Goal: Contribute content: Add original content to the website for others to see

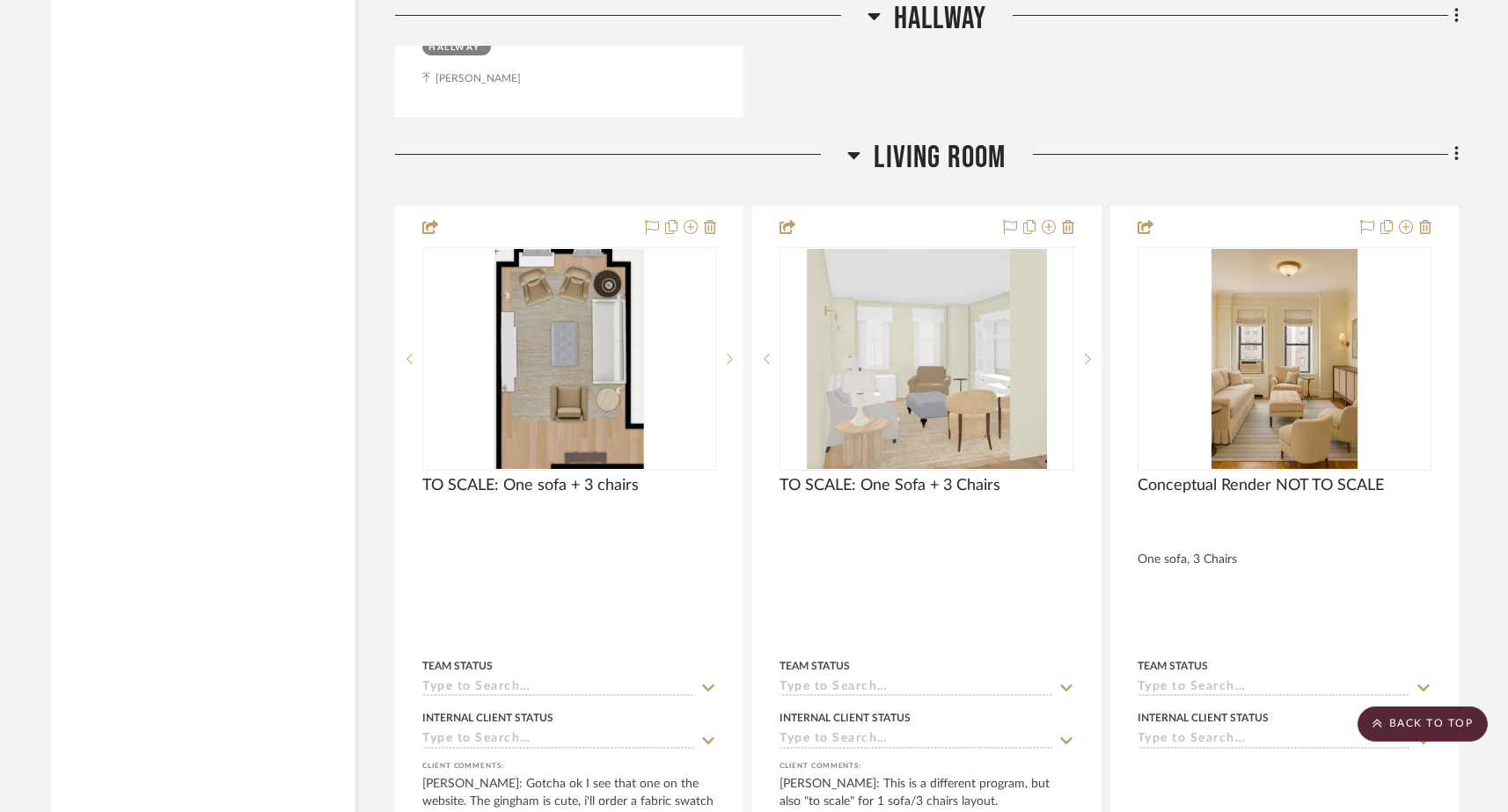
scroll to position [6553, 0]
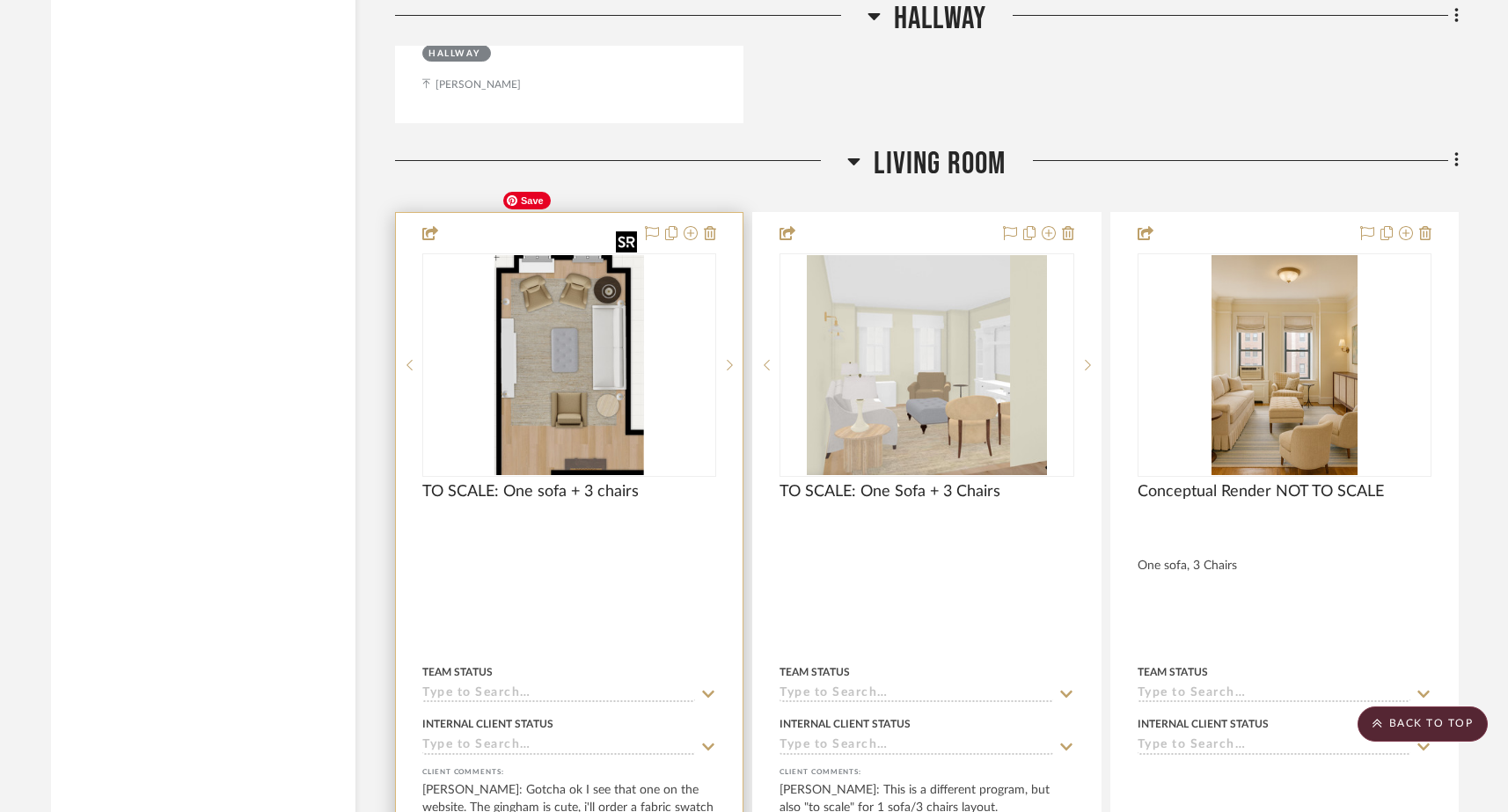
click at [589, 312] on img "0" at bounding box center [569, 364] width 150 height 220
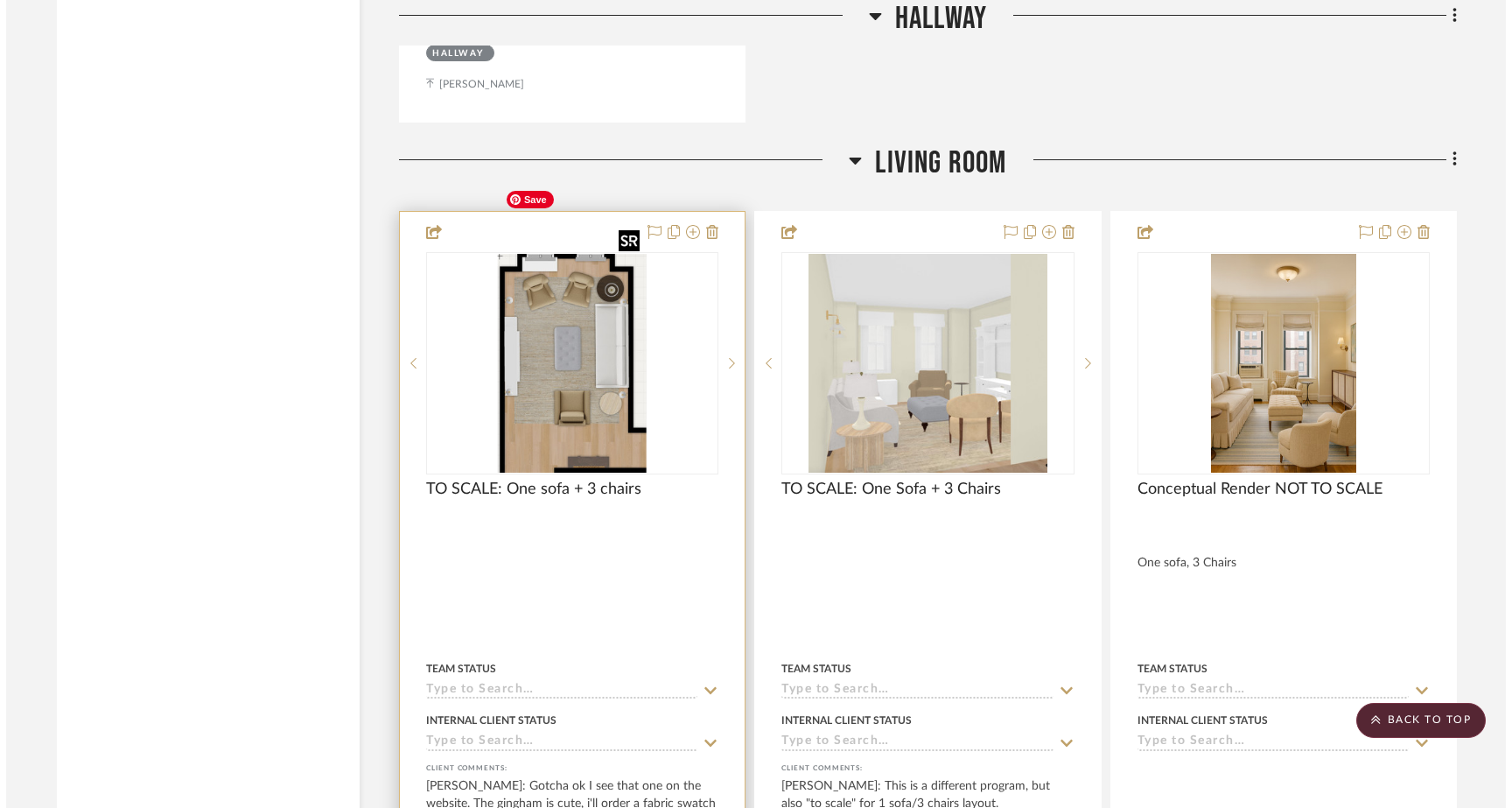
scroll to position [0, 0]
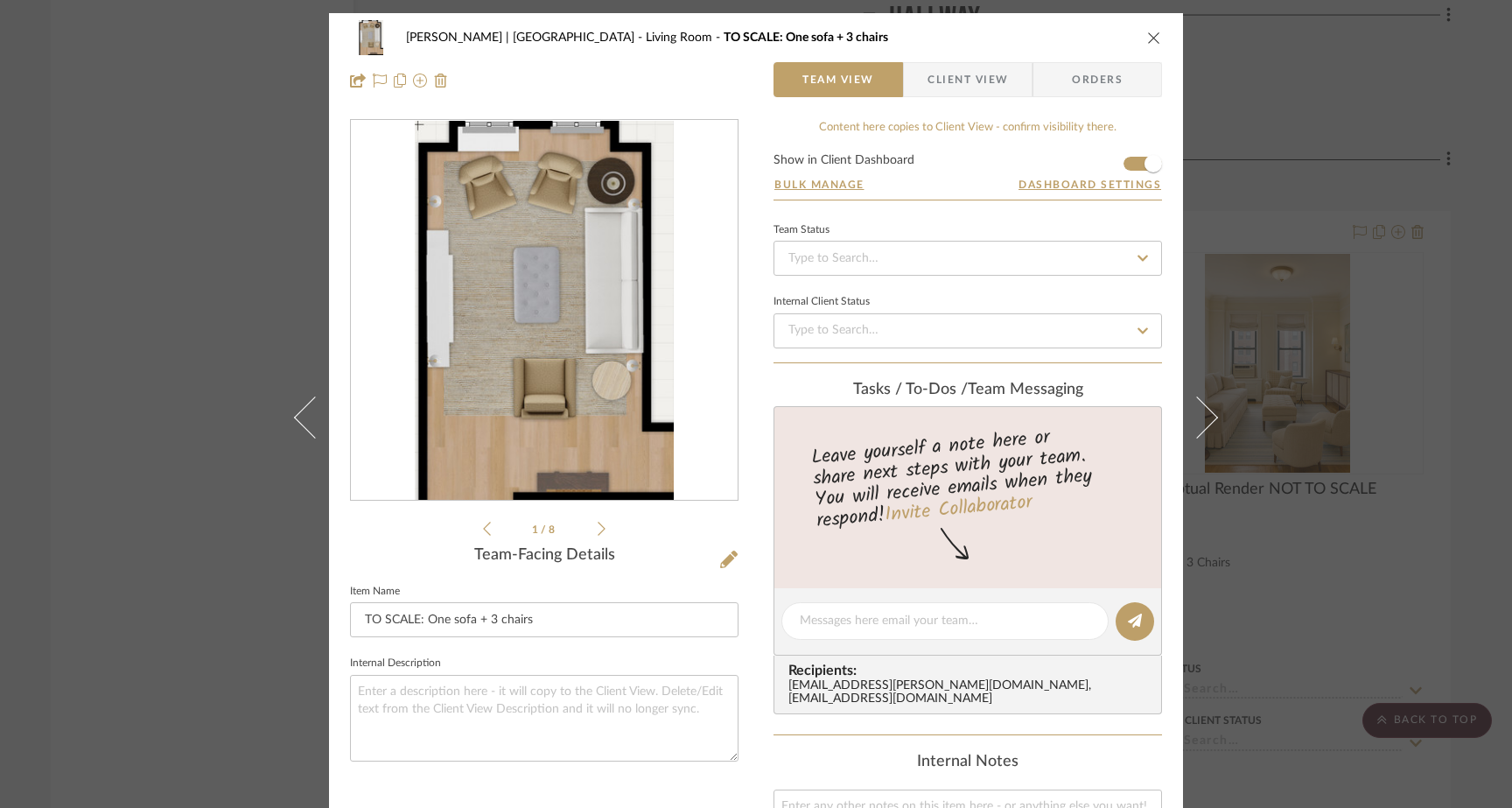
click at [598, 530] on icon at bounding box center [602, 528] width 8 height 14
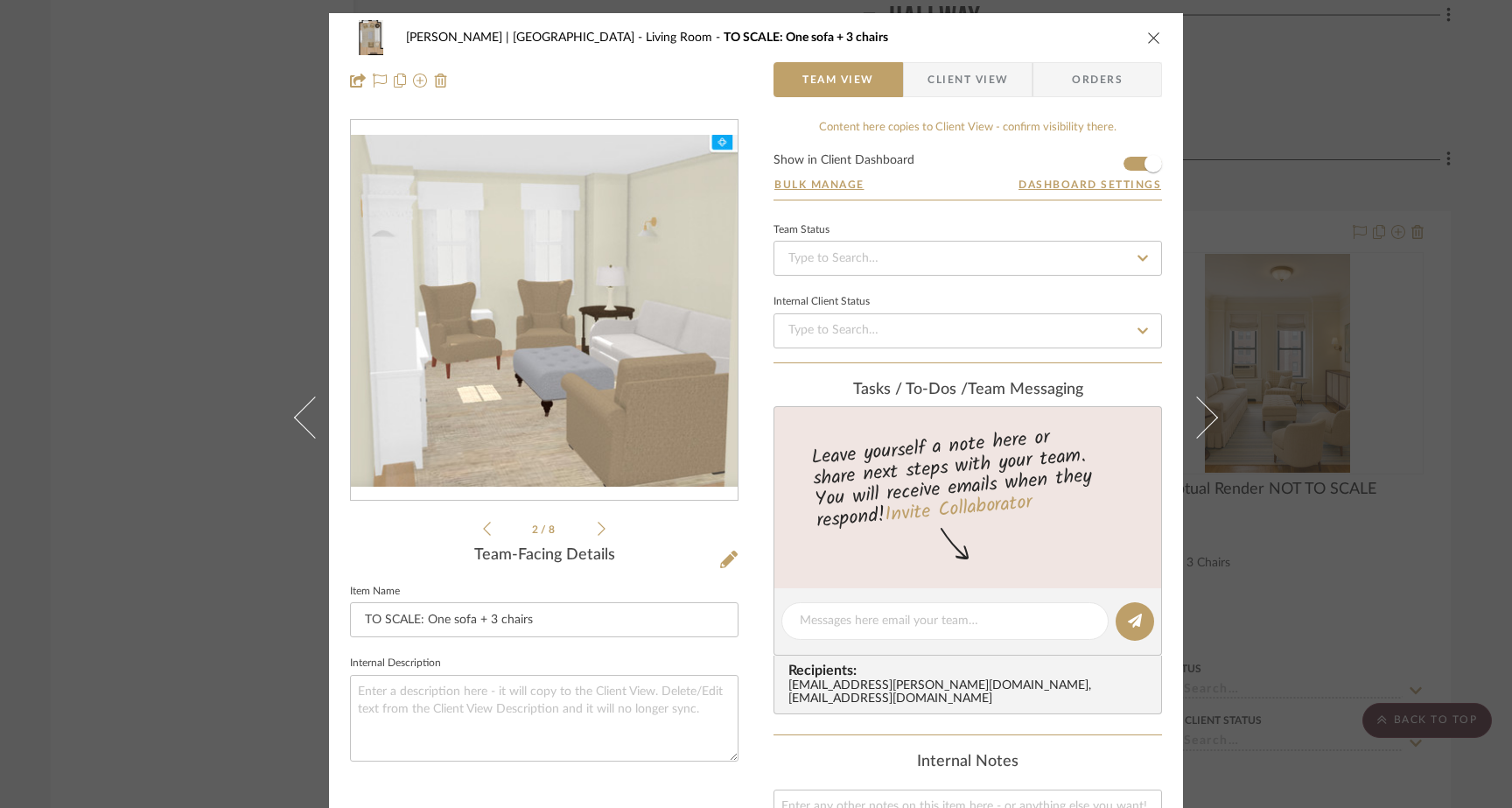
click at [598, 531] on icon at bounding box center [602, 528] width 8 height 14
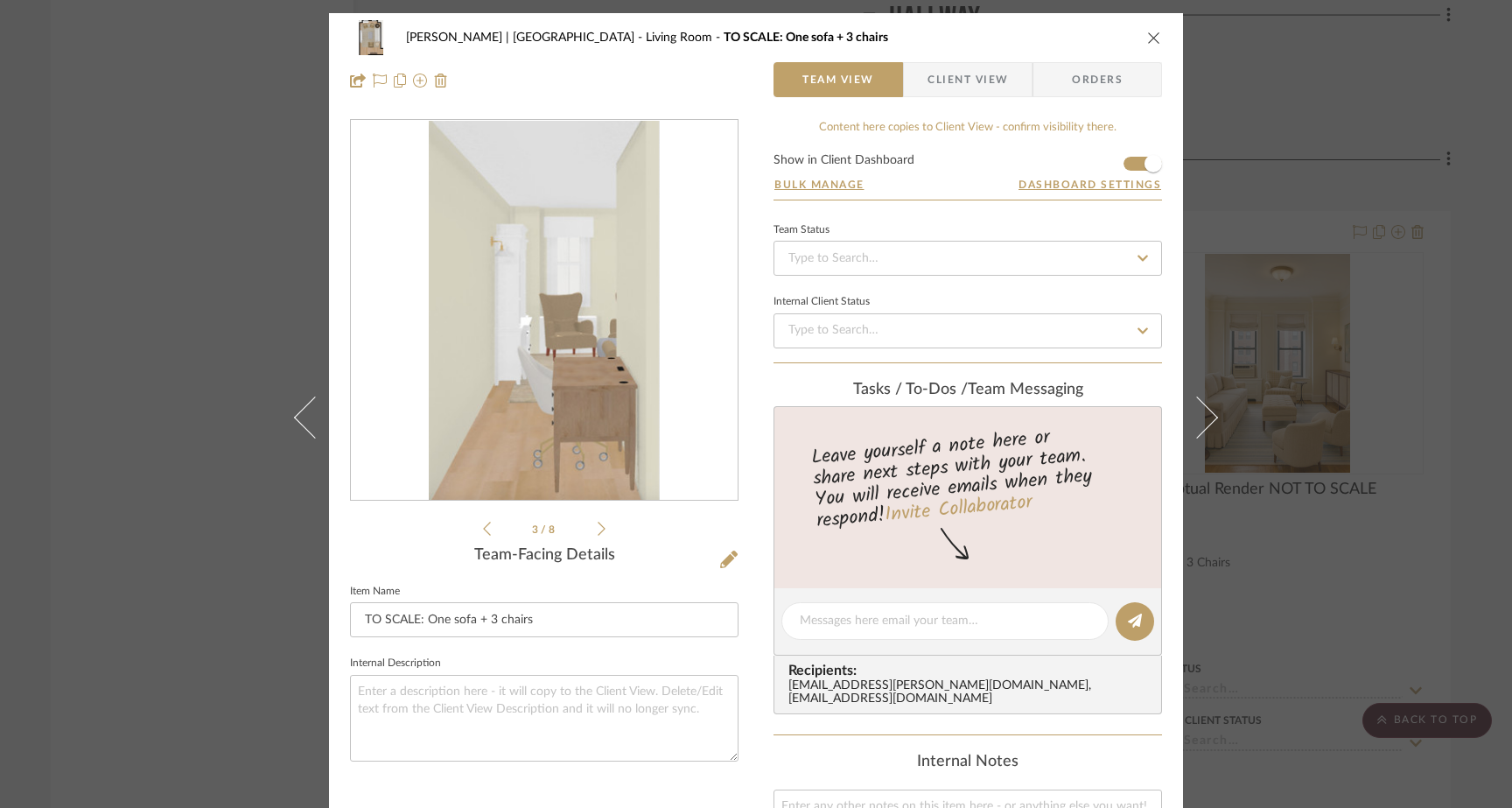
click at [598, 530] on icon at bounding box center [602, 528] width 8 height 14
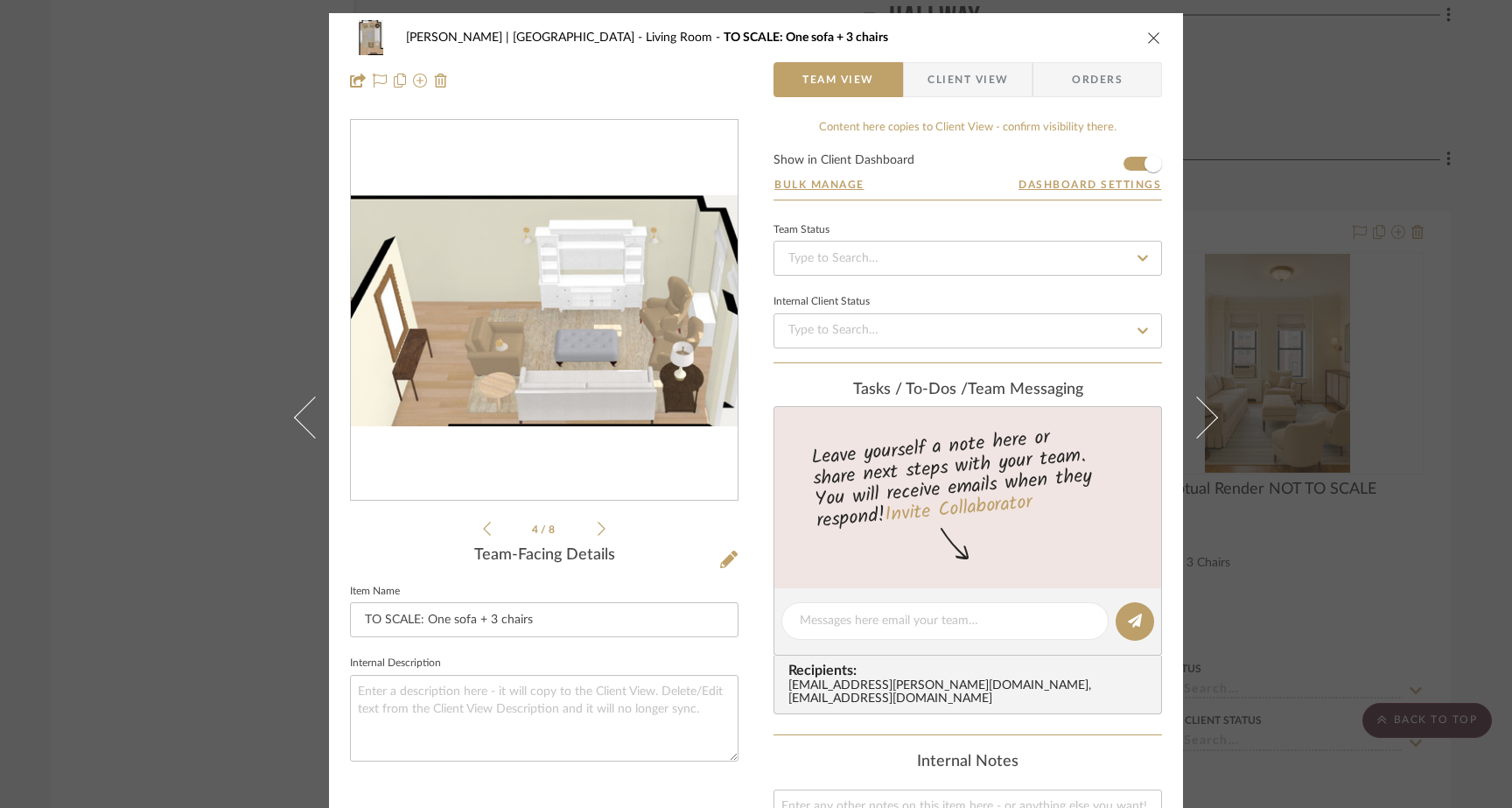
click at [598, 529] on icon at bounding box center [602, 528] width 8 height 15
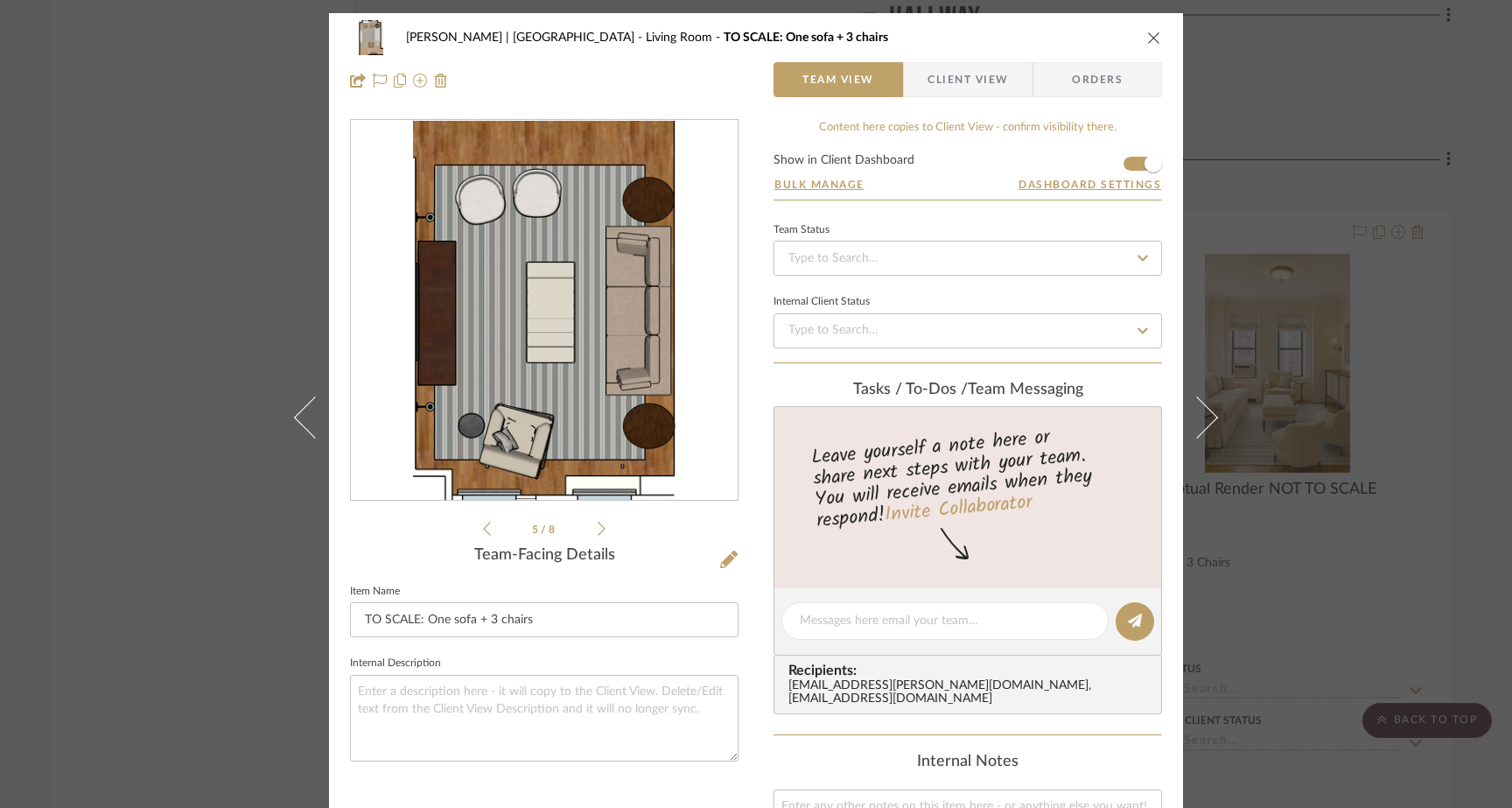
click at [482, 527] on icon at bounding box center [486, 528] width 8 height 15
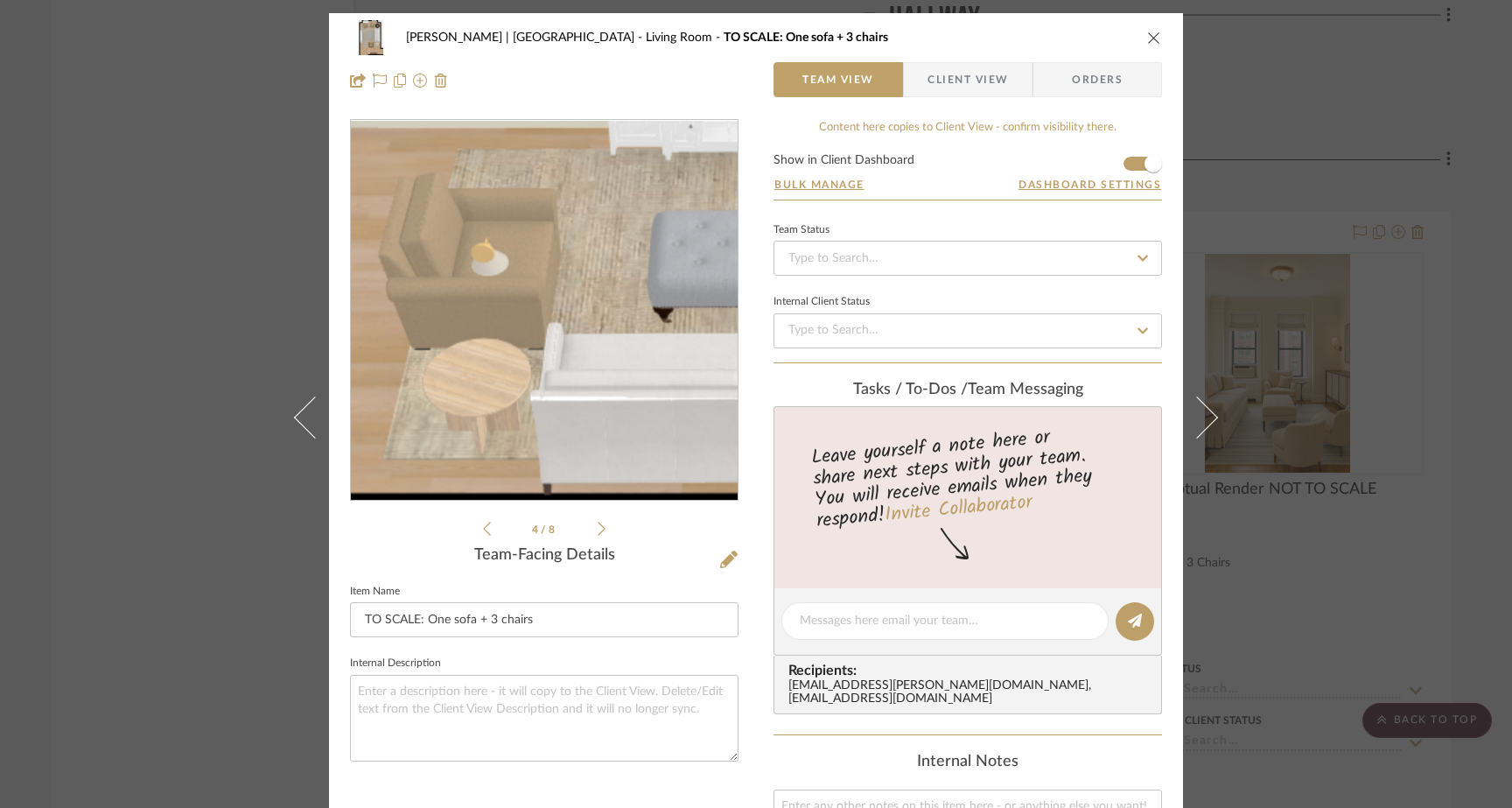
click at [513, 389] on img "3" at bounding box center [544, 310] width 387 height 230
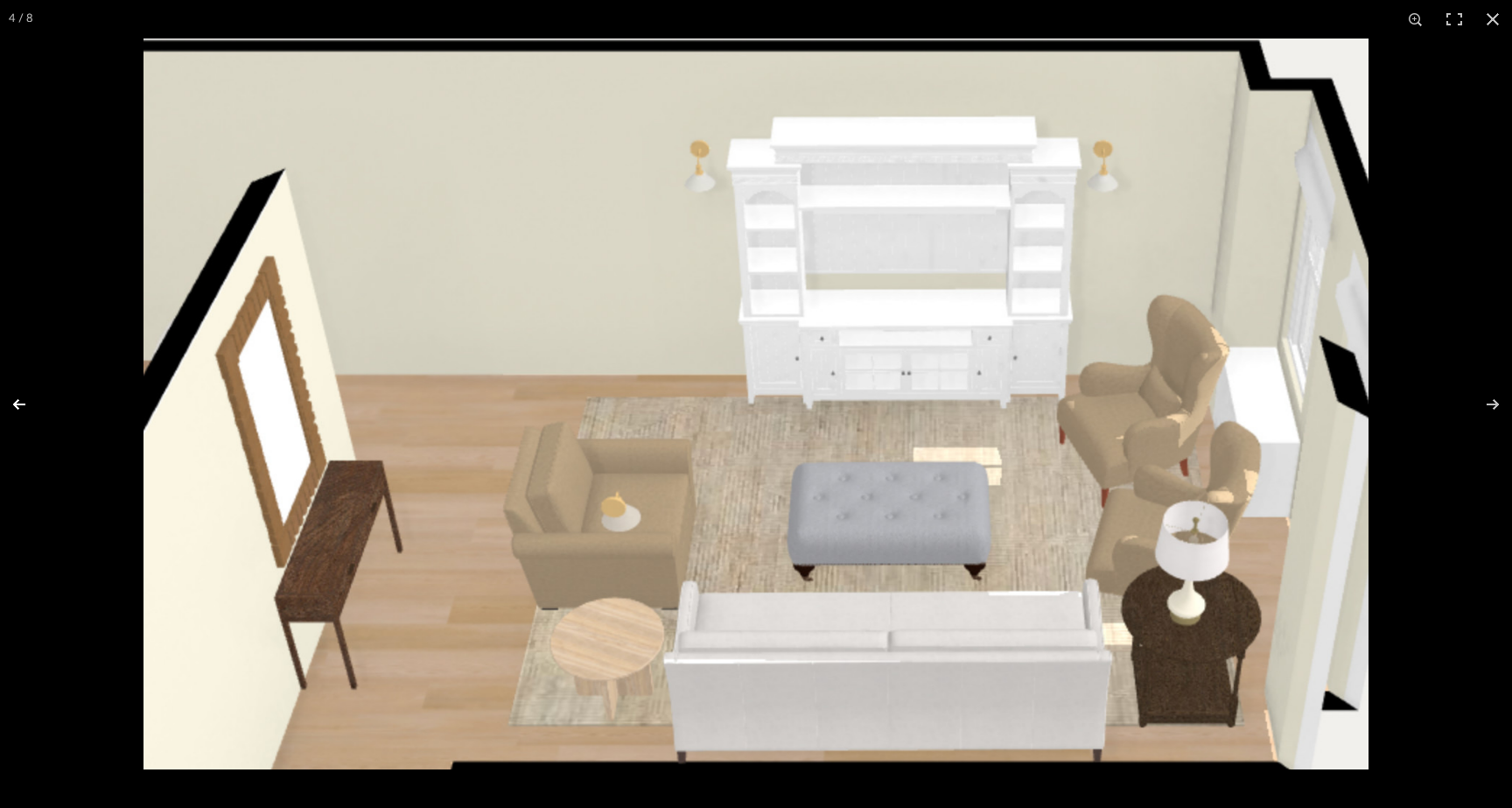
click at [21, 399] on button at bounding box center [30, 404] width 61 height 87
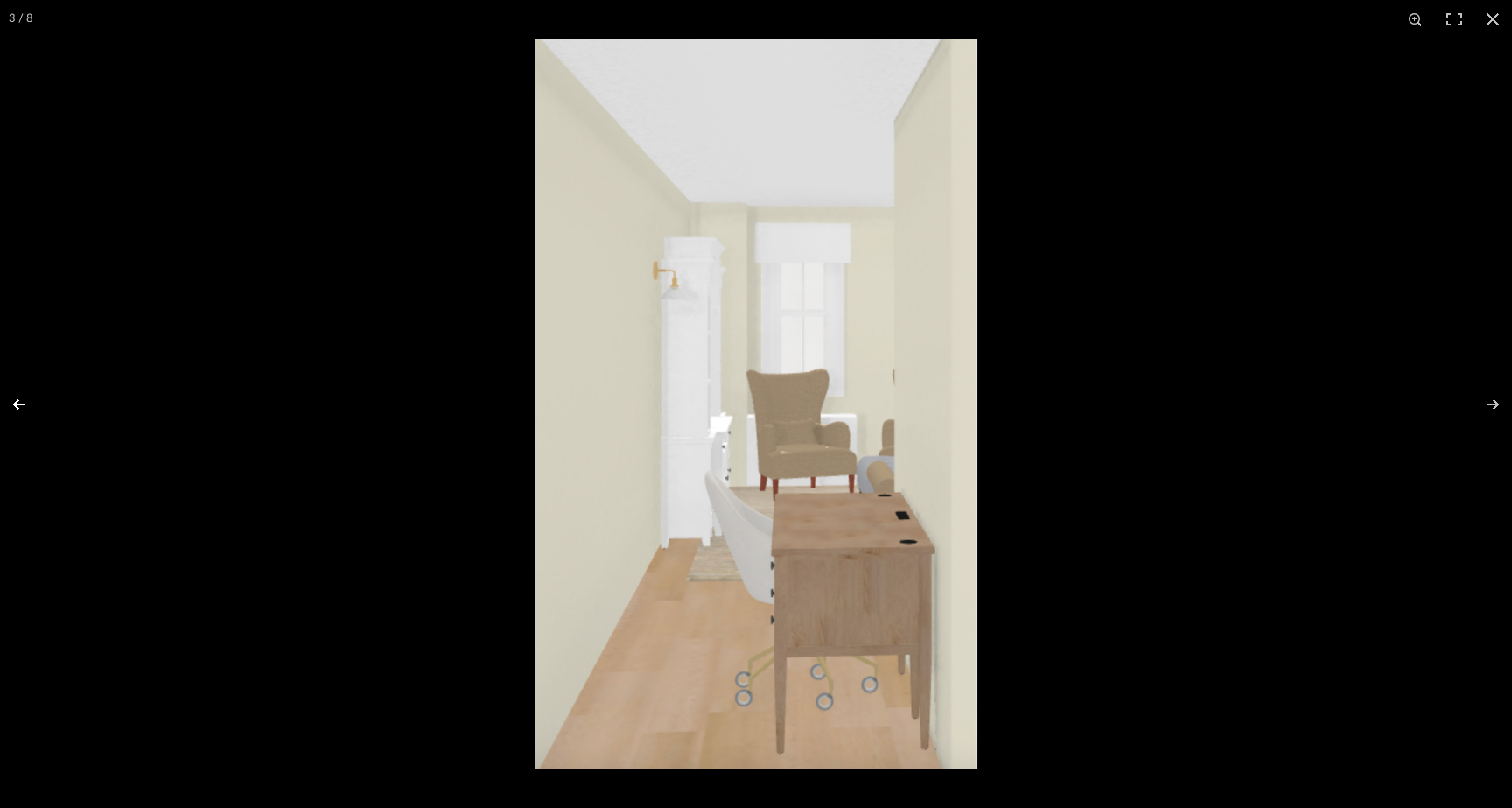
click at [21, 399] on button at bounding box center [30, 404] width 61 height 87
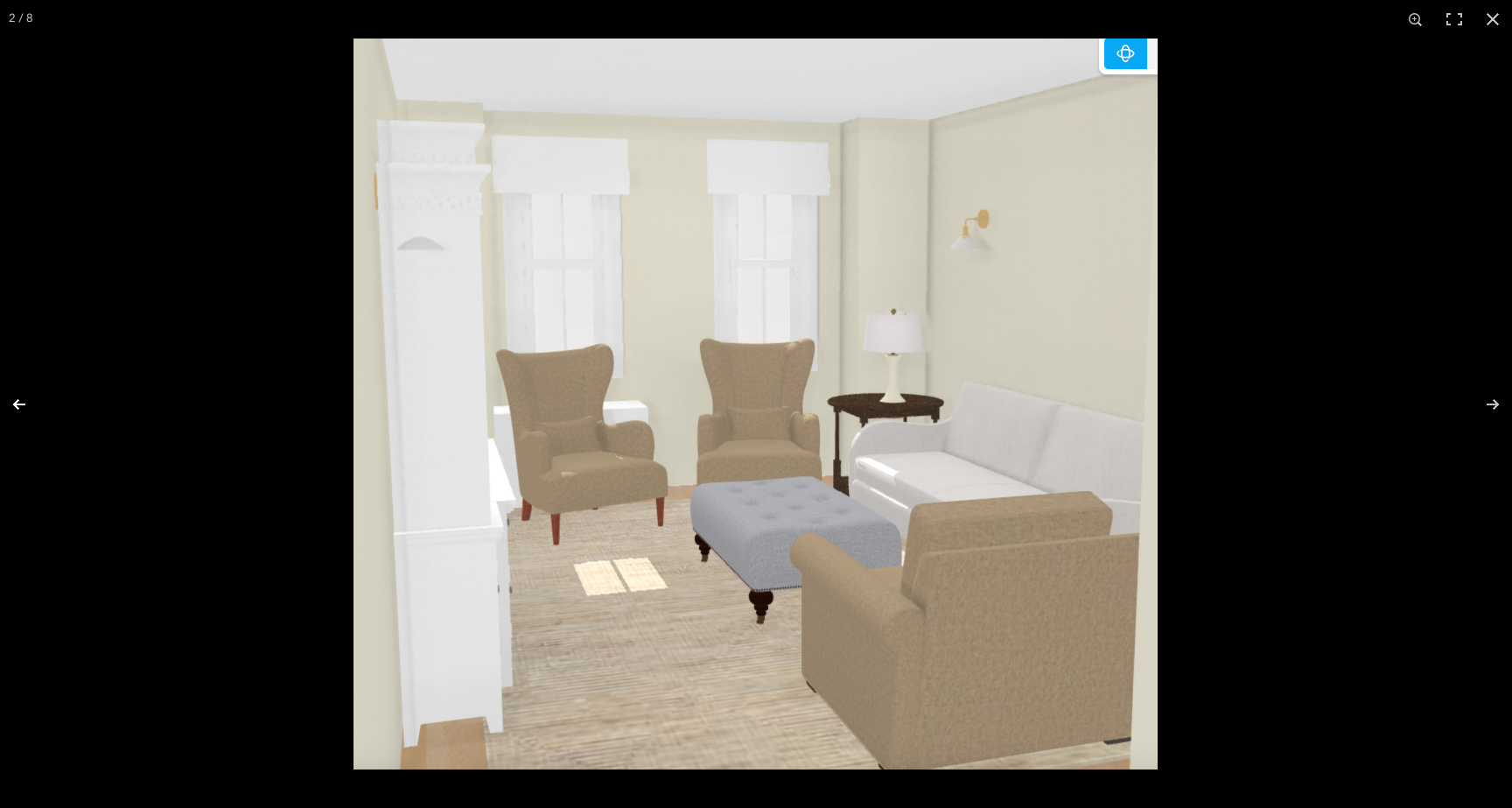
click at [21, 399] on button at bounding box center [30, 404] width 61 height 87
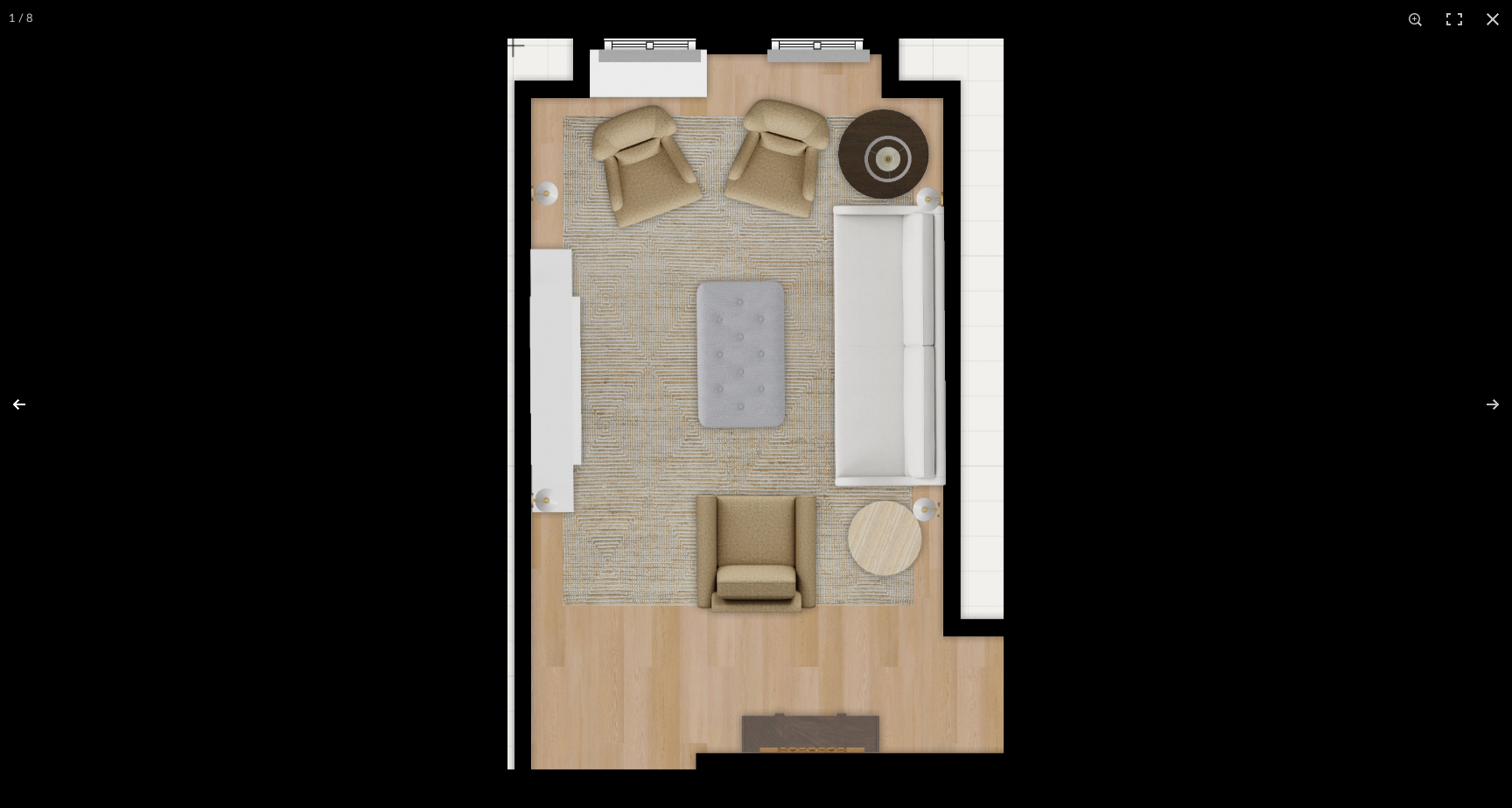
click at [21, 399] on button at bounding box center [30, 404] width 61 height 87
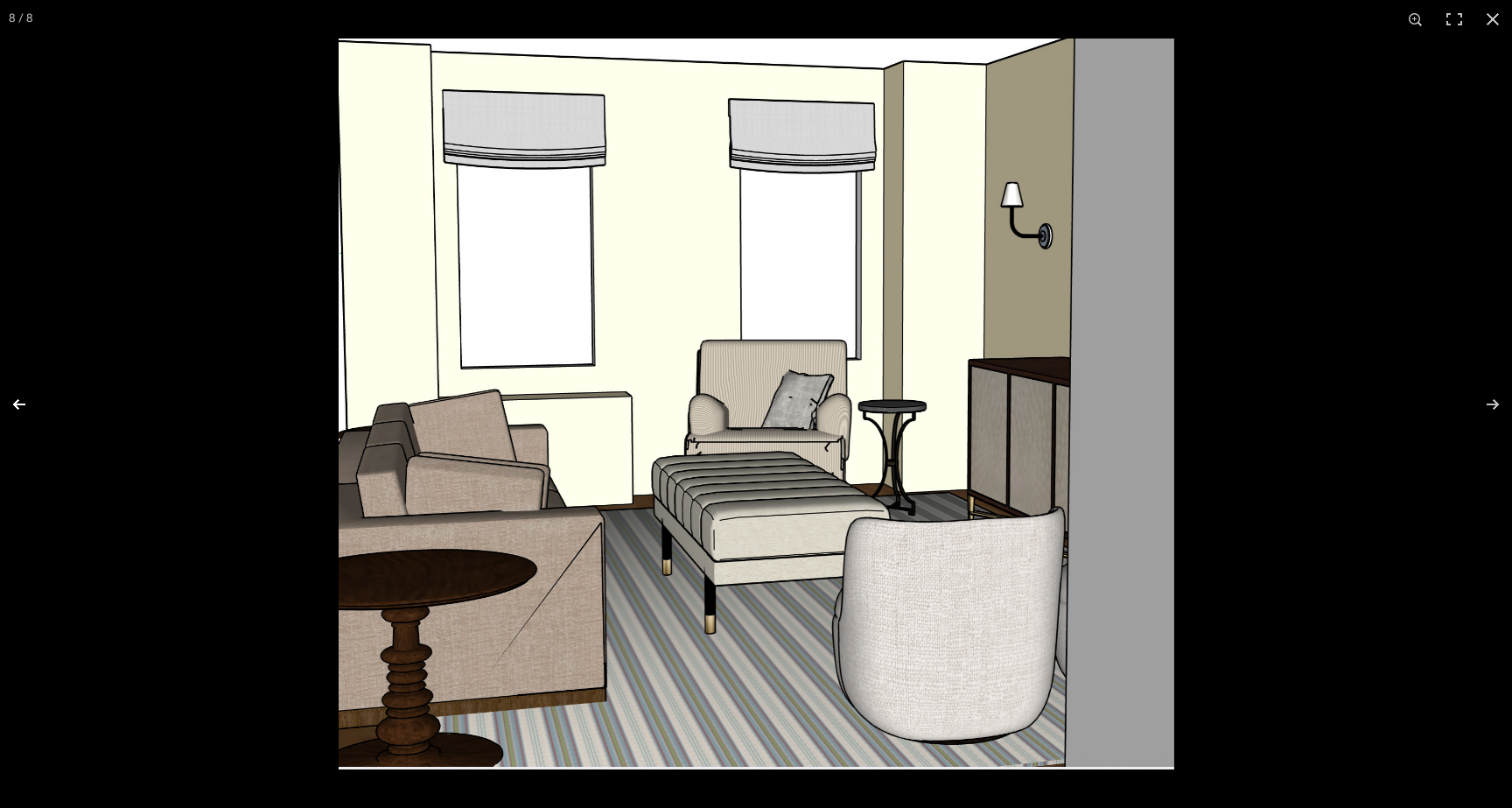
click at [21, 399] on button at bounding box center [30, 404] width 61 height 87
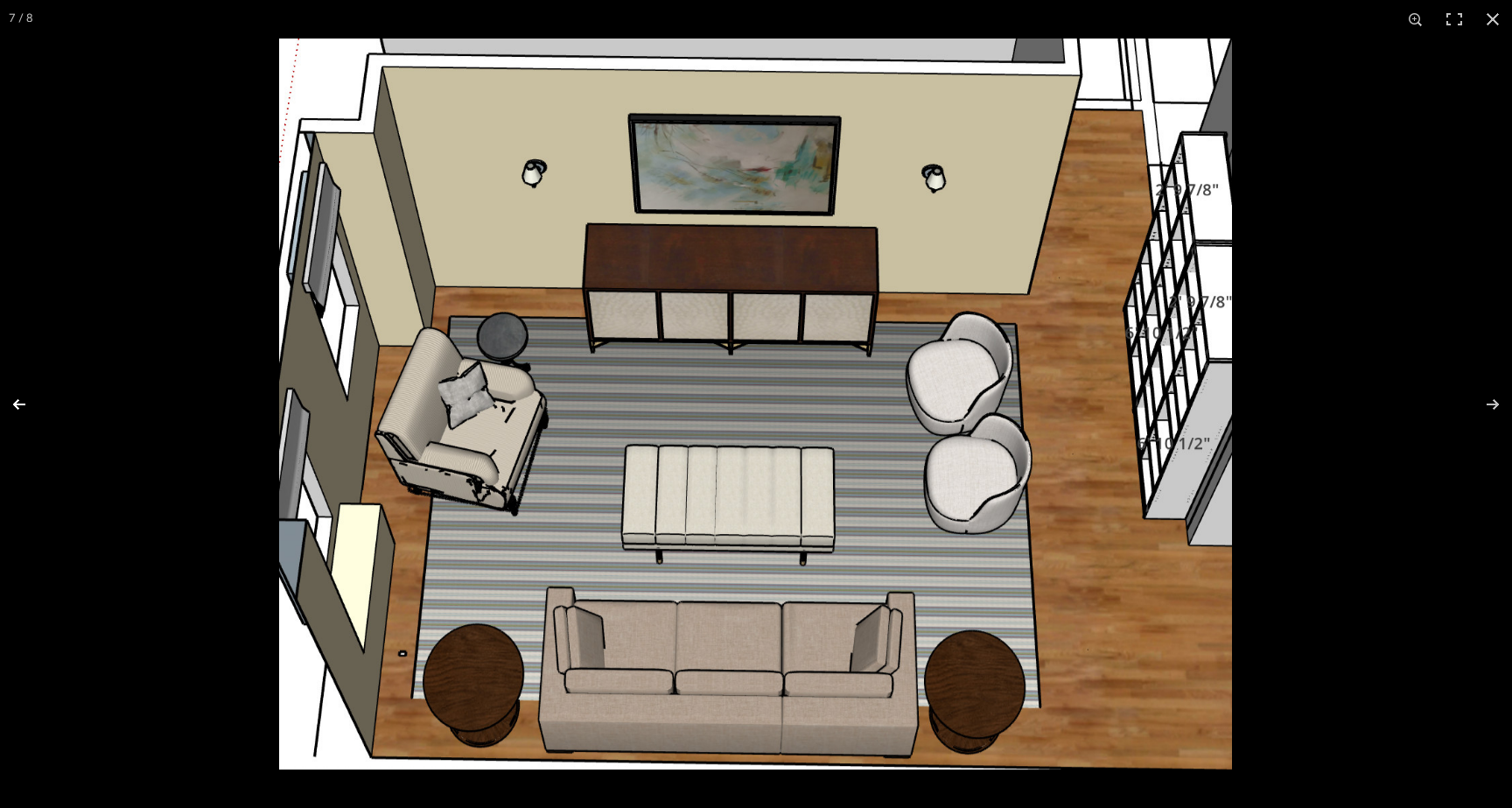
click at [21, 399] on button at bounding box center [30, 404] width 61 height 87
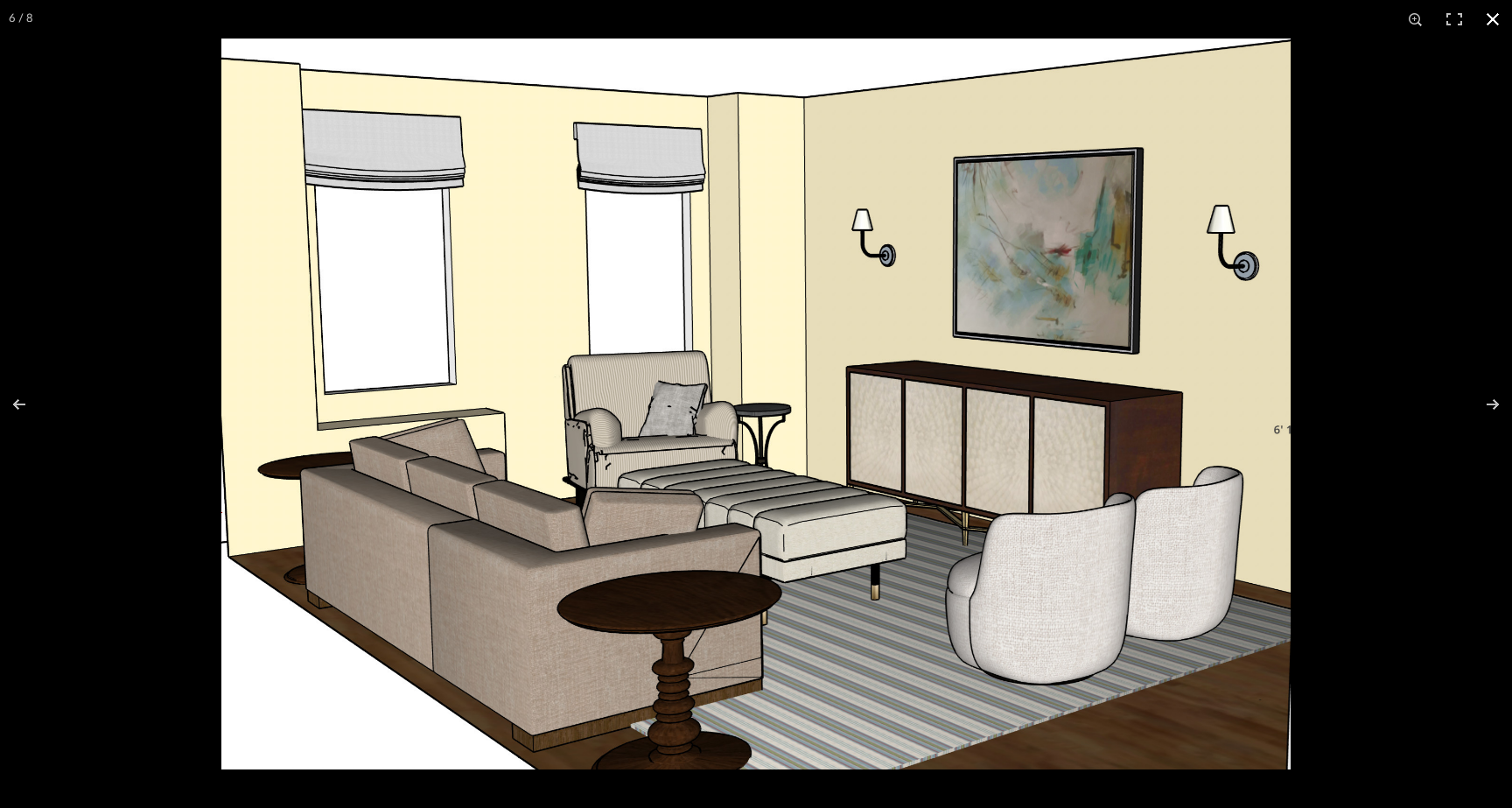
click at [100, 158] on div at bounding box center [756, 404] width 1512 height 808
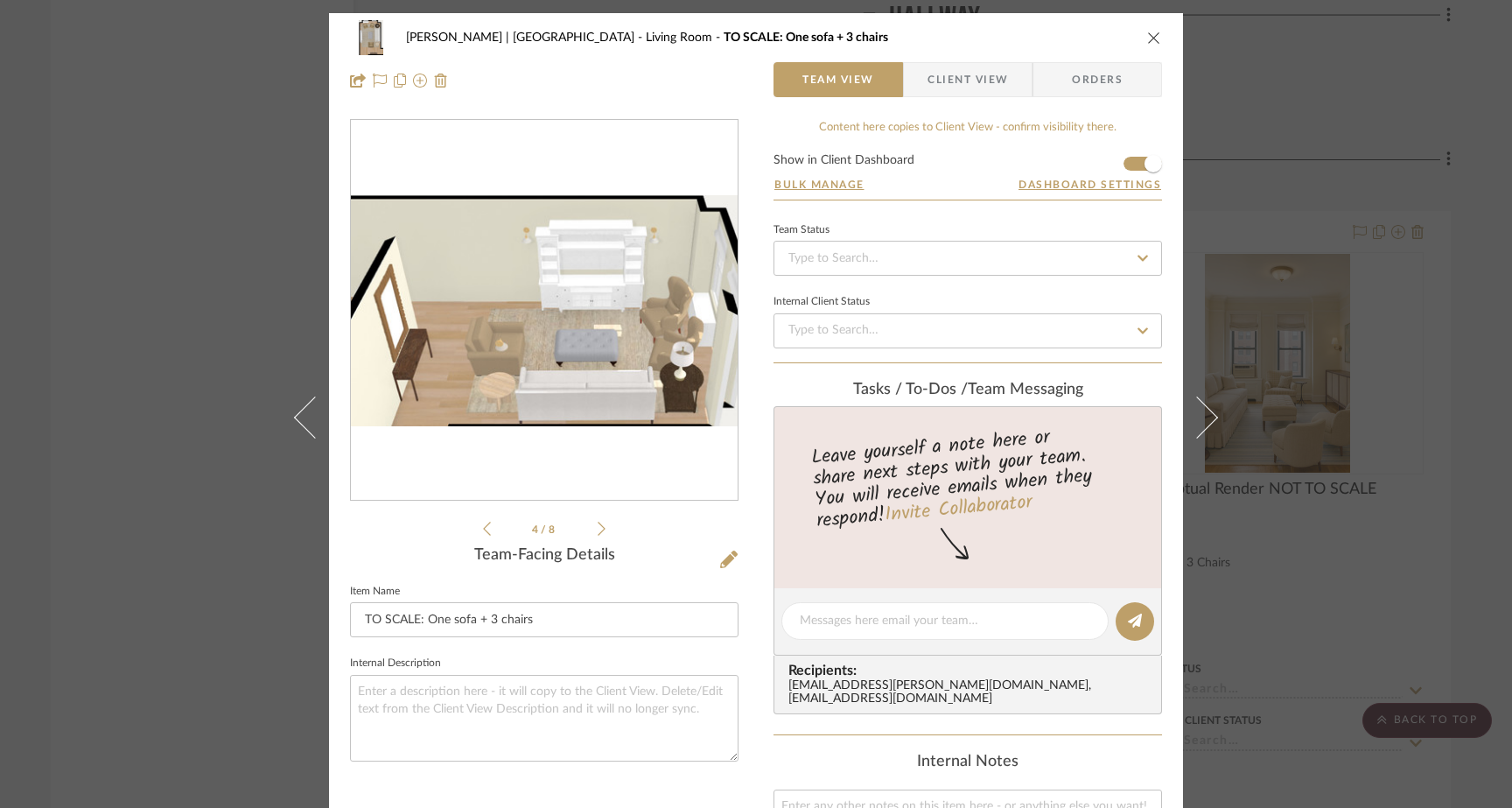
click at [165, 95] on div "Gutstein-Dyja | Upper West Side Living Room TO SCALE: One sofa + 3 chairs Team …" at bounding box center [756, 404] width 1512 height 808
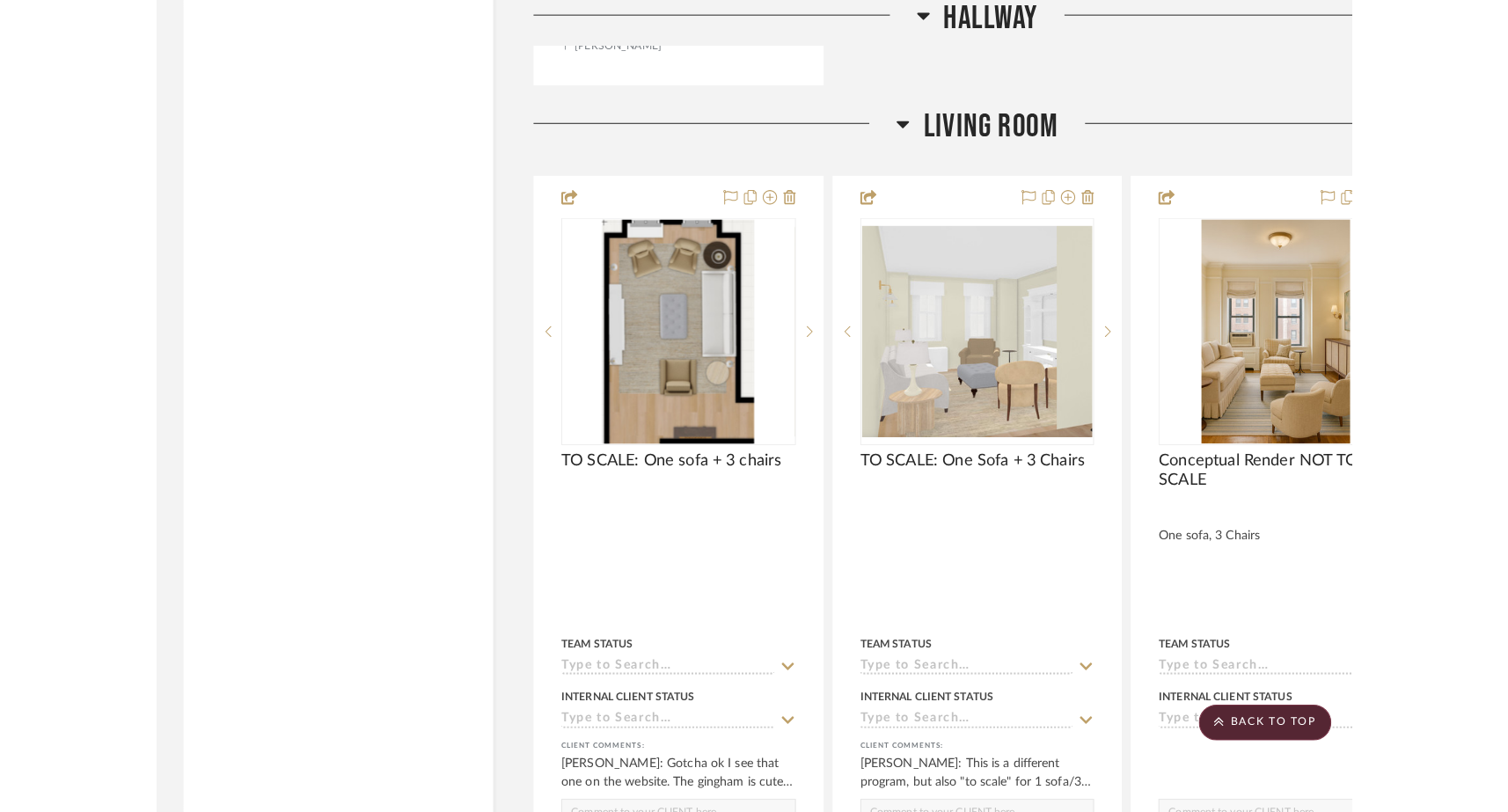
scroll to position [6553, 0]
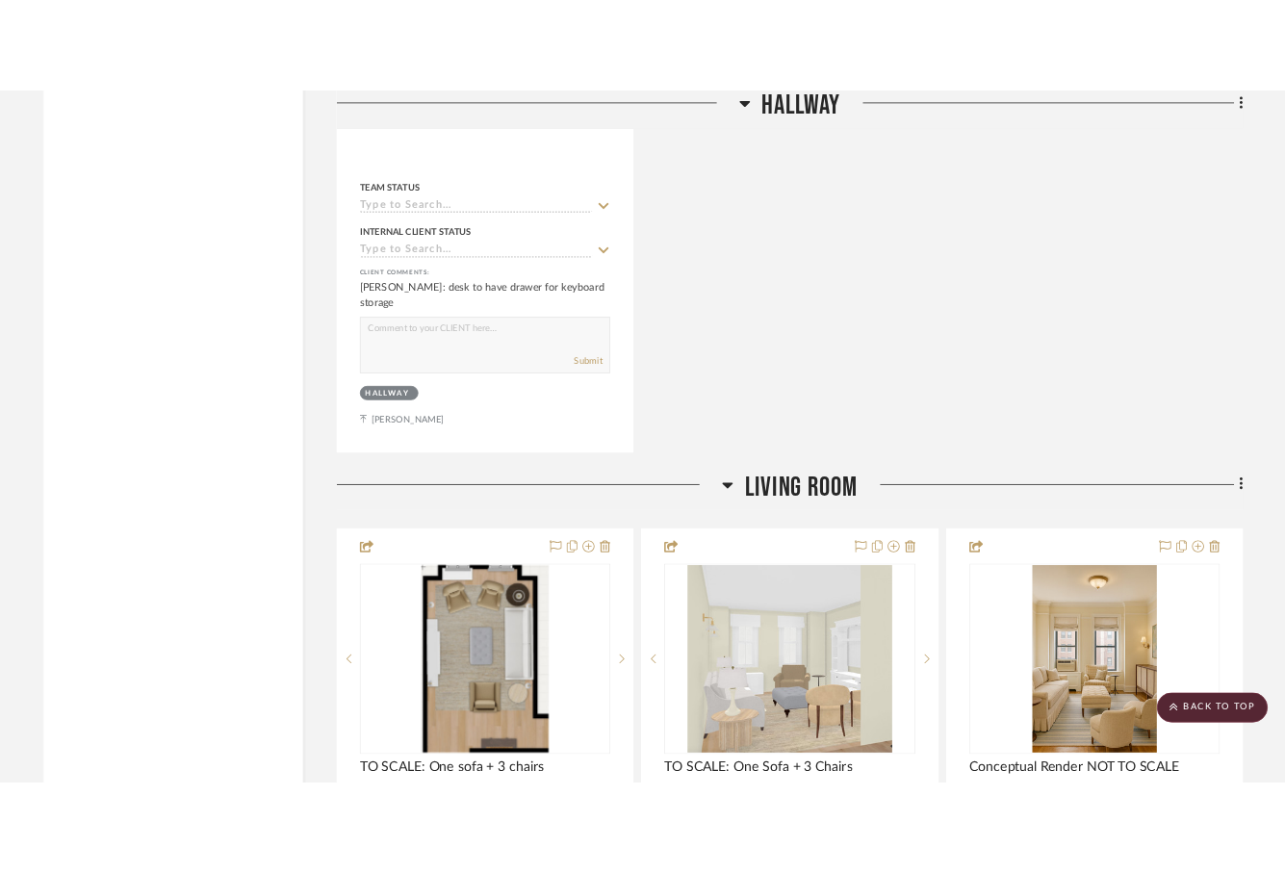
scroll to position [6893, 0]
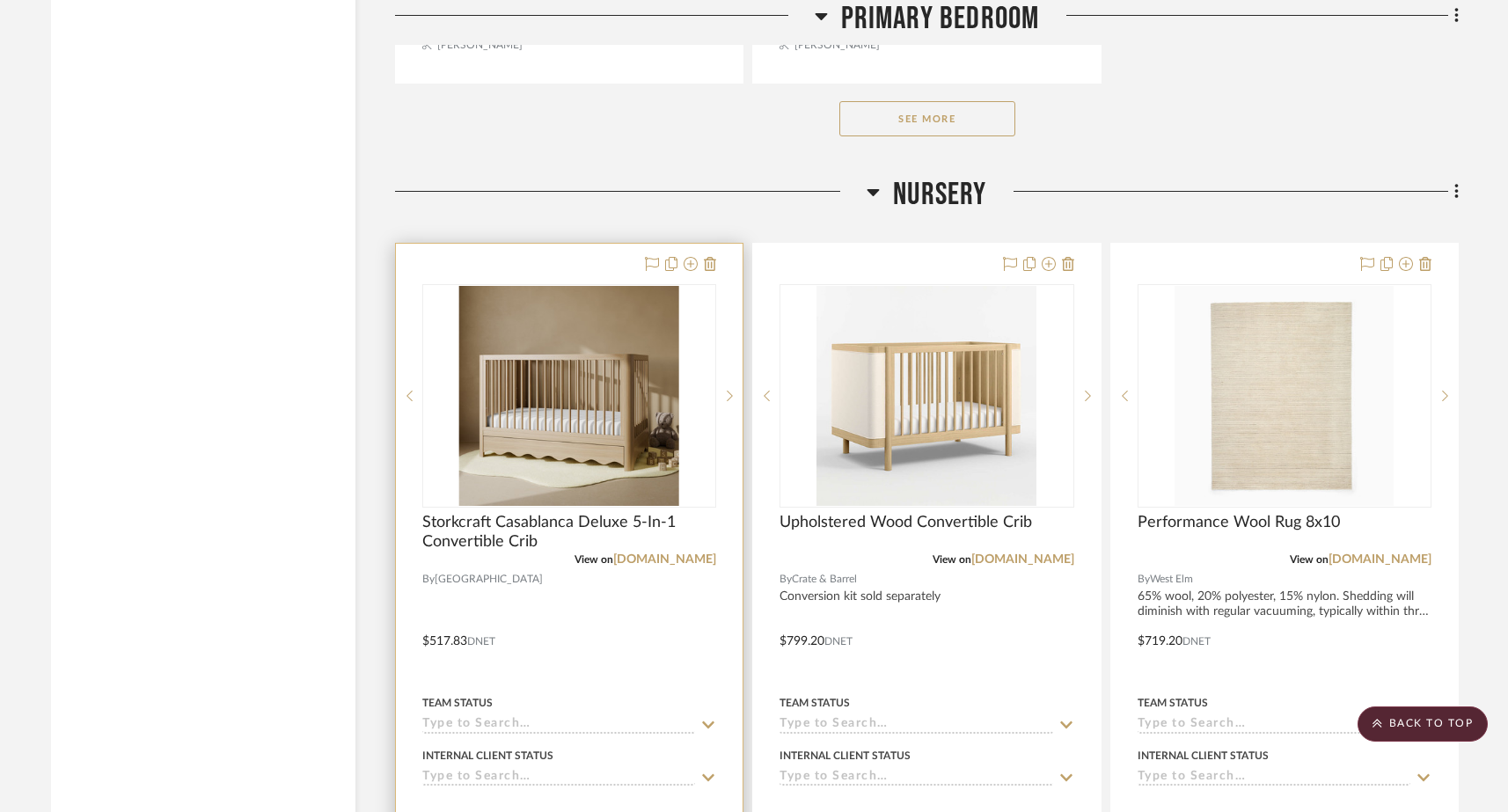
scroll to position [18597, 0]
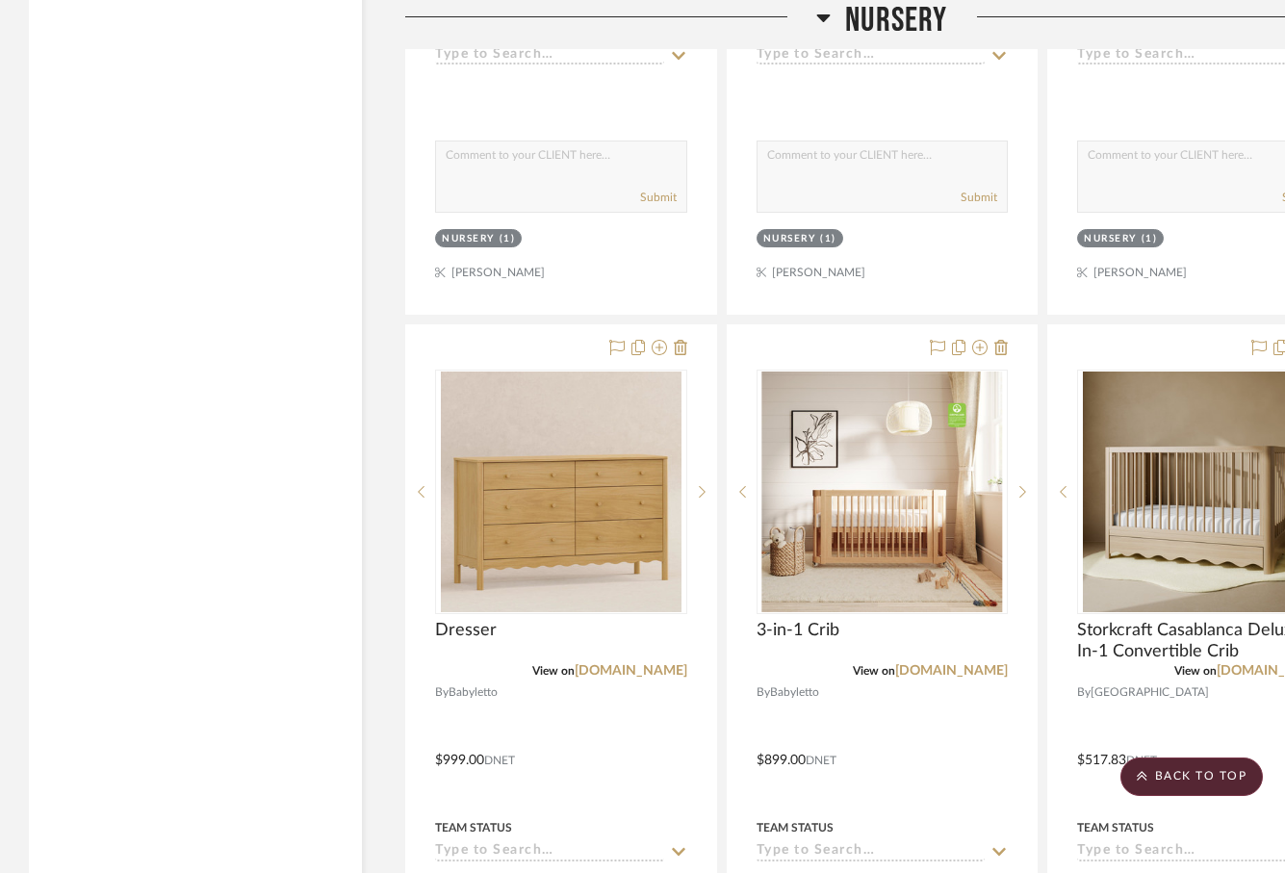
scroll to position [21130, 0]
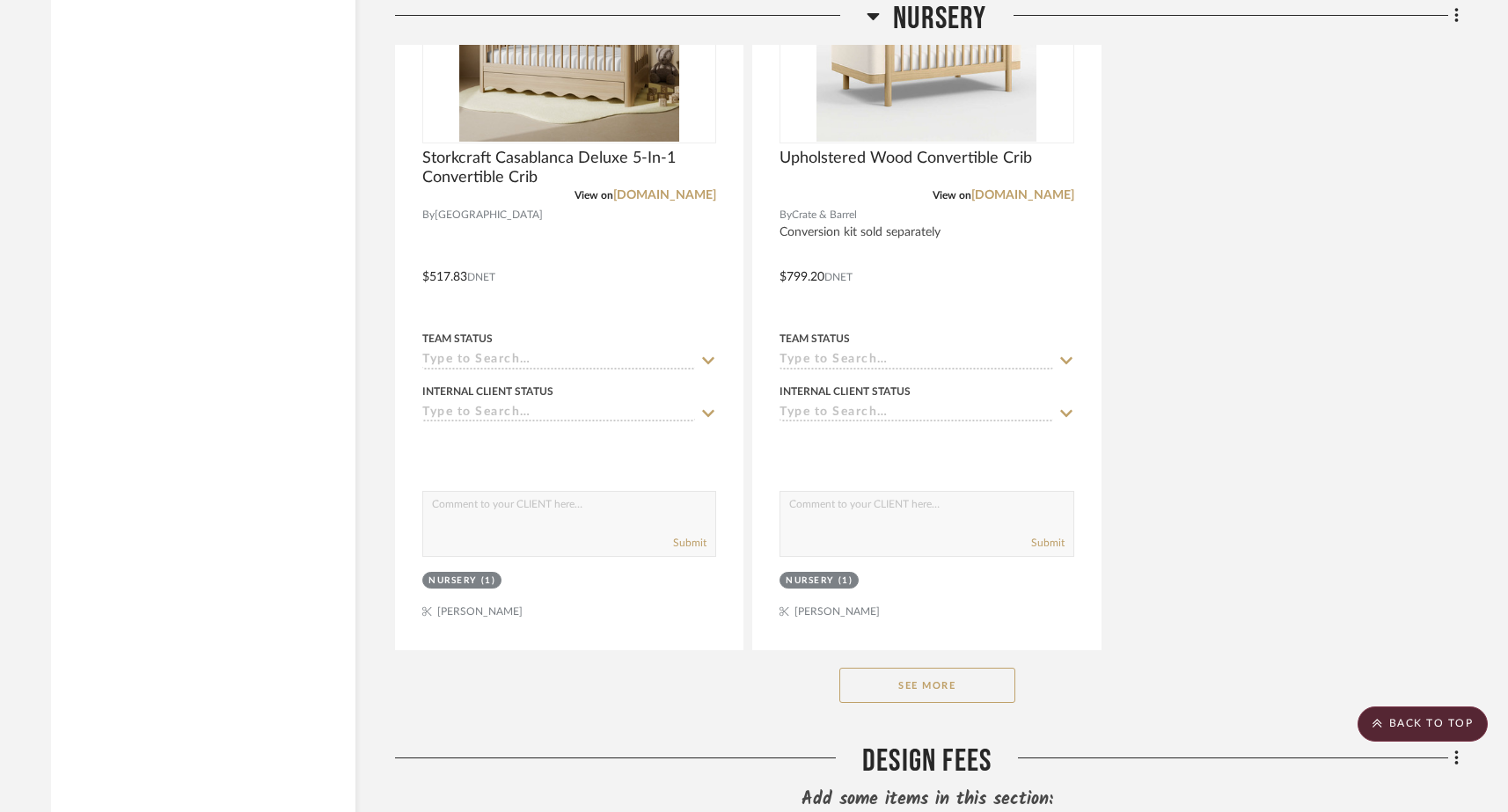
scroll to position [20769, 0]
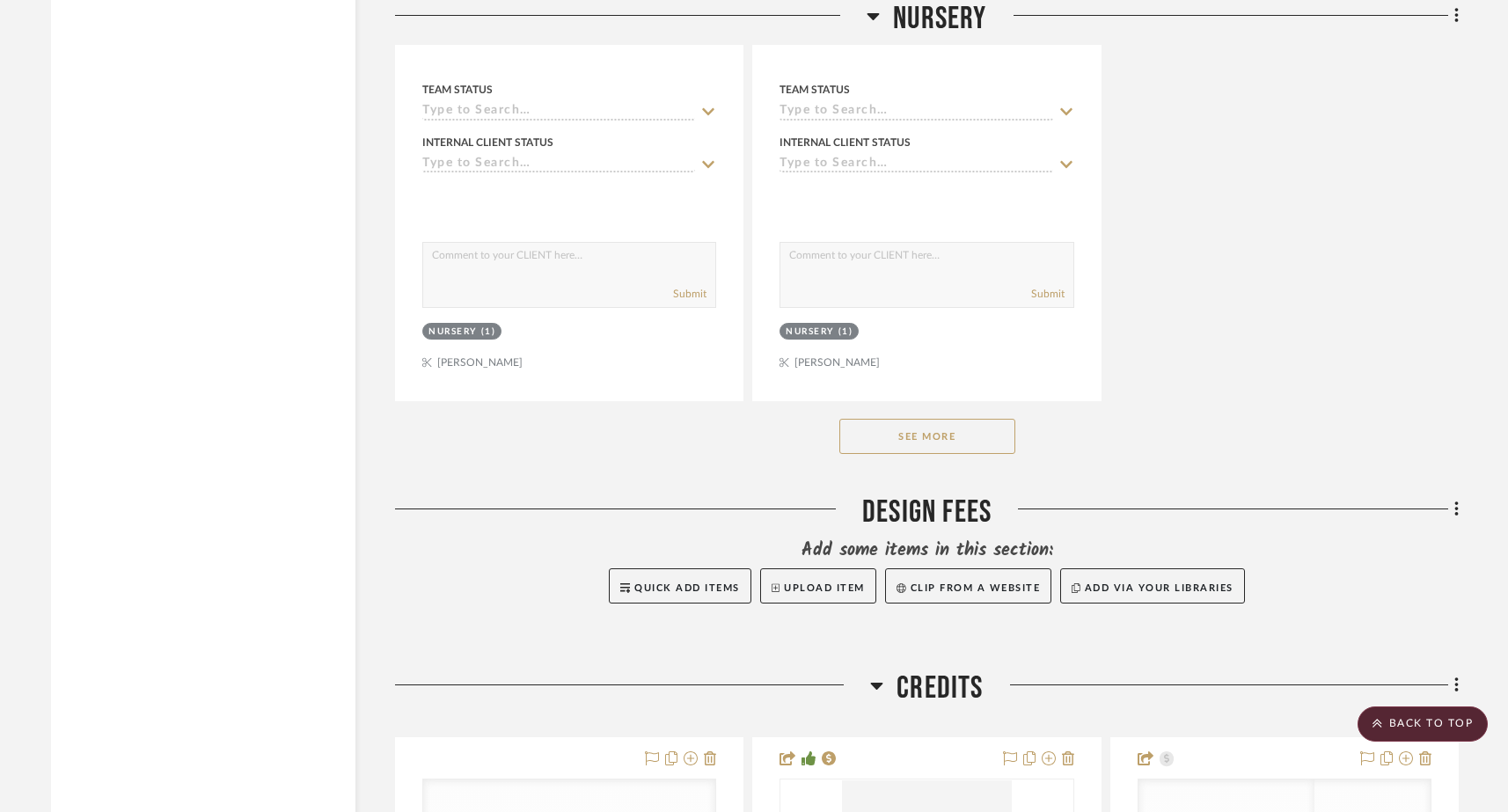
click at [979, 418] on button "See More" at bounding box center [927, 436] width 176 height 36
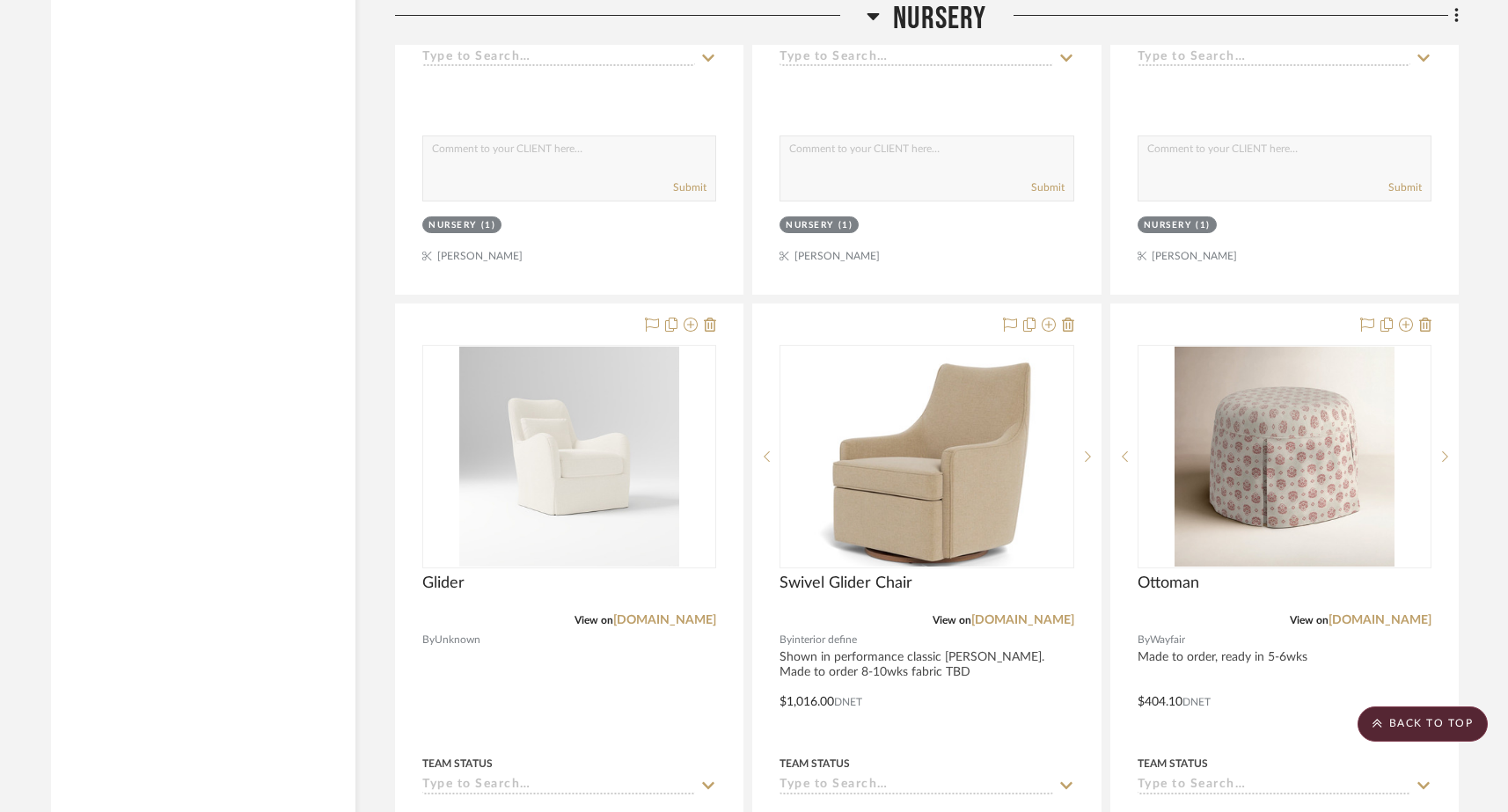
scroll to position [22450, 0]
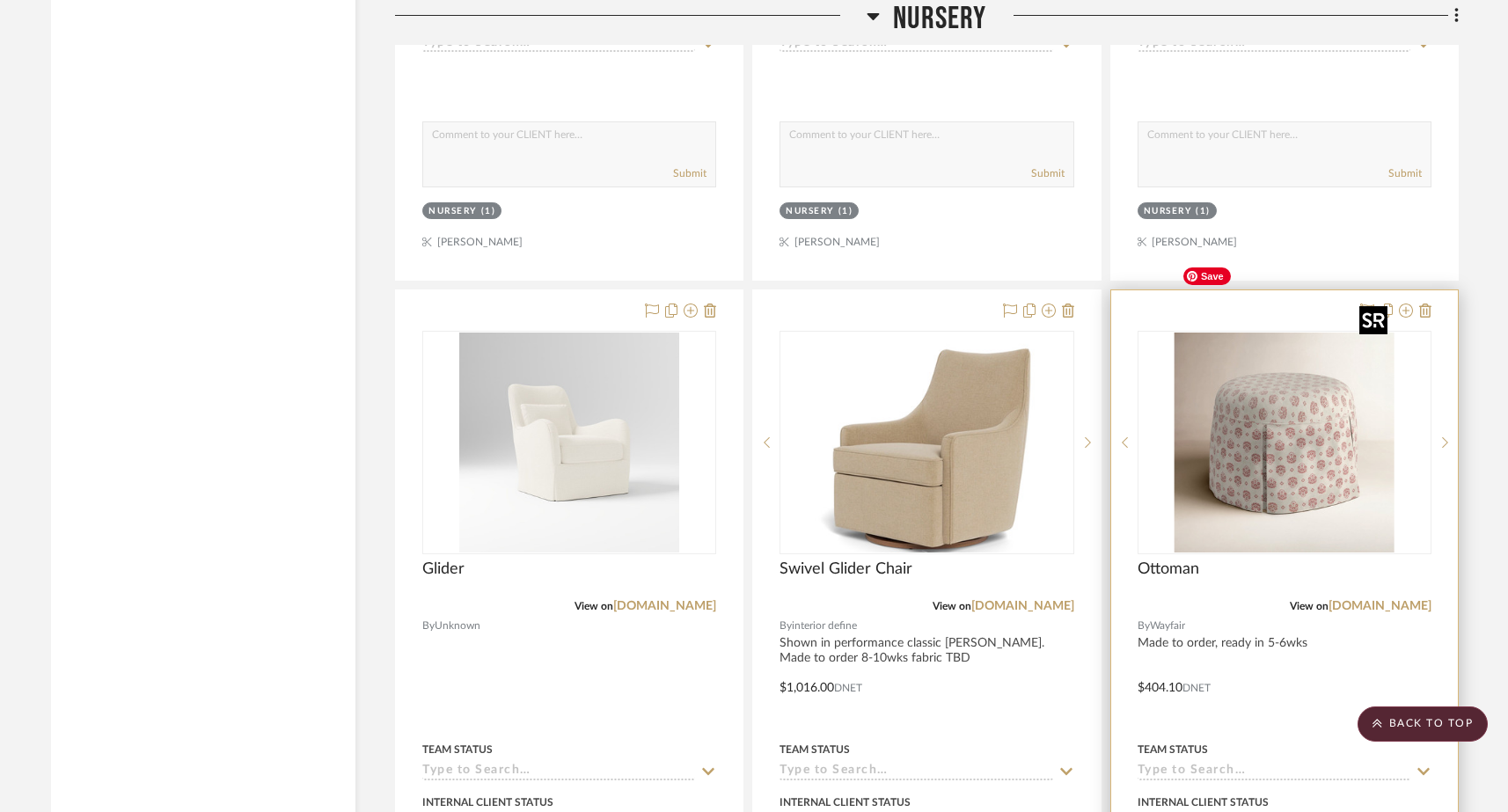
click at [1186, 395] on img "0" at bounding box center [1284, 442] width 220 height 220
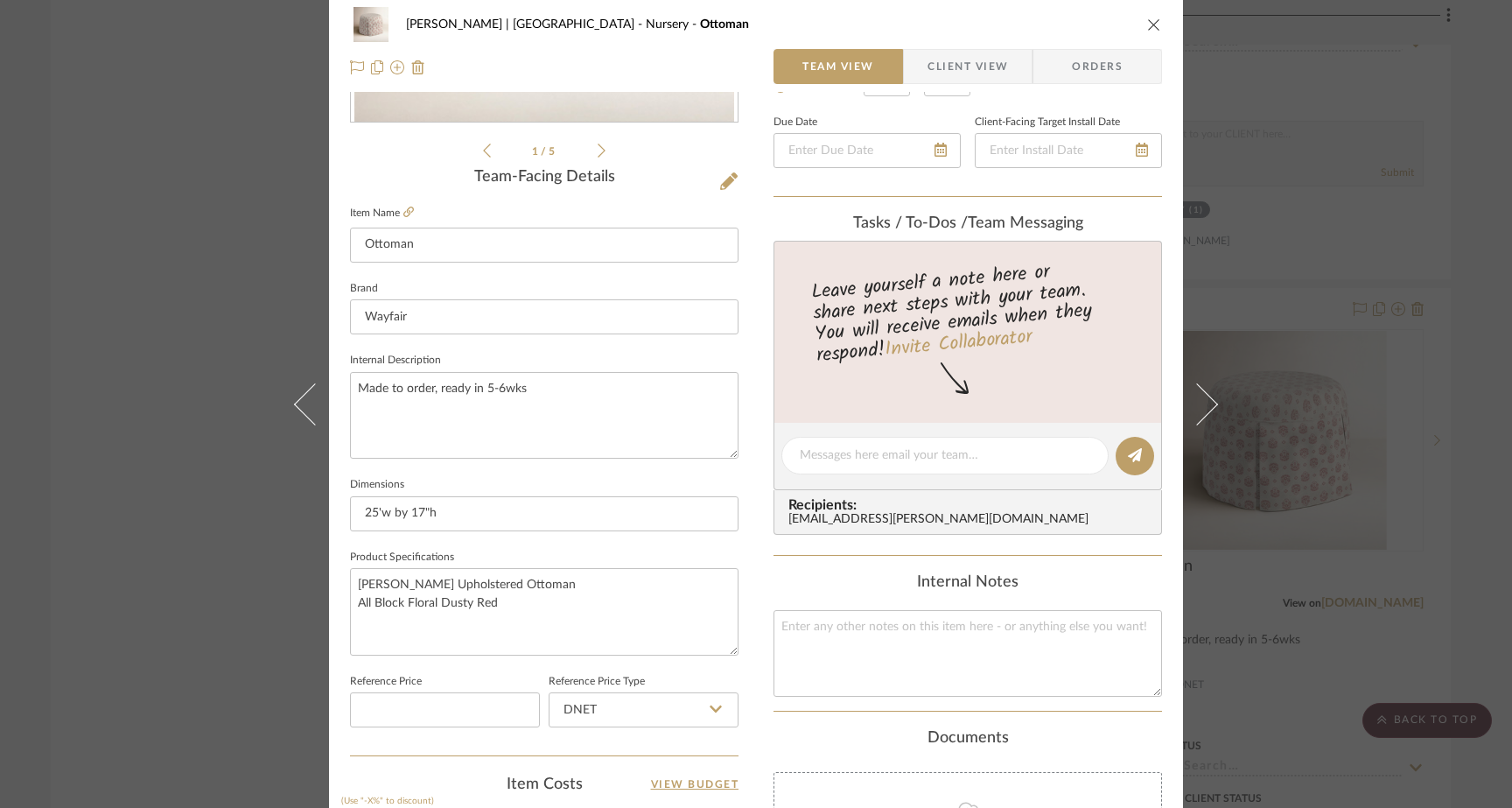
scroll to position [504, 0]
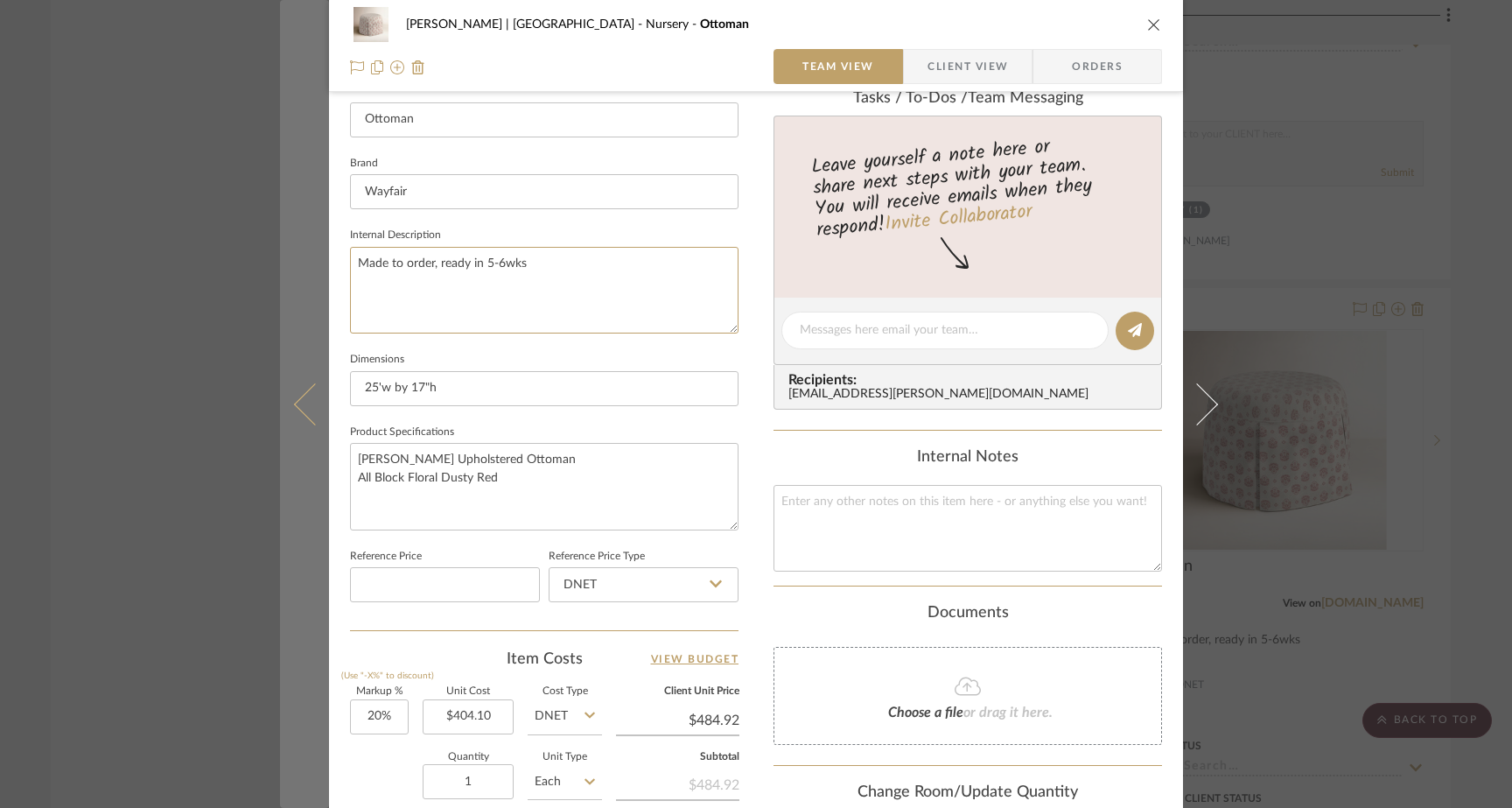
drag, startPoint x: 482, startPoint y: 262, endPoint x: 322, endPoint y: 265, distance: 160.0
click at [322, 265] on mat-dialog-content "Ferree | Brooklyn Heights Nursery Ottoman Team View Client View Orders 1 / 5 Te…" at bounding box center [755, 318] width 951 height 1616
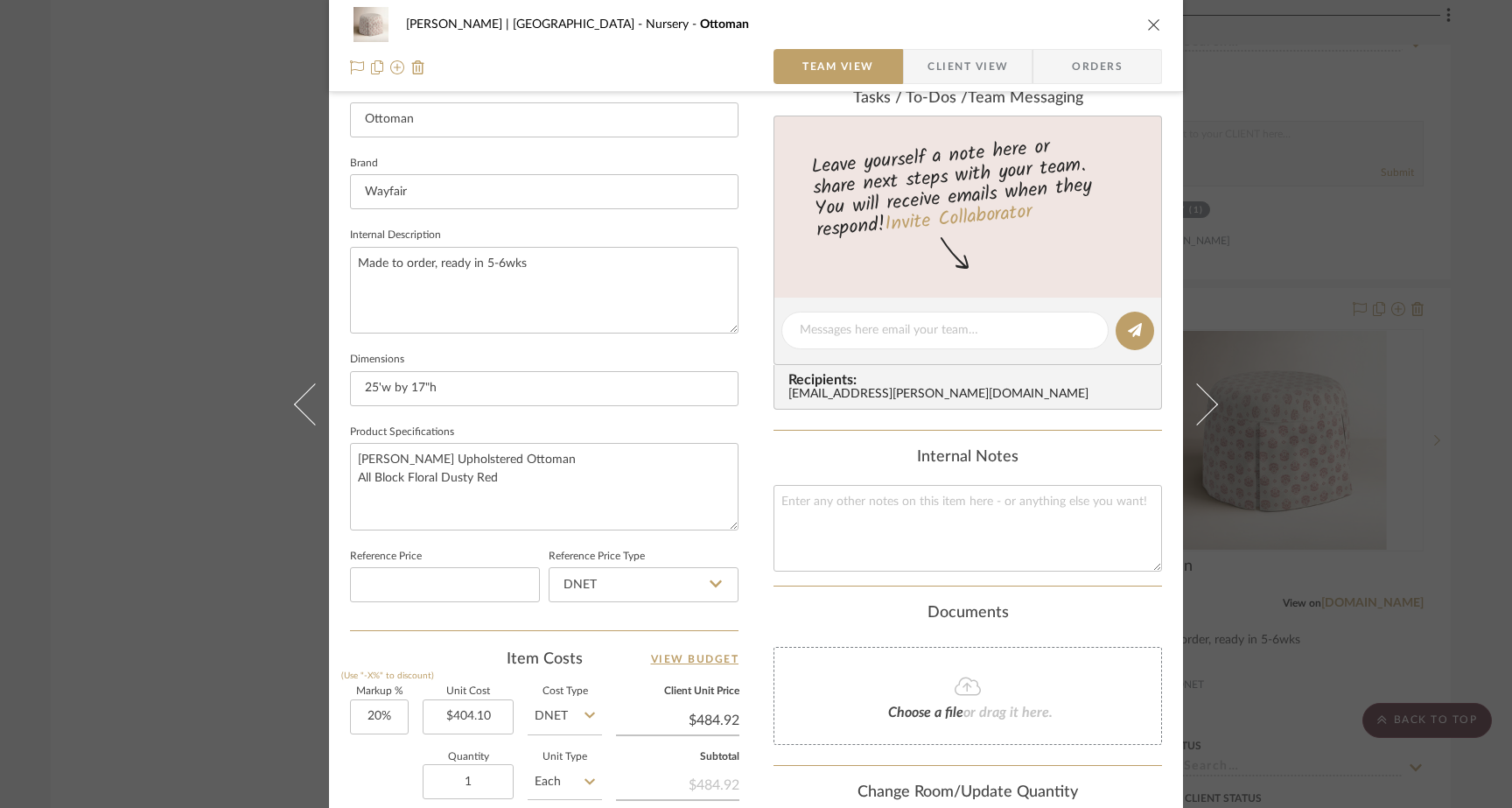
click at [192, 219] on div "Ferree | Brooklyn Heights Nursery Ottoman Team View Client View Orders 1 / 5 Te…" at bounding box center [756, 404] width 1512 height 808
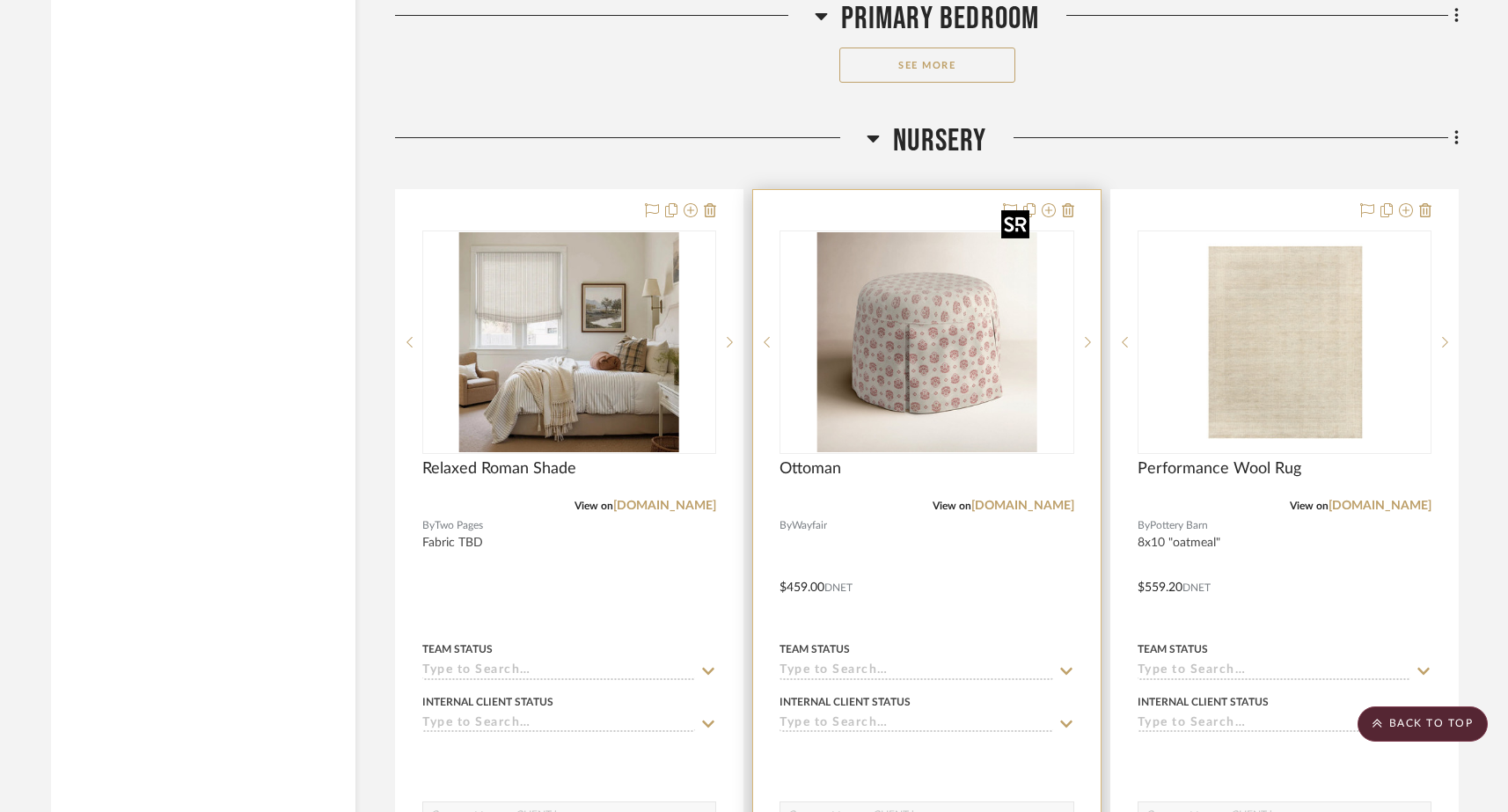
scroll to position [18647, 0]
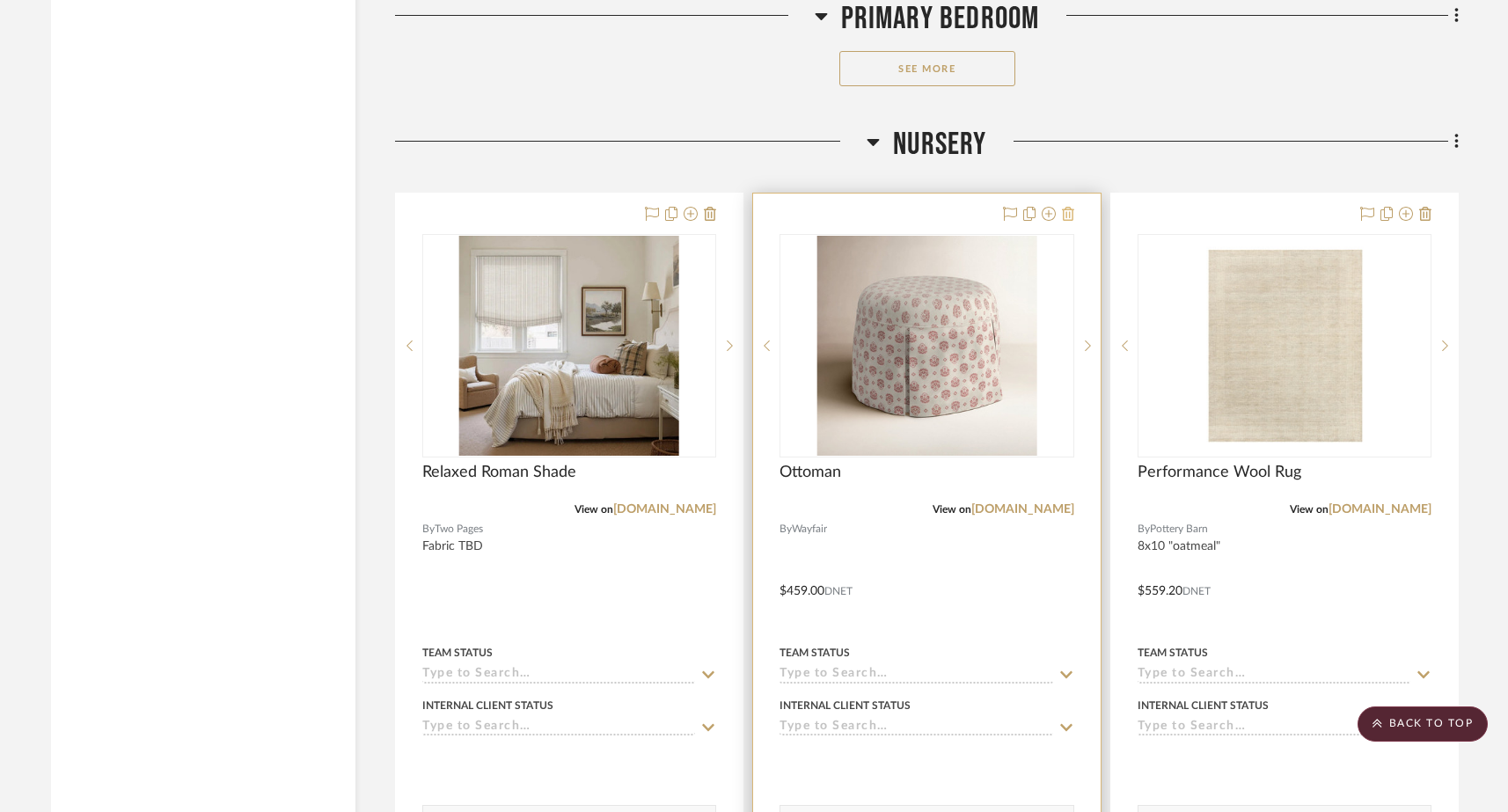
click at [1069, 206] on icon at bounding box center [1067, 213] width 12 height 14
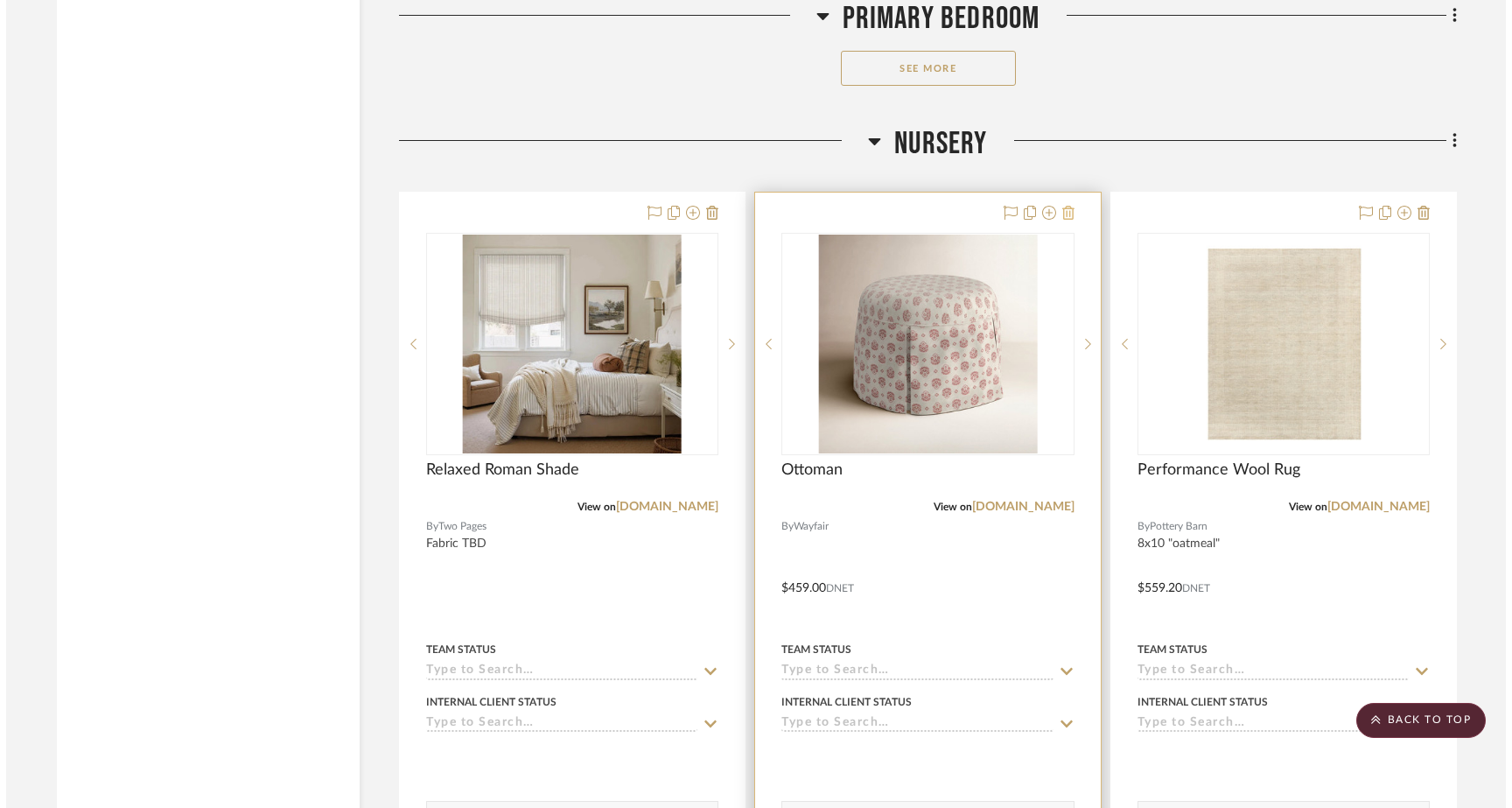
scroll to position [0, 0]
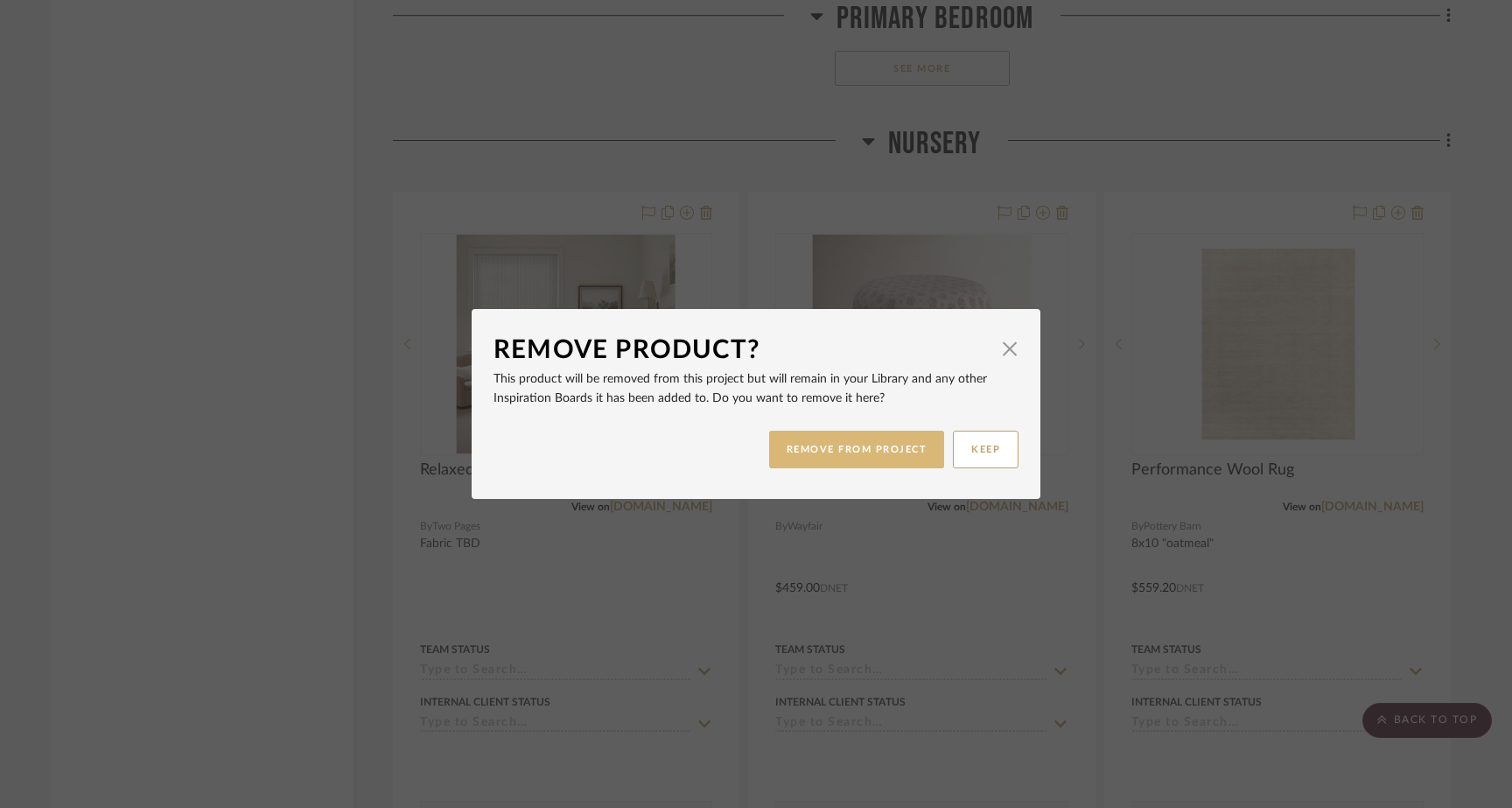
click at [789, 452] on button "REMOVE FROM PROJECT" at bounding box center [857, 449] width 176 height 37
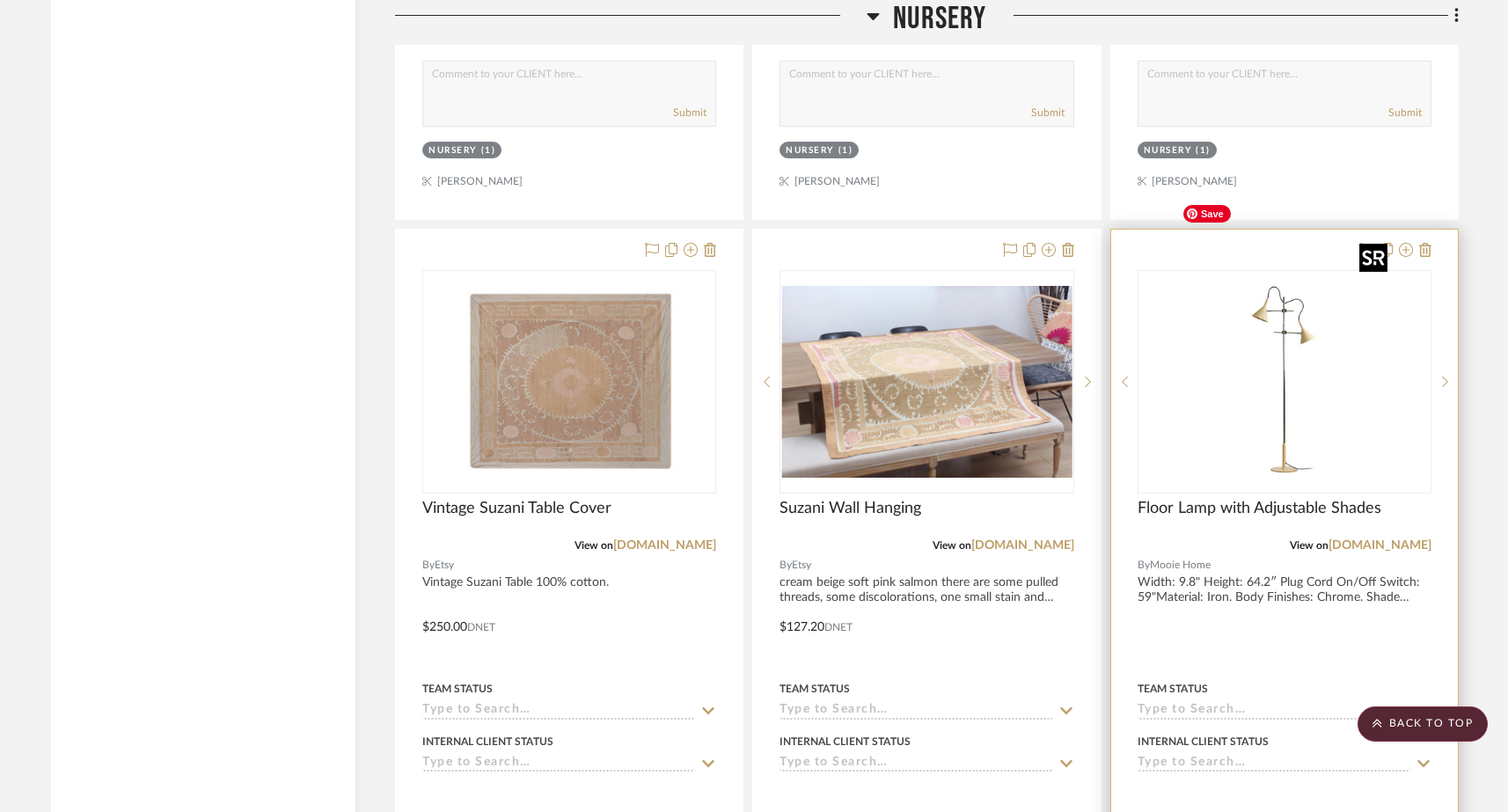
scroll to position [24071, 0]
click at [1186, 242] on icon at bounding box center [1425, 248] width 12 height 14
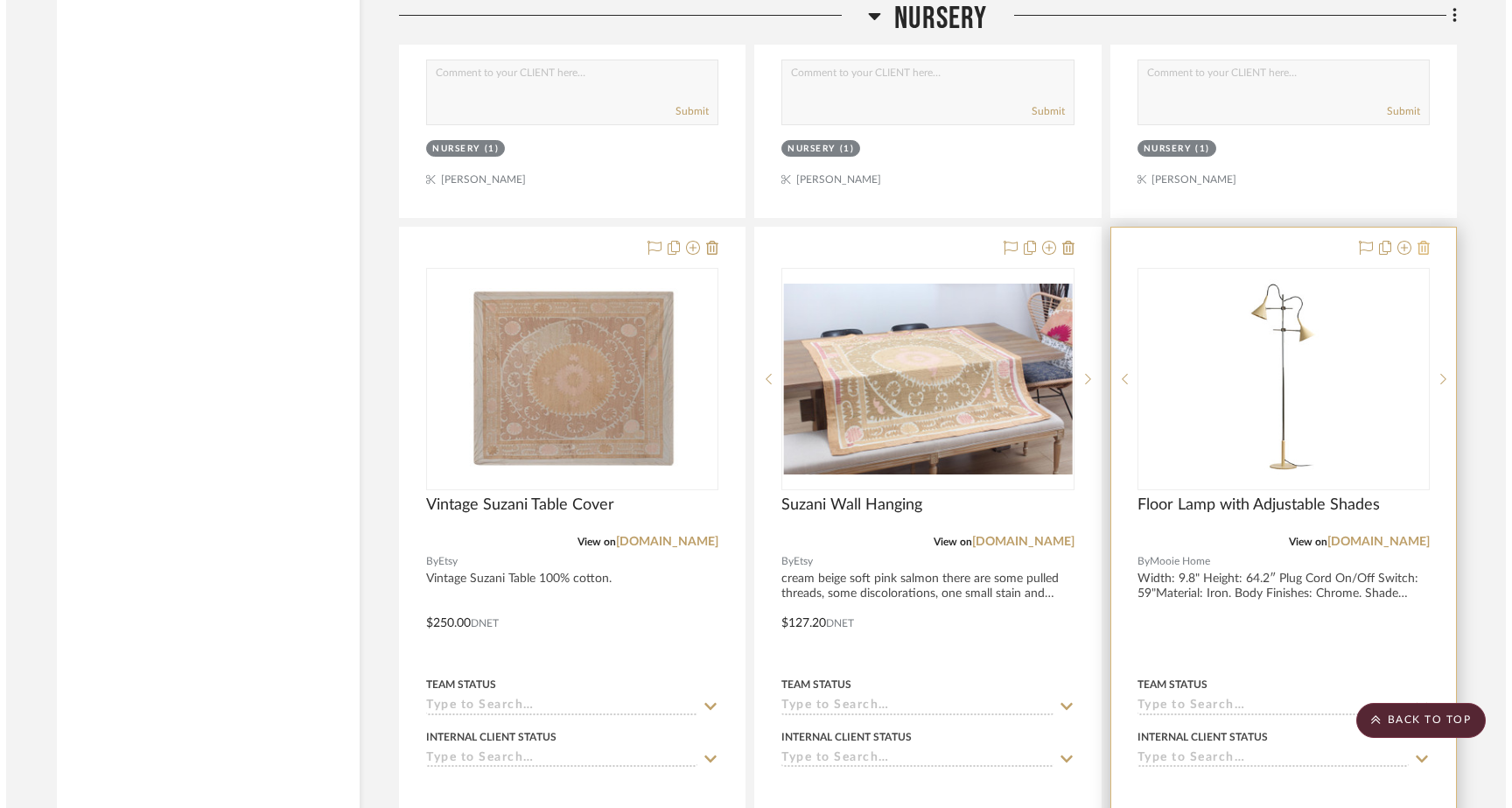
scroll to position [0, 0]
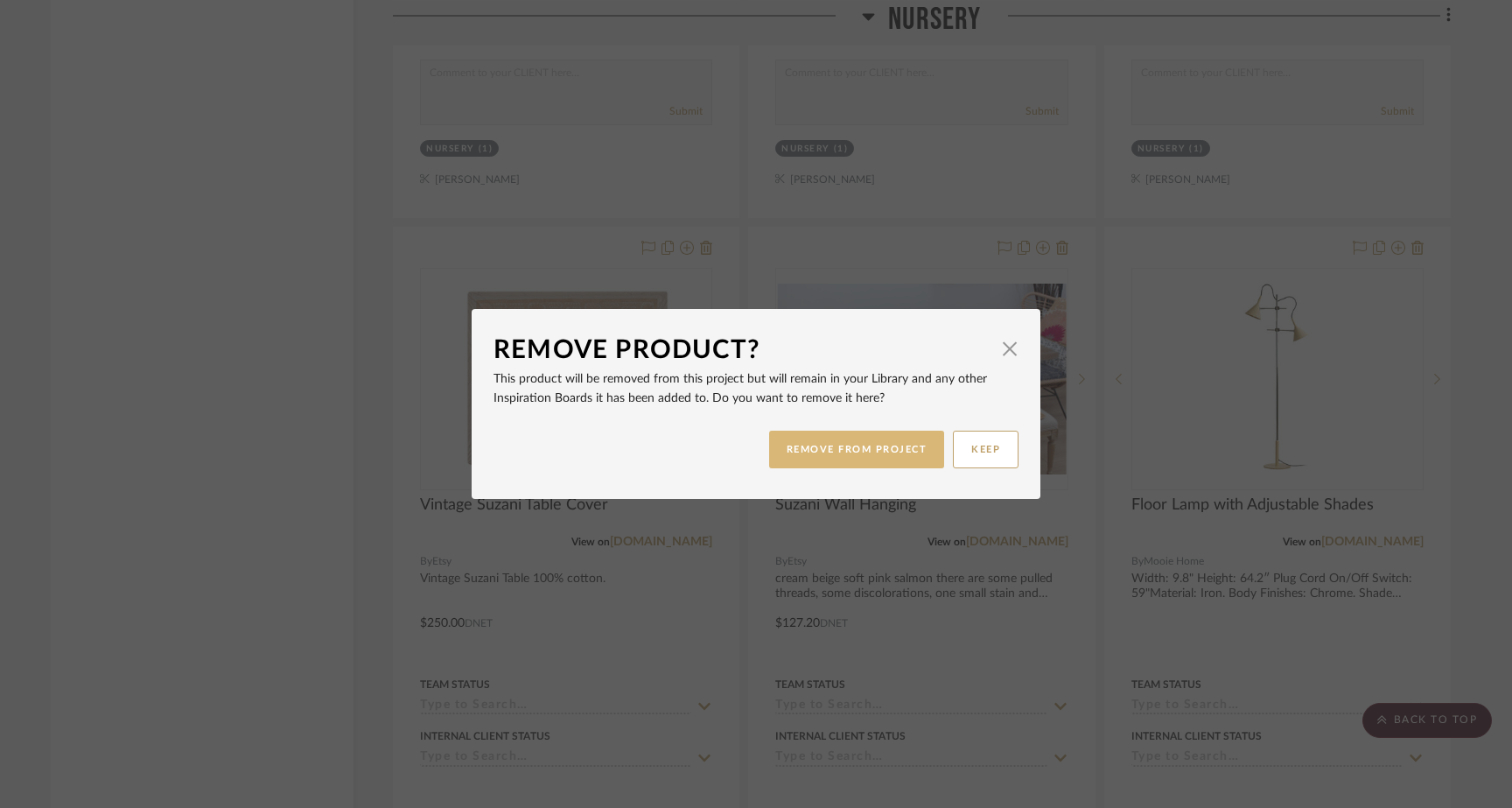
click at [849, 455] on button "REMOVE FROM PROJECT" at bounding box center [857, 449] width 176 height 37
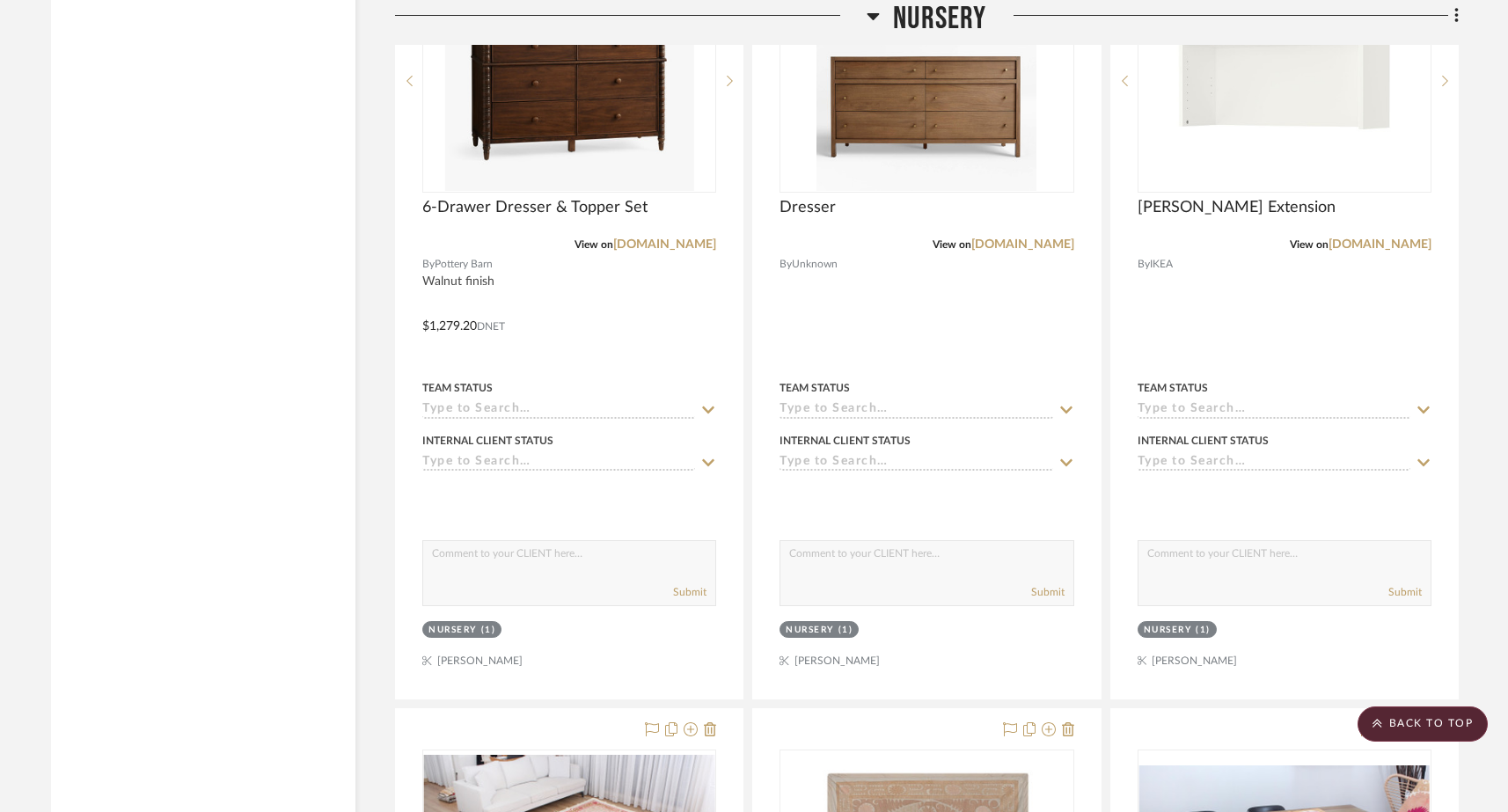
scroll to position [23959, 0]
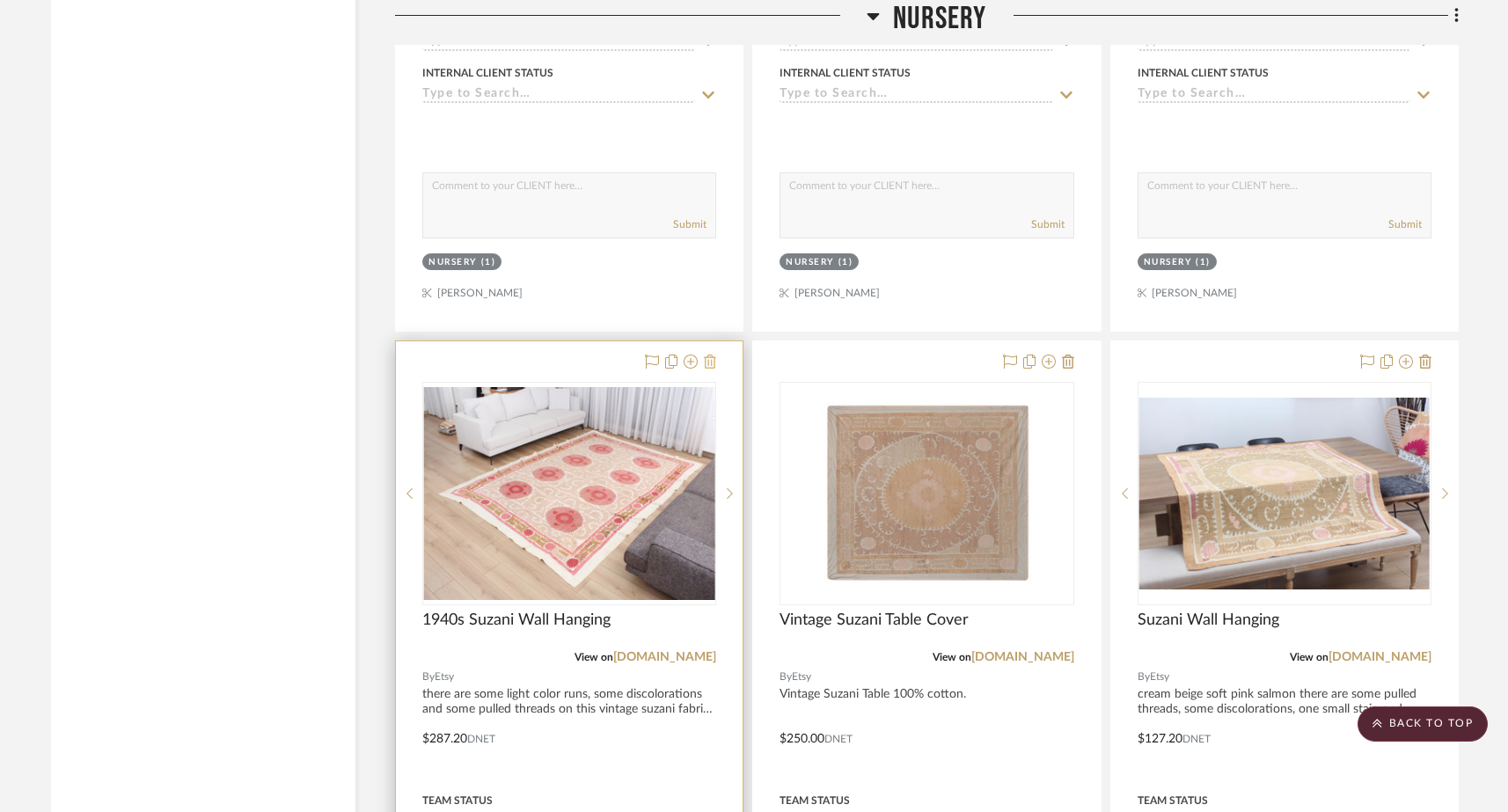
click at [714, 354] on icon at bounding box center [709, 361] width 12 height 14
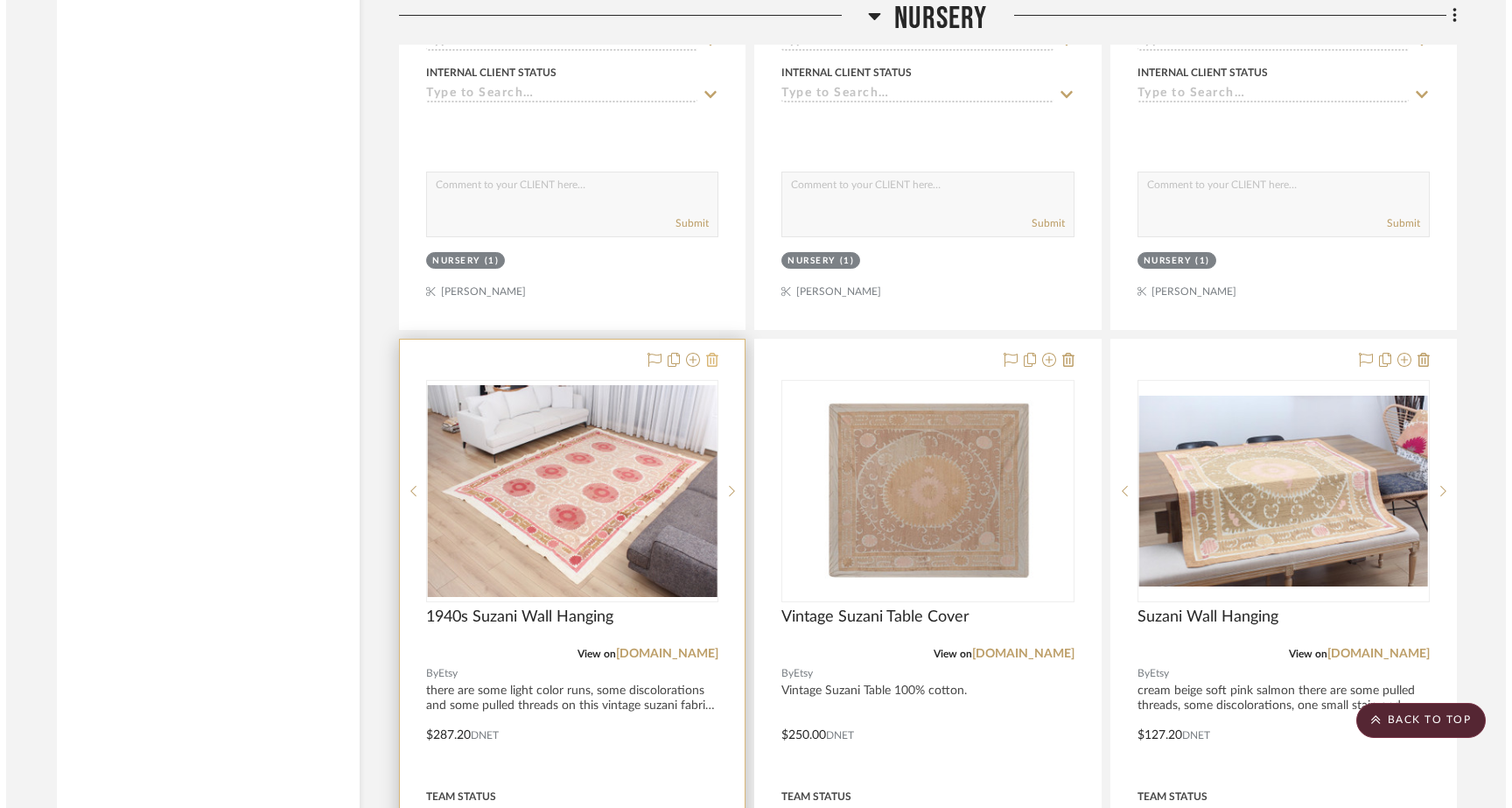
scroll to position [0, 0]
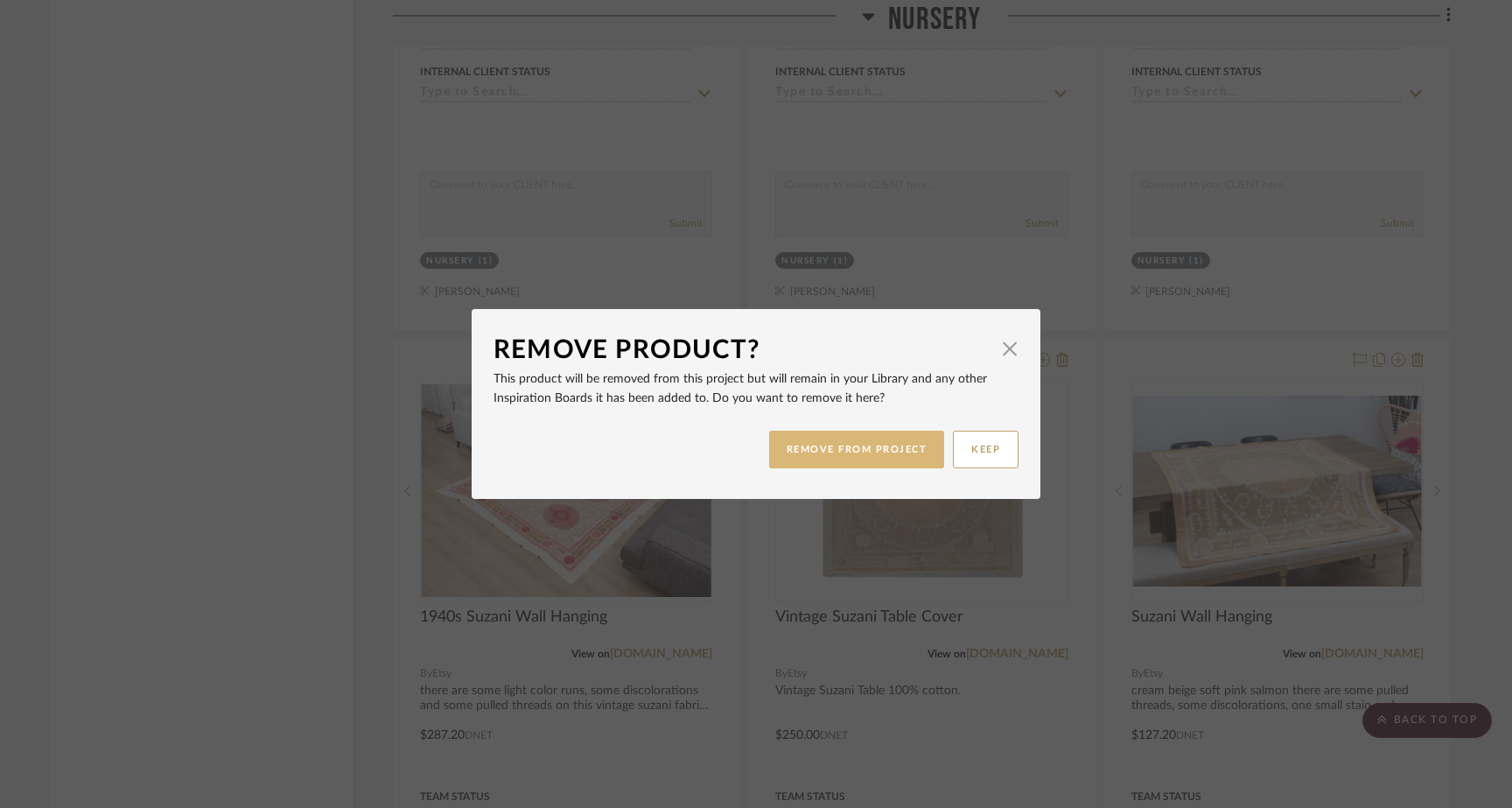
click at [873, 444] on button "REMOVE FROM PROJECT" at bounding box center [857, 449] width 176 height 37
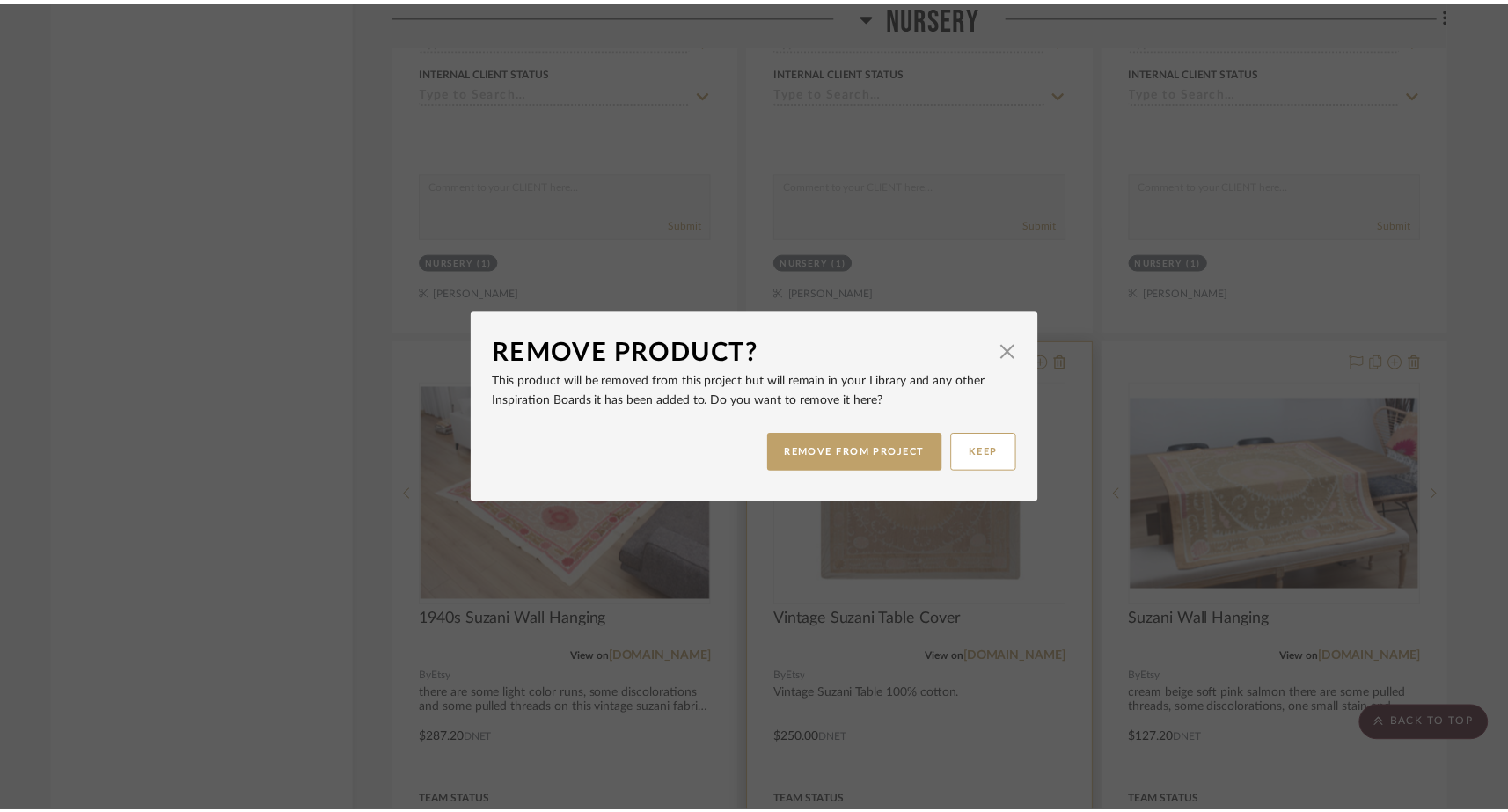
scroll to position [23959, 0]
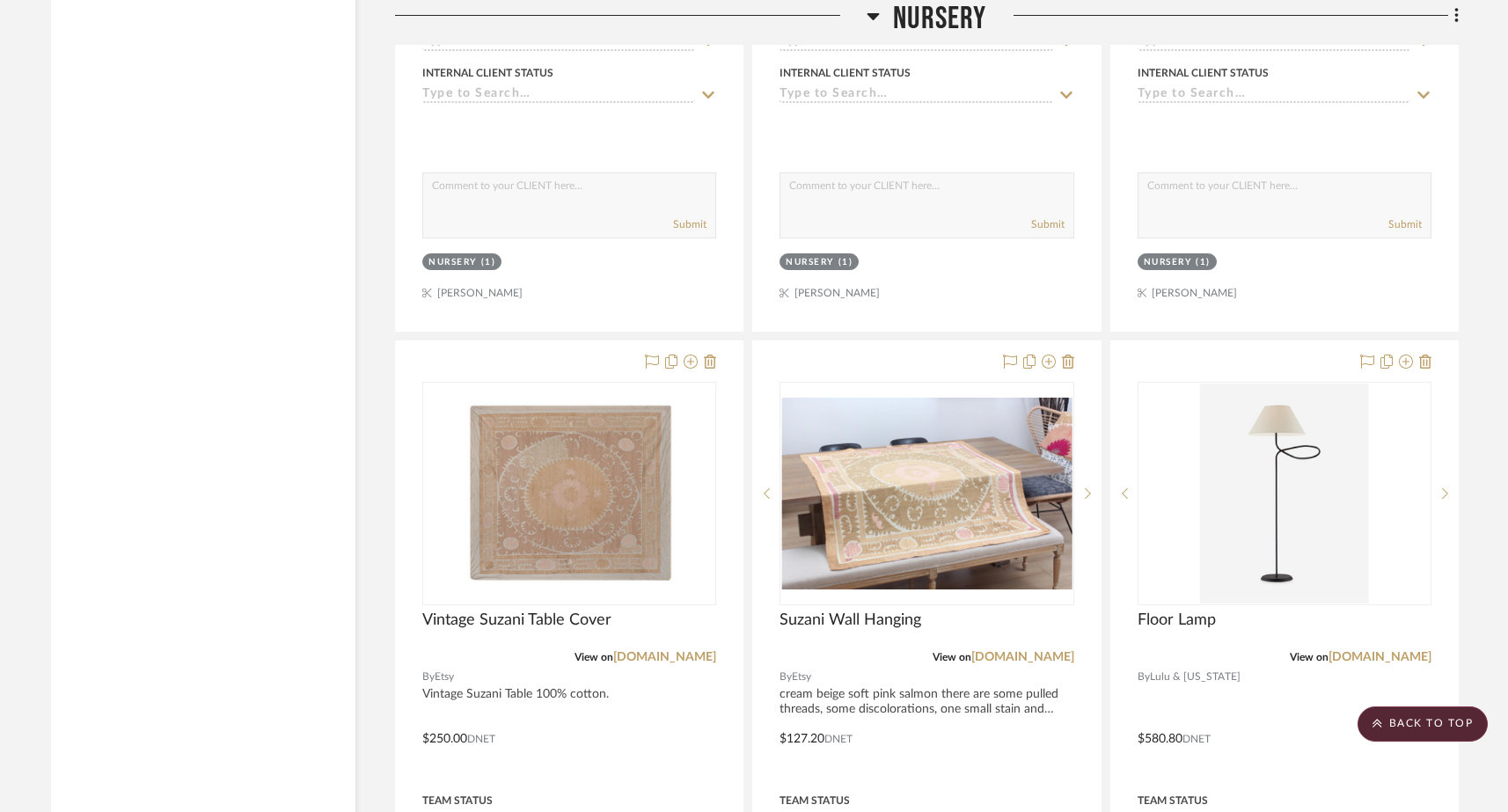
click at [713, 354] on icon at bounding box center [709, 361] width 12 height 14
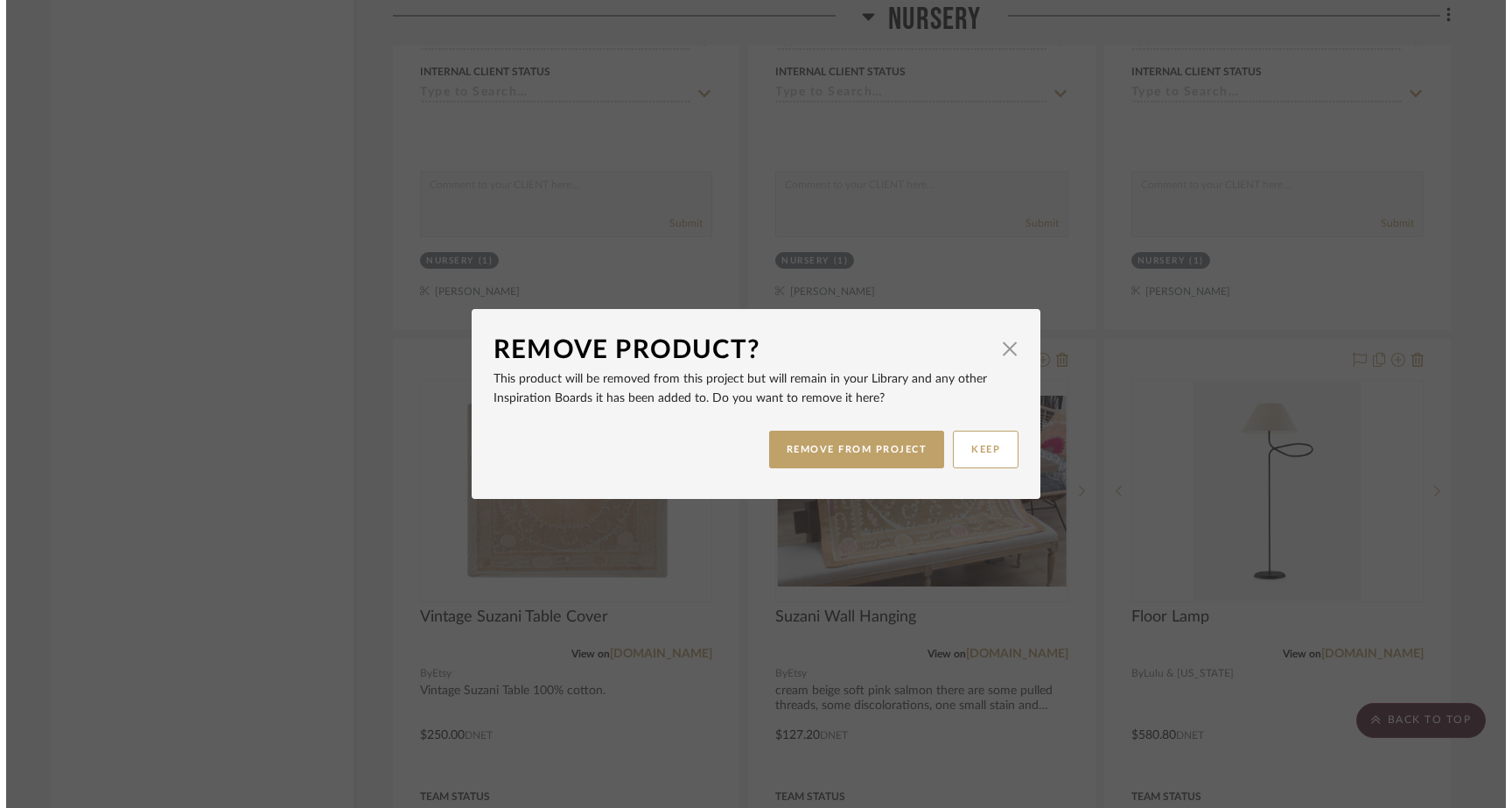
scroll to position [0, 0]
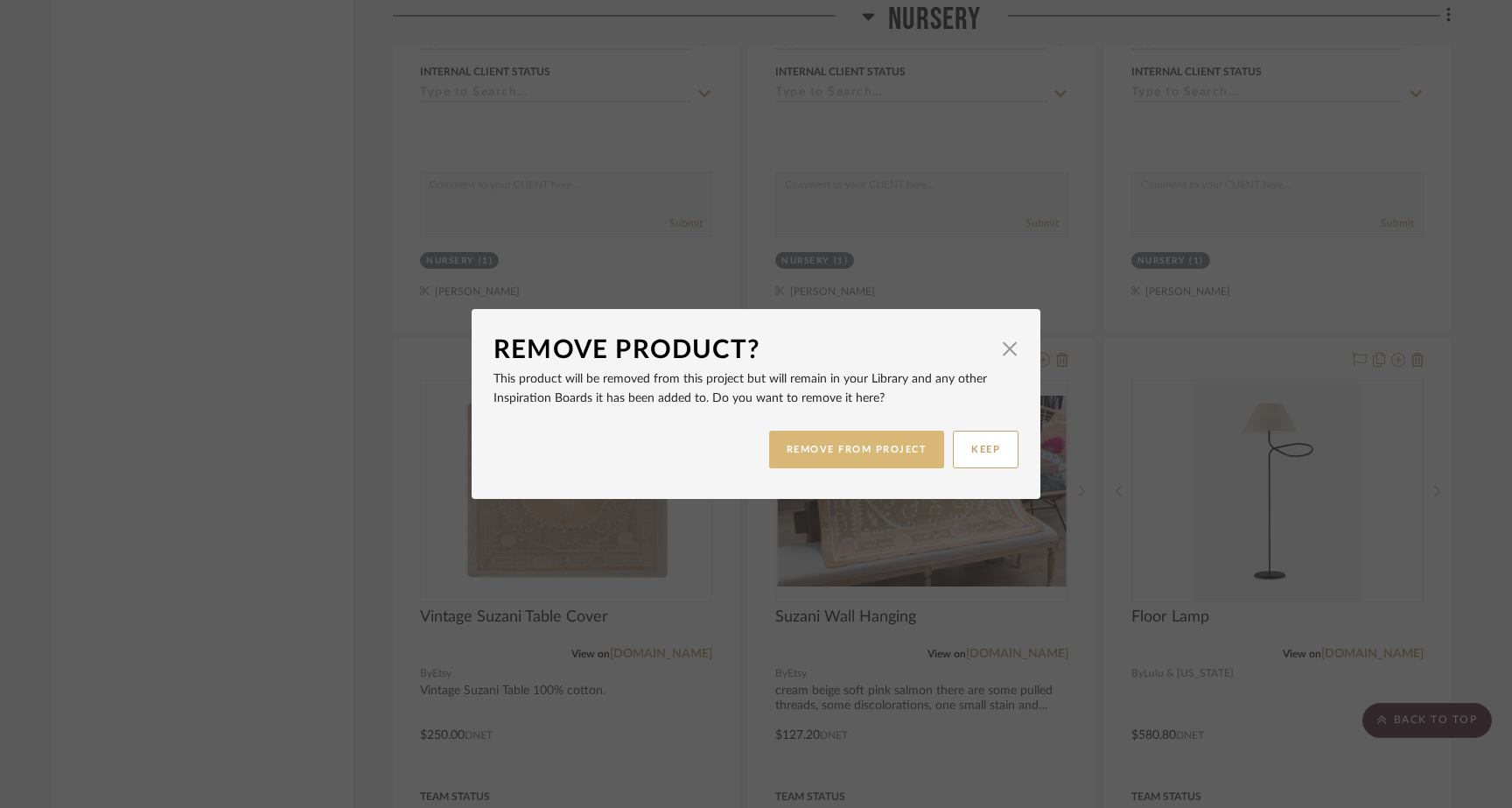
click at [824, 435] on button "REMOVE FROM PROJECT" at bounding box center [857, 449] width 176 height 37
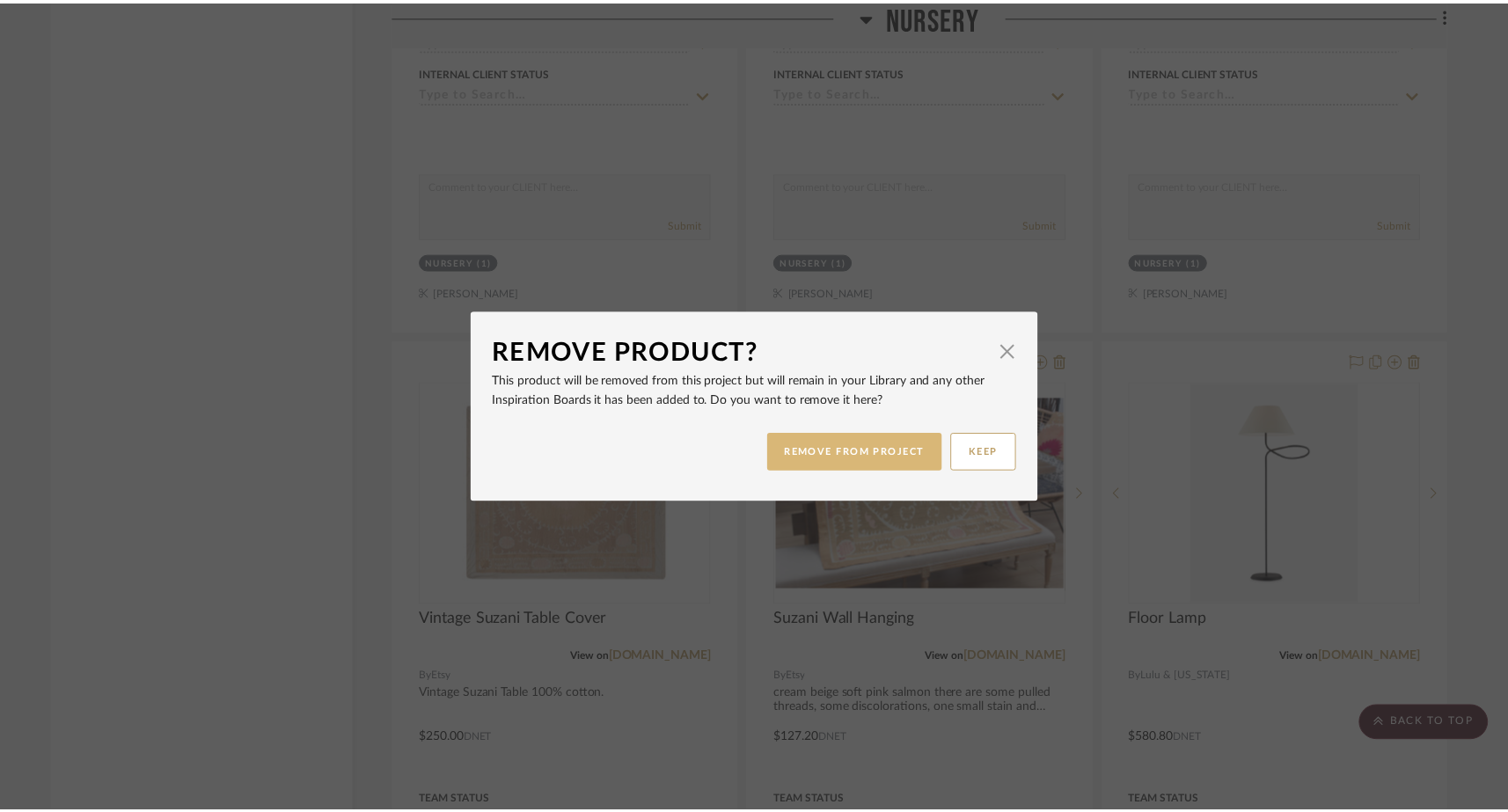
scroll to position [23959, 0]
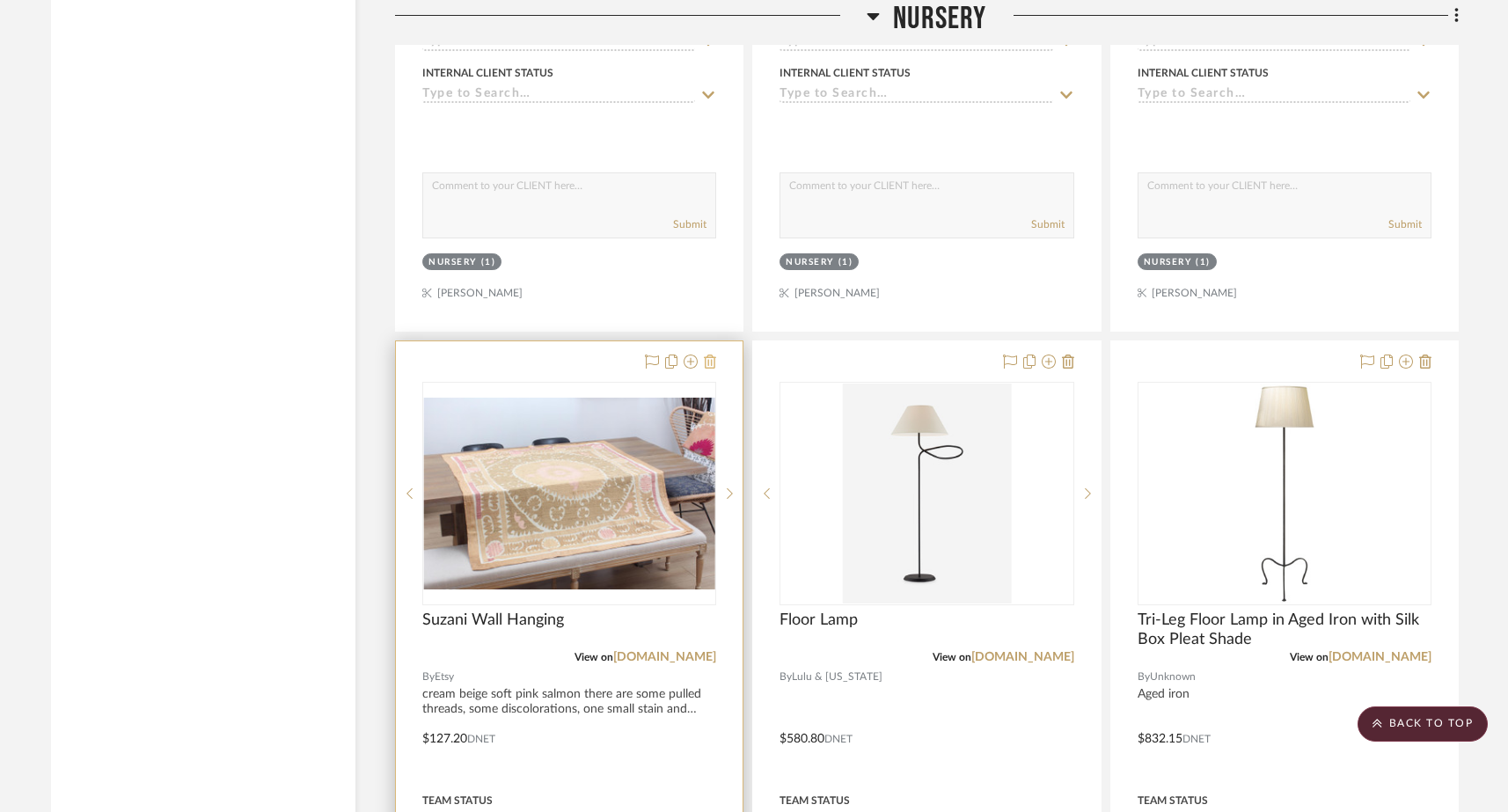
click at [712, 354] on icon at bounding box center [709, 361] width 12 height 14
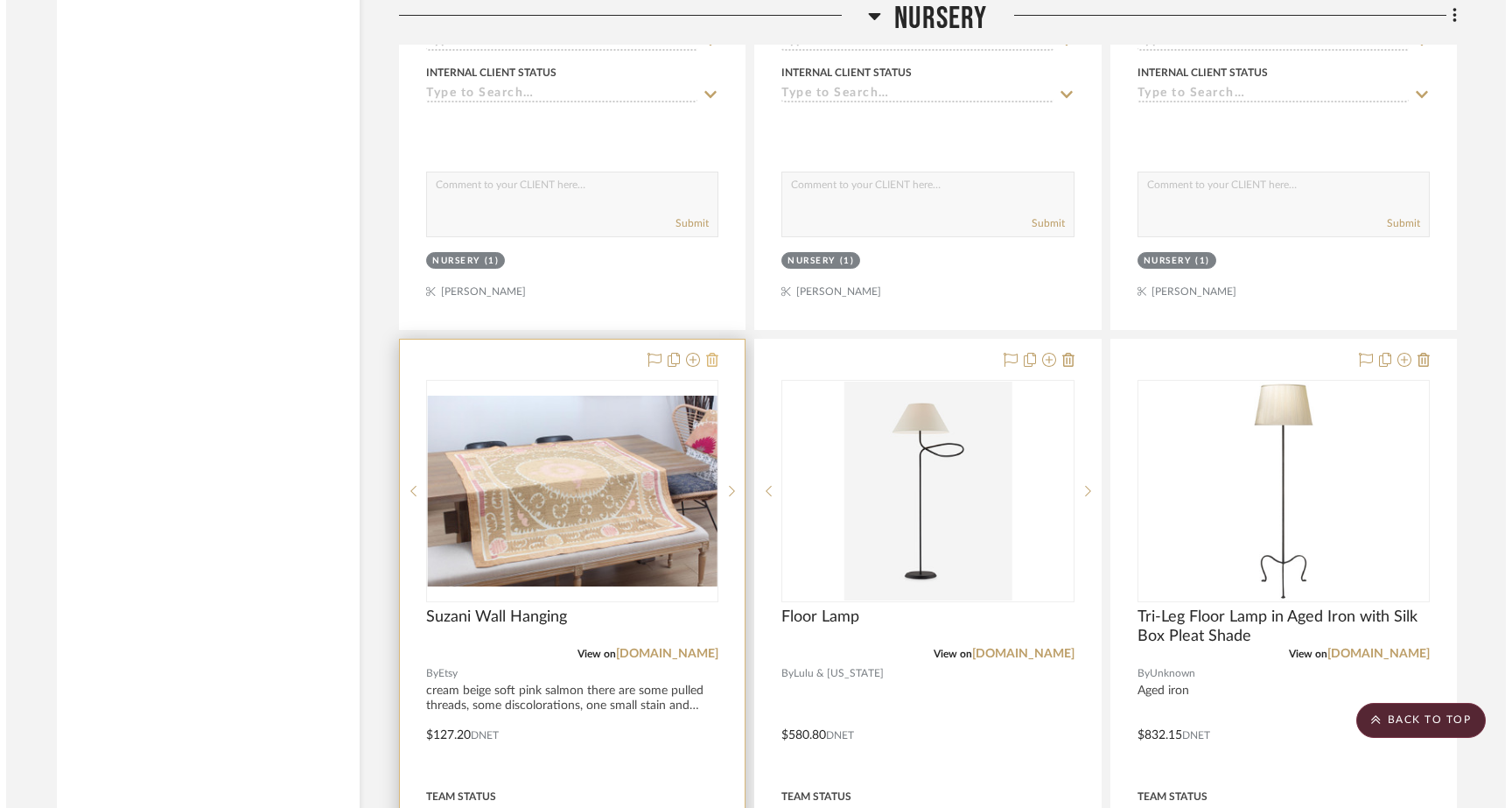
scroll to position [0, 0]
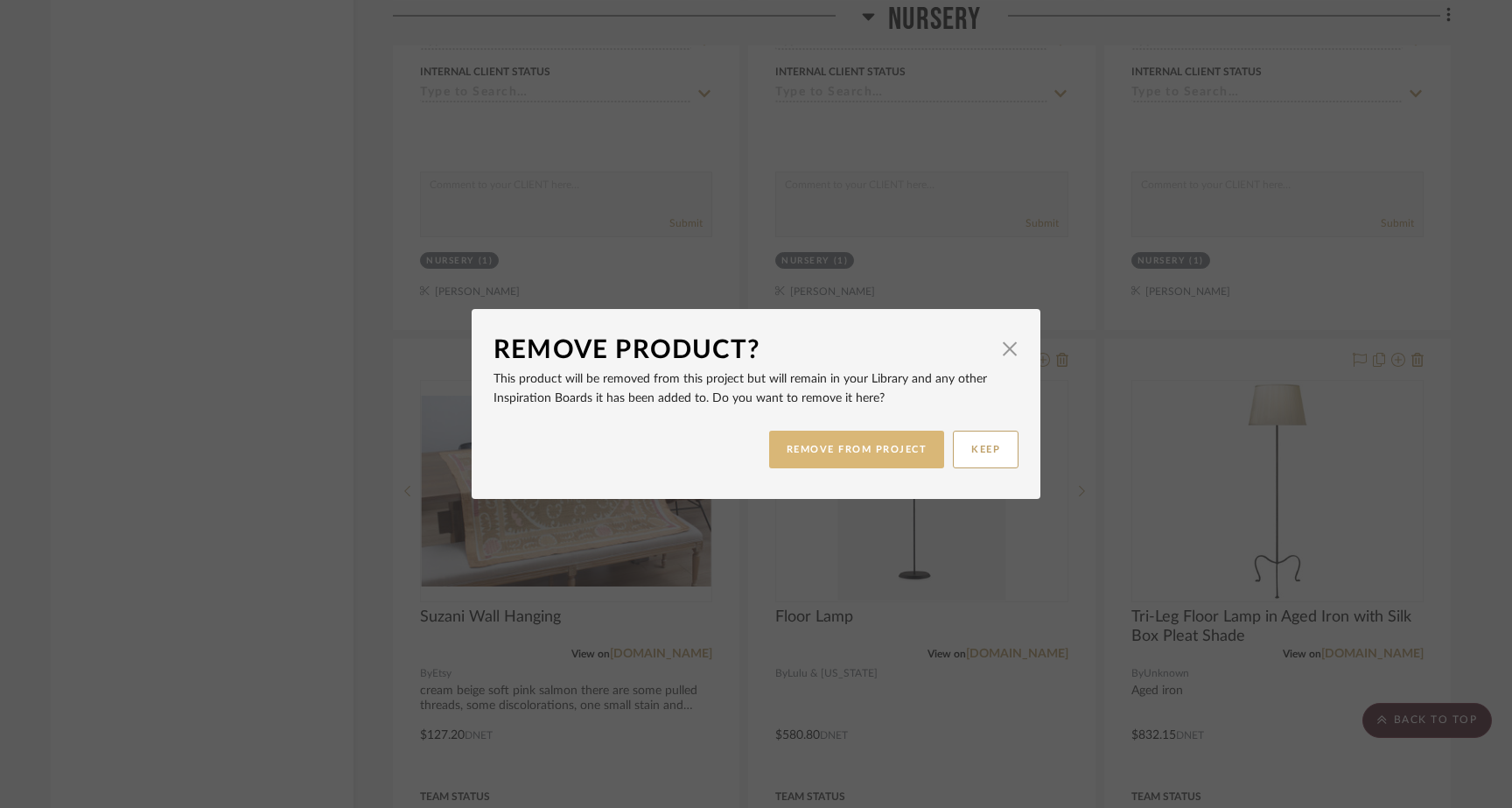
click at [799, 447] on button "REMOVE FROM PROJECT" at bounding box center [857, 449] width 176 height 37
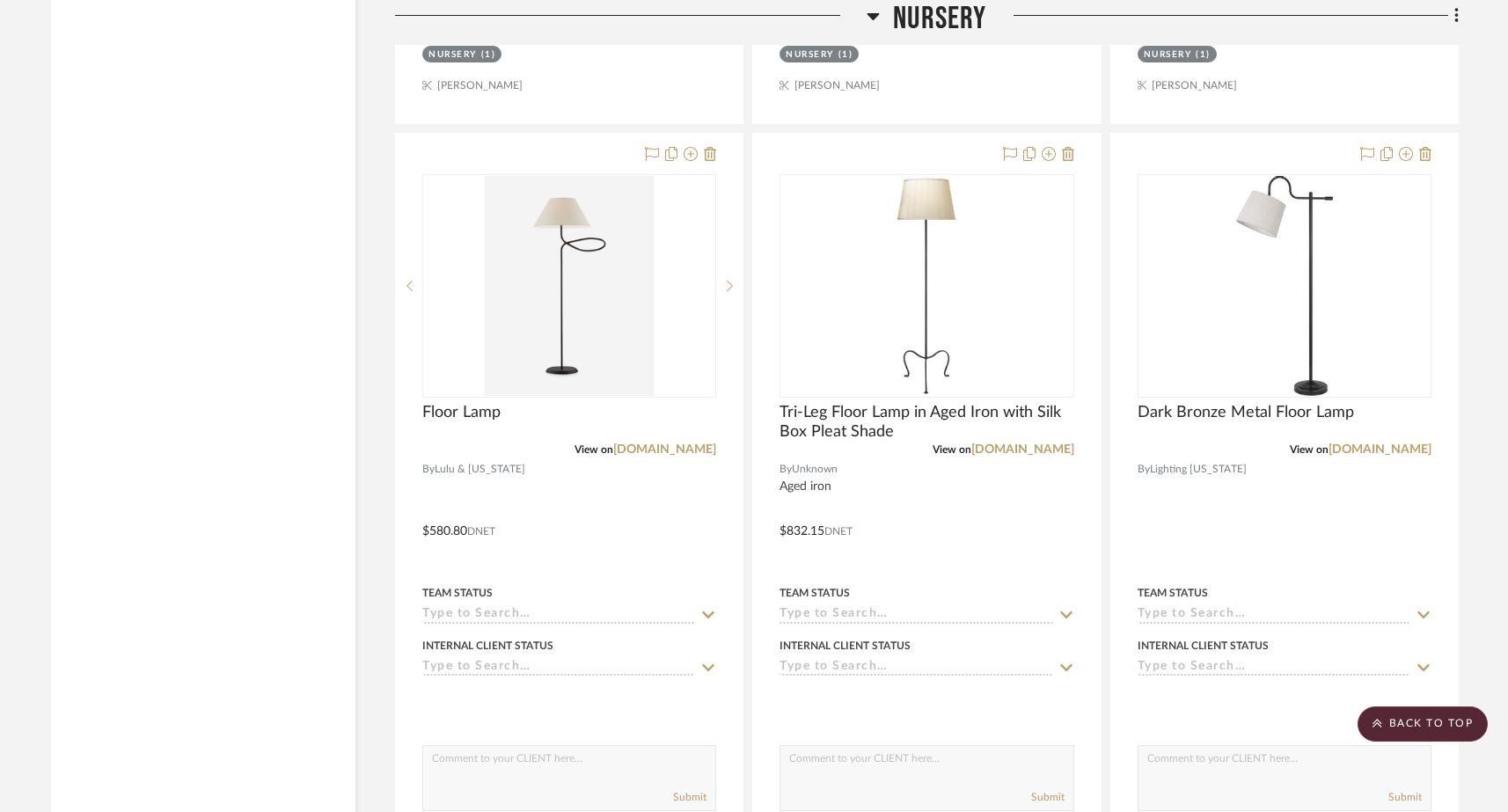
scroll to position [24169, 0]
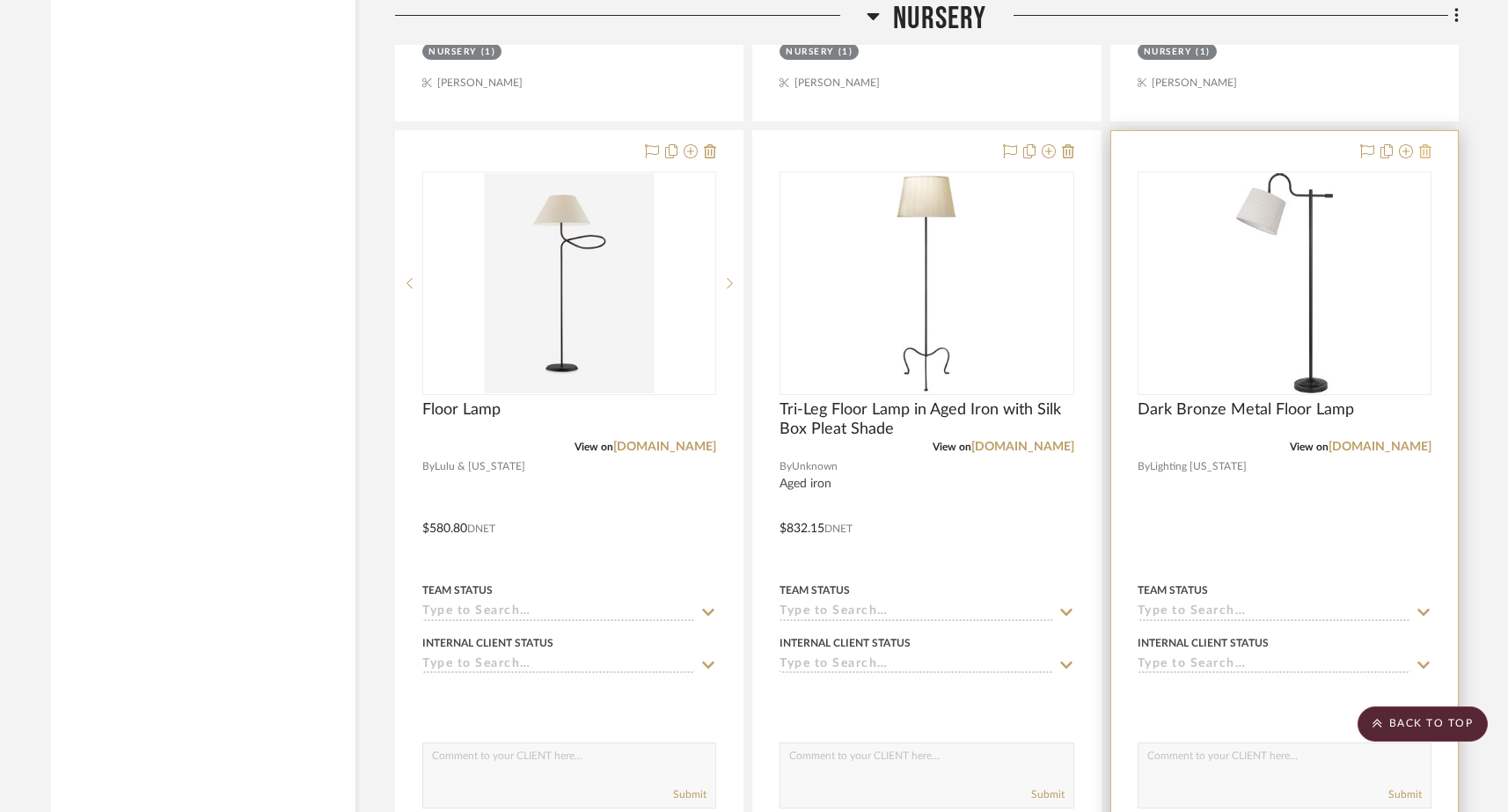
click at [1186, 144] on icon at bounding box center [1425, 151] width 12 height 14
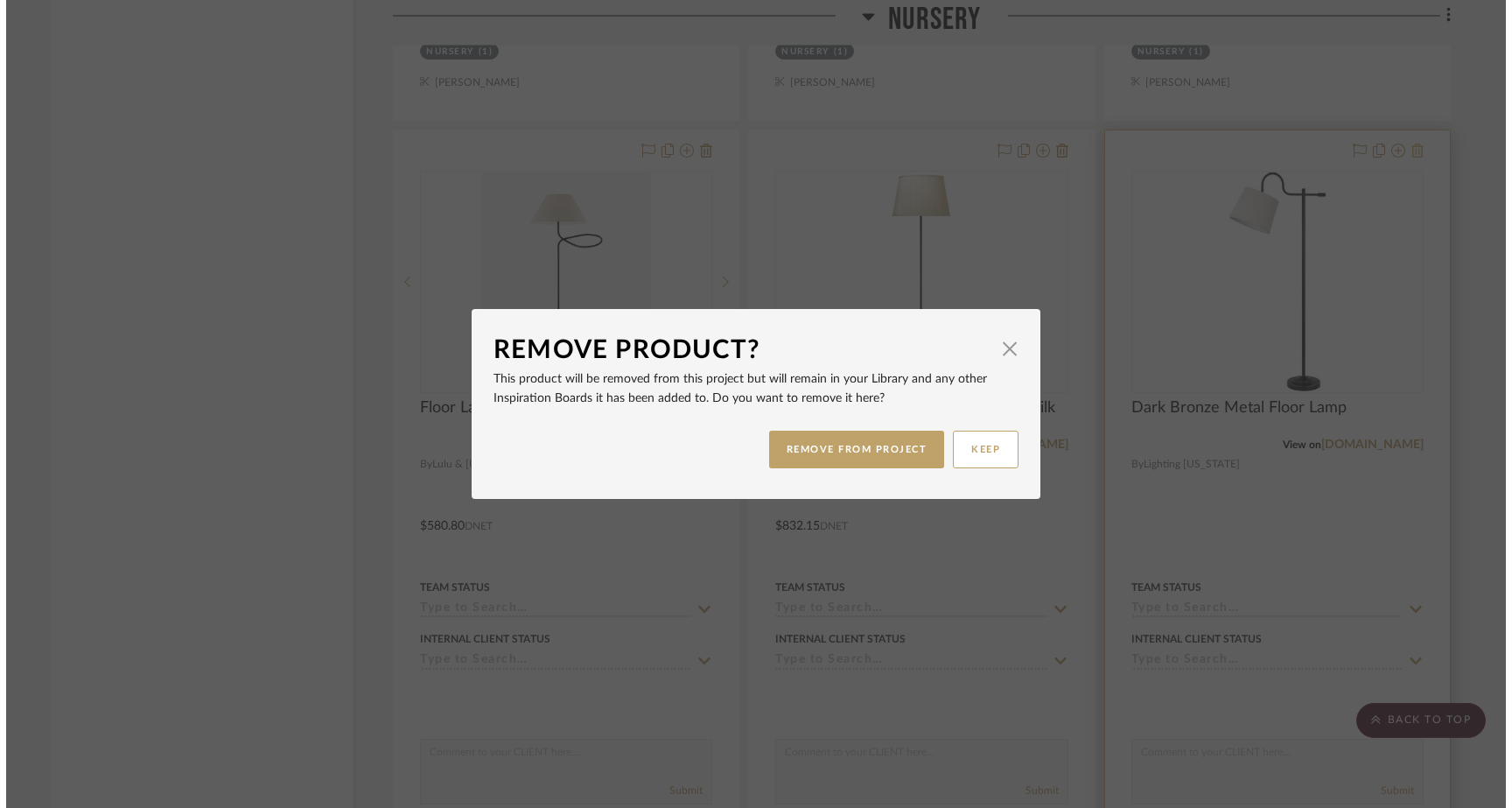
scroll to position [0, 0]
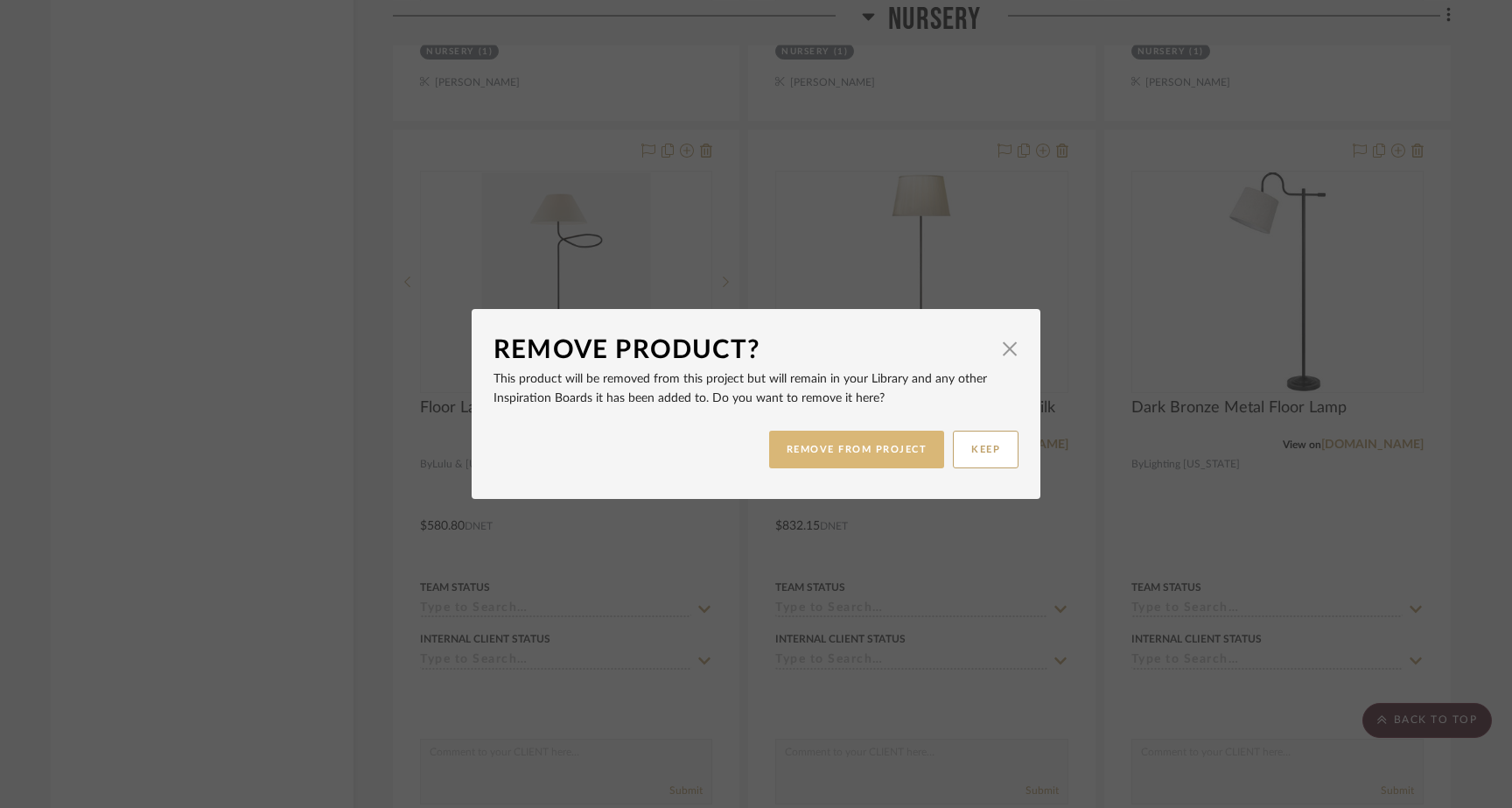
click at [878, 449] on button "REMOVE FROM PROJECT" at bounding box center [857, 449] width 176 height 37
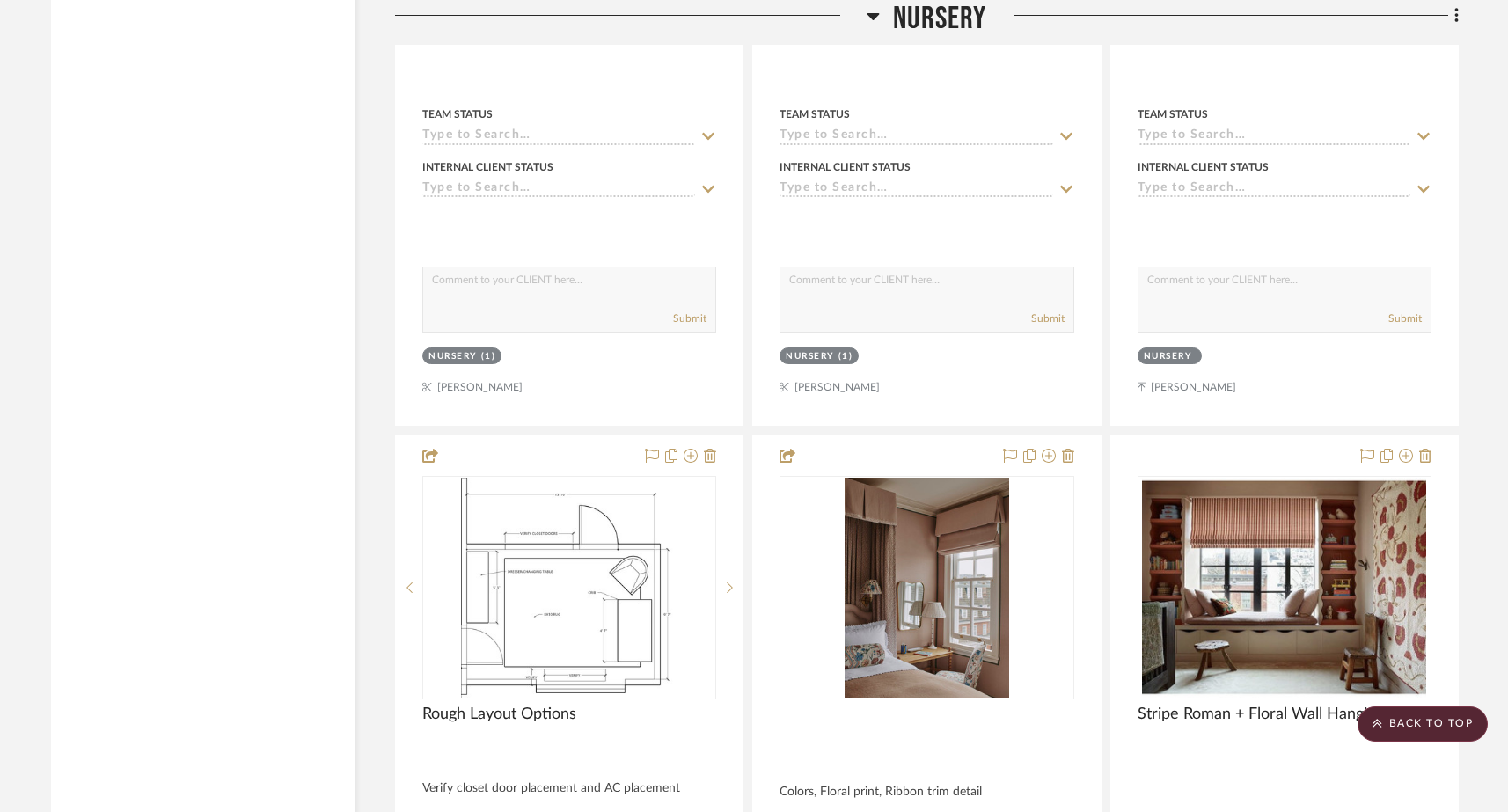
scroll to position [26195, 0]
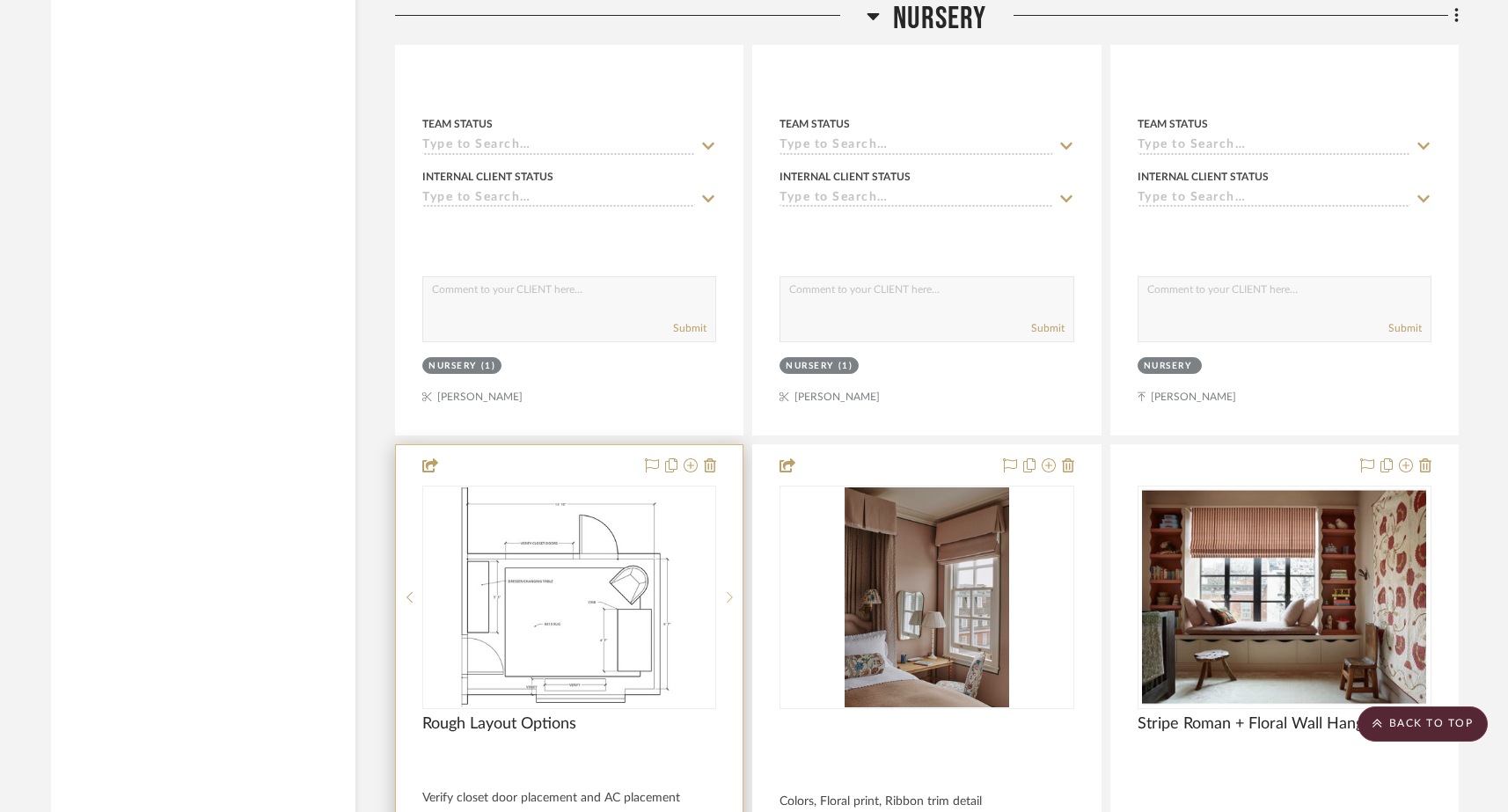
click at [727, 591] on icon at bounding box center [729, 596] width 6 height 12
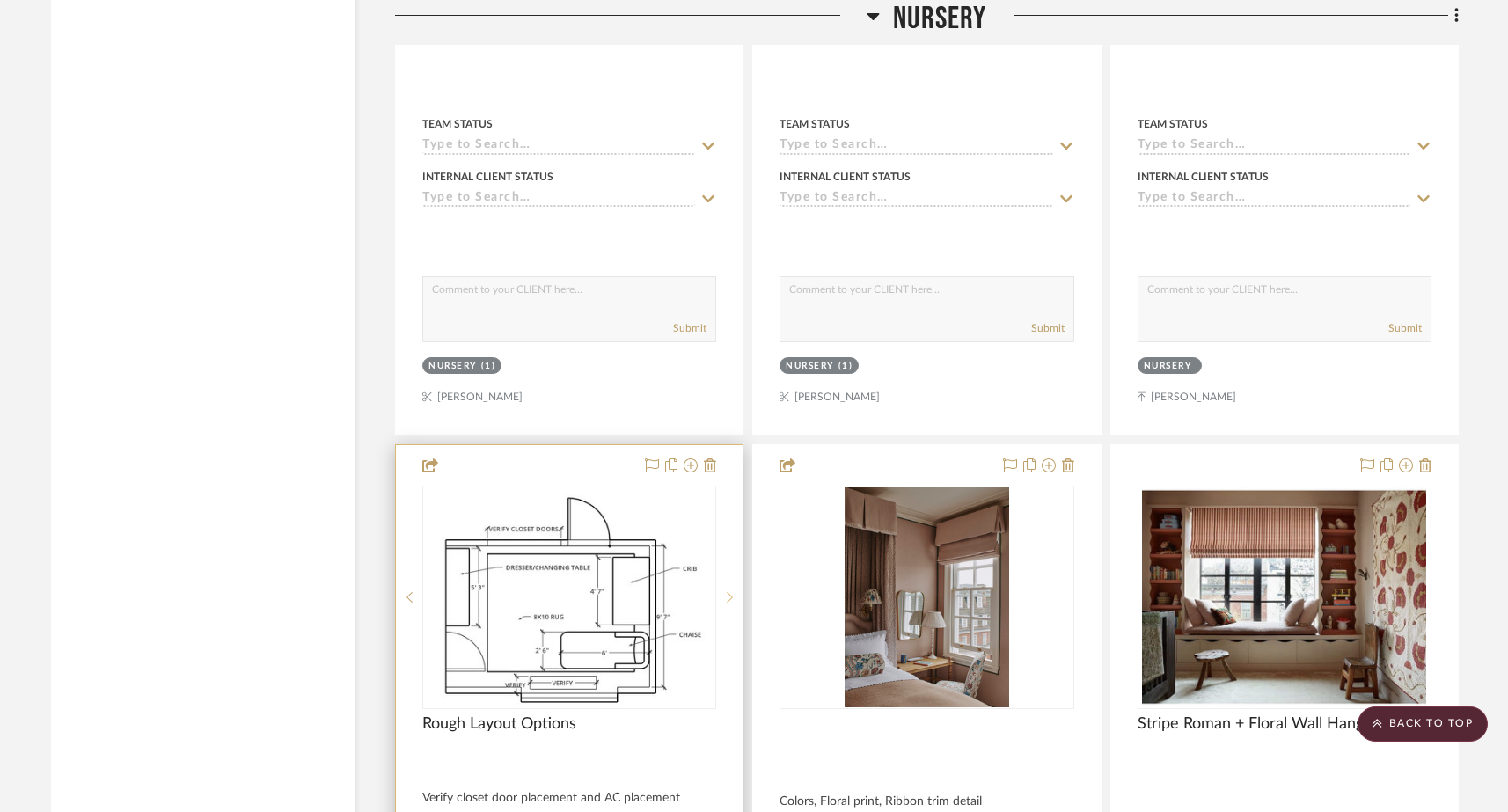
click at [727, 591] on icon at bounding box center [729, 596] width 6 height 12
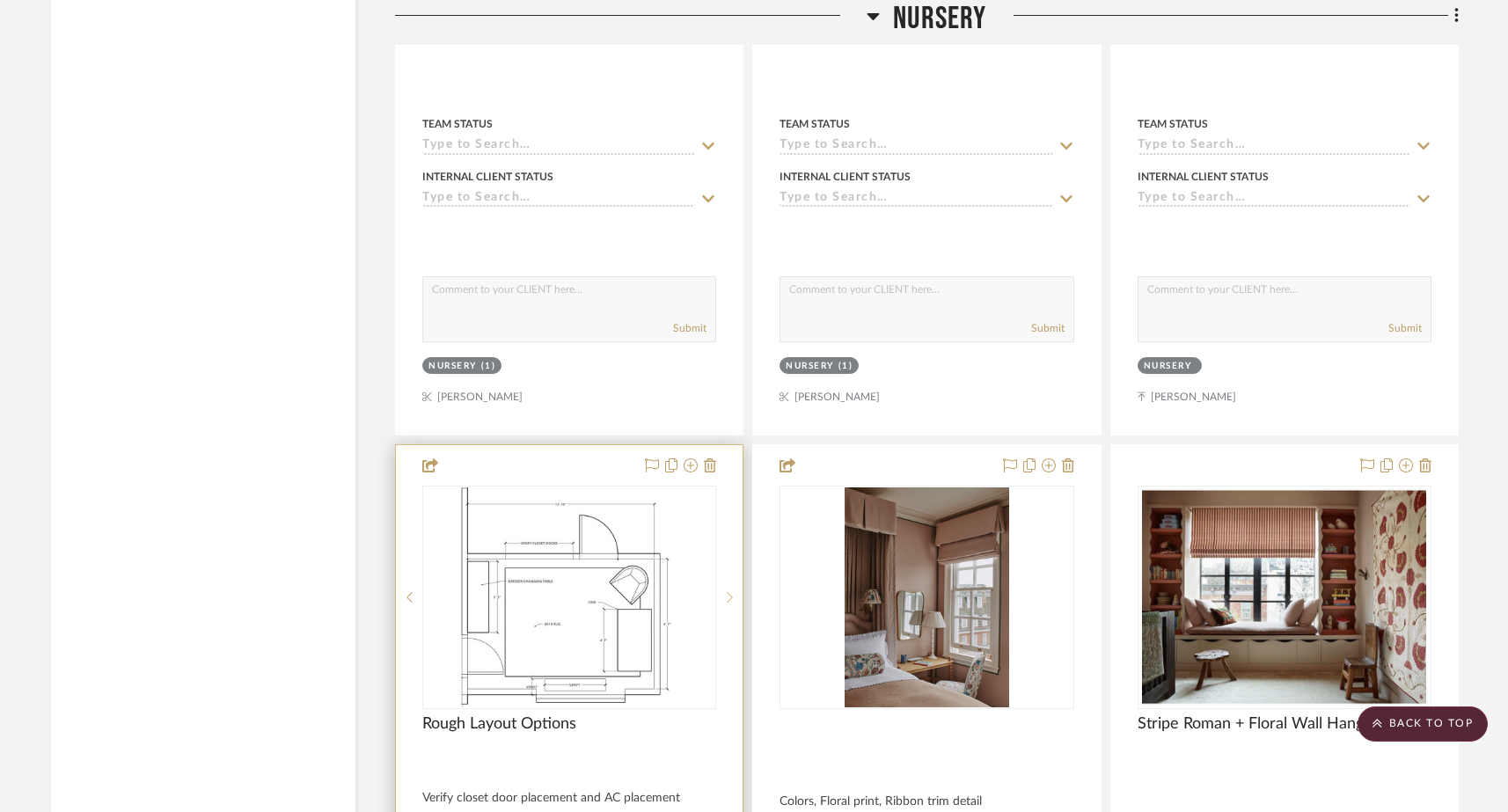
click at [727, 591] on icon at bounding box center [729, 596] width 6 height 12
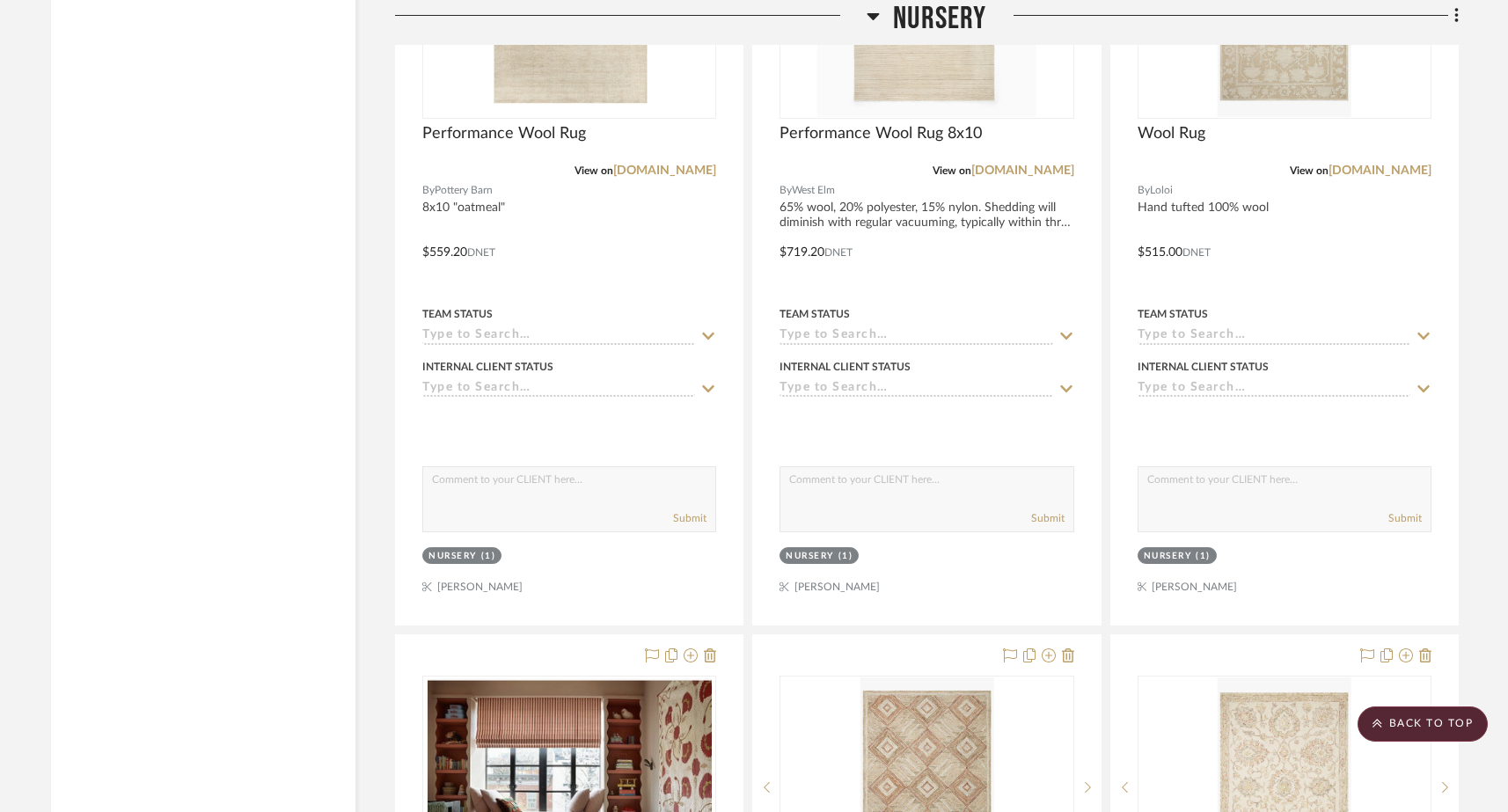
scroll to position [19781, 0]
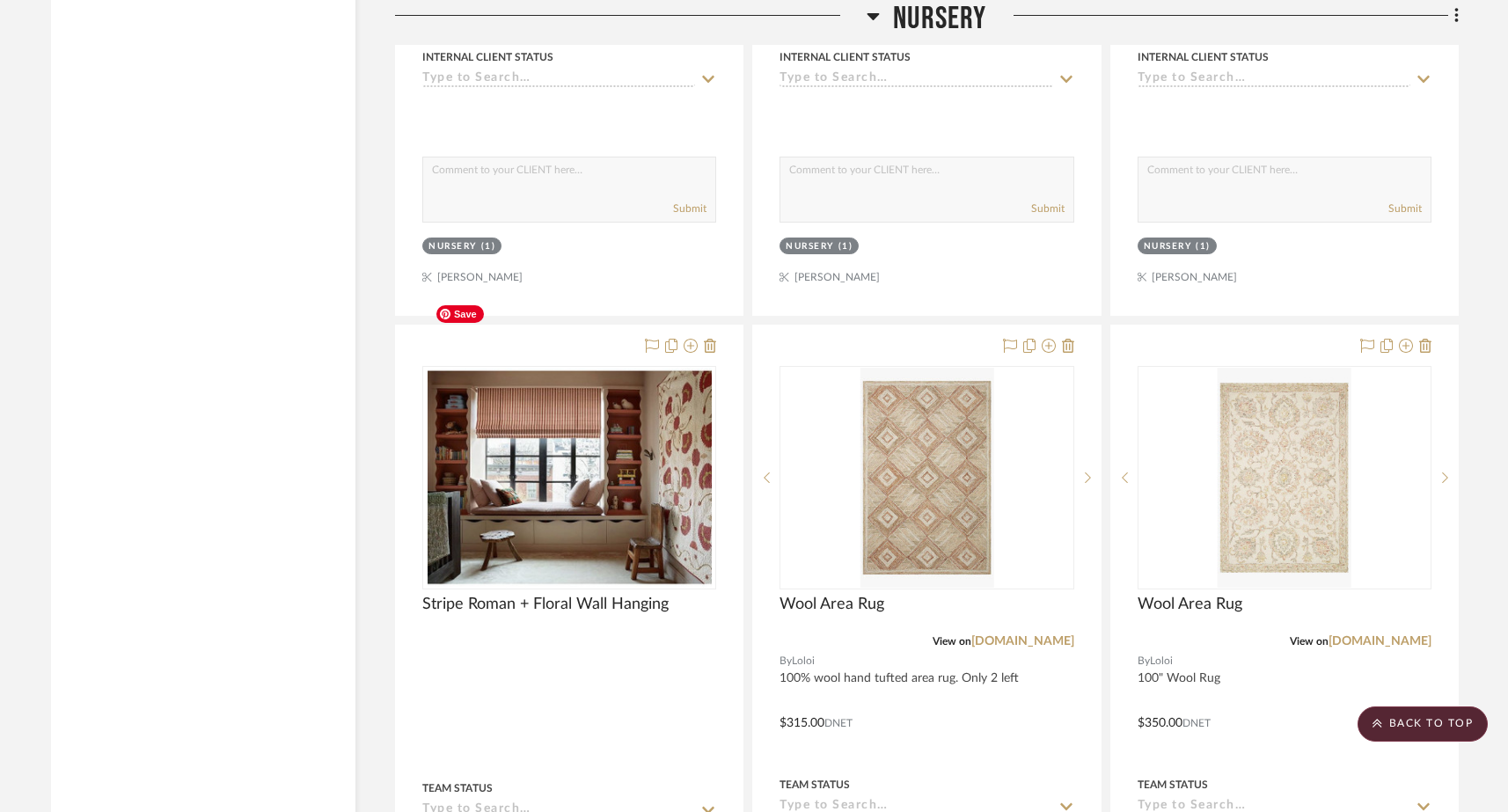
drag, startPoint x: 674, startPoint y: 304, endPoint x: 674, endPoint y: 320, distance: 16.0
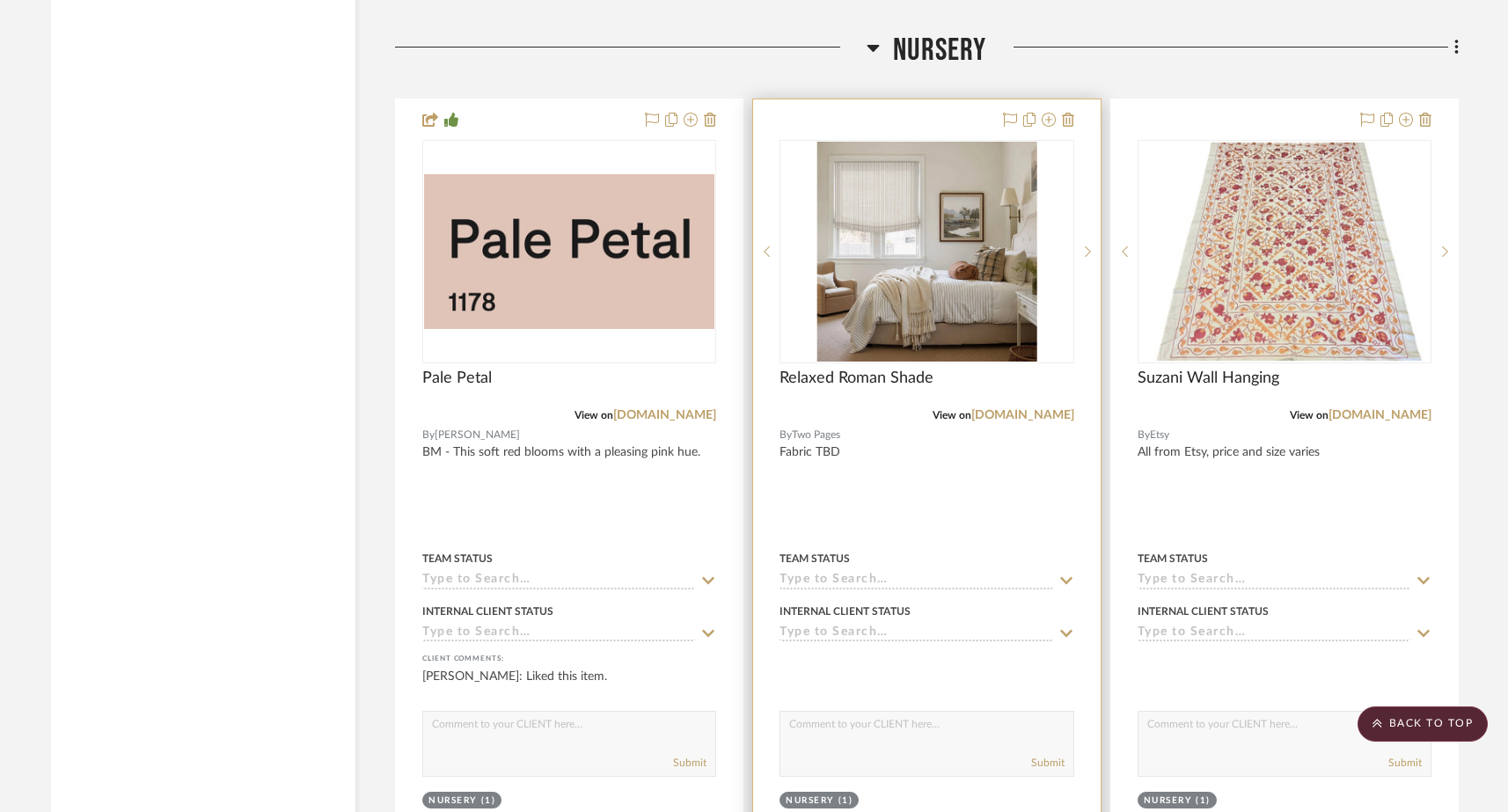
scroll to position [18644, 0]
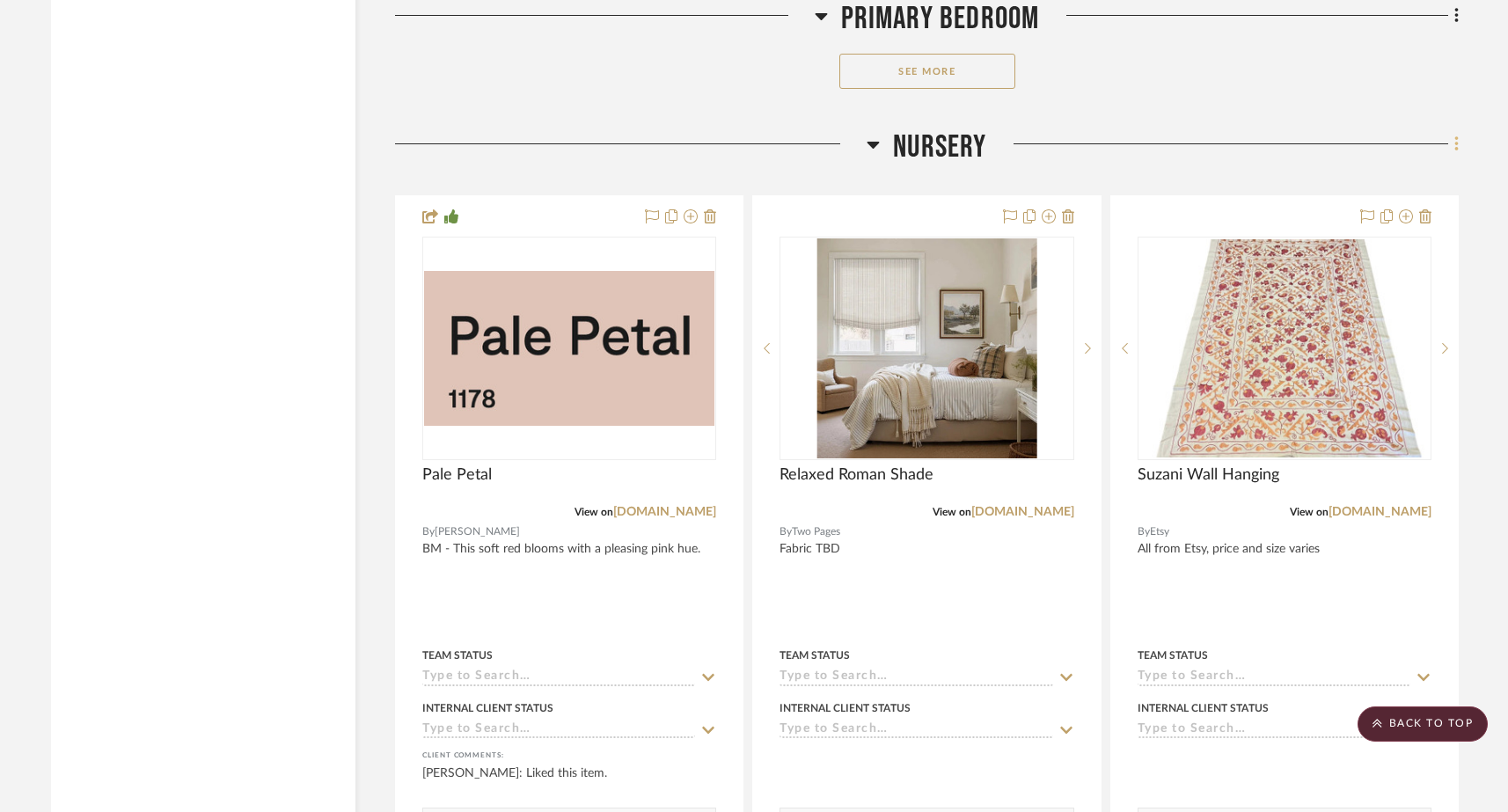
click at [1186, 136] on icon at bounding box center [1456, 143] width 4 height 15
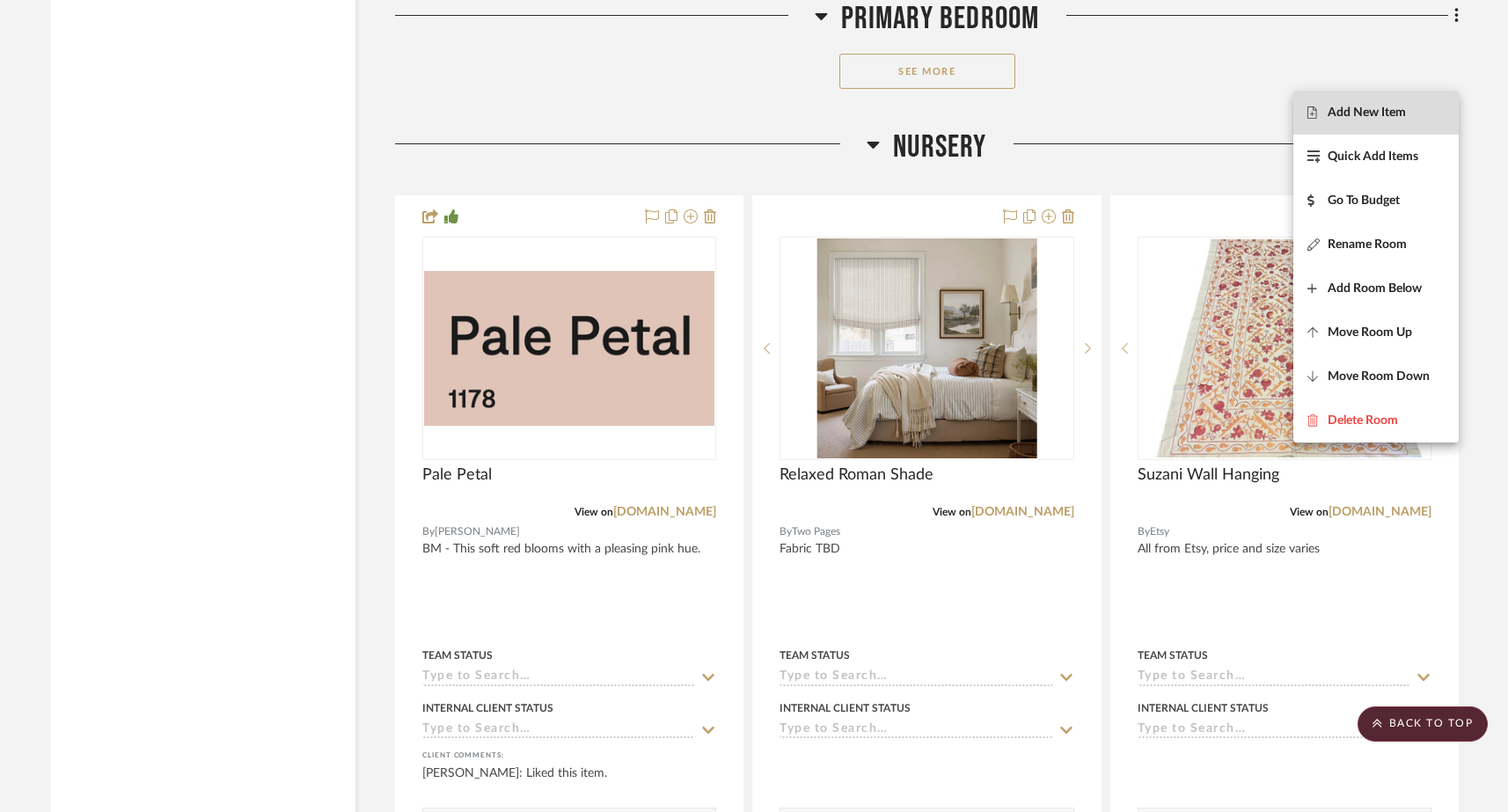
click at [1186, 107] on span "Add New Item" at bounding box center [1367, 112] width 79 height 15
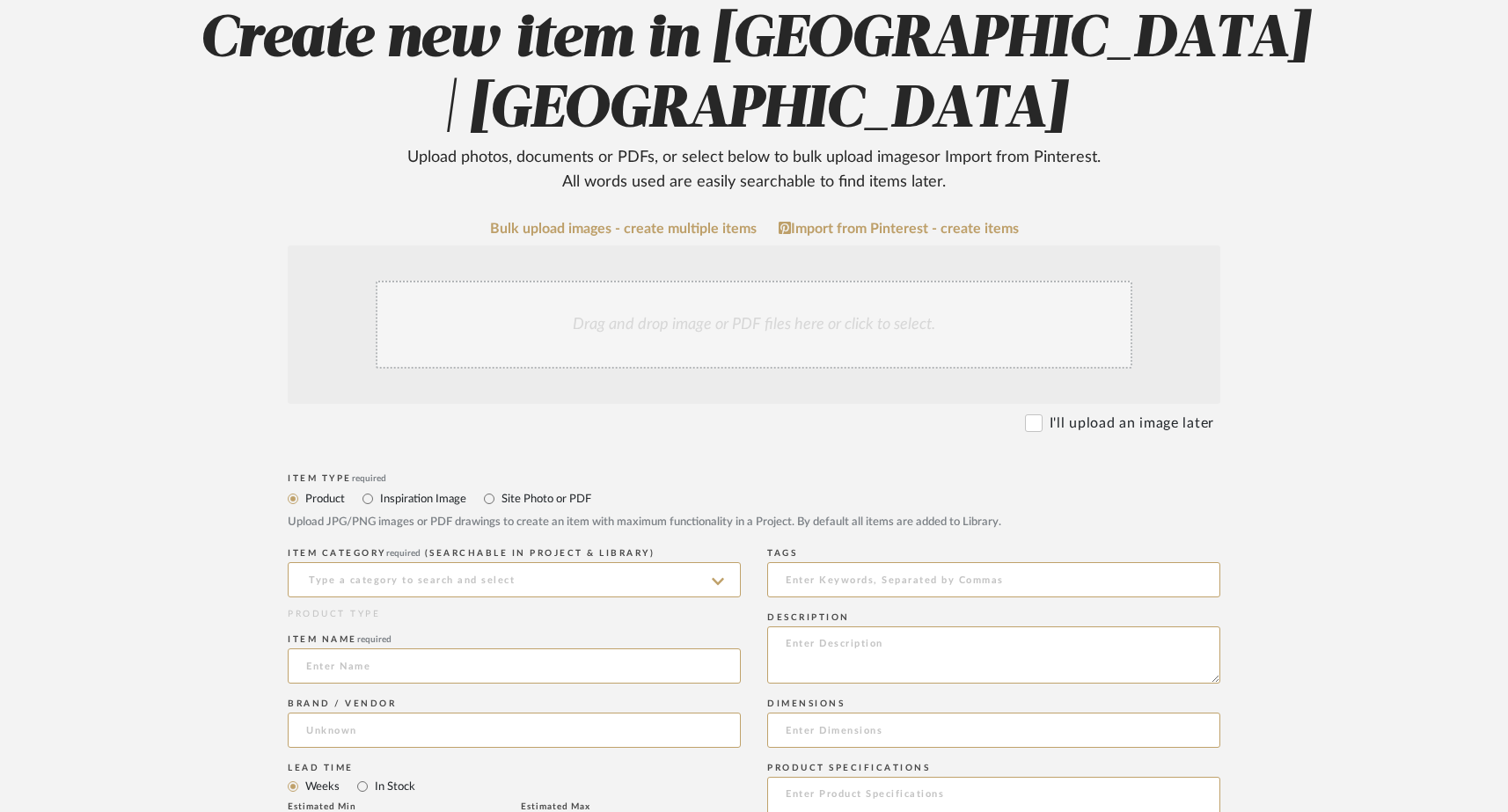
scroll to position [430, 0]
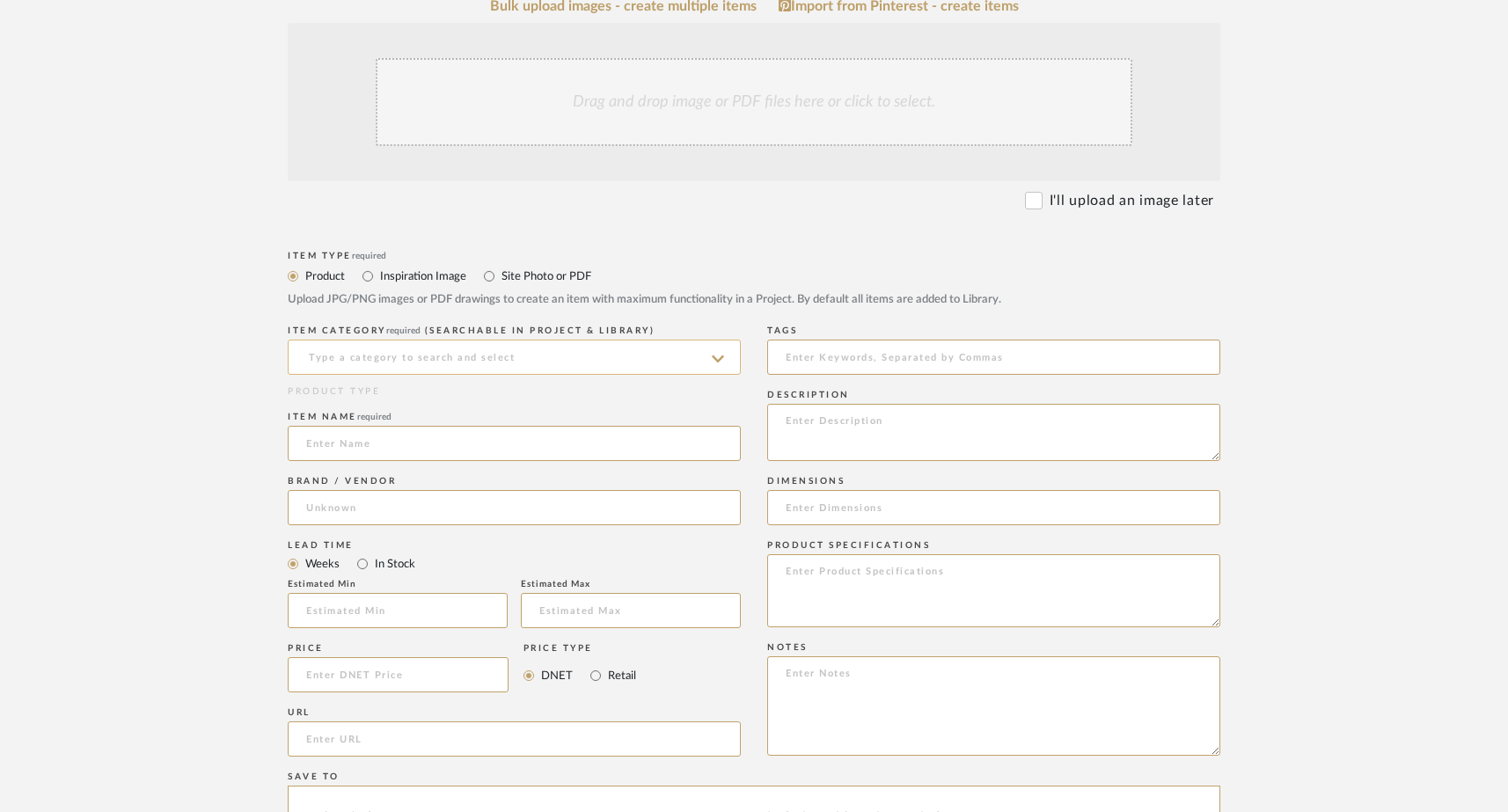
click at [413, 364] on input at bounding box center [515, 357] width 453 height 36
click at [365, 408] on div "Fabrics" at bounding box center [515, 401] width 451 height 45
type input "Fabrics"
click at [346, 451] on input at bounding box center [515, 443] width 453 height 36
type input "Canopy Fabric TBD"
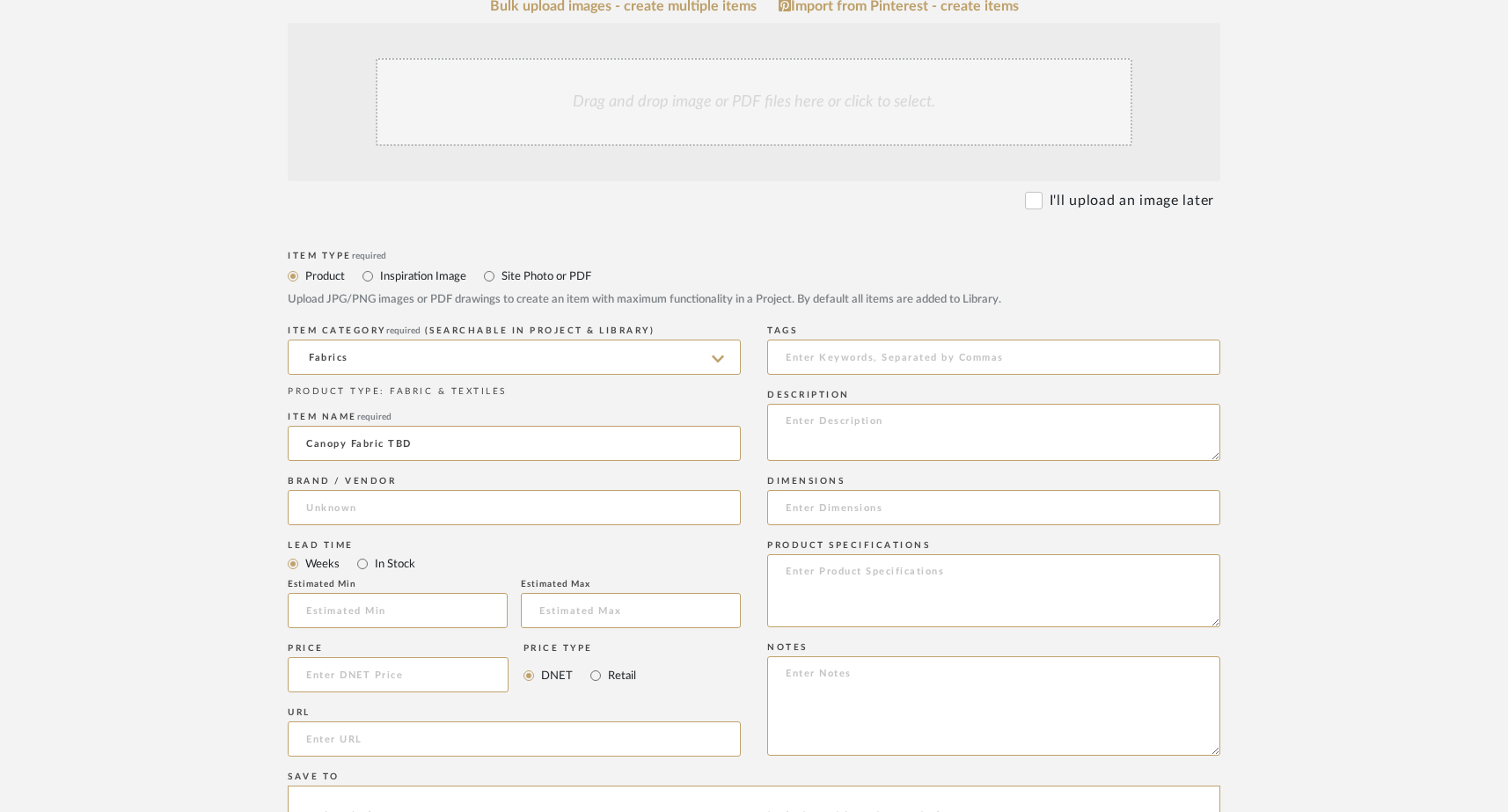
click at [178, 408] on upload-items "Create new item in Ferree | Brooklyn Heights Upload photos, documents or PDFs, …" at bounding box center [754, 507] width 1508 height 1620
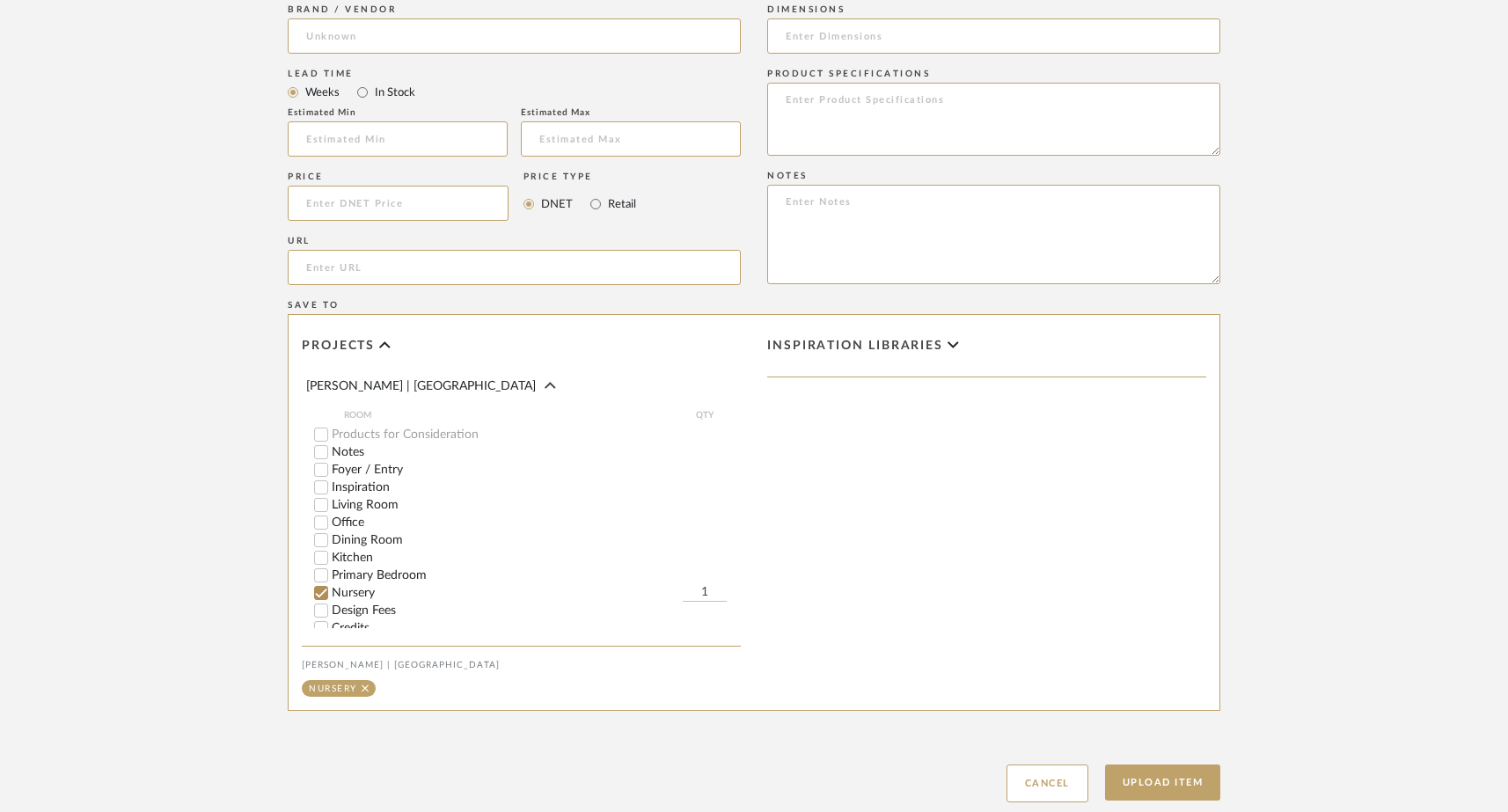
scroll to position [21, 0]
click at [1132, 788] on button "Upload Item" at bounding box center [1163, 782] width 116 height 36
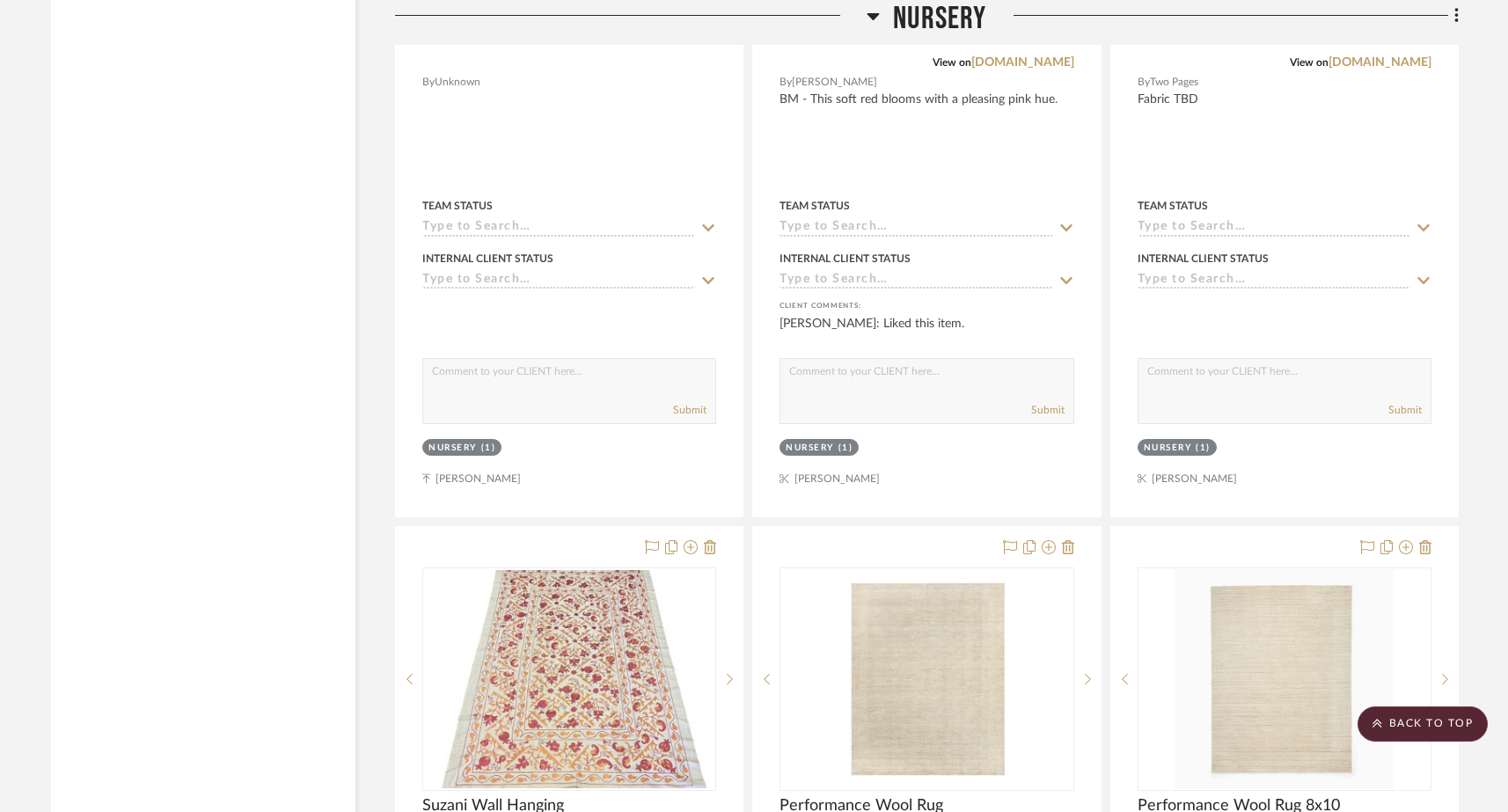
scroll to position [19070, 0]
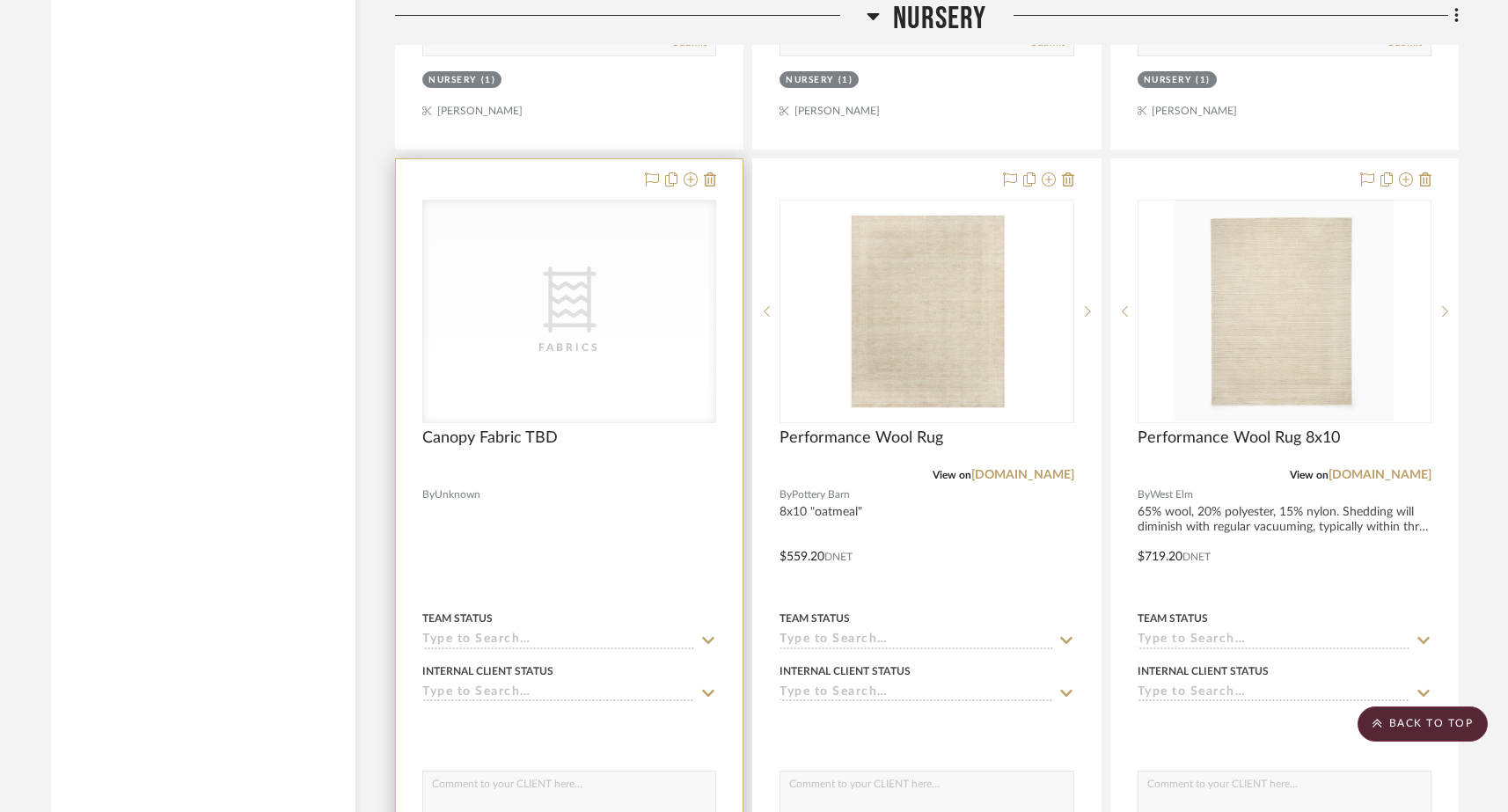
scroll to position [19410, 0]
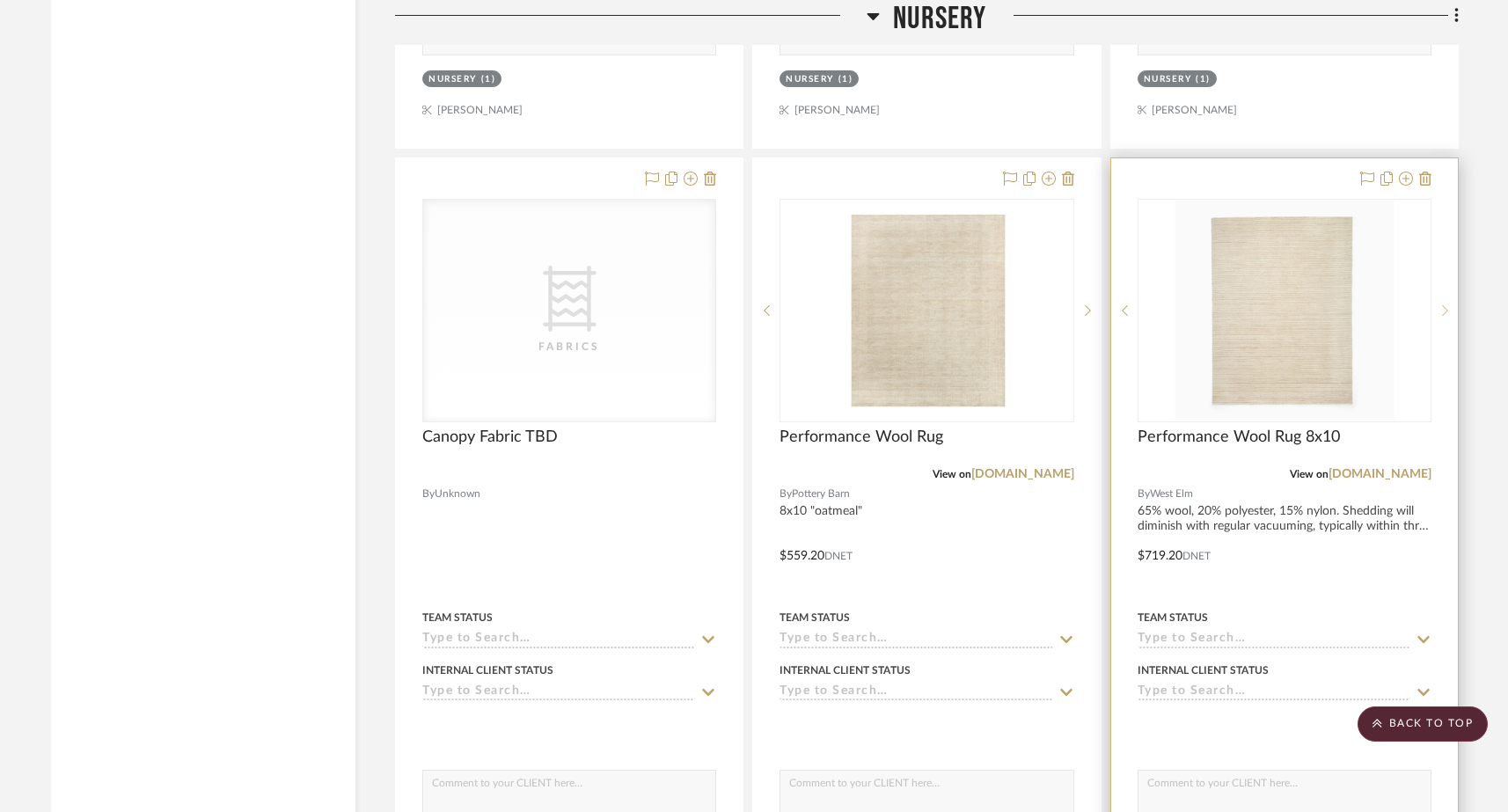
click at [1186, 304] on icon at bounding box center [1445, 310] width 6 height 12
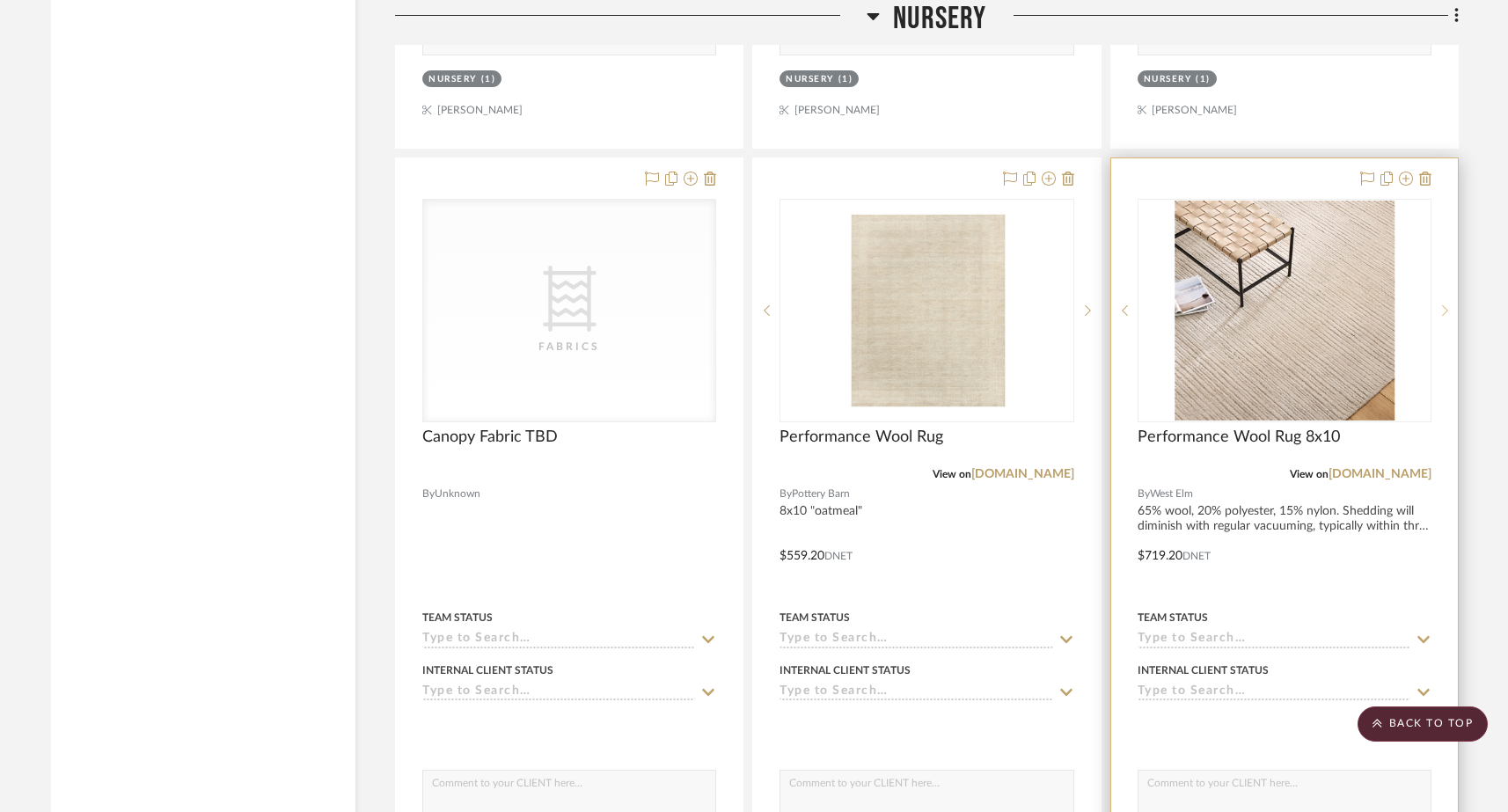
click at [1186, 304] on icon at bounding box center [1445, 310] width 6 height 12
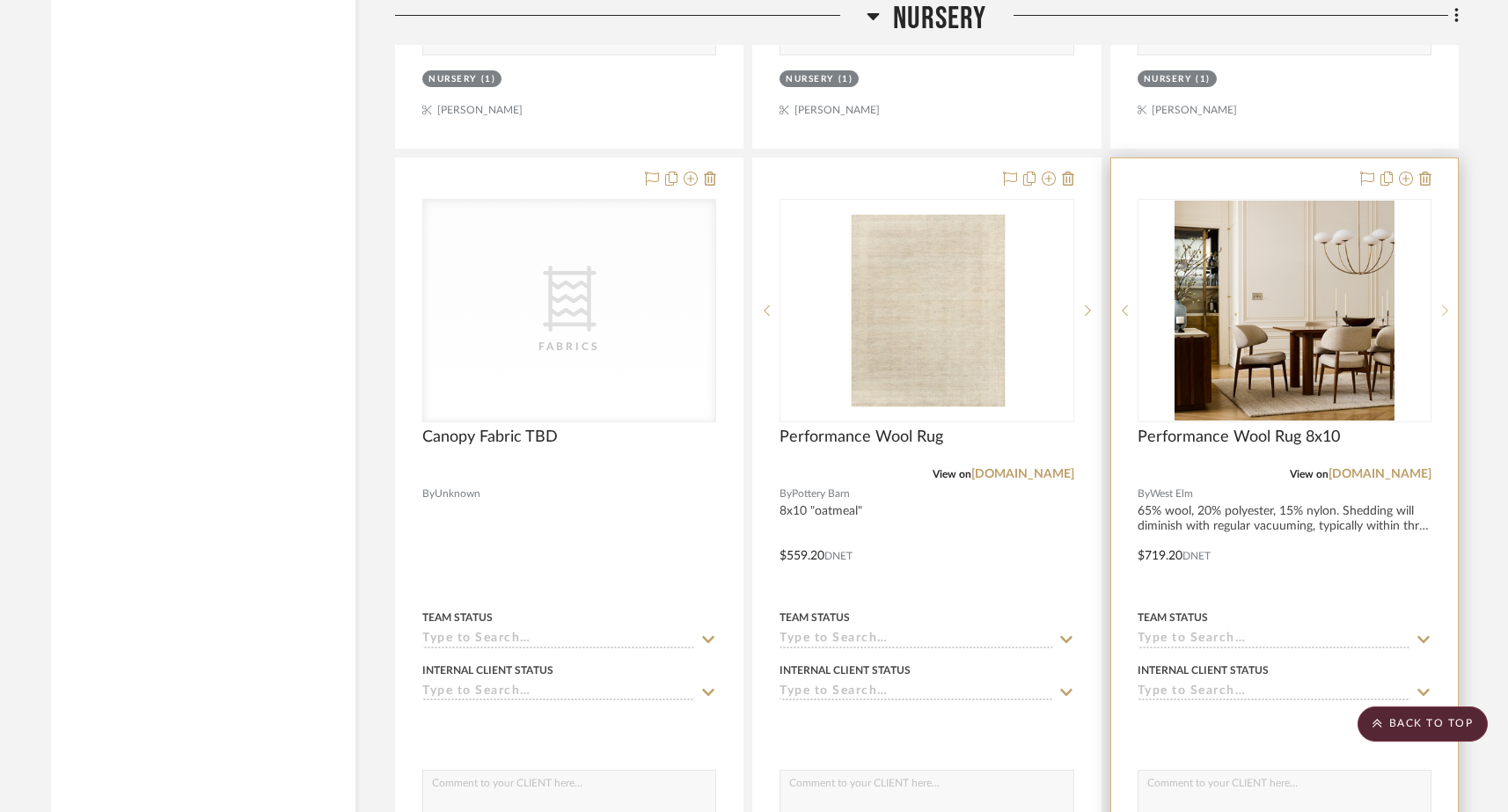
click at [1186, 304] on icon at bounding box center [1445, 310] width 6 height 12
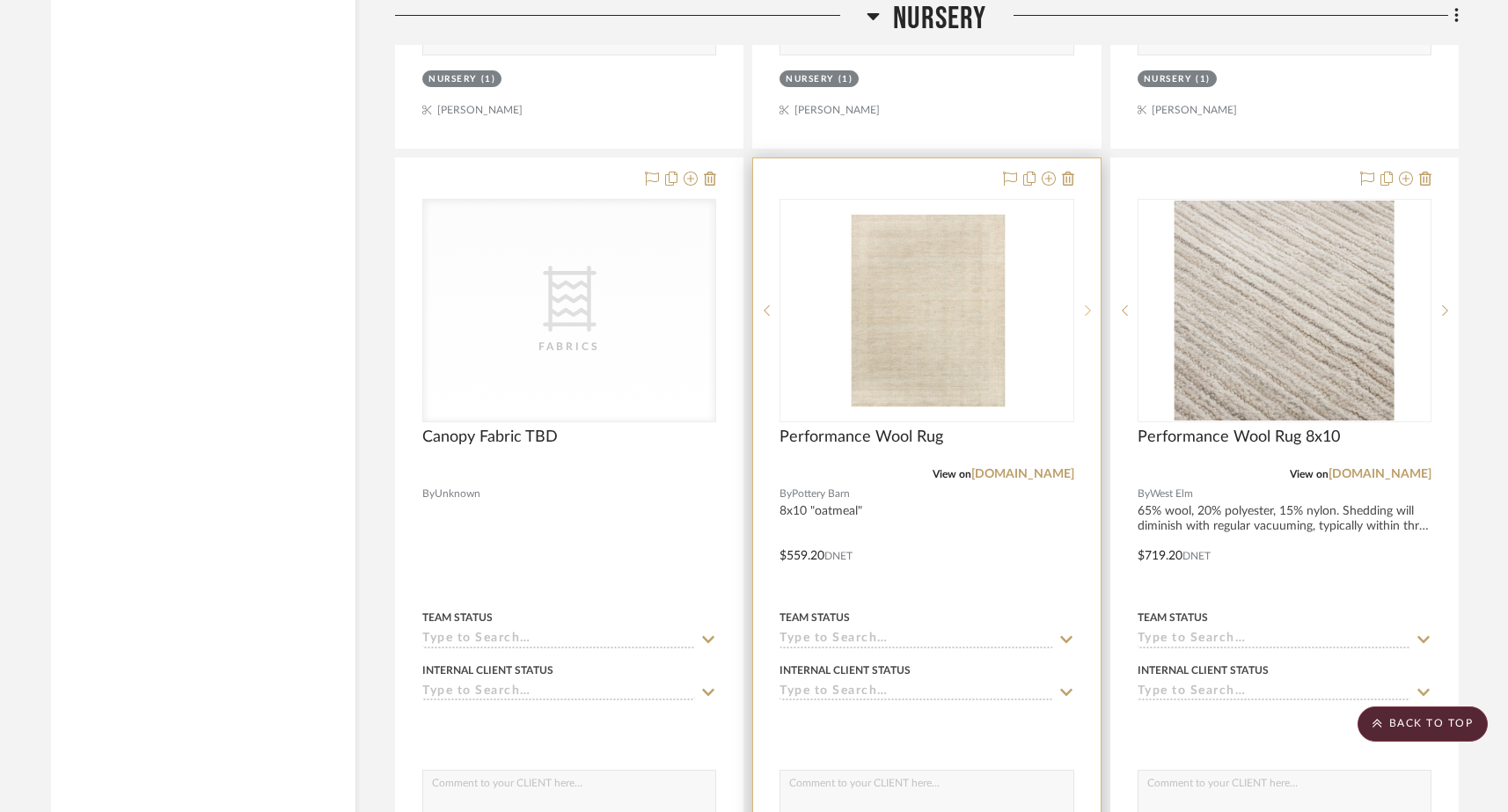
click at [1085, 304] on icon at bounding box center [1088, 310] width 6 height 12
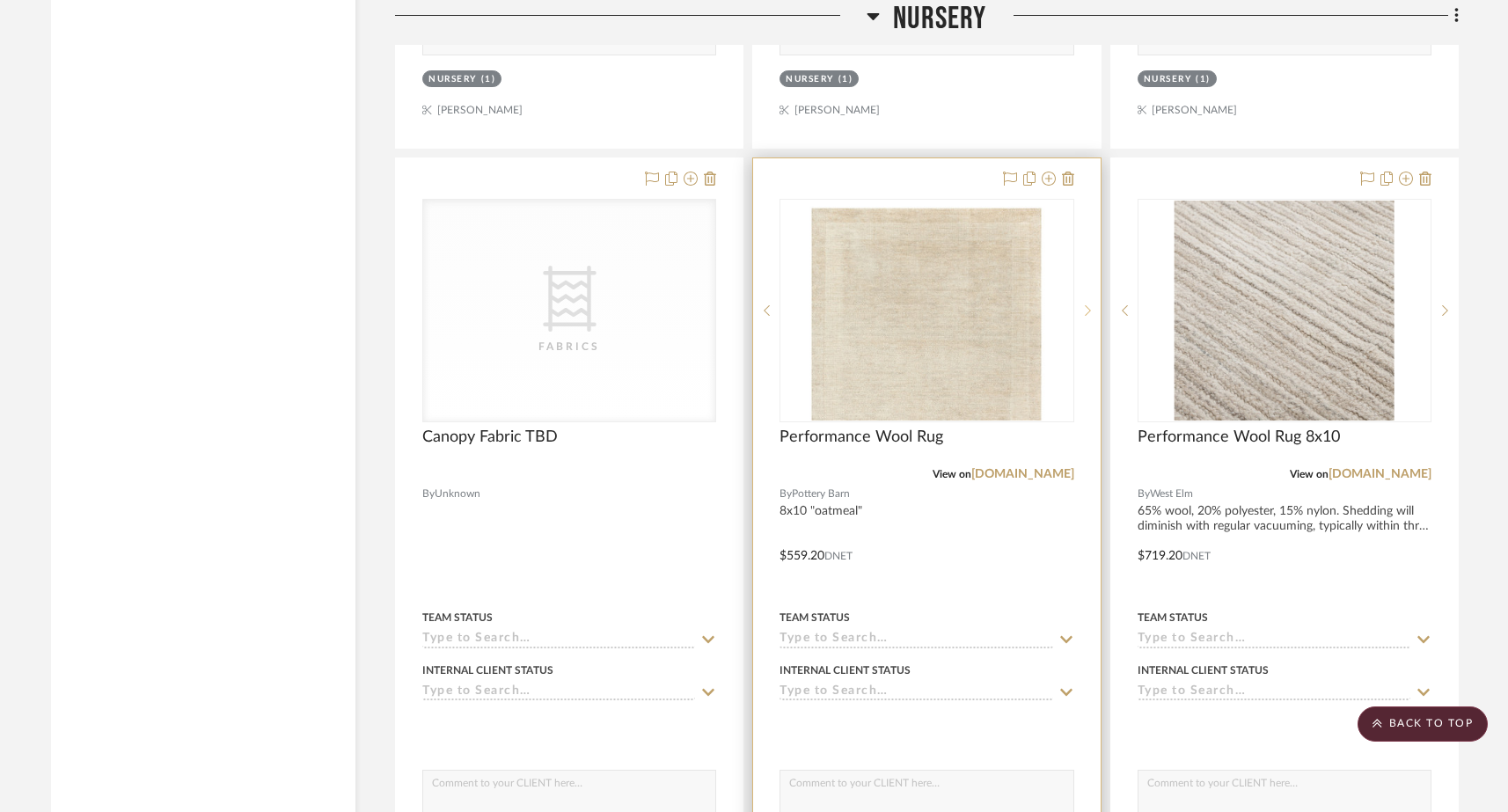
click at [1085, 304] on icon at bounding box center [1088, 310] width 6 height 12
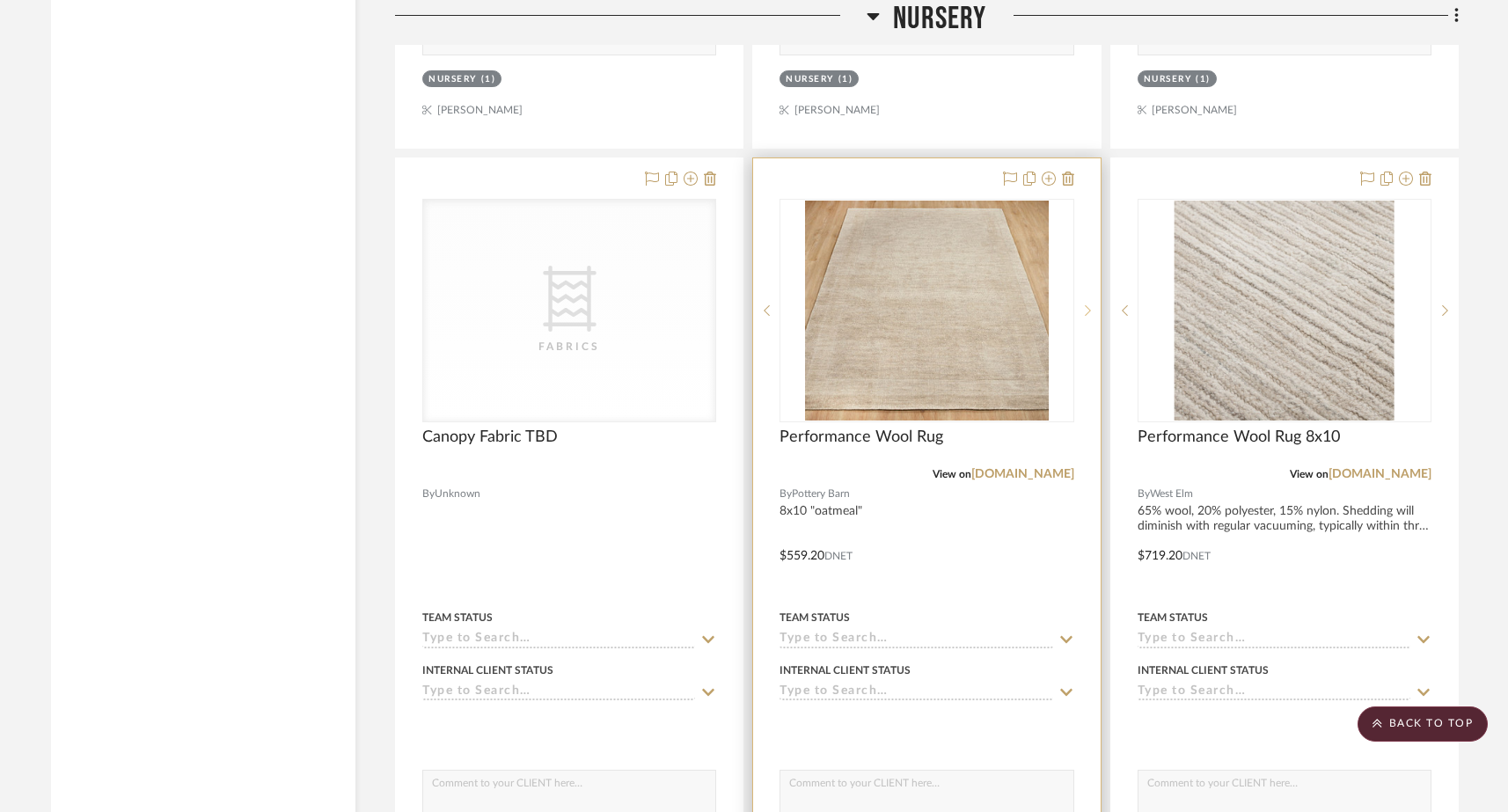
click at [1085, 304] on icon at bounding box center [1088, 310] width 6 height 12
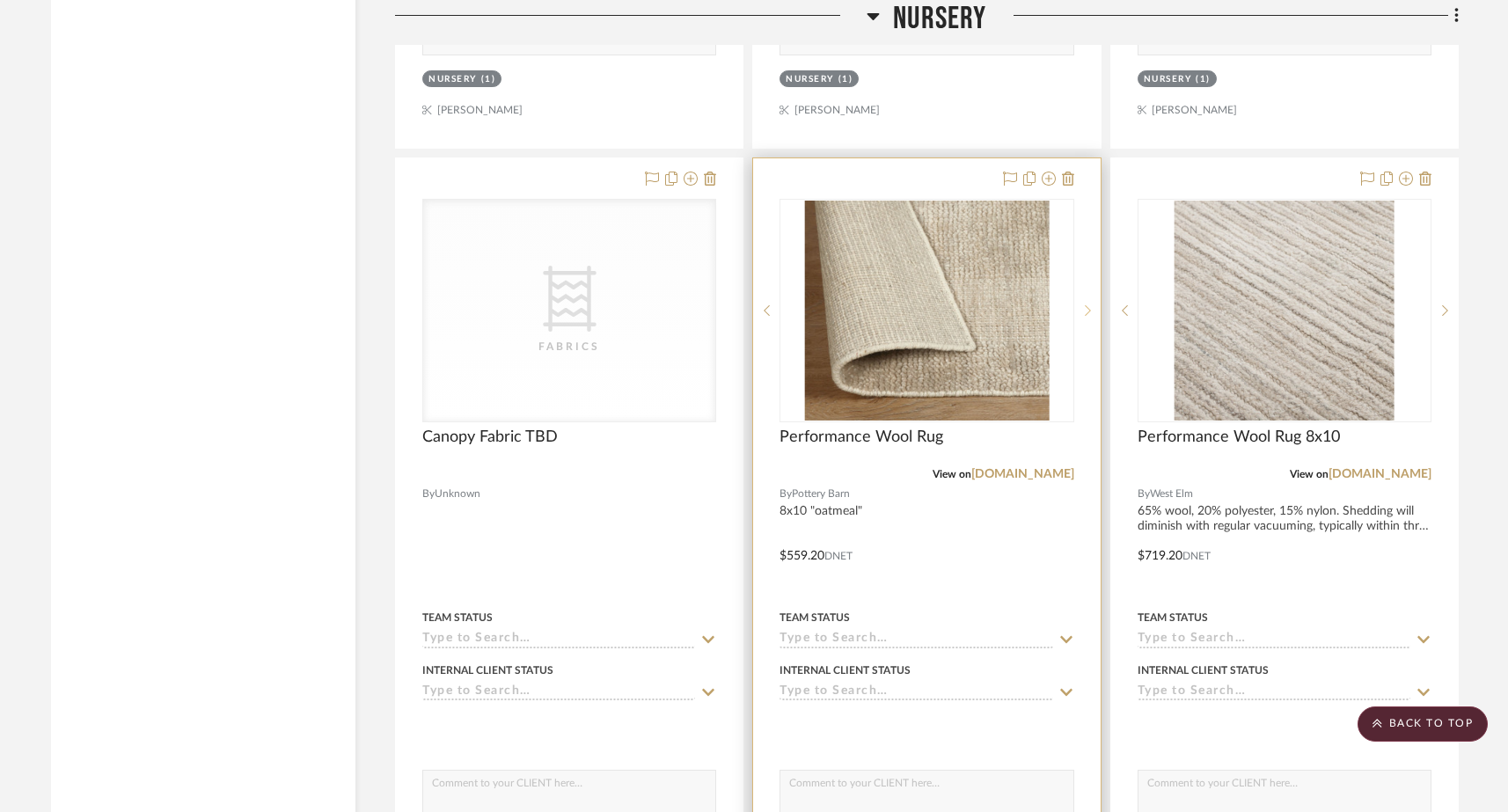
click at [1085, 304] on icon at bounding box center [1088, 310] width 6 height 12
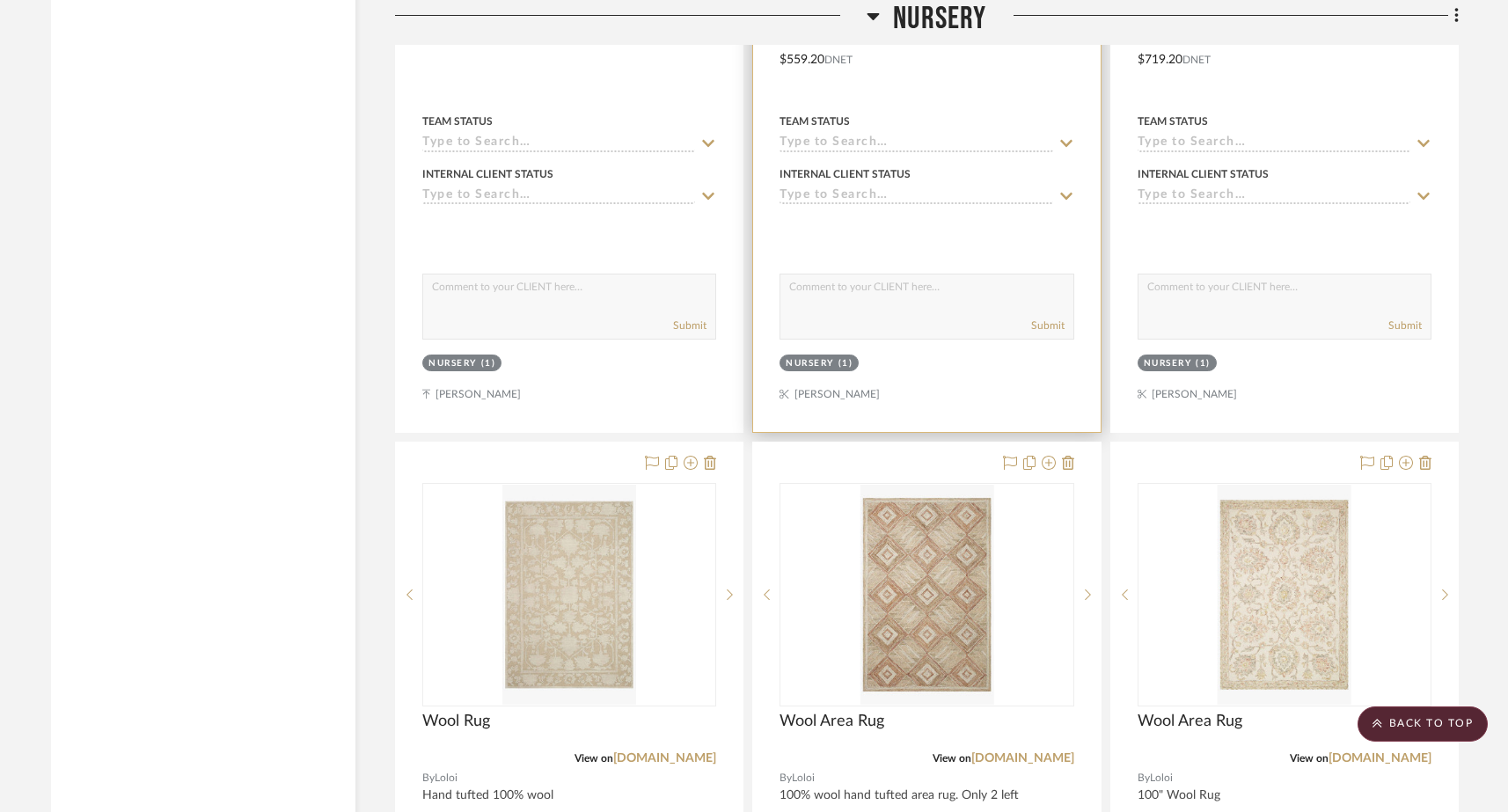
scroll to position [19990, 0]
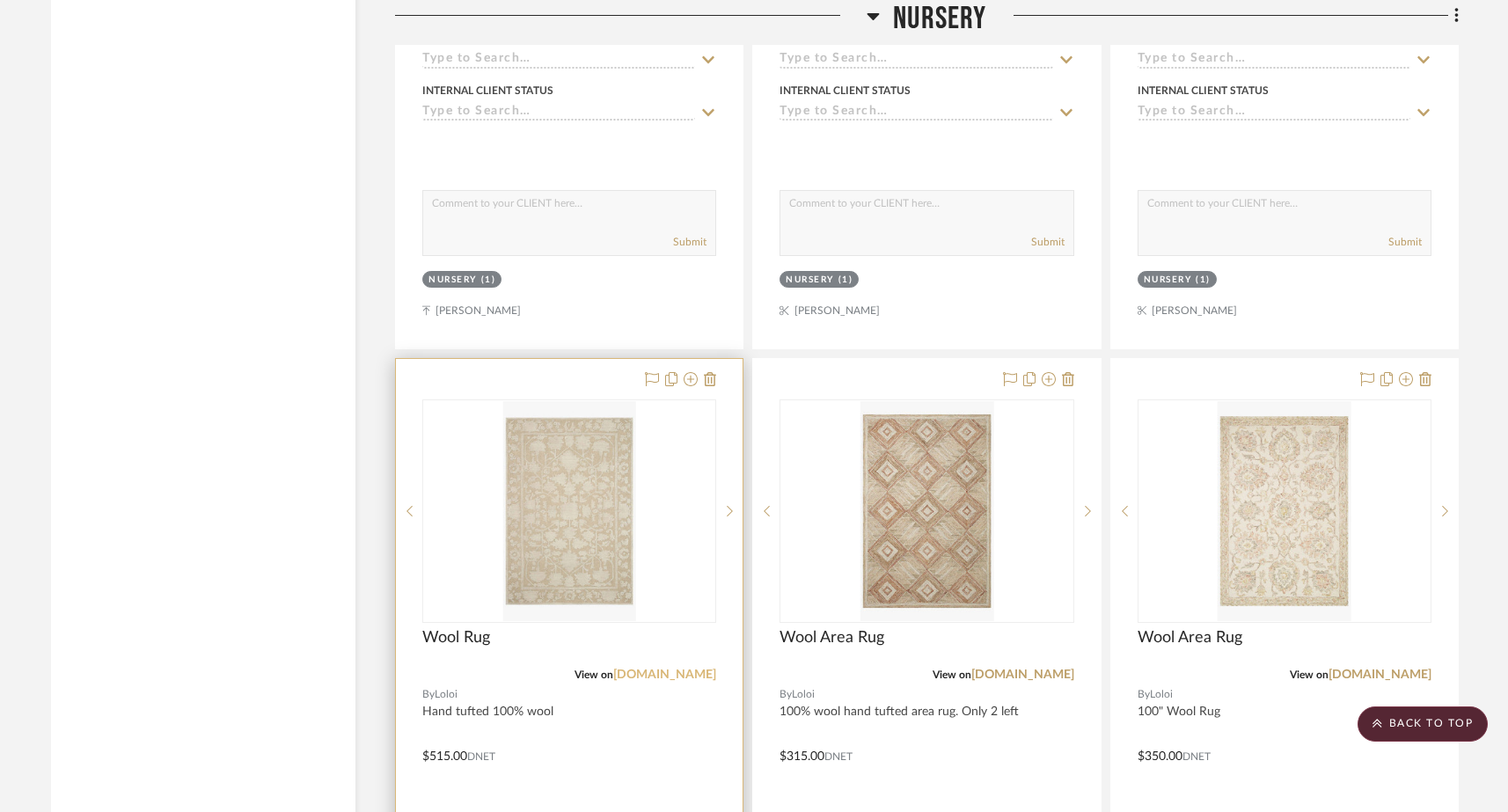
click at [657, 669] on link "[DOMAIN_NAME]" at bounding box center [664, 674] width 103 height 12
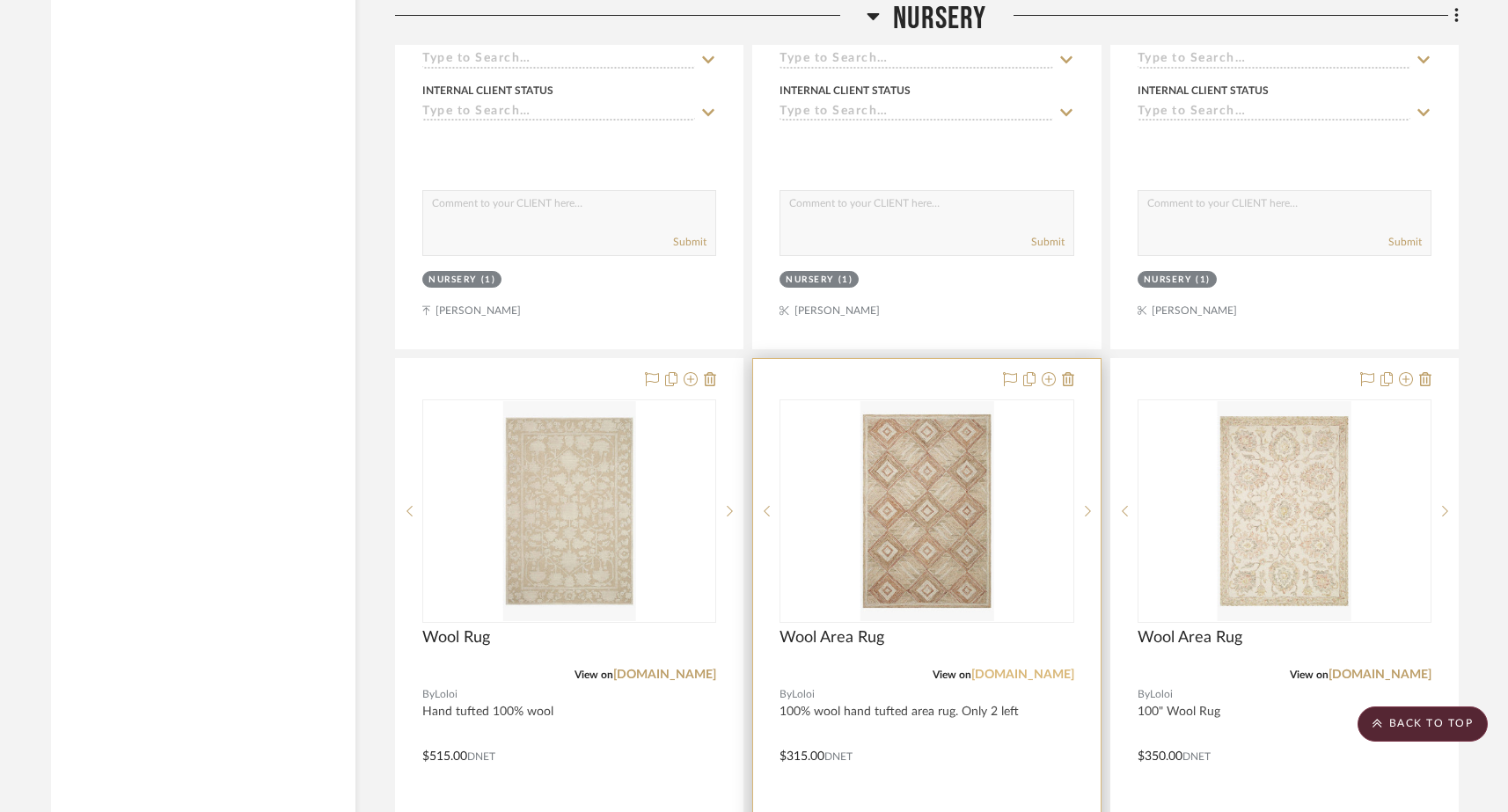
click at [1020, 669] on link "[DOMAIN_NAME]" at bounding box center [1023, 674] width 103 height 12
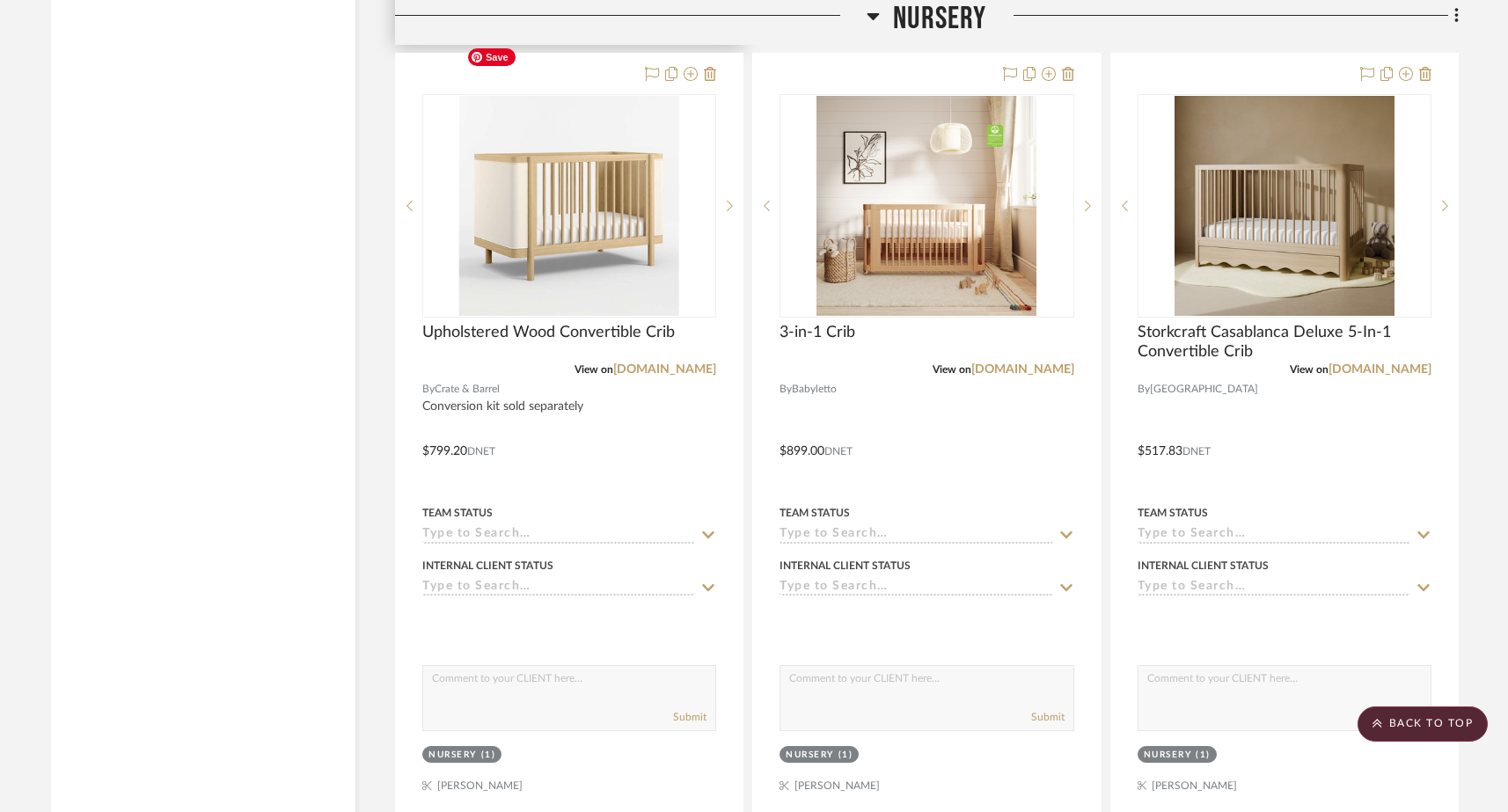
scroll to position [21116, 0]
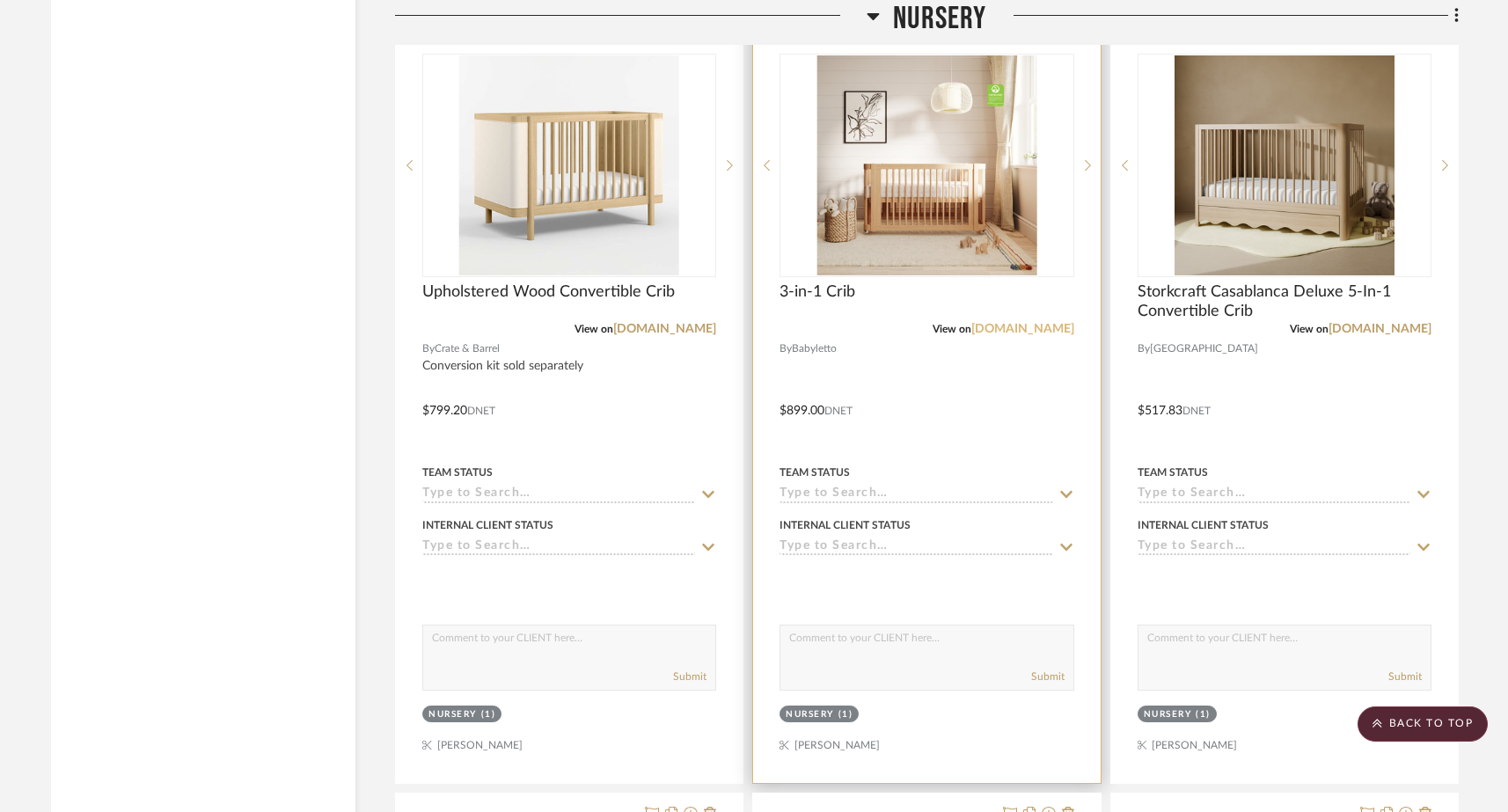
click at [1045, 322] on link "[DOMAIN_NAME]" at bounding box center [1023, 328] width 103 height 12
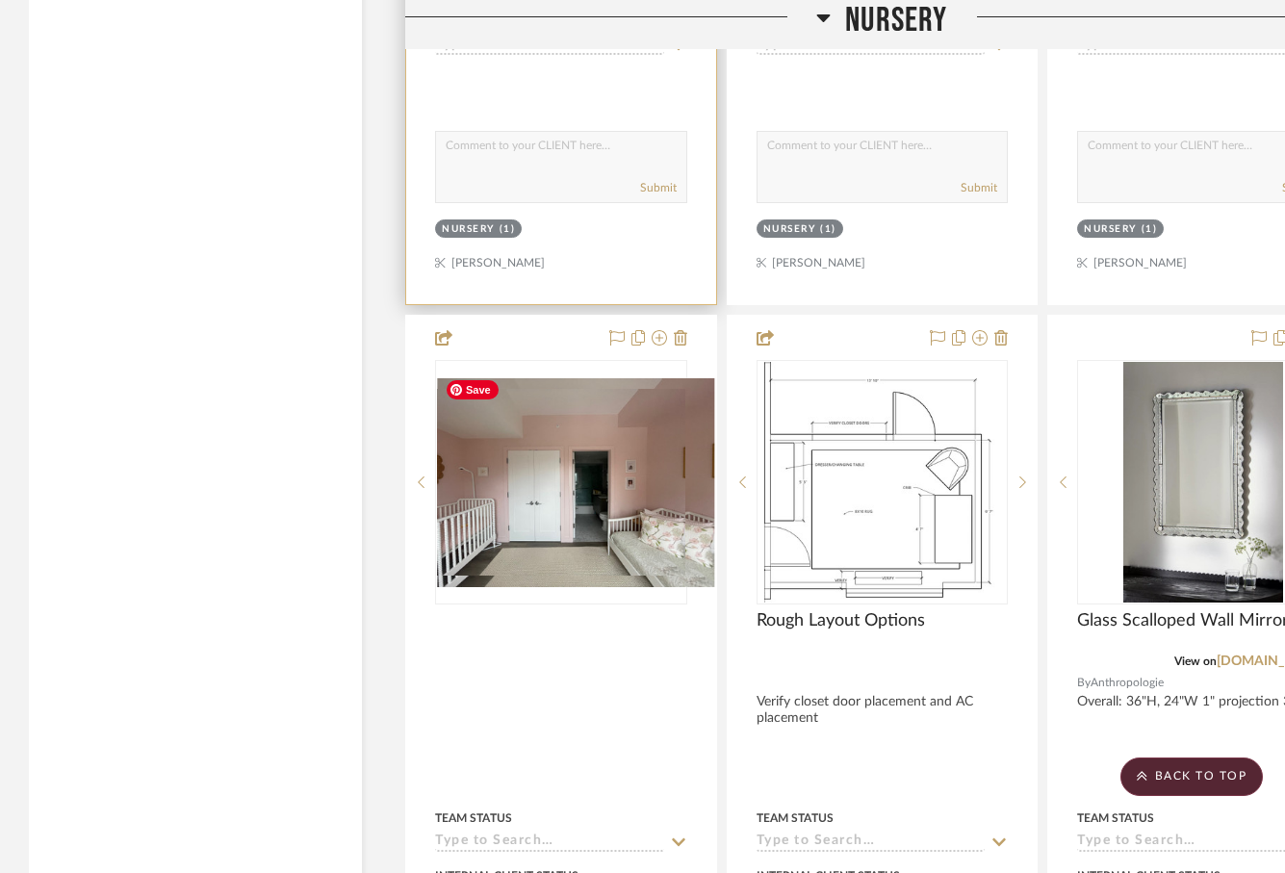
scroll to position [27939, 0]
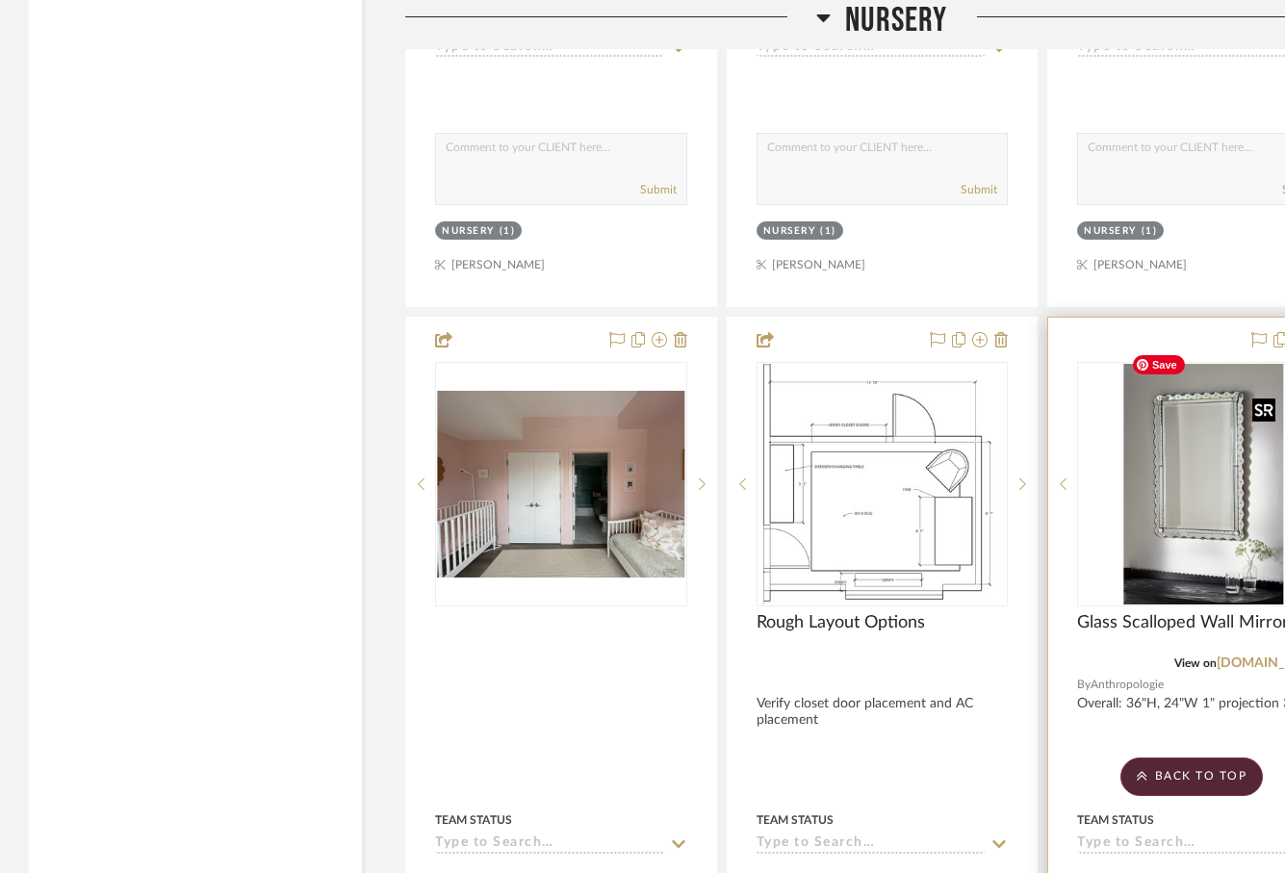
click at [0, 0] on img at bounding box center [0, 0] width 0 height 0
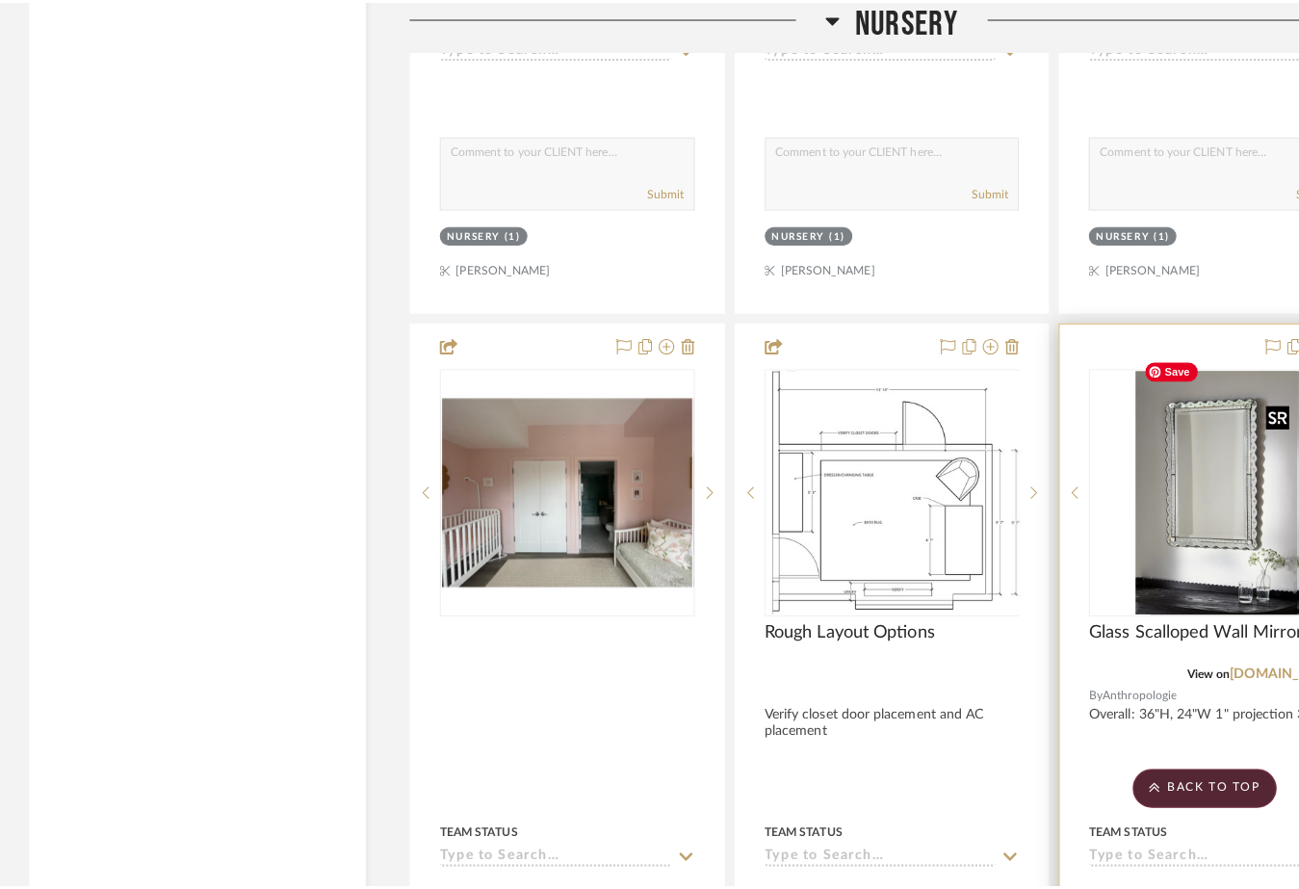
scroll to position [0, 0]
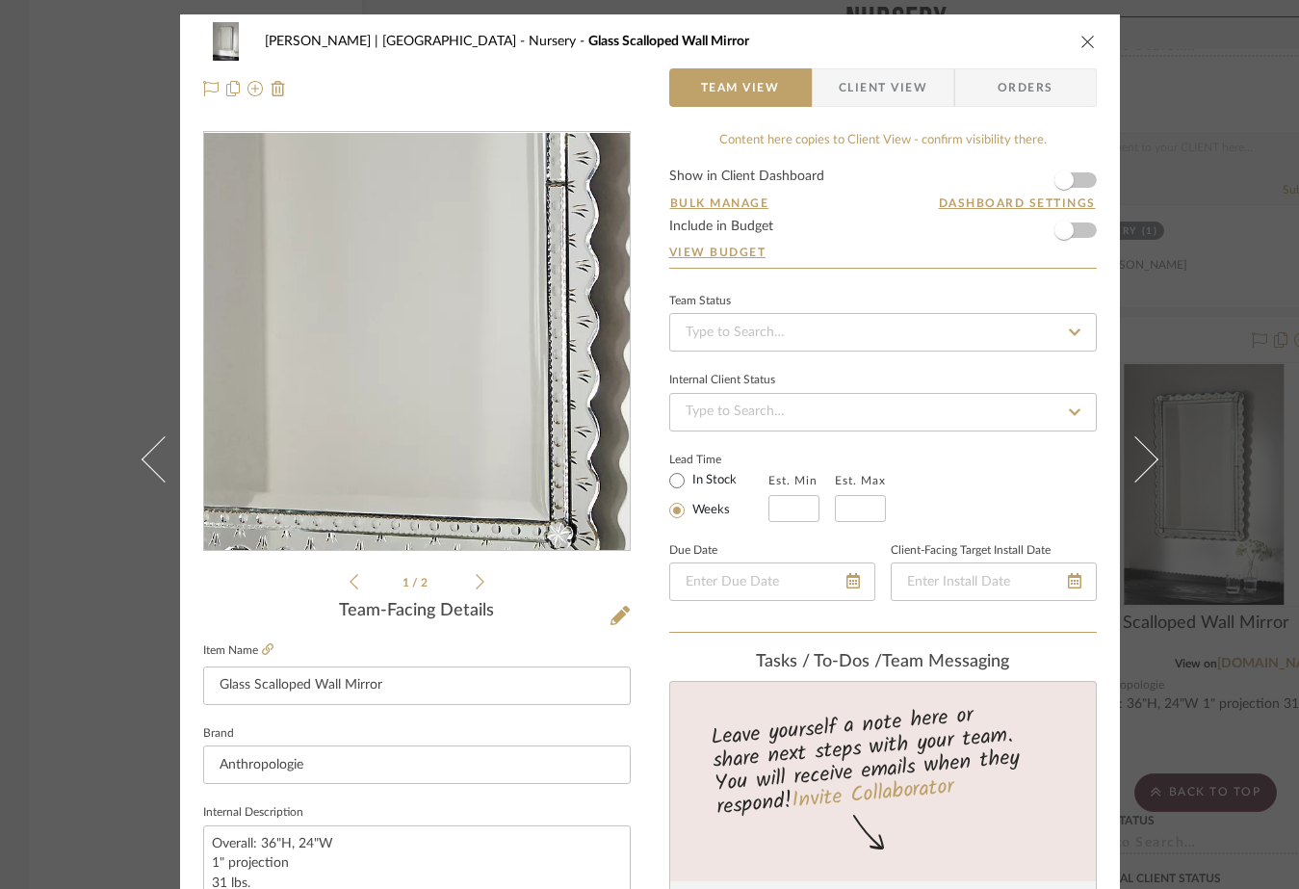
click at [419, 363] on img "0" at bounding box center [416, 342] width 278 height 418
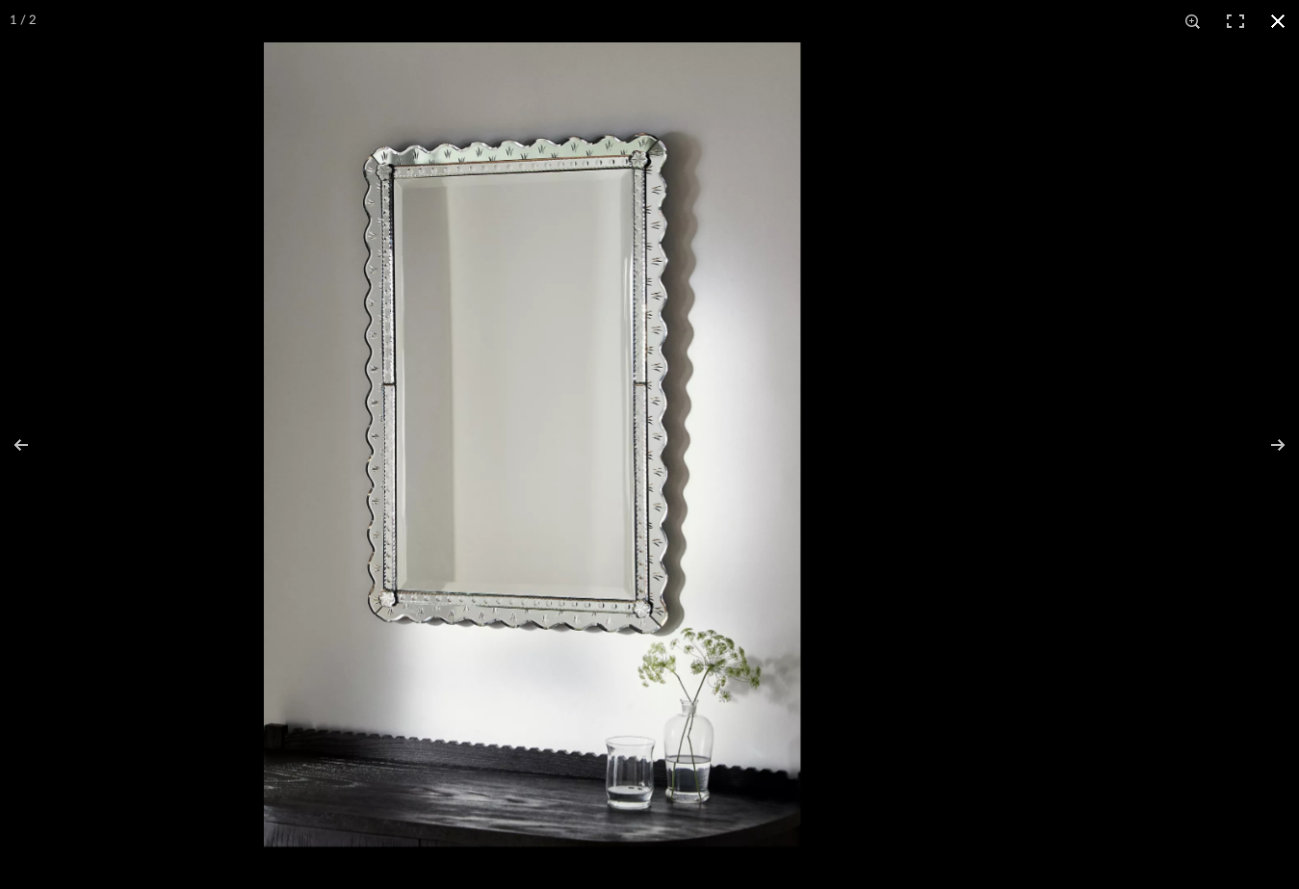
click at [229, 247] on div at bounding box center [532, 444] width 1299 height 889
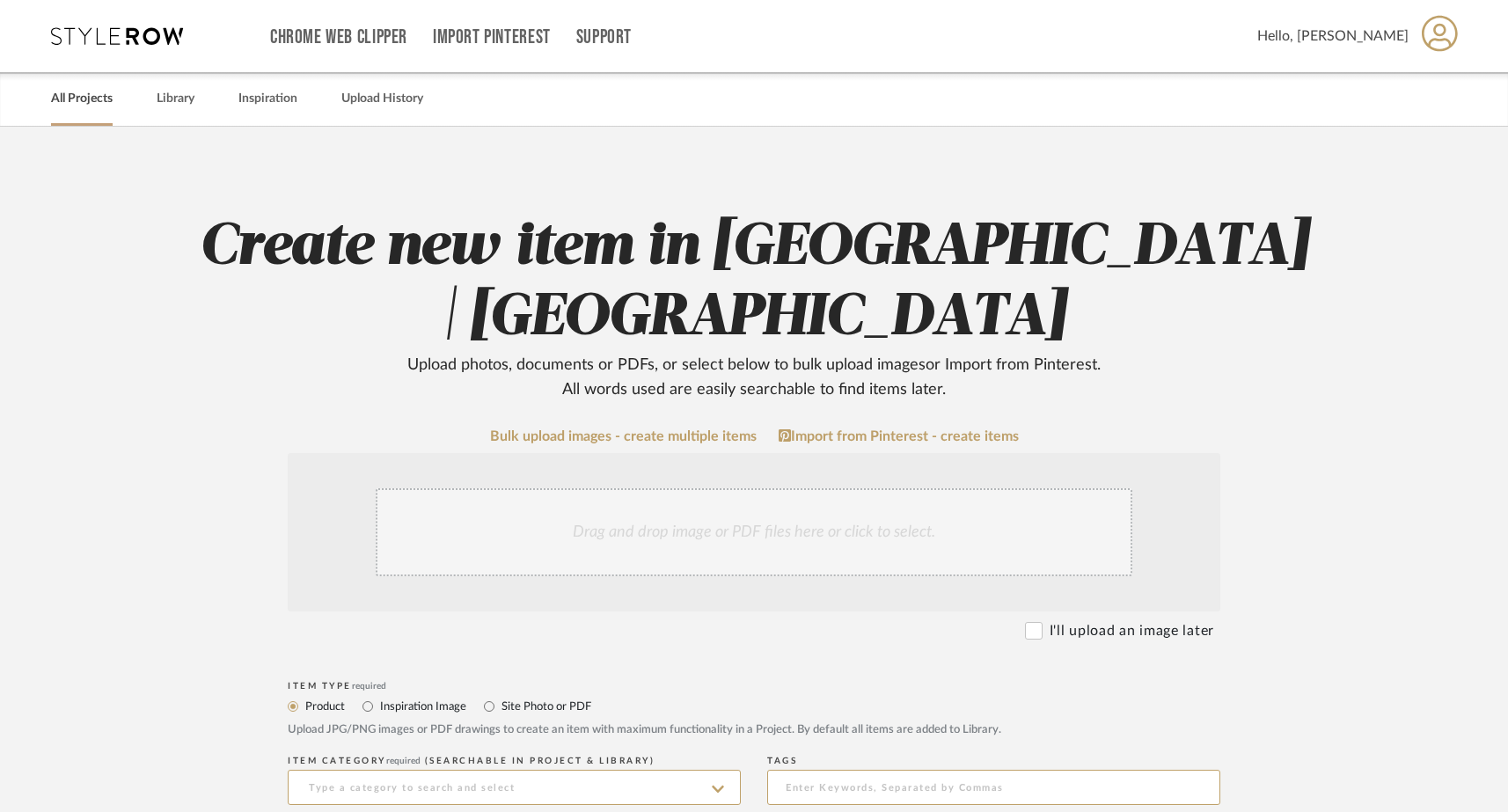
click at [81, 97] on link "All Projects" at bounding box center [81, 99] width 61 height 24
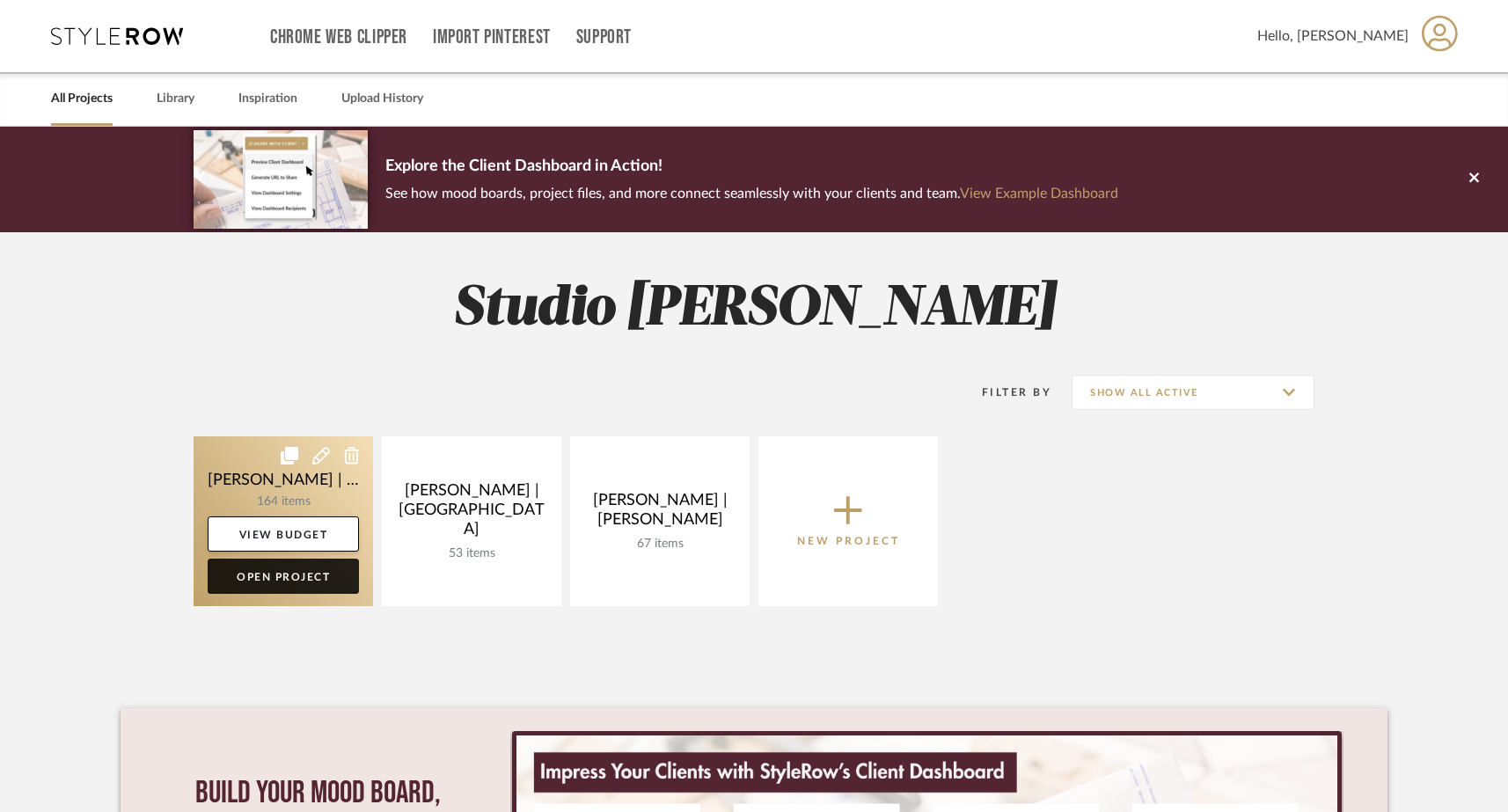
click at [282, 561] on link "Open Project" at bounding box center [283, 575] width 152 height 36
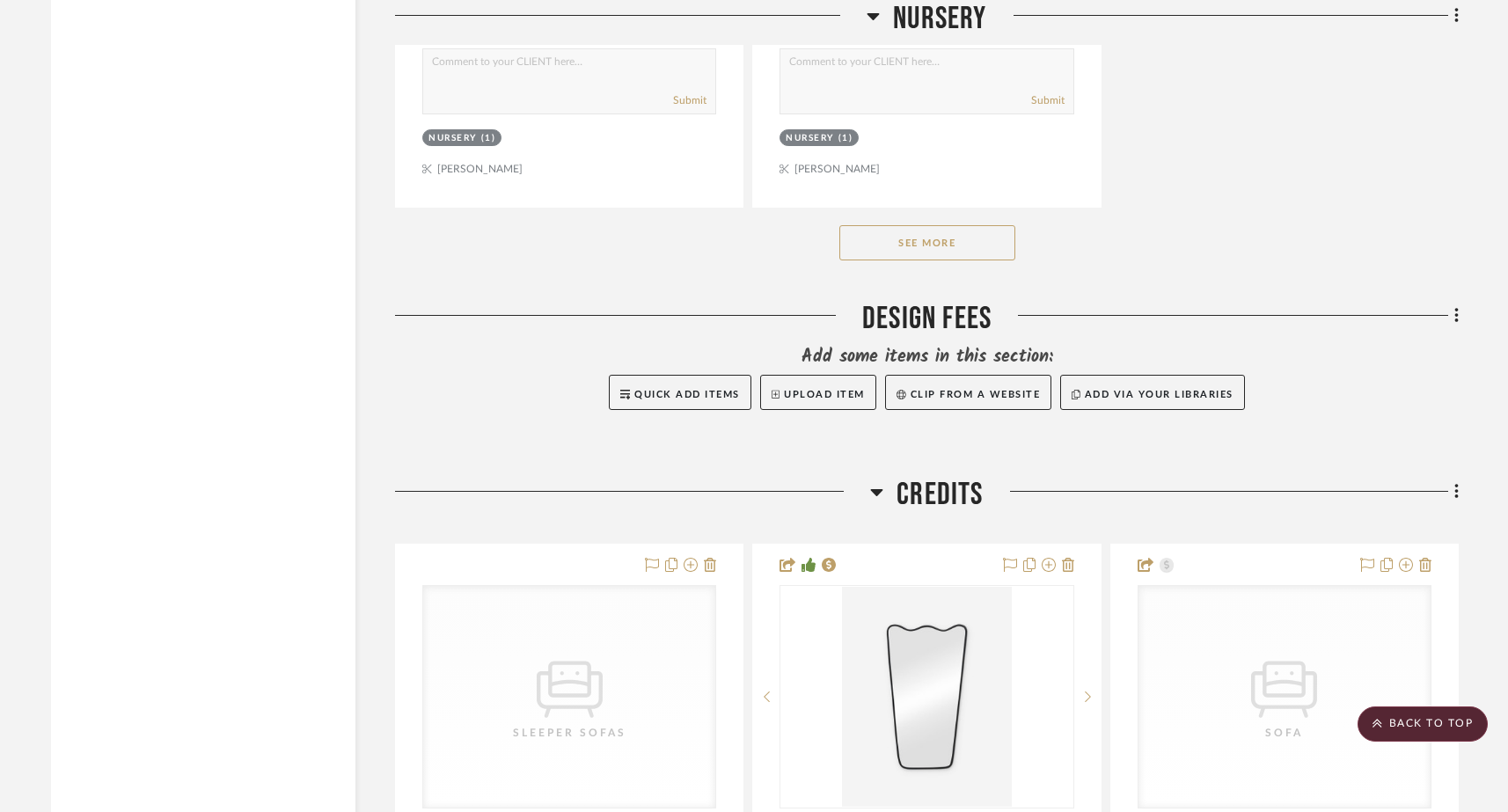
scroll to position [20952, 0]
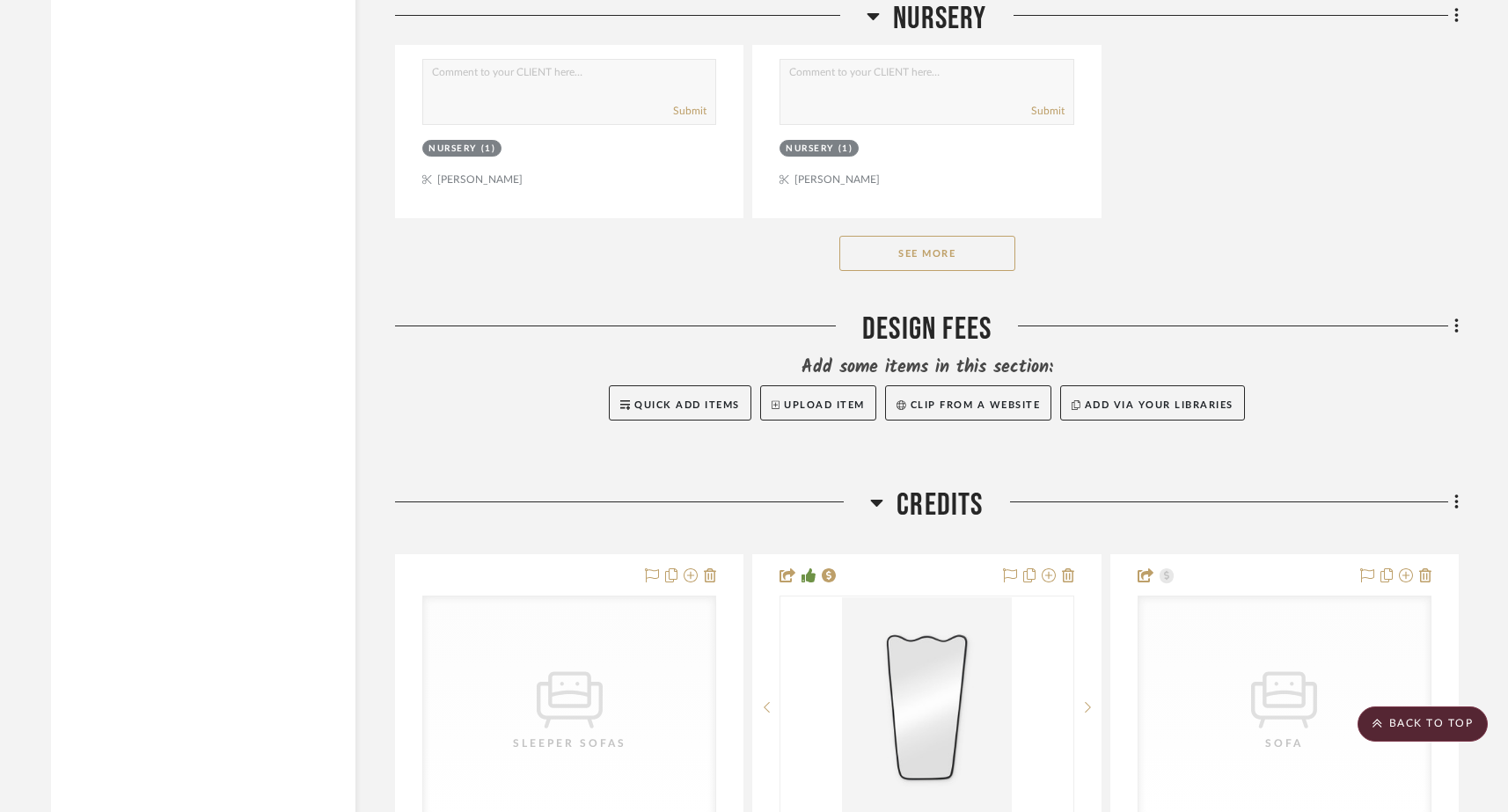
click at [887, 236] on button "See More" at bounding box center [927, 253] width 176 height 36
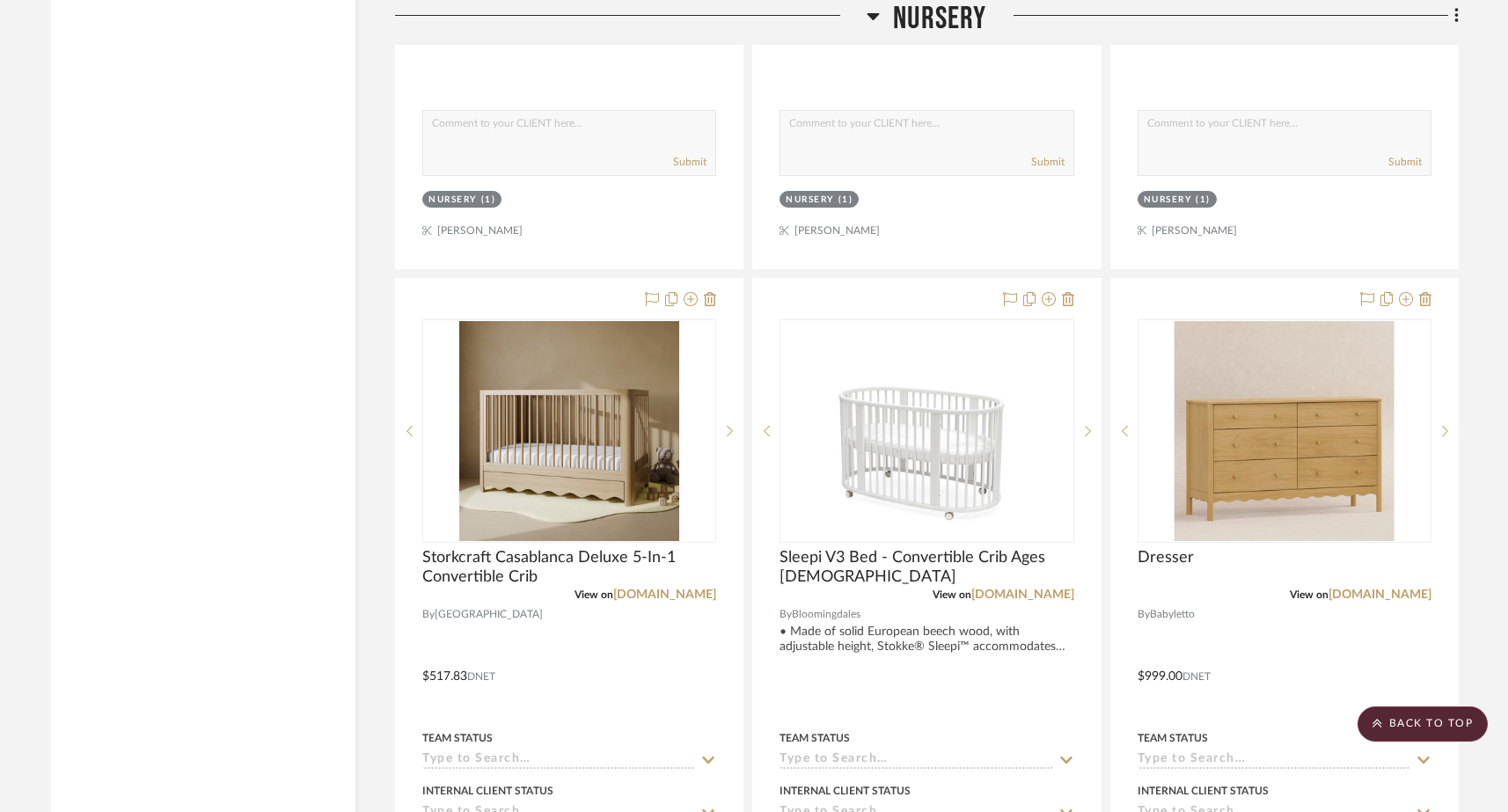
scroll to position [21694, 0]
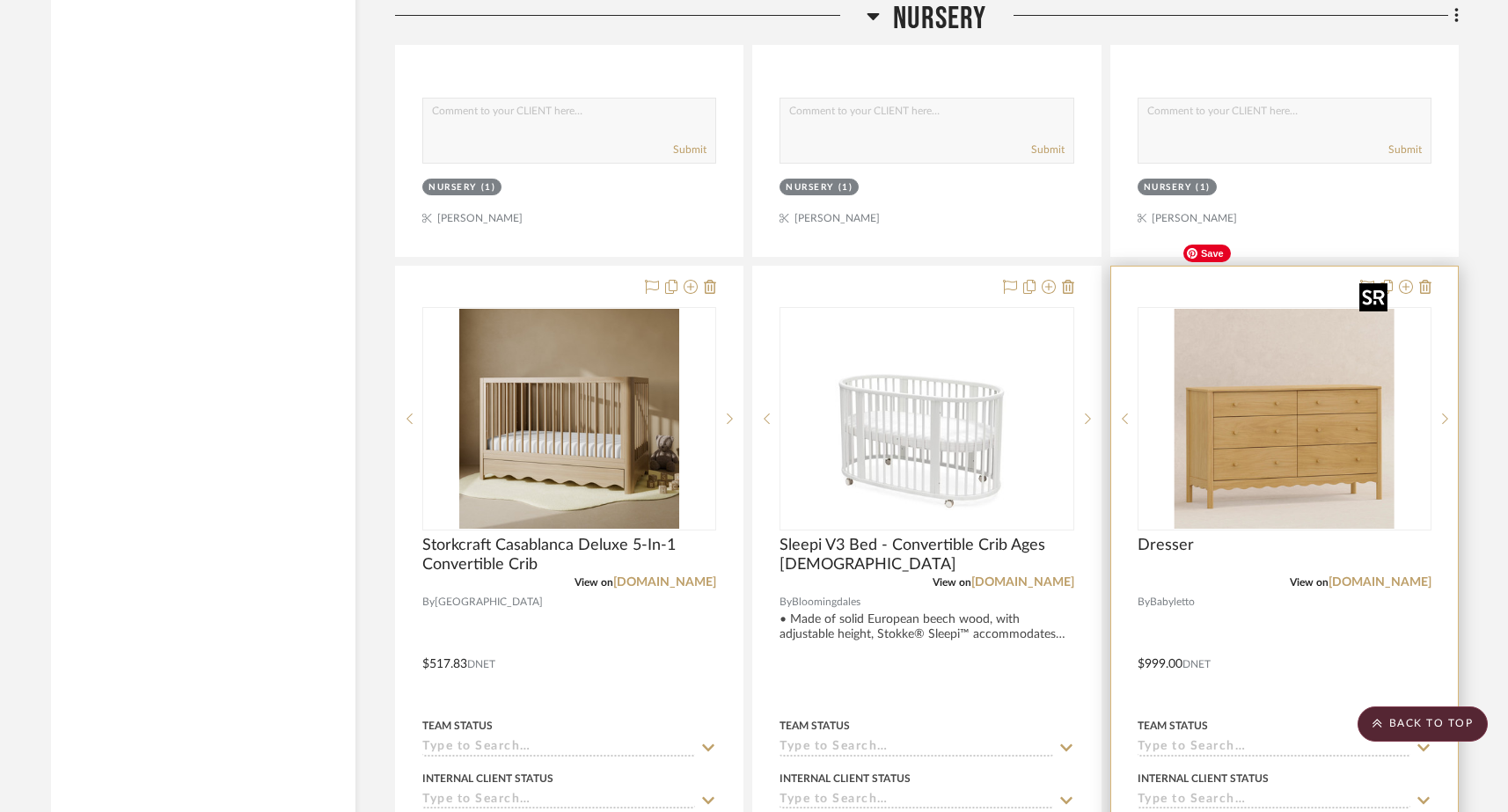
click at [1186, 389] on img "0" at bounding box center [1284, 418] width 220 height 220
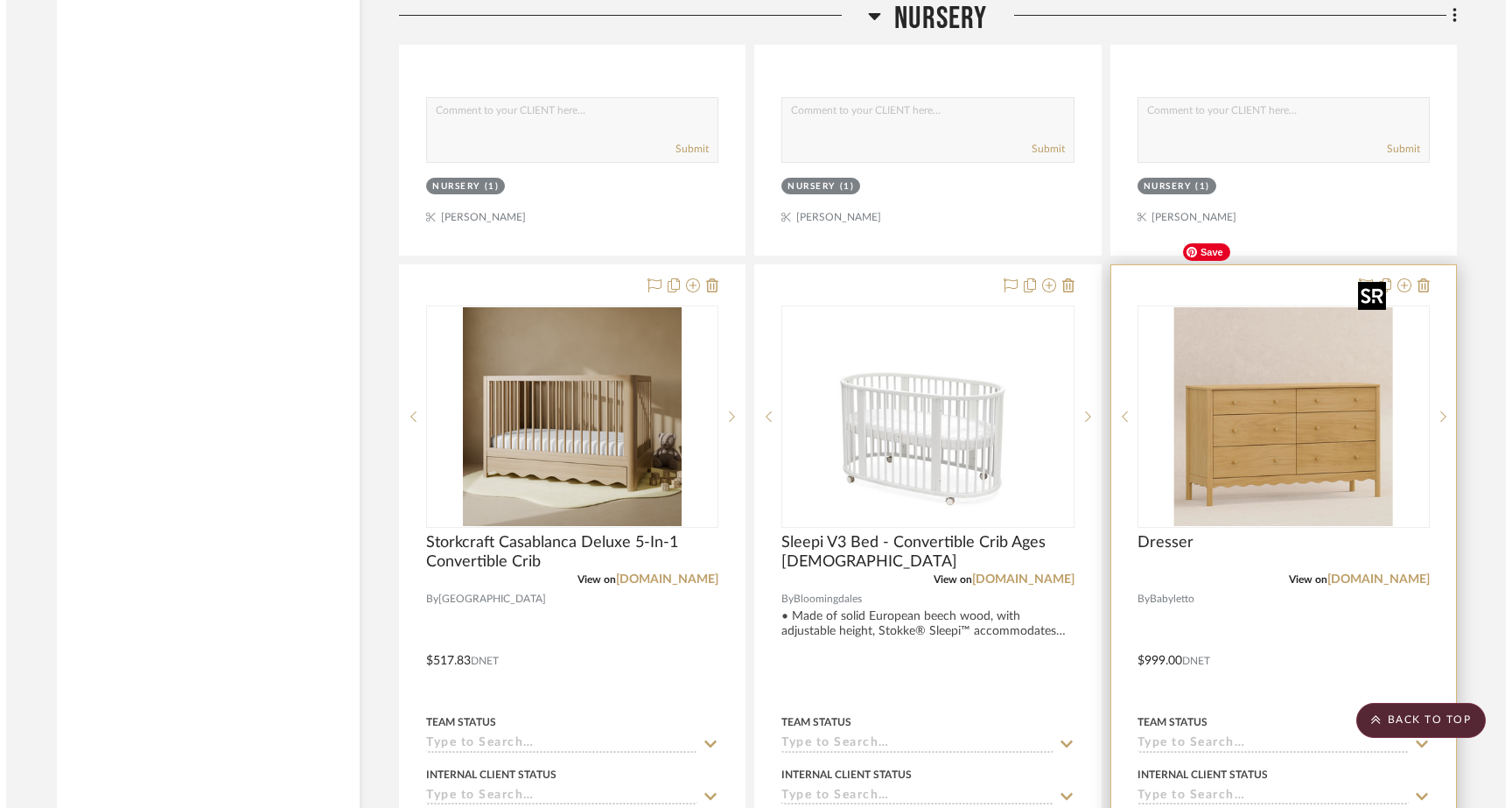
scroll to position [0, 0]
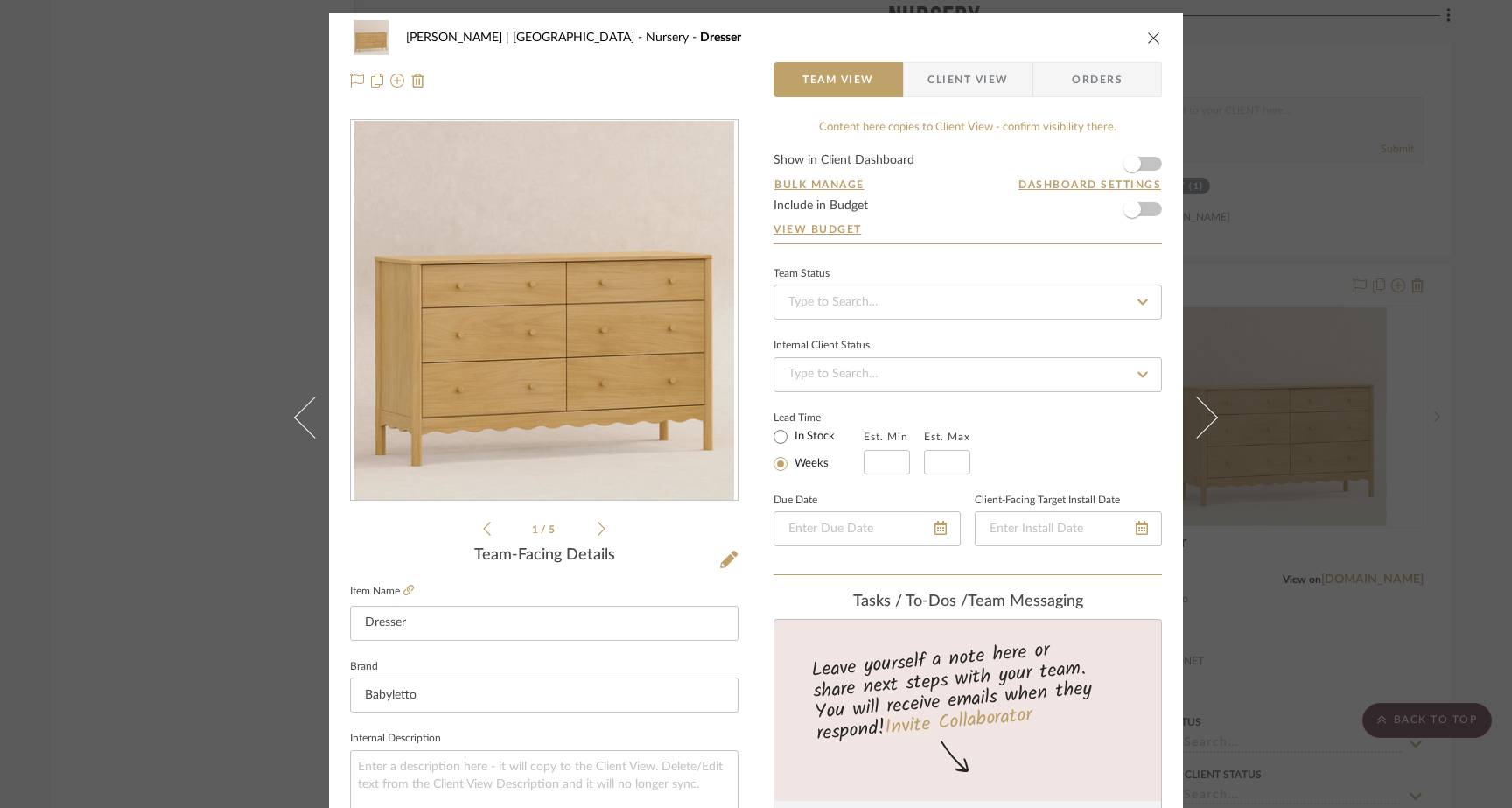
click at [598, 528] on icon at bounding box center [602, 528] width 8 height 15
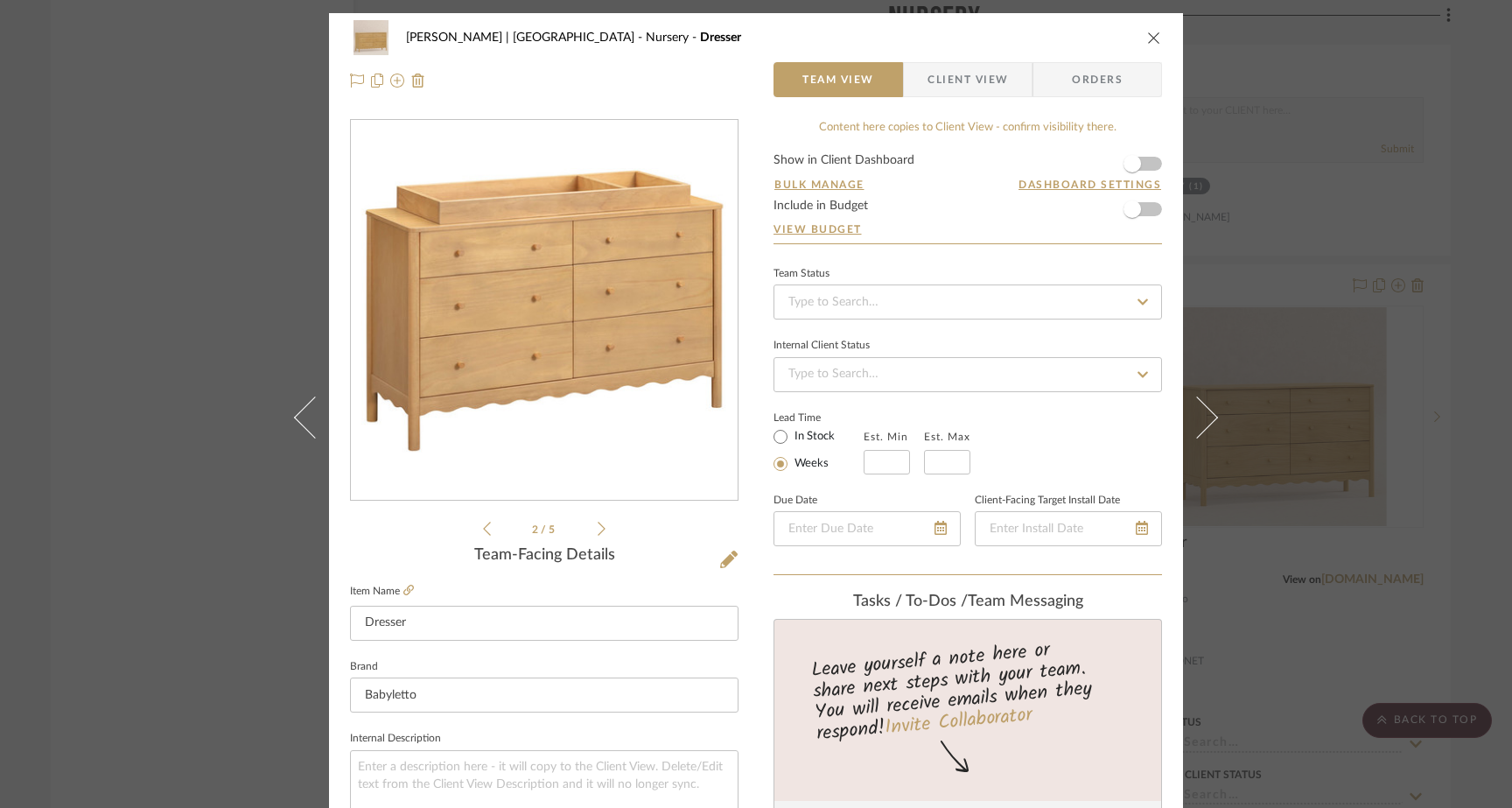
click at [599, 514] on div "2 / 5" at bounding box center [543, 329] width 388 height 420
click at [599, 528] on icon at bounding box center [602, 528] width 8 height 14
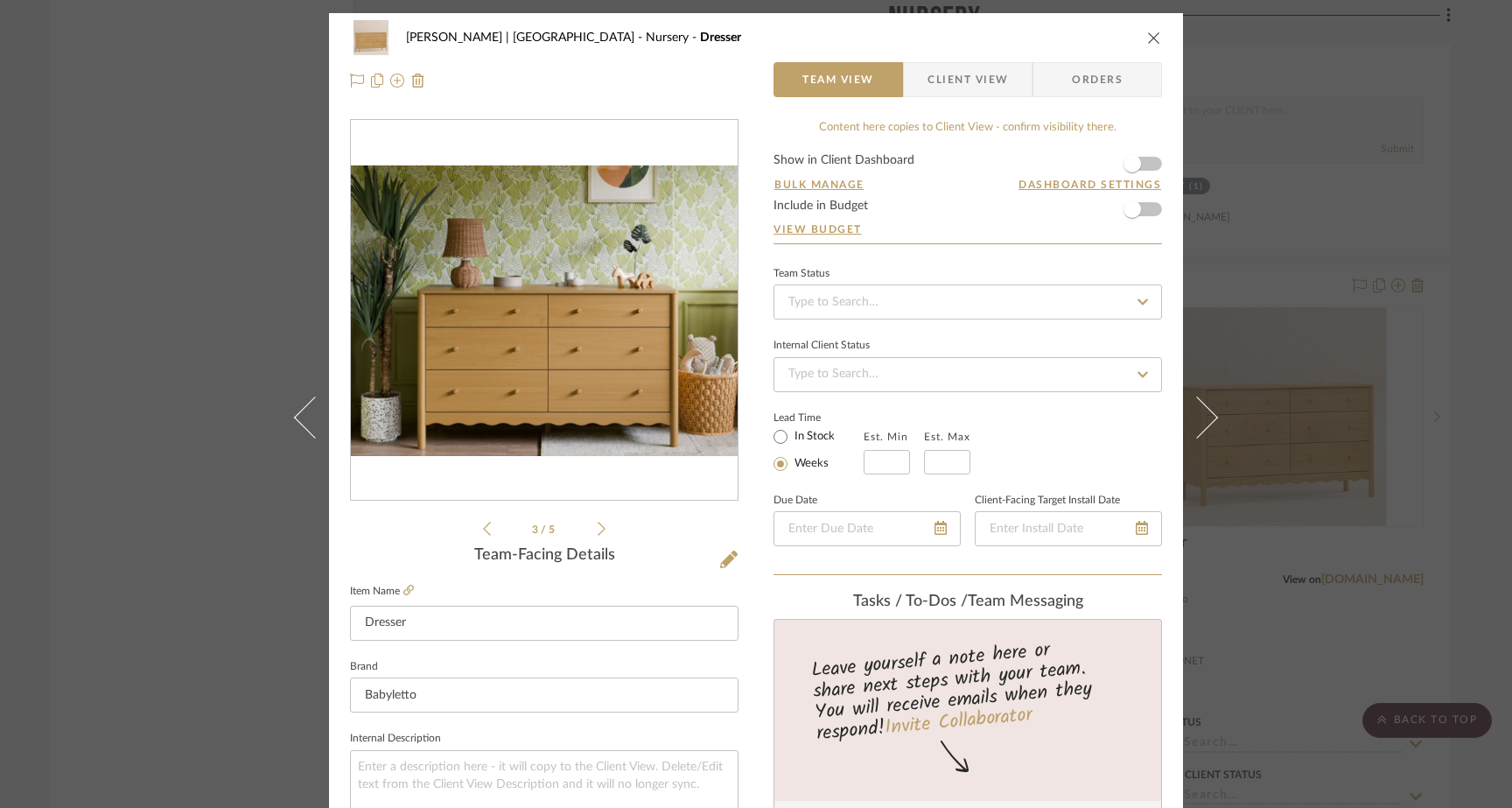
click at [599, 528] on icon at bounding box center [602, 528] width 8 height 14
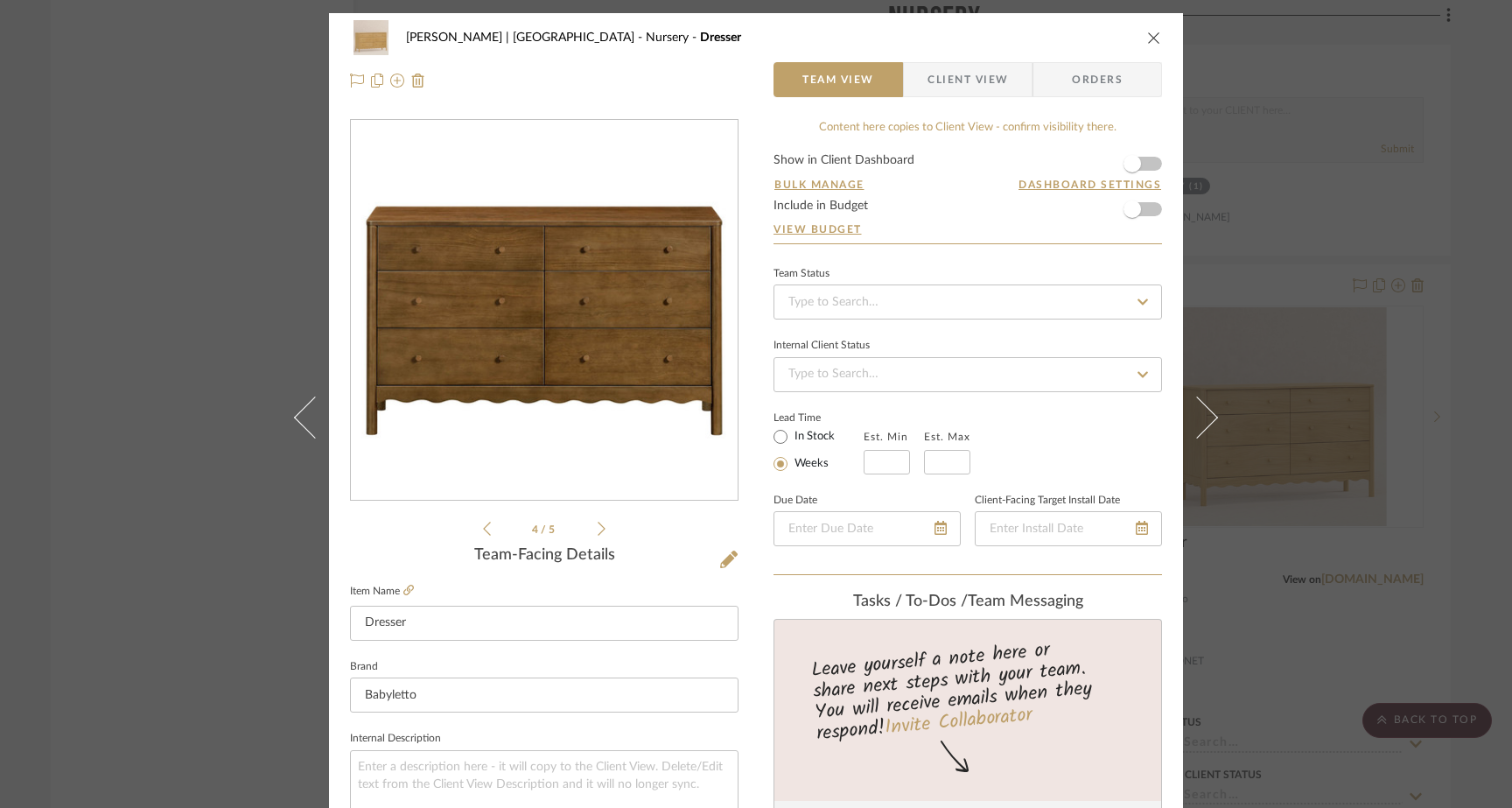
drag, startPoint x: 618, startPoint y: 354, endPoint x: 448, endPoint y: 1, distance: 391.8
click at [0, 0] on div "Ferree | Brooklyn Heights Nursery Dresser Team View Client View Orders 4 / 5 Te…" at bounding box center [756, 404] width 1512 height 808
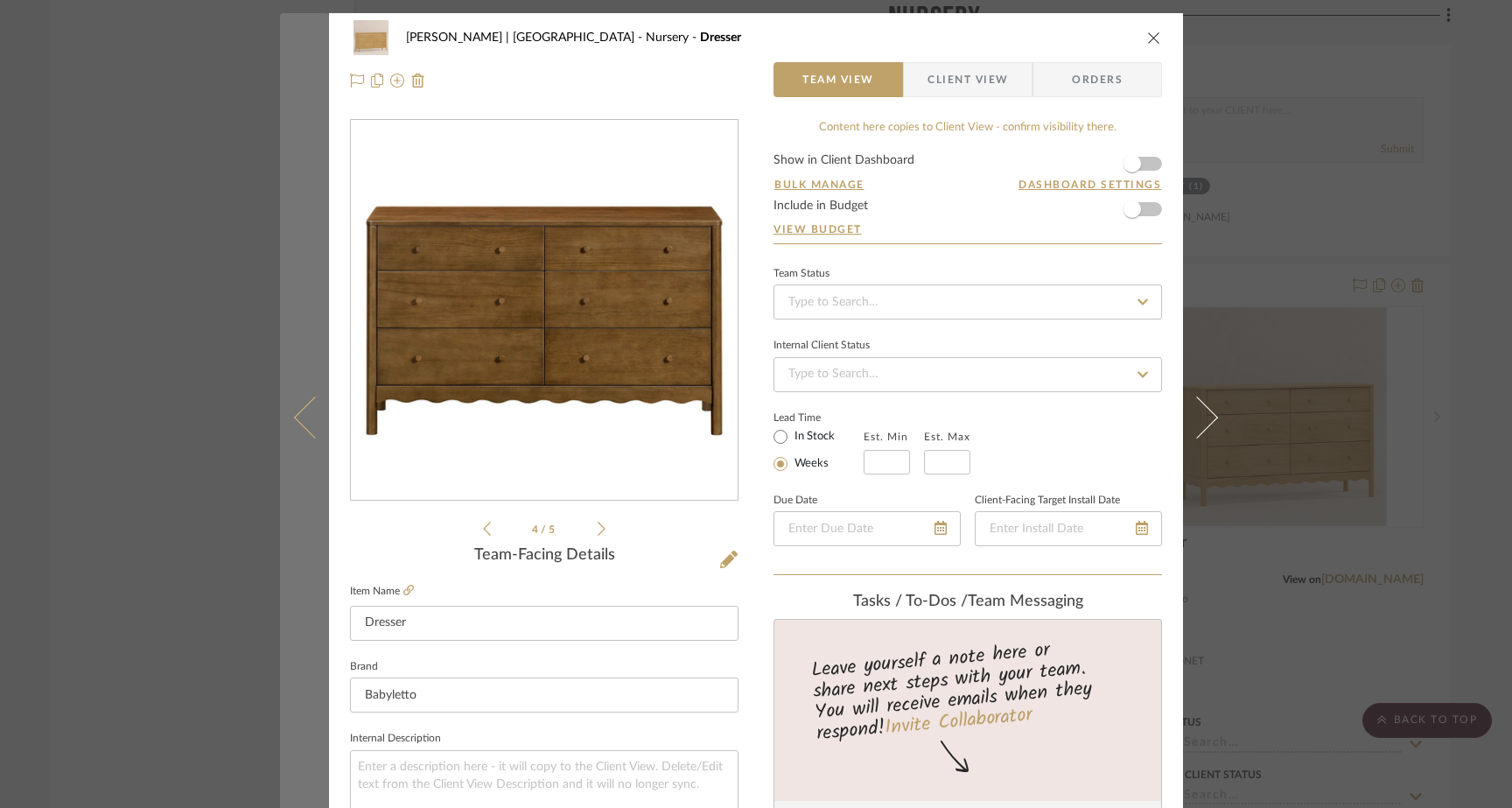
click at [301, 417] on icon at bounding box center [314, 416] width 42 height 42
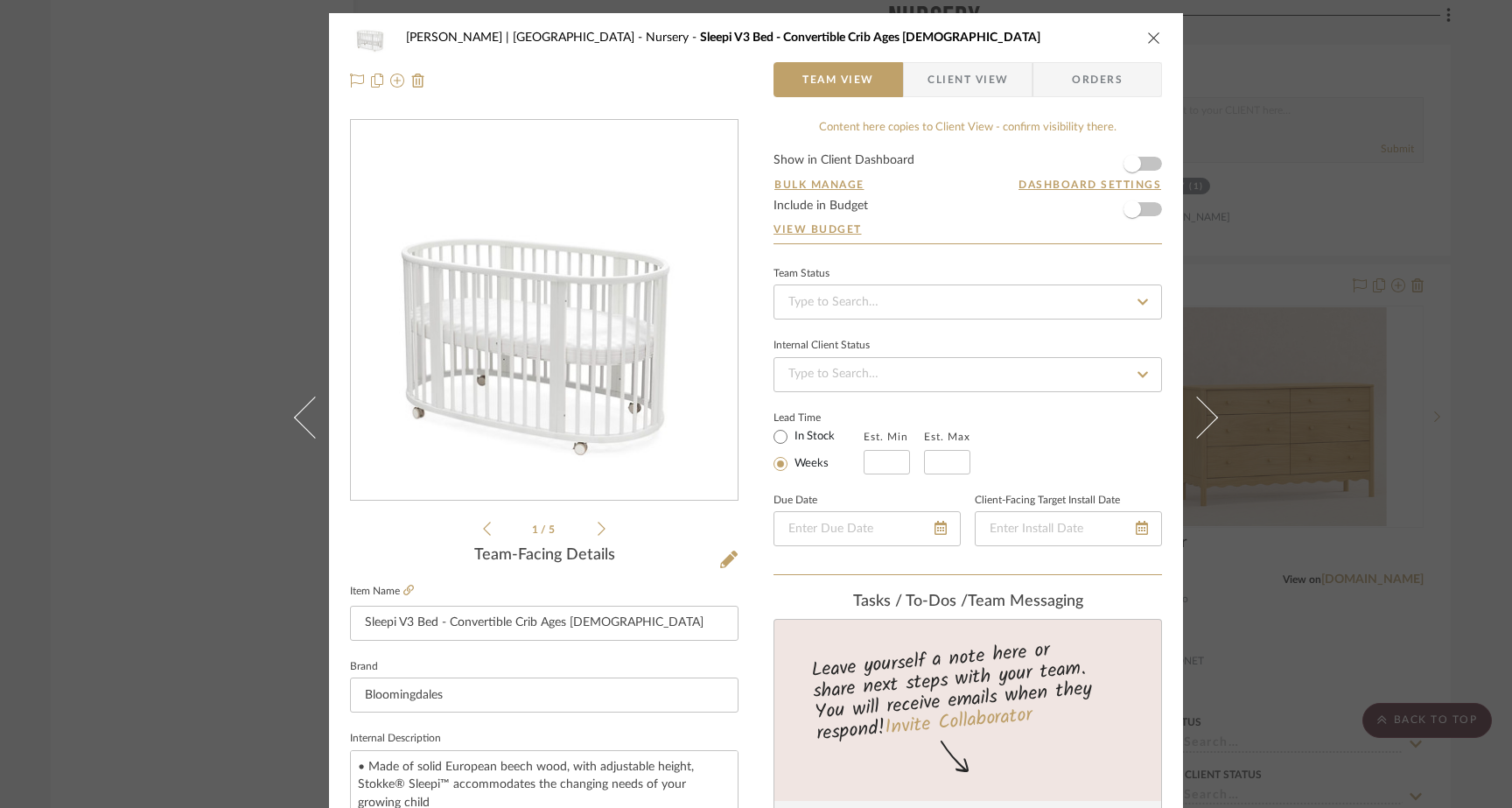
click at [594, 537] on ul "1 / 5" at bounding box center [543, 528] width 123 height 21
click at [1179, 341] on div "Ferree | Brooklyn Heights Nursery Sleepi V3 Bed - Convertible Crib Ages 0-5 Tea…" at bounding box center [756, 404] width 1512 height 808
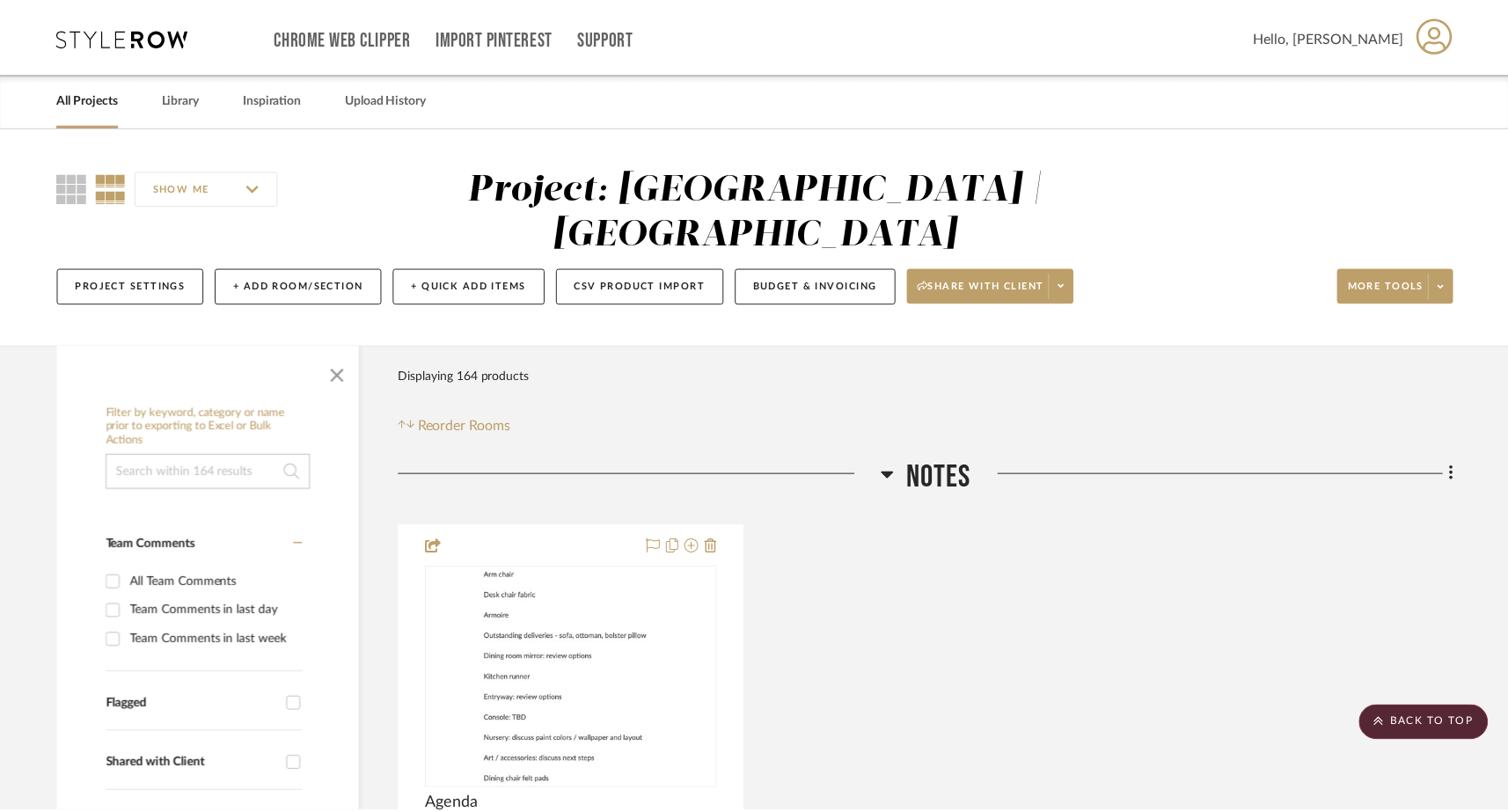
scroll to position [21694, 0]
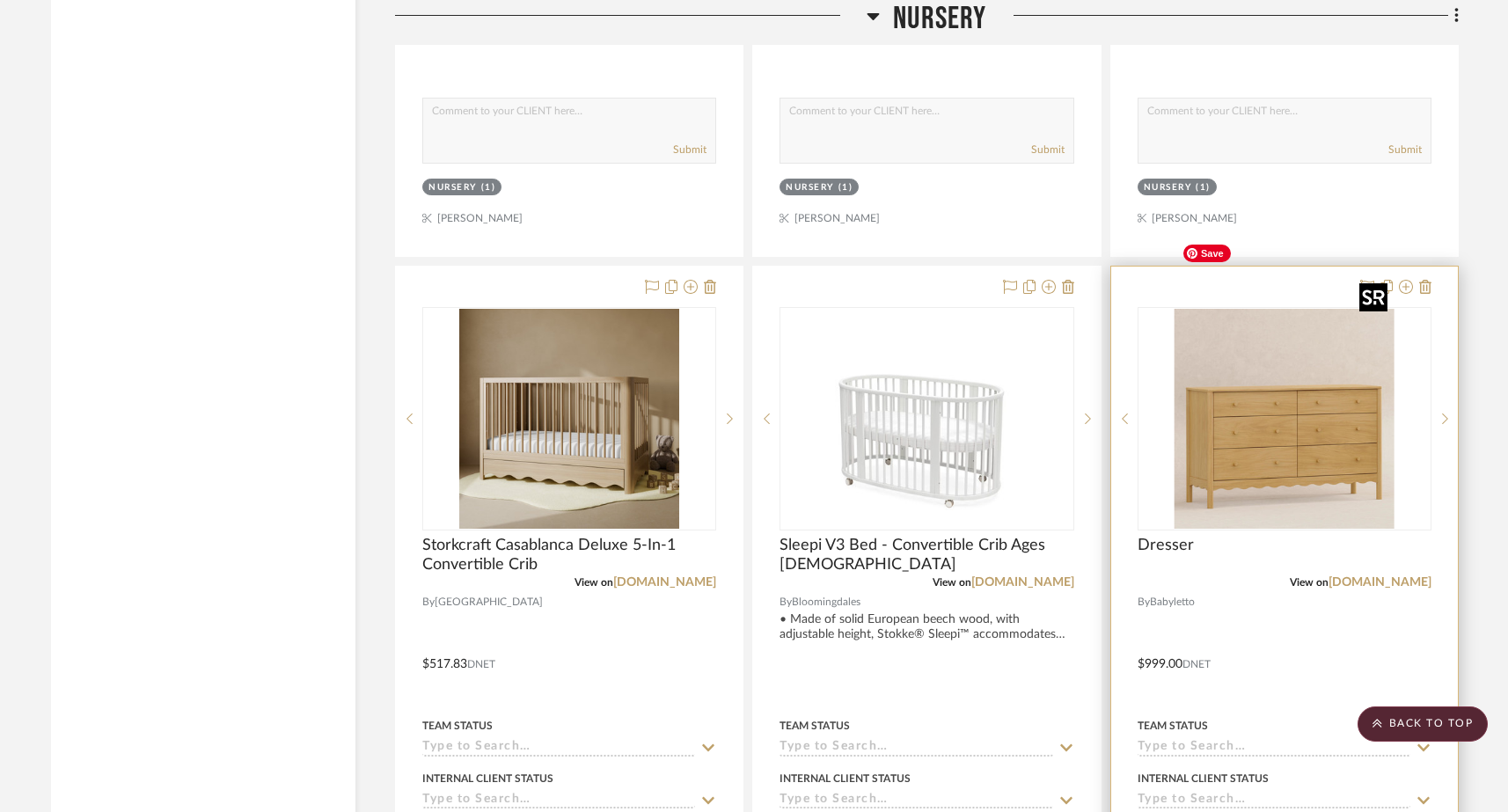
click at [1186, 354] on img "0" at bounding box center [1284, 418] width 220 height 220
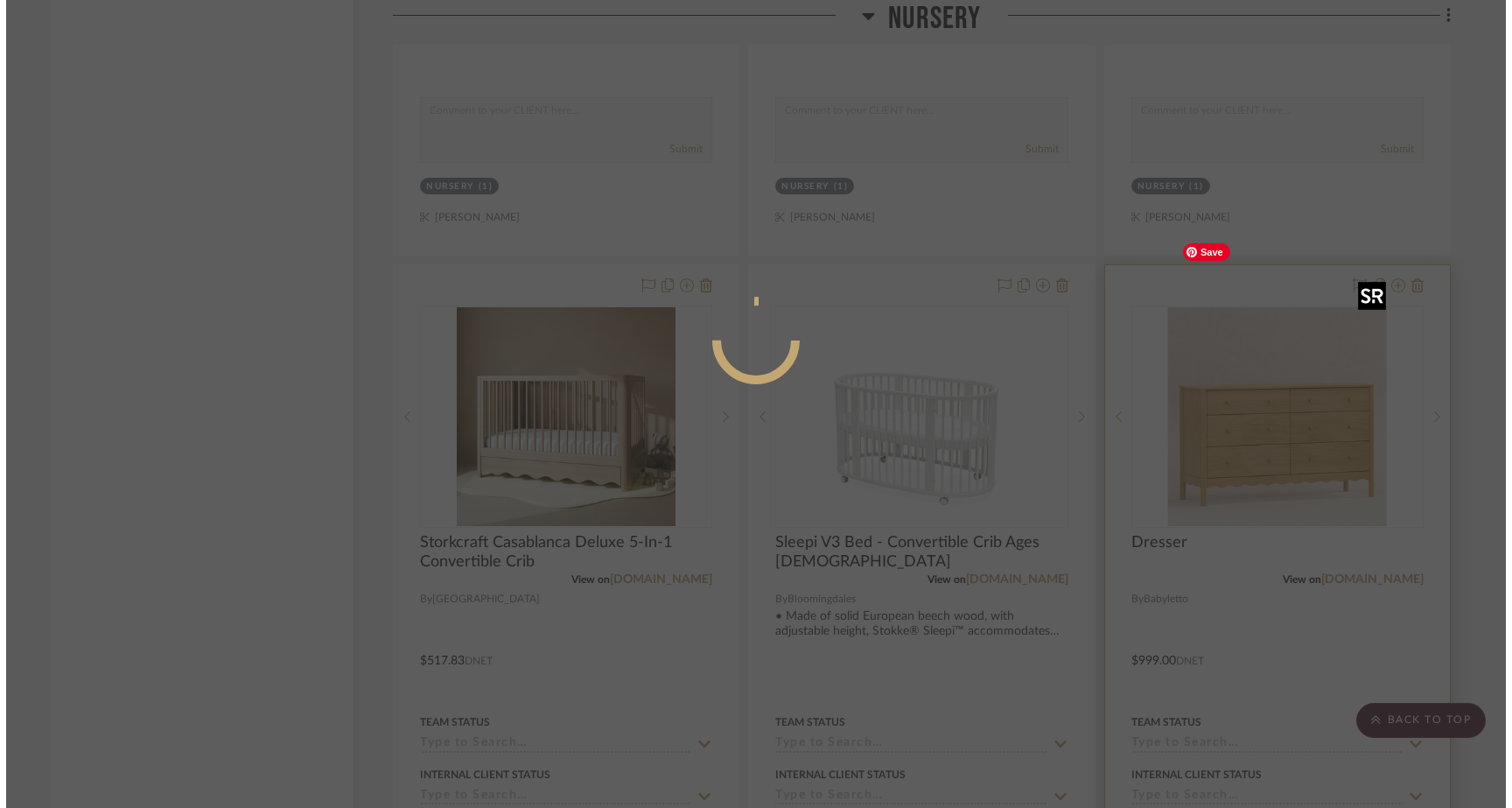
scroll to position [0, 0]
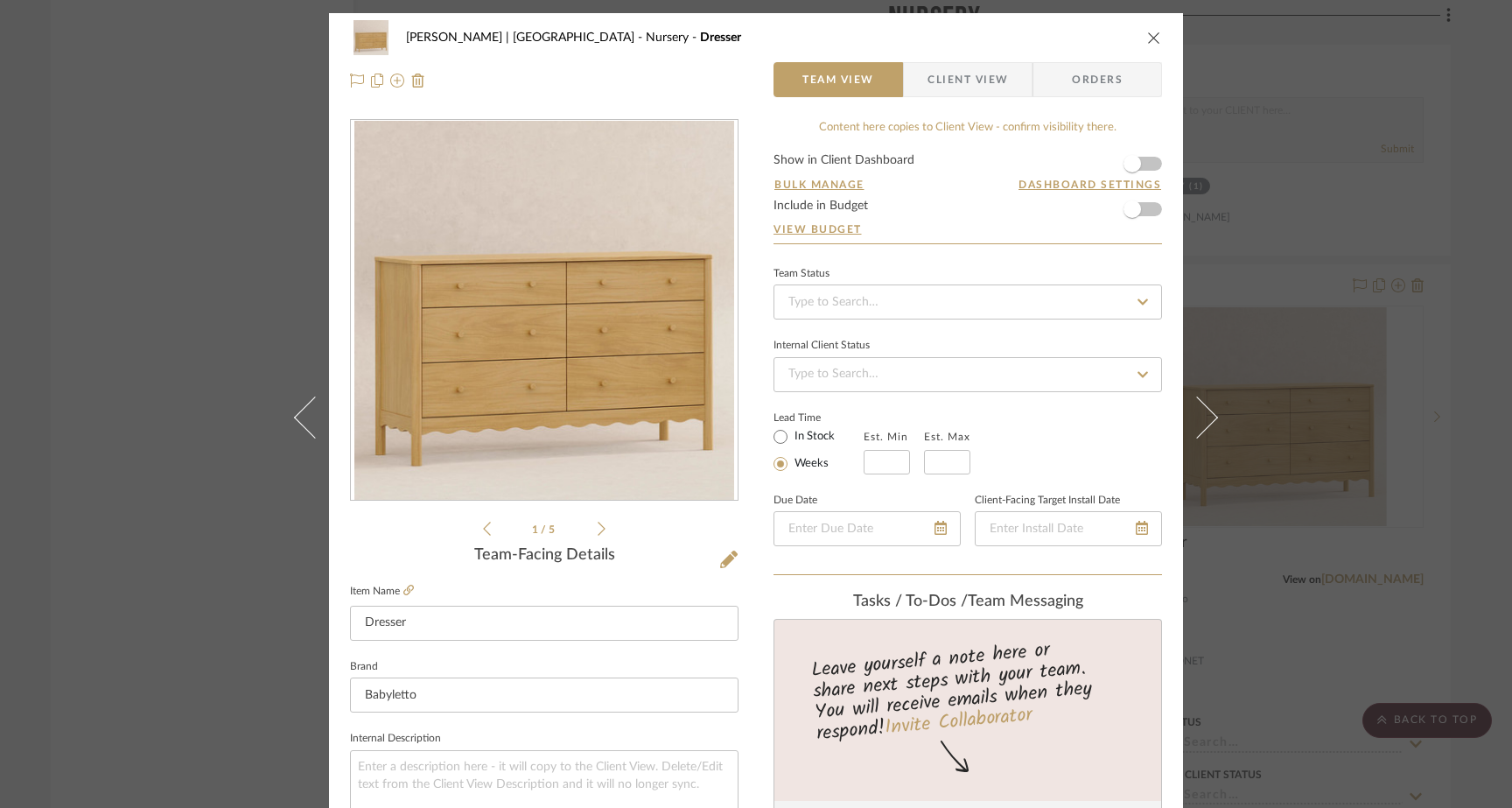
click at [598, 526] on icon at bounding box center [602, 528] width 8 height 15
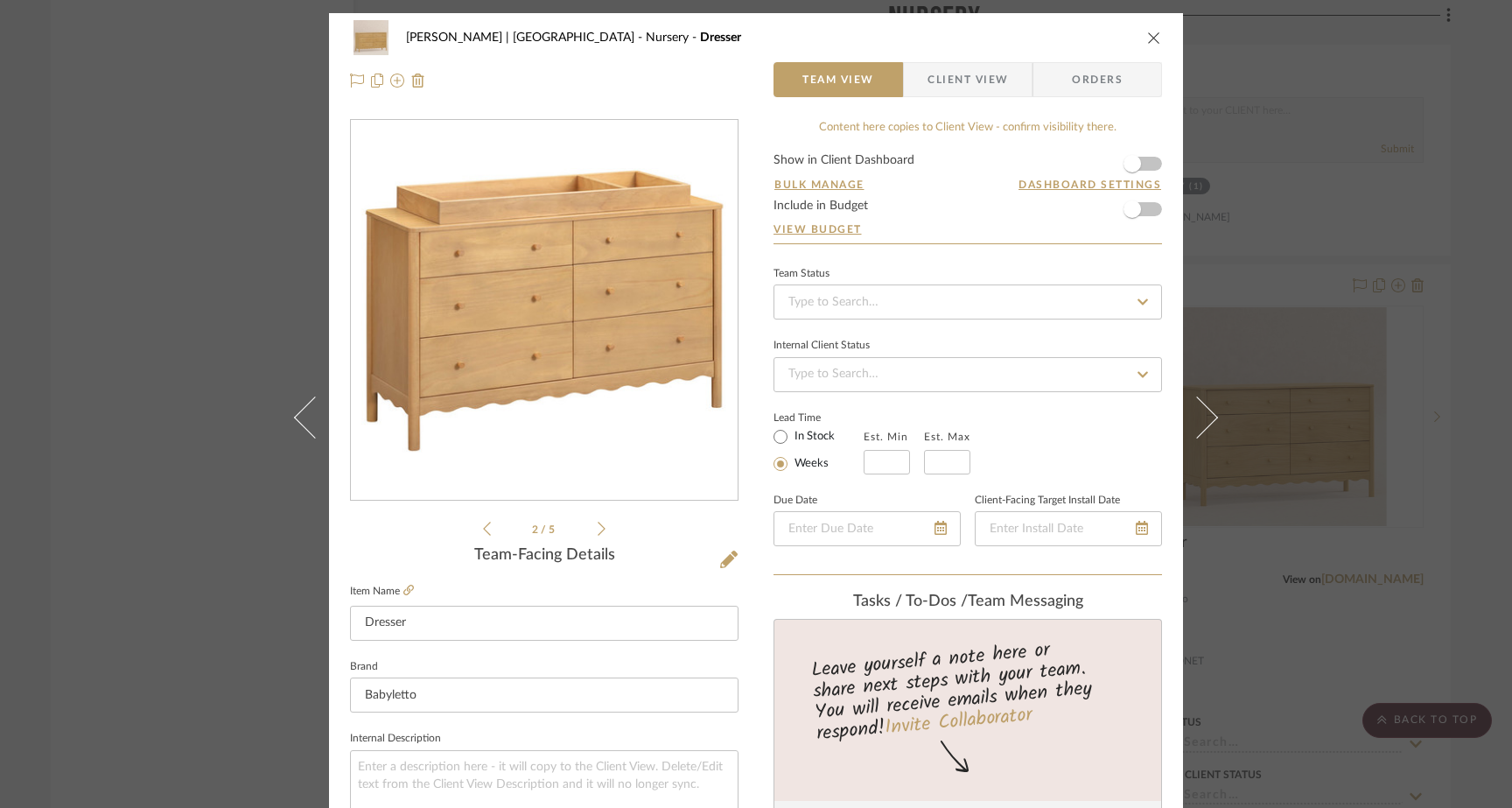
click at [482, 533] on icon at bounding box center [486, 528] width 8 height 15
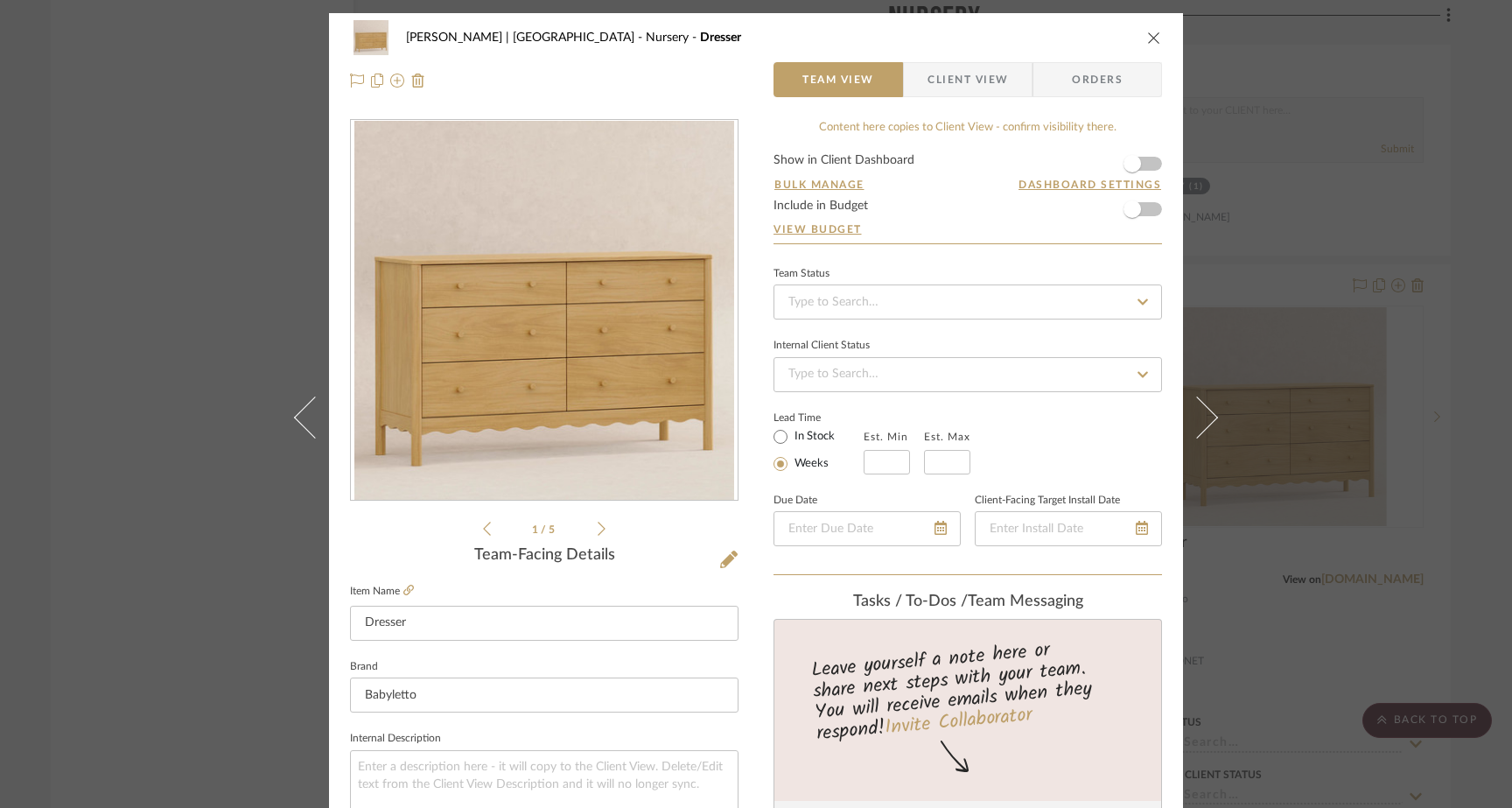
click at [183, 223] on div "Ferree | Brooklyn Heights Nursery Dresser Team View Client View Orders 1 / 5 Te…" at bounding box center [756, 404] width 1512 height 808
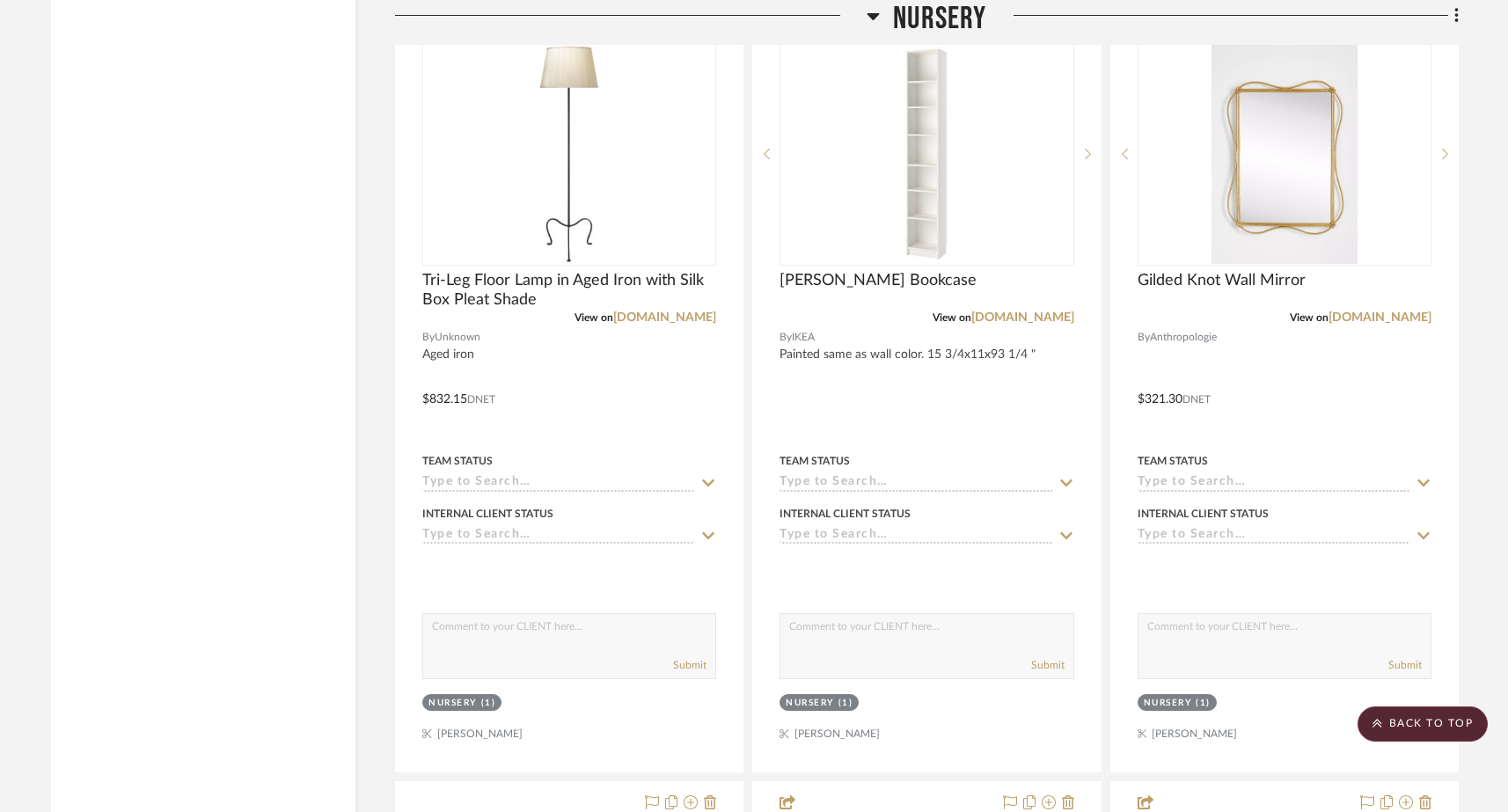
scroll to position [24830, 0]
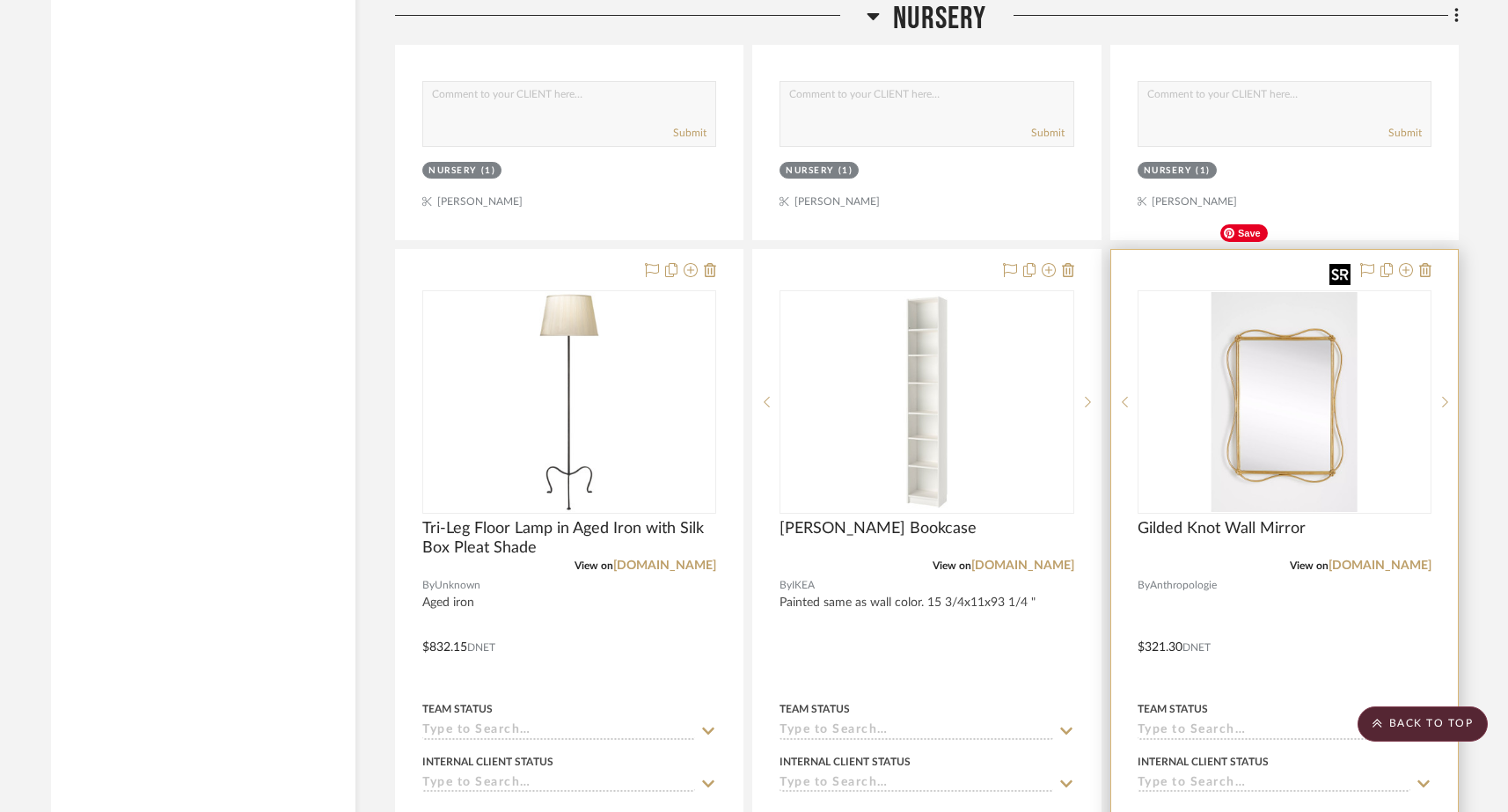
click at [1186, 353] on img "0" at bounding box center [1285, 402] width 146 height 220
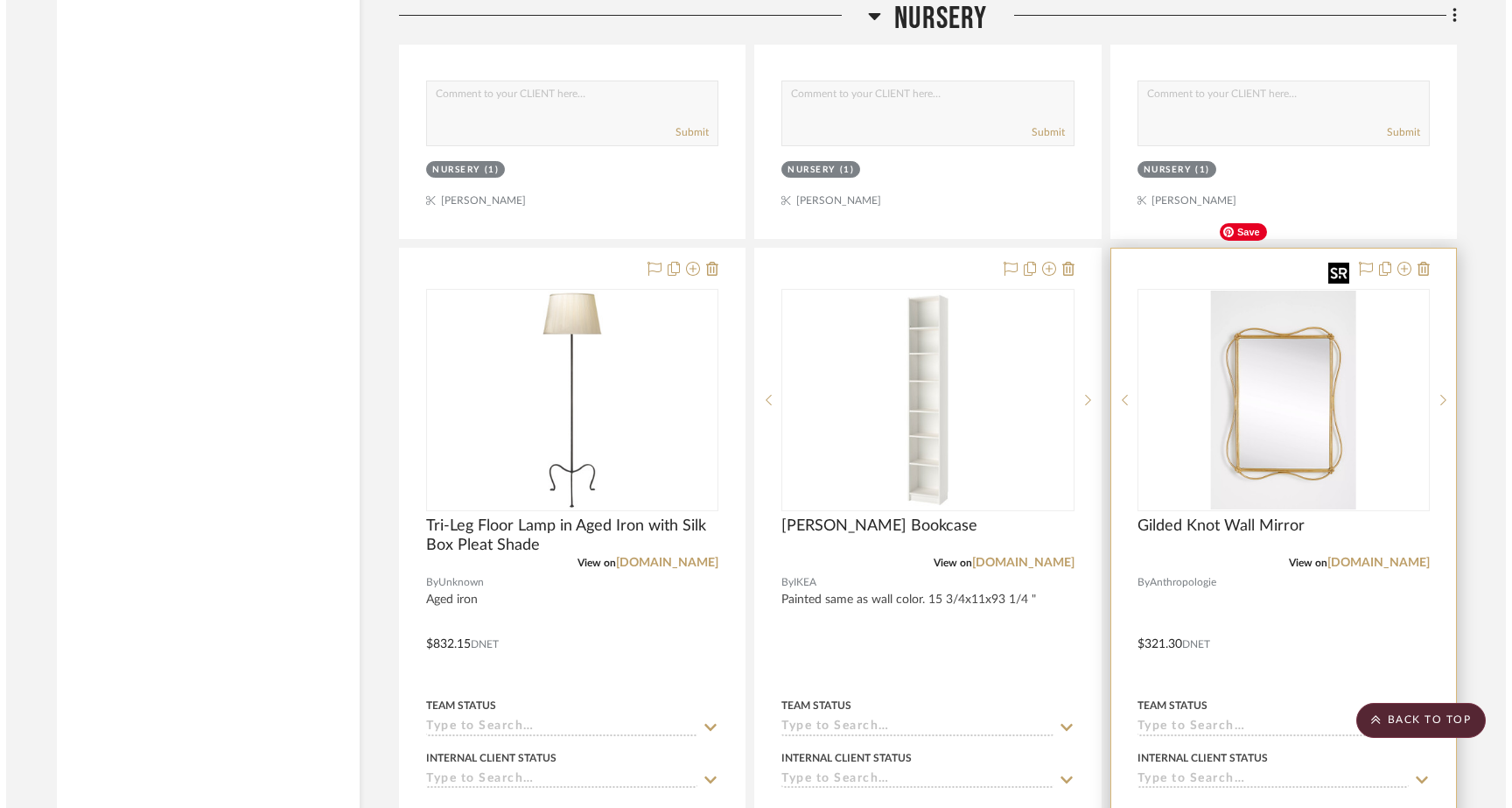
scroll to position [0, 0]
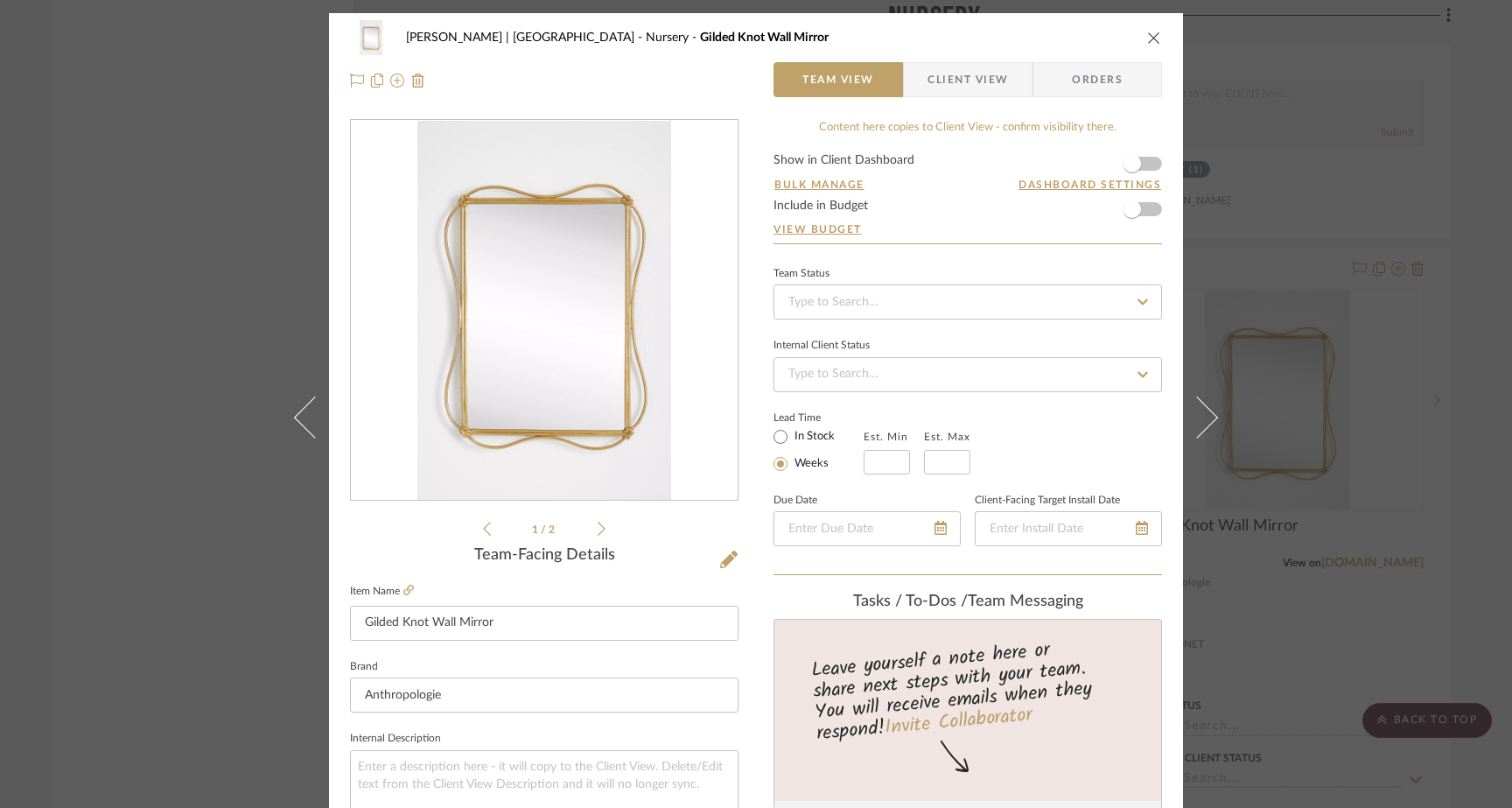
click at [598, 530] on icon at bounding box center [602, 528] width 8 height 15
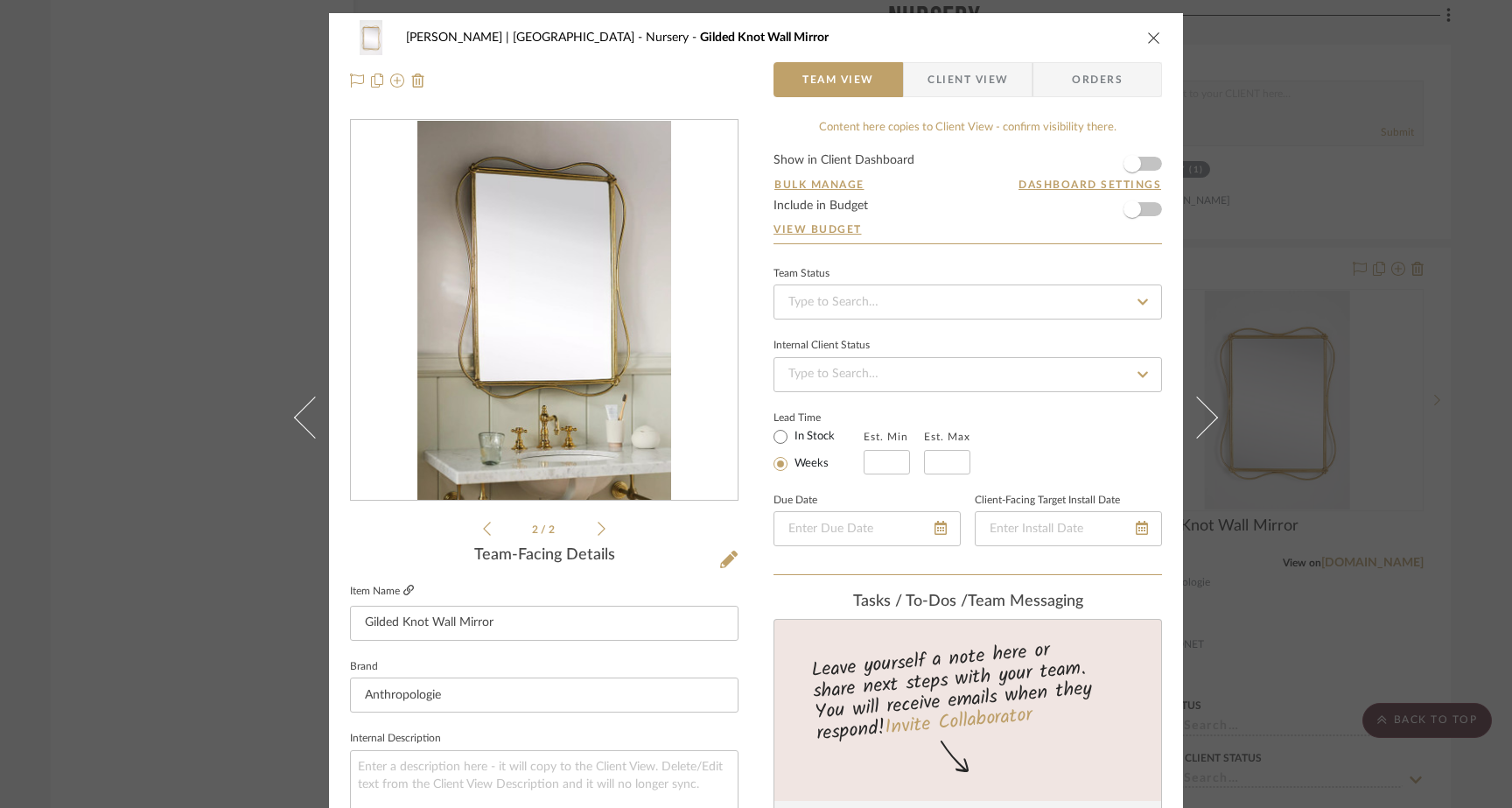
click at [403, 585] on fa-icon at bounding box center [409, 591] width 11 height 11
click at [214, 118] on div "Ferree | Brooklyn Heights Nursery Gilded Knot Wall Mirror Team View Client View…" at bounding box center [756, 404] width 1512 height 808
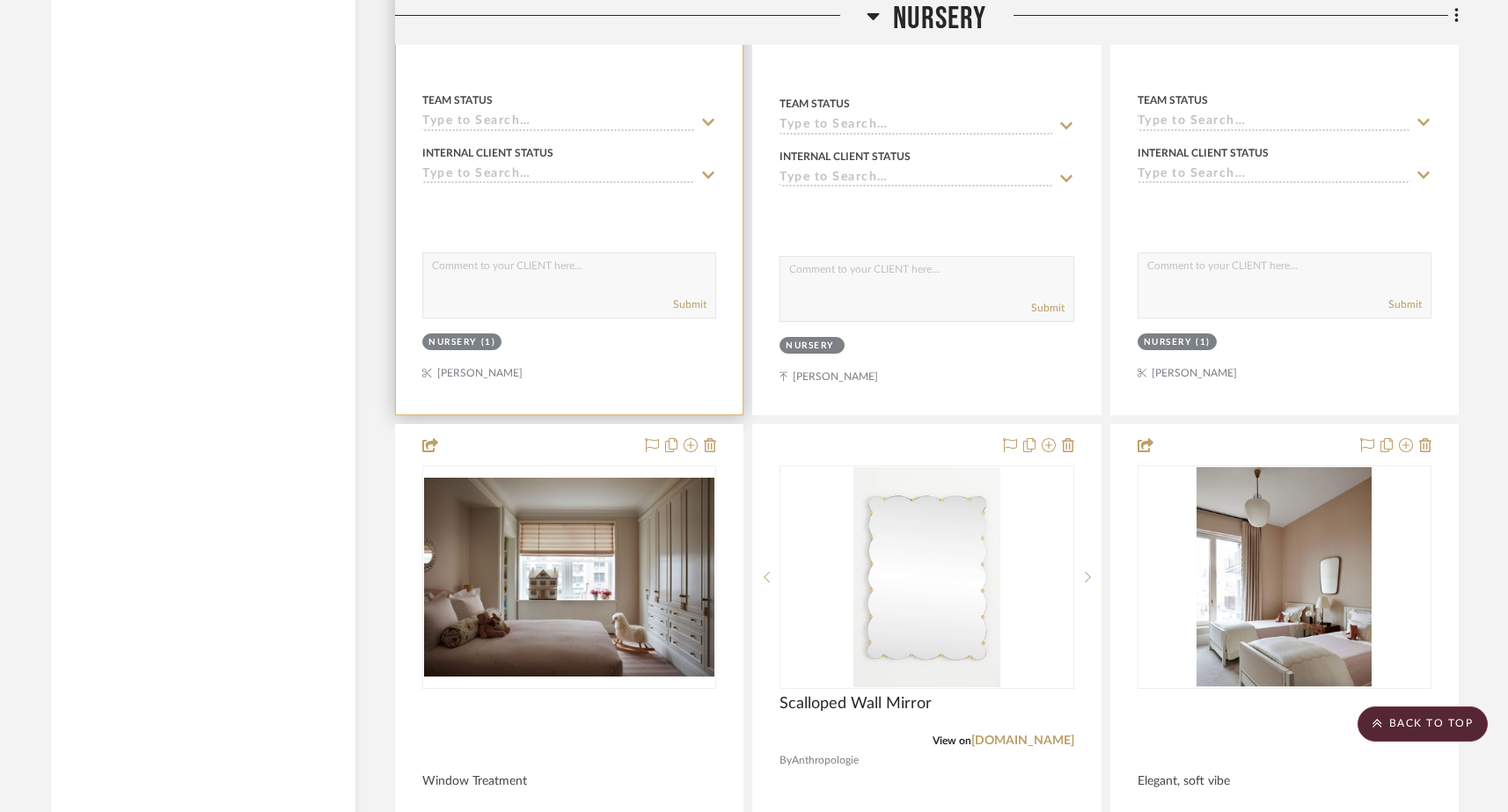
scroll to position [27039, 0]
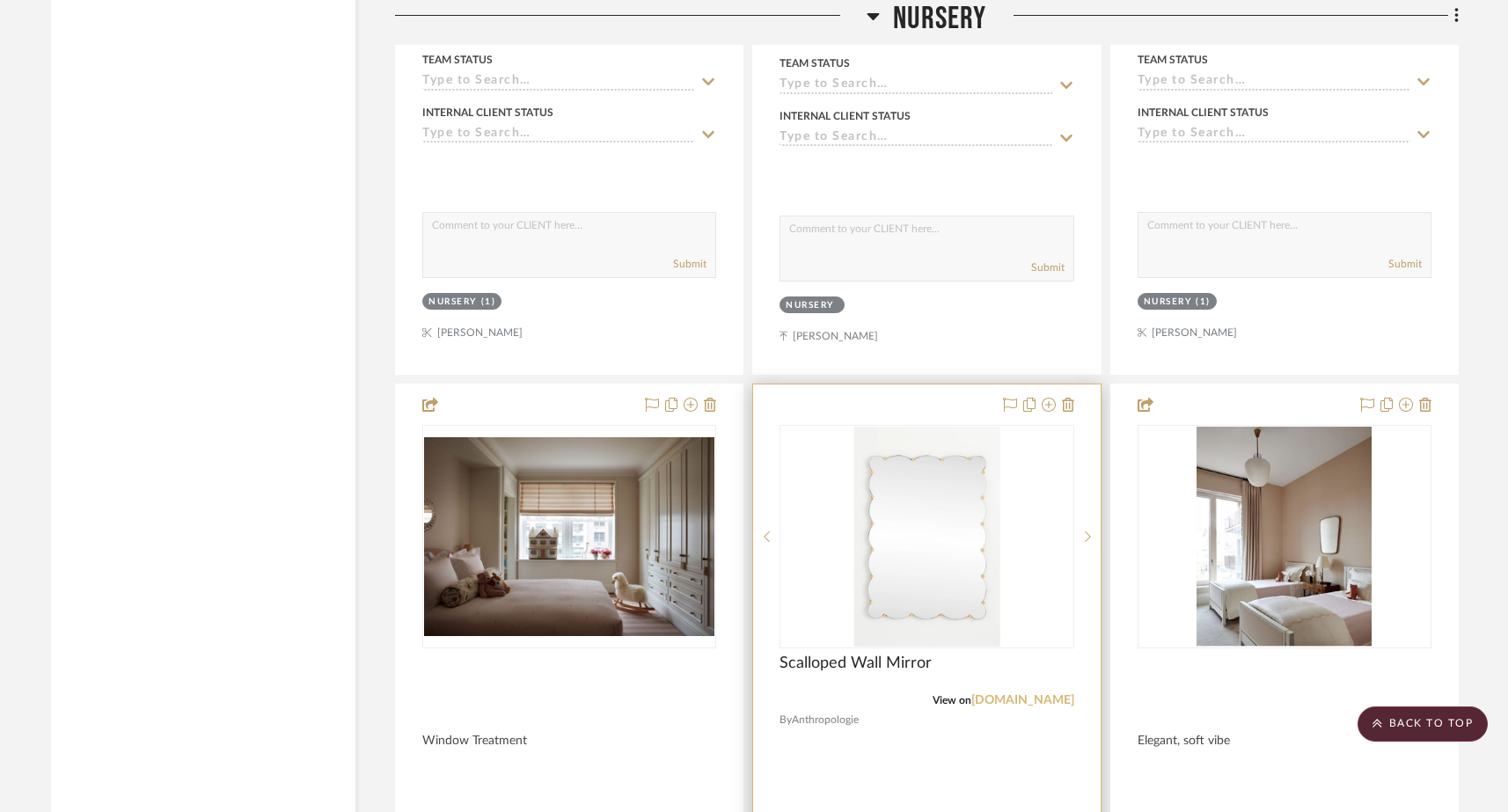
click at [993, 694] on link "[DOMAIN_NAME]" at bounding box center [1023, 700] width 103 height 12
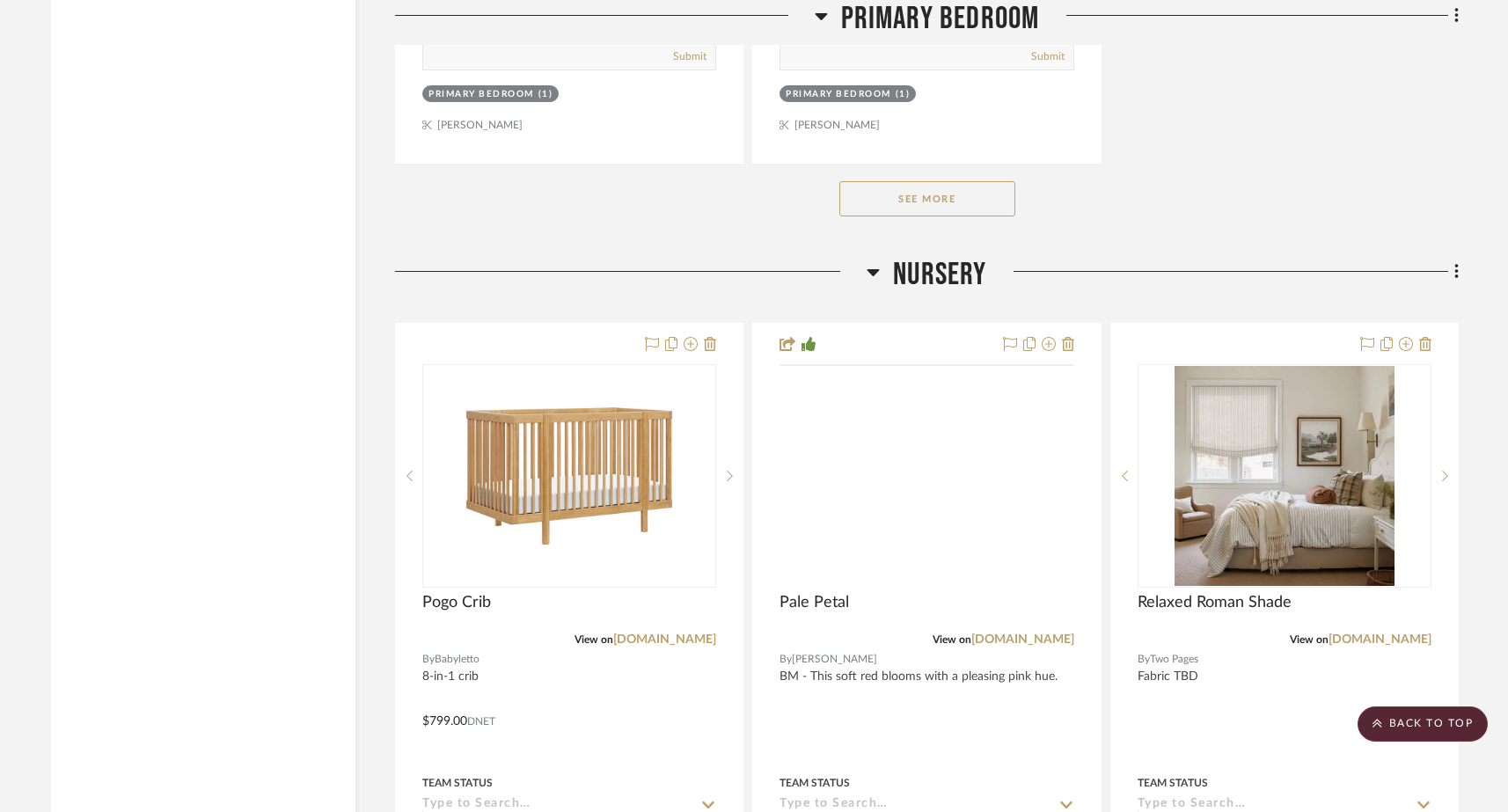
scroll to position [18500, 0]
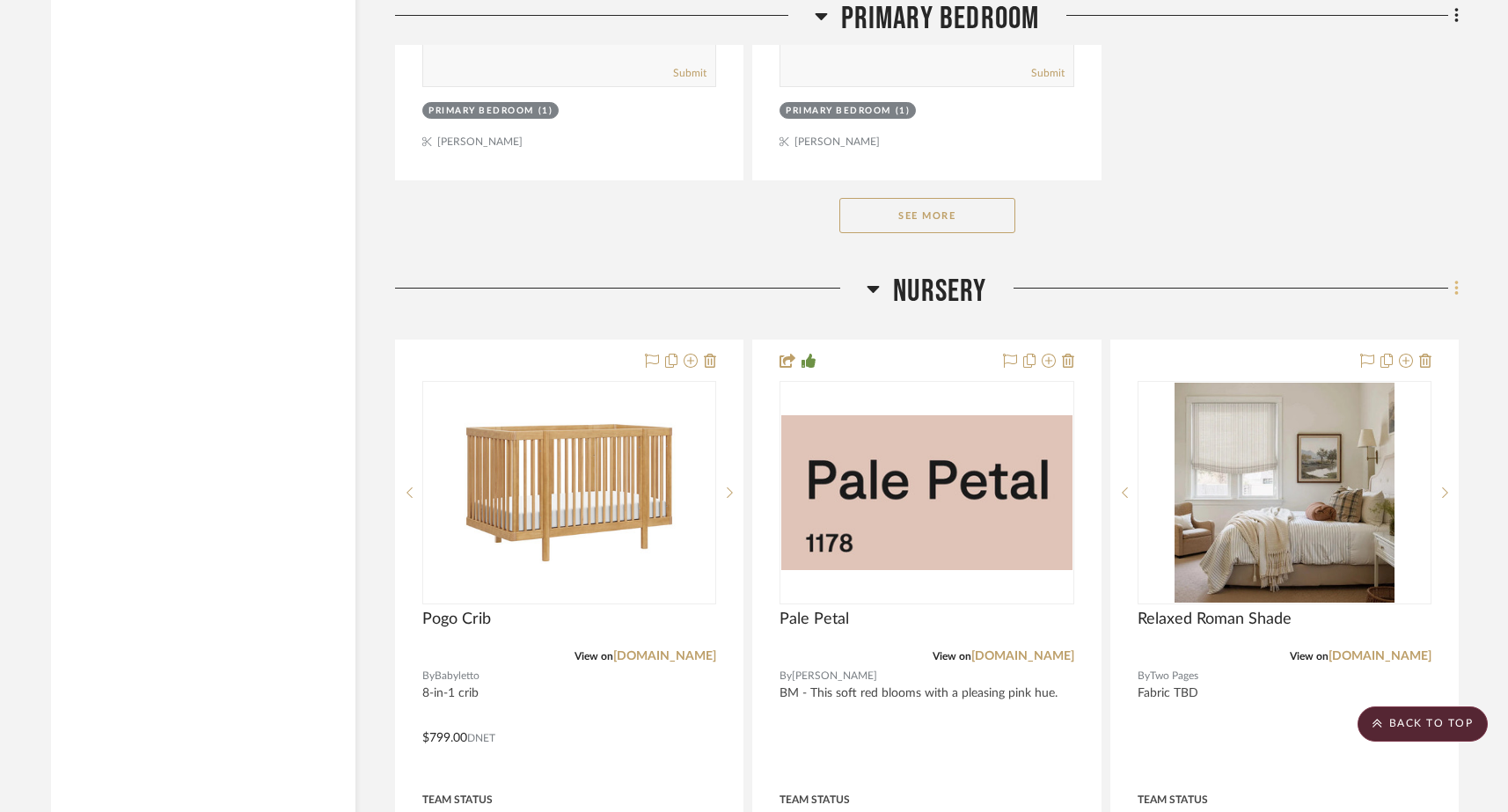
click at [1186, 280] on icon at bounding box center [1456, 288] width 4 height 15
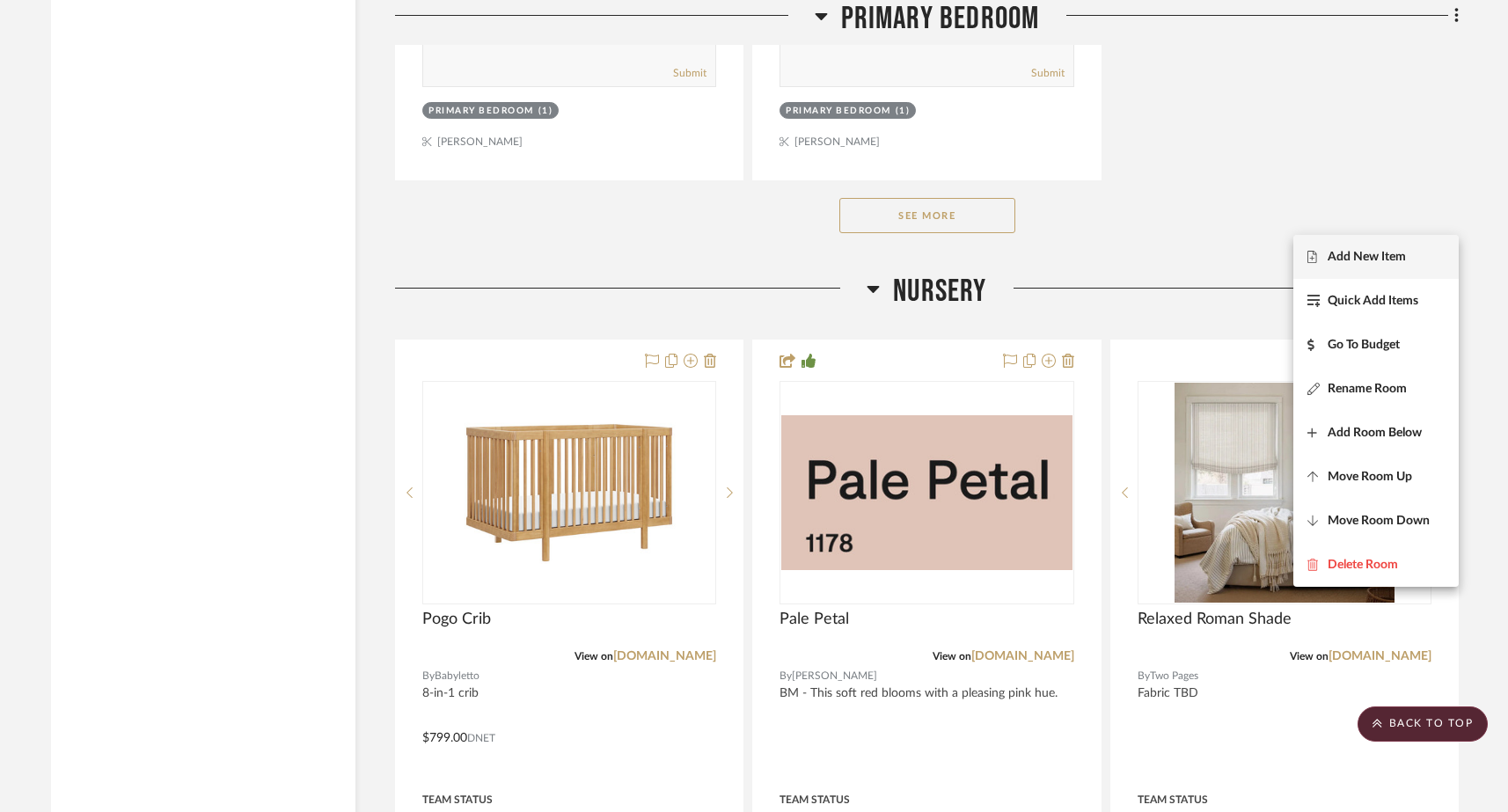
click at [1186, 259] on span "Add New Item" at bounding box center [1367, 257] width 79 height 15
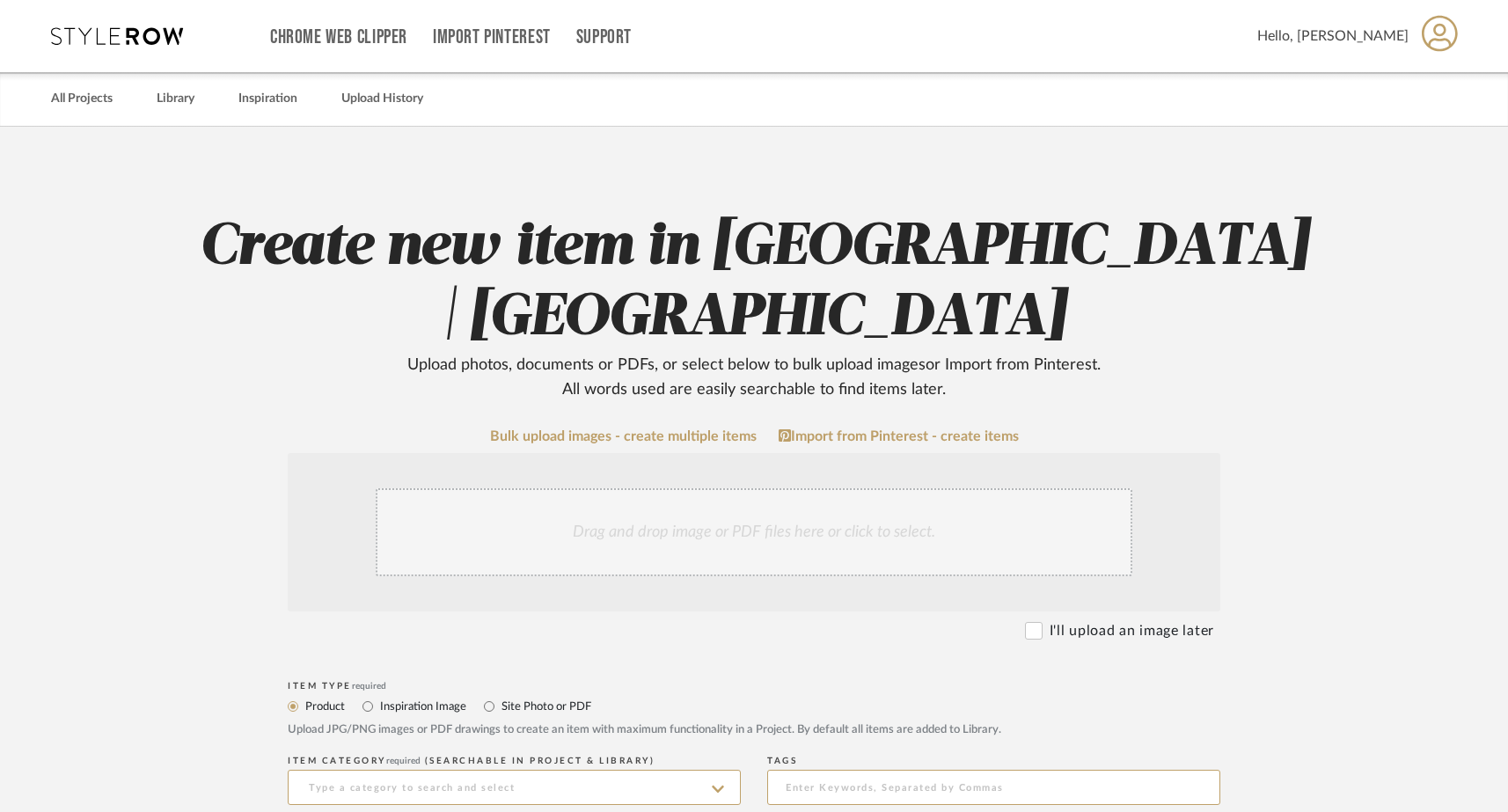
click at [856, 533] on div "Drag and drop image or PDF files here or click to select." at bounding box center [754, 532] width 757 height 88
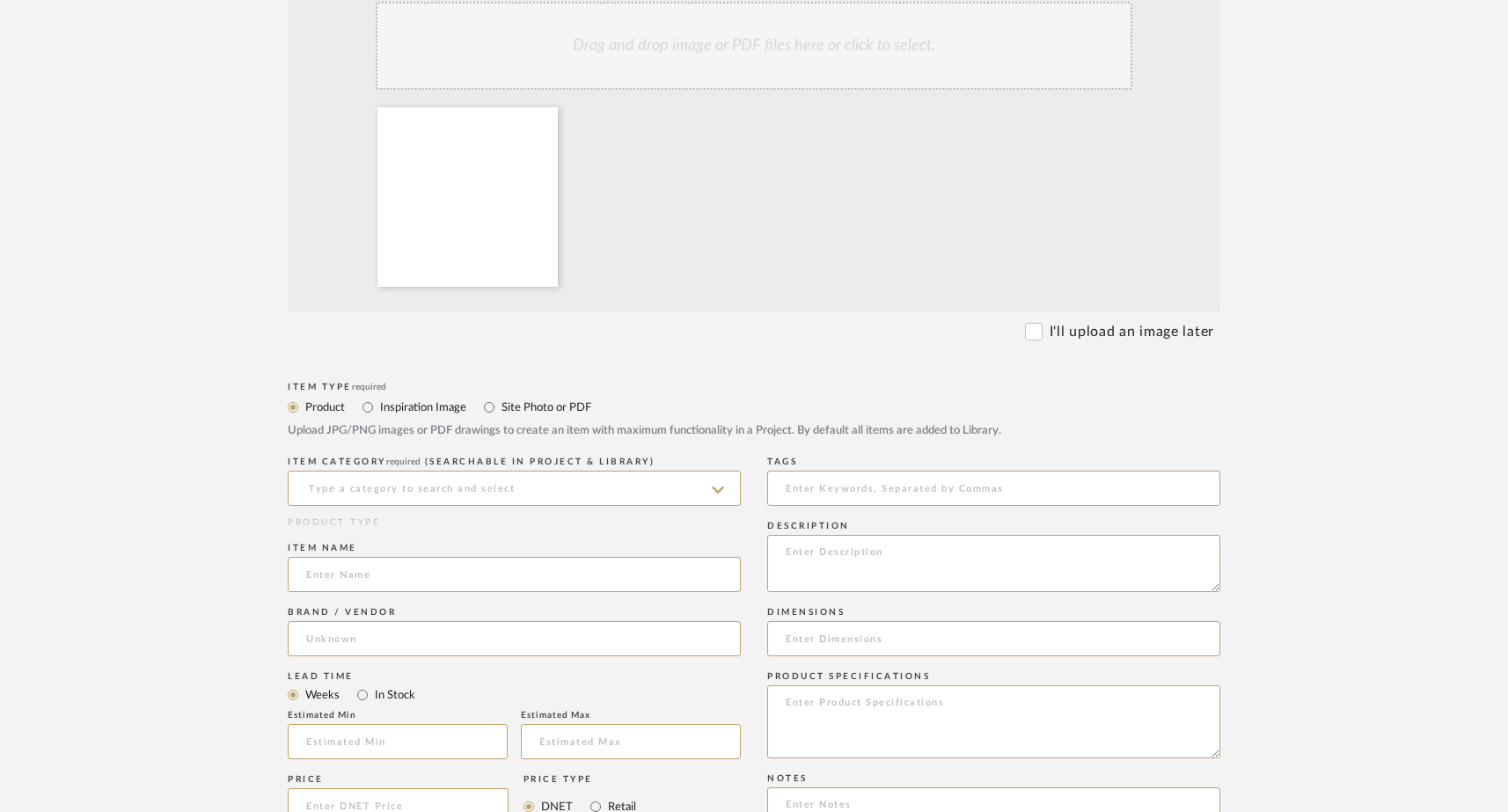
scroll to position [490, 0]
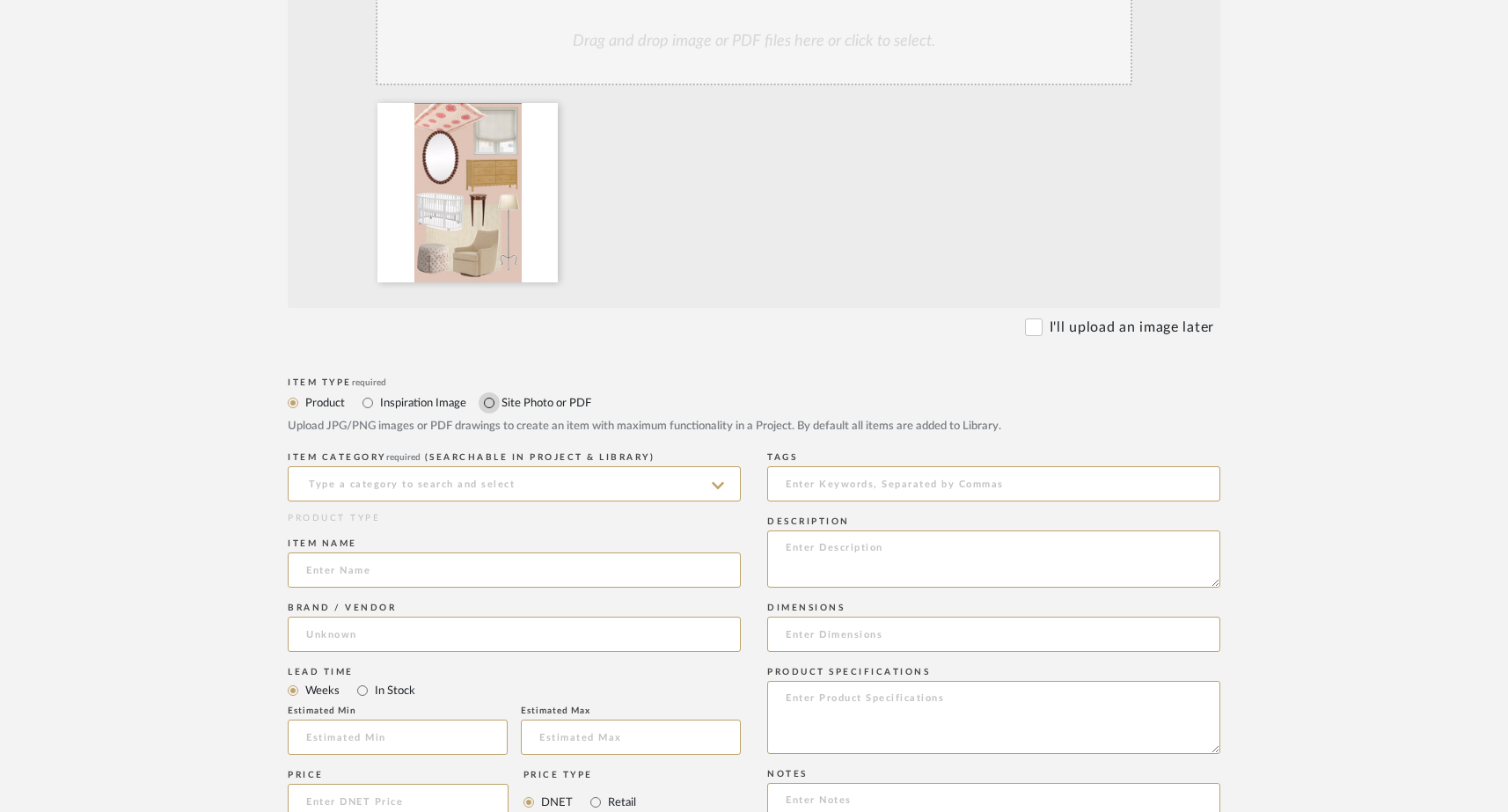
click at [489, 401] on input "Site Photo or PDF" at bounding box center [489, 402] width 21 height 21
radio input "true"
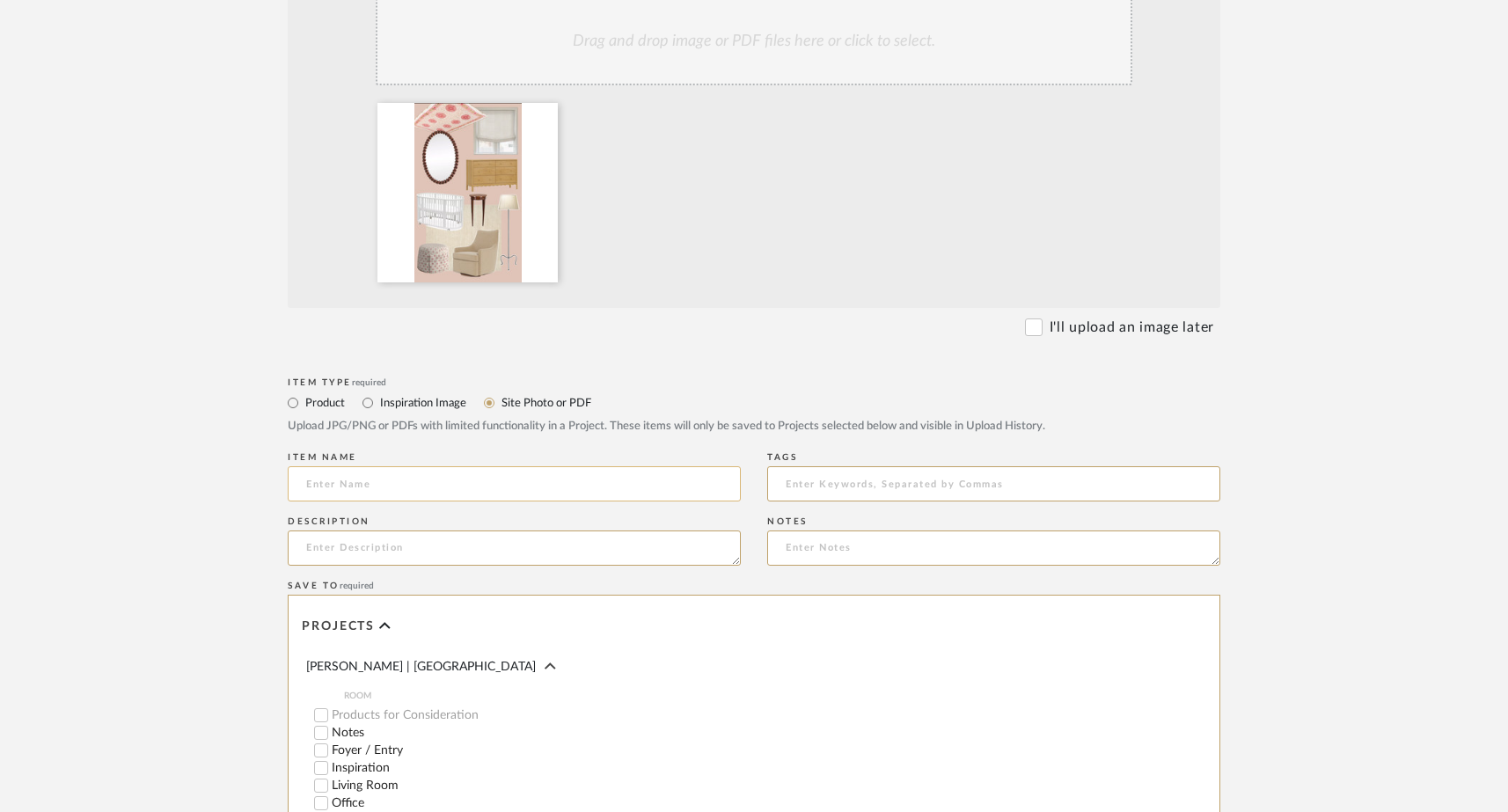
click at [427, 476] on input at bounding box center [515, 483] width 453 height 36
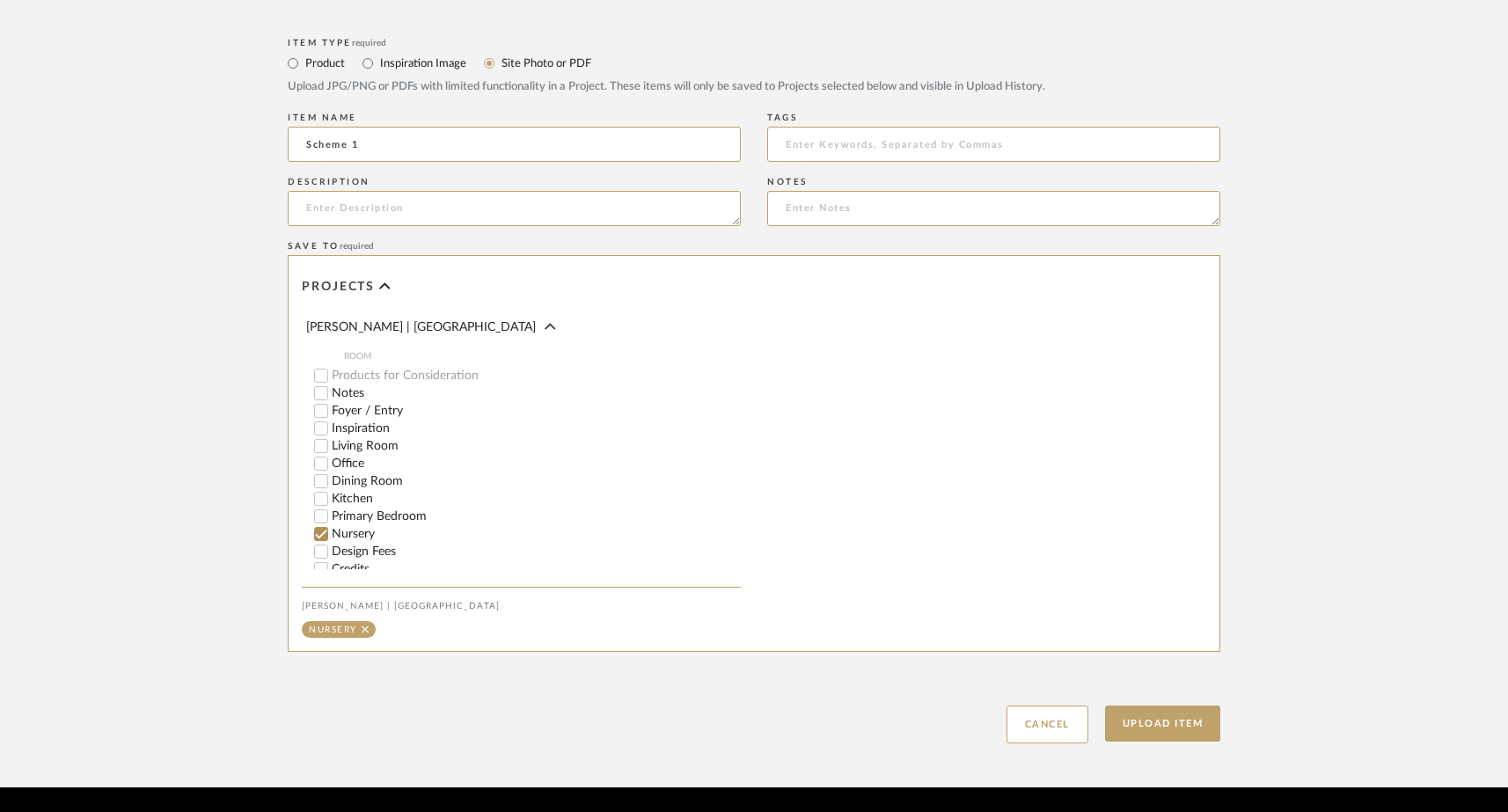
scroll to position [850, 0]
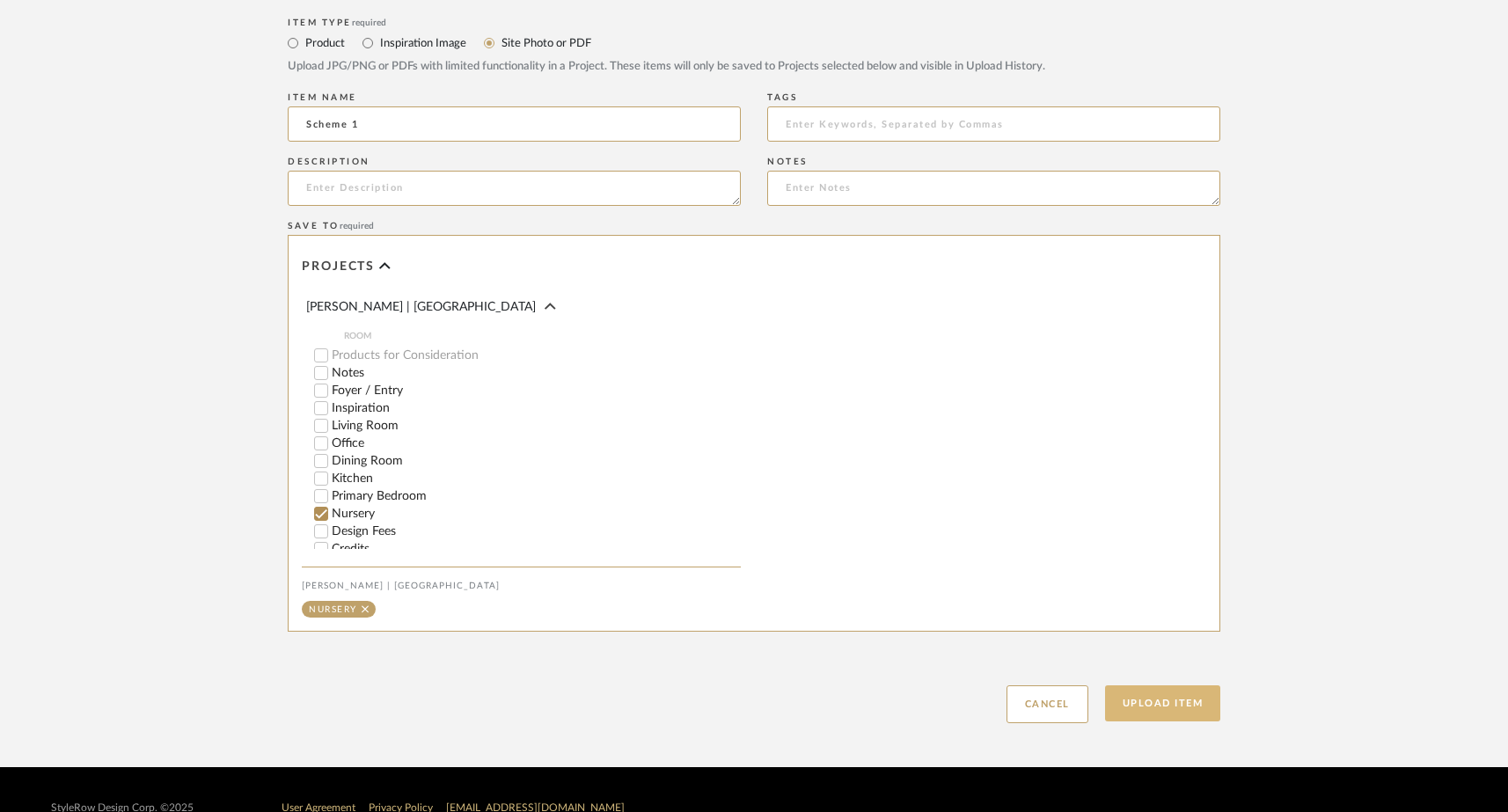
type input "Scheme 1"
click at [1122, 700] on button "Upload Item" at bounding box center [1163, 702] width 116 height 36
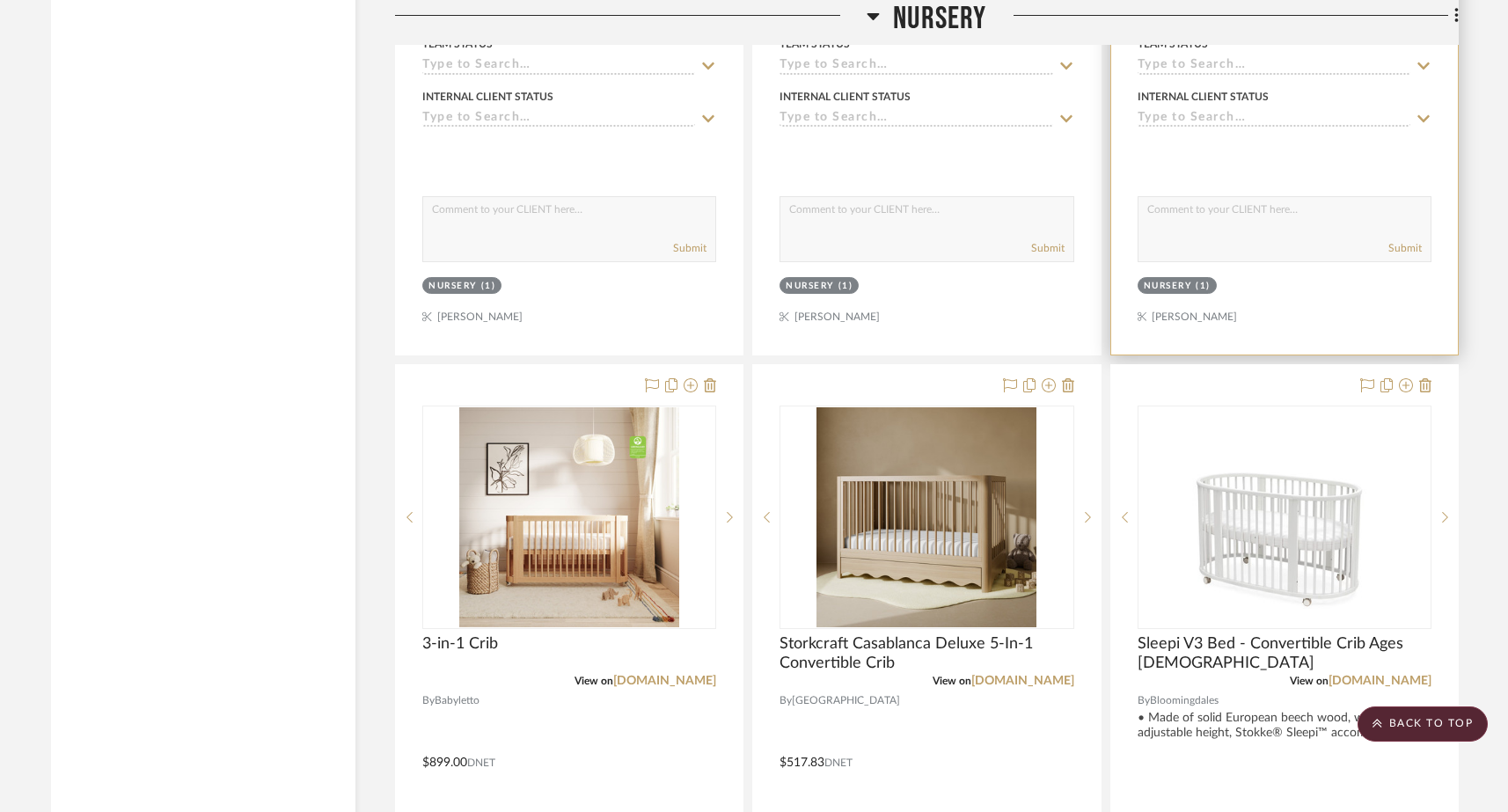
scroll to position [21544, 0]
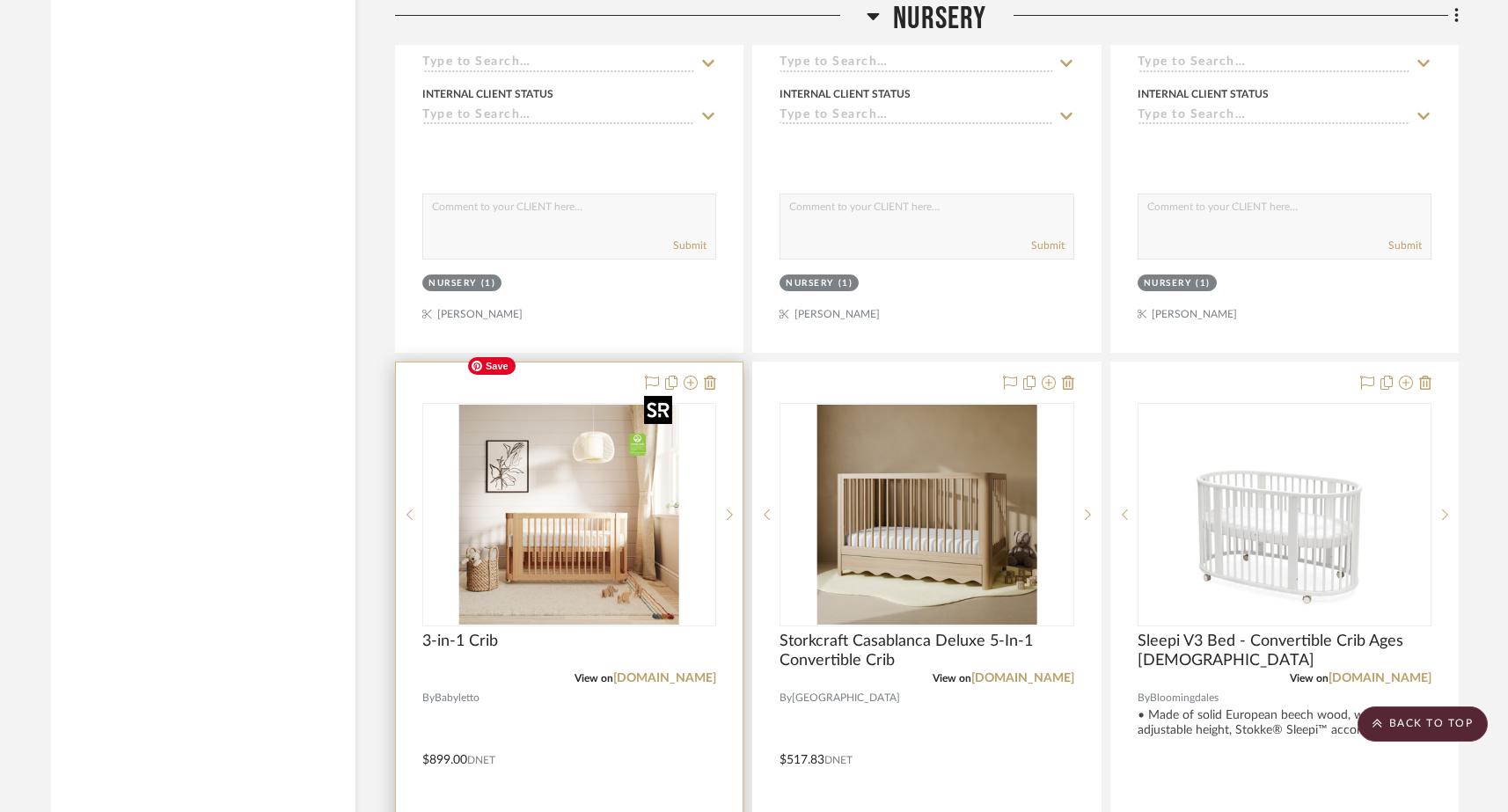
click at [0, 0] on img at bounding box center [0, 0] width 0 height 0
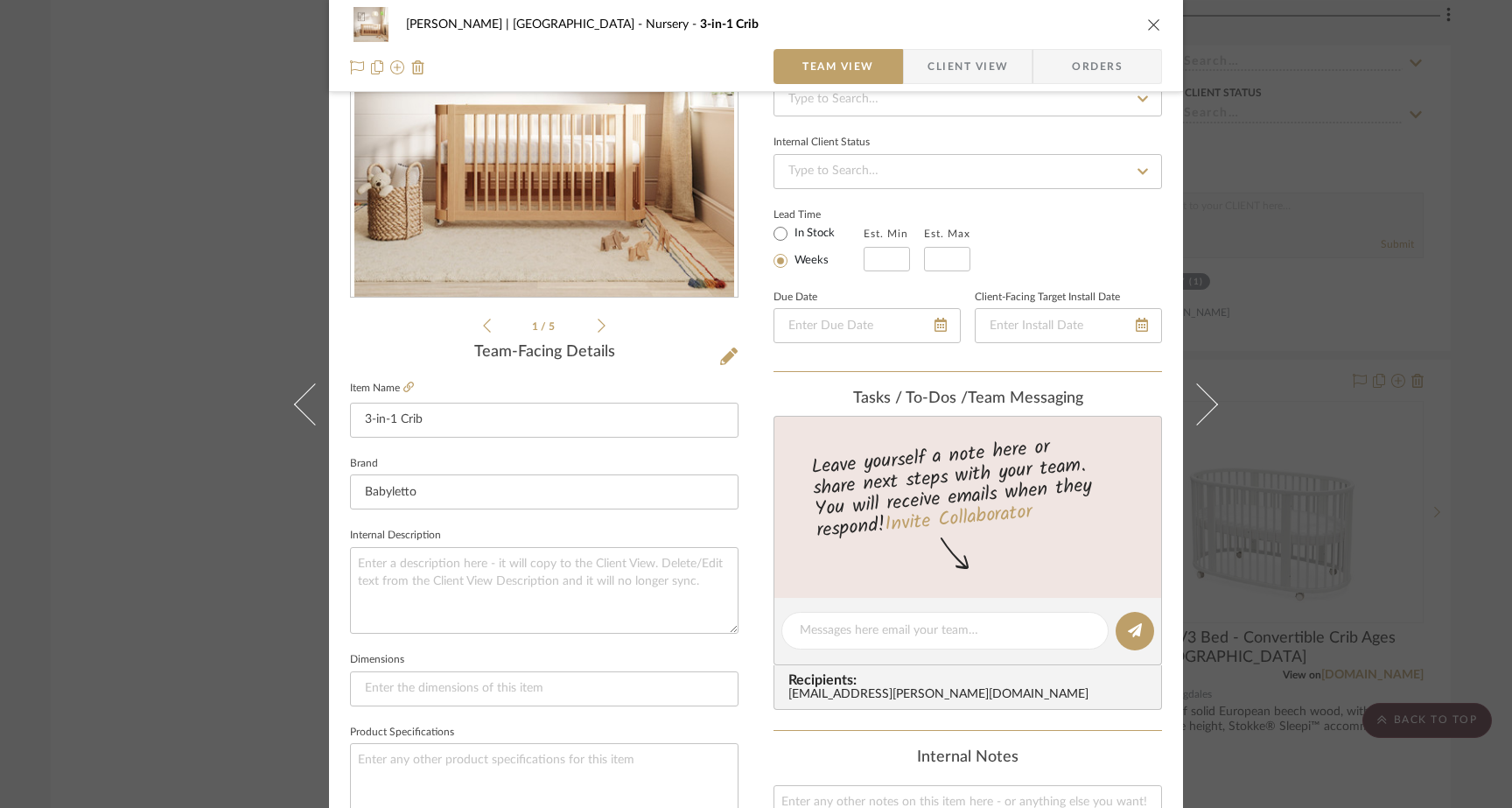
scroll to position [224, 0]
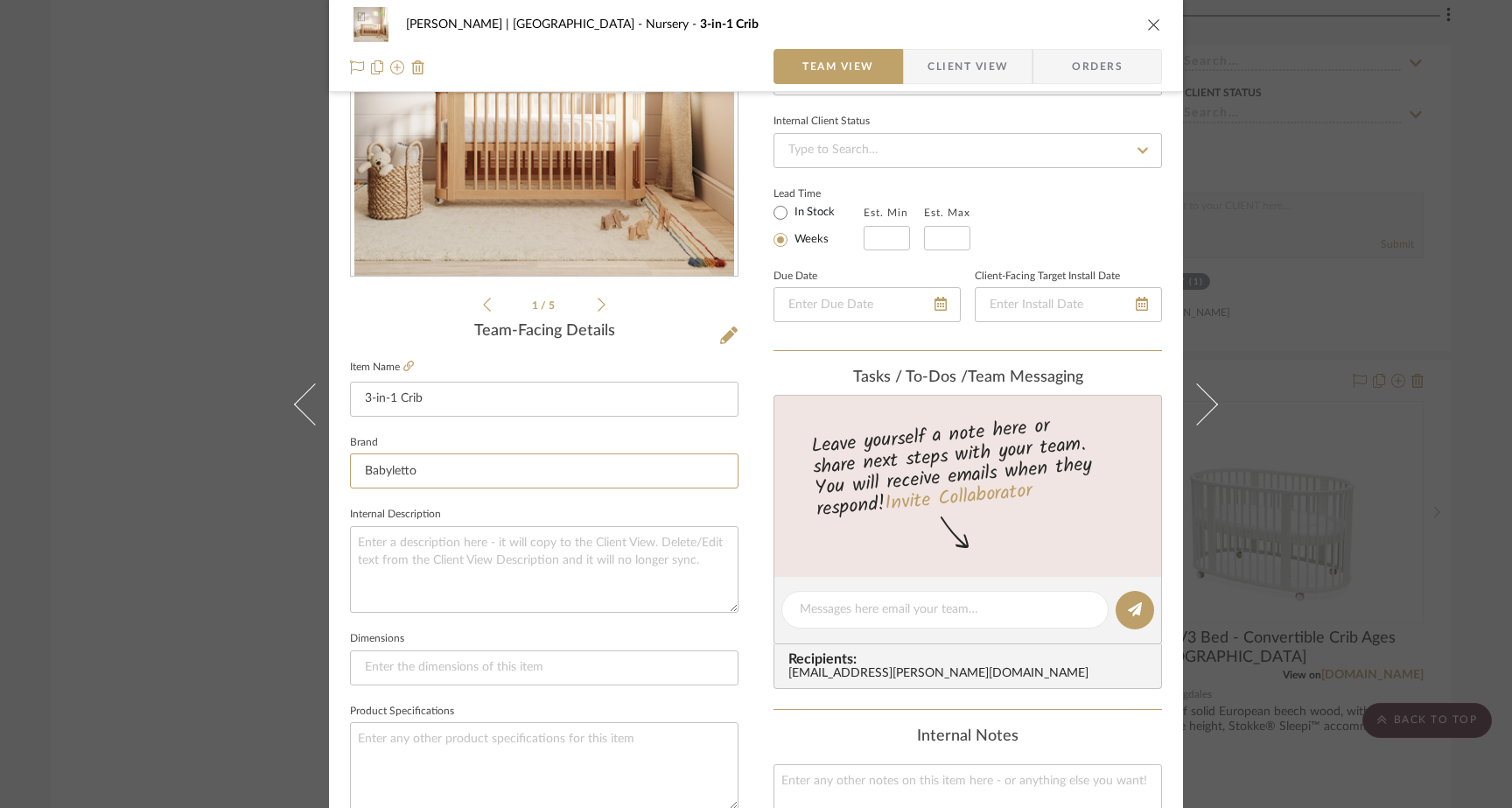
drag, startPoint x: 422, startPoint y: 472, endPoint x: 341, endPoint y: 471, distance: 81.0
click at [341, 471] on div "Ferree | Brooklyn Heights Nursery 3-in-1 Crib Team View Client View Orders 1 / …" at bounding box center [756, 597] width 854 height 1616
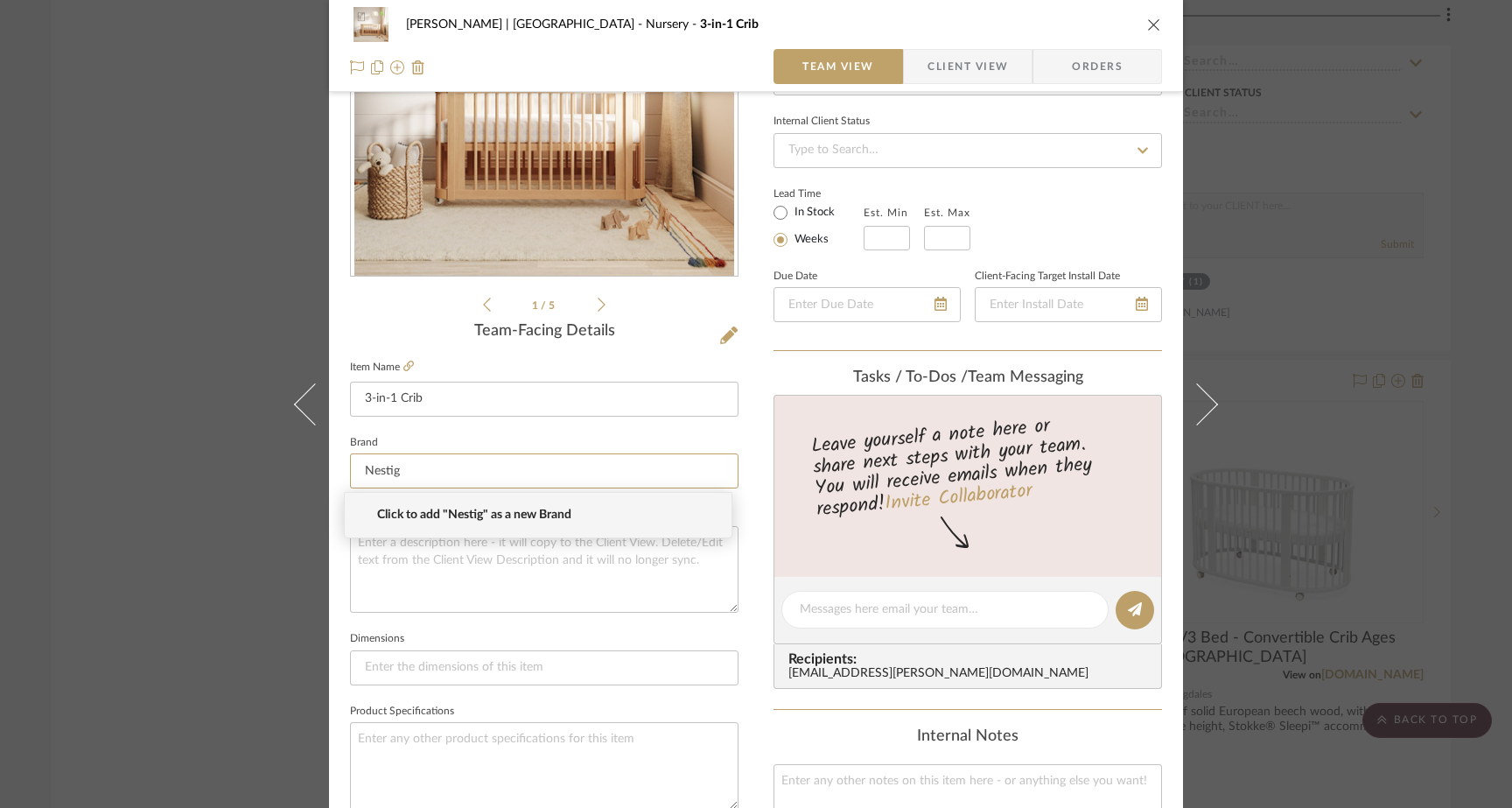
type input "Nestig"
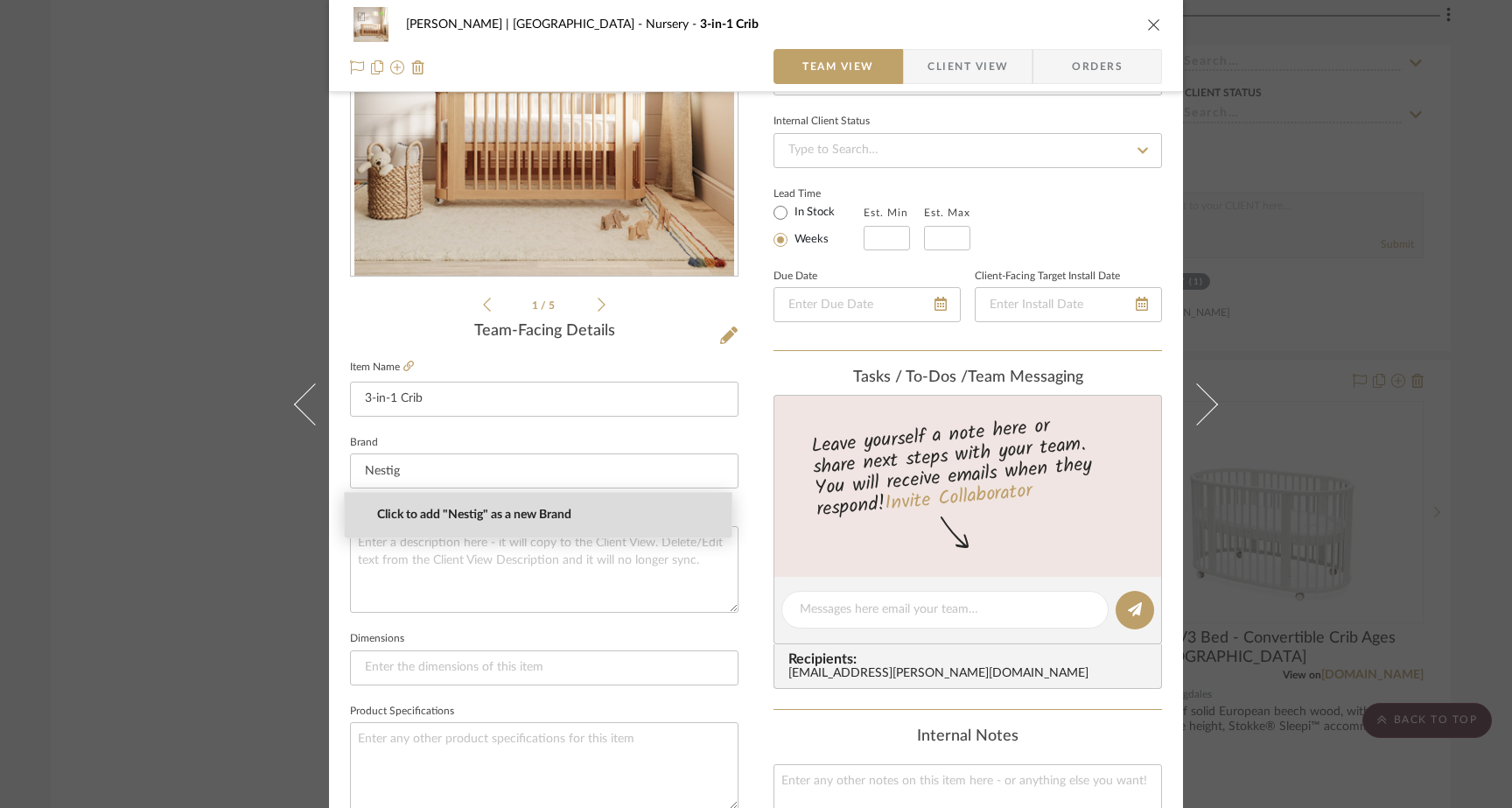
click at [399, 524] on mat-option "Click to add "Nestig" as a new Brand" at bounding box center [538, 514] width 387 height 45
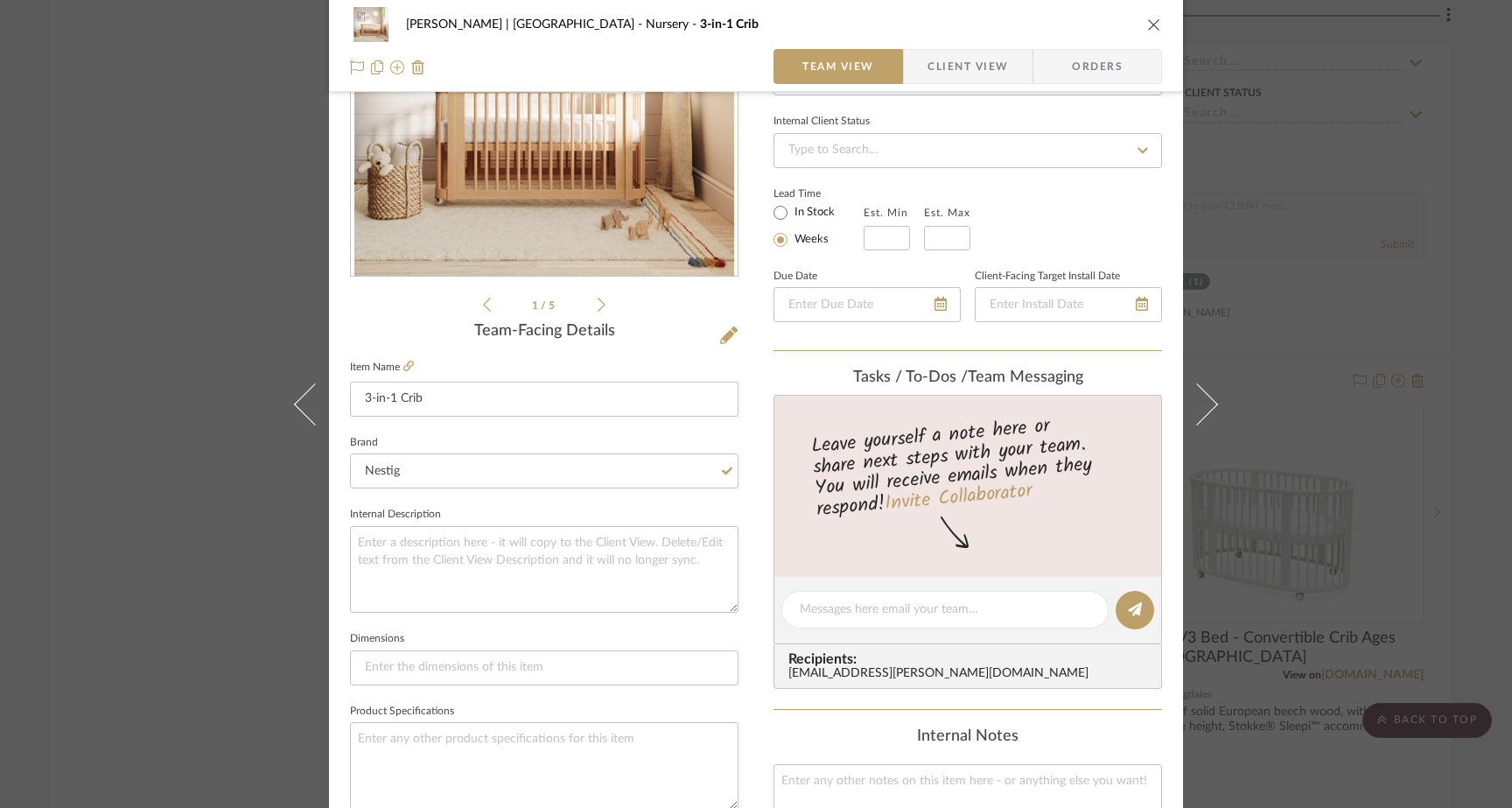
click at [204, 274] on div "Ferree | Brooklyn Heights Nursery 3-in-1 Crib Team View Client View Orders 1 / …" at bounding box center [756, 404] width 1512 height 808
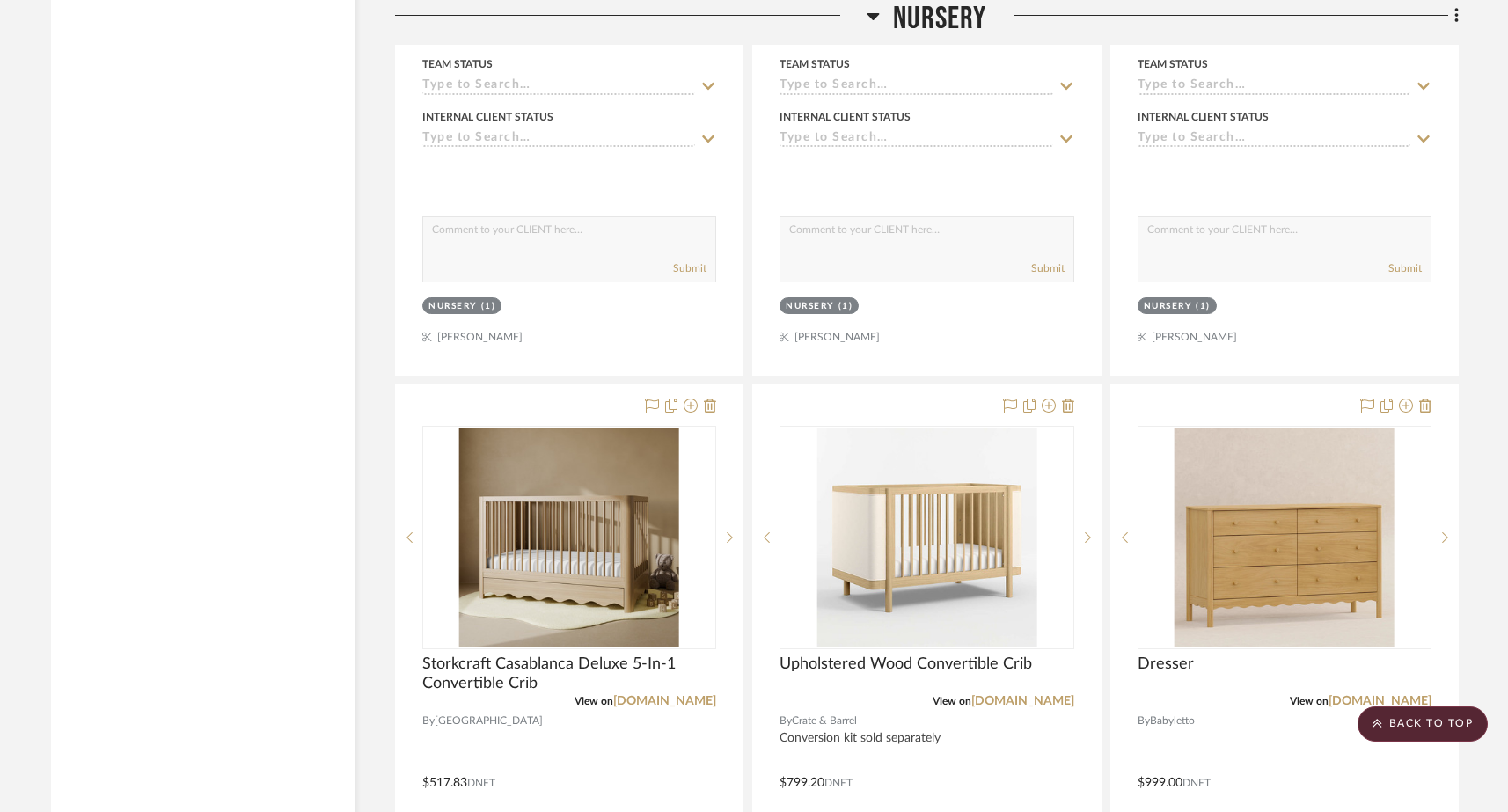
scroll to position [22302, 0]
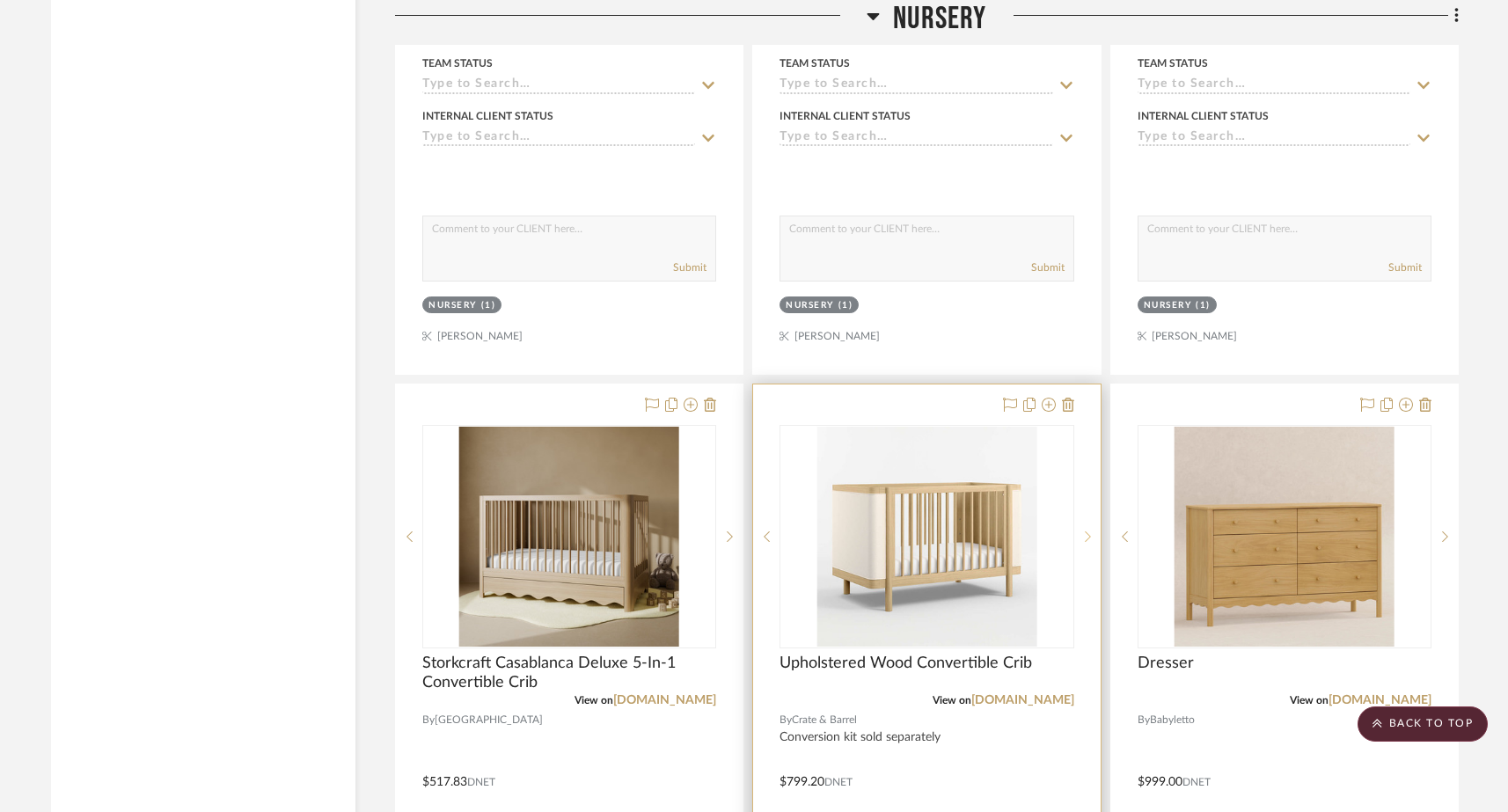
click at [1085, 531] on icon at bounding box center [1088, 536] width 6 height 12
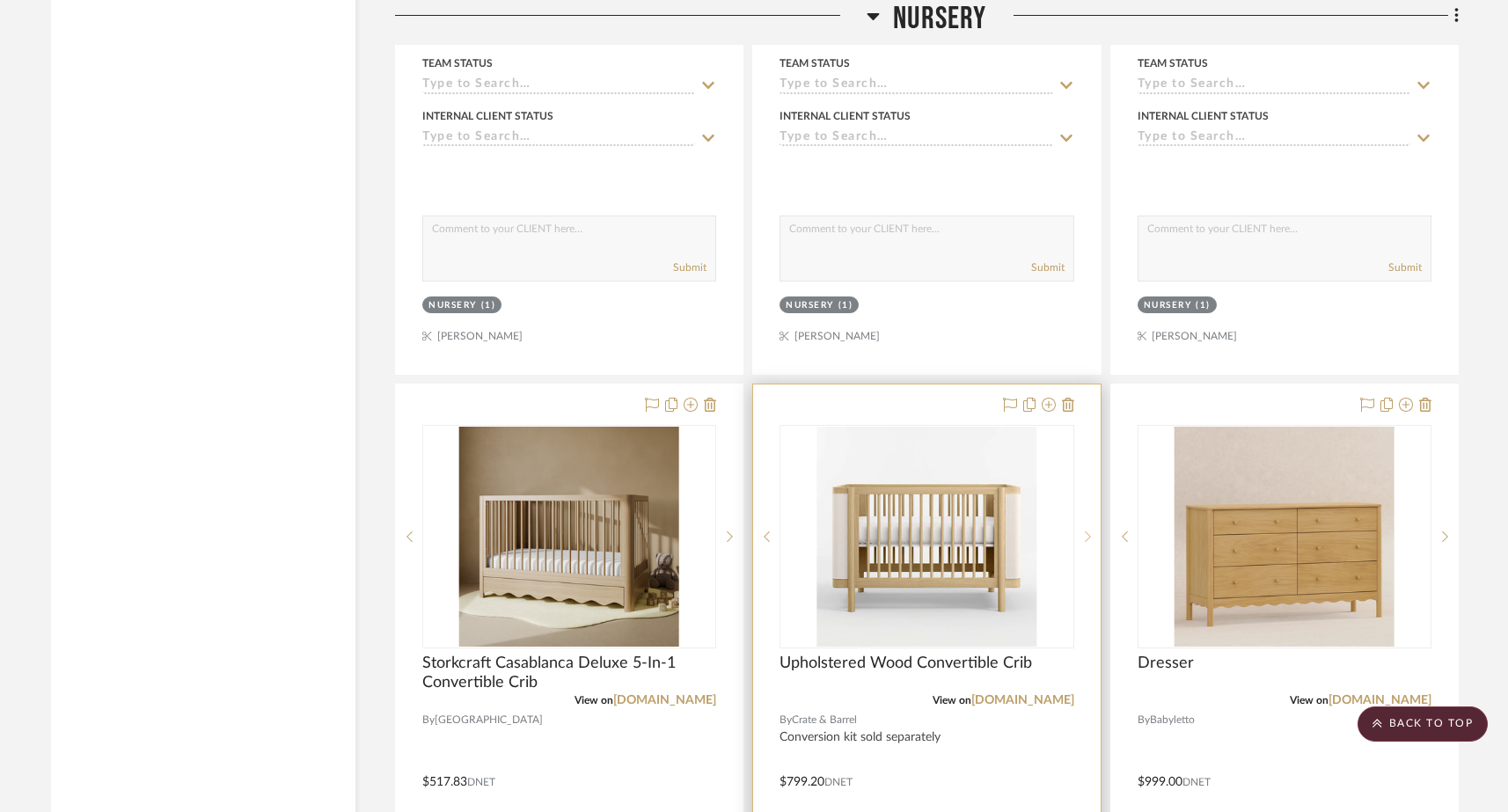
click at [1086, 531] on icon at bounding box center [1088, 536] width 6 height 12
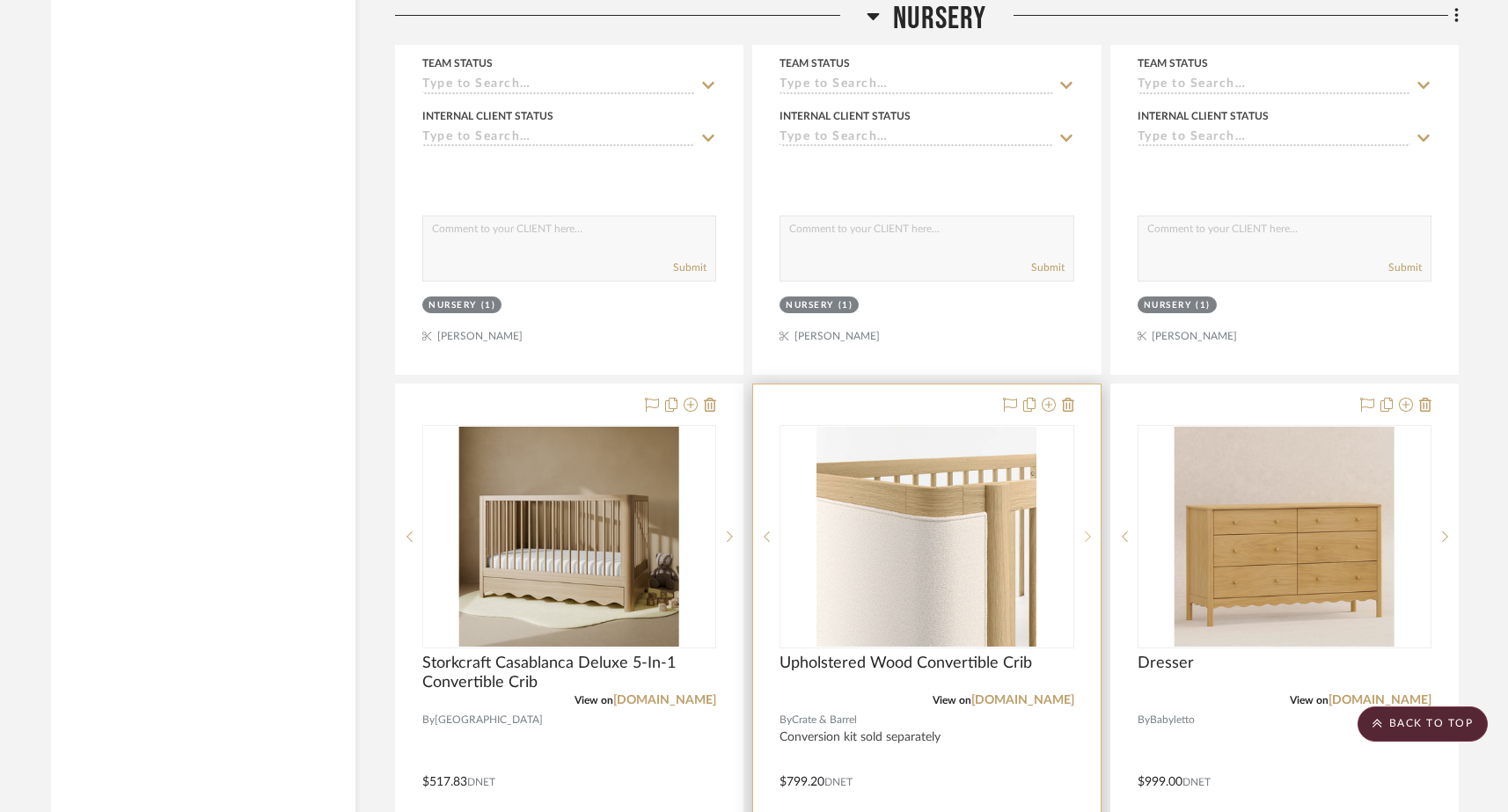
click at [1085, 531] on icon at bounding box center [1088, 536] width 6 height 12
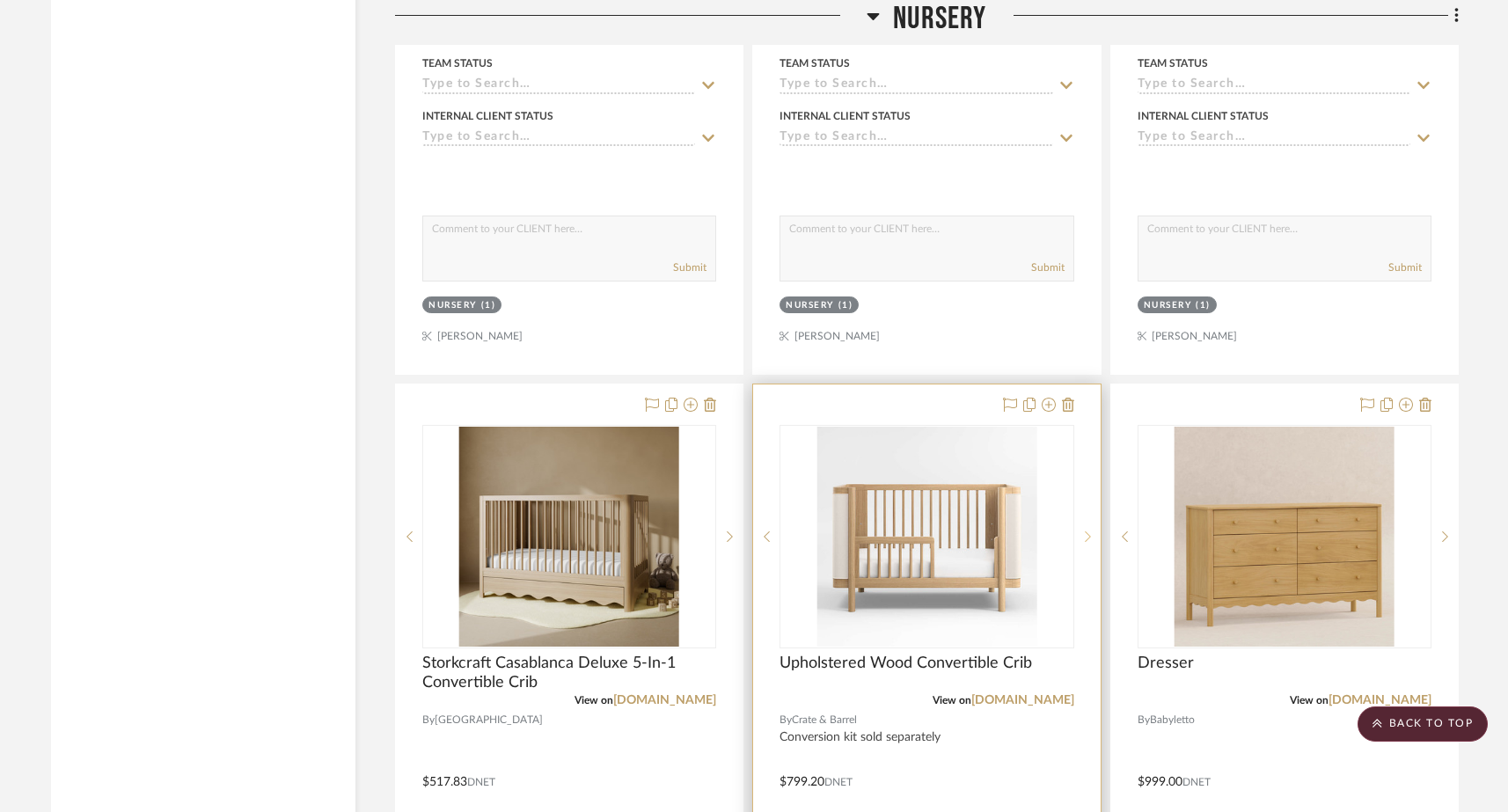
click at [1085, 531] on icon at bounding box center [1088, 536] width 6 height 12
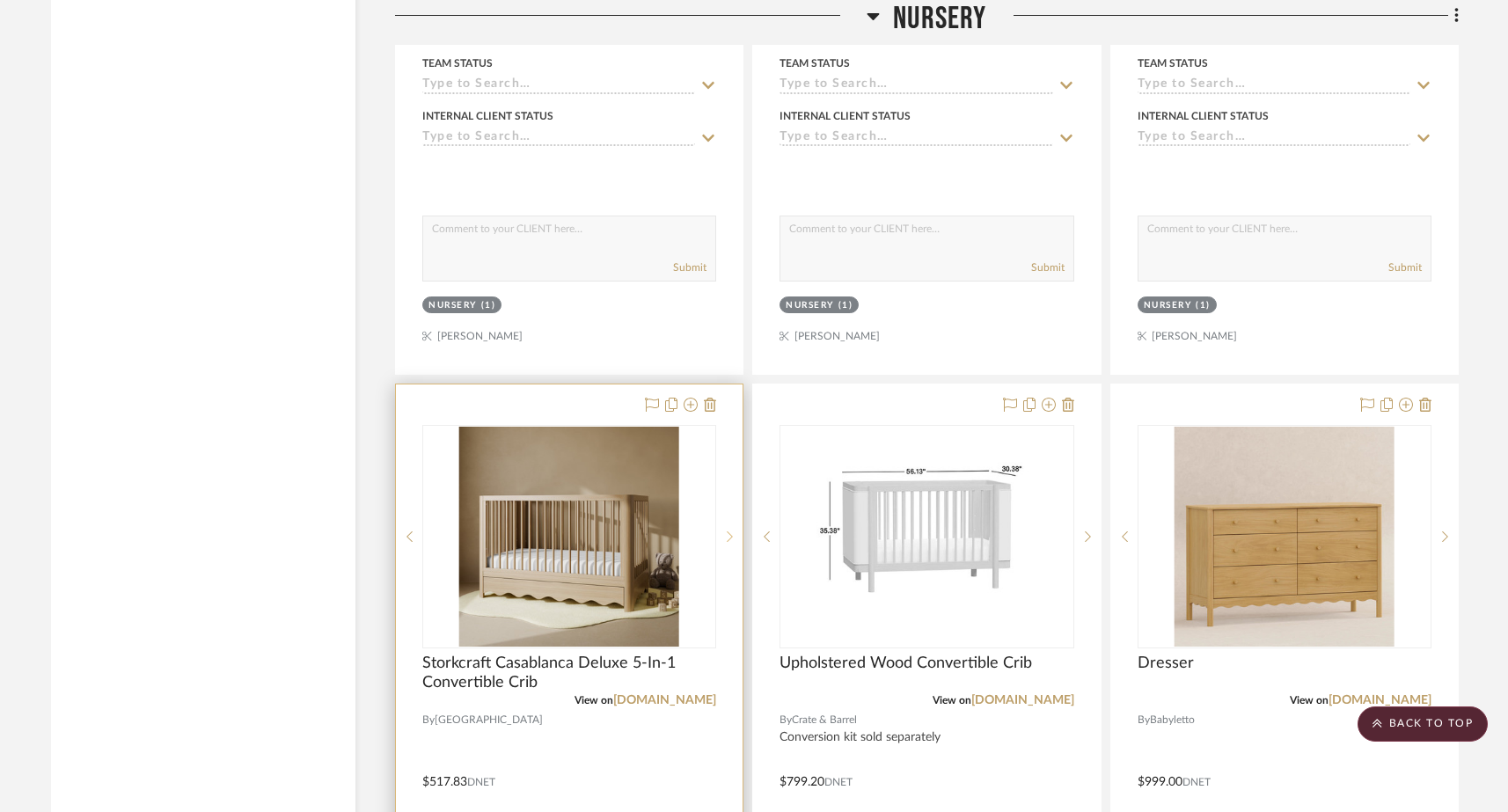
click at [728, 531] on icon at bounding box center [729, 536] width 6 height 12
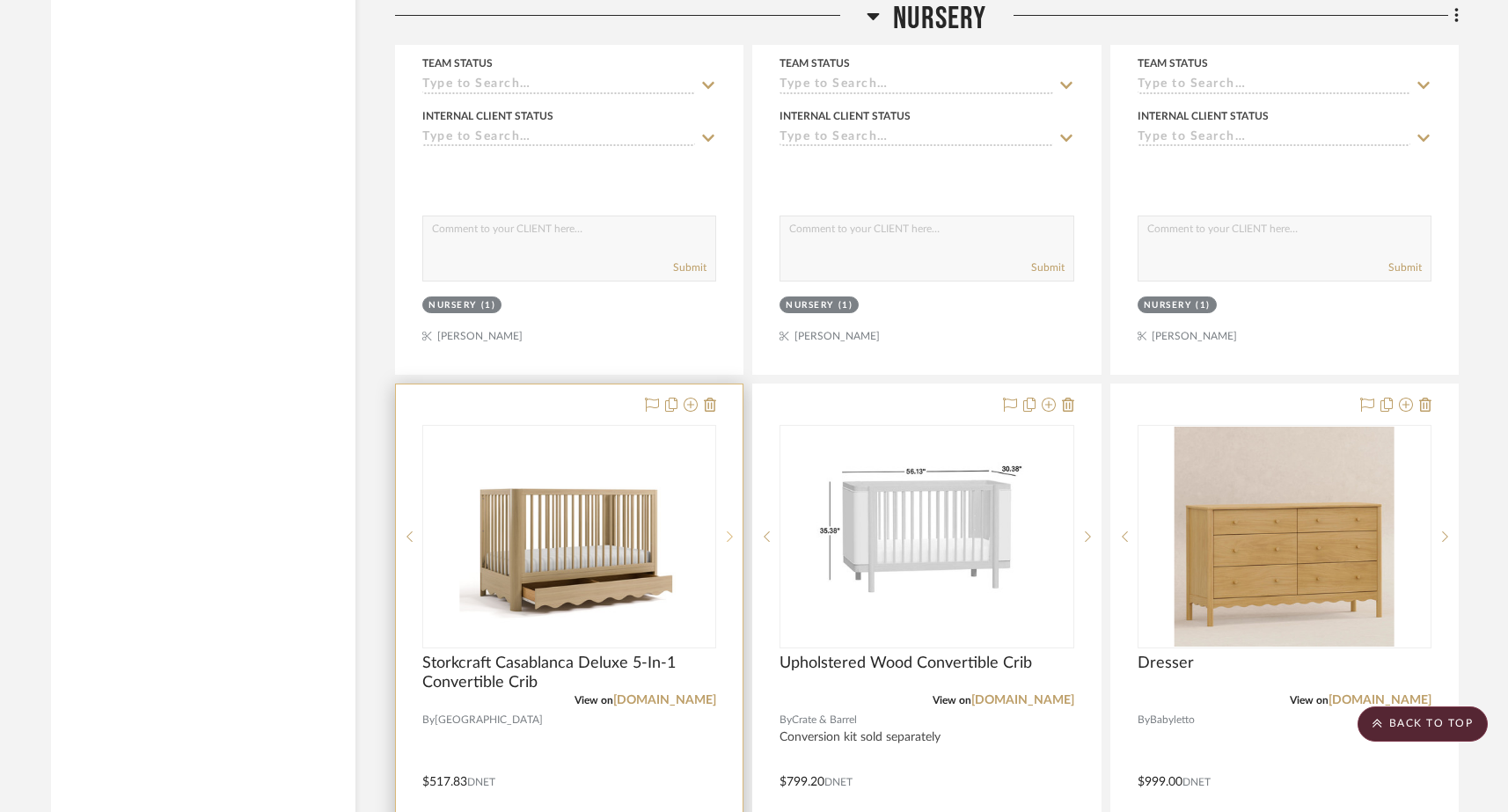
click at [728, 531] on icon at bounding box center [729, 536] width 6 height 12
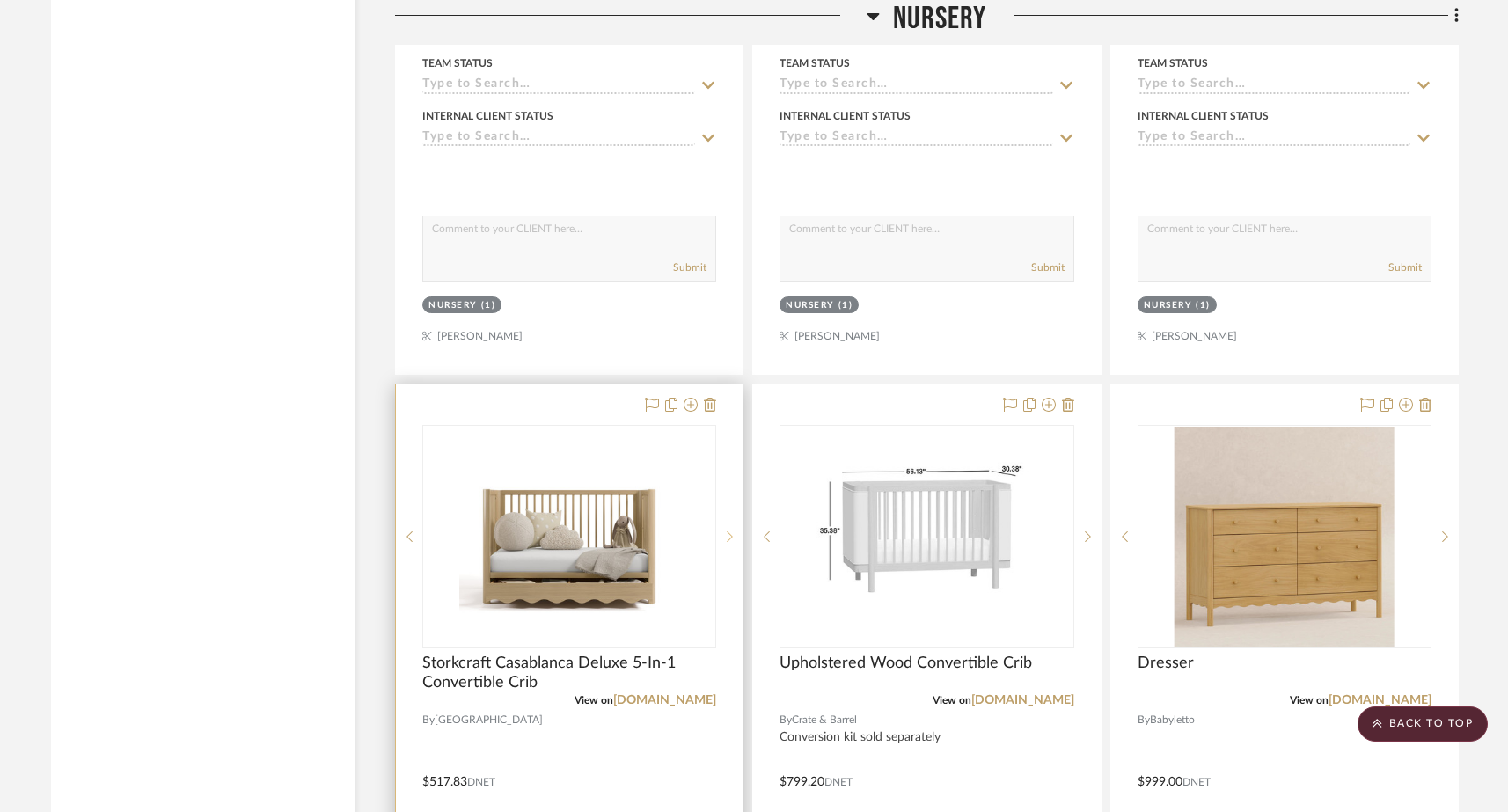
click at [728, 531] on icon at bounding box center [729, 536] width 6 height 12
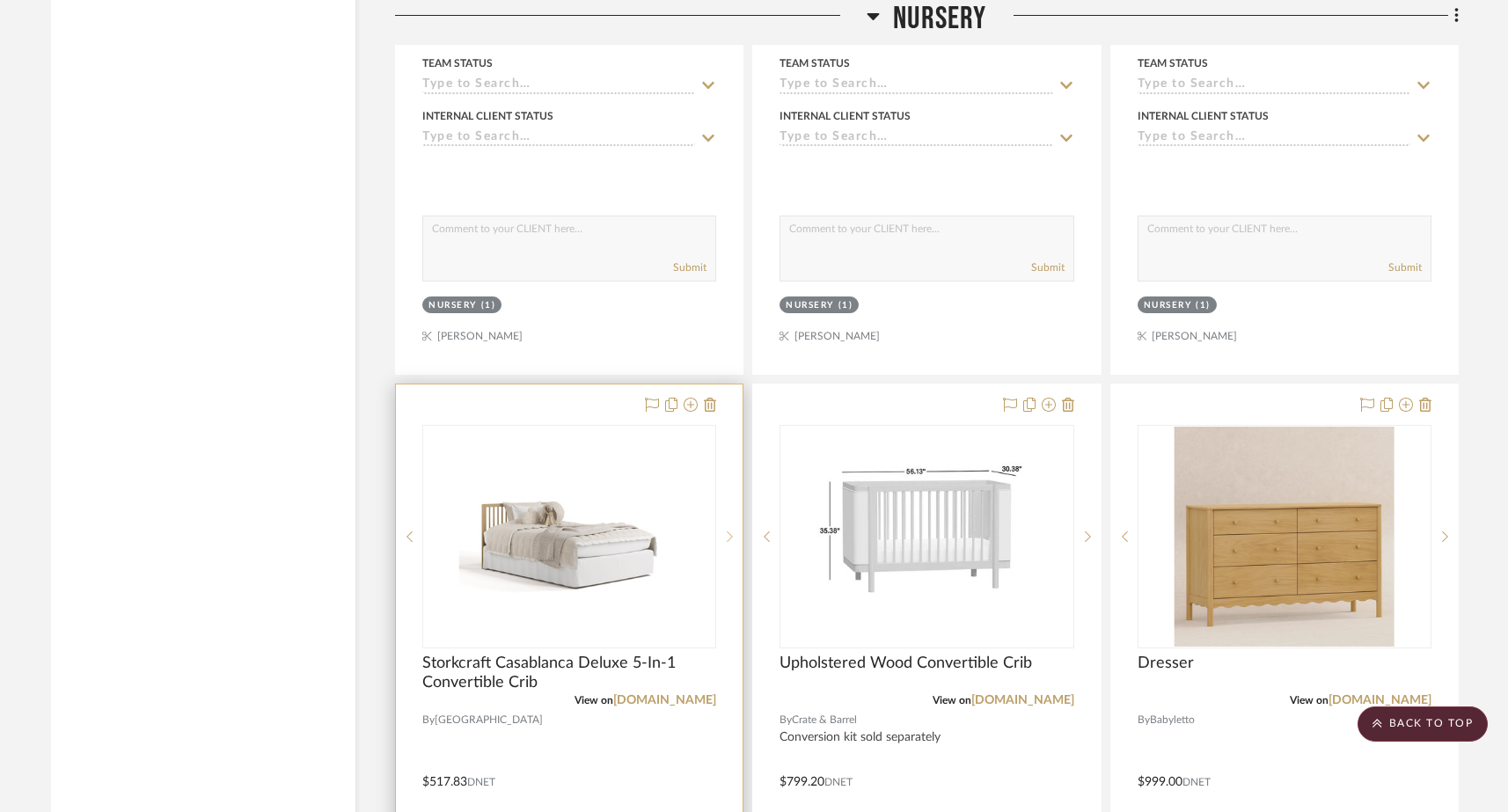
click at [728, 531] on icon at bounding box center [729, 536] width 6 height 12
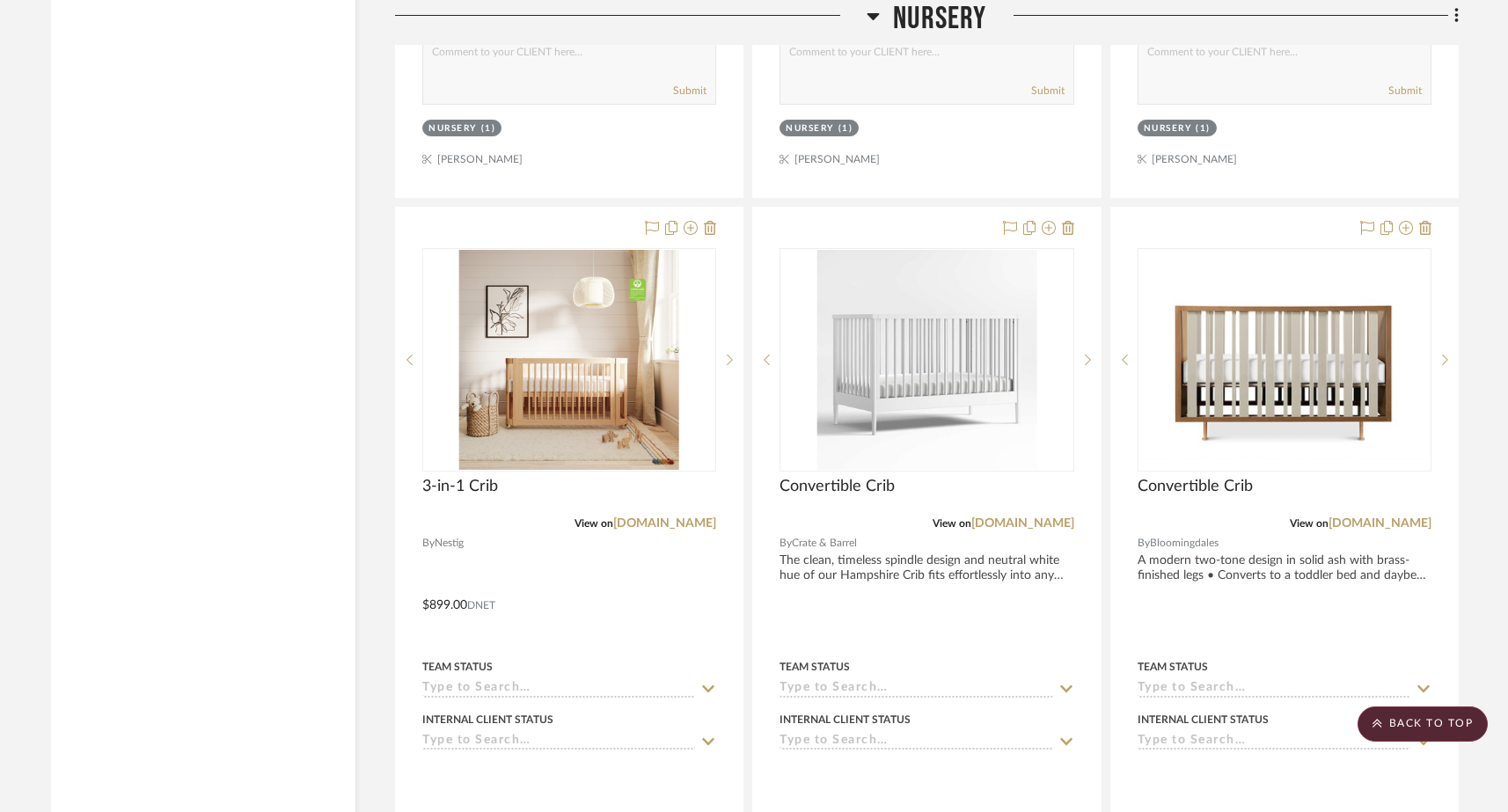
scroll to position [21666, 0]
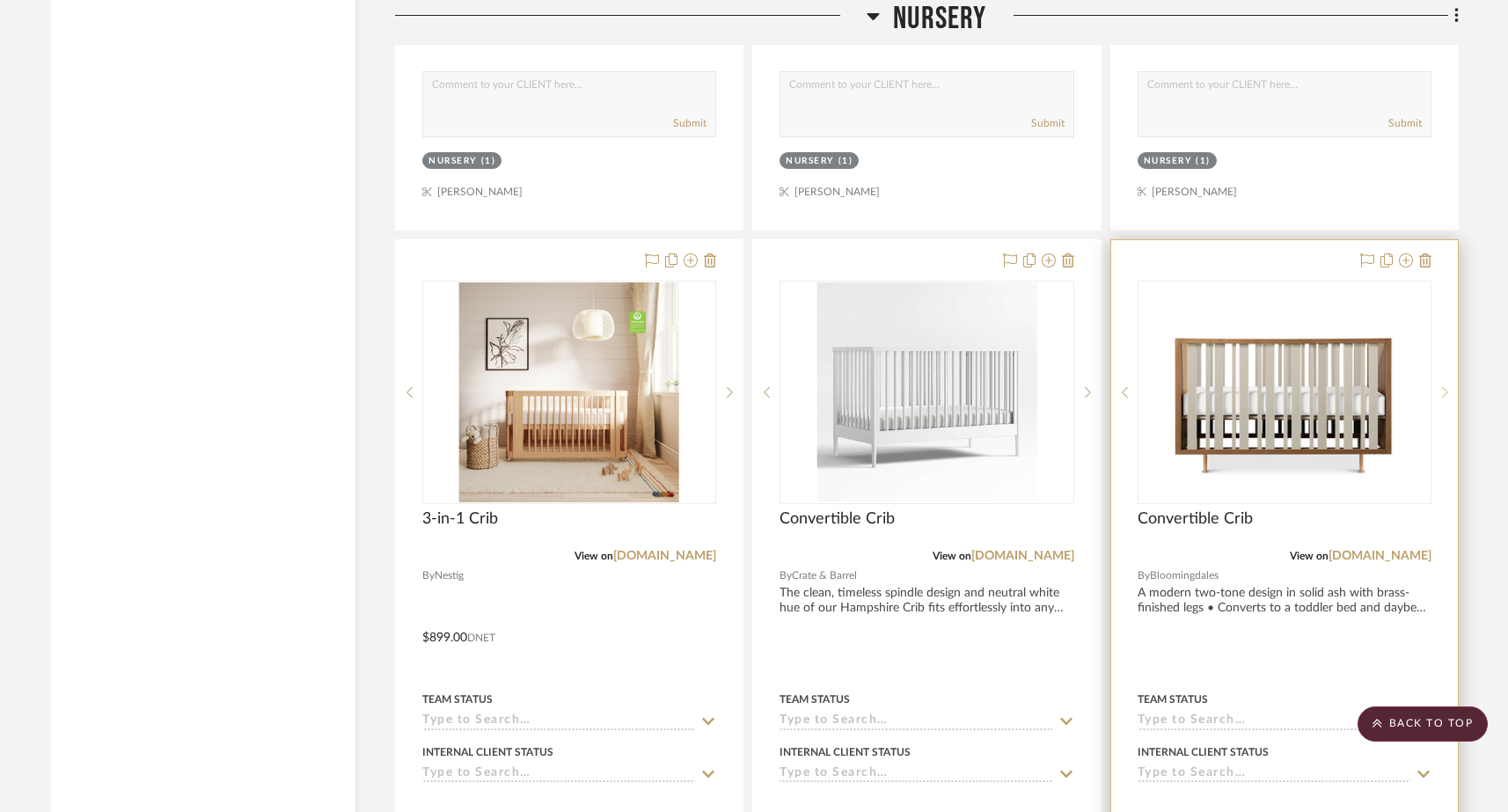
click at [1186, 386] on icon at bounding box center [1445, 392] width 6 height 12
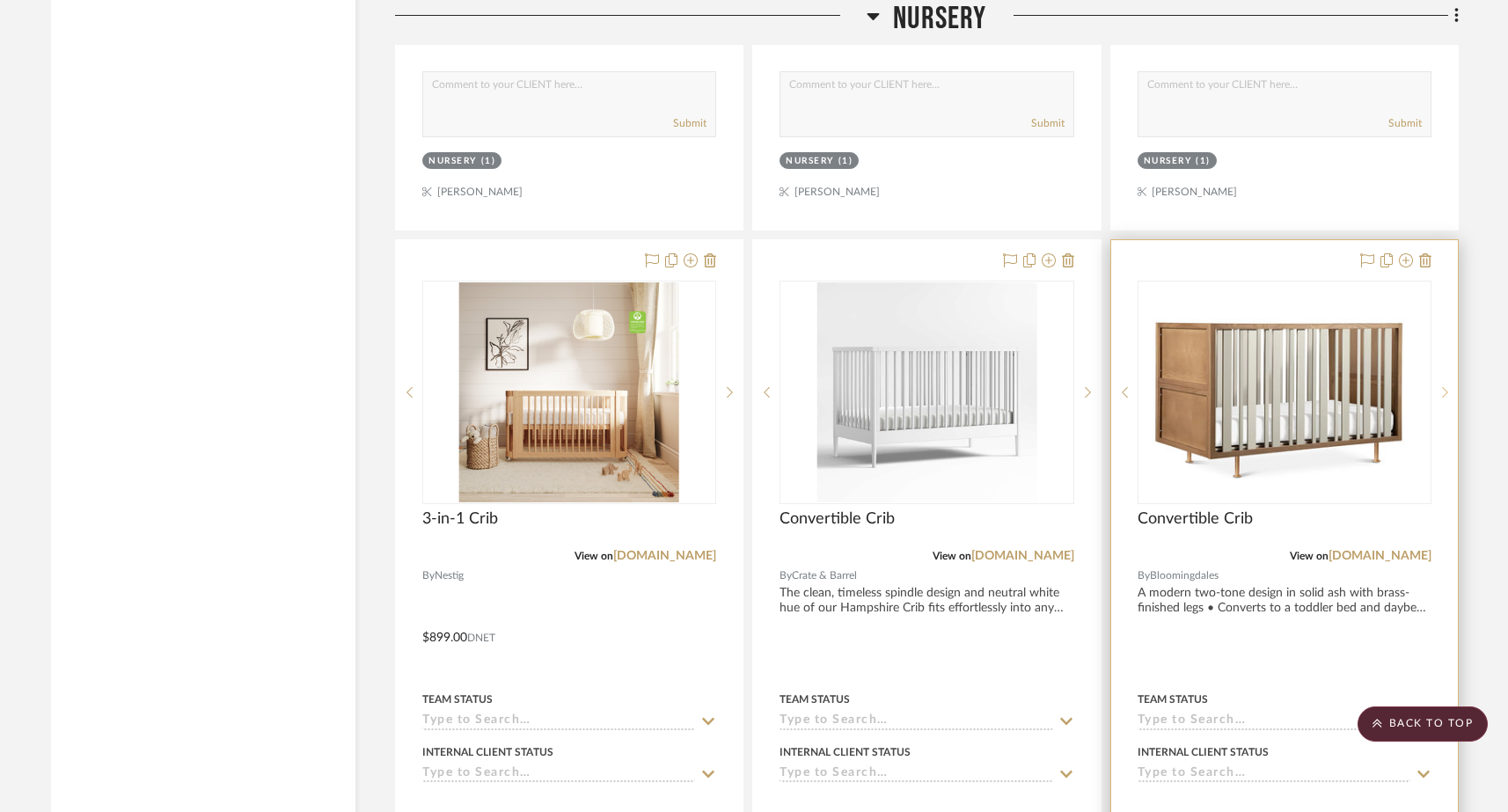
click at [1186, 386] on icon at bounding box center [1445, 392] width 6 height 12
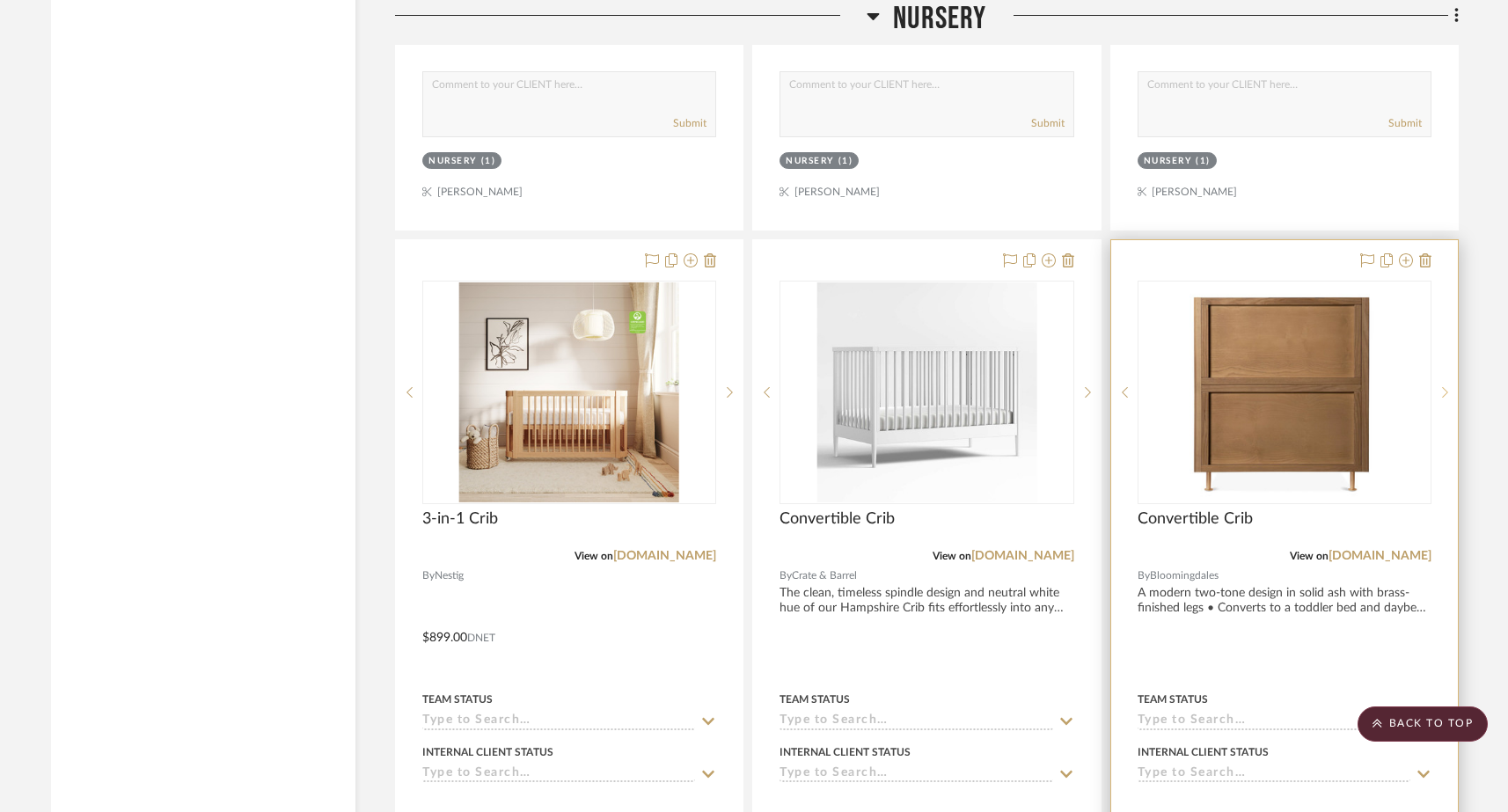
click at [1186, 386] on icon at bounding box center [1445, 392] width 6 height 12
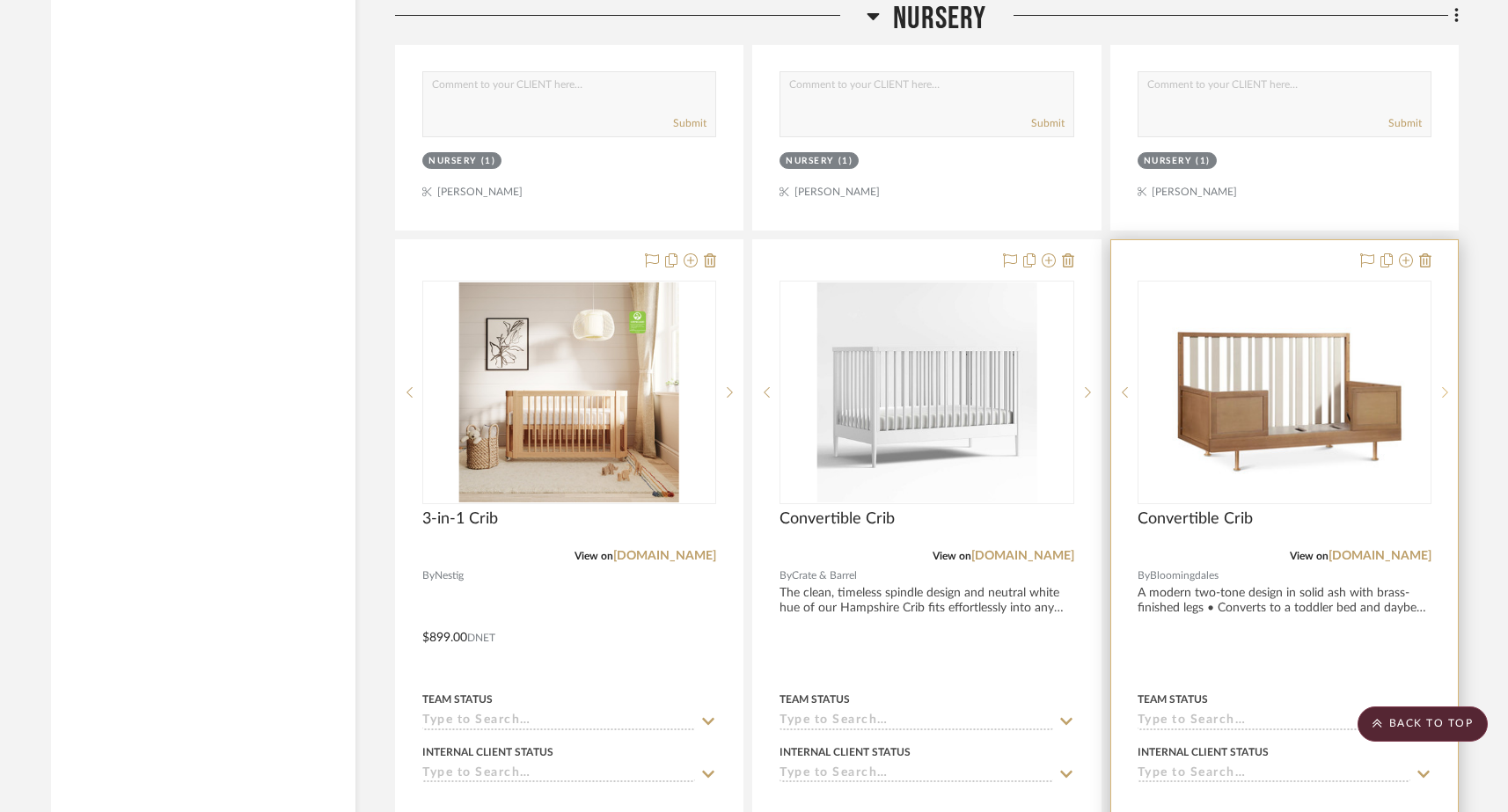
click at [1186, 386] on icon at bounding box center [1445, 392] width 6 height 12
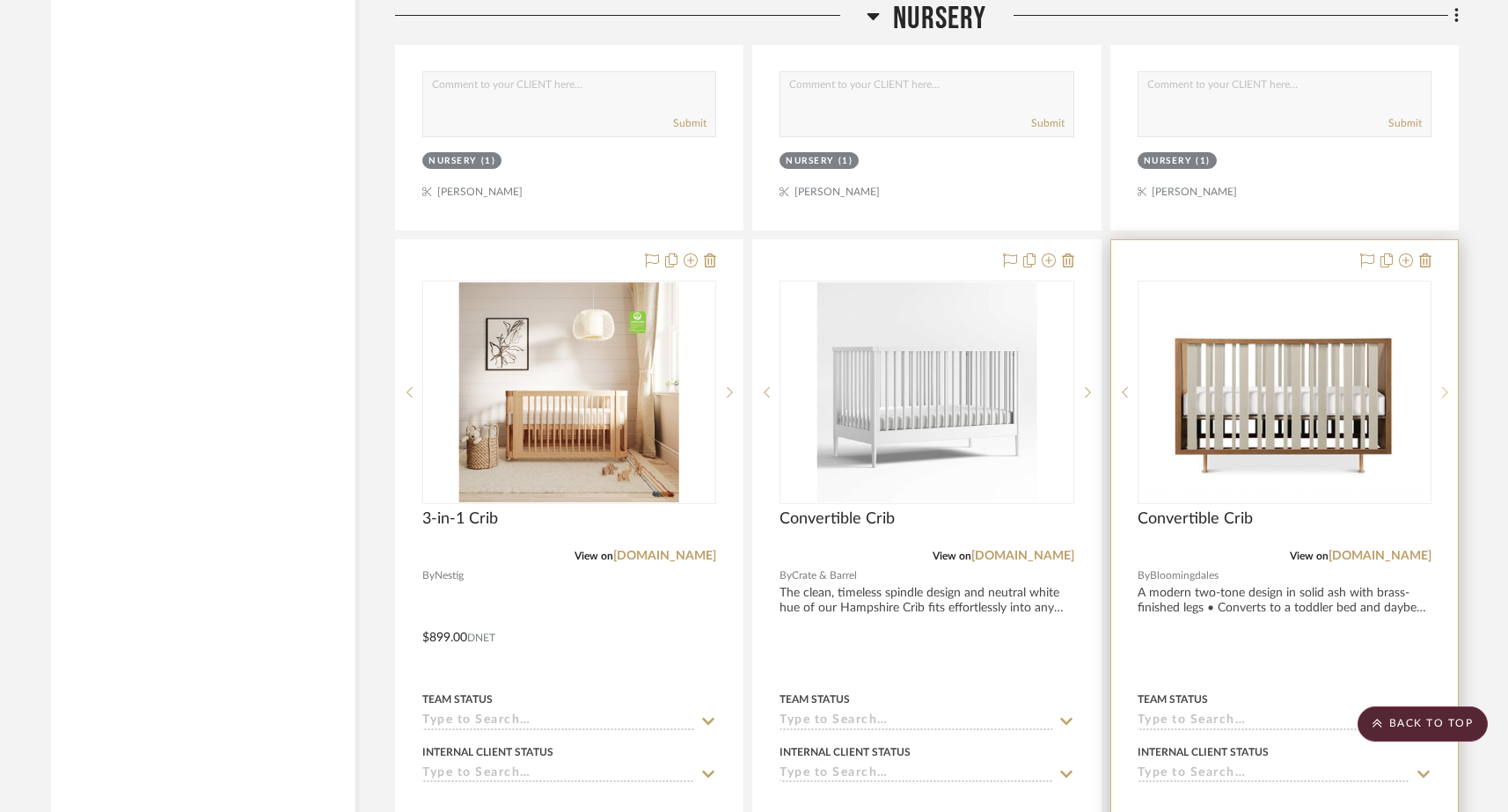
click at [1186, 386] on icon at bounding box center [1445, 392] width 6 height 12
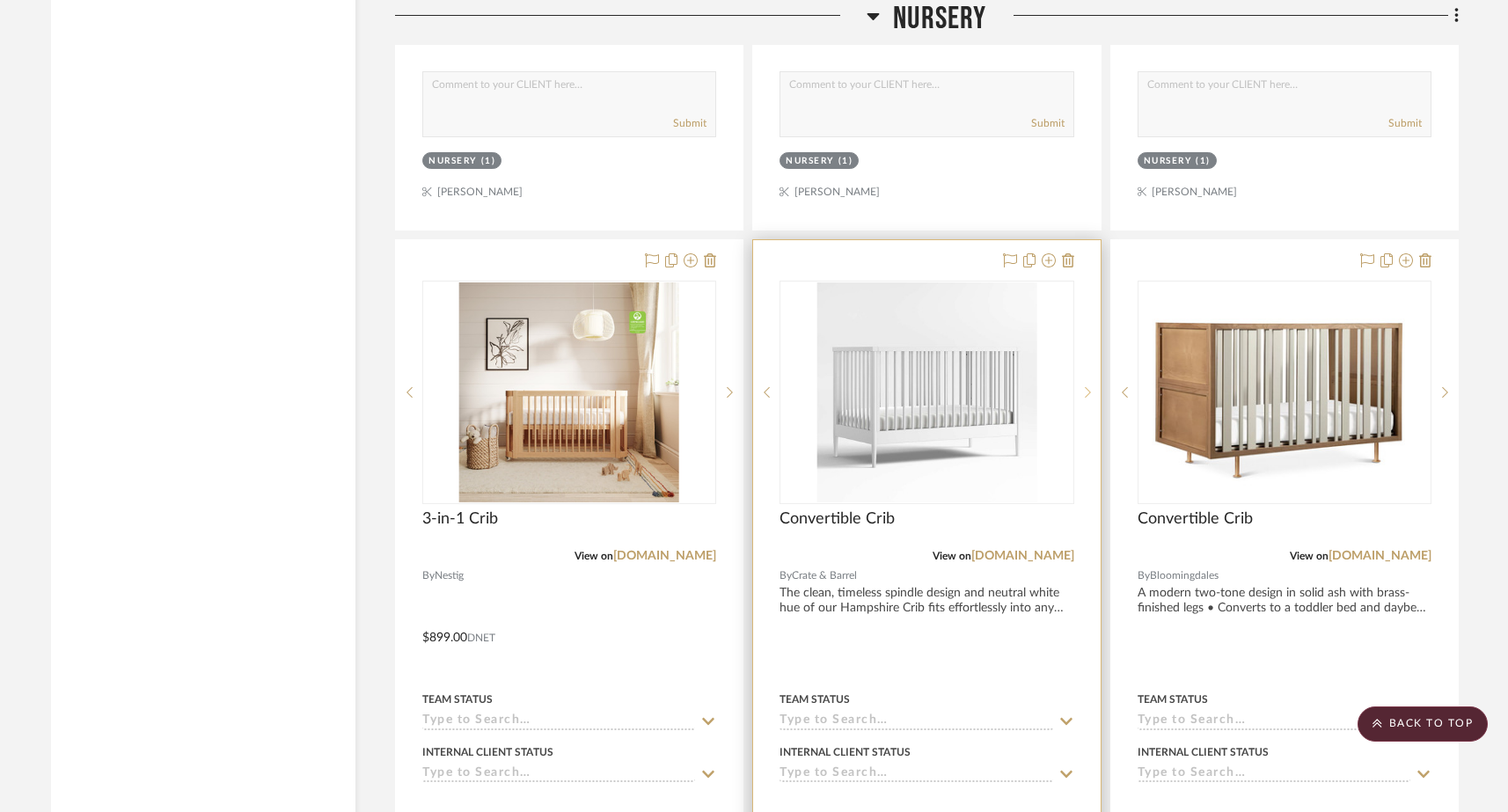
click at [1088, 387] on icon at bounding box center [1088, 393] width 6 height 11
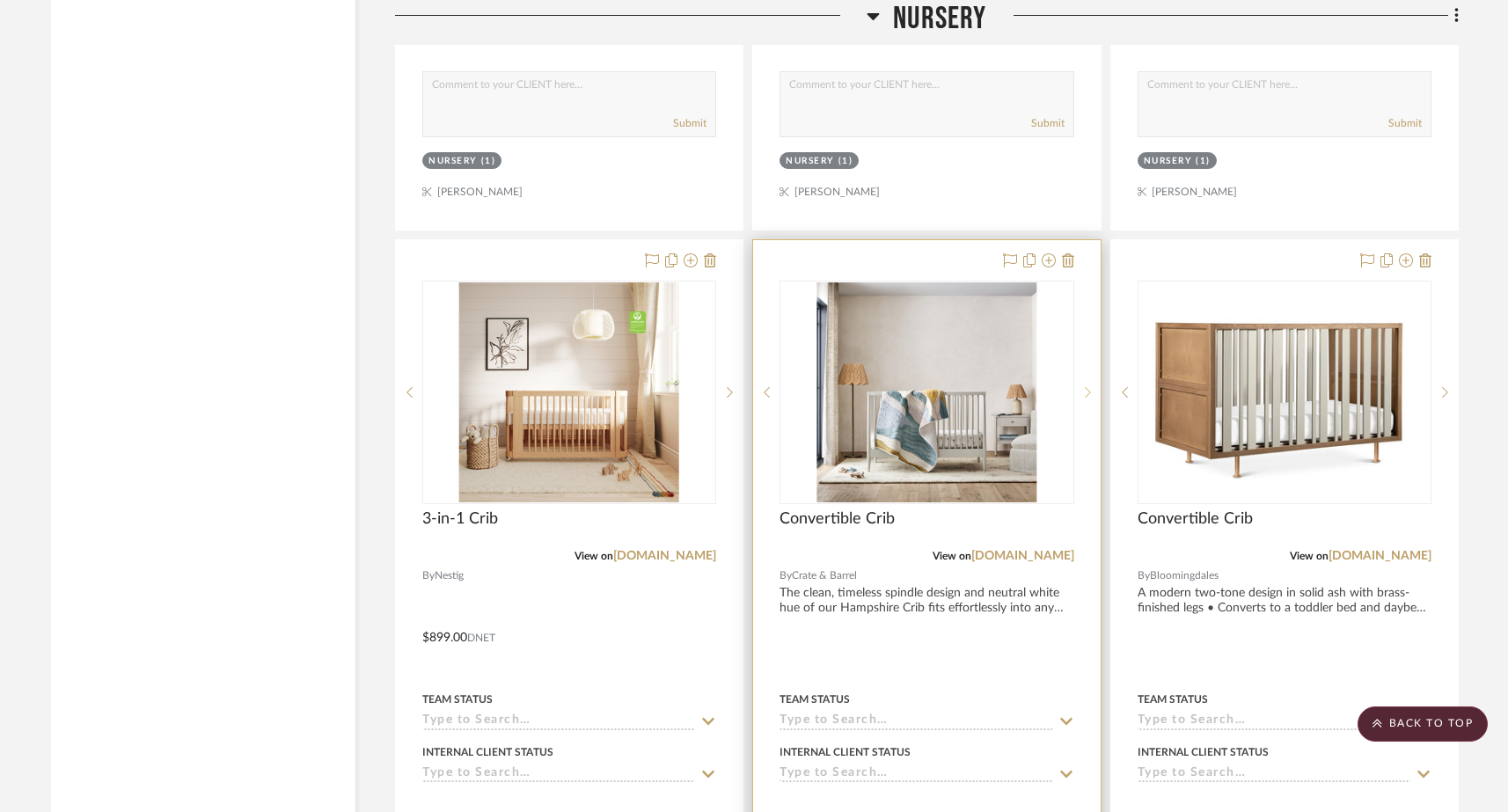
click at [1088, 387] on icon at bounding box center [1088, 393] width 6 height 11
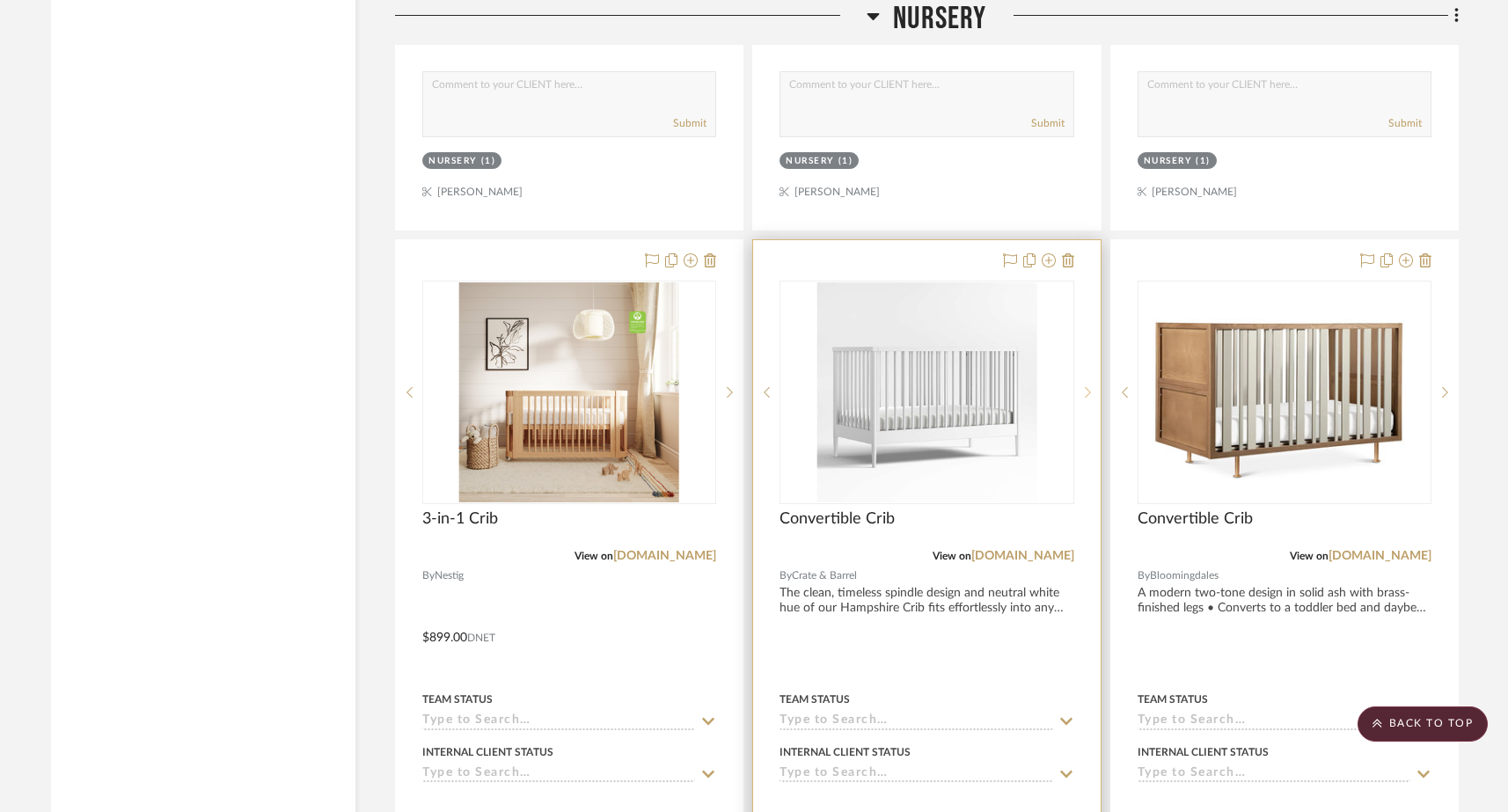
click at [1088, 387] on icon at bounding box center [1088, 393] width 6 height 11
click at [1015, 550] on link "[DOMAIN_NAME]" at bounding box center [1023, 555] width 103 height 12
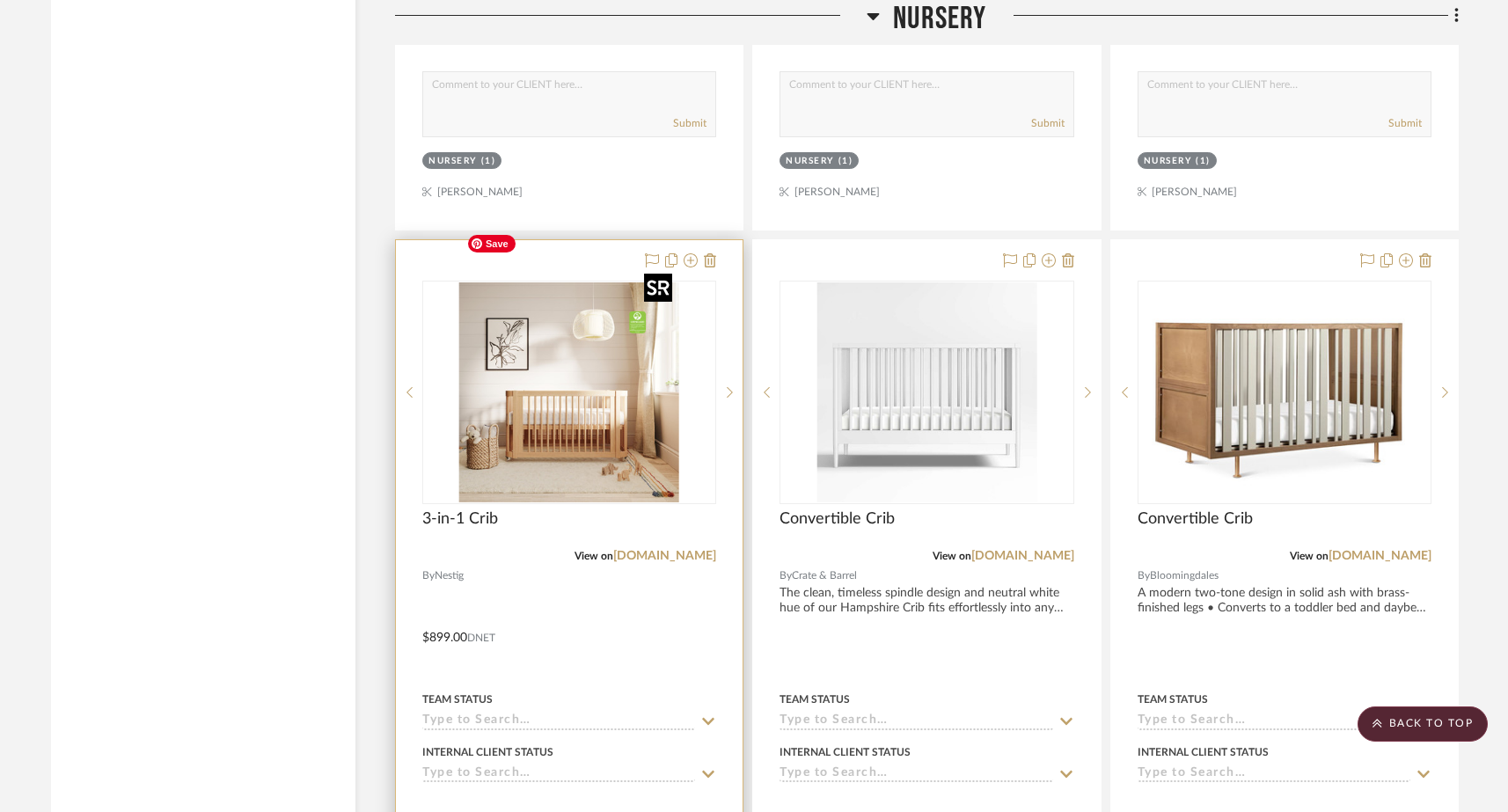
click at [606, 415] on img "0" at bounding box center [569, 392] width 220 height 220
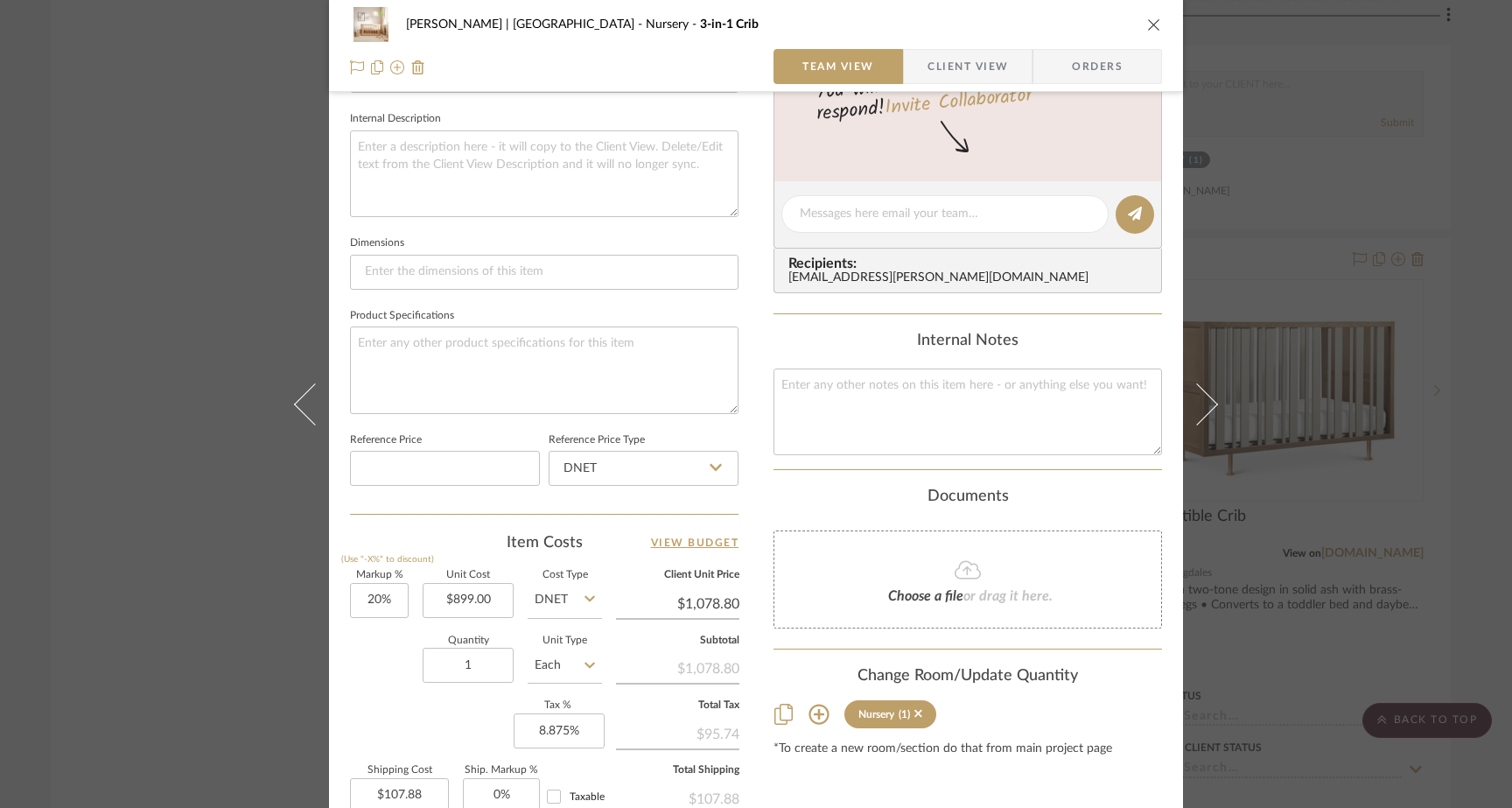
scroll to position [645, 0]
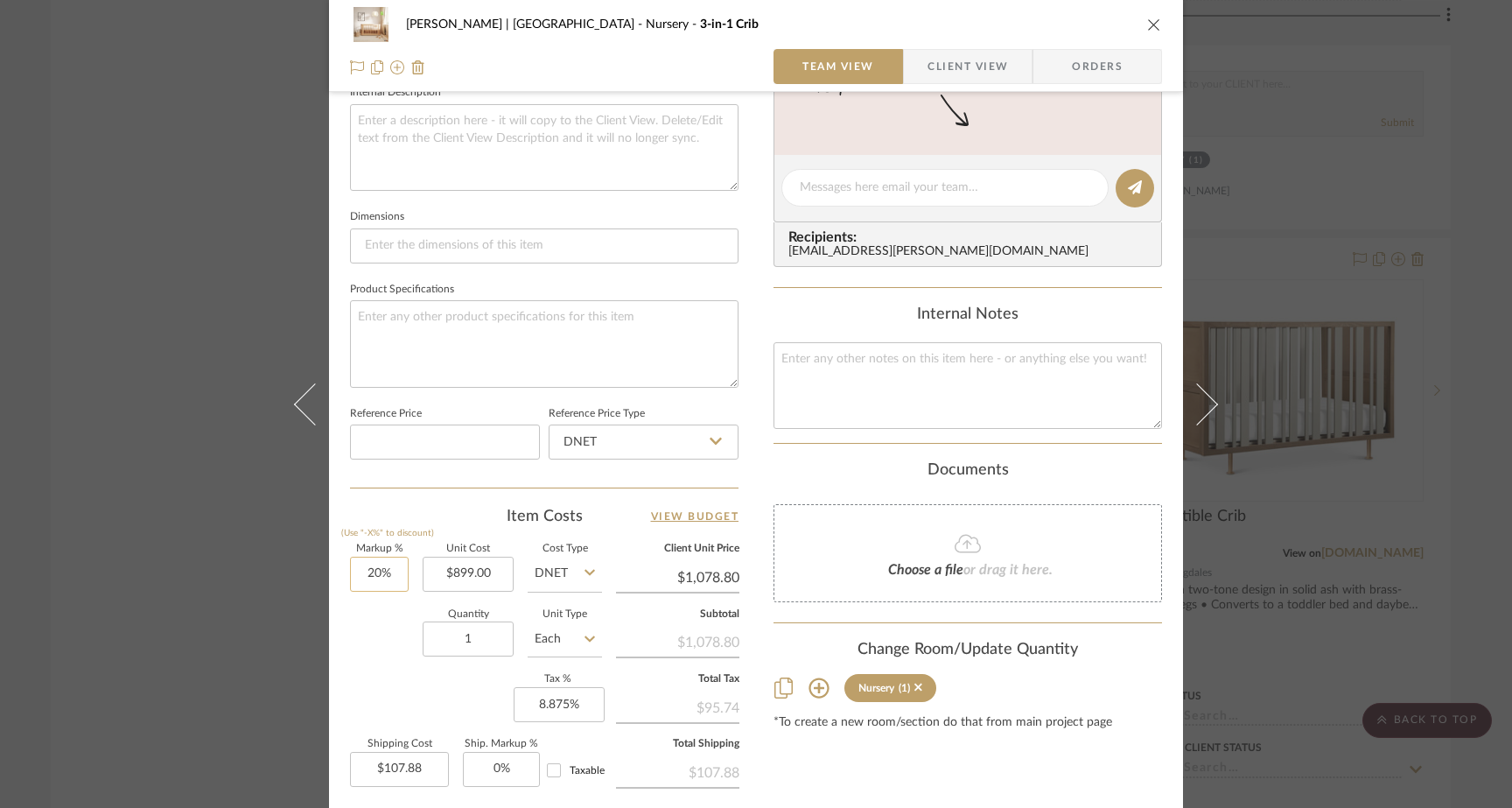
type input "20"
click at [392, 575] on input "20" at bounding box center [379, 574] width 59 height 35
click at [334, 657] on div "Ferree | Brooklyn Heights Nursery 3-in-1 Crib Team View Client View Orders 1 / …" at bounding box center [756, 175] width 854 height 1616
type input "0%"
type input "$899.00"
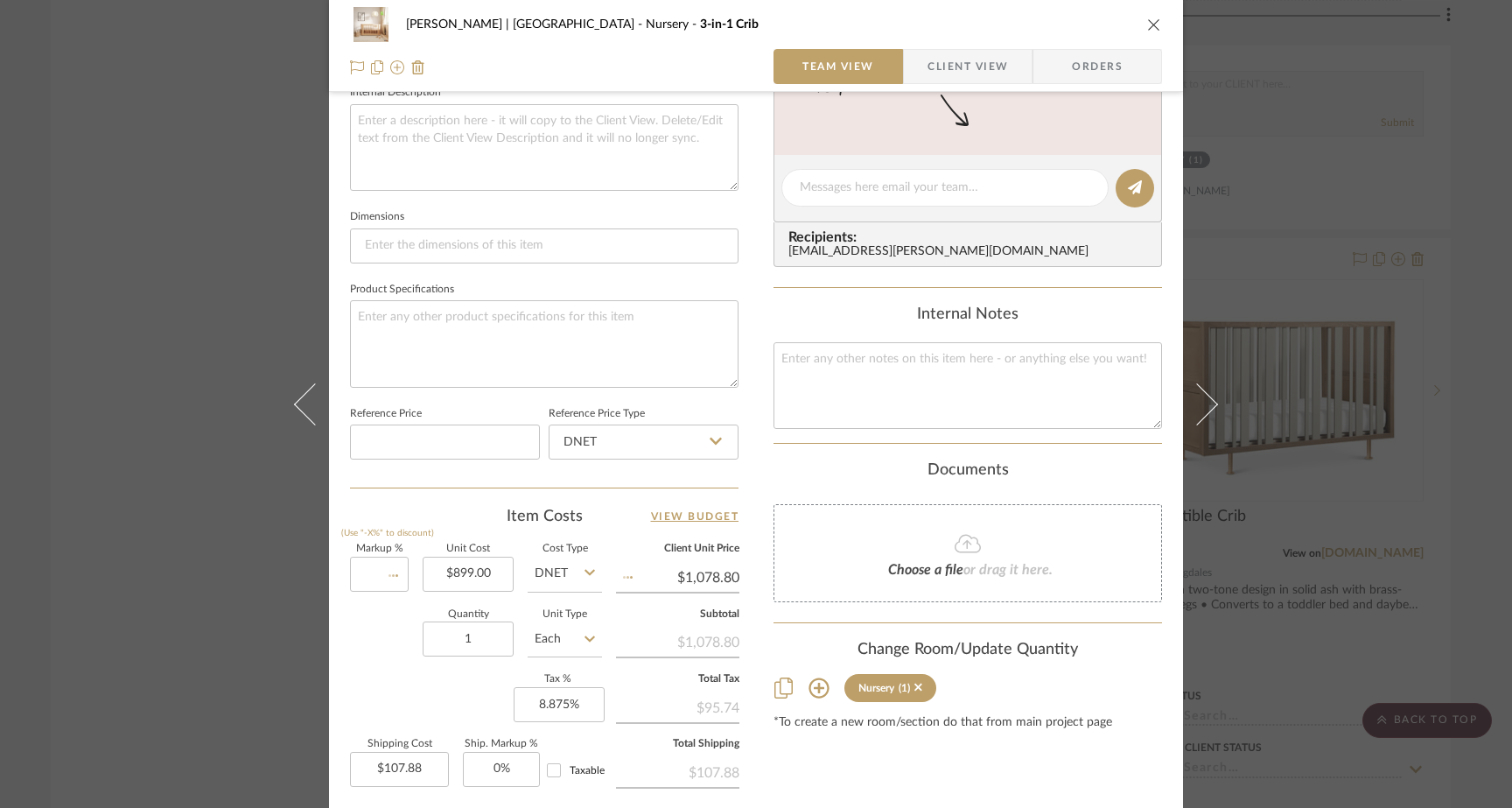
type input "$89.90"
click at [234, 342] on div "Ferree | Brooklyn Heights Nursery 3-in-1 Crib Team View Client View Orders 1 / …" at bounding box center [756, 404] width 1512 height 808
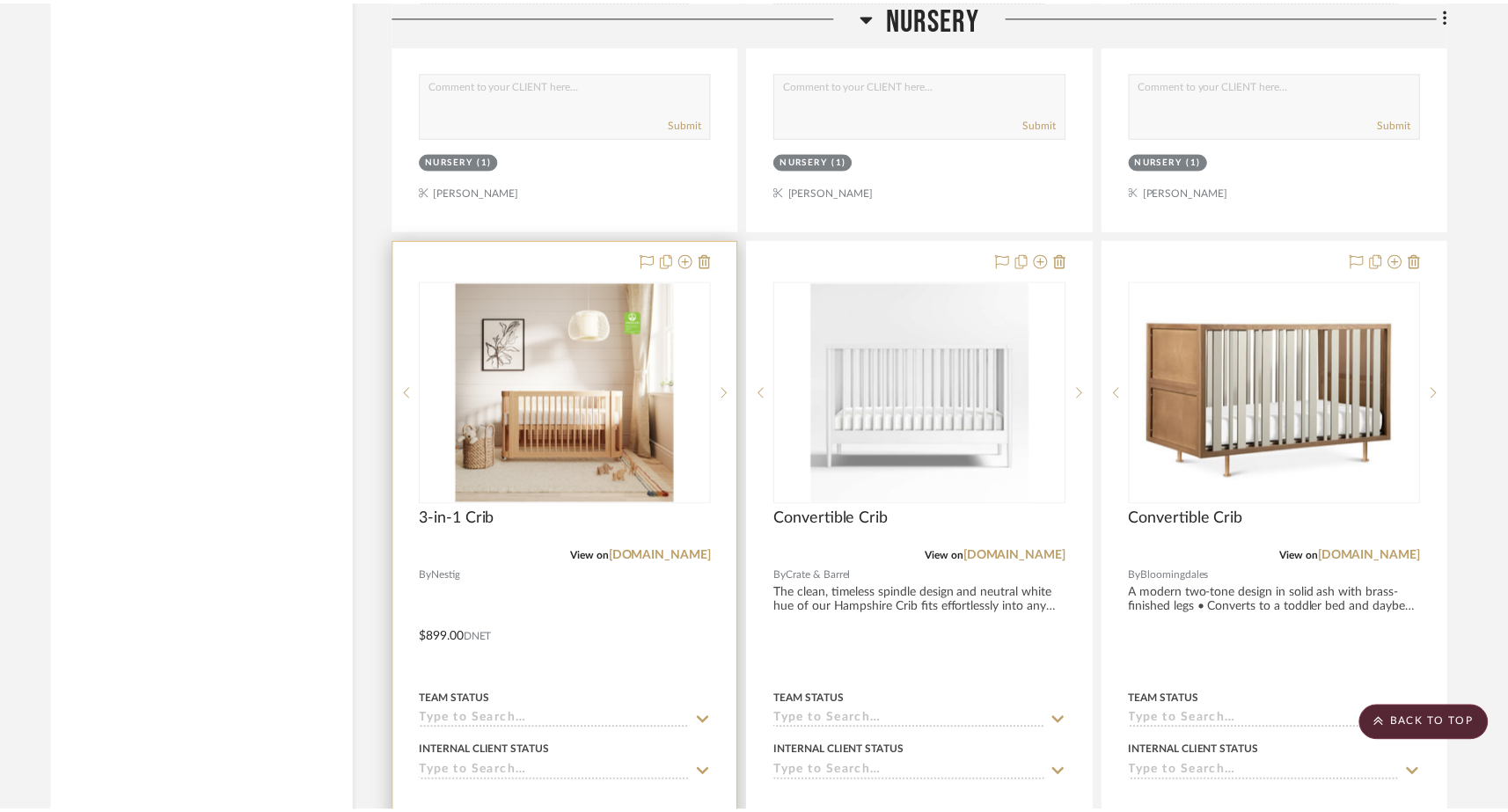
scroll to position [21666, 0]
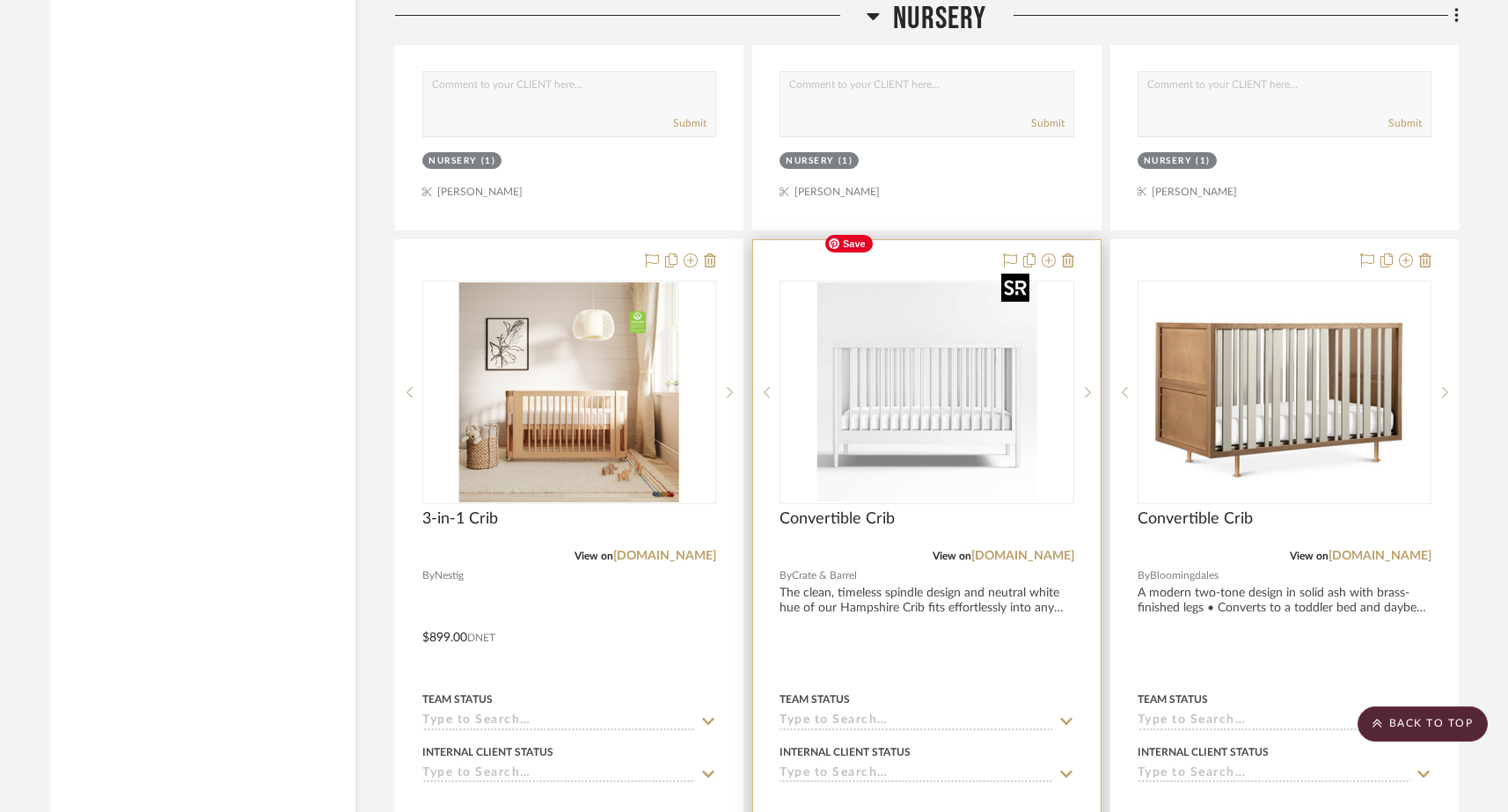
click at [985, 339] on img "3" at bounding box center [926, 392] width 220 height 220
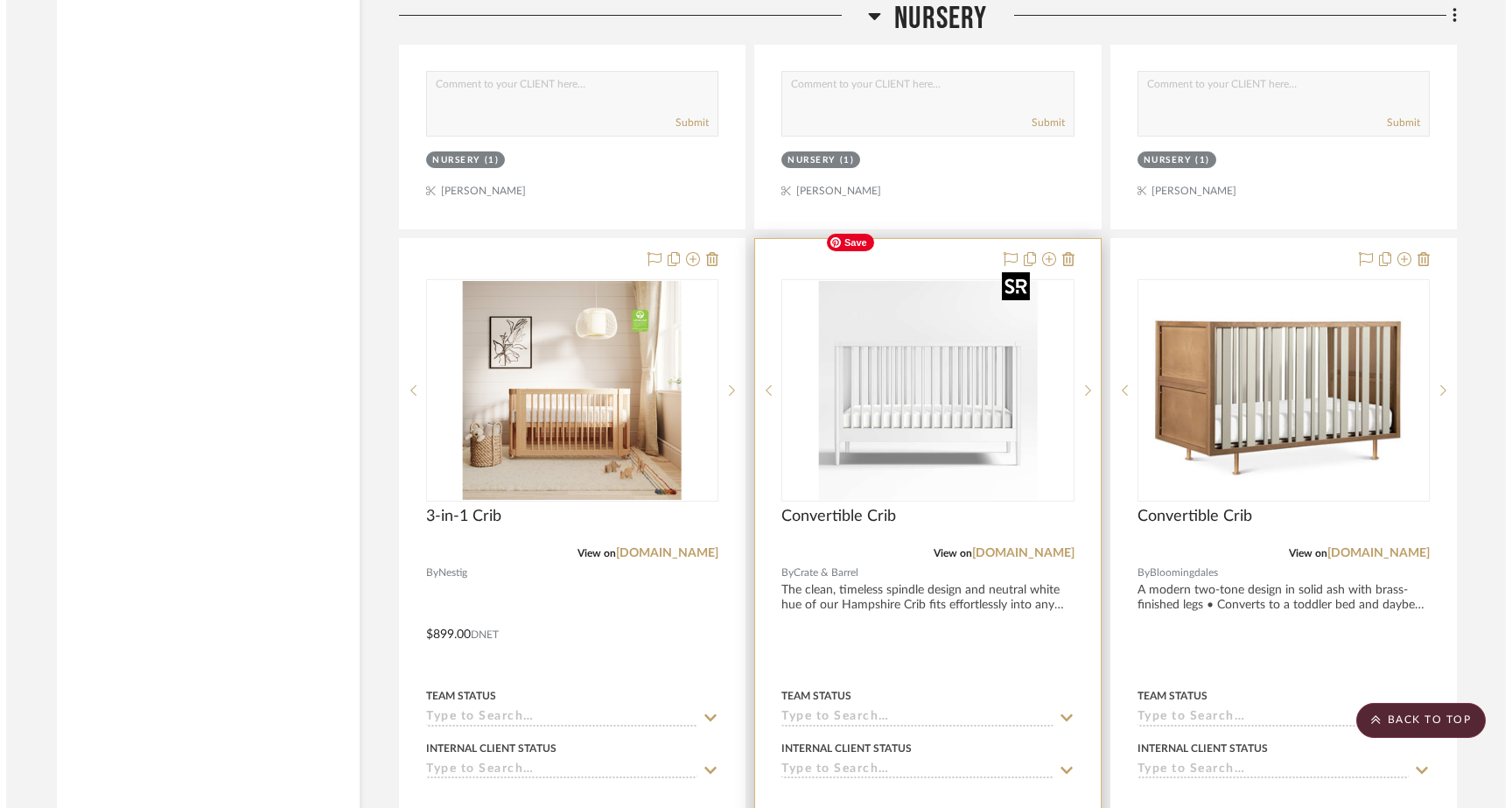
scroll to position [0, 0]
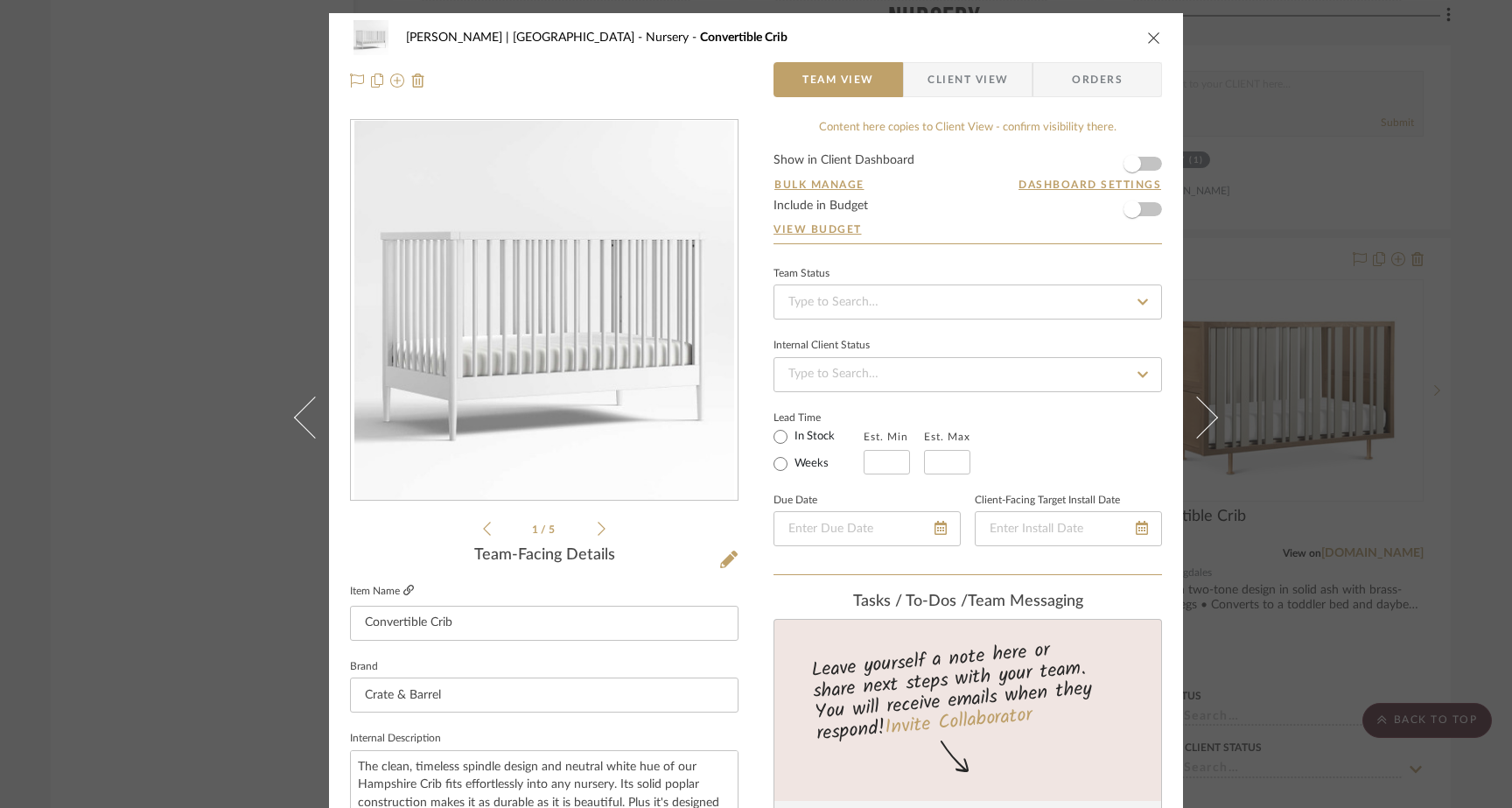
click at [403, 591] on icon at bounding box center [409, 590] width 11 height 11
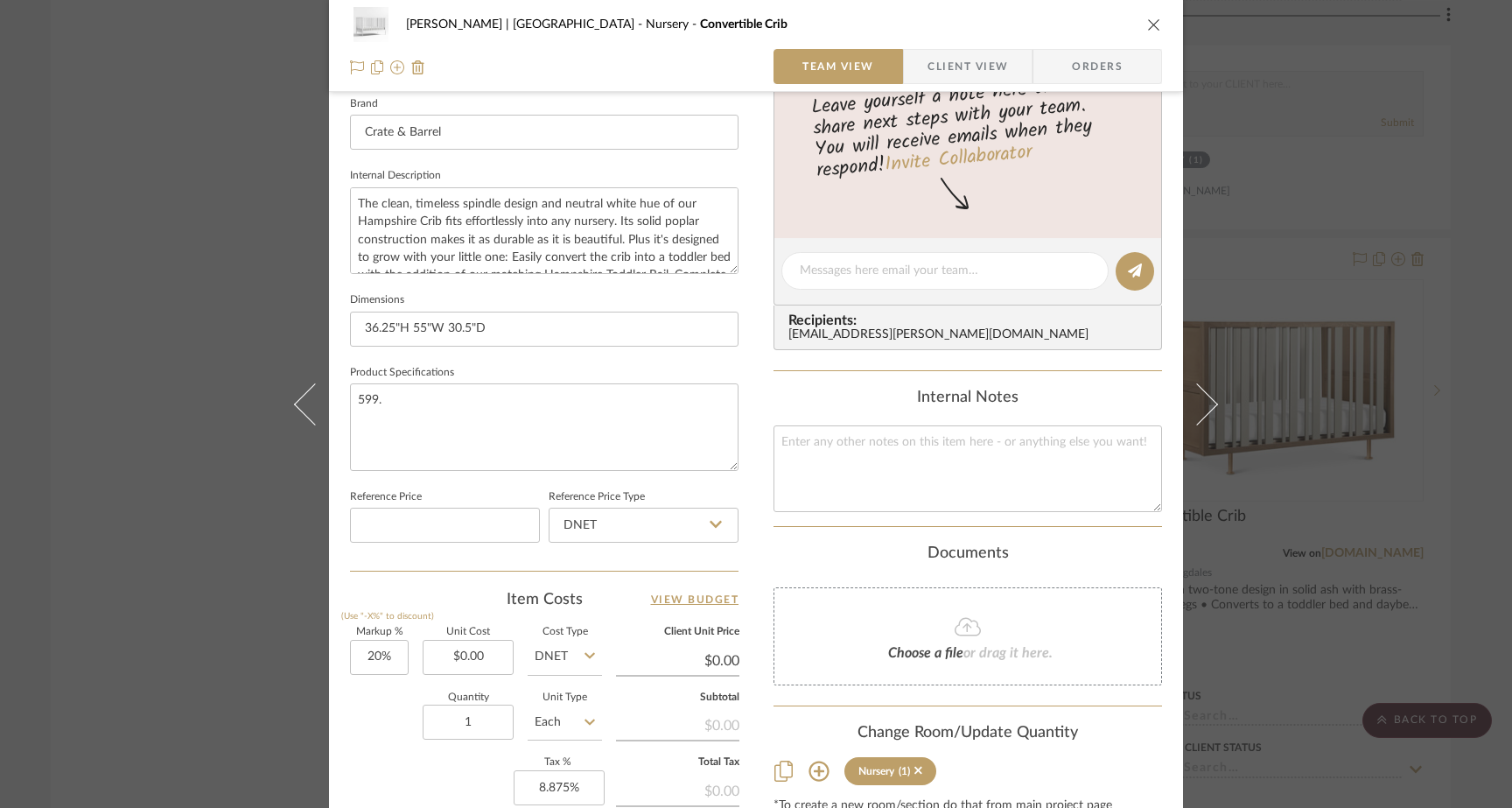
scroll to position [564, 0]
click at [412, 523] on input at bounding box center [444, 523] width 190 height 35
paste input "479.20"
type input "$479.20"
click at [397, 578] on div "1 / 5 Team-Facing Details Item Name Convertible Crib Brand Crate & Barrel Inter…" at bounding box center [543, 274] width 388 height 1441
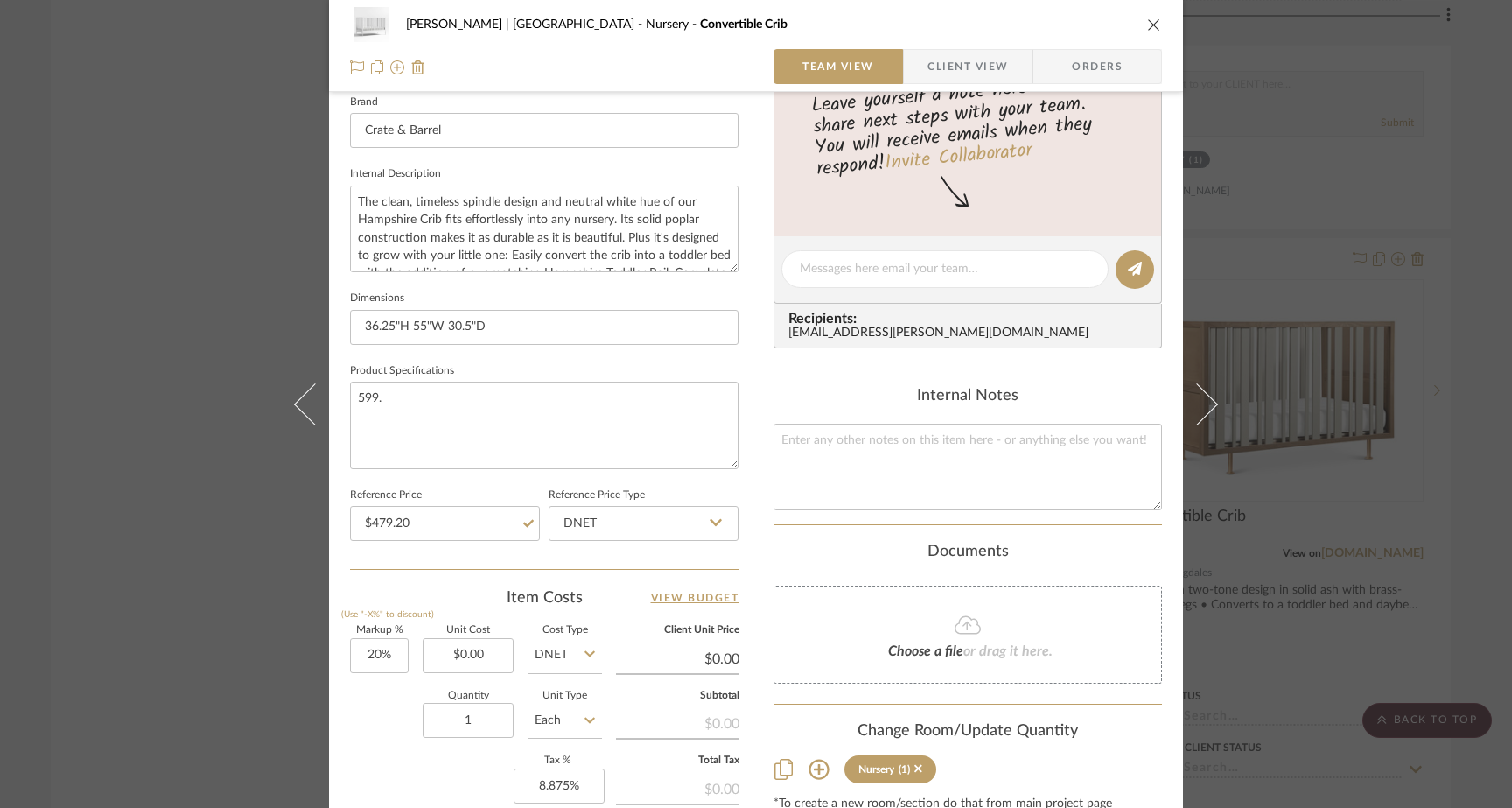
click at [176, 228] on div "Ferree | Brooklyn Heights Nursery Convertible Crib Team View Client View Orders…" at bounding box center [756, 404] width 1512 height 808
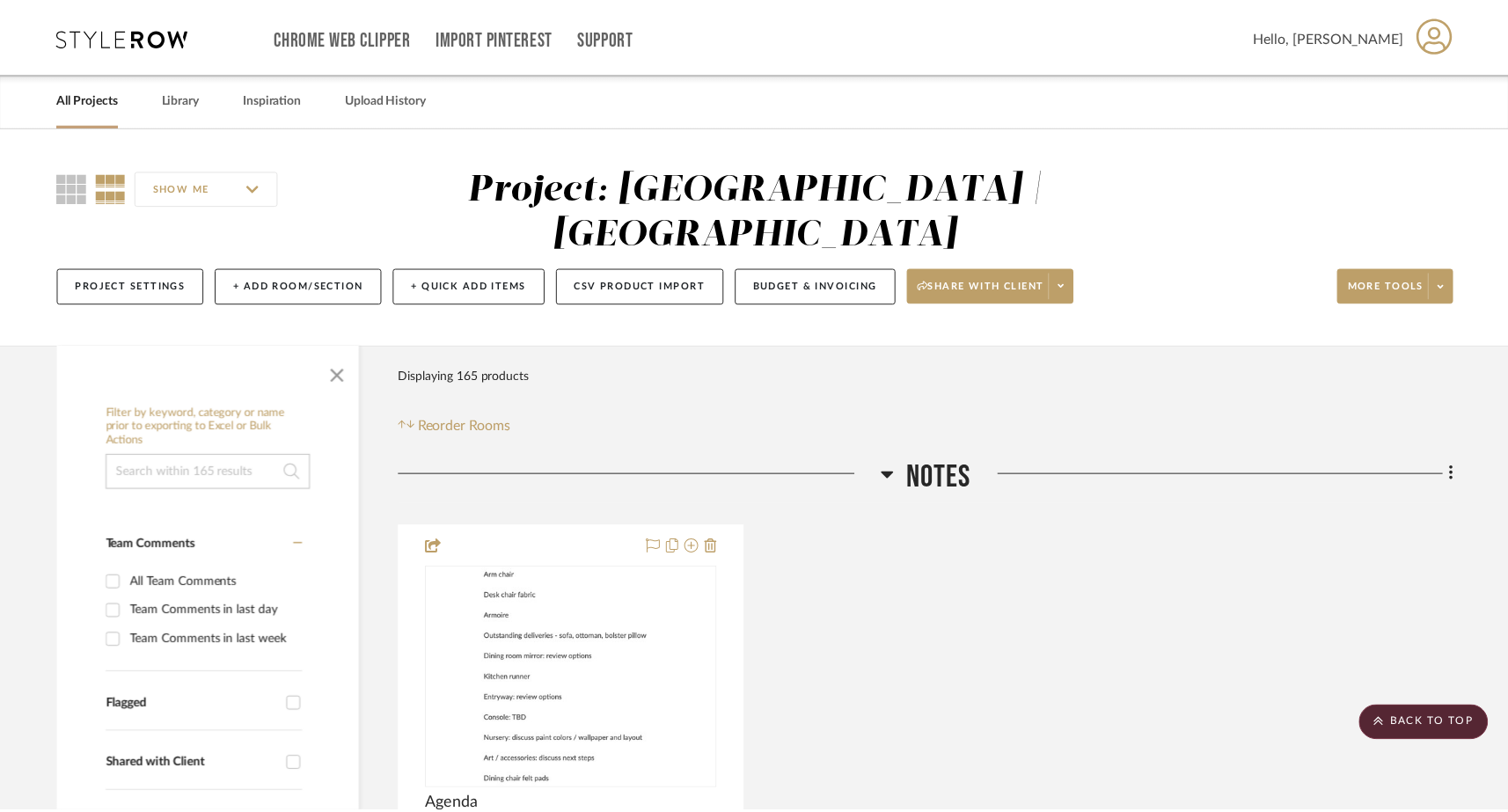
scroll to position [21666, 0]
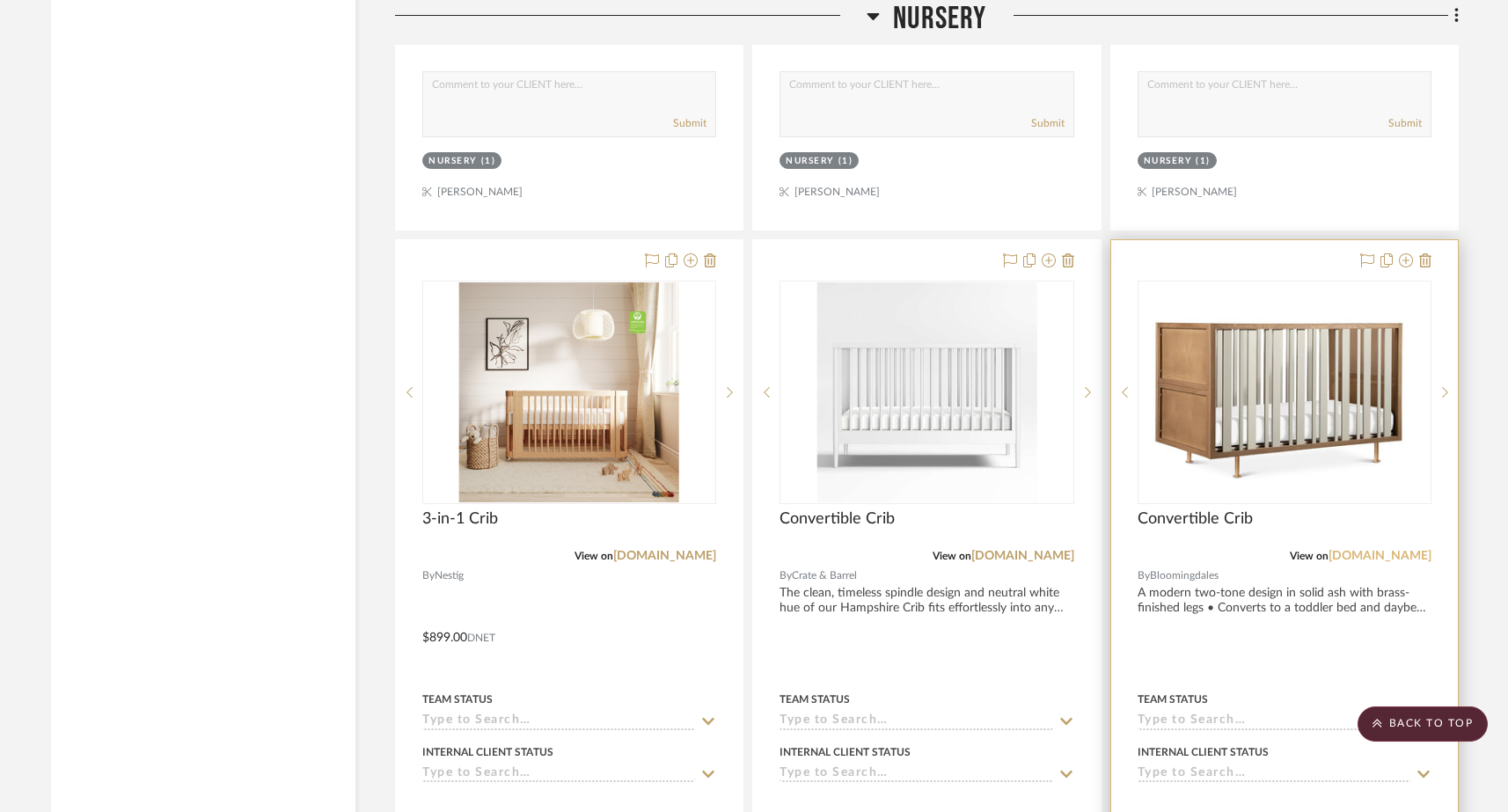
click at [1186, 550] on link "[DOMAIN_NAME]" at bounding box center [1380, 555] width 103 height 12
click at [1186, 364] on img "1" at bounding box center [1285, 392] width 291 height 200
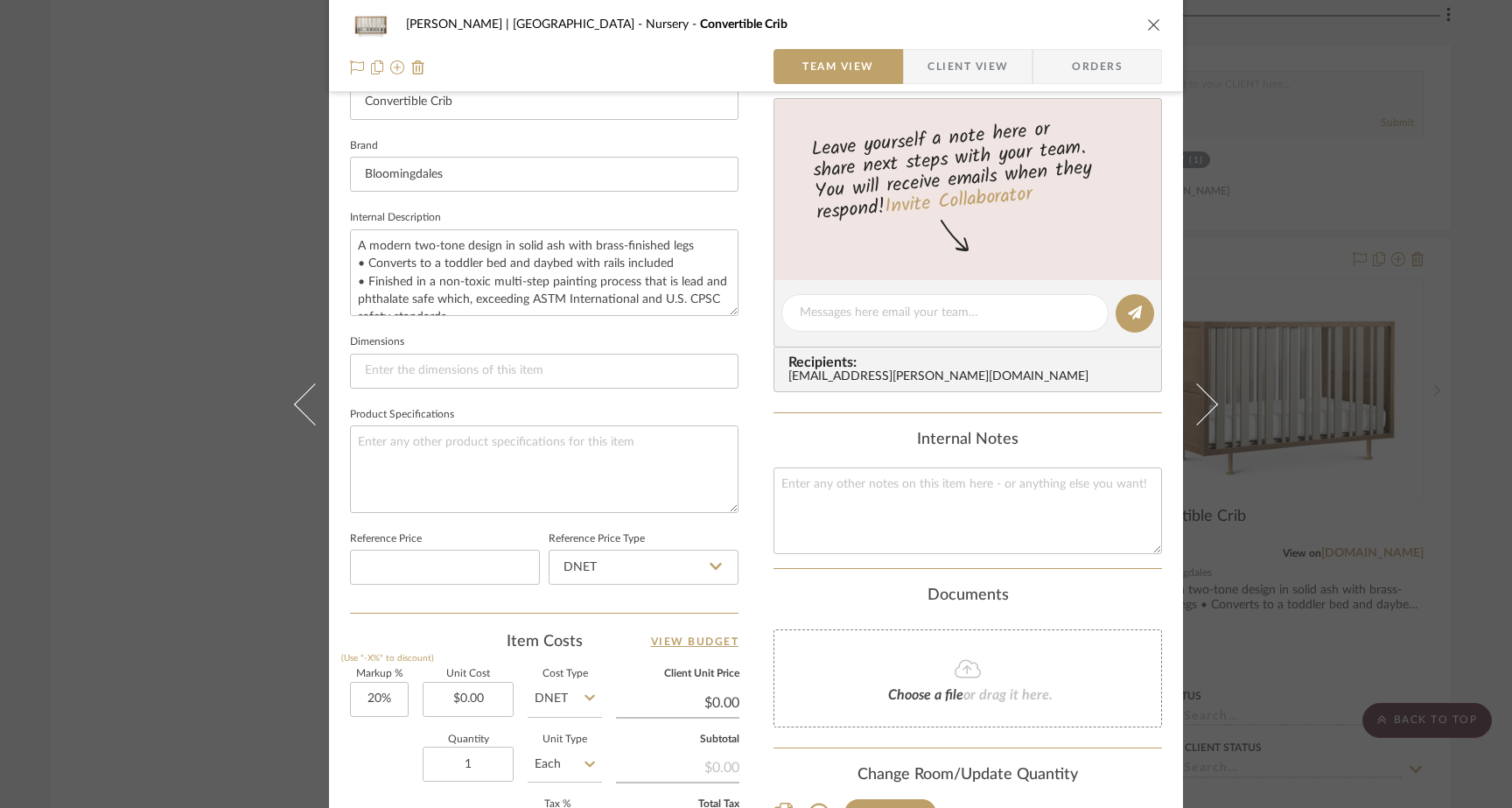
scroll to position [525, 0]
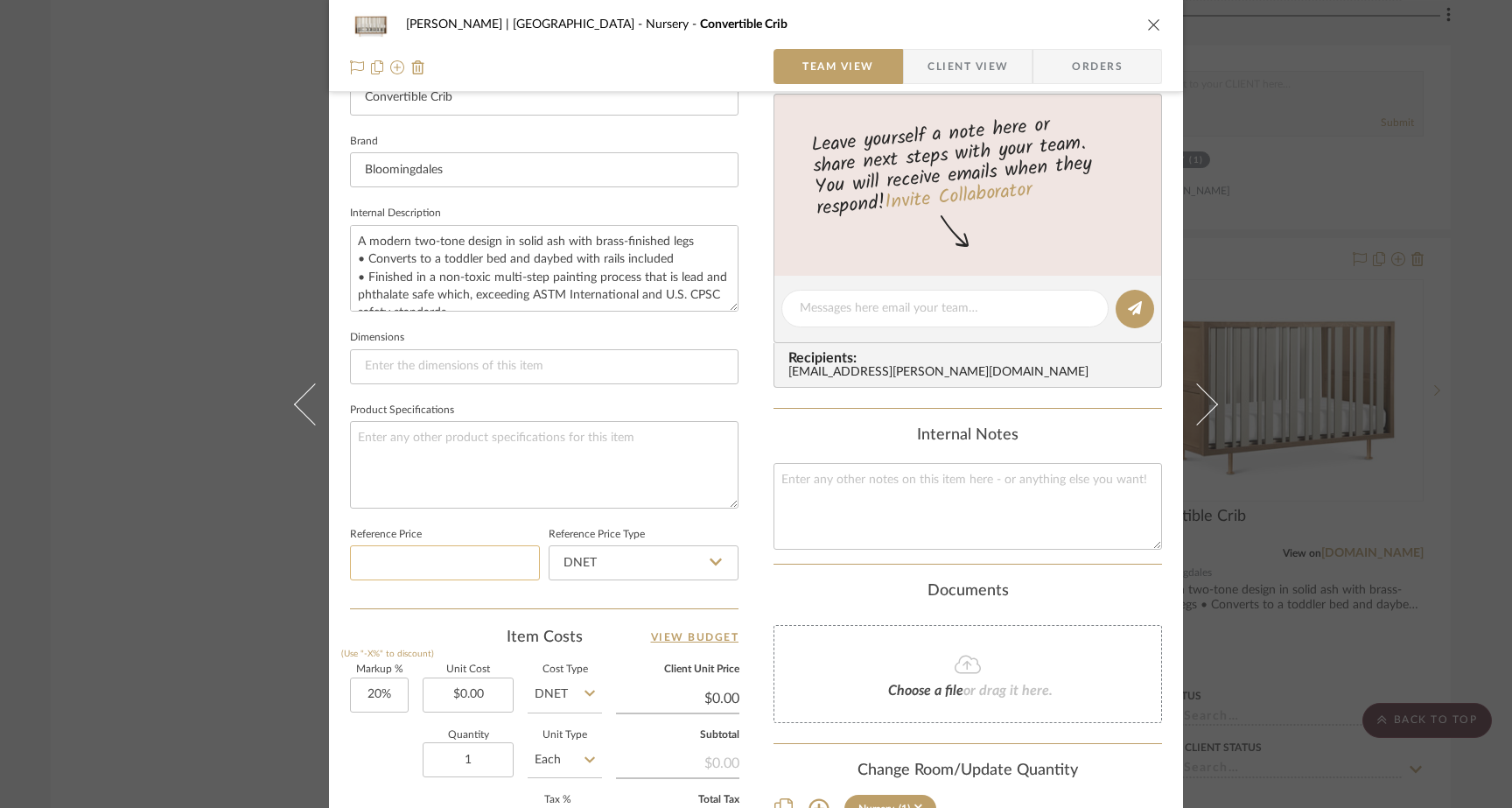
click at [465, 565] on input at bounding box center [444, 563] width 190 height 35
paste input "1299.00"
type input "$1,299.00"
type input "20"
click at [402, 697] on input "20" at bounding box center [379, 694] width 59 height 35
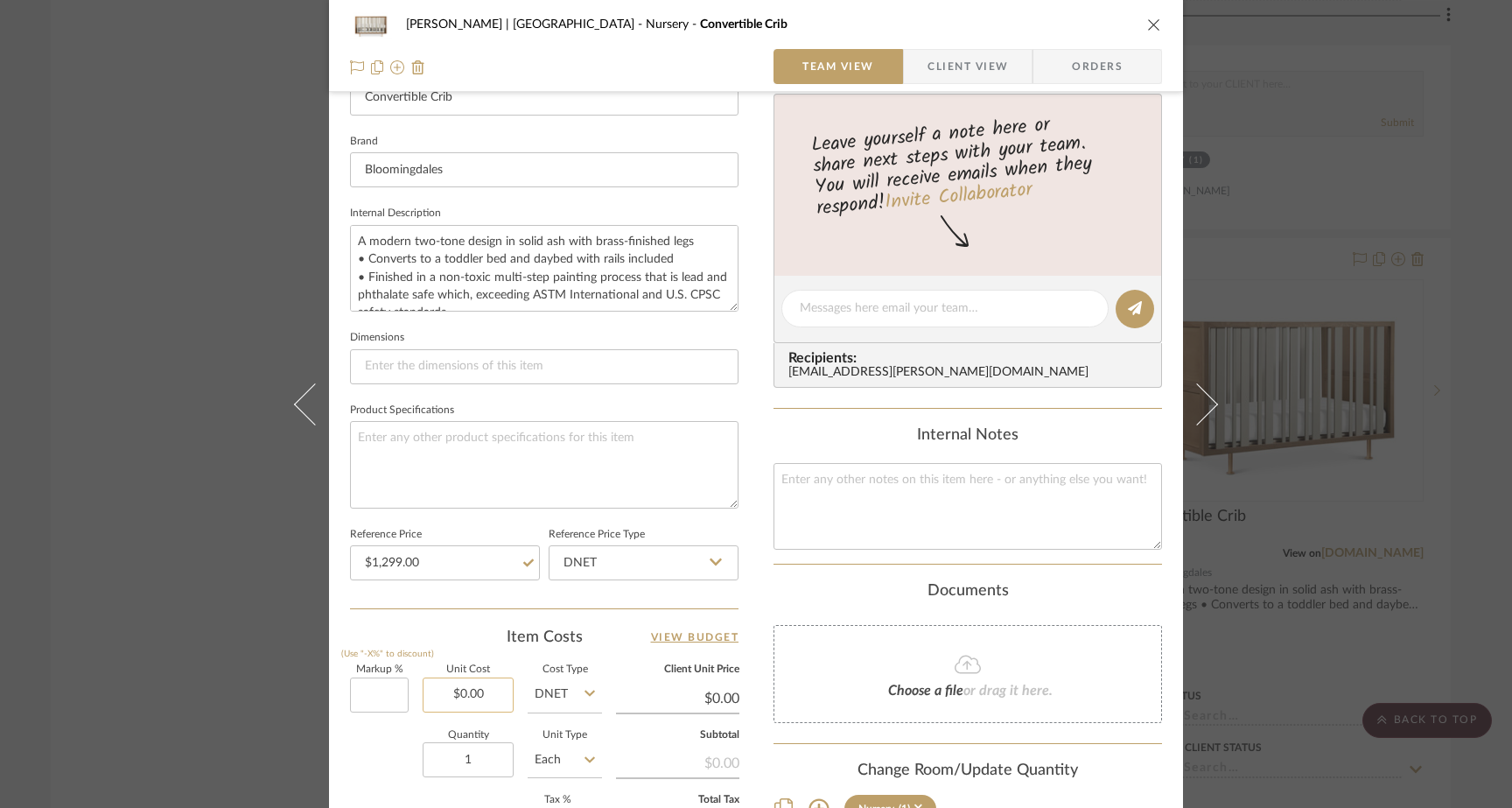
type input "0.00"
click at [495, 687] on input "0.00" at bounding box center [468, 694] width 91 height 35
type input "0%"
paste input "1299"
type input "$1,299.00"
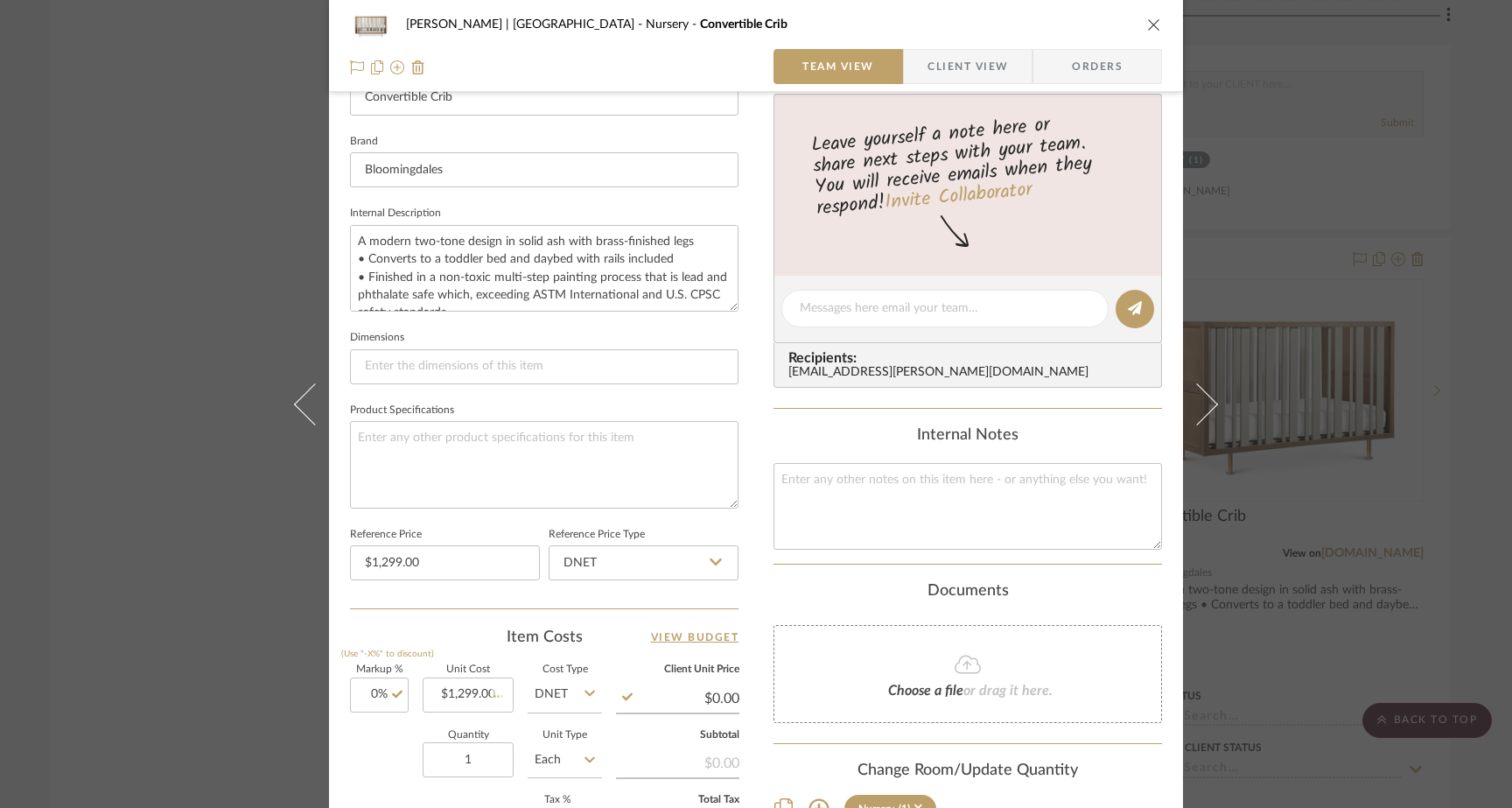
click at [386, 731] on div "Quantity 1 Unit Type Each" at bounding box center [475, 762] width 252 height 62
type input "$1,299.00"
type input "$129.90"
click at [204, 387] on div "Ferree | Brooklyn Heights Nursery Convertible Crib Team View Client View Orders…" at bounding box center [756, 404] width 1512 height 808
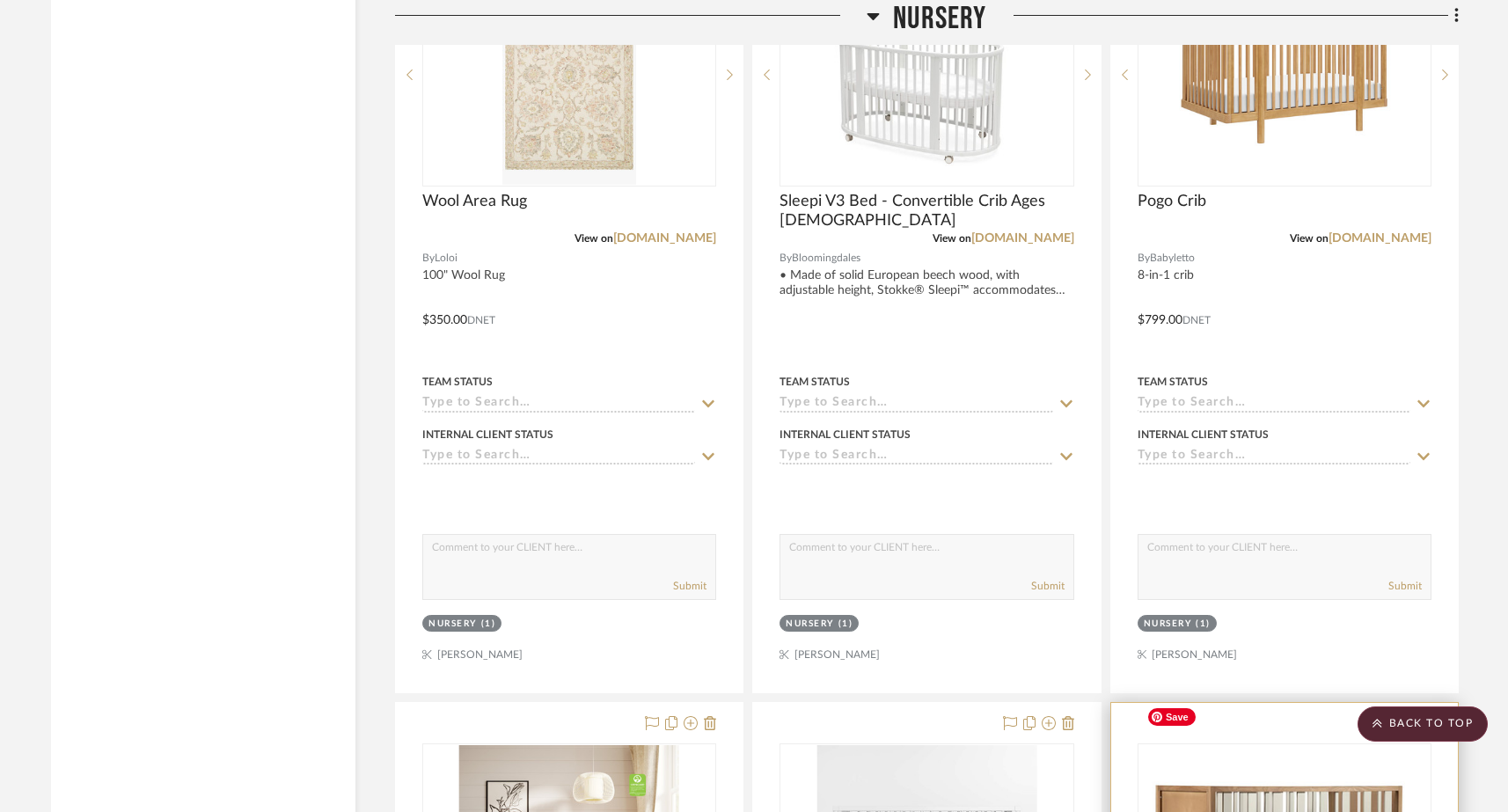
scroll to position [21009, 0]
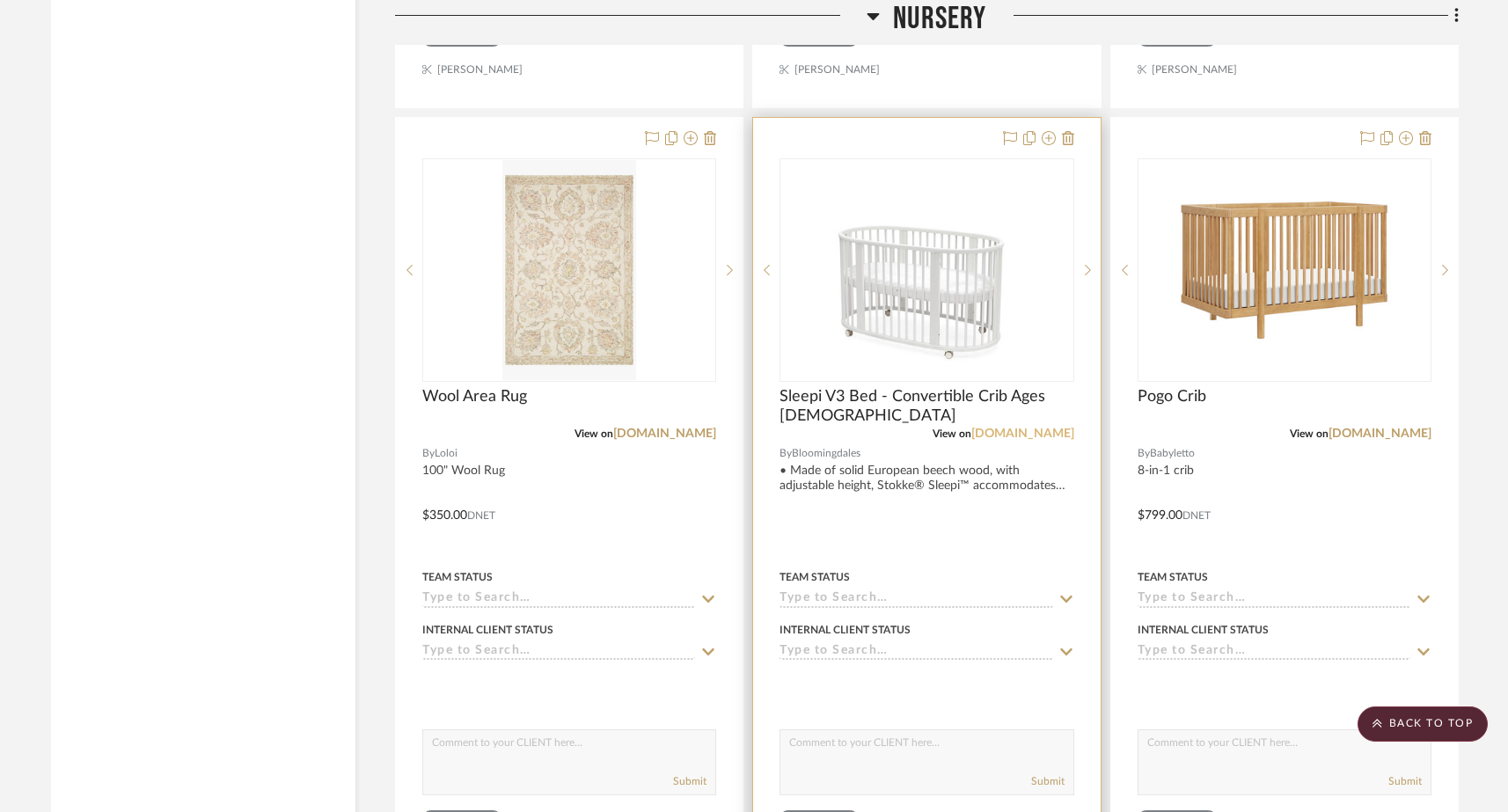
click at [1064, 427] on link "[DOMAIN_NAME]" at bounding box center [1023, 433] width 103 height 12
click at [893, 271] on img "0" at bounding box center [927, 269] width 239 height 220
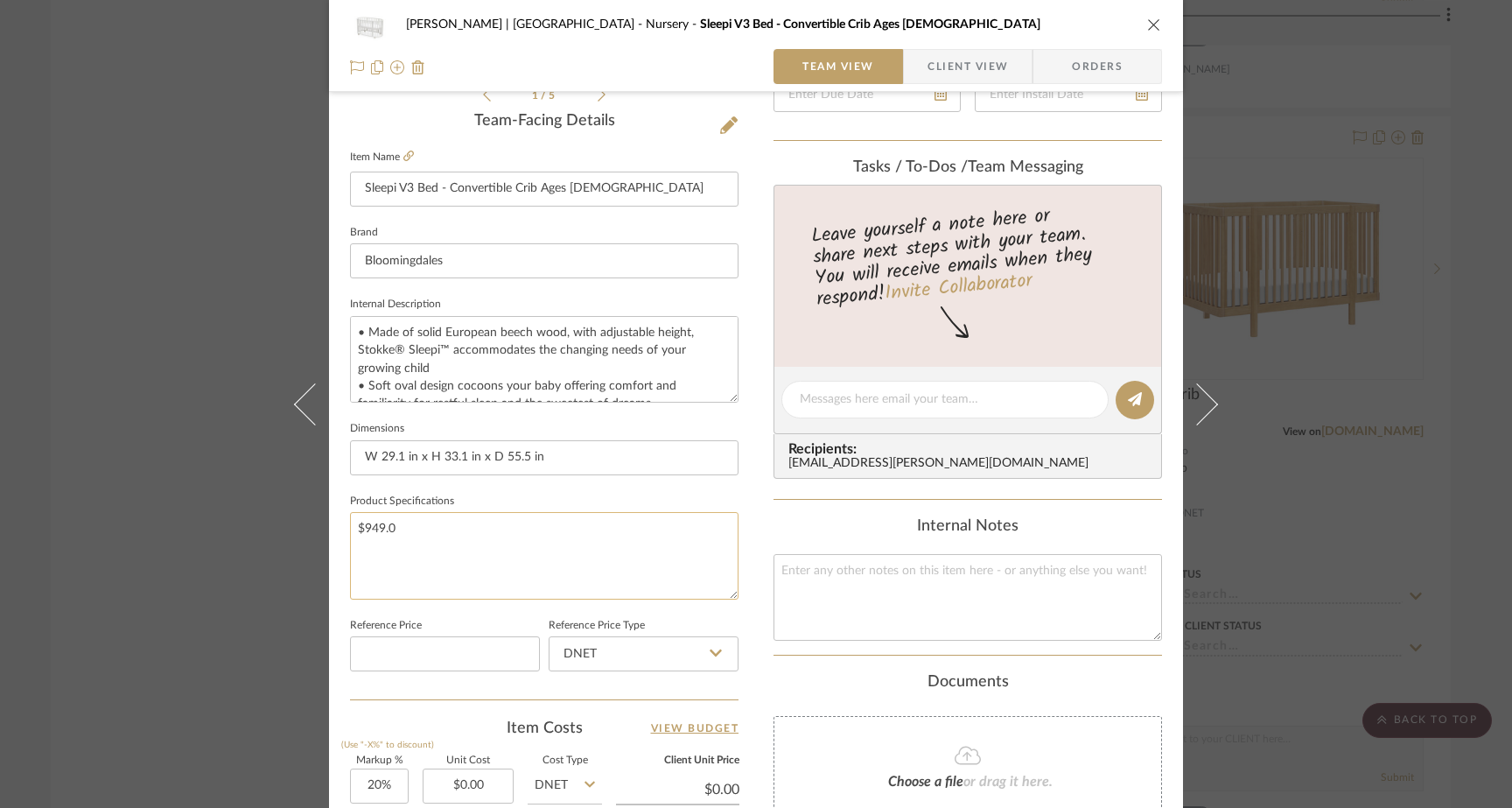
scroll to position [466, 0]
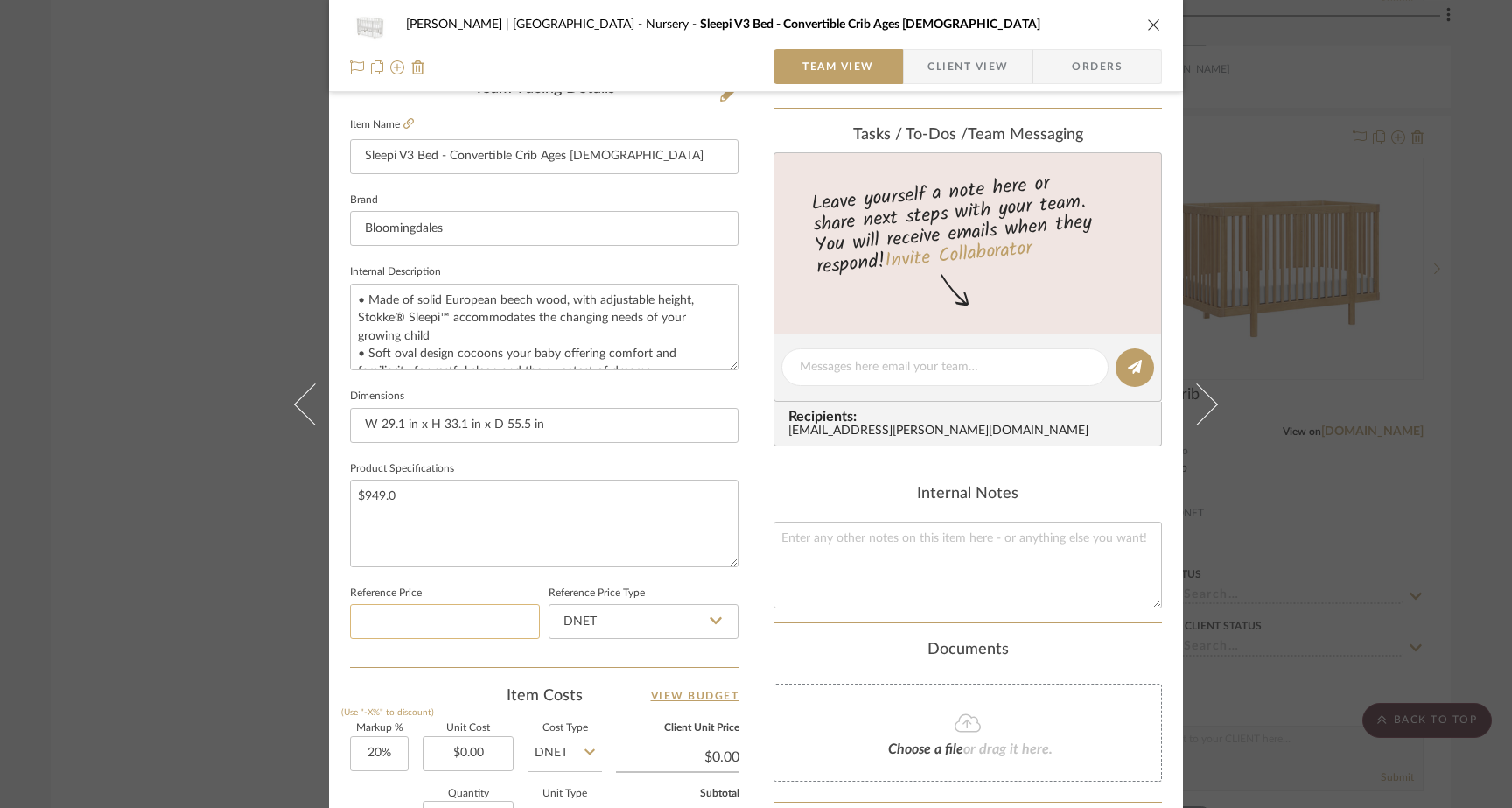
click at [457, 619] on input at bounding box center [444, 621] width 190 height 35
paste input "949.00"
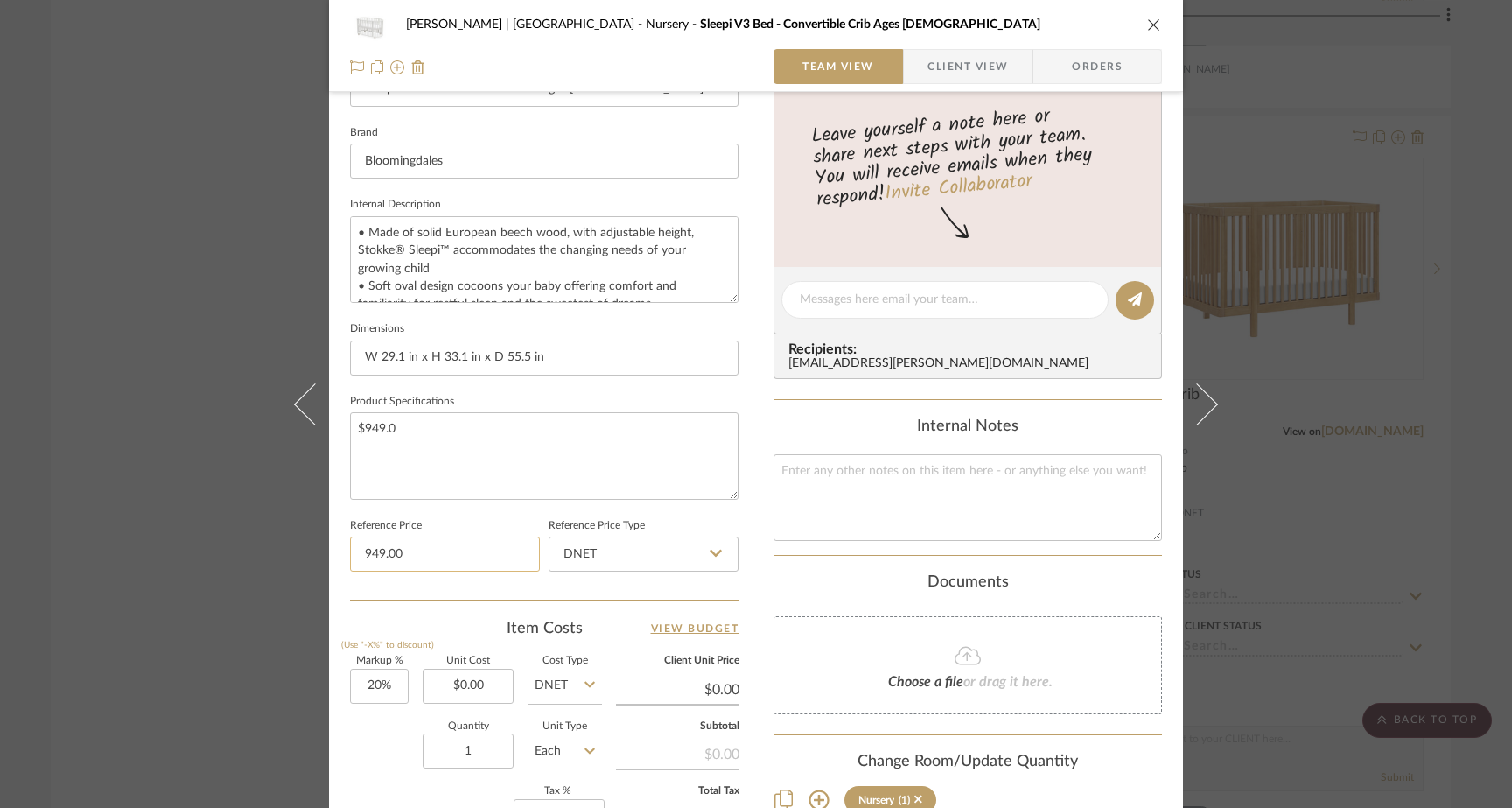
scroll to position [540, 0]
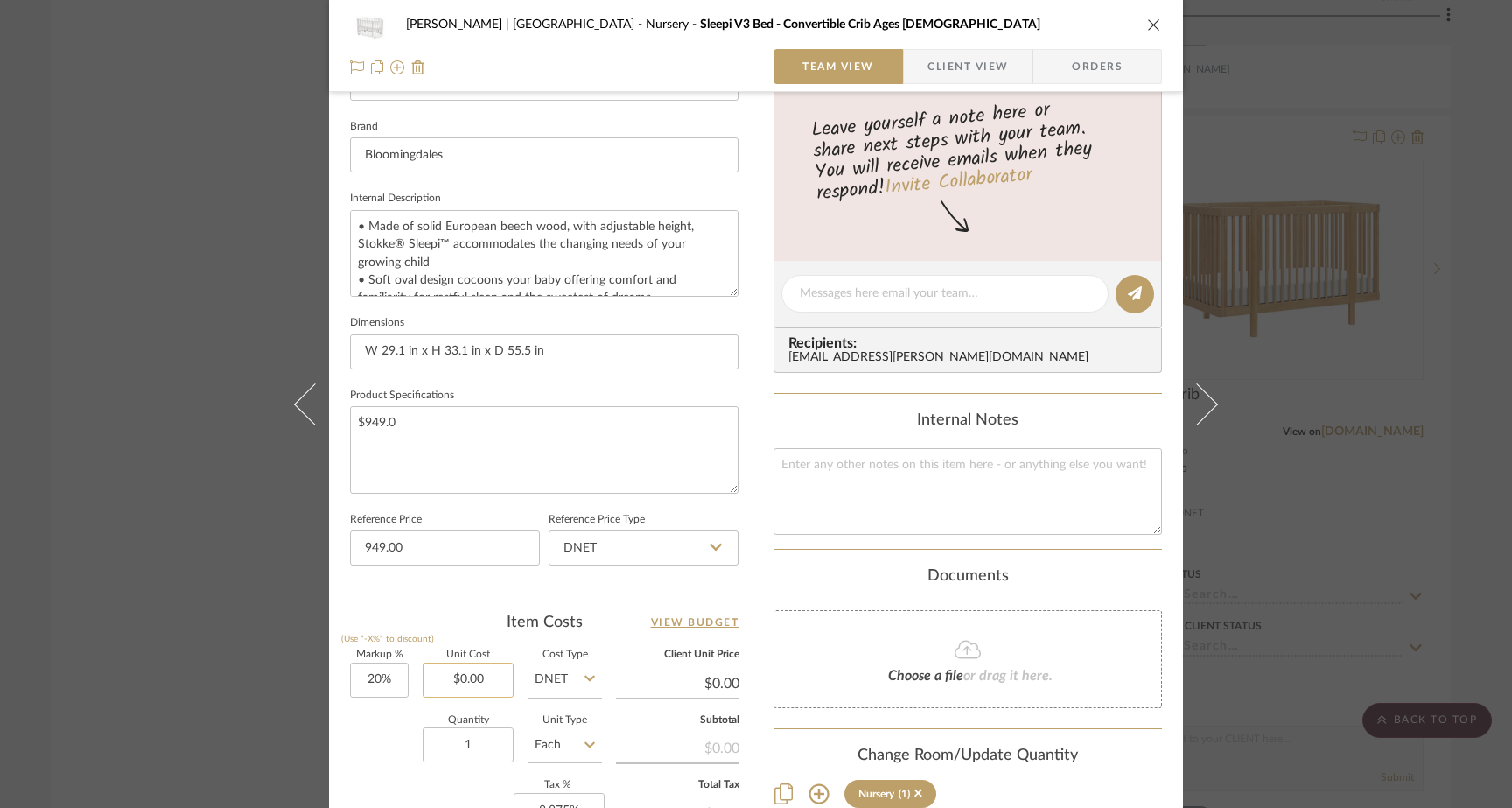
type input "$949.00"
type input "0.00"
click at [486, 671] on input "0.00" at bounding box center [468, 680] width 91 height 35
paste input "949"
type input "949.00"
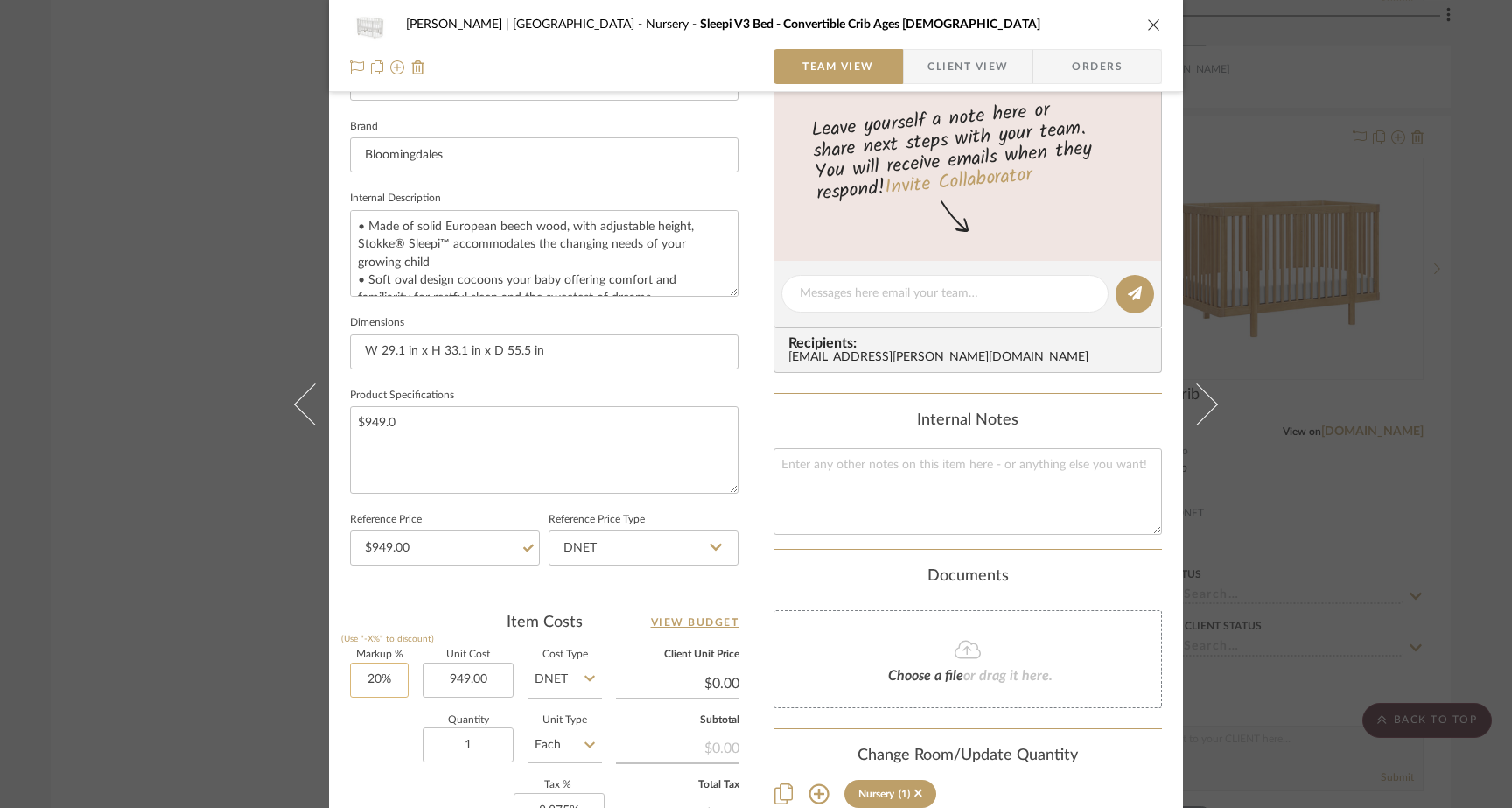
type input "20"
type input "$949.00"
click at [380, 677] on input "20" at bounding box center [379, 680] width 59 height 35
type input "$1,138.80"
type input "$113.88"
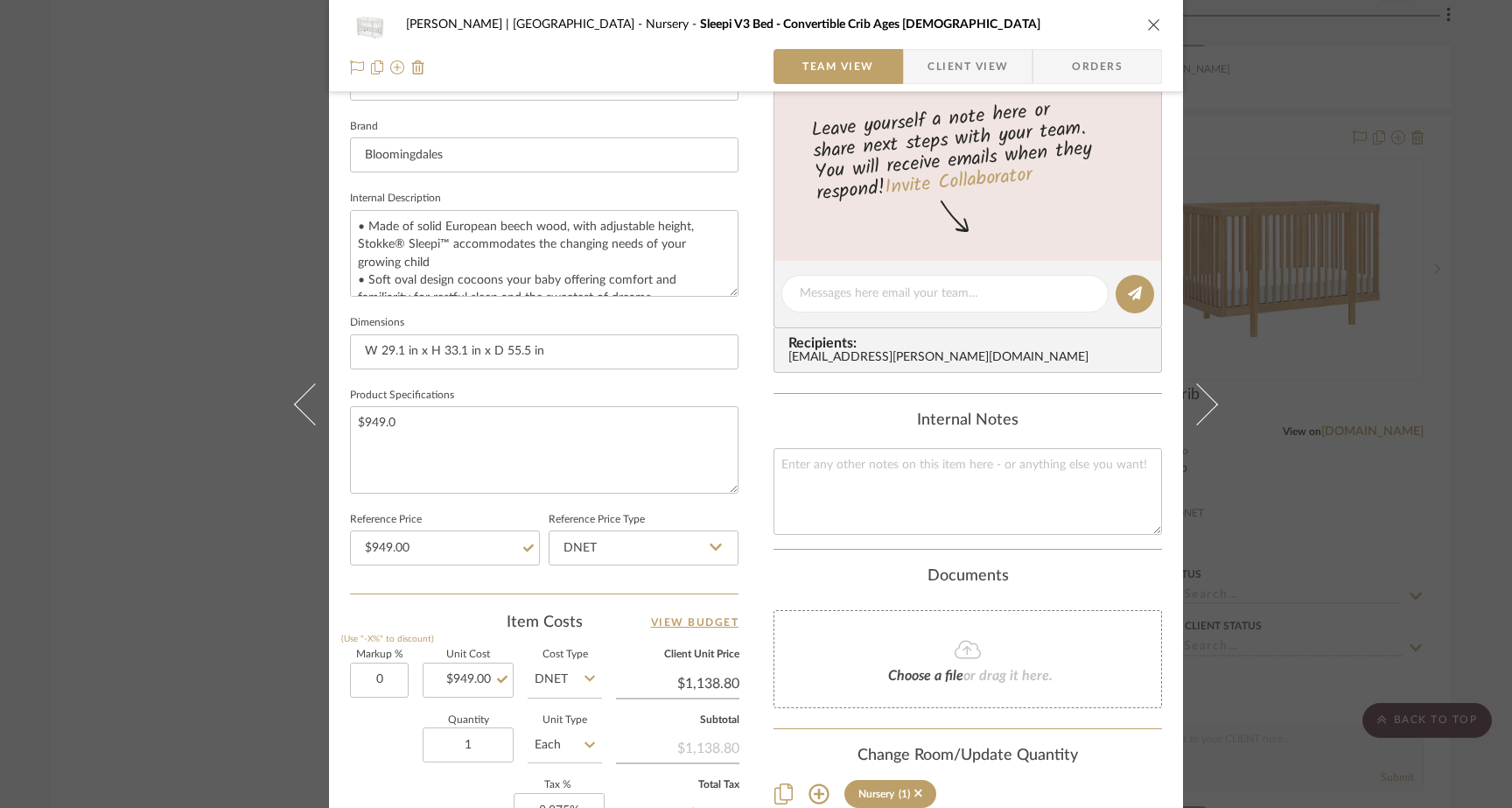
type input "0%"
click at [372, 733] on div "Quantity 1 Unit Type Each" at bounding box center [475, 747] width 252 height 62
type input "$949.00"
type input "$94.90"
click at [410, 430] on textarea "$949.0" at bounding box center [543, 449] width 388 height 86
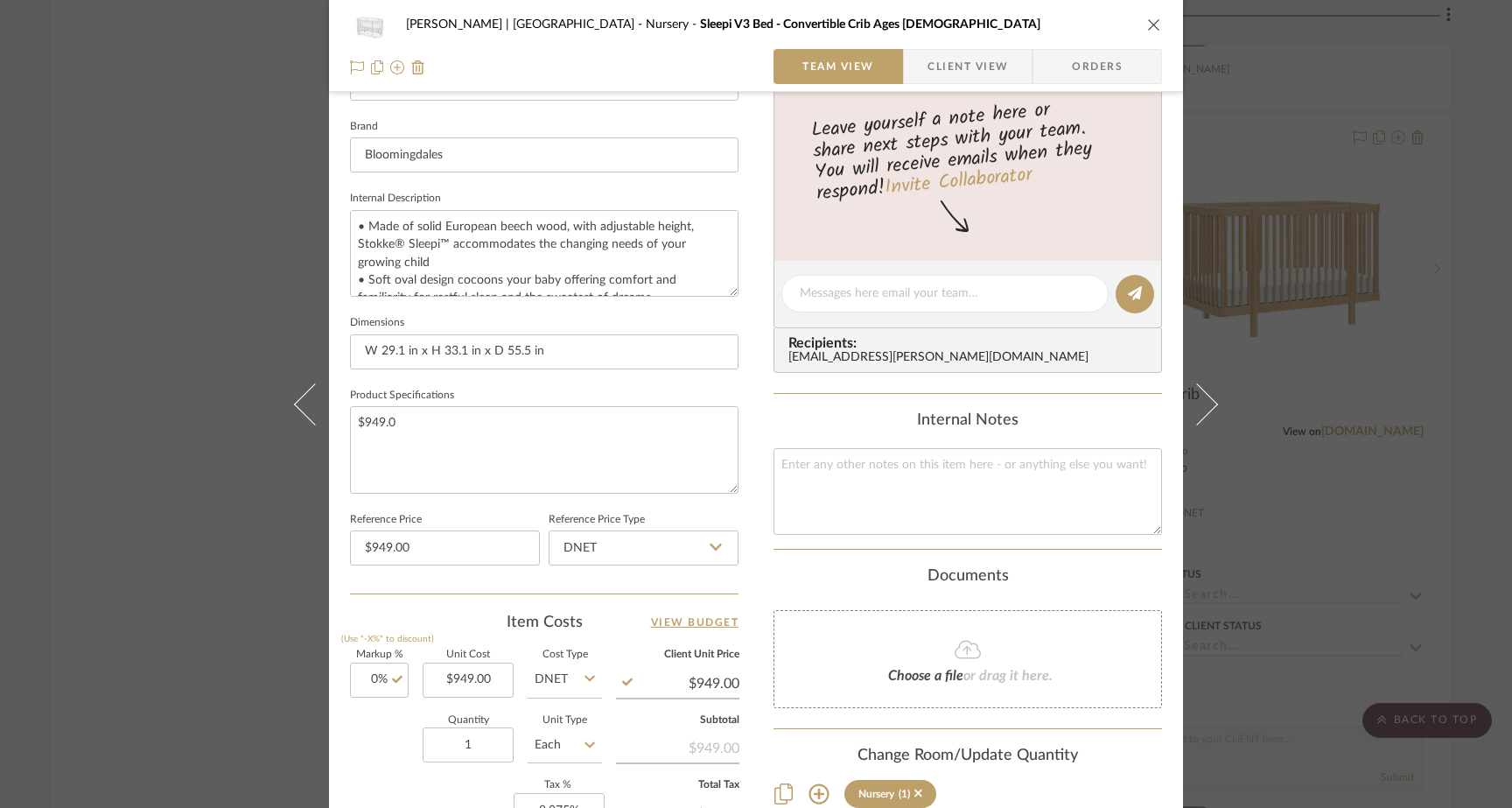
click at [204, 266] on div "Ferree | Brooklyn Heights Nursery Sleepi V3 Bed - Convertible Crib Ages 0-5 Tea…" at bounding box center [756, 404] width 1512 height 808
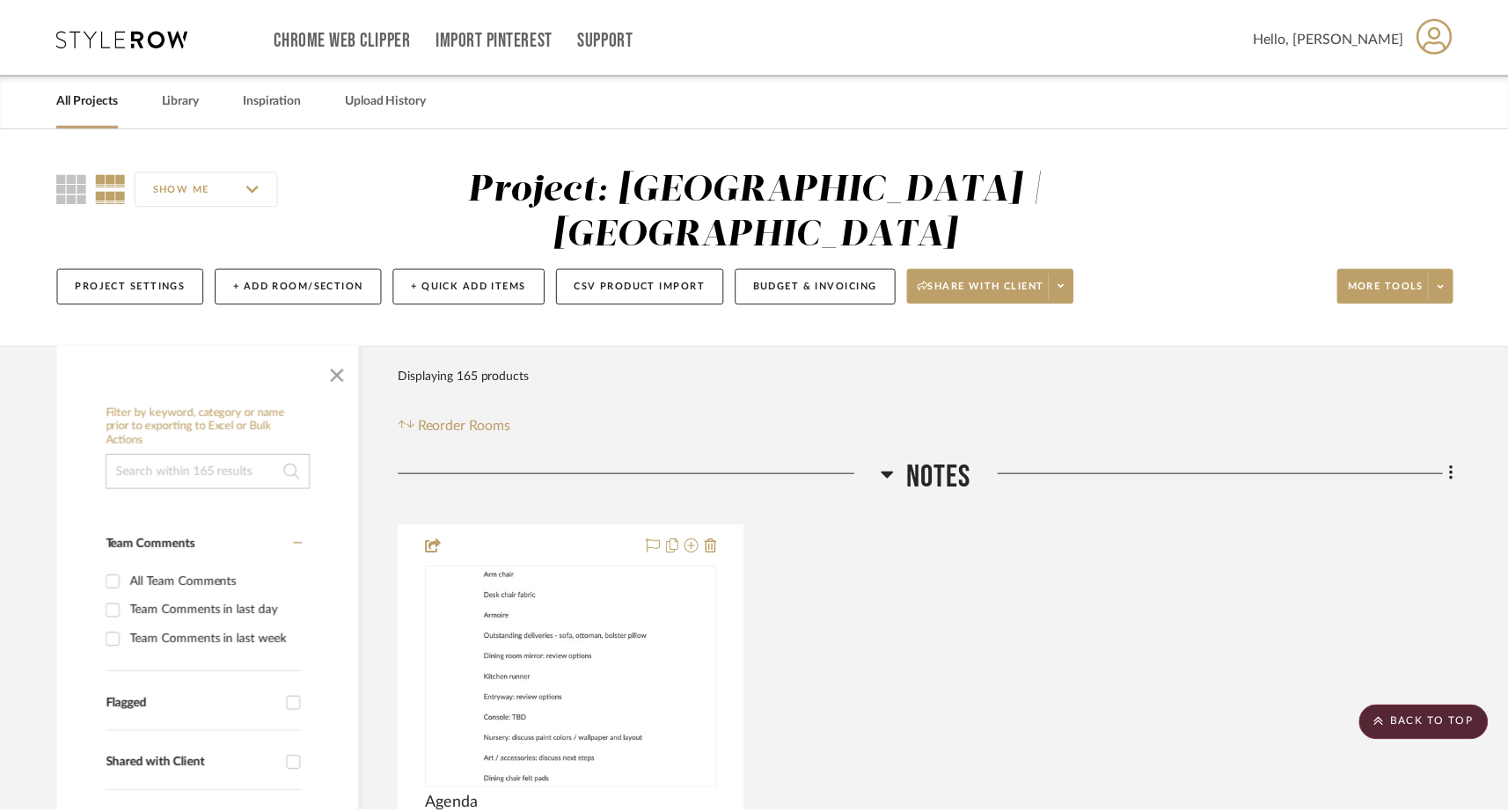
scroll to position [21009, 0]
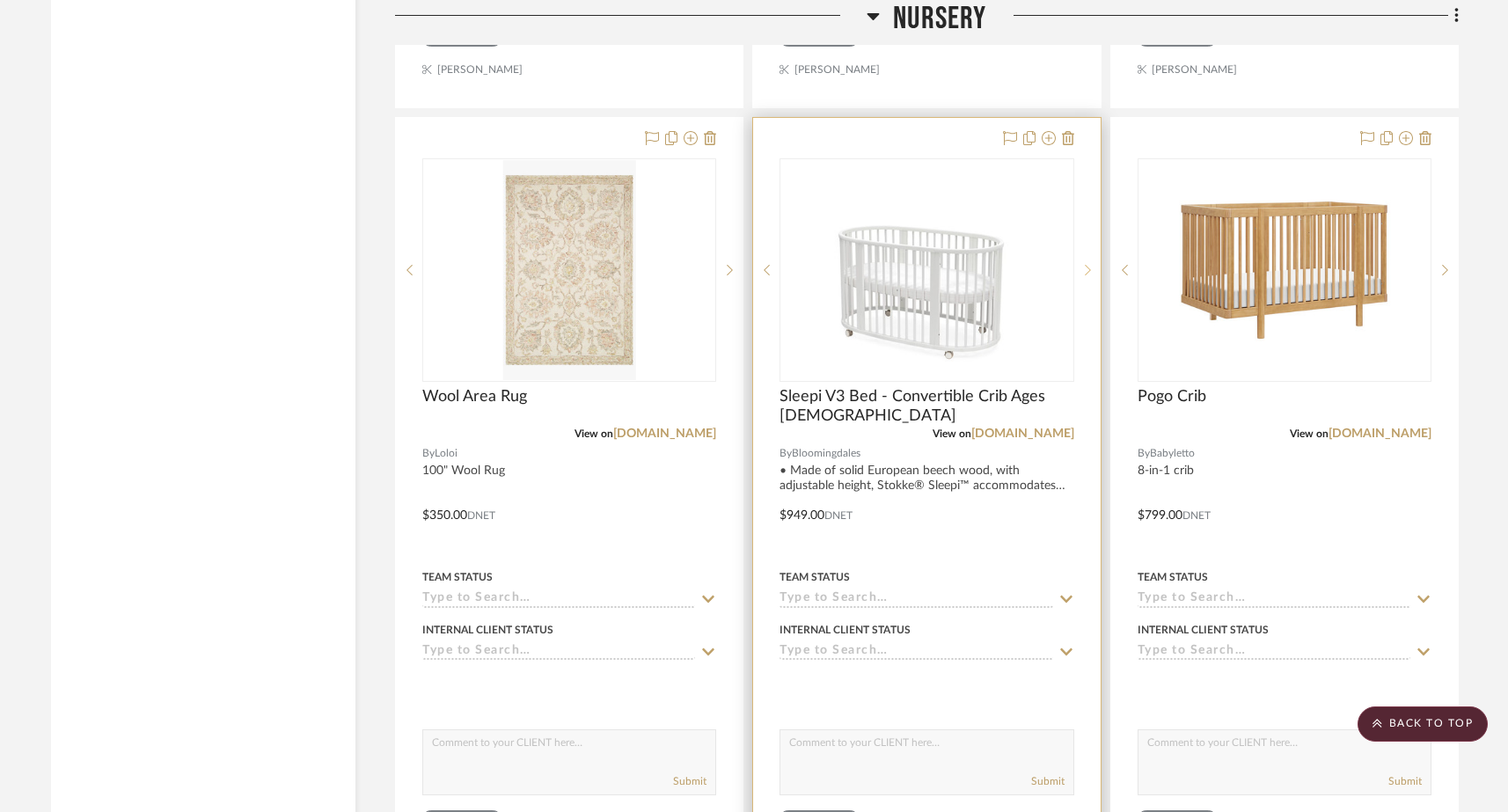
click at [1089, 264] on icon at bounding box center [1088, 269] width 6 height 12
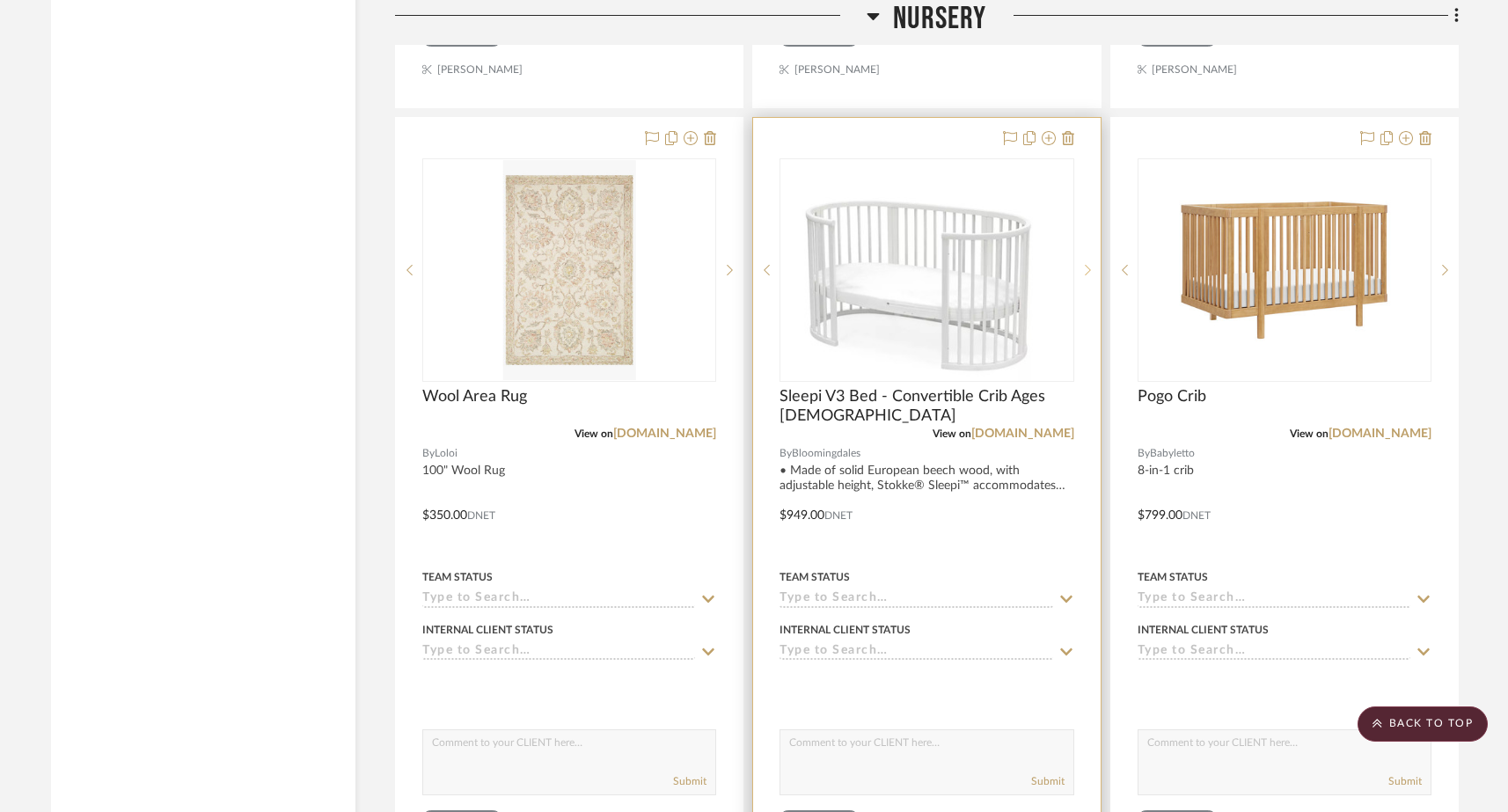
click at [1089, 264] on icon at bounding box center [1088, 269] width 6 height 12
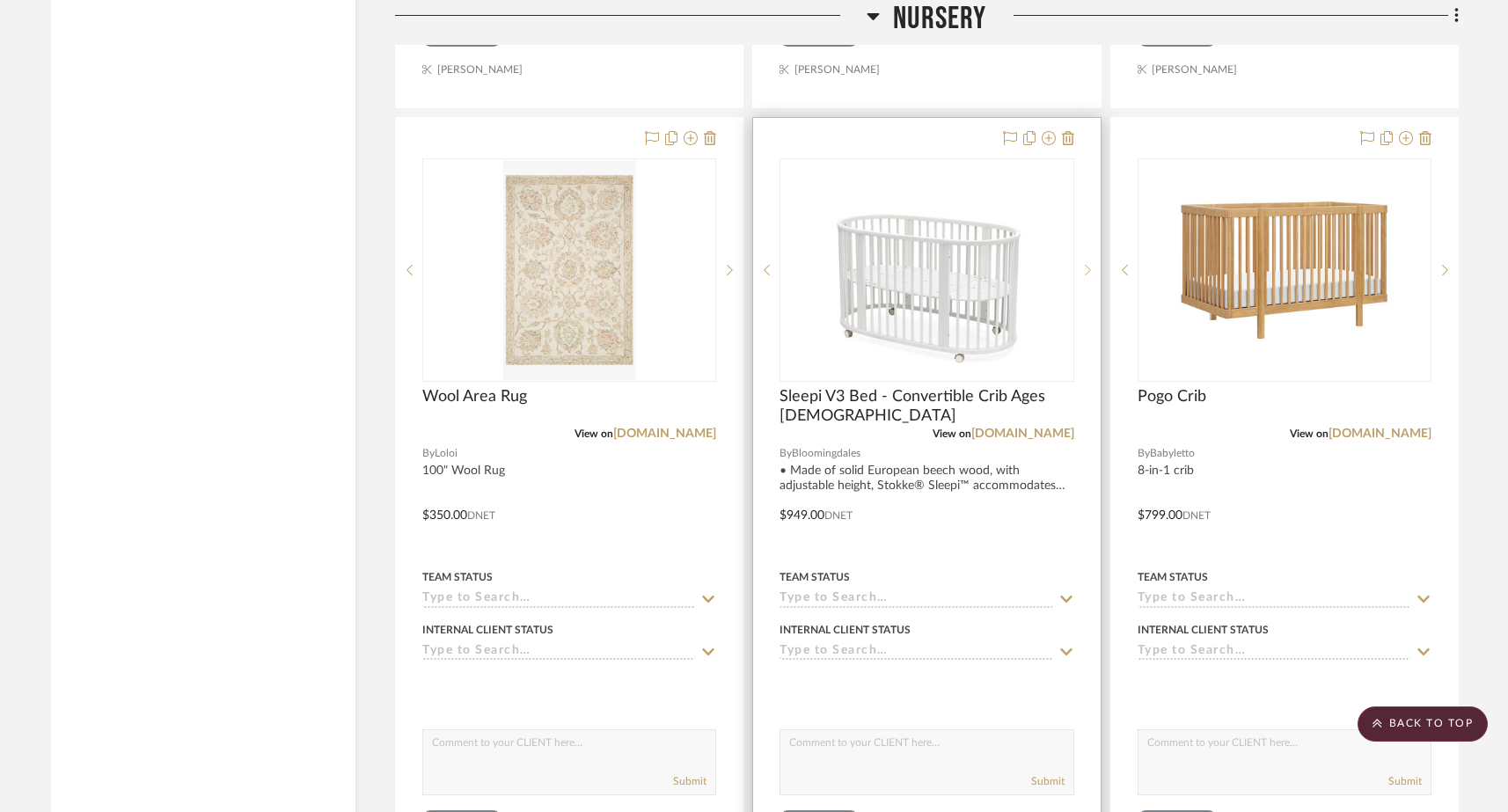
click at [1089, 264] on icon at bounding box center [1088, 269] width 6 height 12
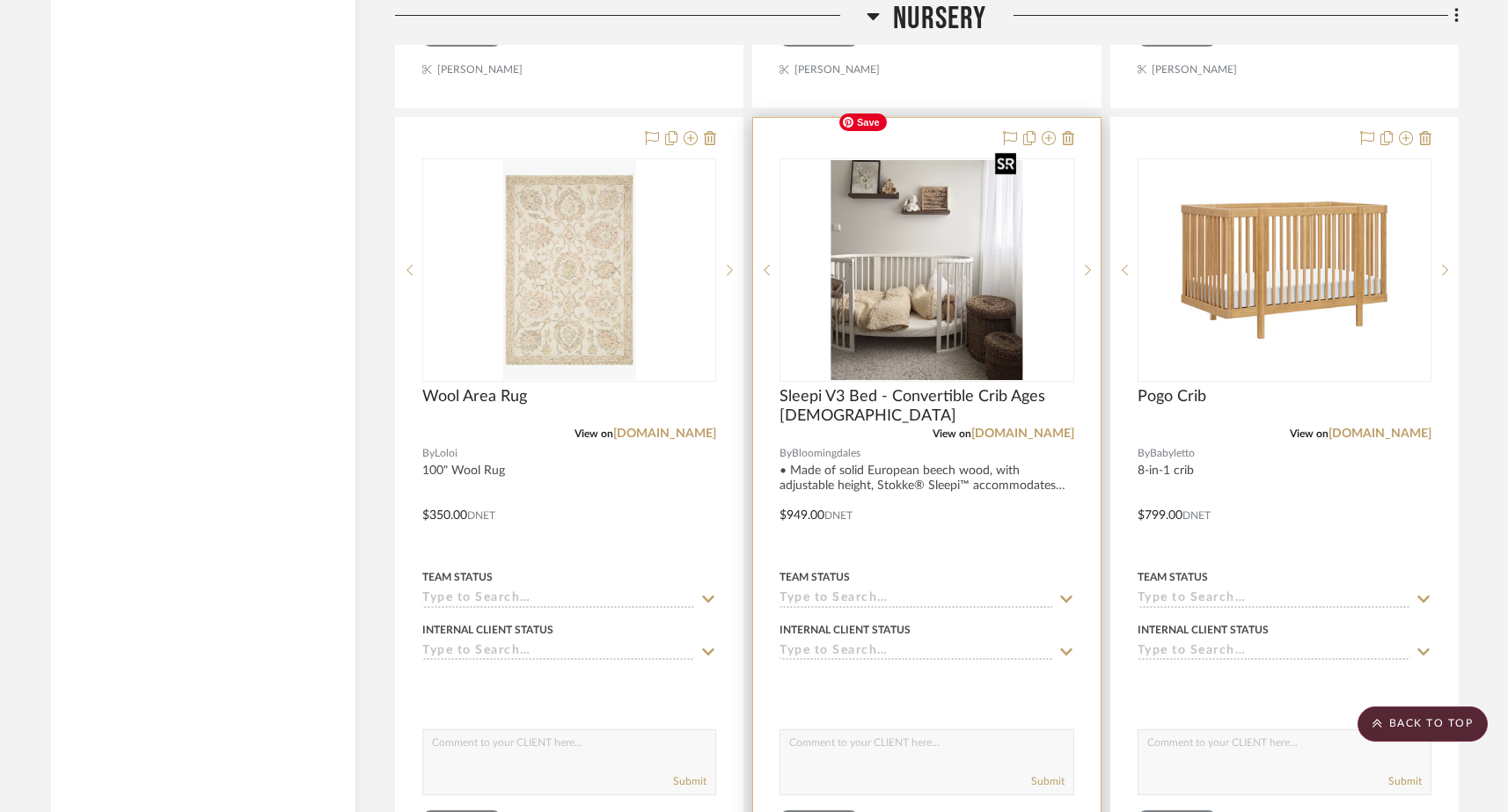
click at [1006, 301] on img "4" at bounding box center [927, 269] width 193 height 220
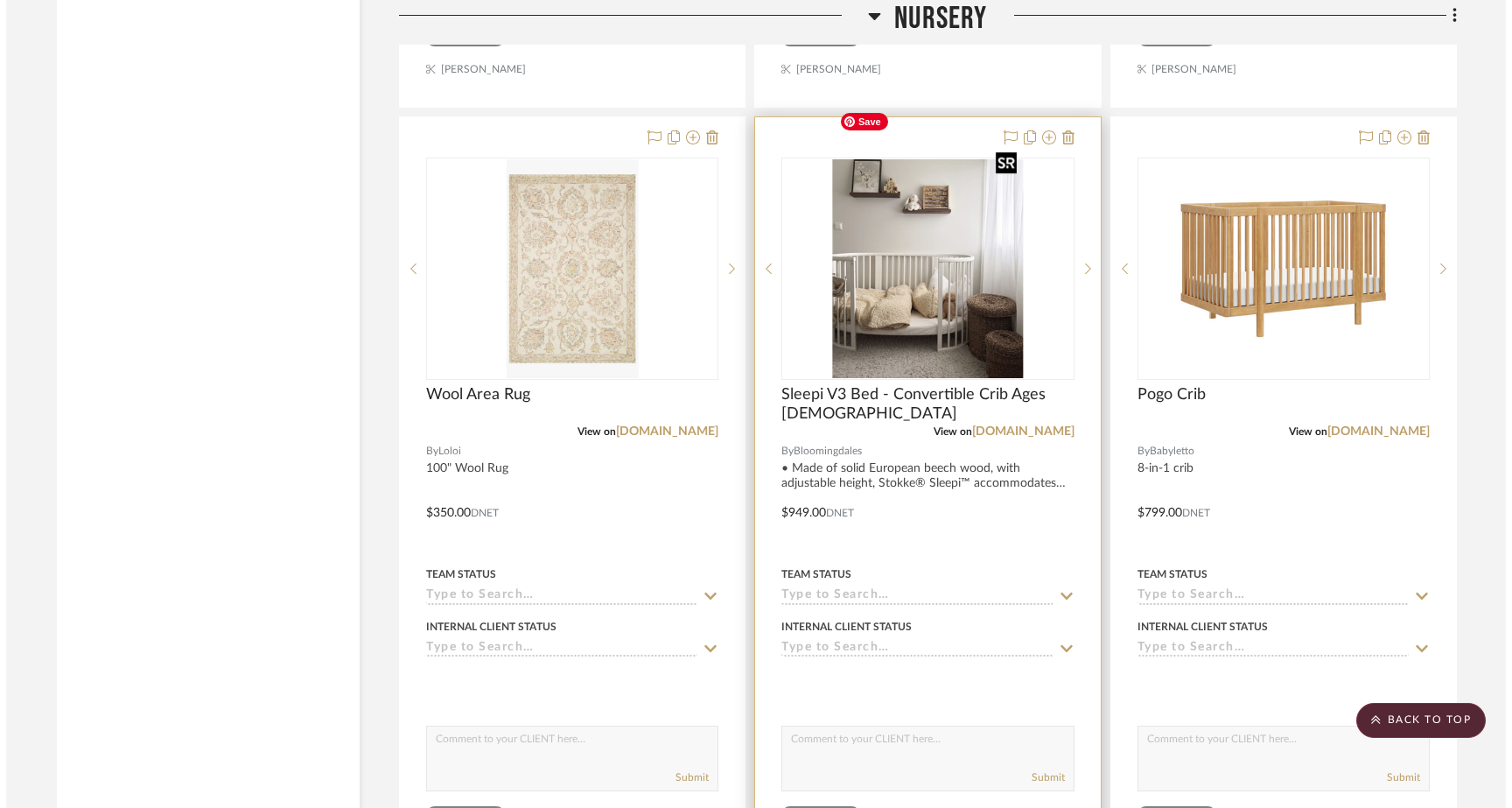
scroll to position [0, 0]
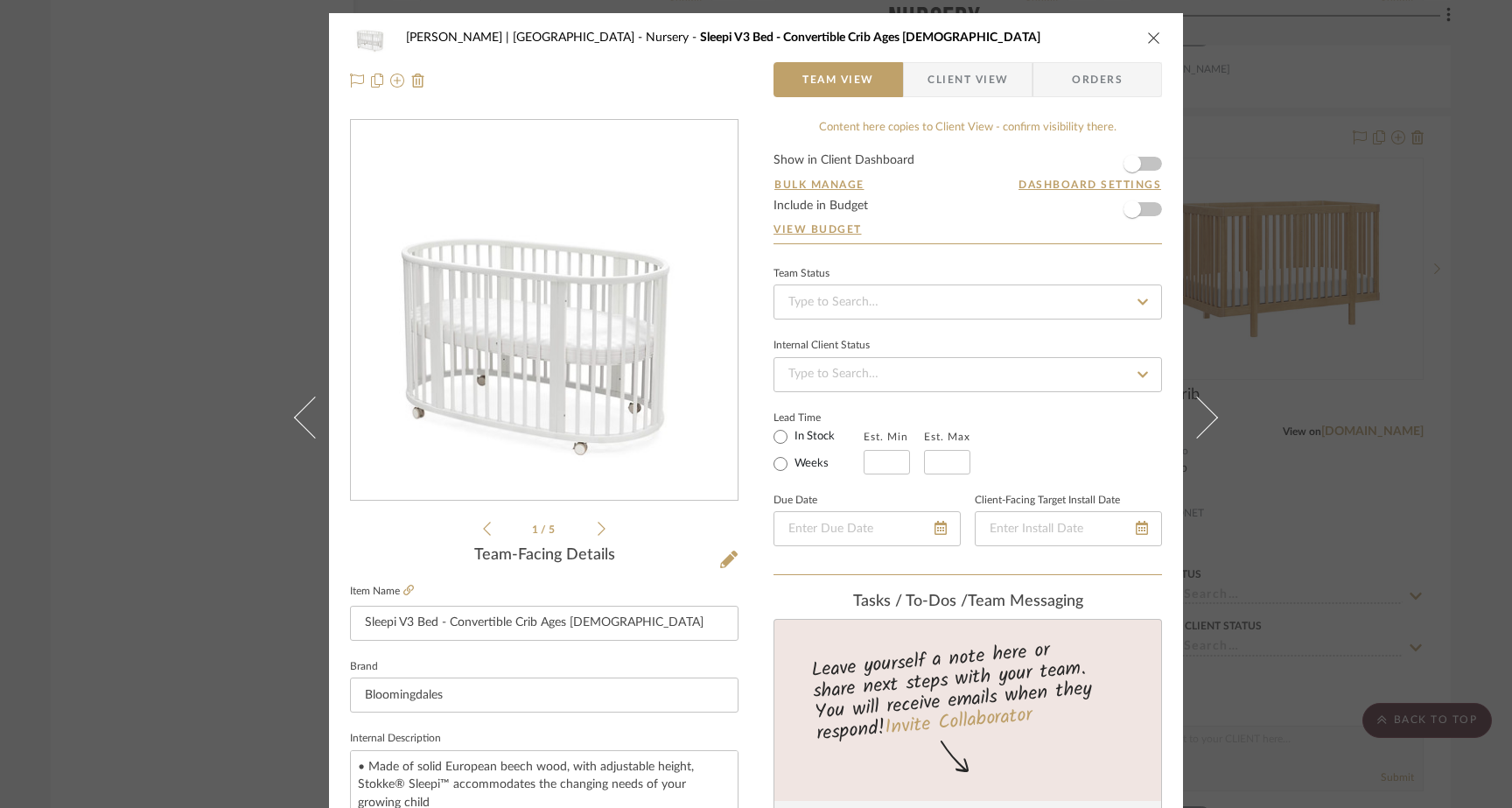
click at [598, 524] on icon at bounding box center [602, 528] width 8 height 15
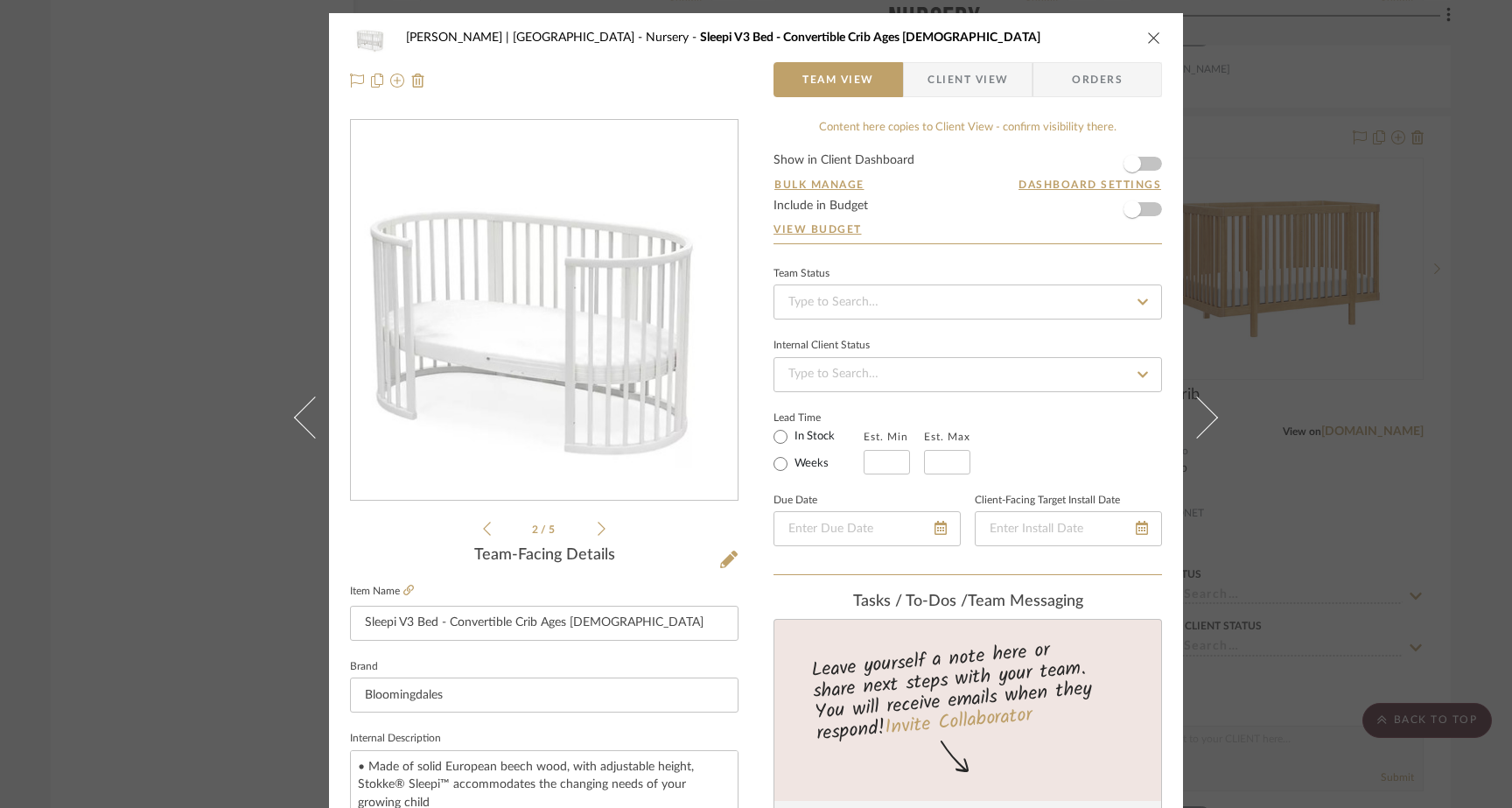
click at [598, 524] on icon at bounding box center [602, 528] width 8 height 15
click at [725, 560] on icon at bounding box center [728, 559] width 17 height 17
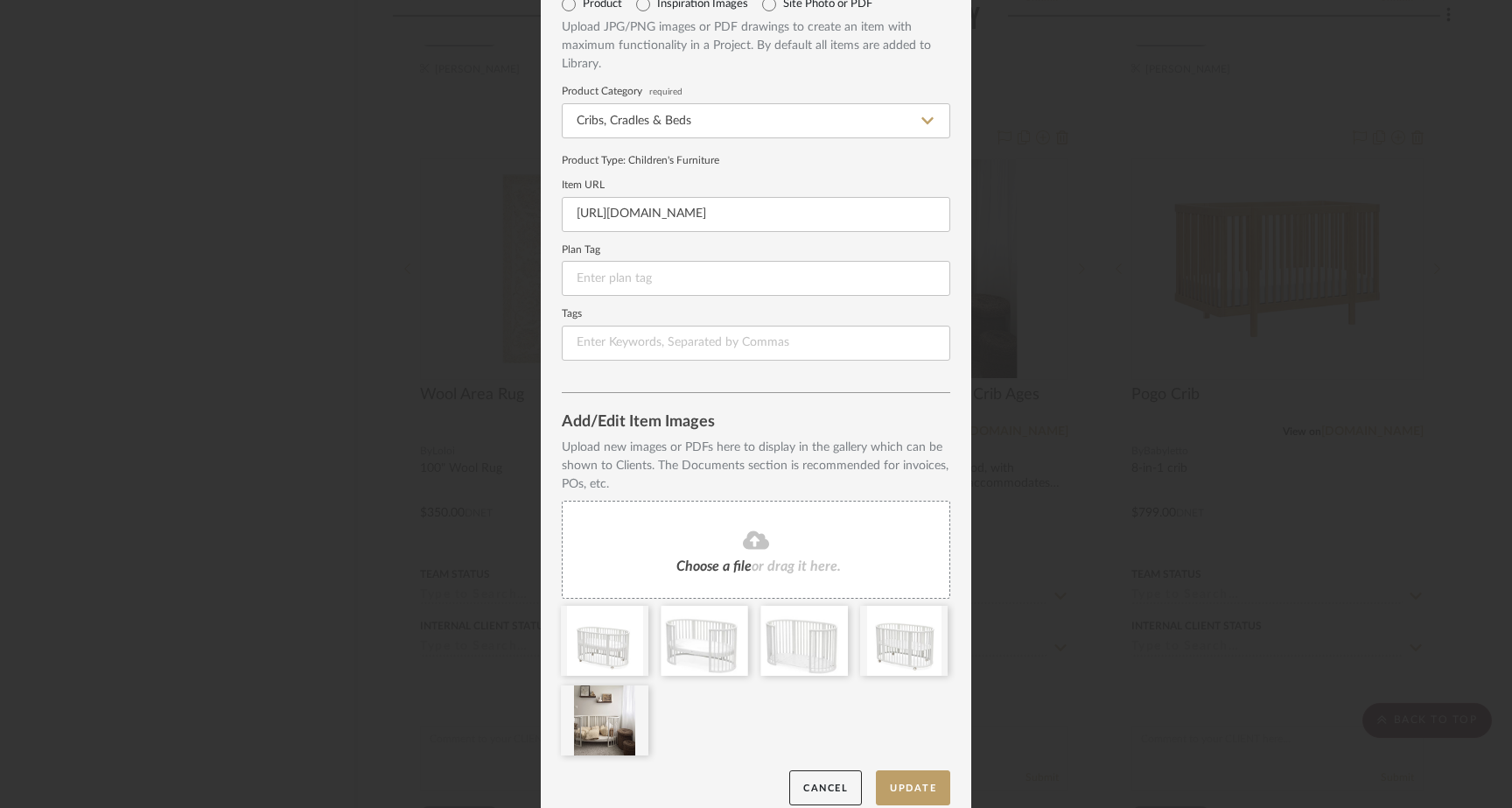
scroll to position [94, 0]
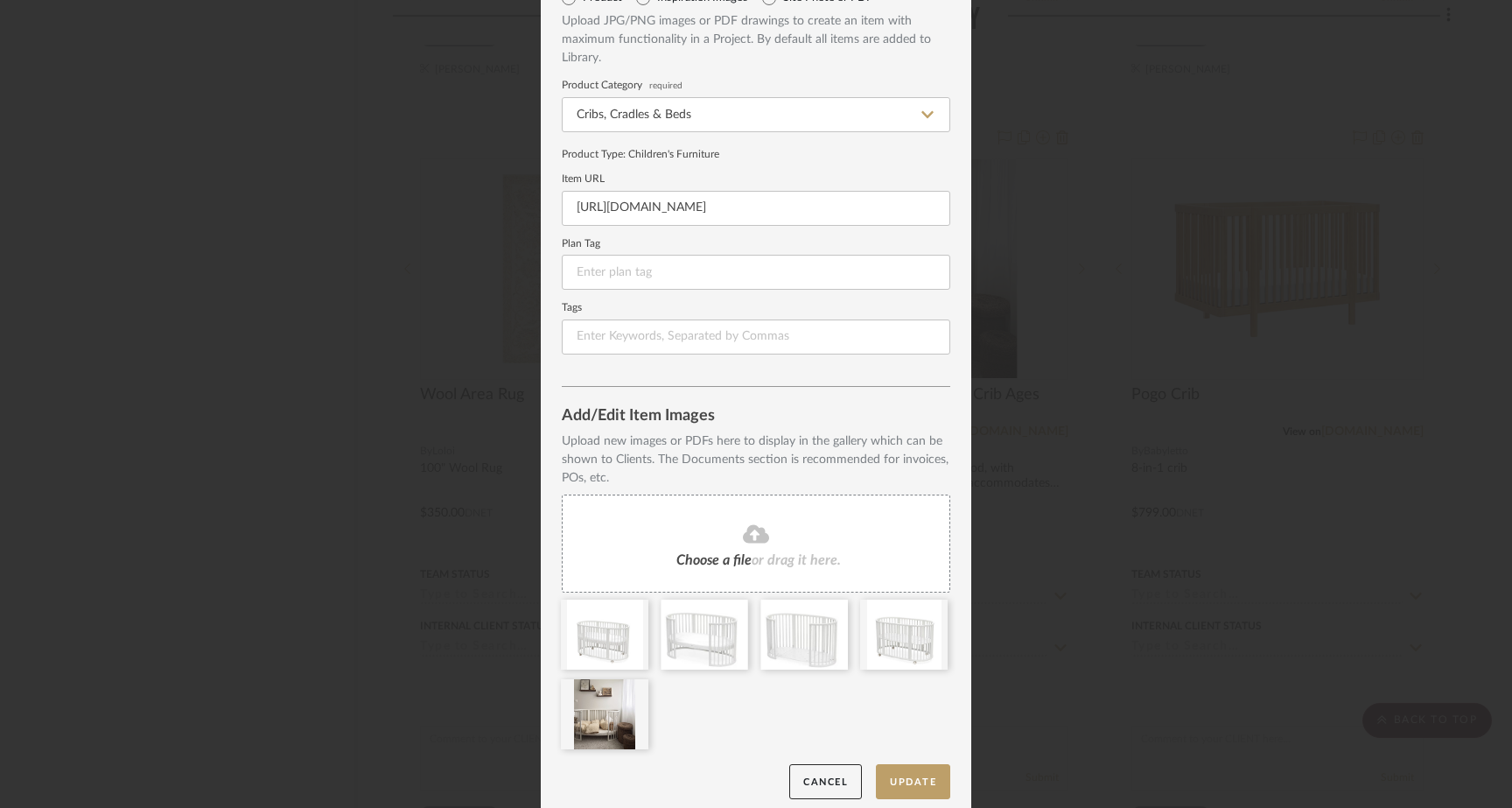
click at [759, 525] on icon at bounding box center [755, 534] width 26 height 21
click at [729, 693] on icon at bounding box center [734, 690] width 12 height 14
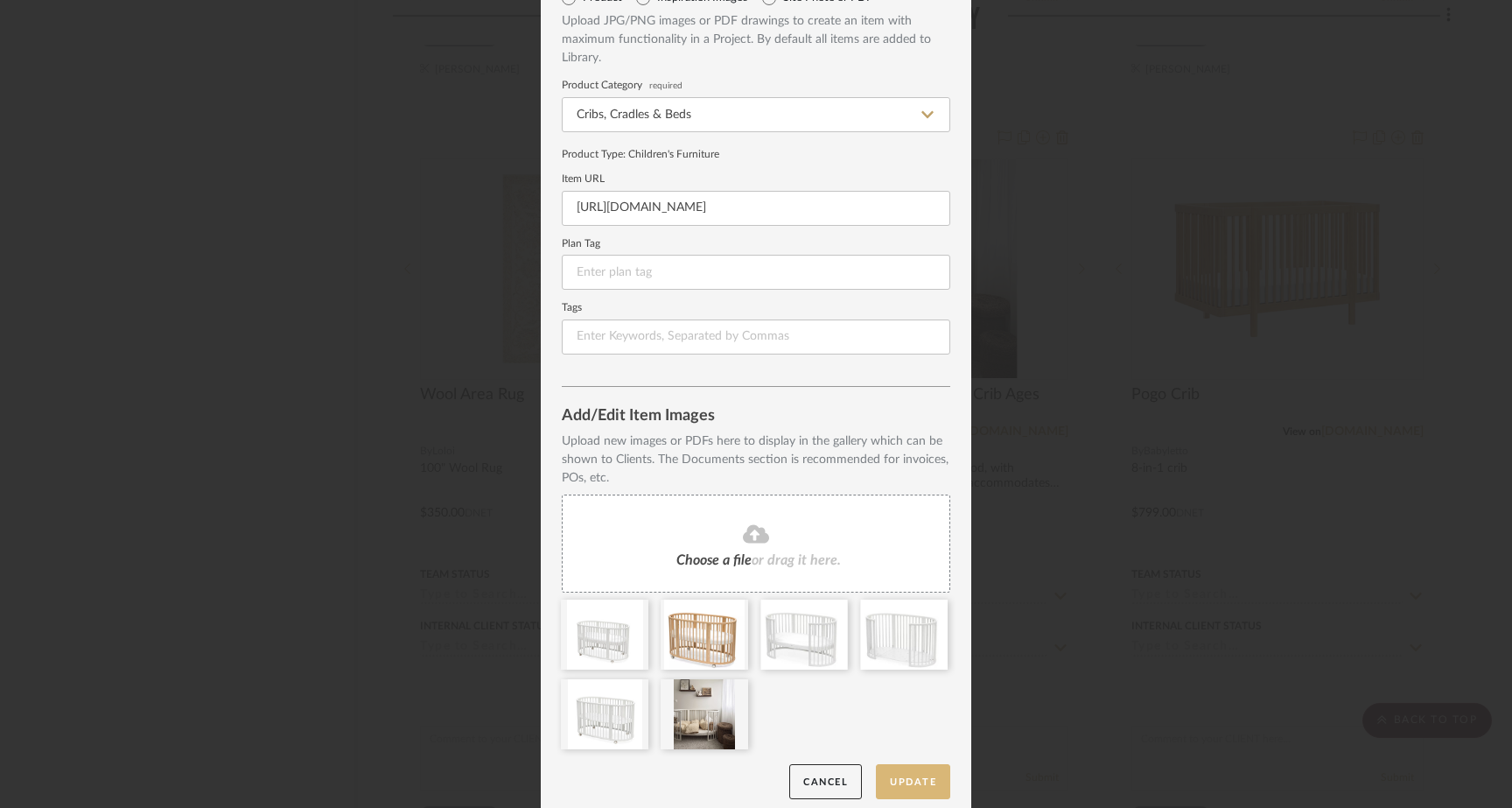
click at [890, 784] on button "Update" at bounding box center [913, 781] width 75 height 35
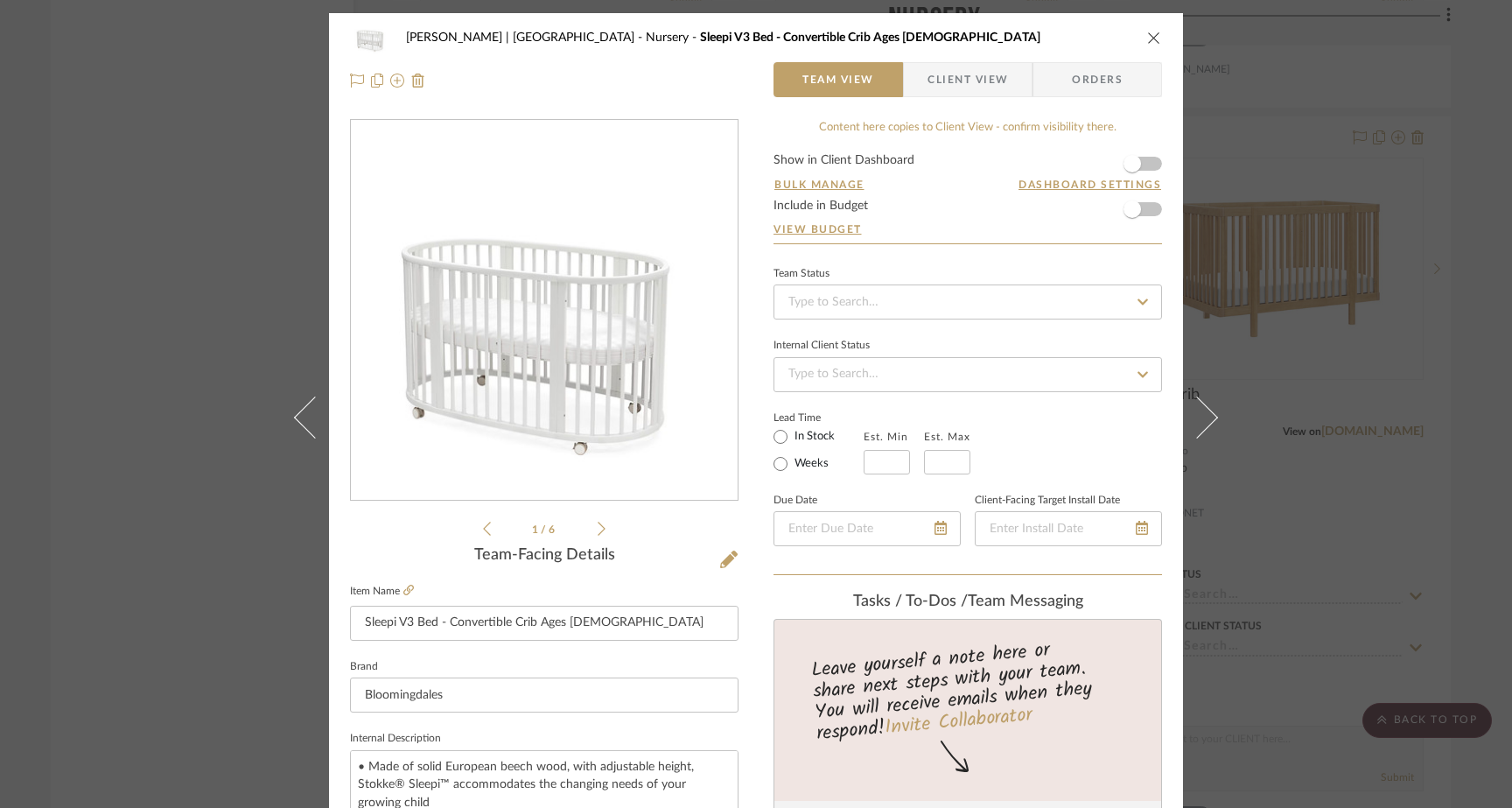
click at [190, 299] on div "Ferree | Brooklyn Heights Nursery Sleepi V3 Bed - Convertible Crib Ages 0-5 Tea…" at bounding box center [756, 404] width 1512 height 808
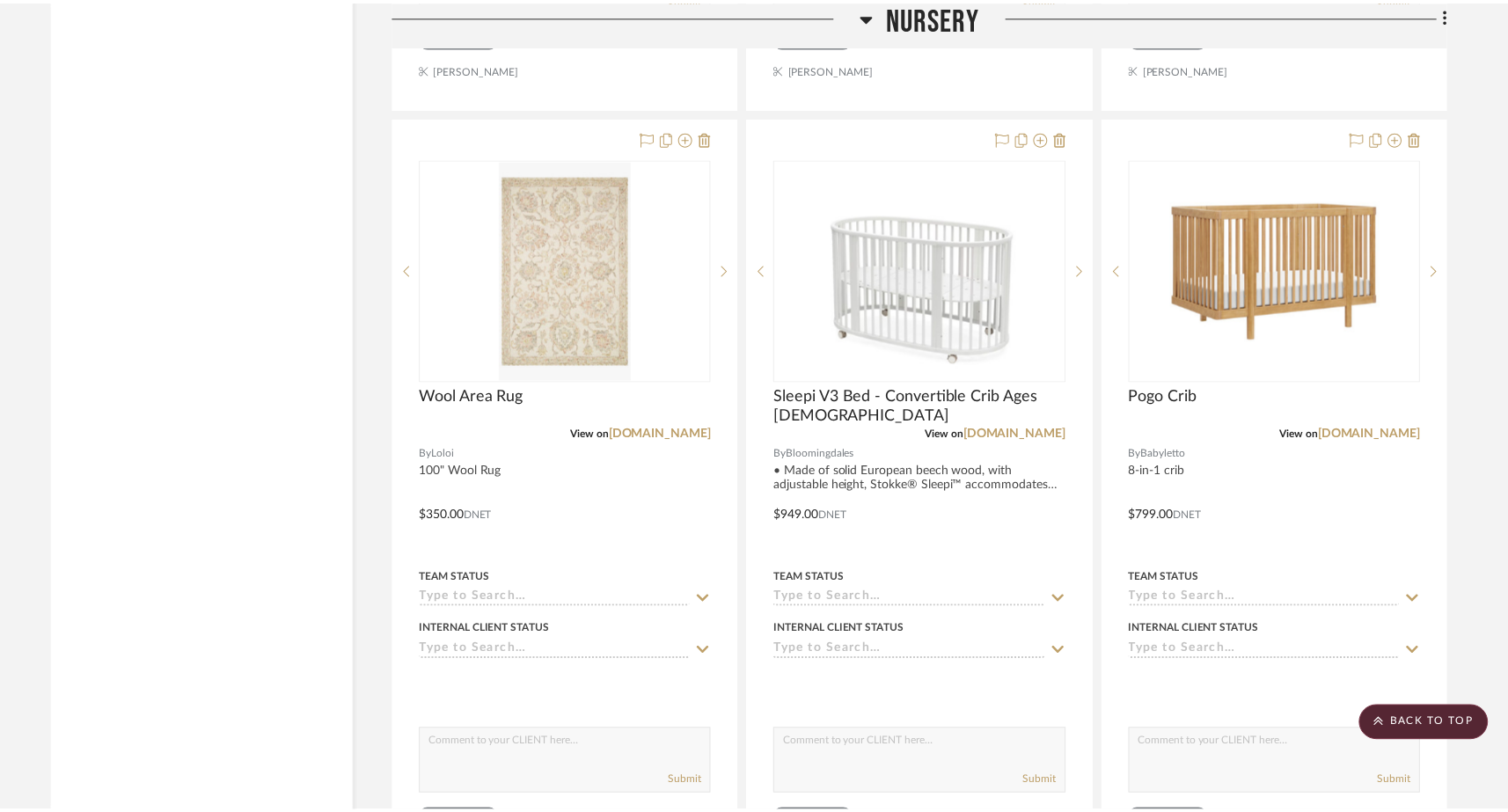
scroll to position [21009, 0]
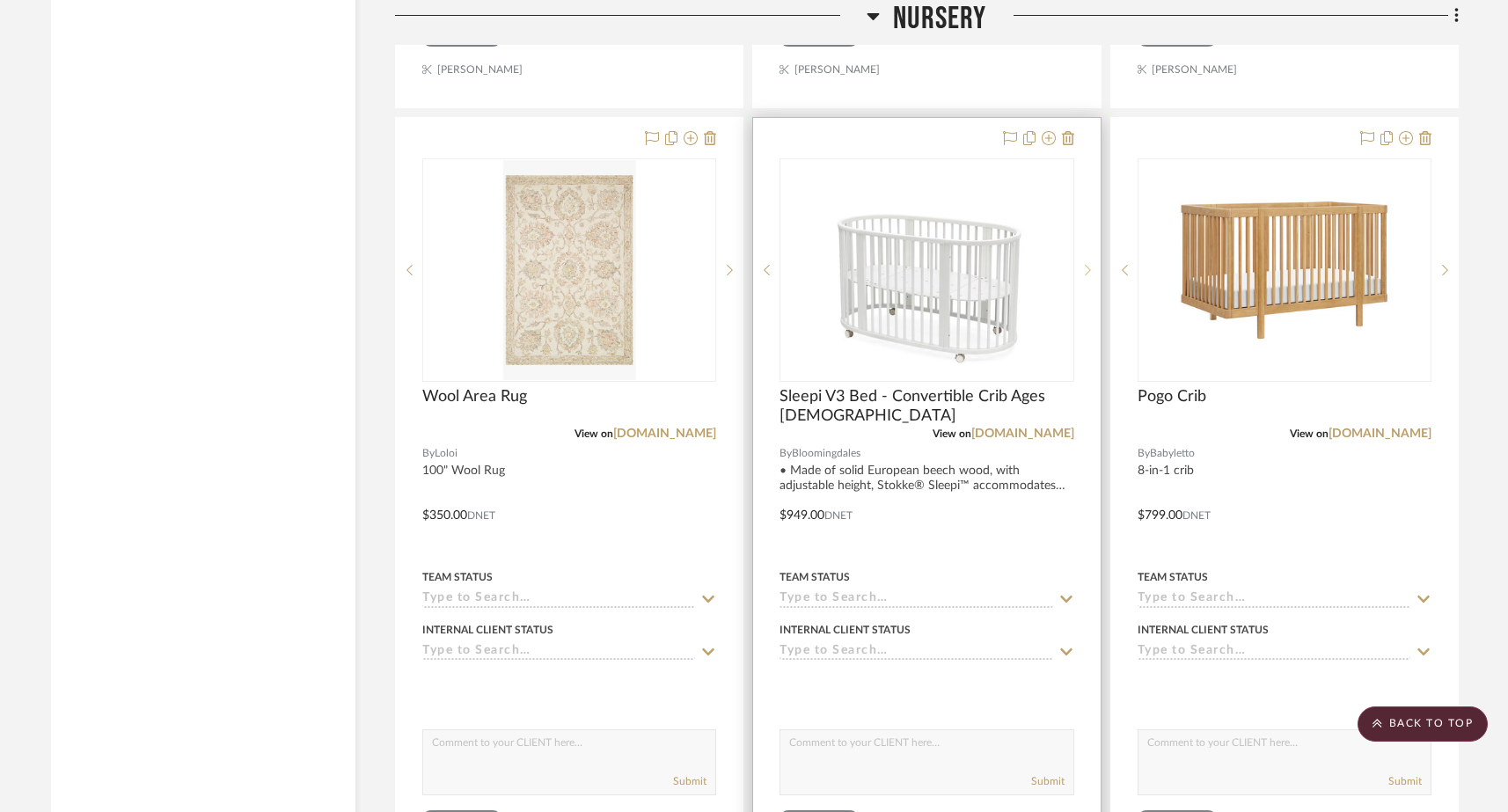
click at [1092, 264] on sr-next-btn at bounding box center [1087, 269] width 27 height 12
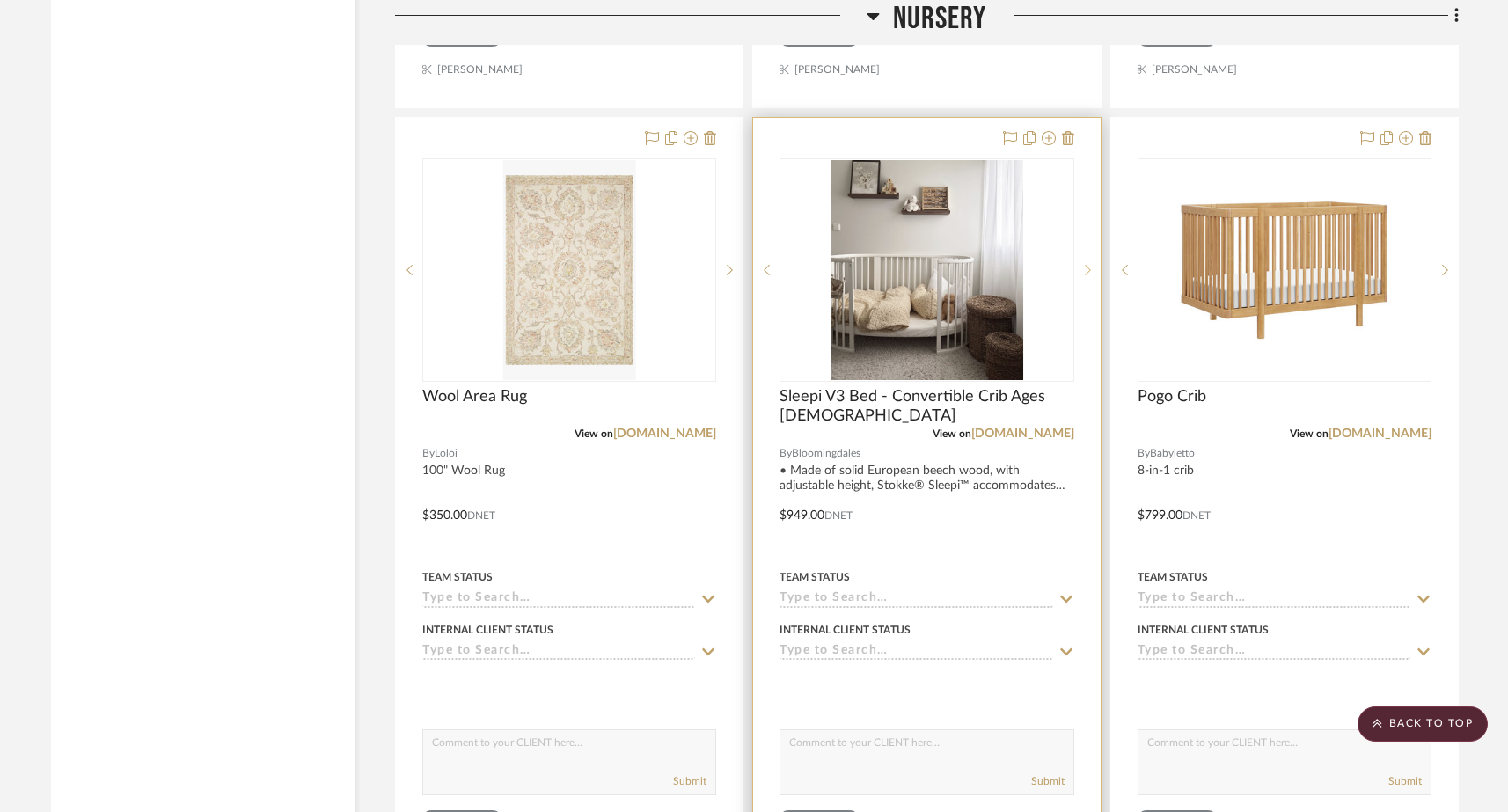
click at [1092, 264] on sr-next-btn at bounding box center [1087, 269] width 27 height 12
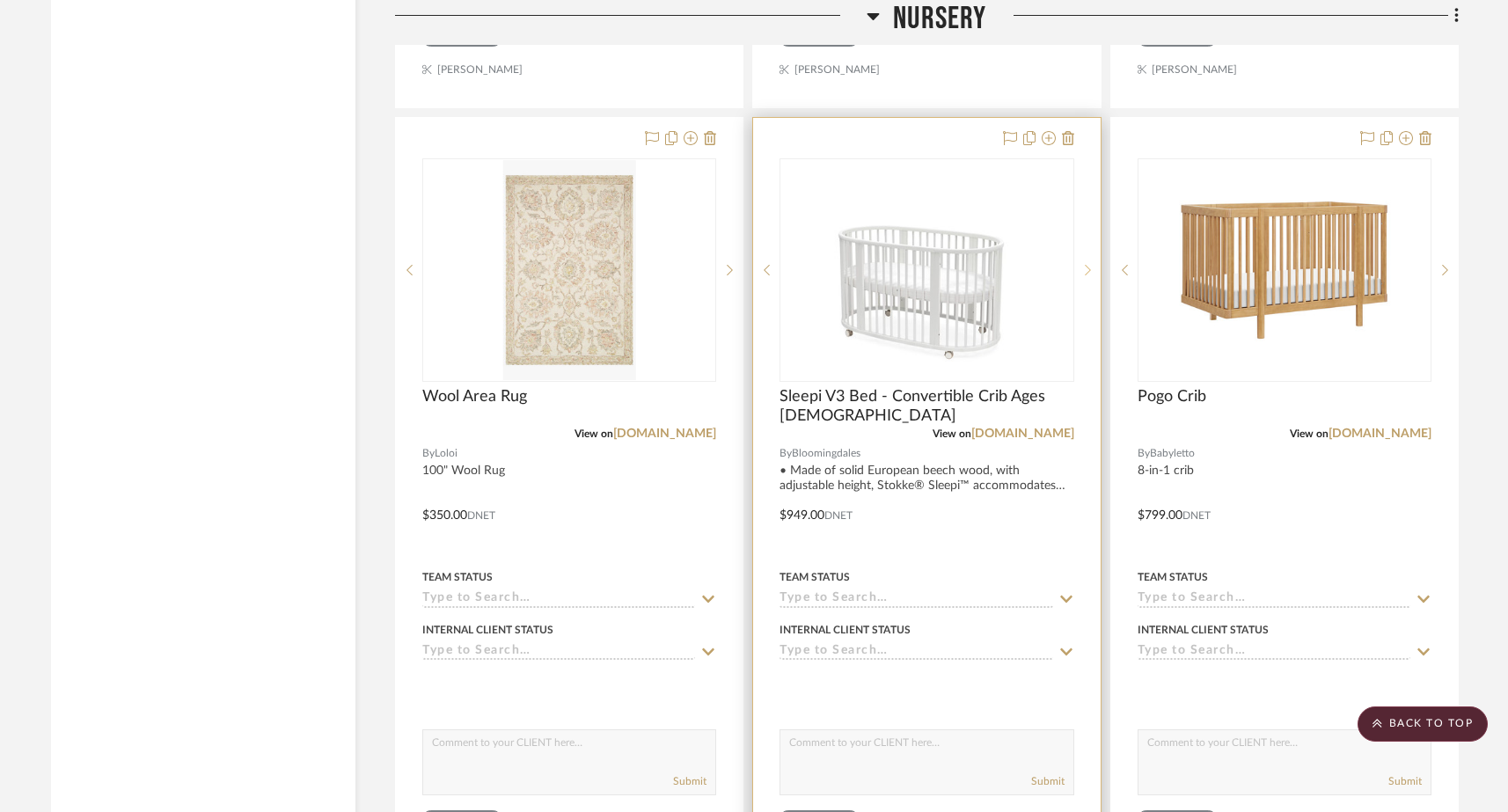
click at [1085, 264] on icon at bounding box center [1088, 269] width 6 height 12
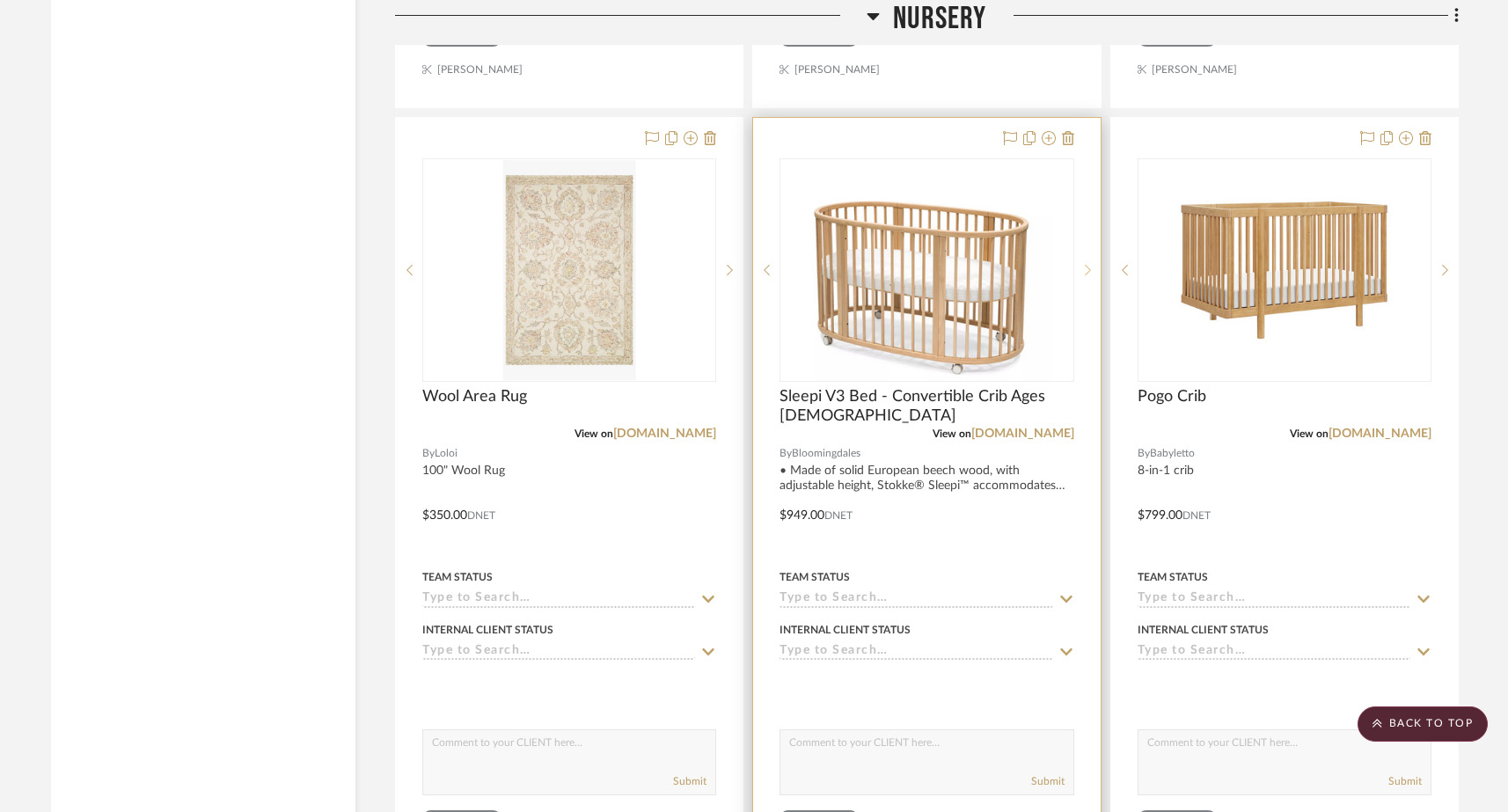
click at [1085, 264] on icon at bounding box center [1088, 269] width 6 height 12
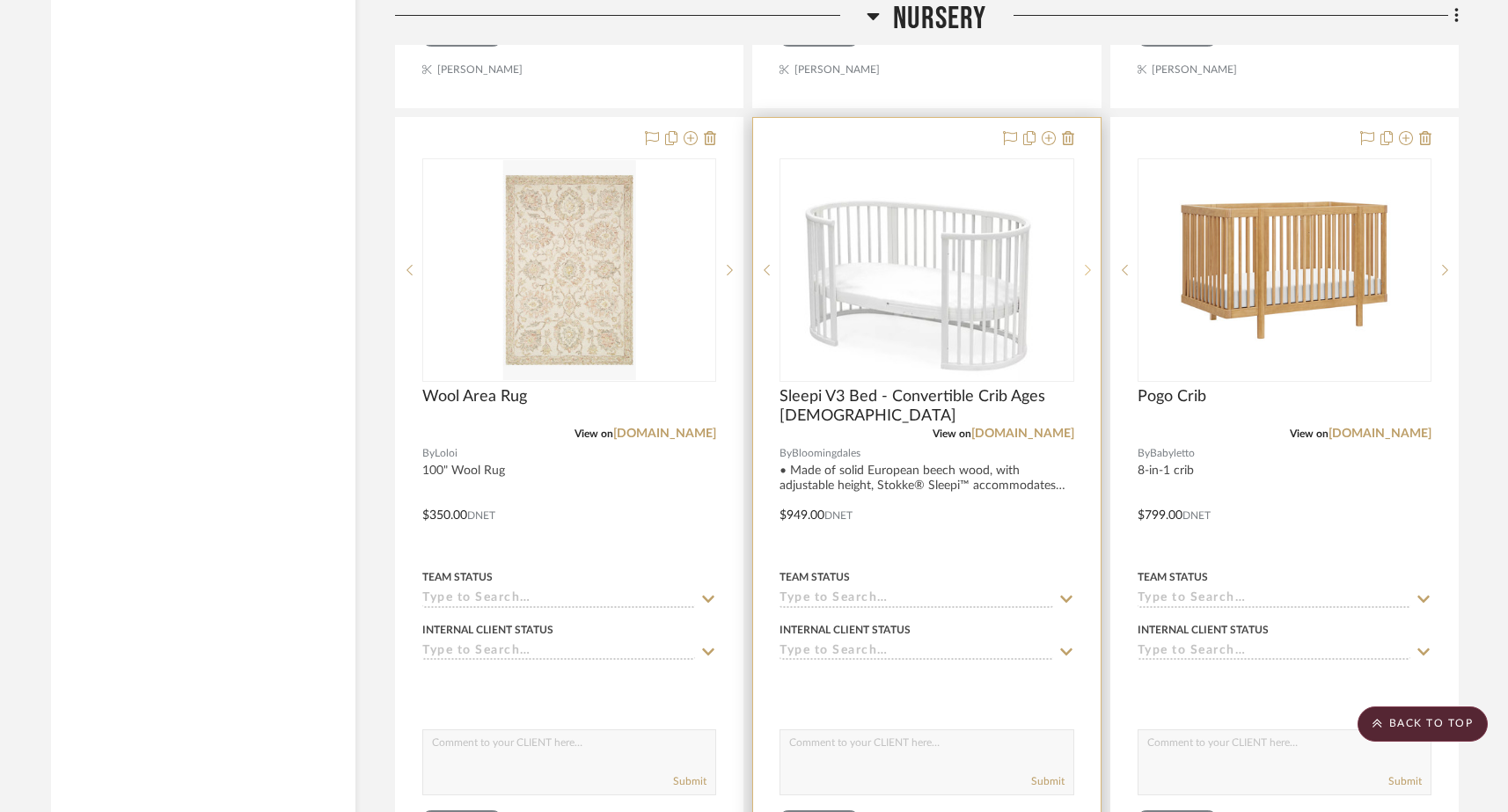
click at [1085, 264] on icon at bounding box center [1088, 269] width 6 height 12
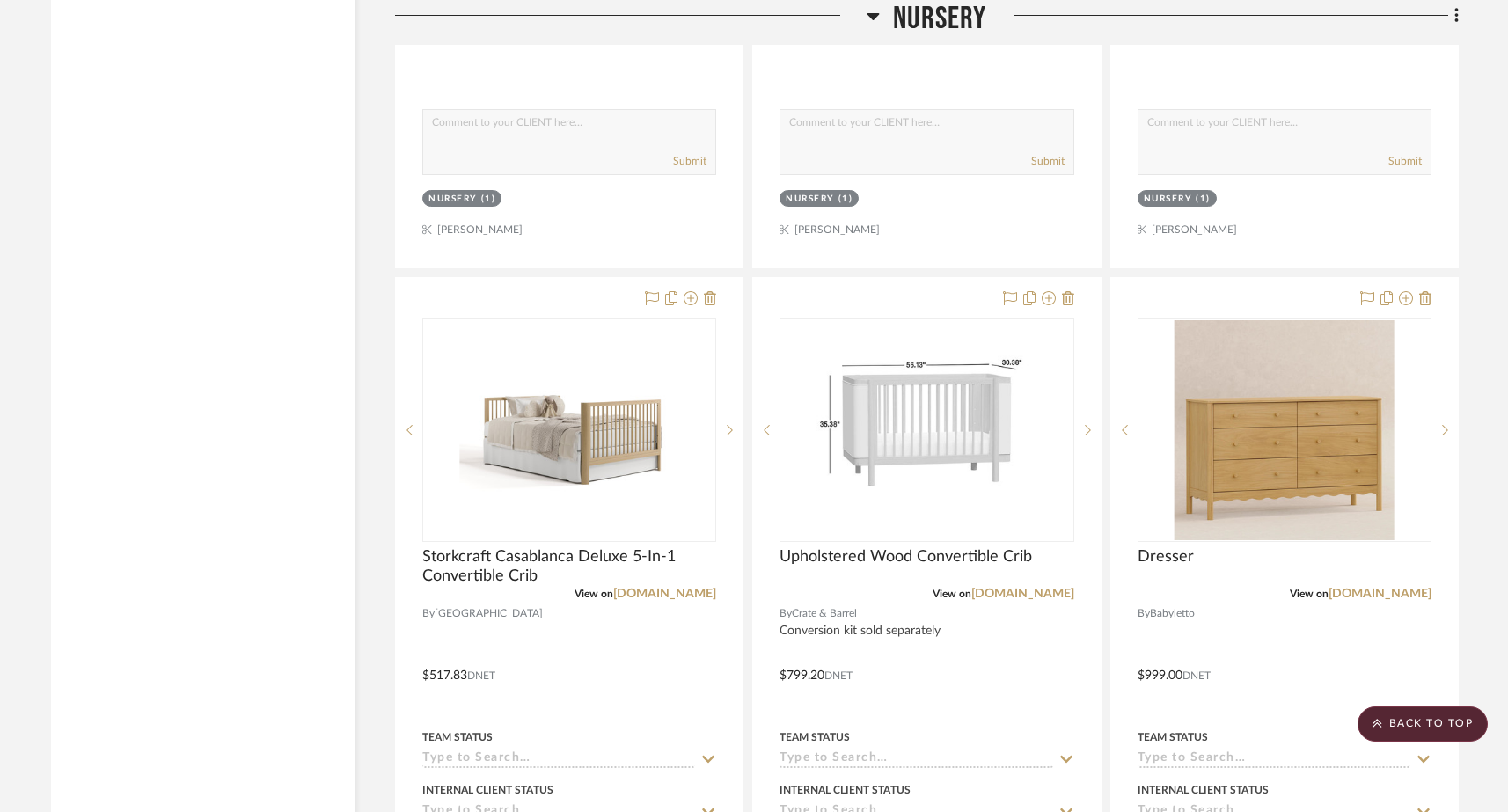
scroll to position [22405, 0]
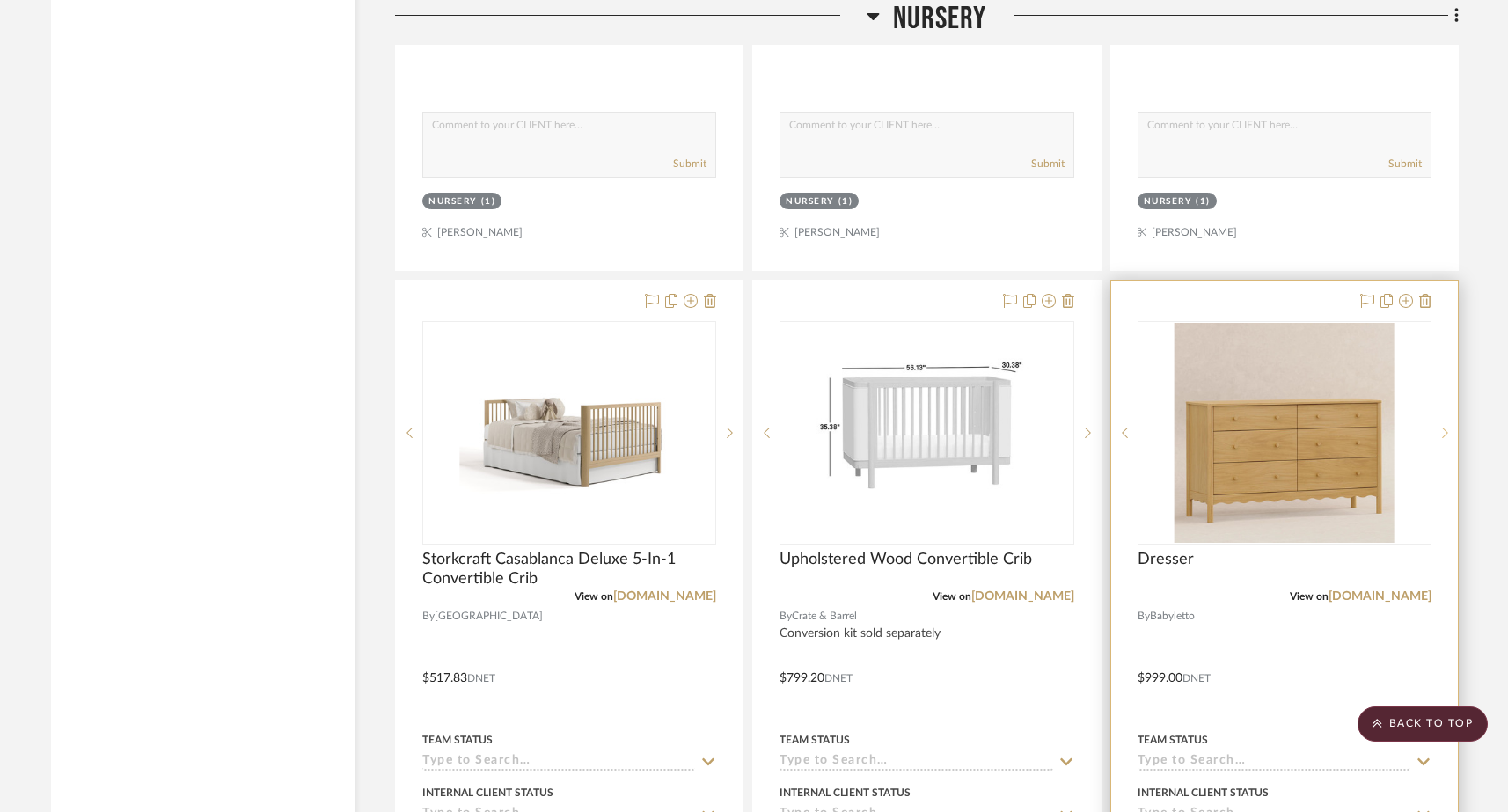
click at [1186, 427] on icon at bounding box center [1445, 432] width 6 height 12
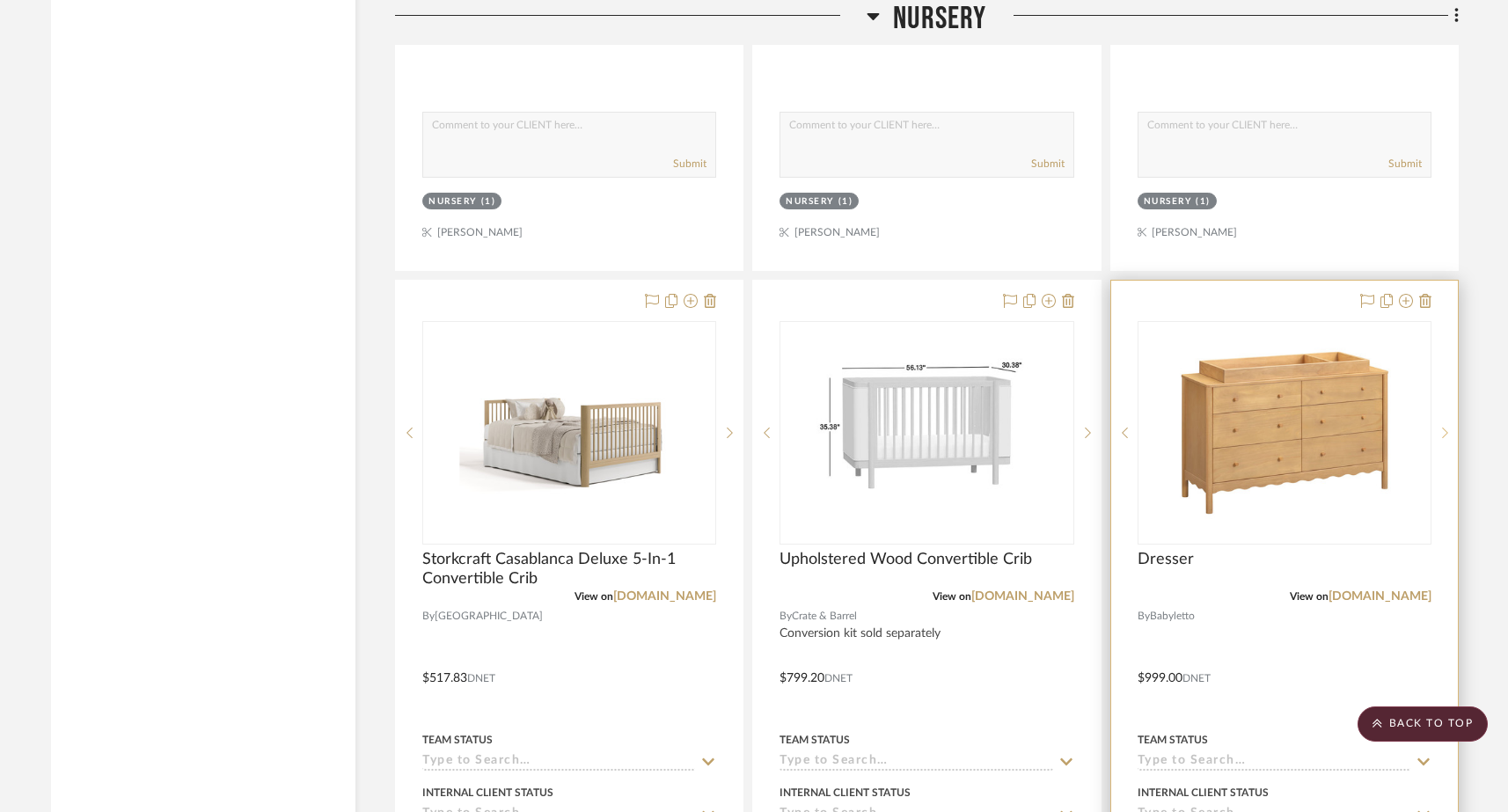
click at [1186, 427] on sr-next-btn at bounding box center [1444, 432] width 27 height 12
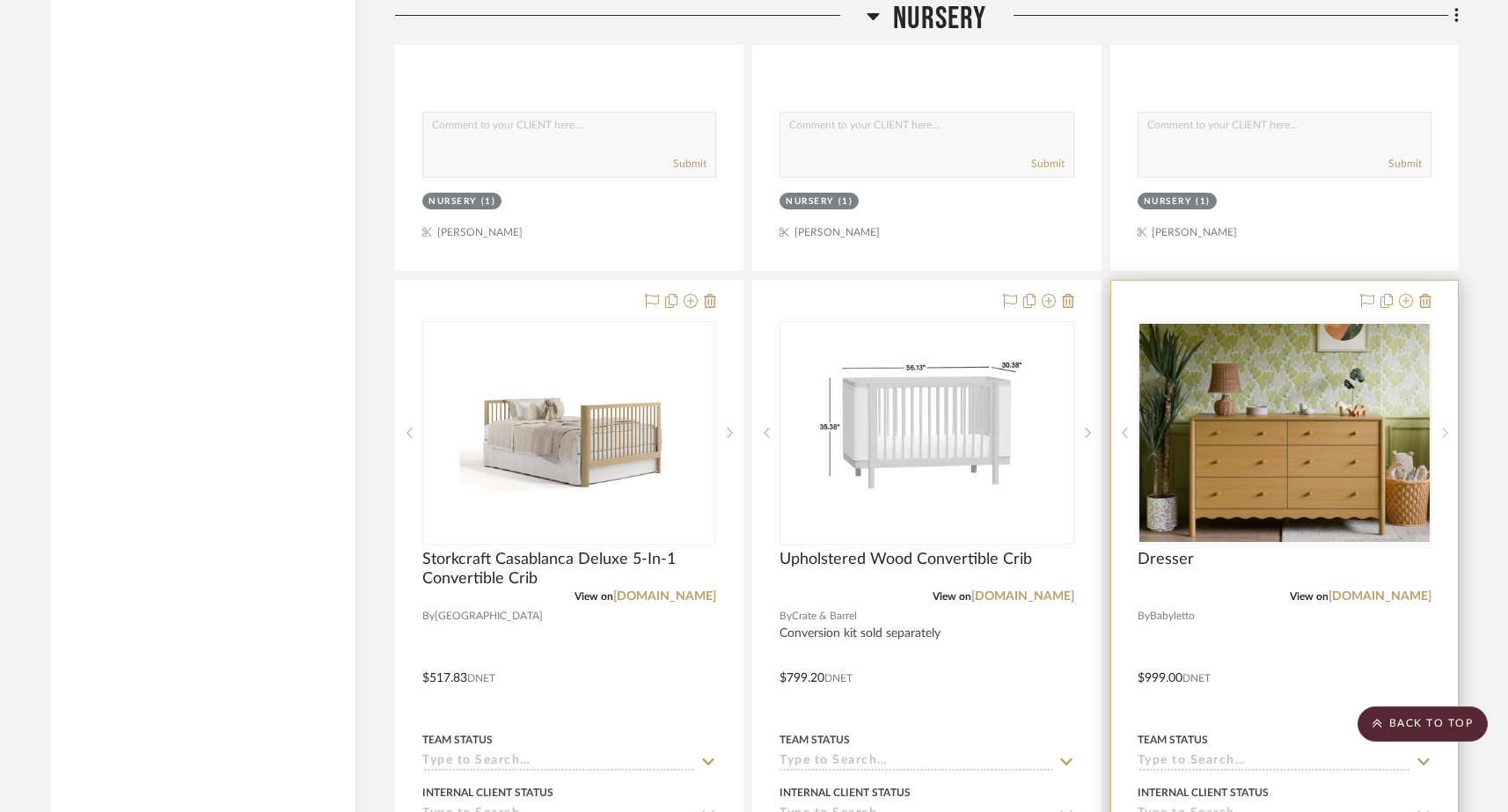
click at [1186, 427] on sr-next-btn at bounding box center [1444, 432] width 27 height 12
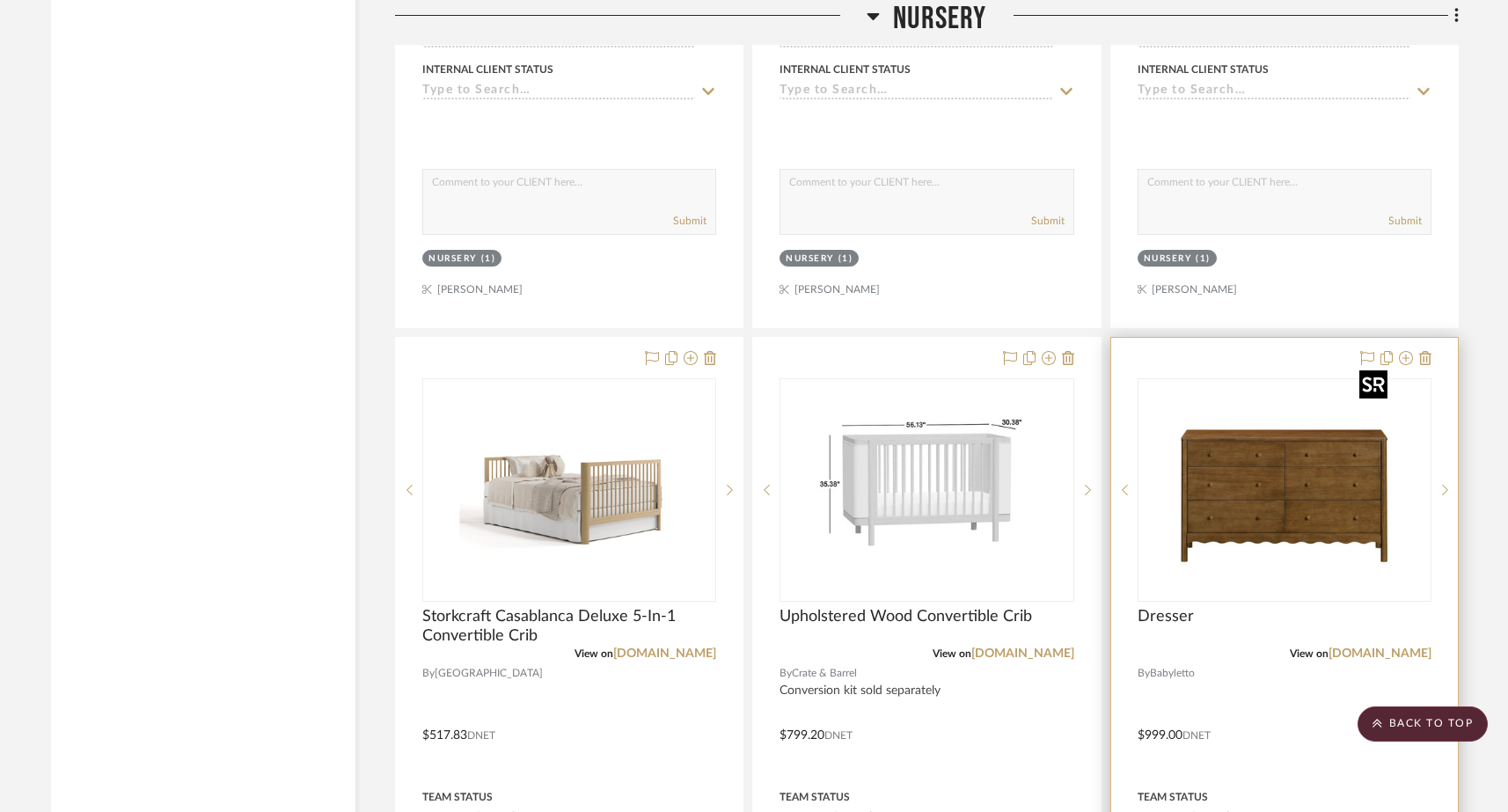
scroll to position [22347, 0]
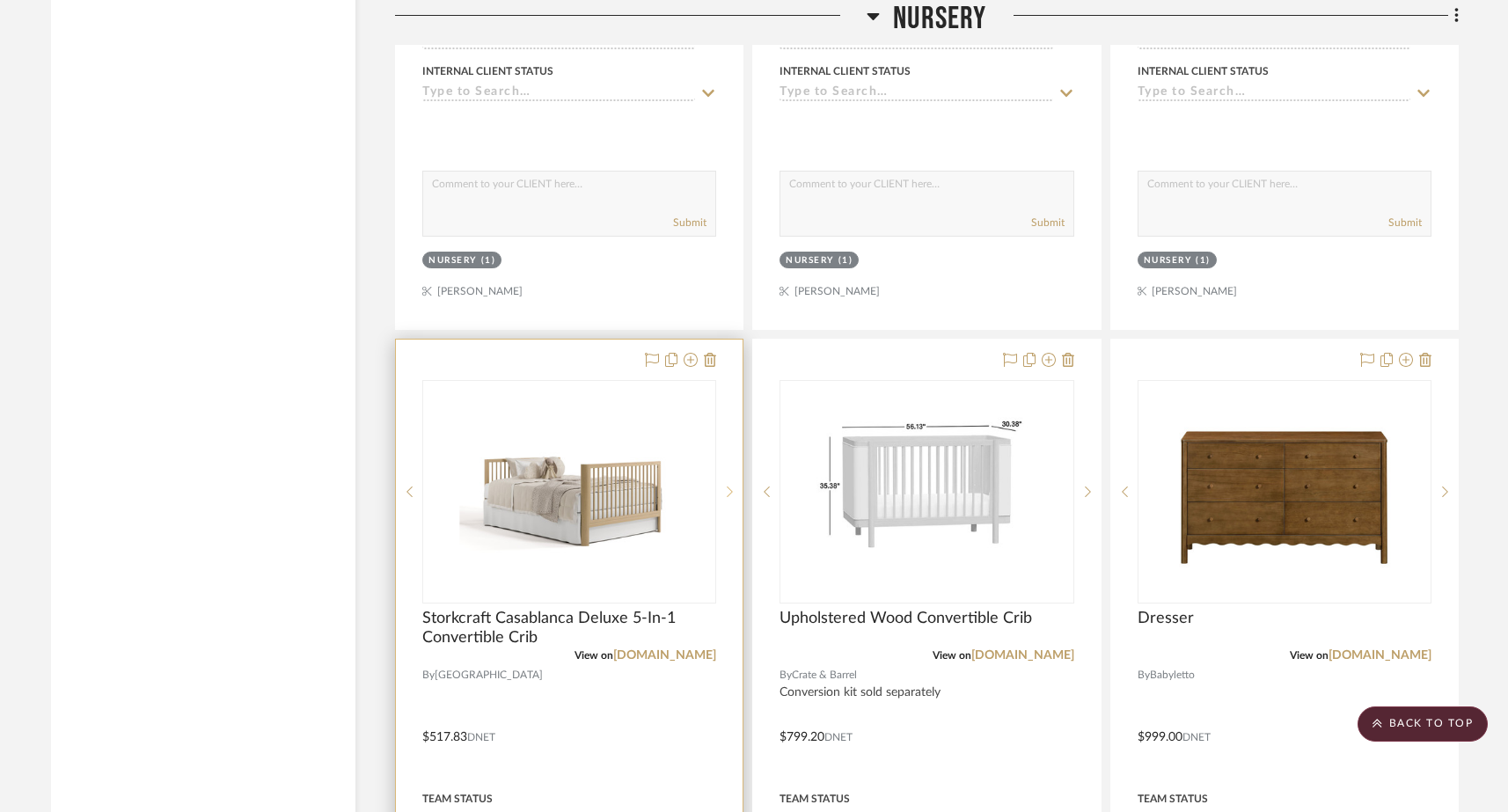
click at [730, 486] on icon at bounding box center [730, 491] width 6 height 11
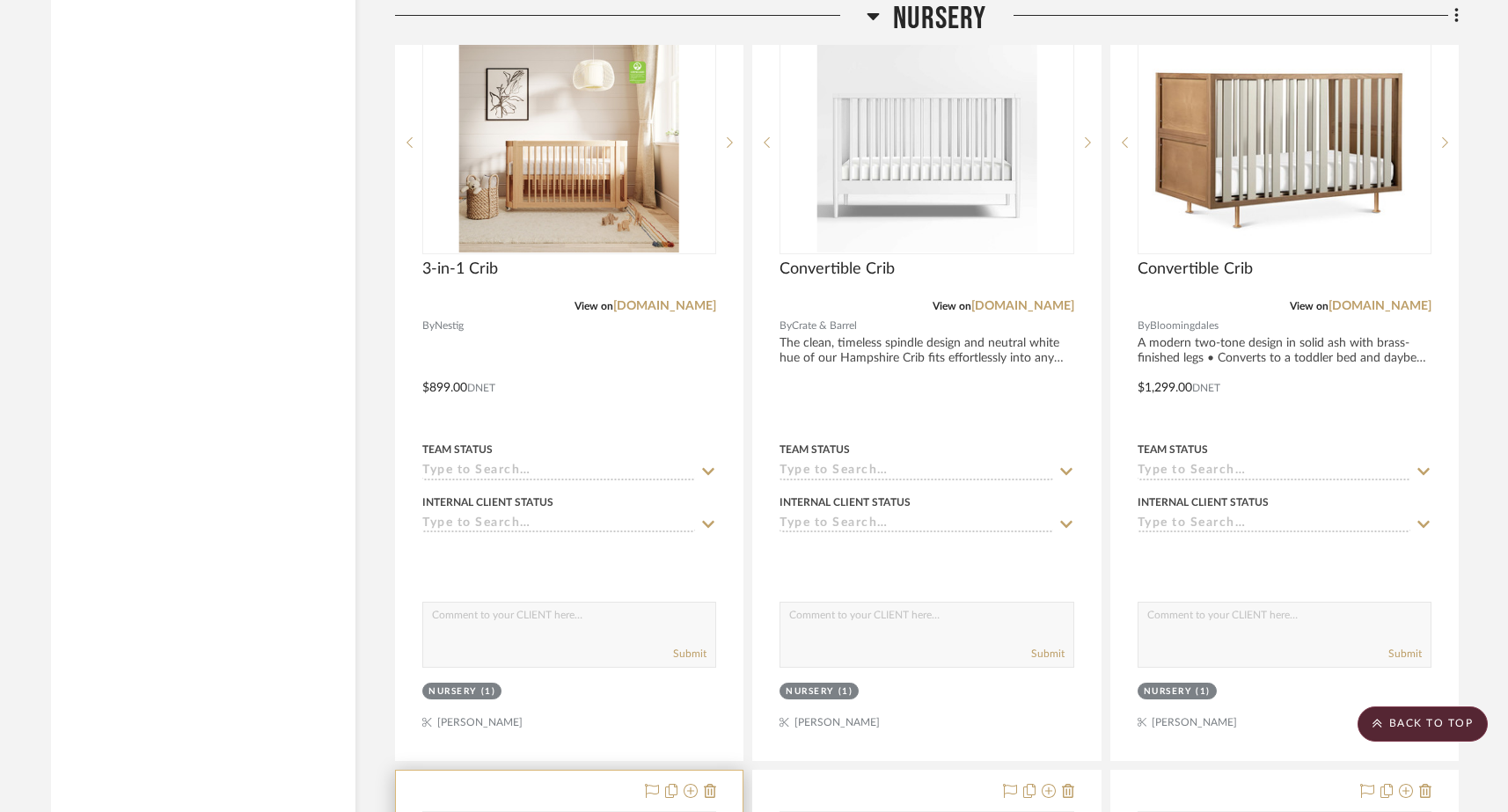
scroll to position [21667, 0]
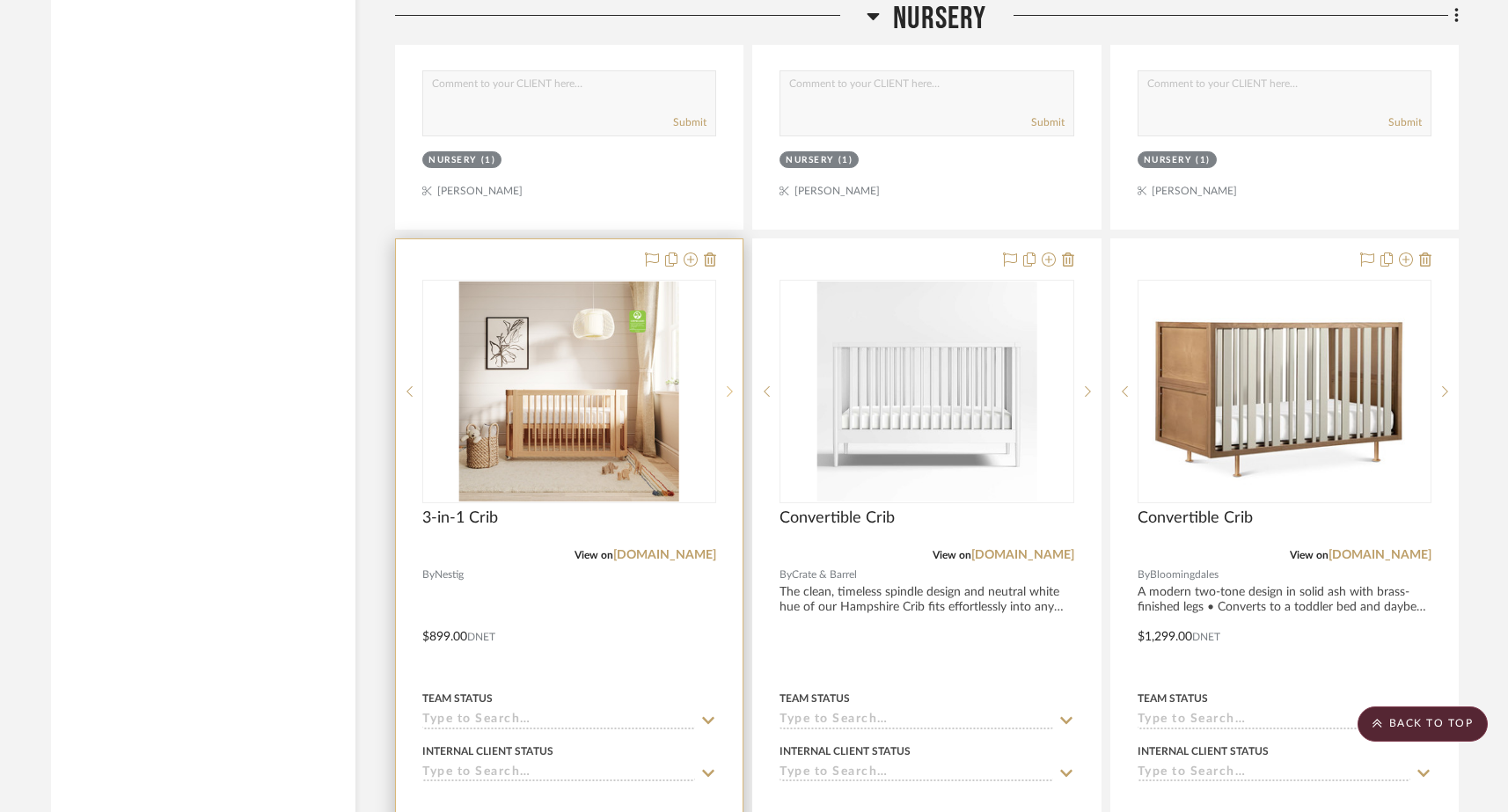
click at [730, 385] on icon at bounding box center [729, 391] width 6 height 12
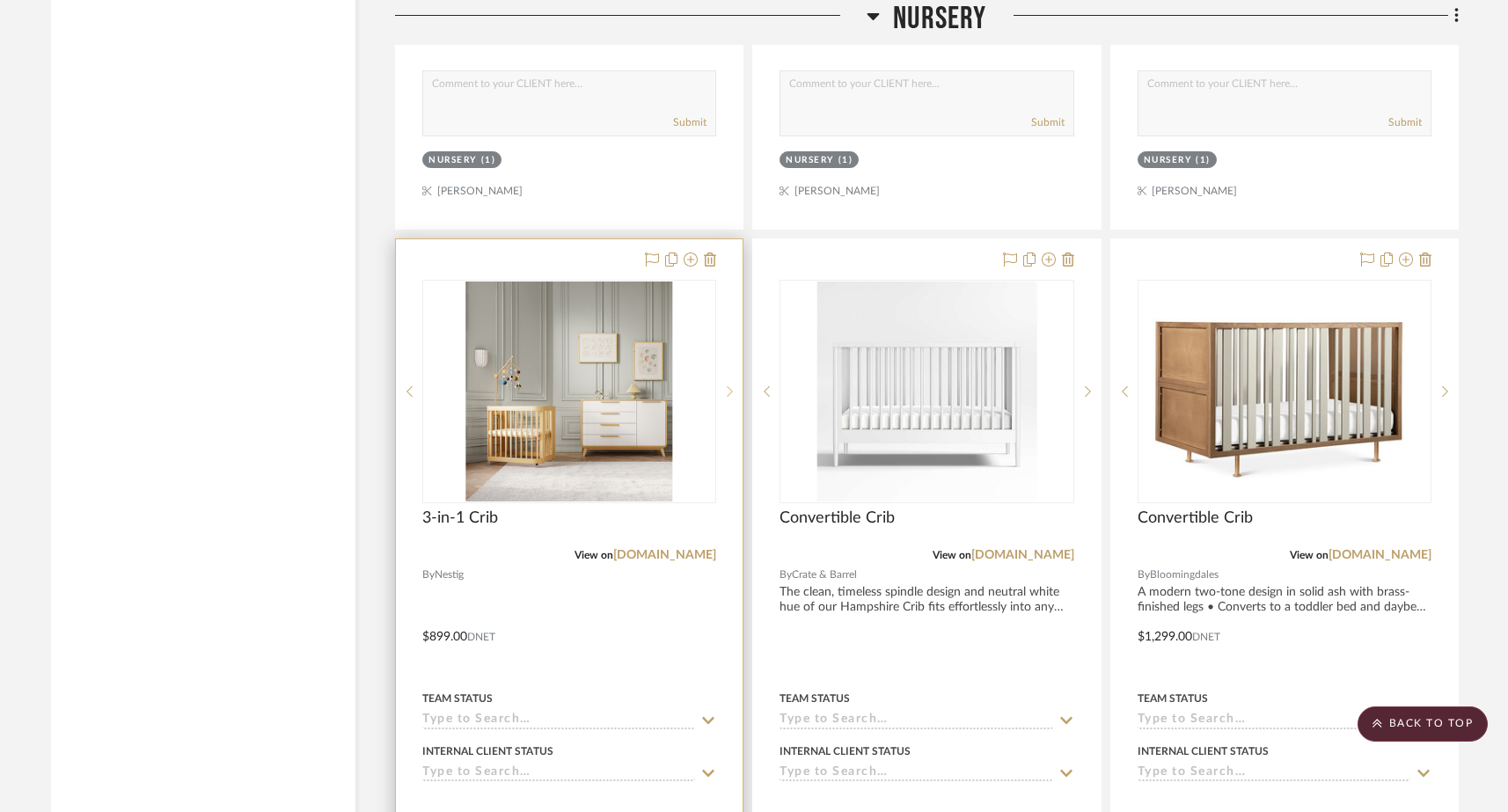
click at [730, 385] on icon at bounding box center [729, 391] width 6 height 12
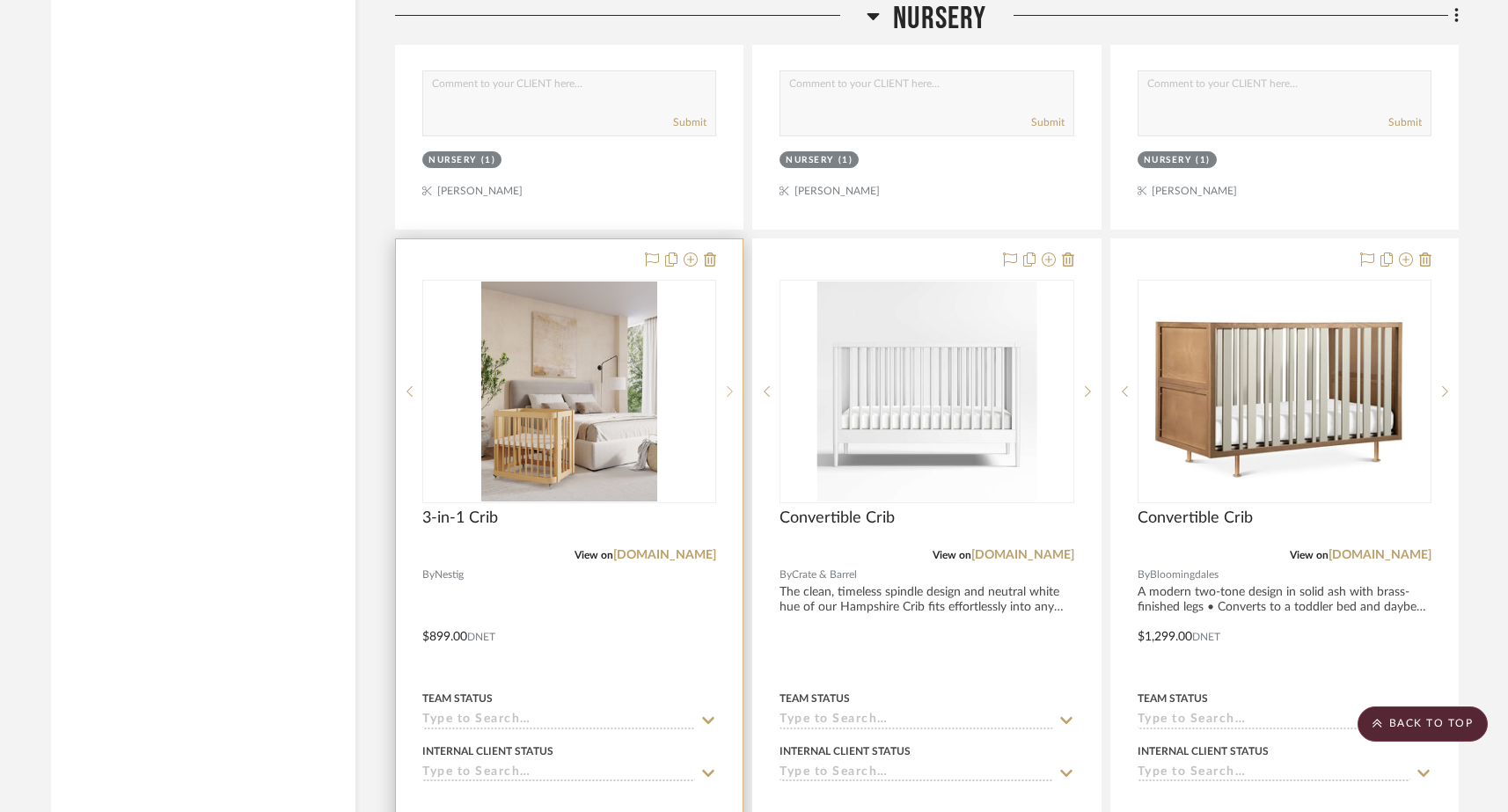
click at [730, 385] on icon at bounding box center [729, 391] width 6 height 12
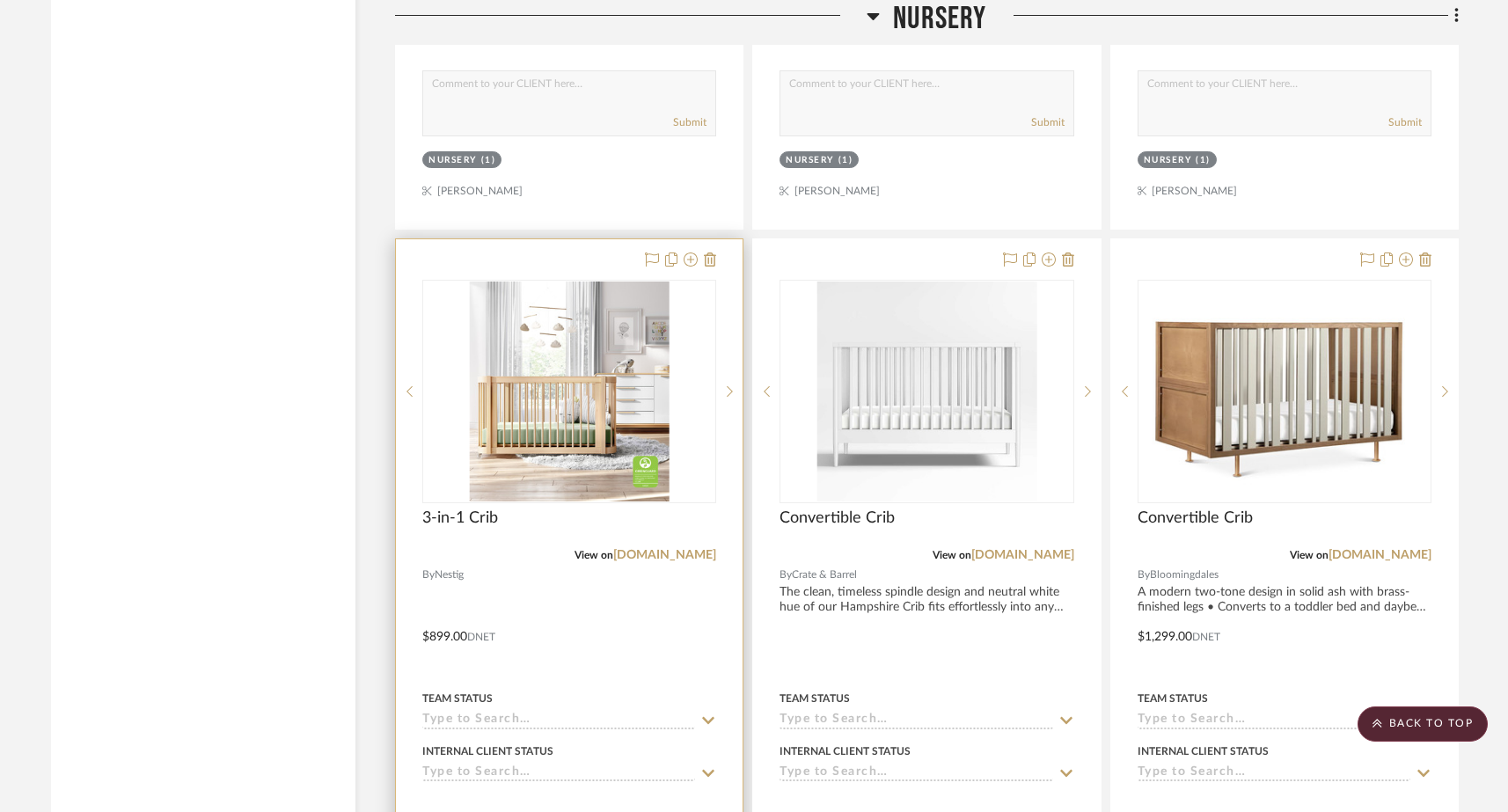
click at [664, 365] on img "3" at bounding box center [569, 391] width 200 height 220
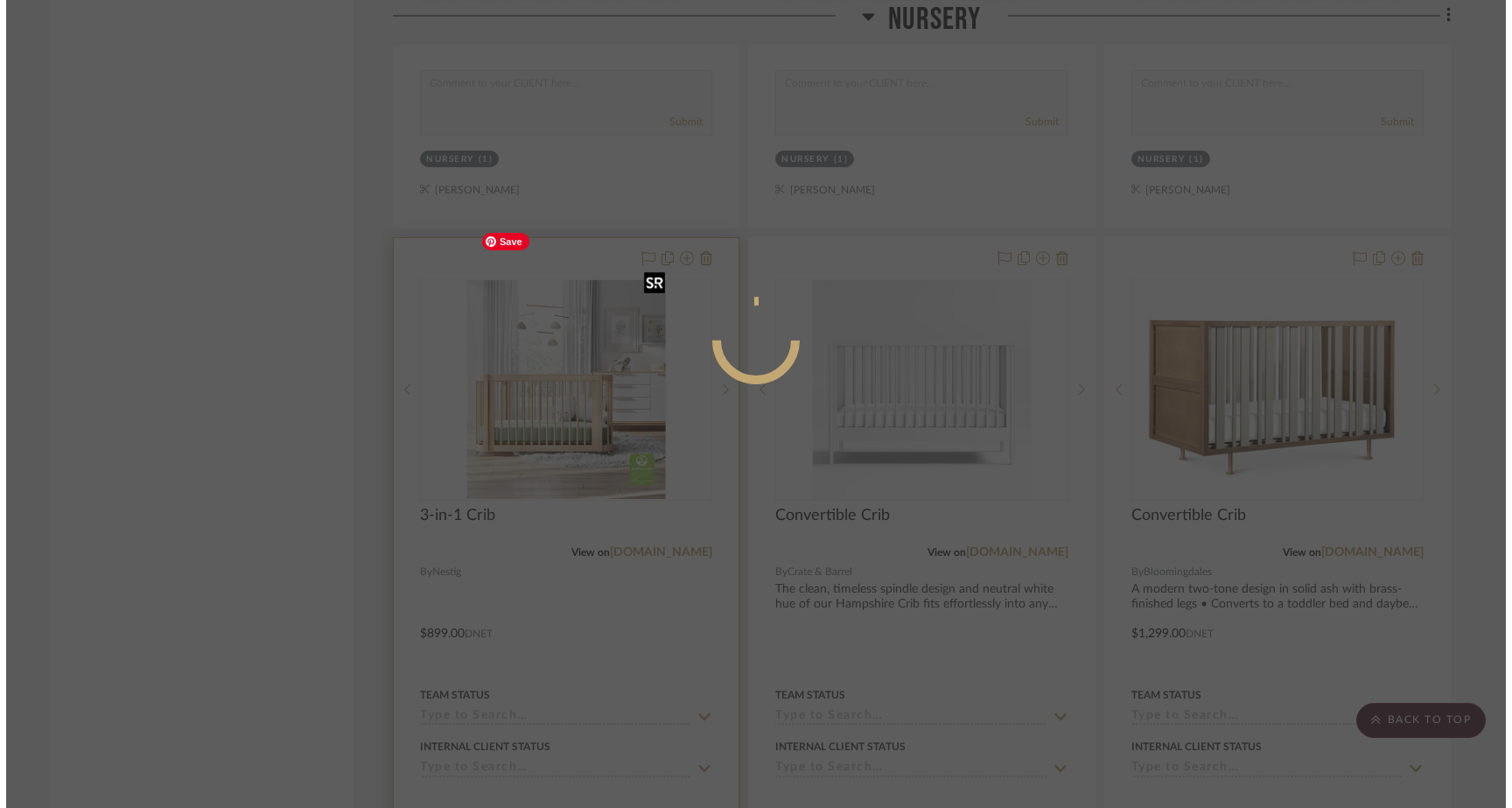
scroll to position [0, 0]
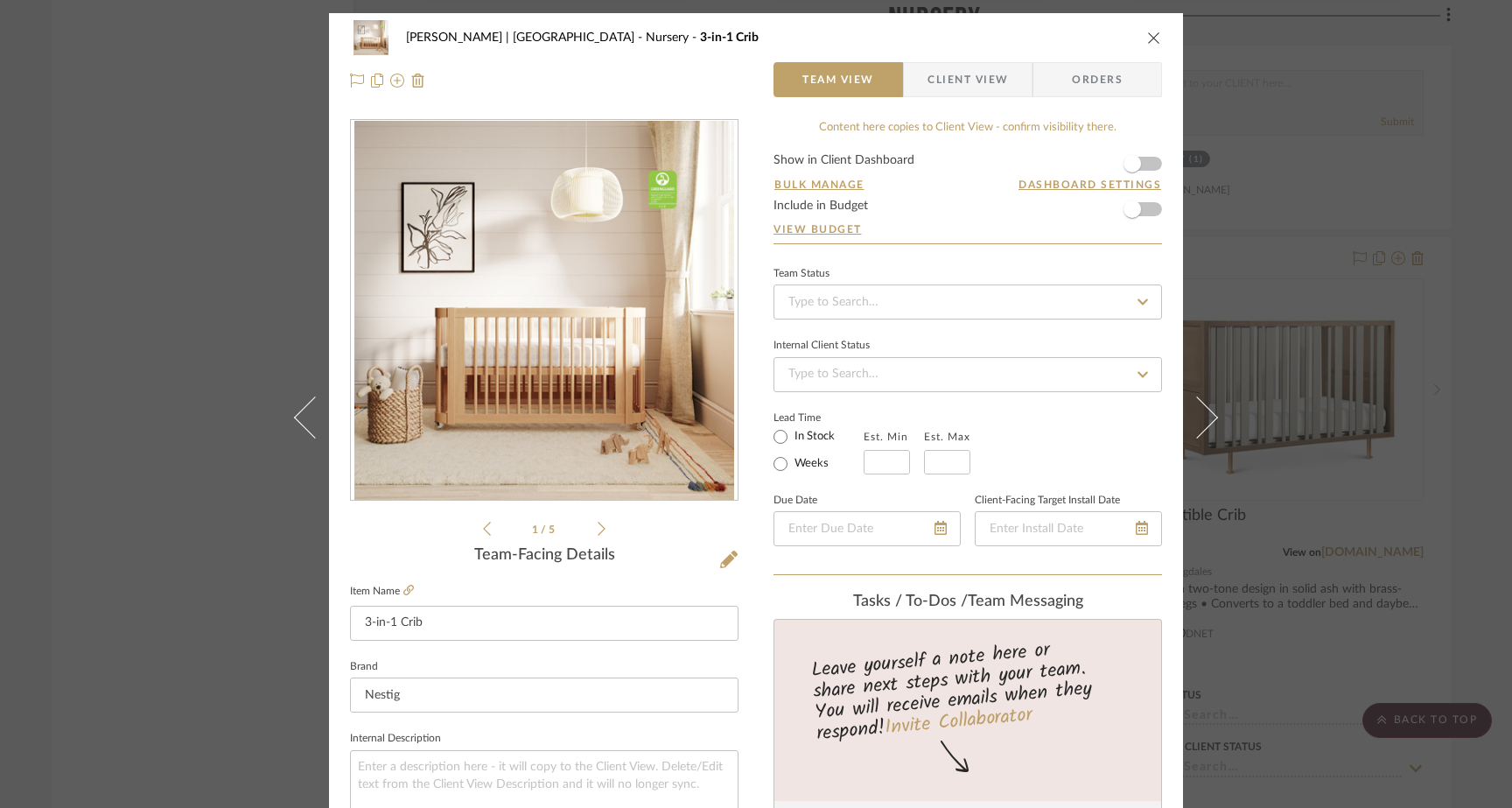
click at [598, 531] on icon at bounding box center [602, 528] width 8 height 15
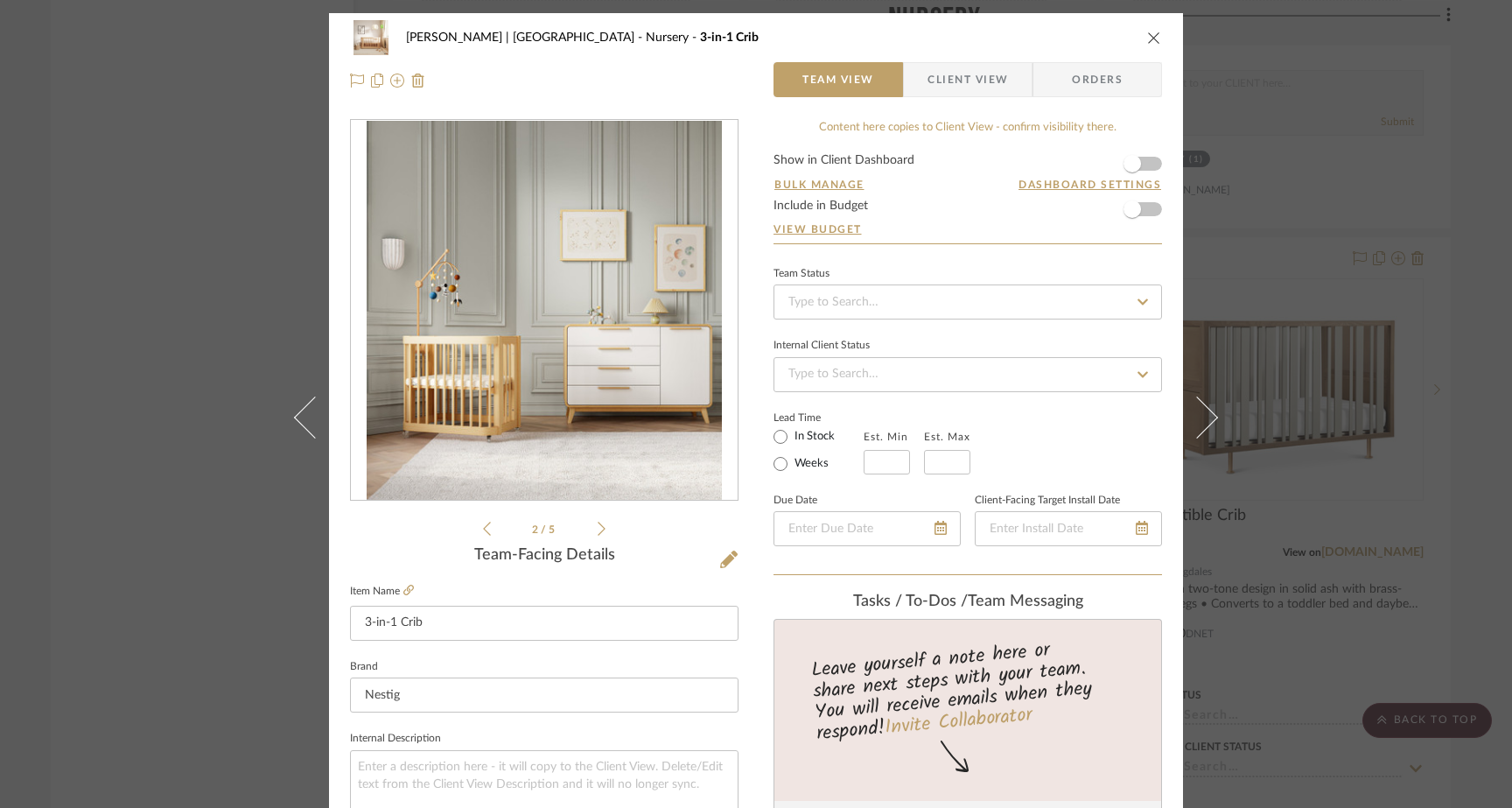
click at [598, 531] on icon at bounding box center [602, 528] width 8 height 15
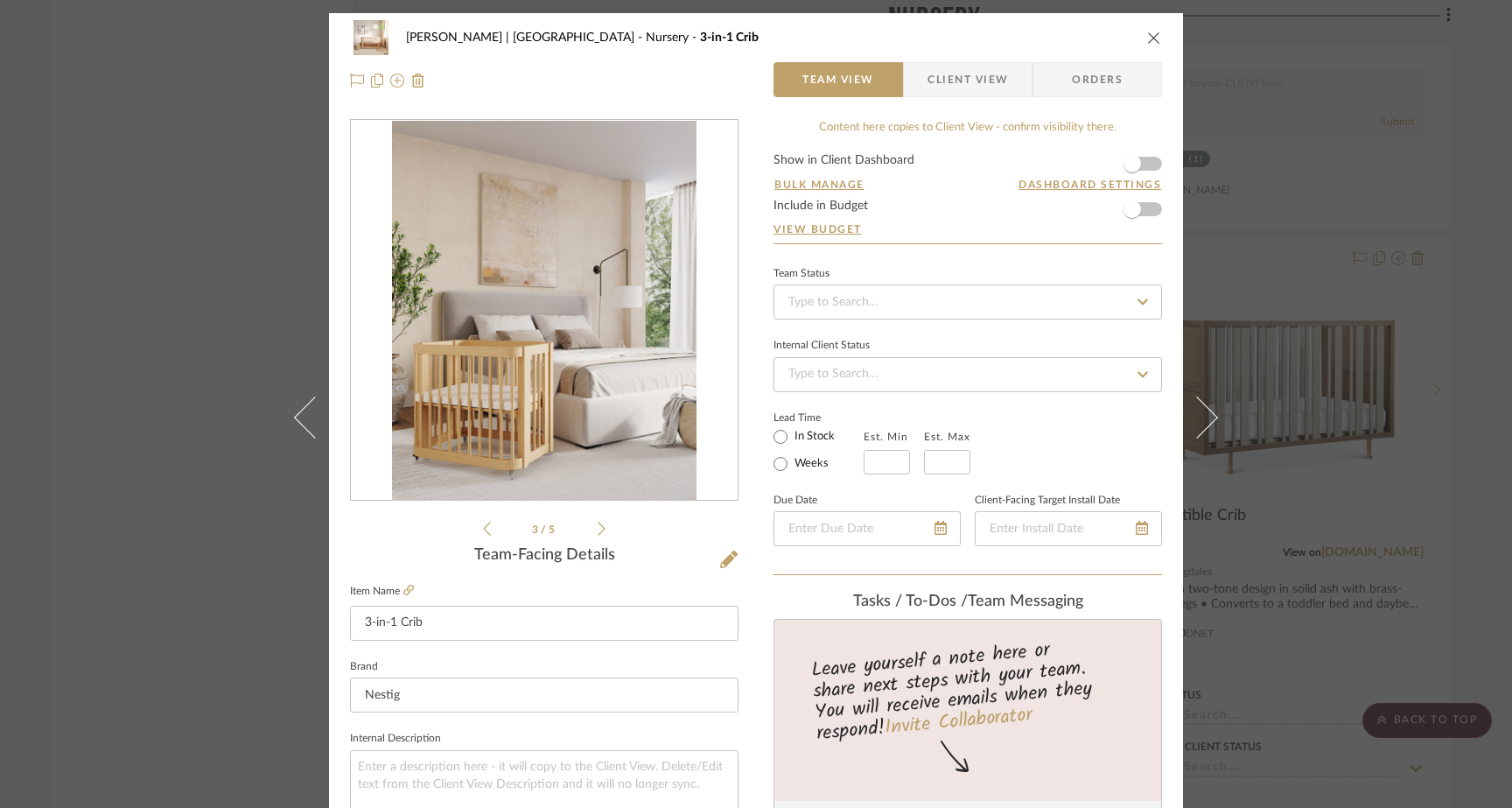
click at [598, 531] on icon at bounding box center [602, 528] width 8 height 15
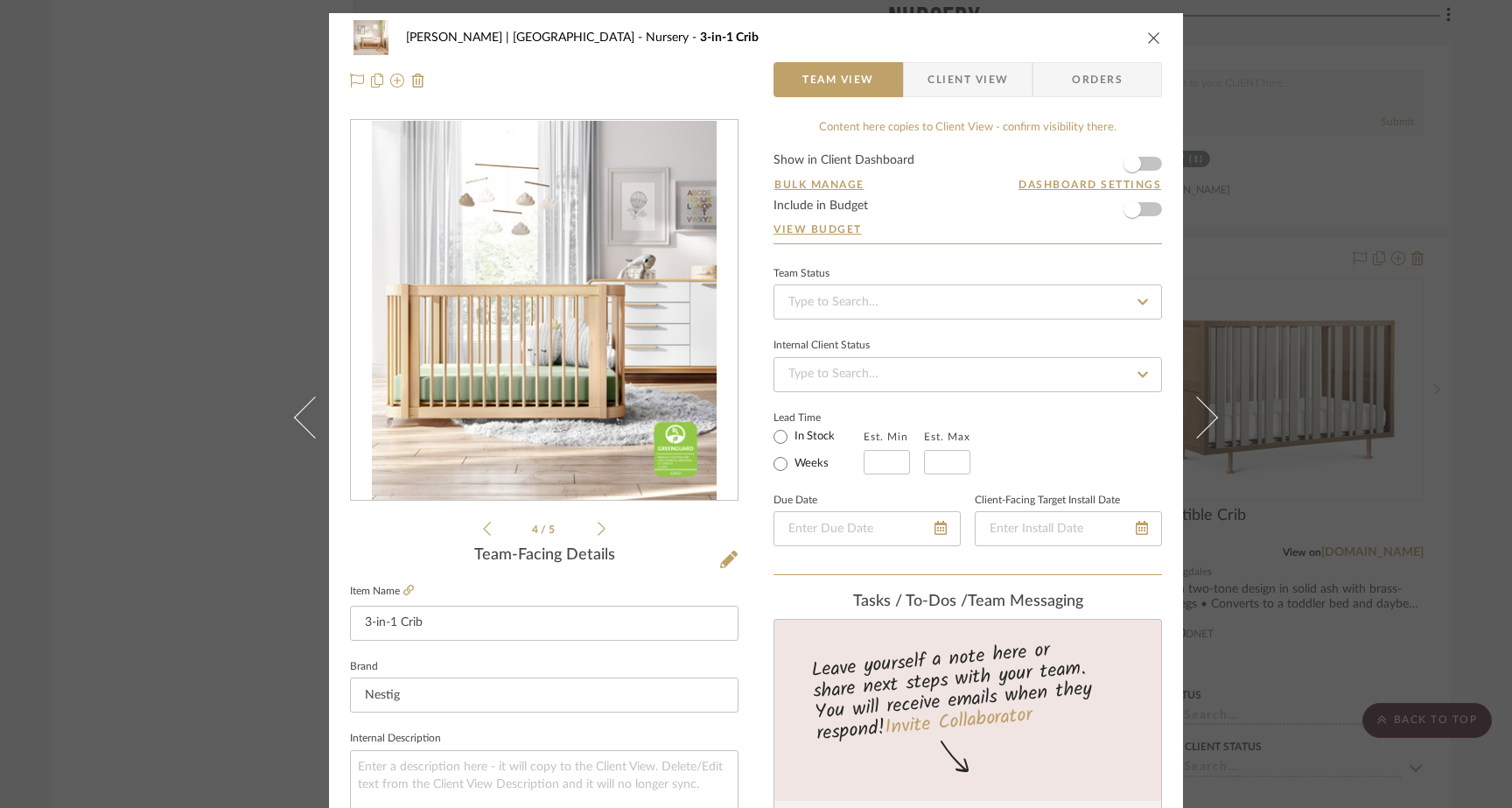
click at [598, 531] on icon at bounding box center [602, 528] width 8 height 15
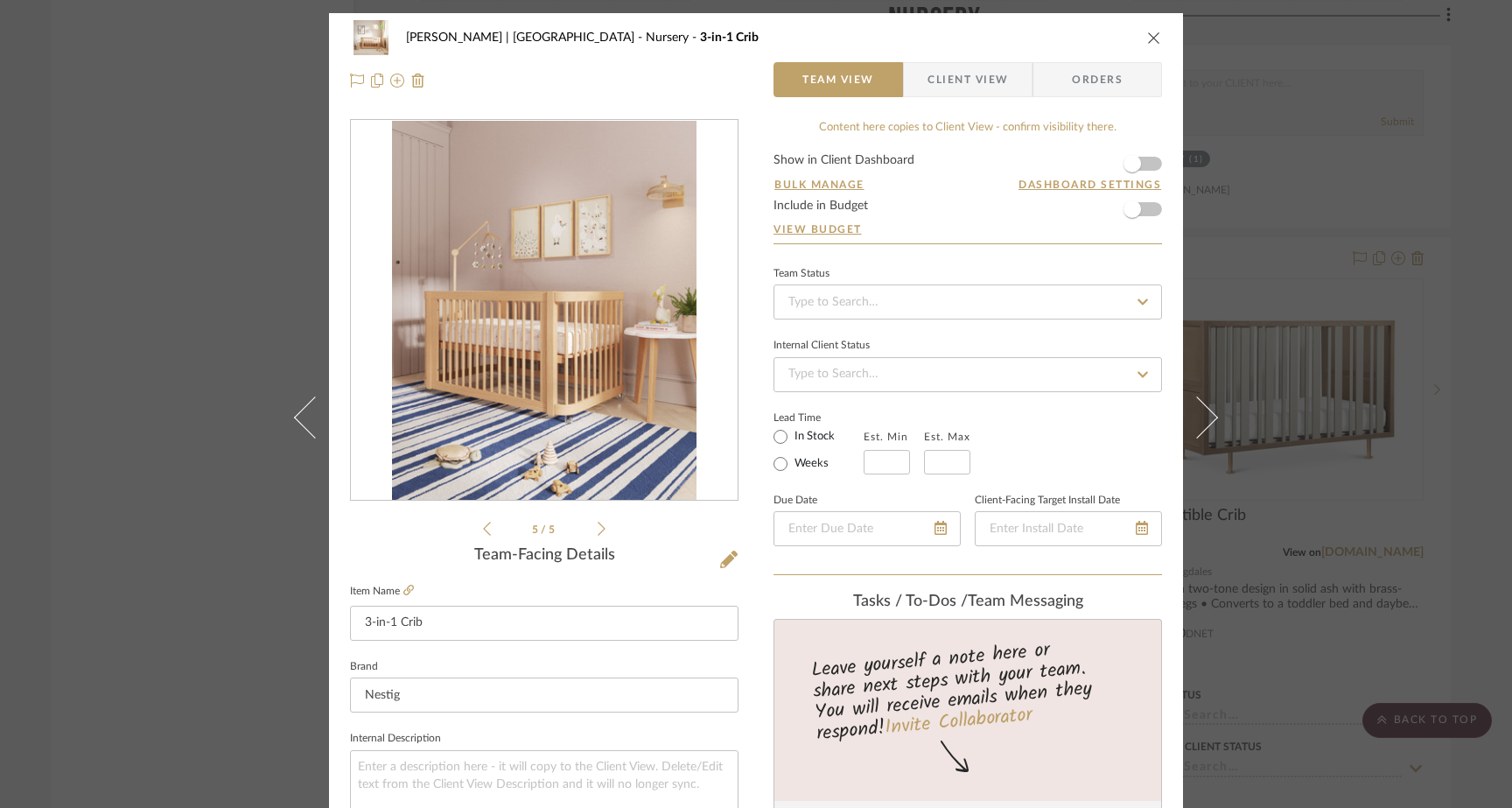
click at [598, 531] on icon at bounding box center [602, 528] width 8 height 15
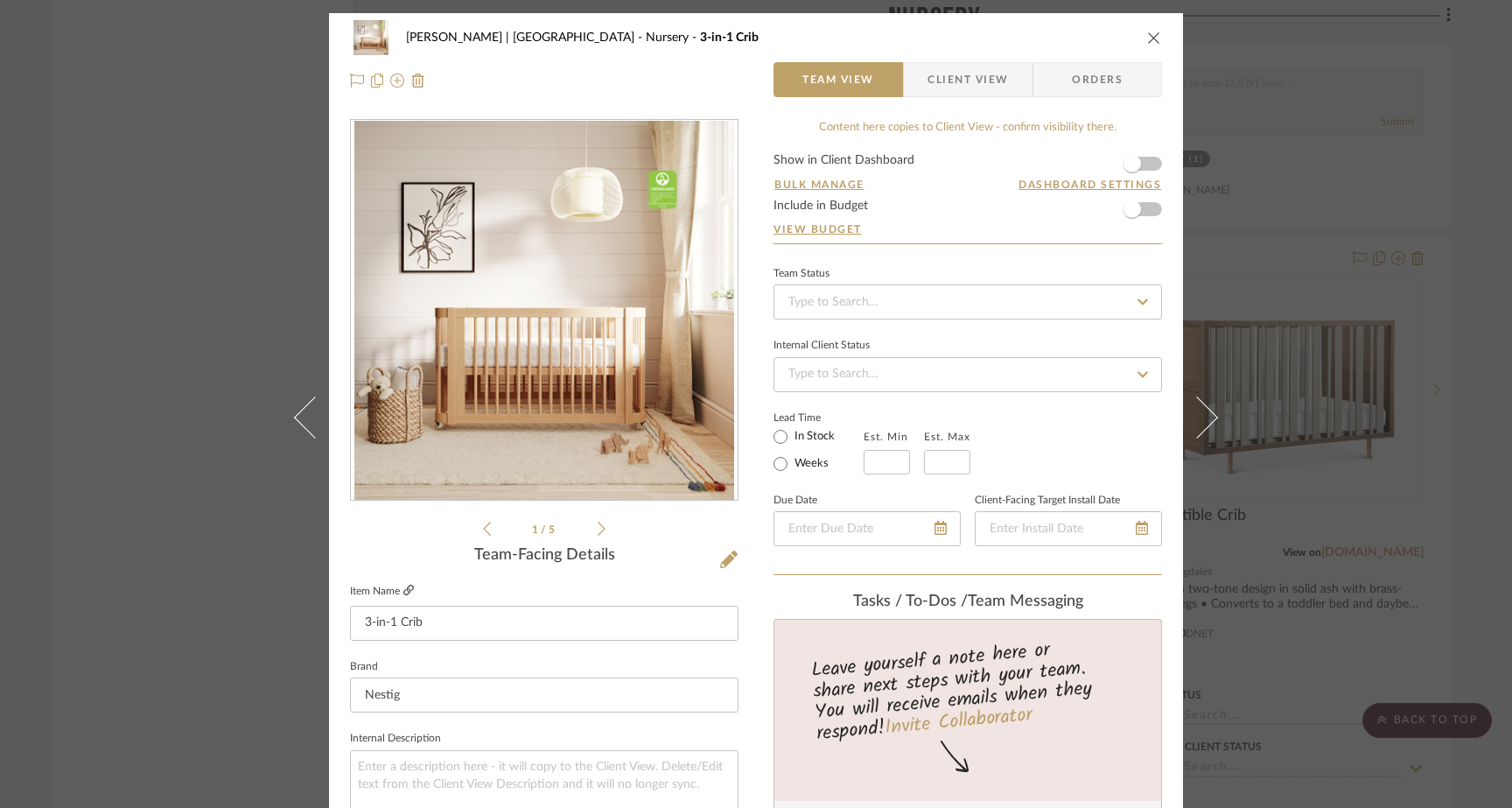
click at [403, 591] on icon at bounding box center [409, 590] width 11 height 11
click at [155, 334] on div "Ferree | Brooklyn Heights Nursery 3-in-1 Crib Team View Client View Orders 1 / …" at bounding box center [756, 404] width 1512 height 808
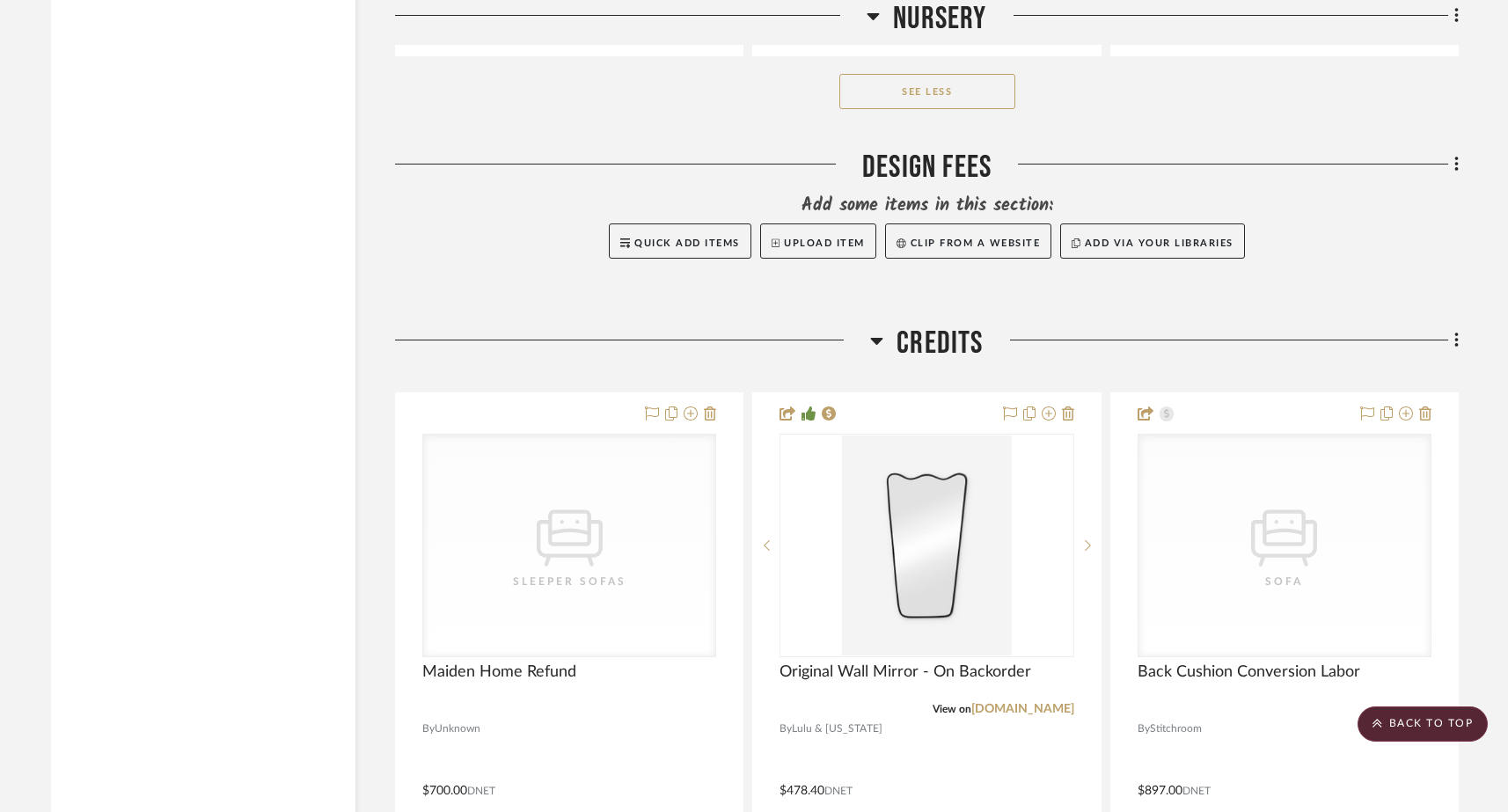
scroll to position [30360, 0]
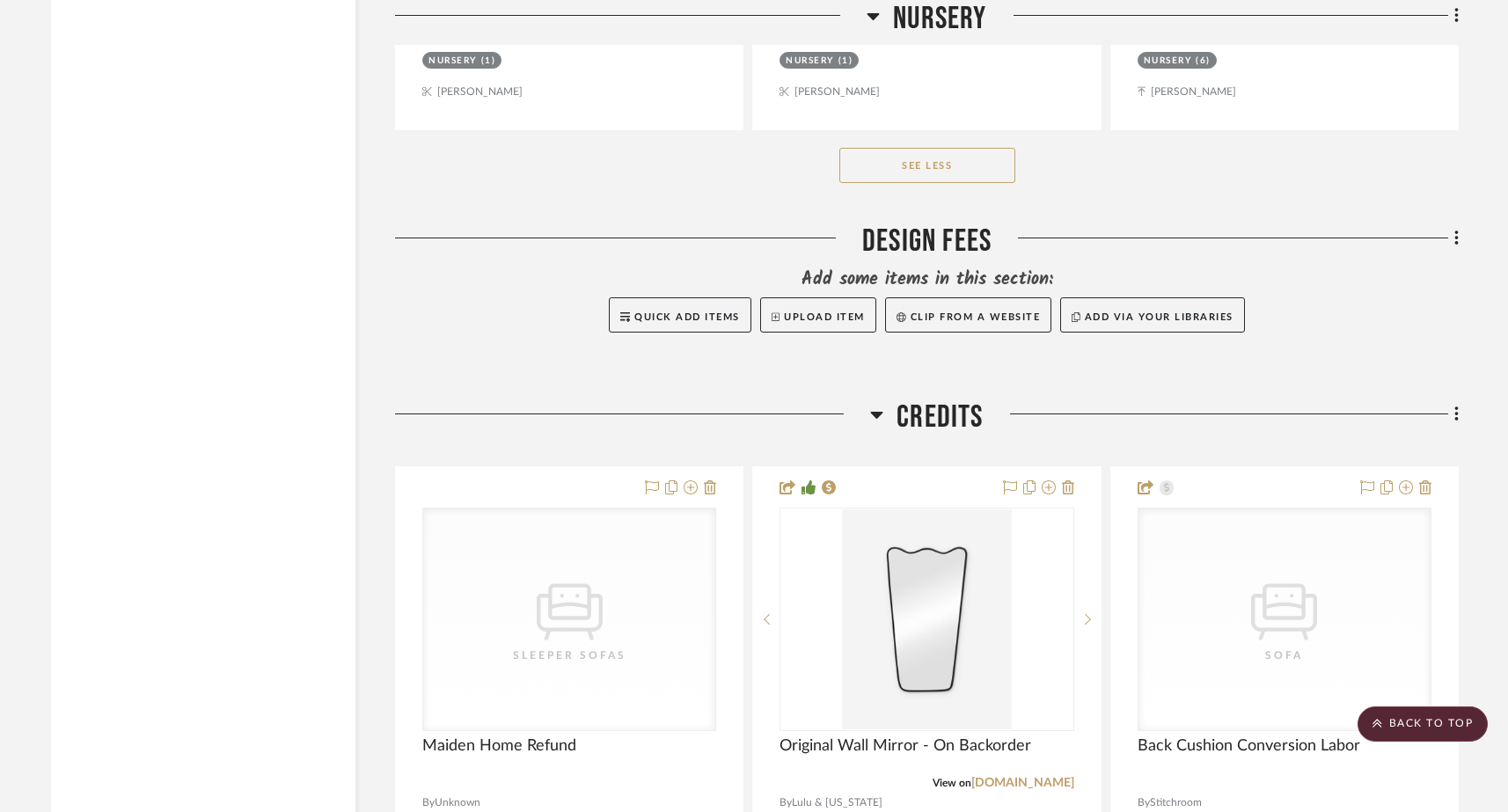
click at [958, 148] on button "See Less" at bounding box center [927, 165] width 176 height 36
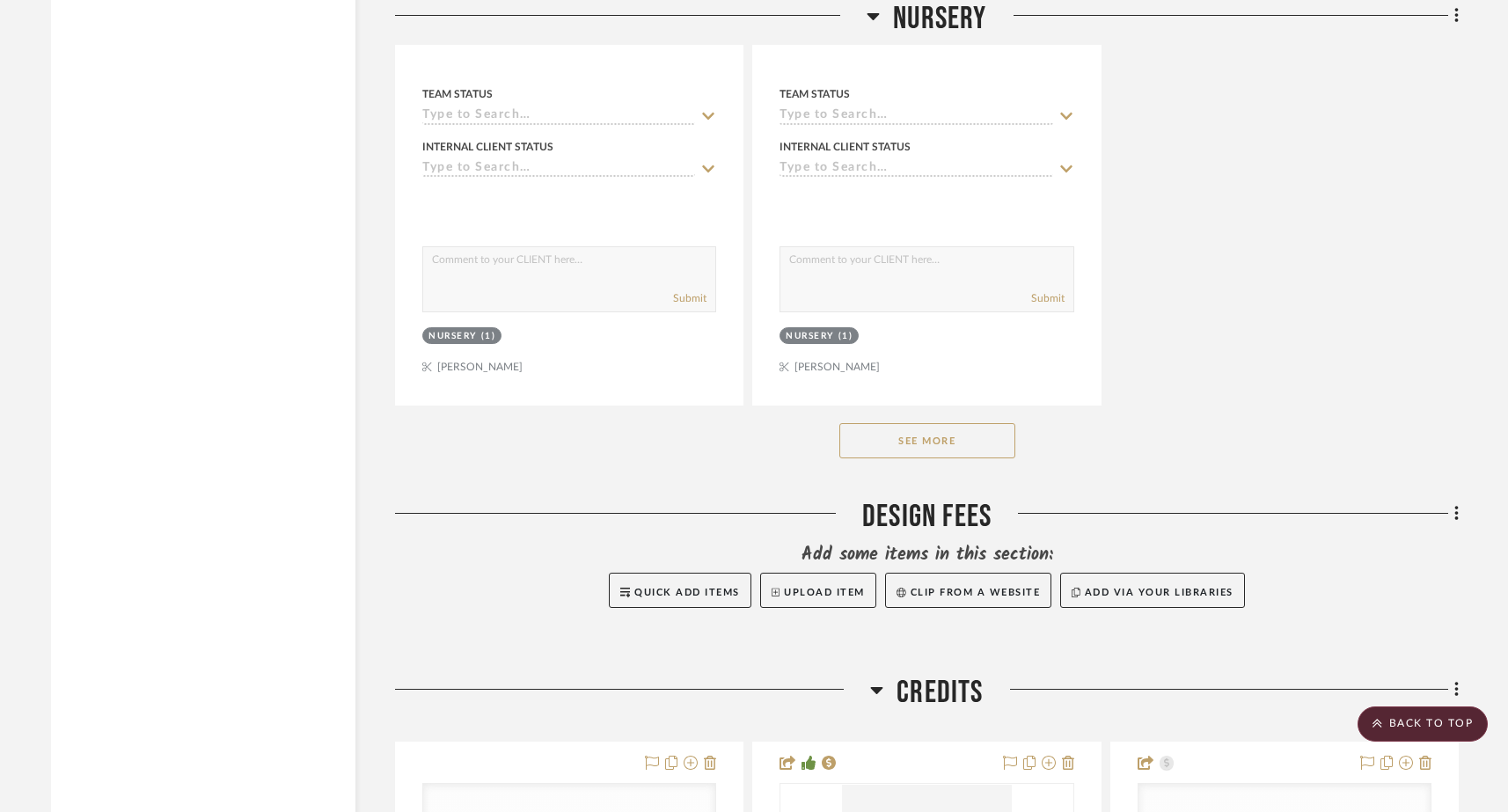
scroll to position [20694, 0]
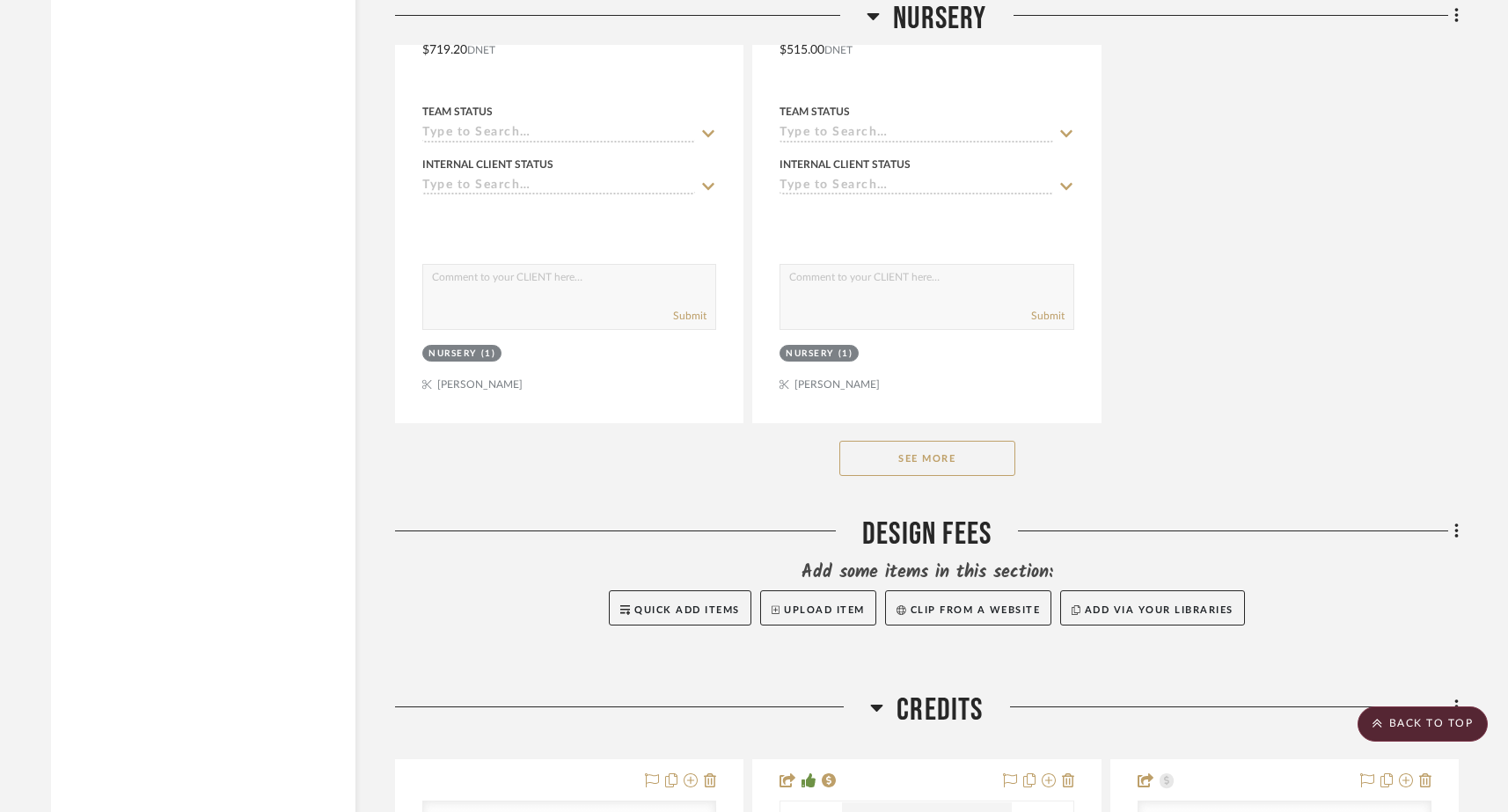
click at [868, 440] on button "See More" at bounding box center [927, 458] width 176 height 36
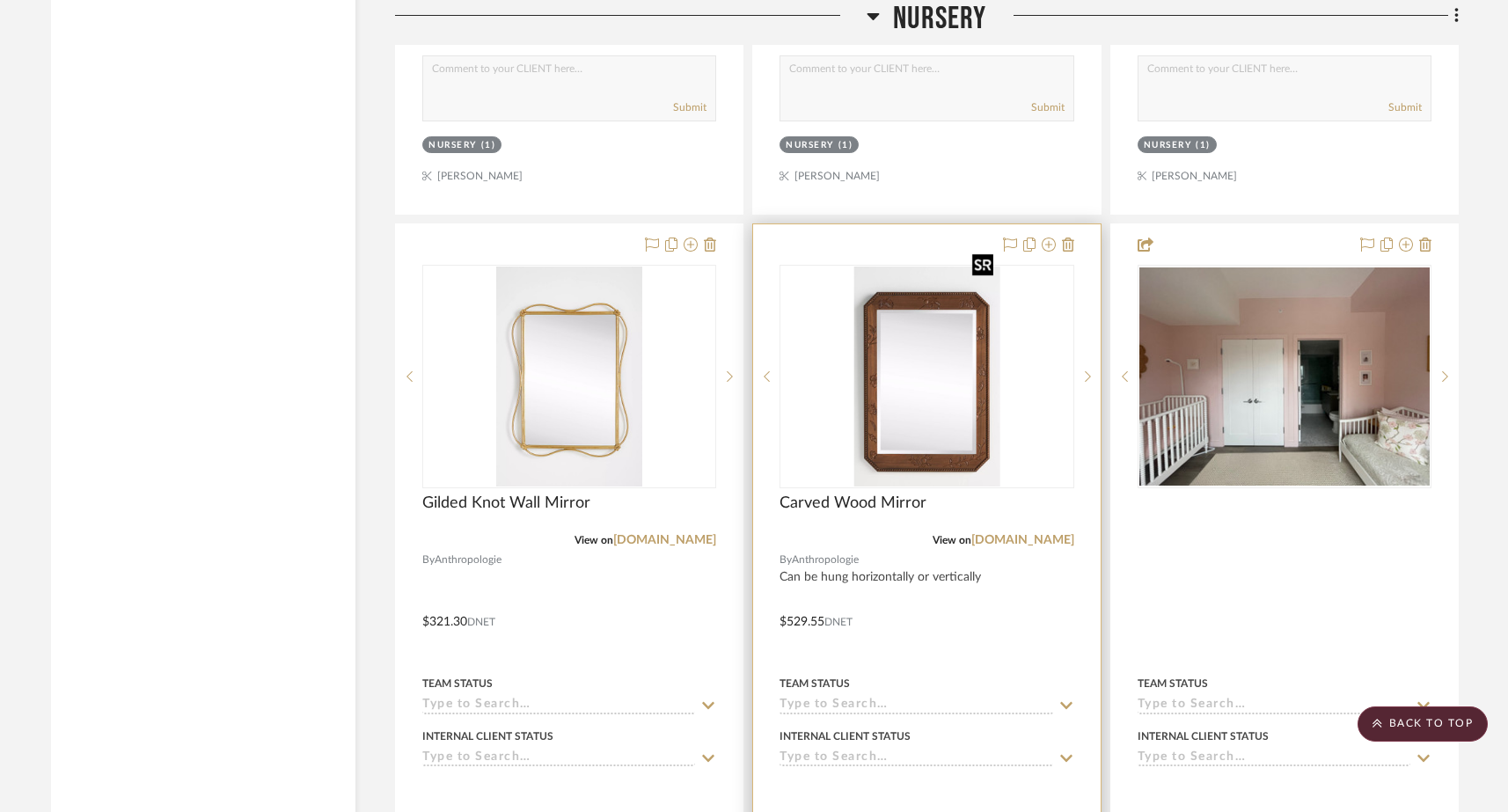
scroll to position [25562, 0]
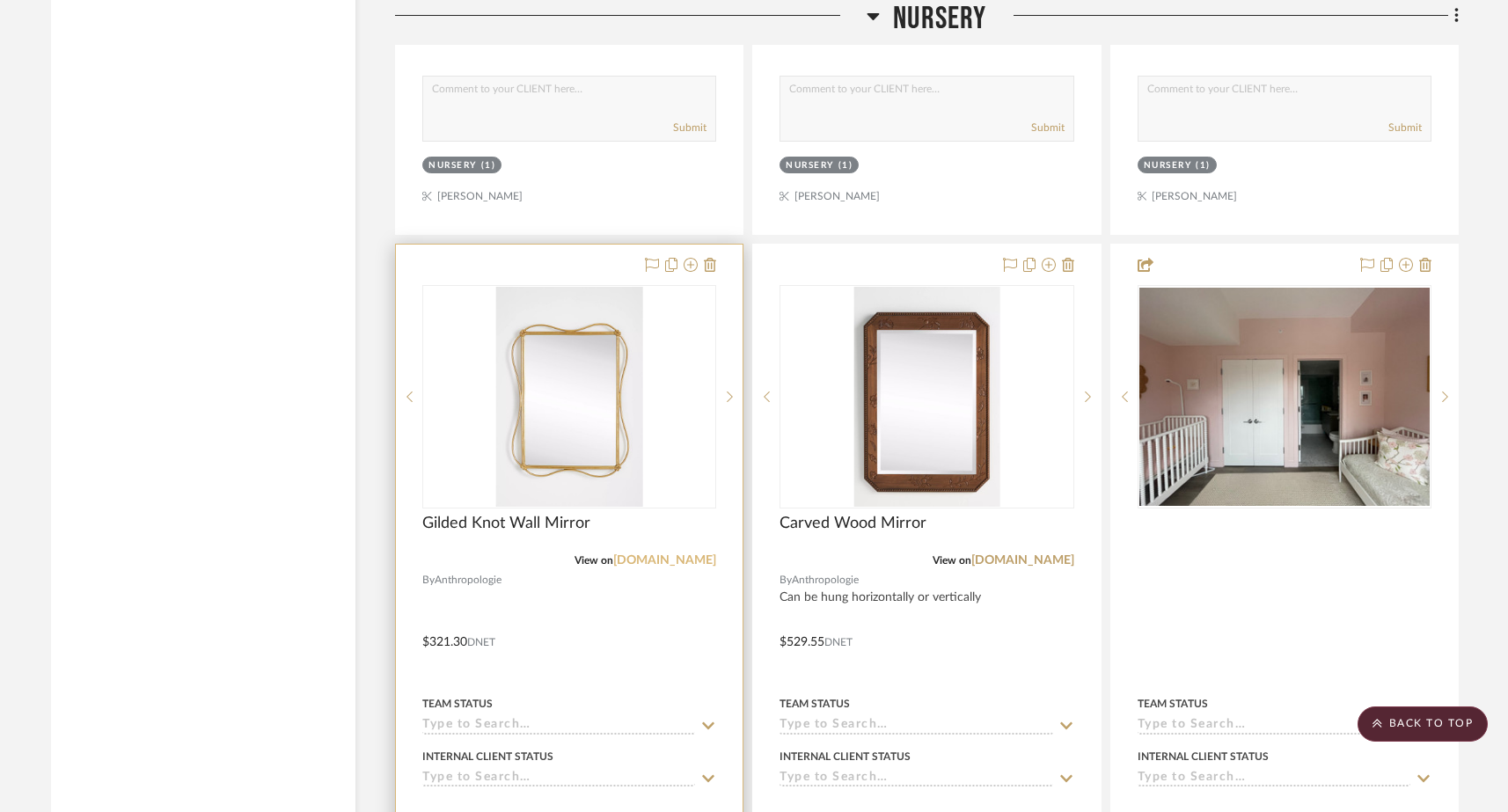
click at [658, 554] on link "[DOMAIN_NAME]" at bounding box center [664, 560] width 103 height 12
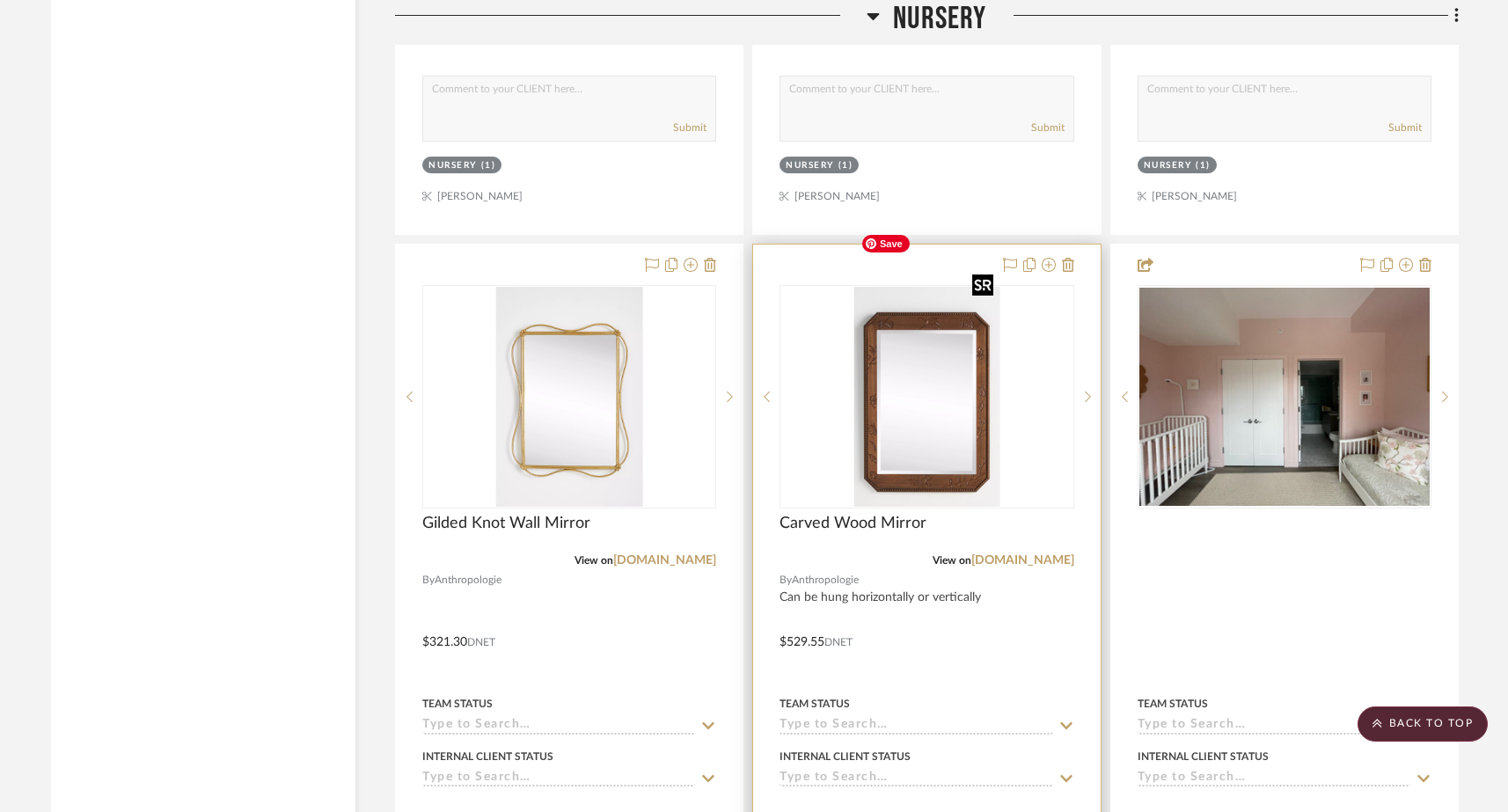
click at [964, 404] on img "0" at bounding box center [927, 396] width 146 height 220
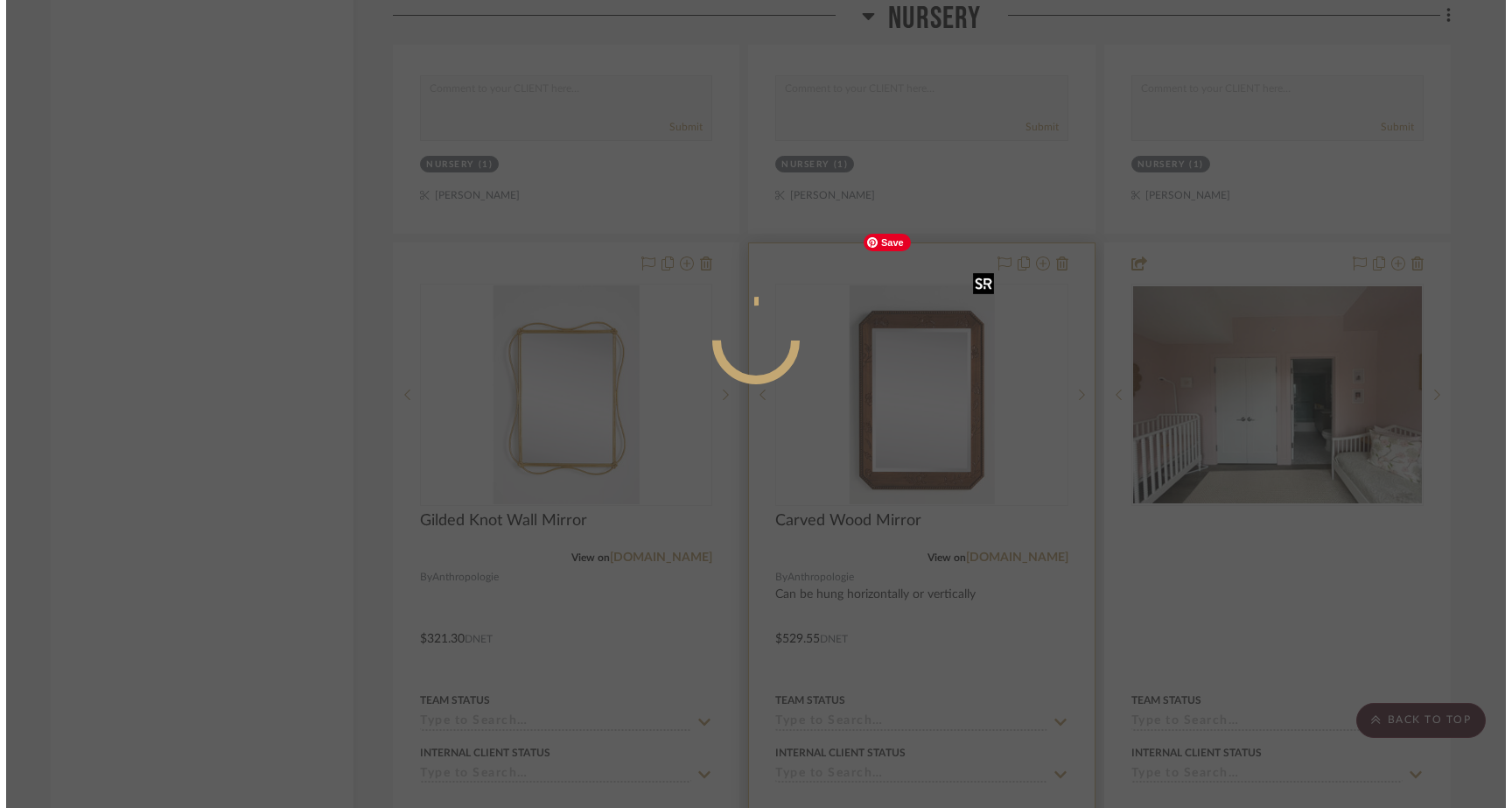
scroll to position [0, 0]
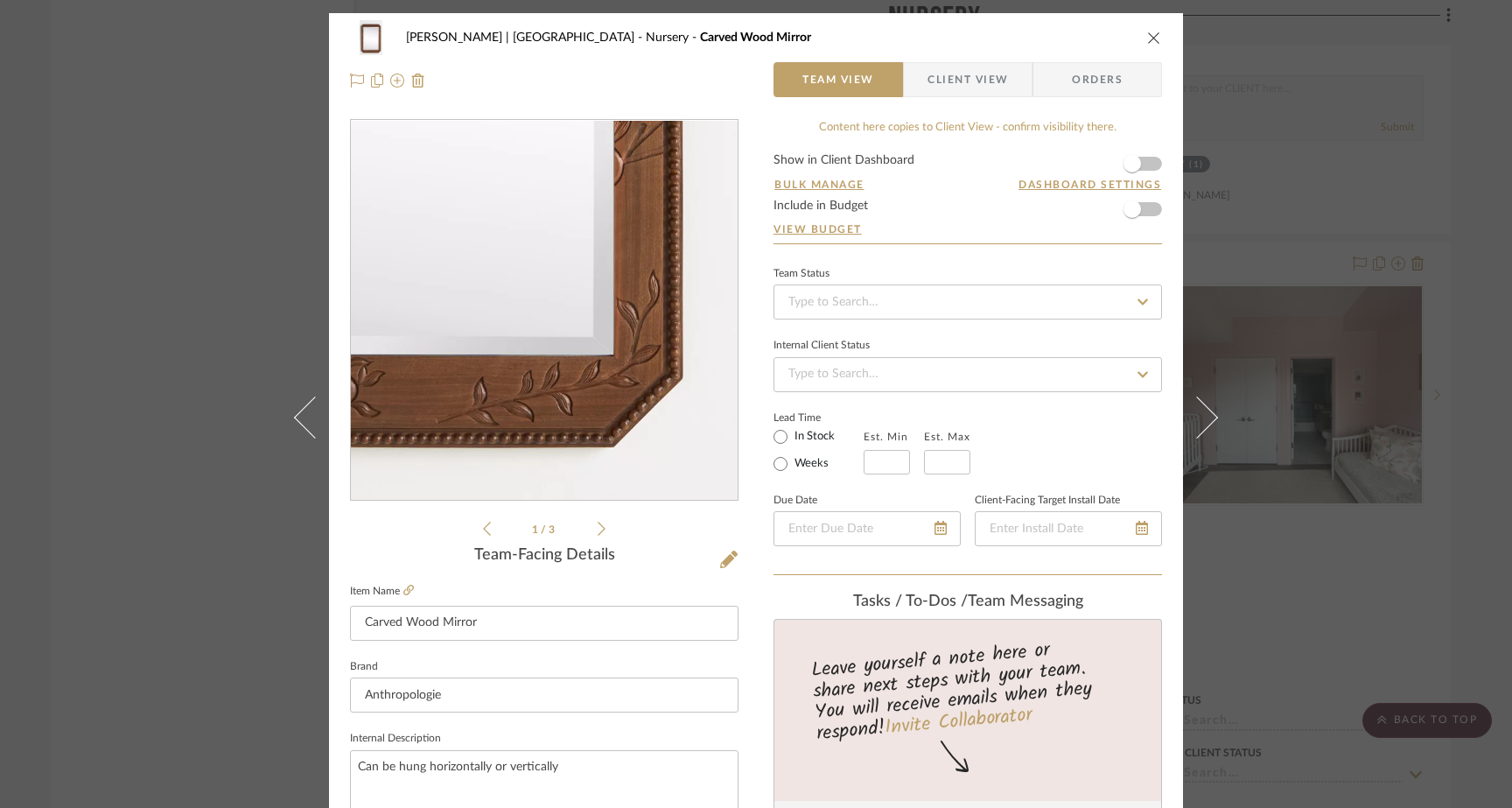
click at [0, 0] on div "Ferree | Brooklyn Heights Nursery Carved Wood Mirror Team View Client View Orde…" at bounding box center [756, 404] width 1512 height 808
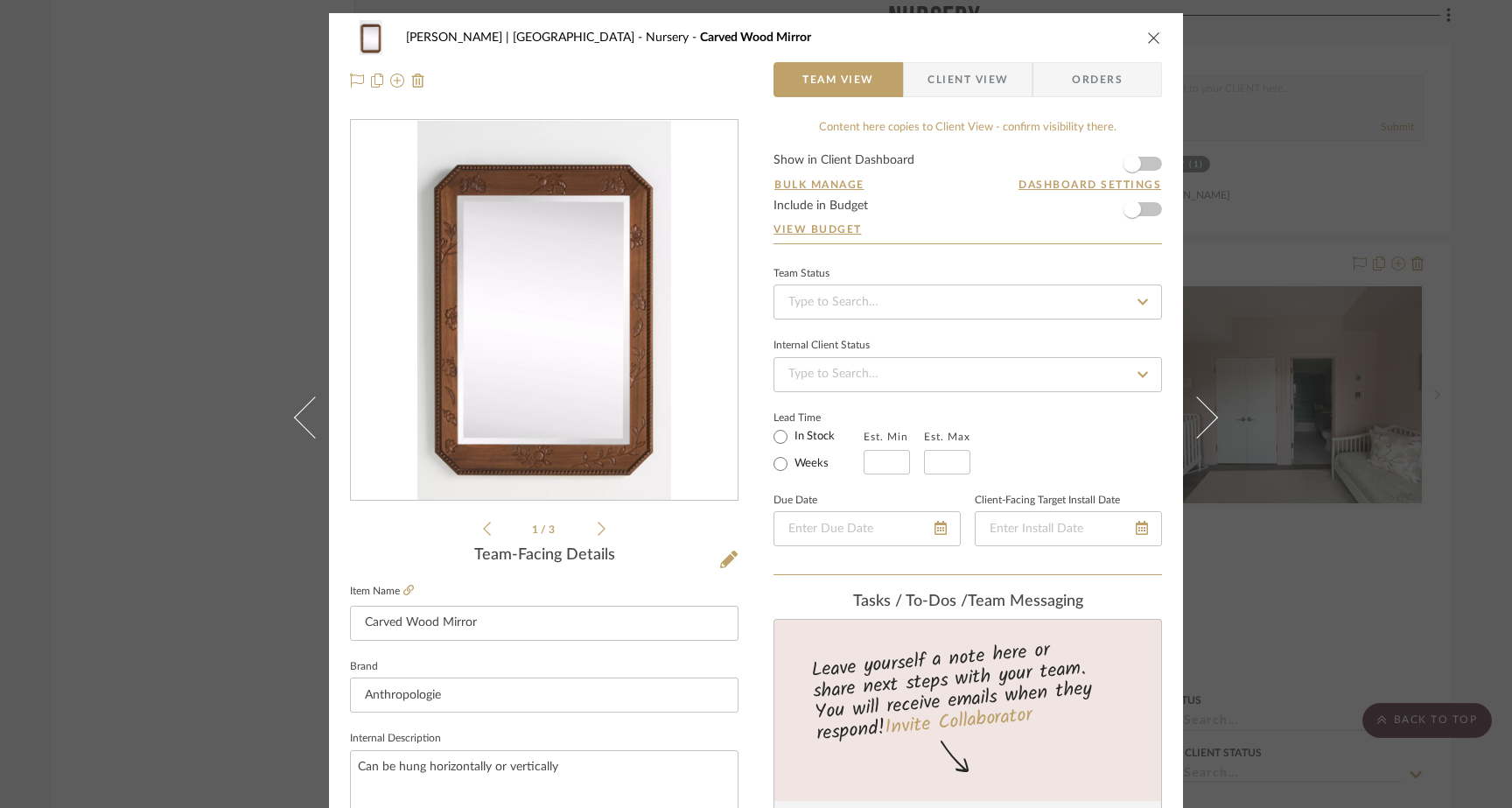
click at [201, 196] on div "Ferree | Brooklyn Heights Nursery Carved Wood Mirror Team View Client View Orde…" at bounding box center [756, 404] width 1512 height 808
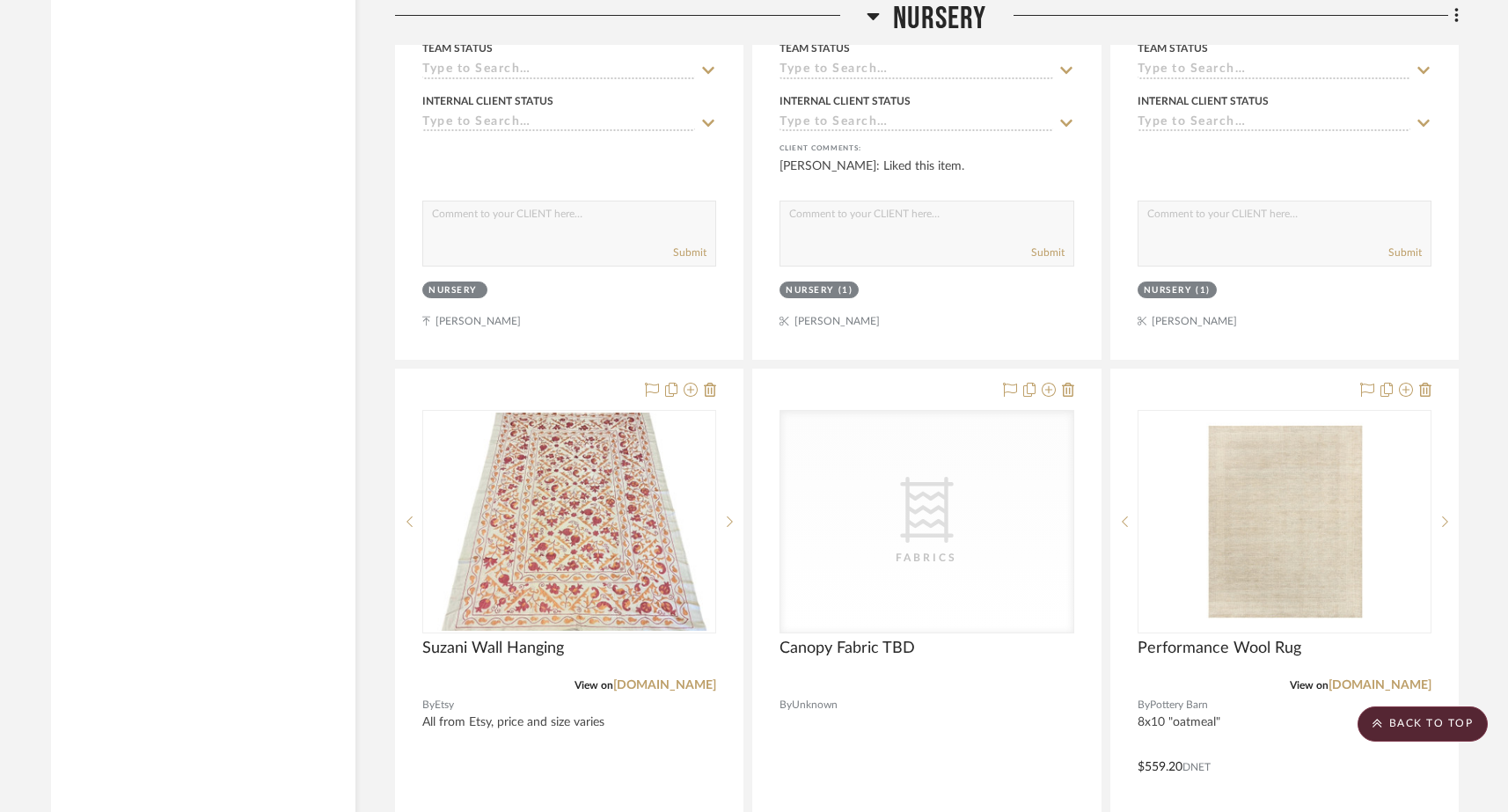
scroll to position [19193, 0]
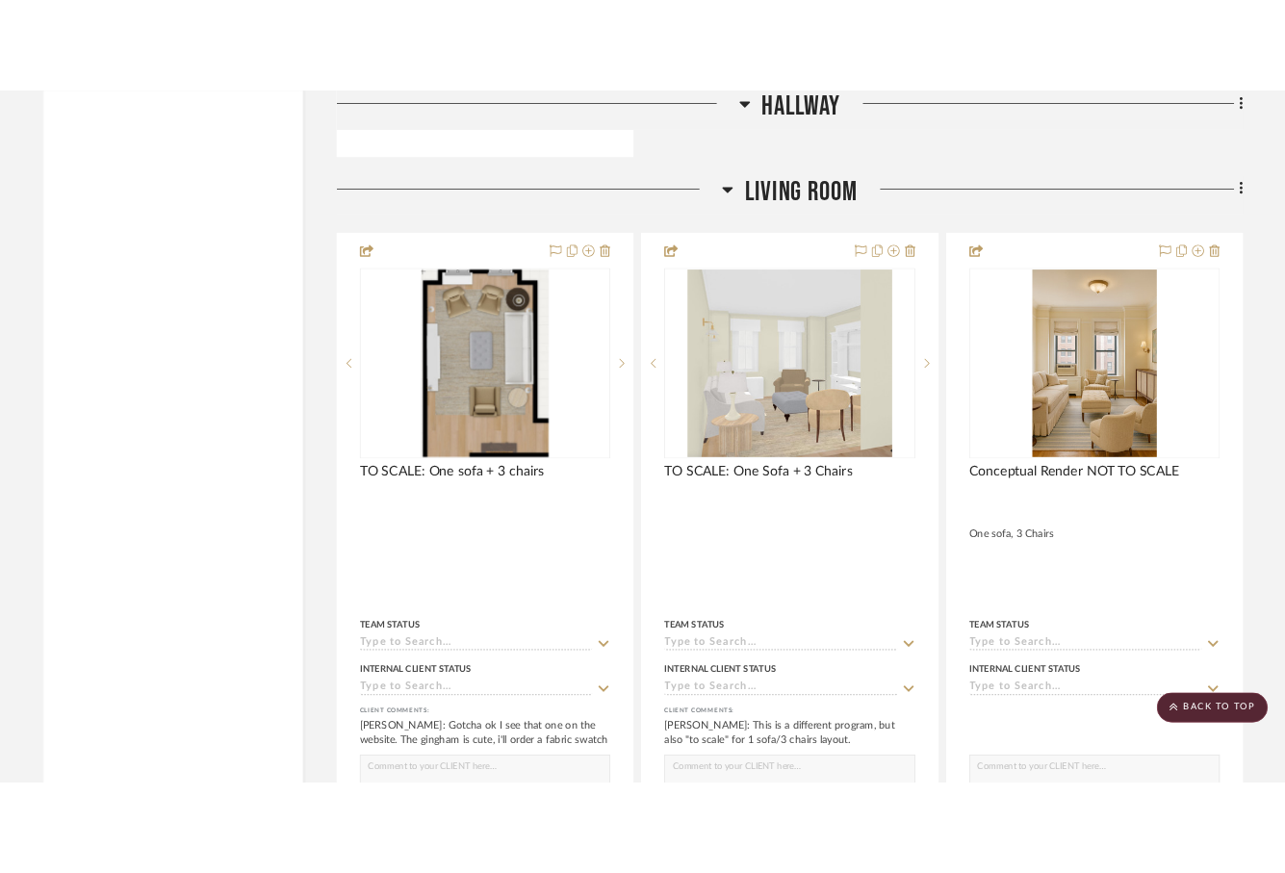
scroll to position [7272, 0]
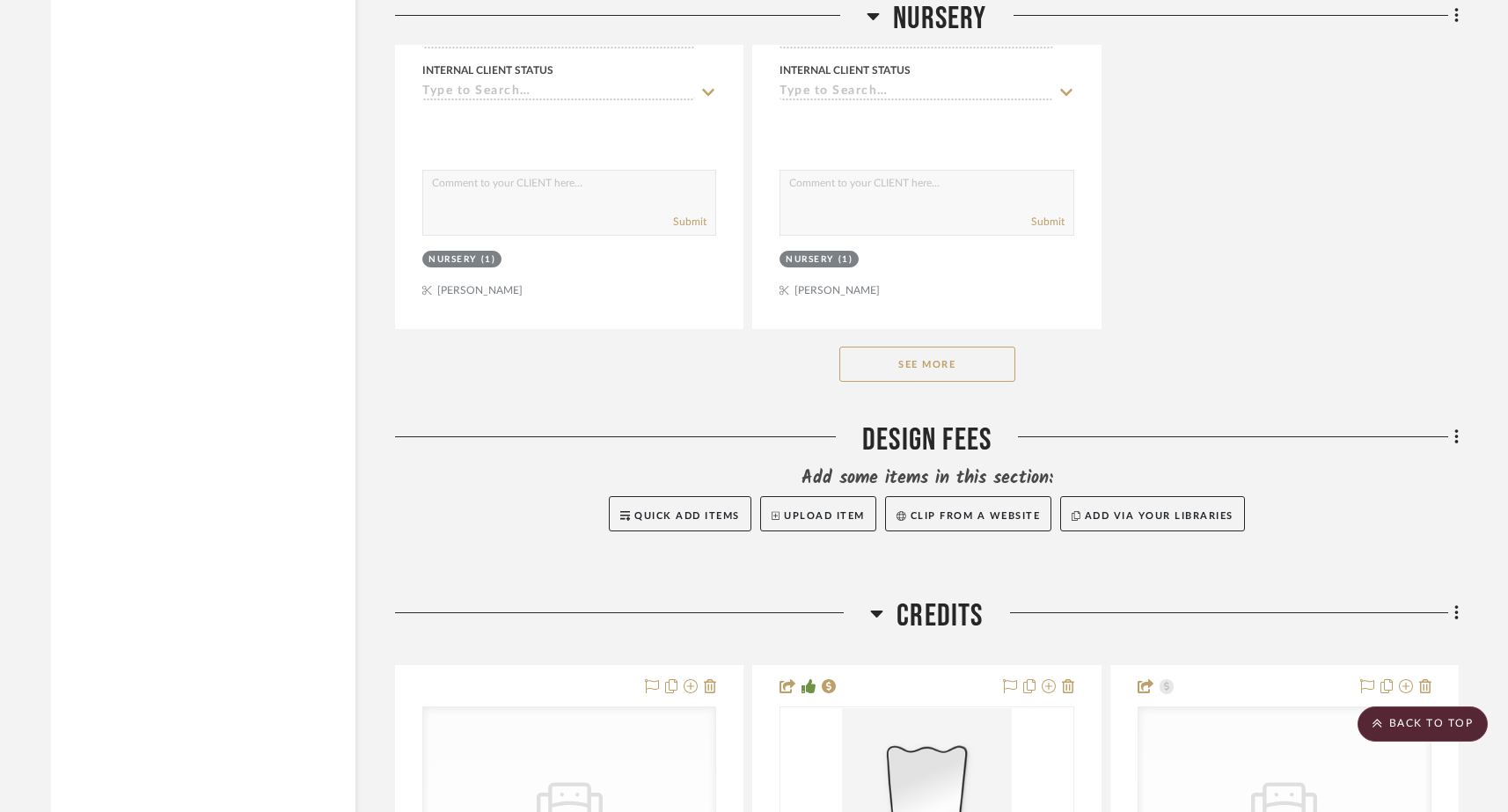
scroll to position [20921, 0]
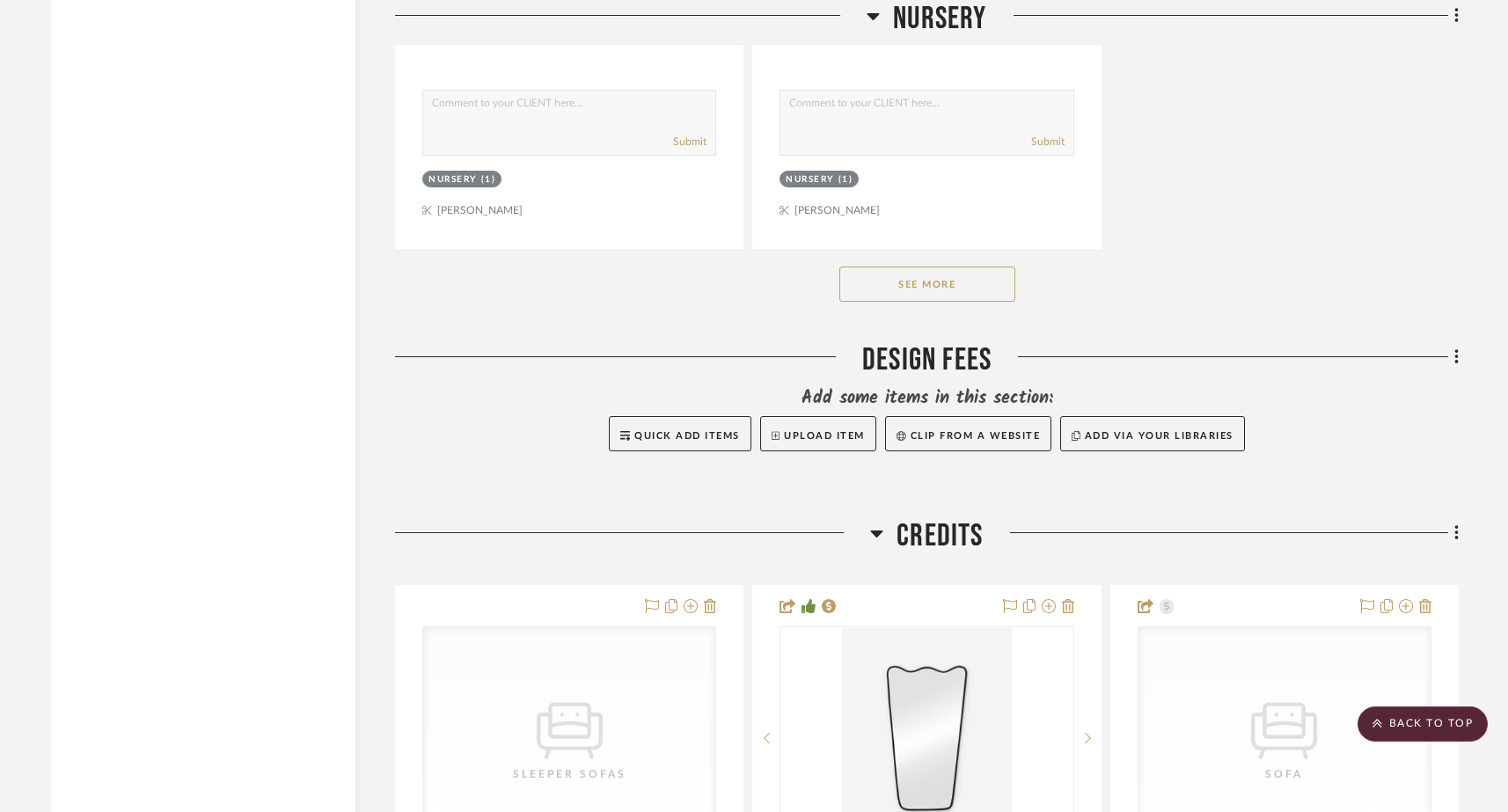
click at [934, 267] on button "See More" at bounding box center [927, 284] width 176 height 36
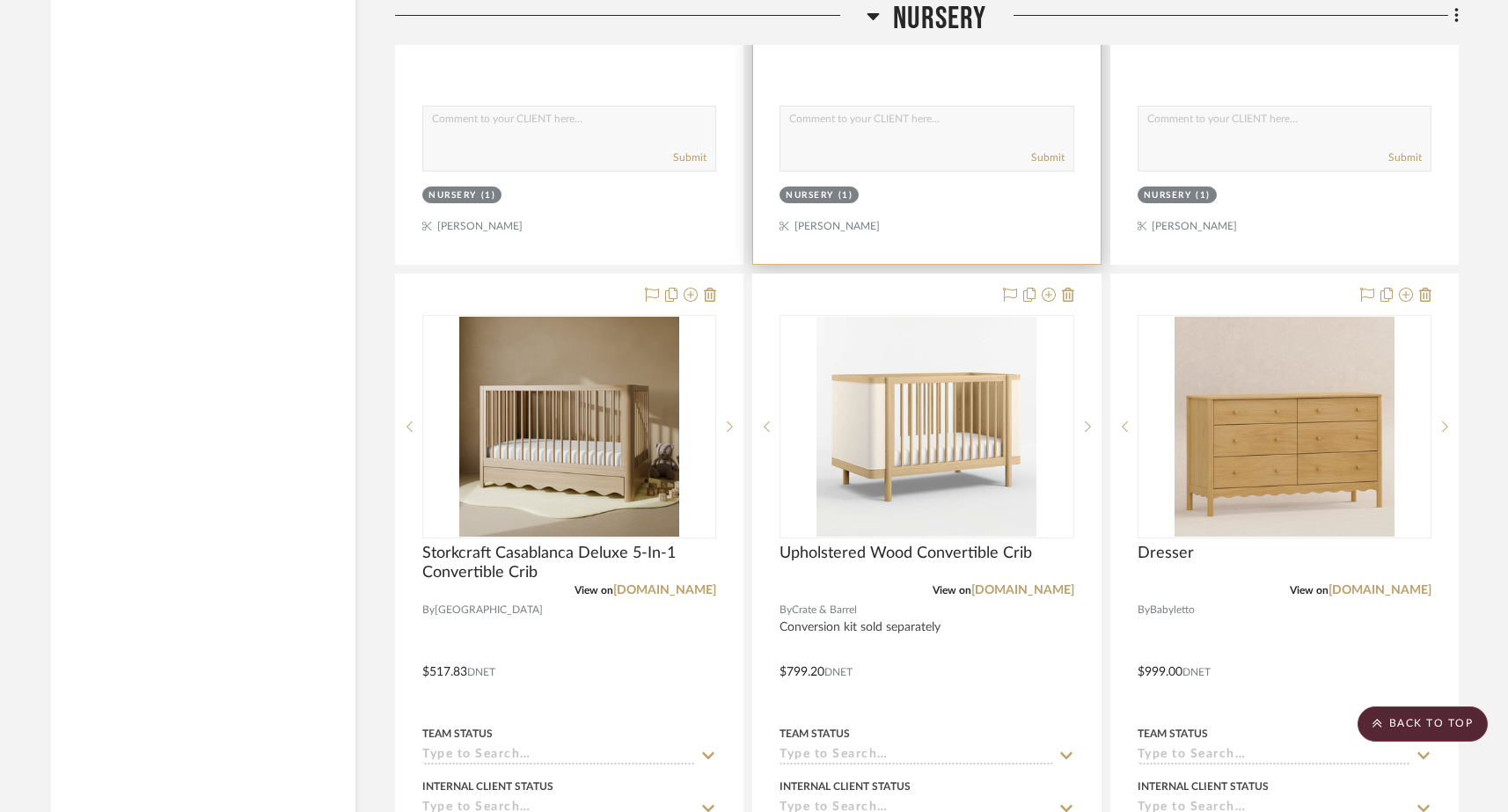
scroll to position [21910, 0]
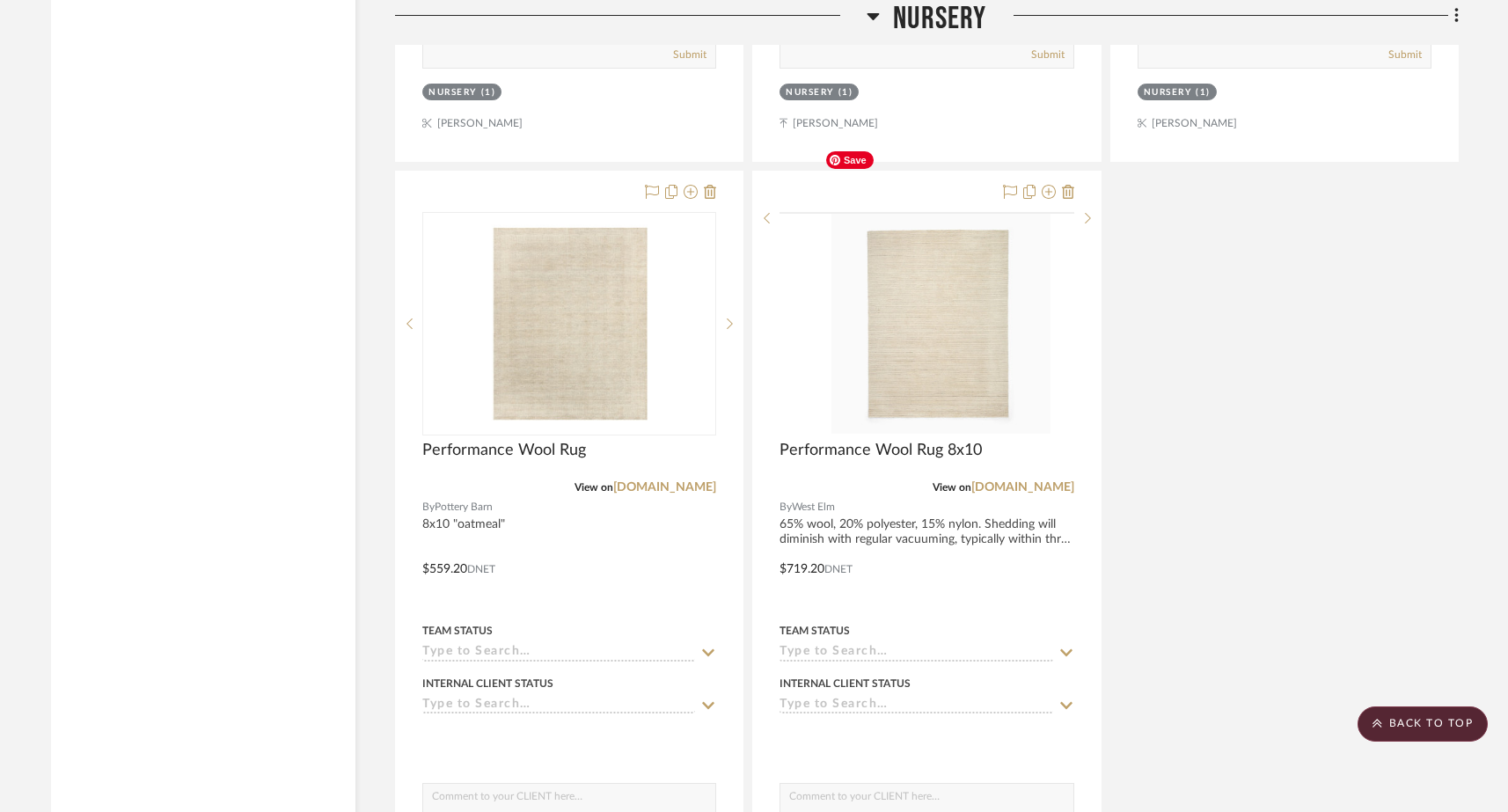
scroll to position [20589, 0]
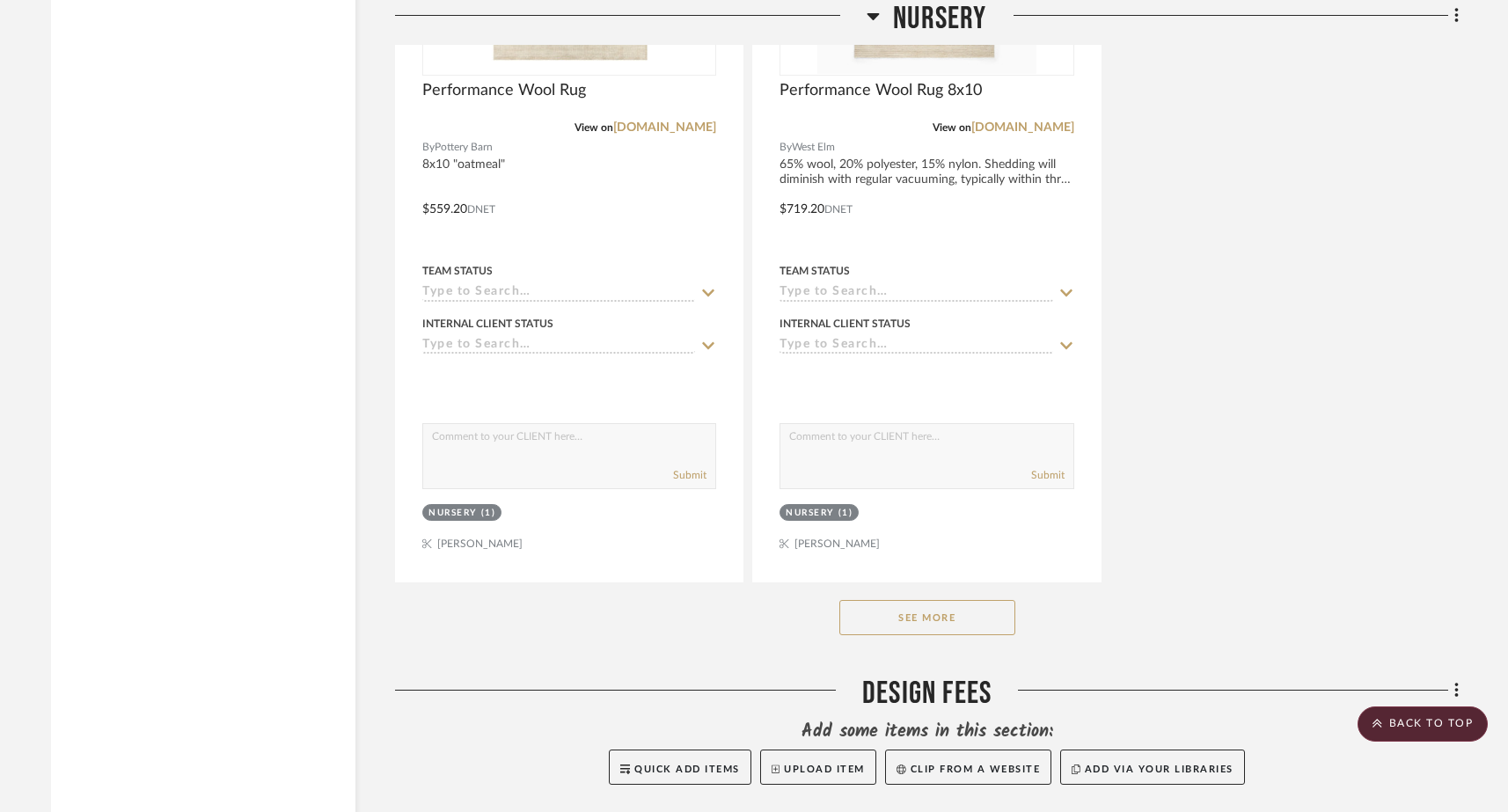
click at [939, 600] on button "See More" at bounding box center [927, 617] width 176 height 36
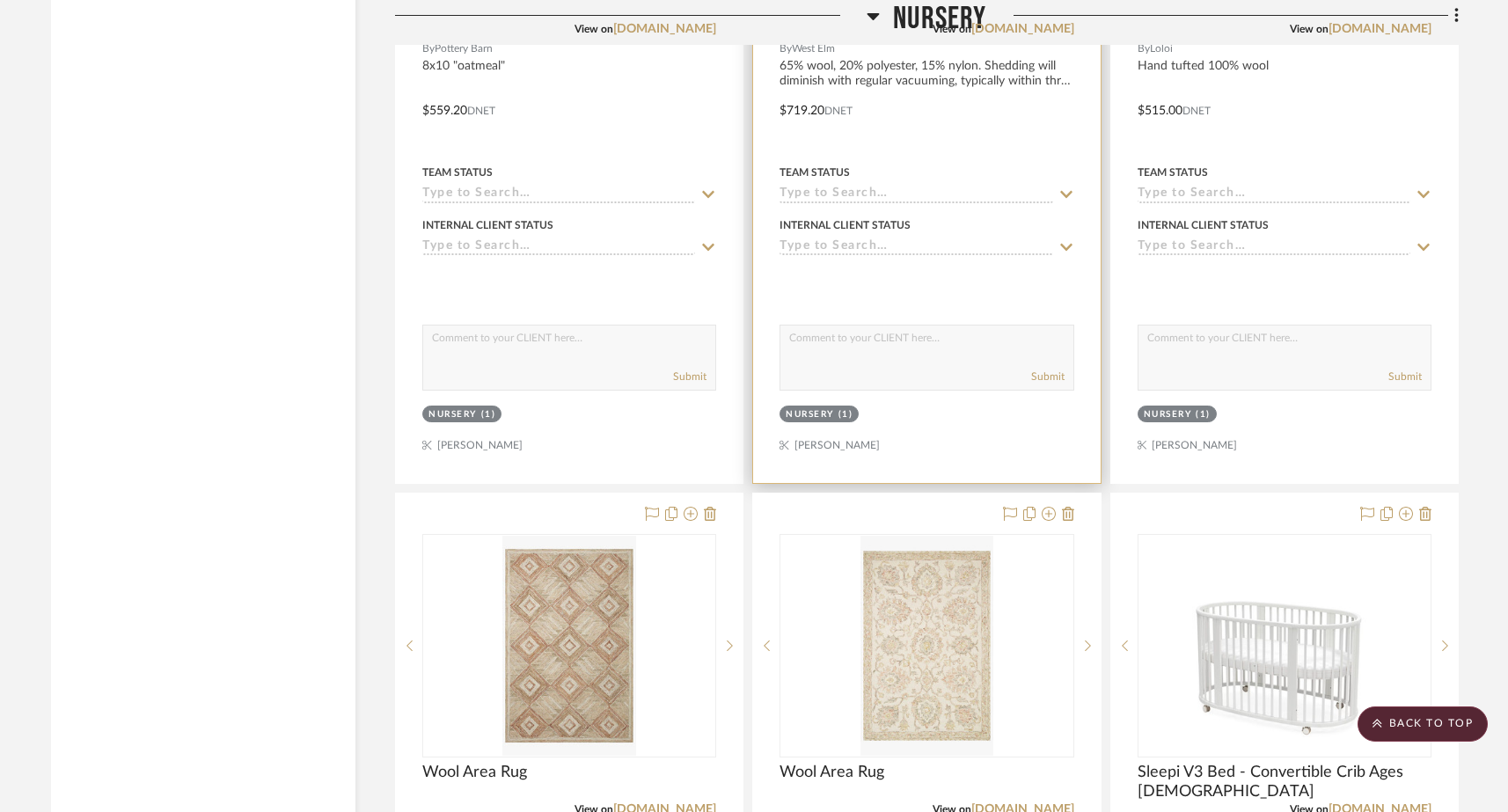
scroll to position [20741, 0]
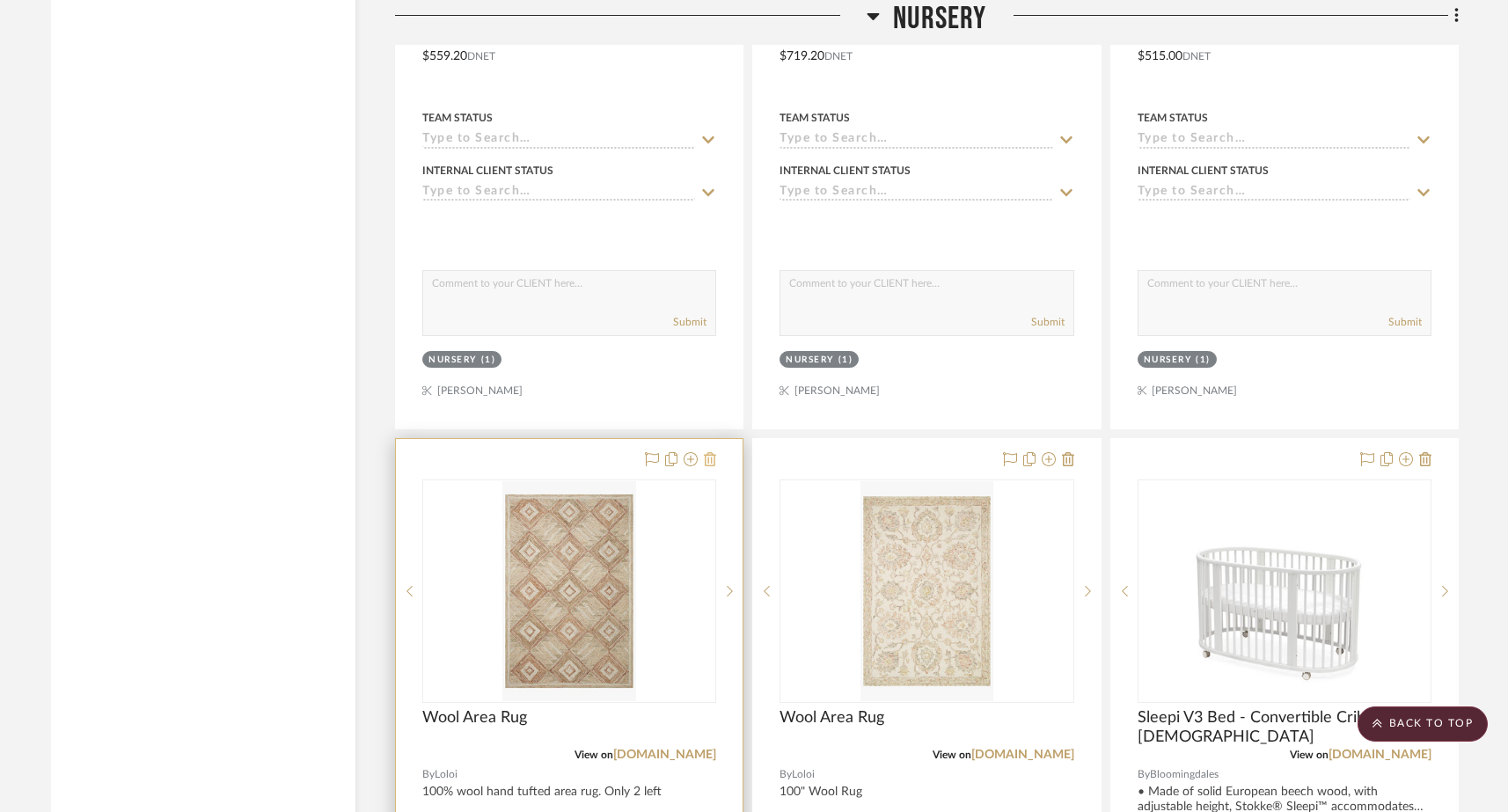
click at [715, 452] on icon at bounding box center [709, 459] width 12 height 14
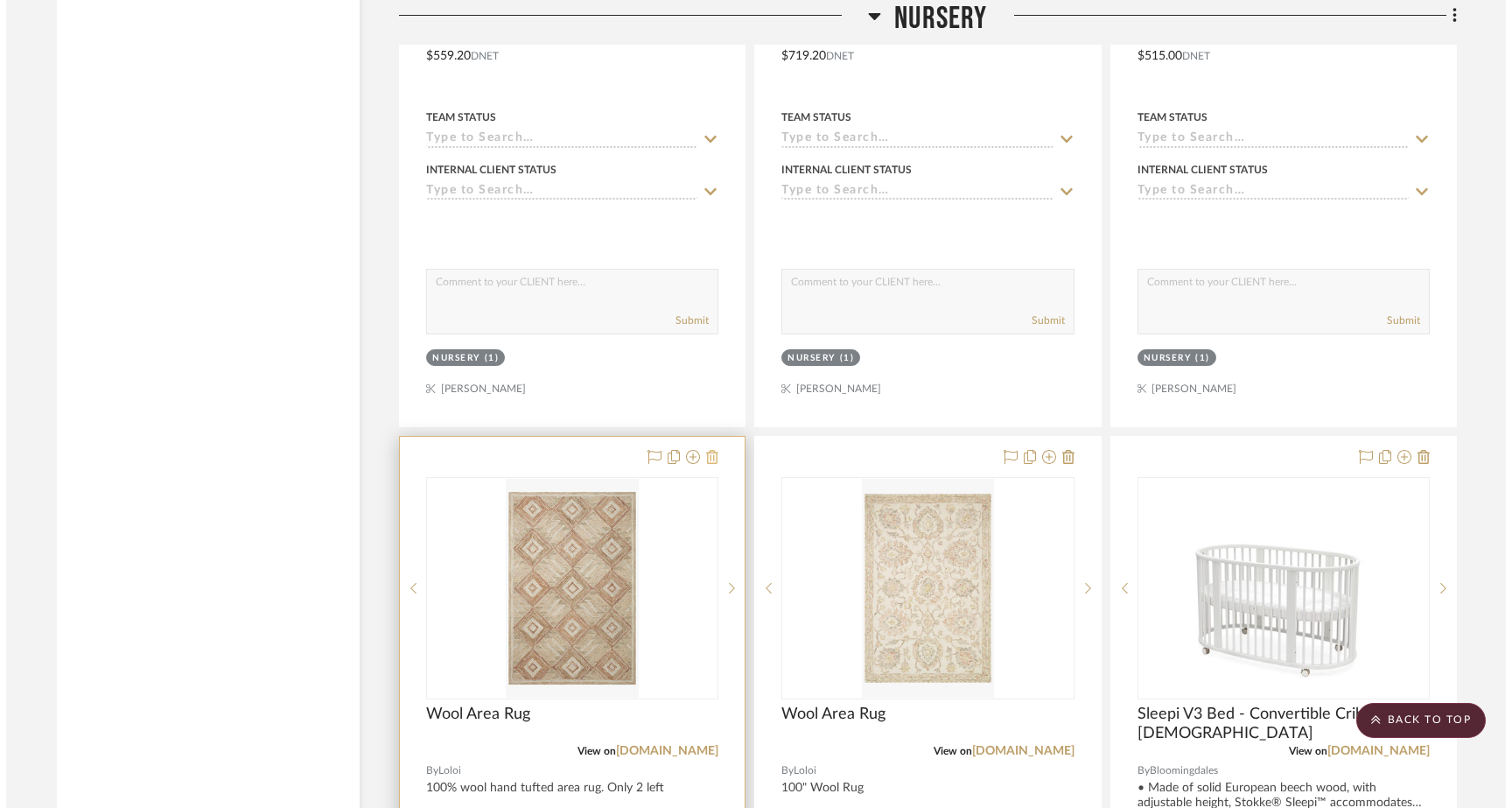
scroll to position [0, 0]
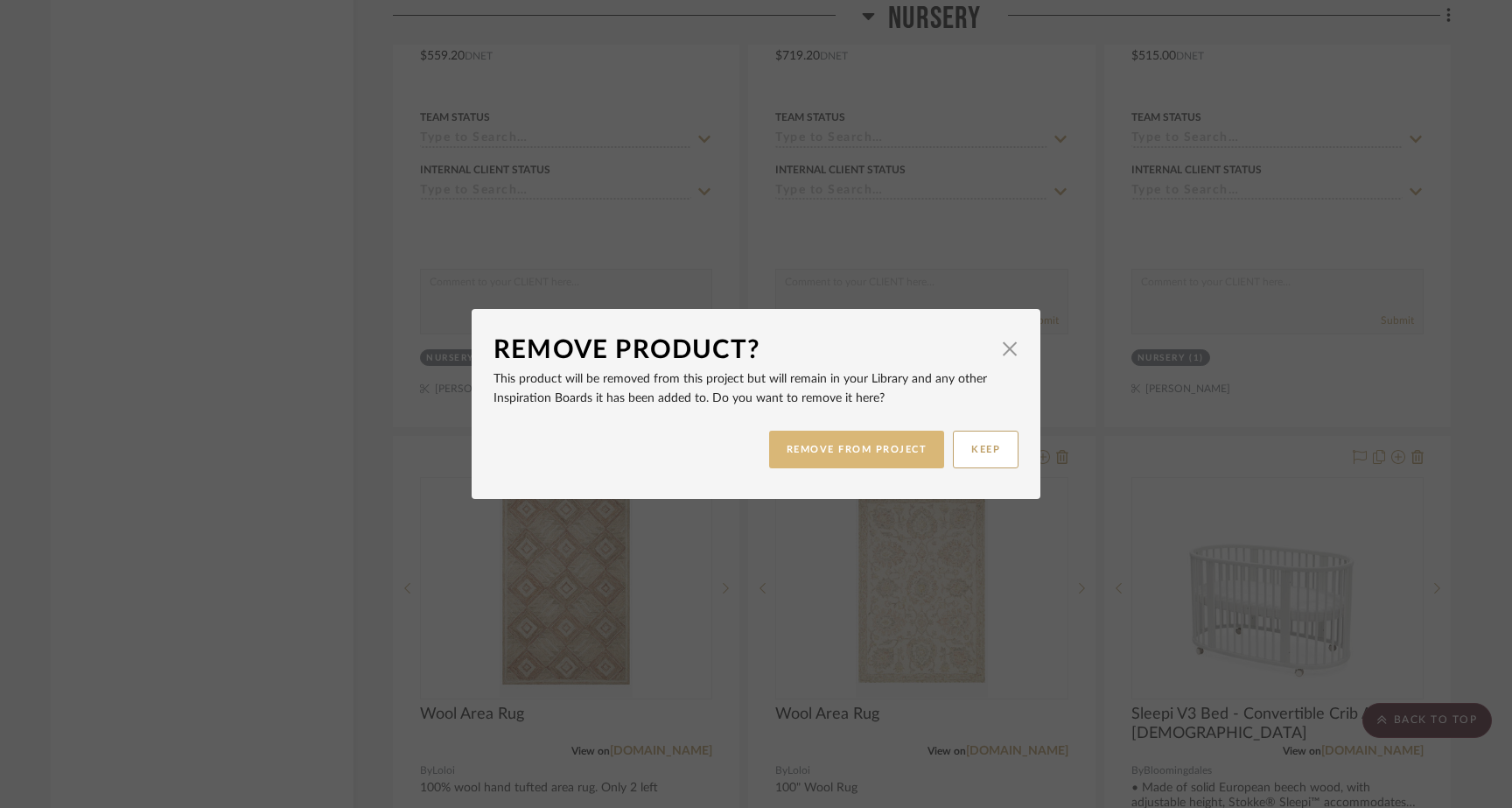
click at [852, 456] on button "REMOVE FROM PROJECT" at bounding box center [857, 449] width 176 height 37
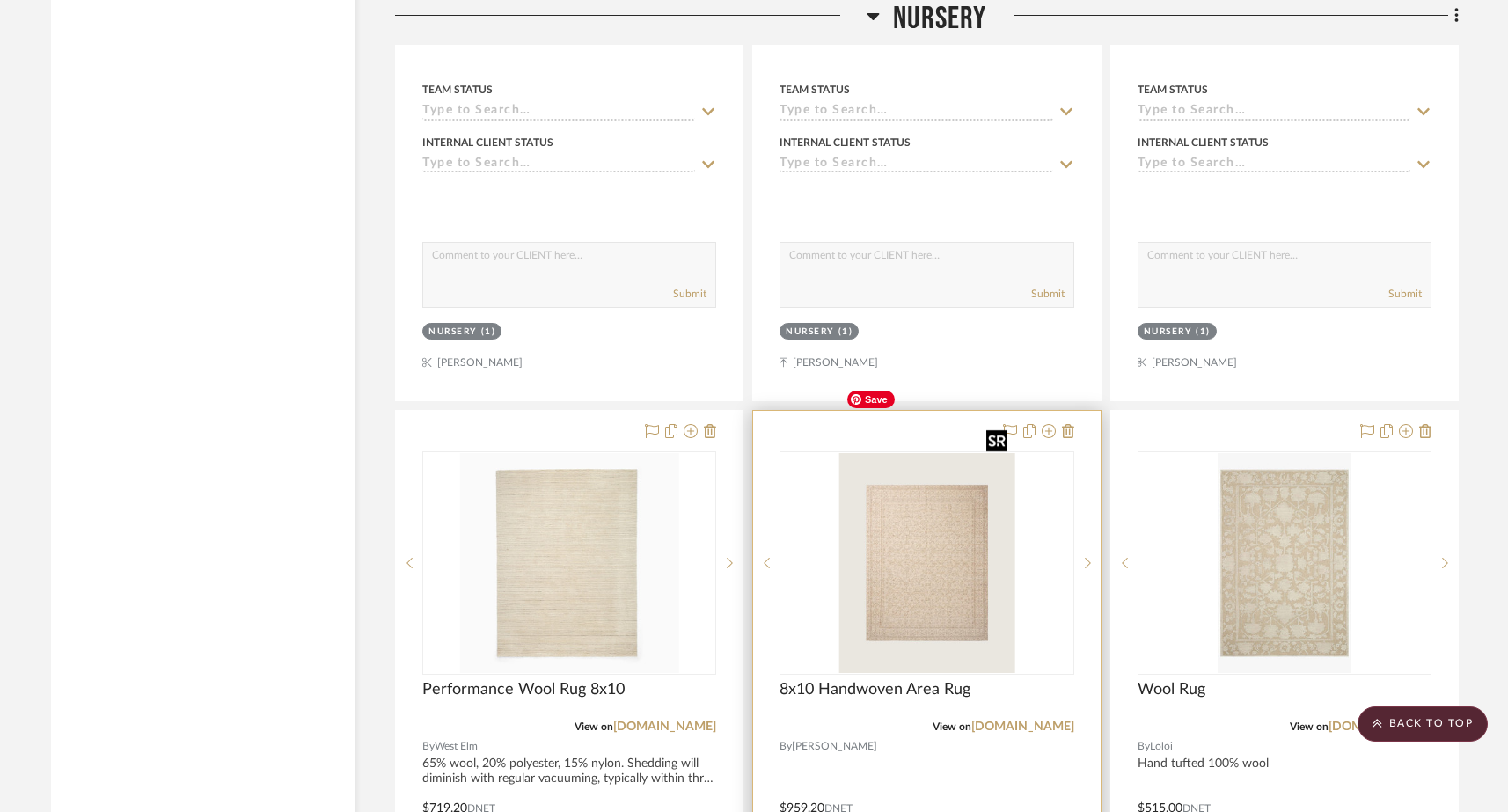
scroll to position [20025, 0]
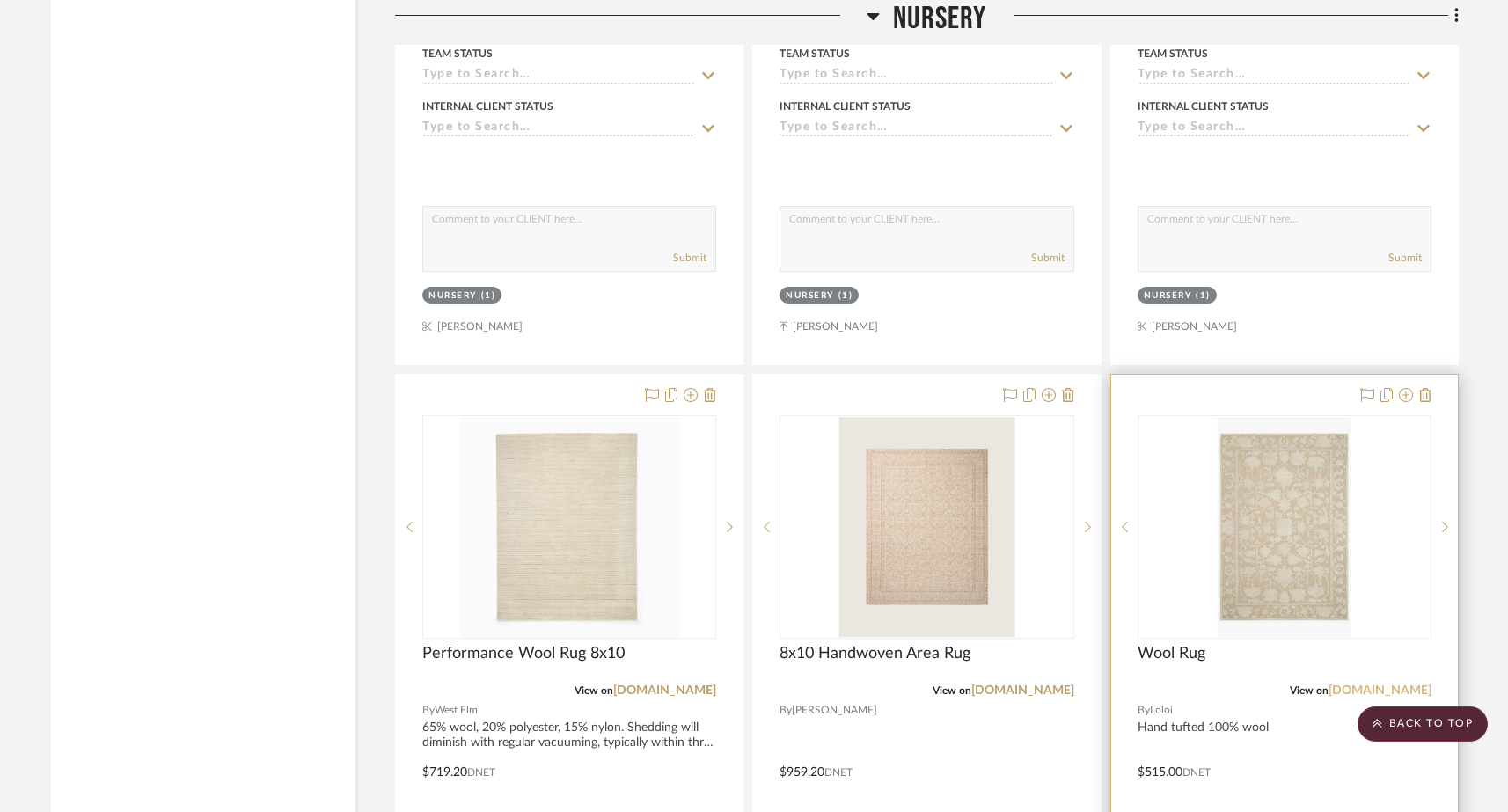
click at [1362, 684] on link "[DOMAIN_NAME]" at bounding box center [1380, 690] width 103 height 12
click at [1334, 508] on img "0" at bounding box center [1283, 526] width 133 height 220
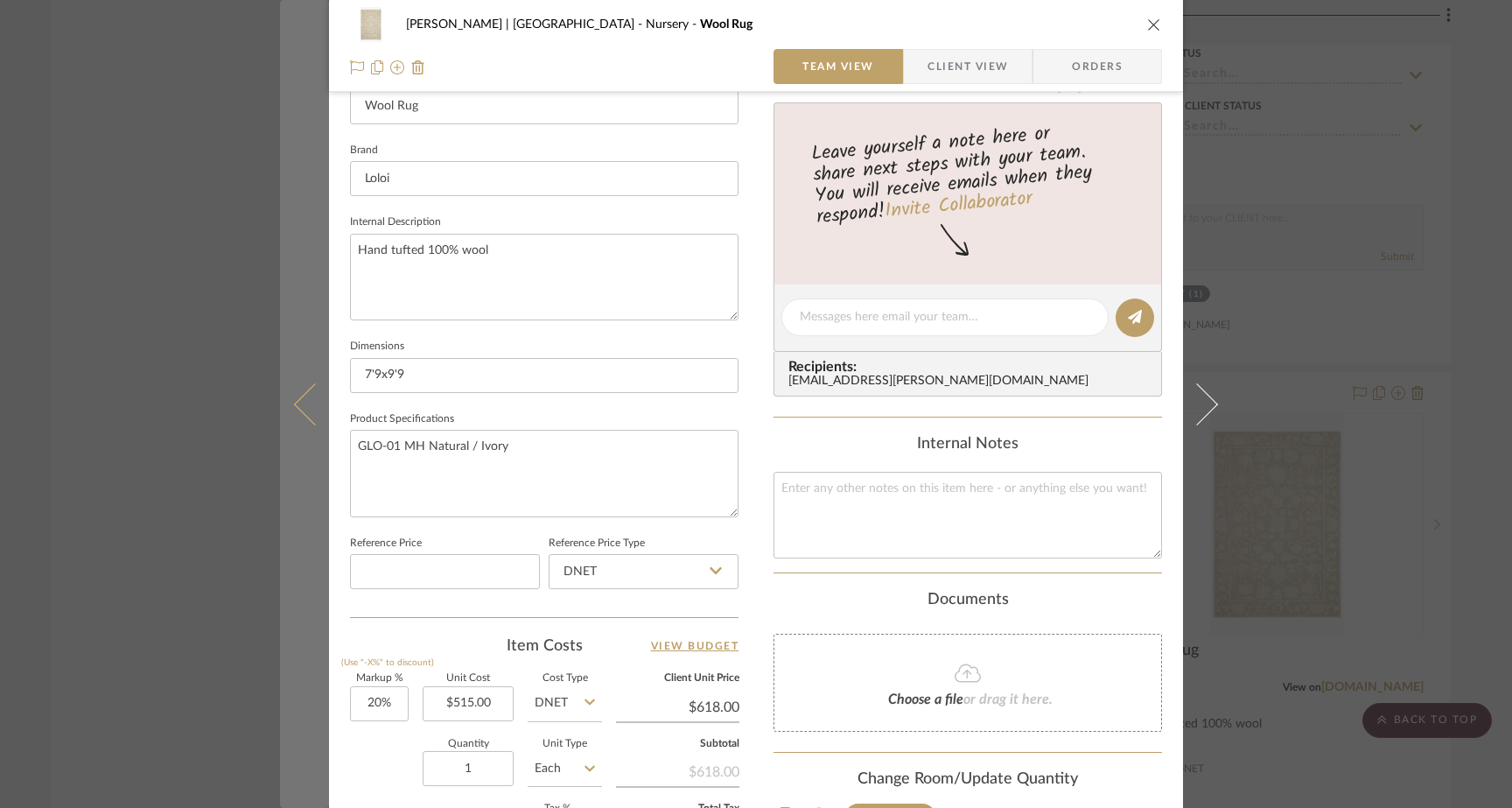
scroll to position [493, 0]
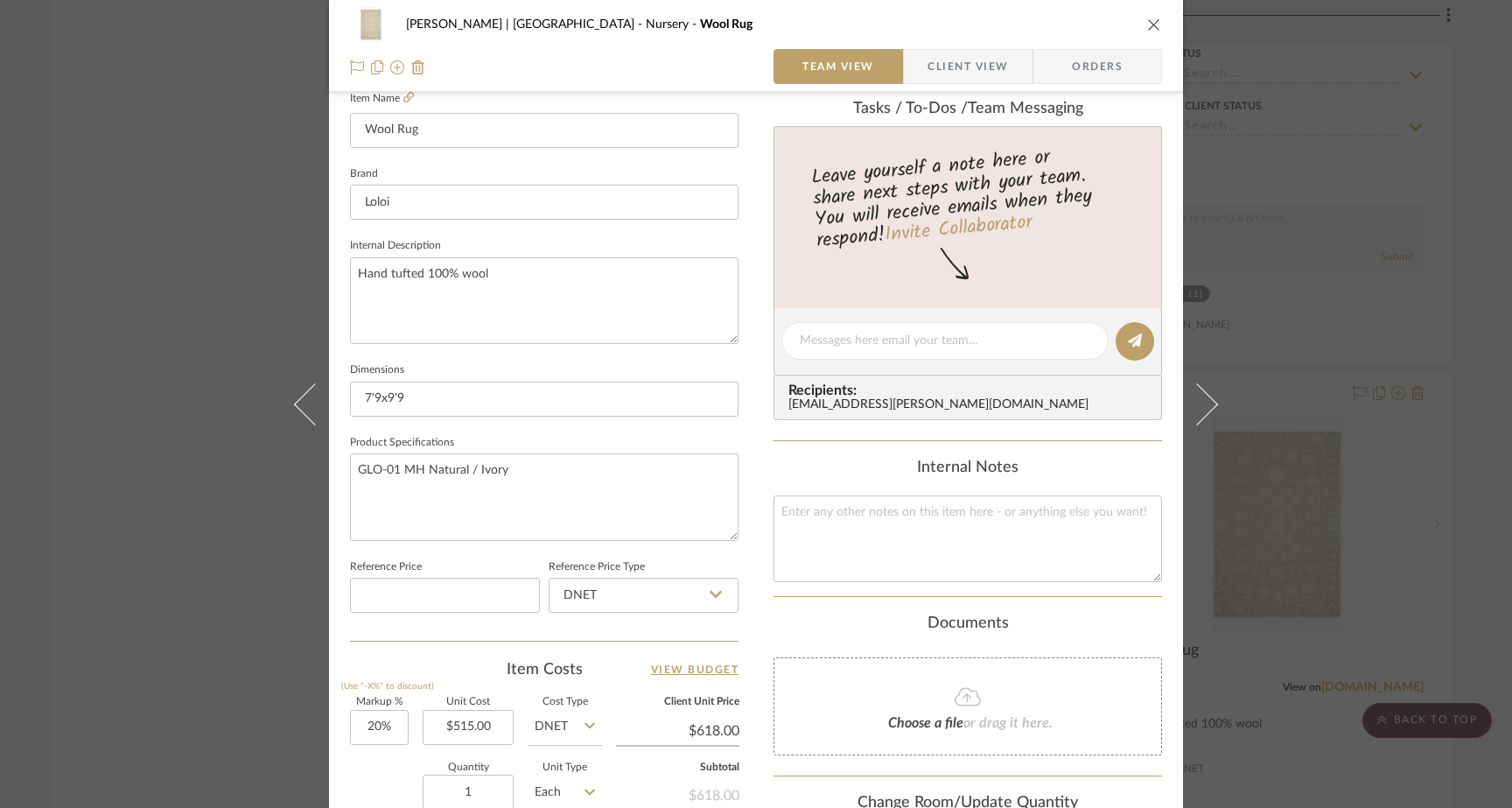
click at [239, 253] on div "Ferree | Brooklyn Heights Nursery Wool Rug Team View Client View Orders 1 / 3 T…" at bounding box center [756, 404] width 1512 height 808
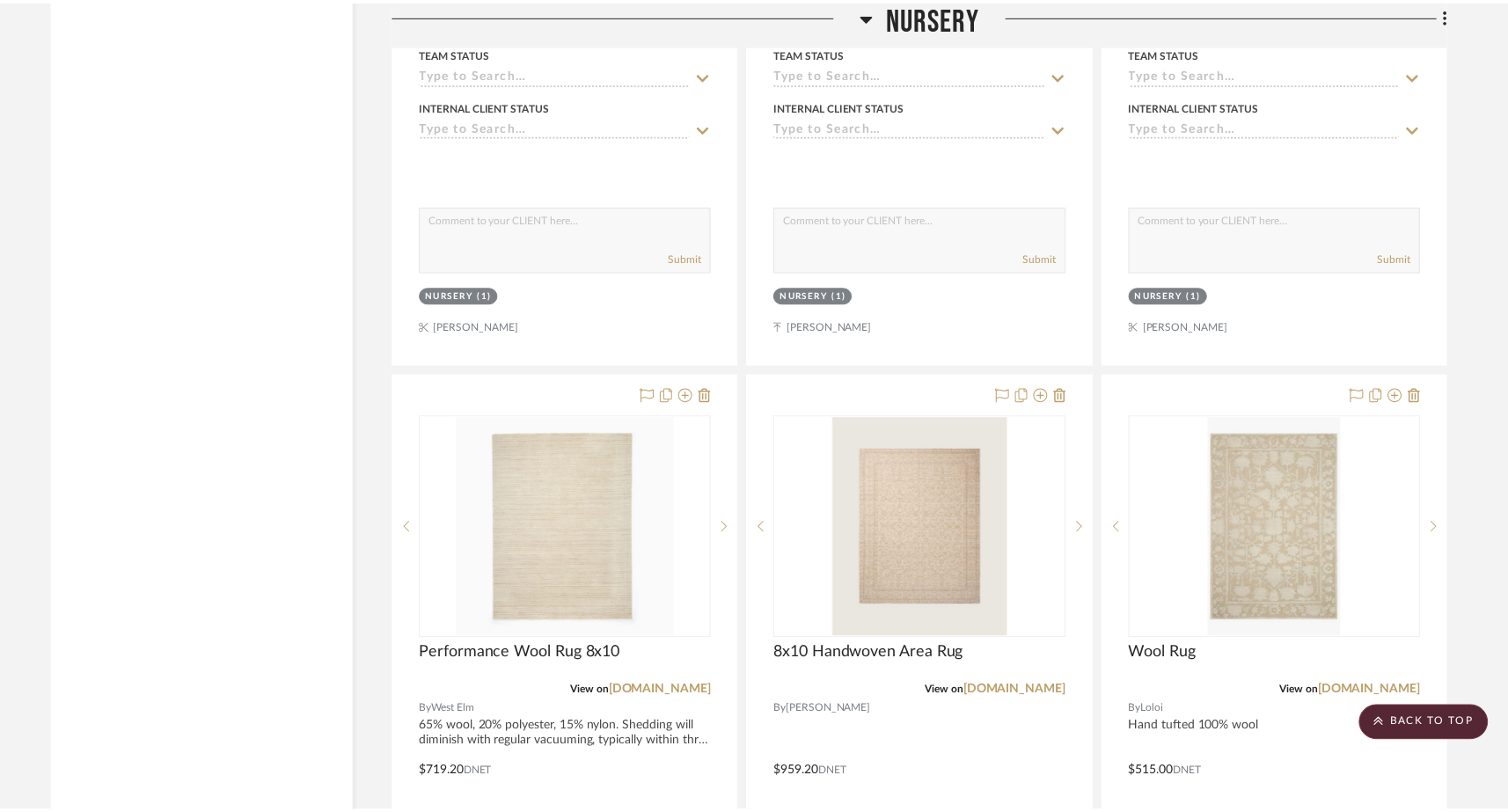
scroll to position [20025, 0]
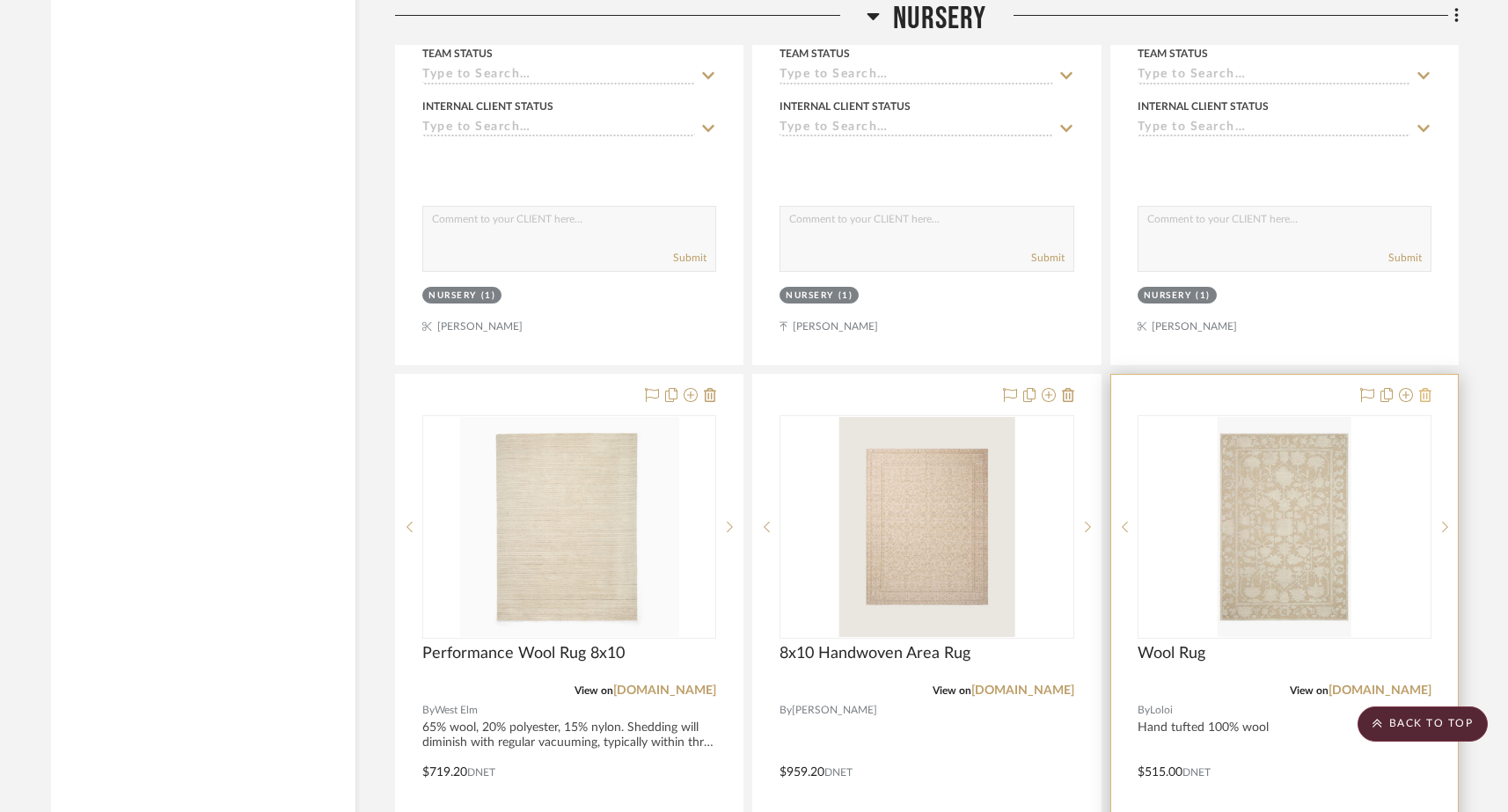
click at [1428, 388] on icon at bounding box center [1425, 395] width 12 height 14
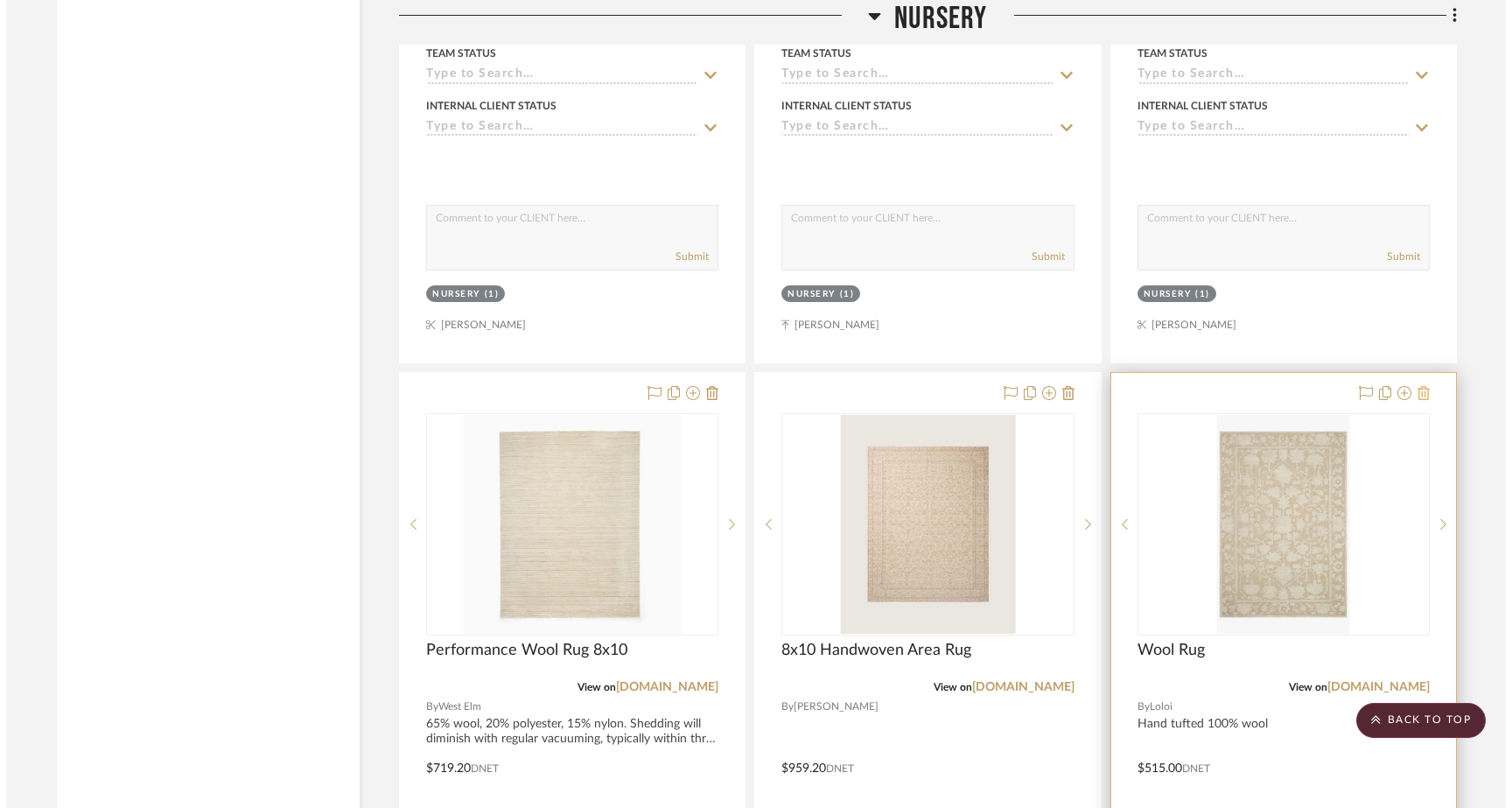
scroll to position [0, 0]
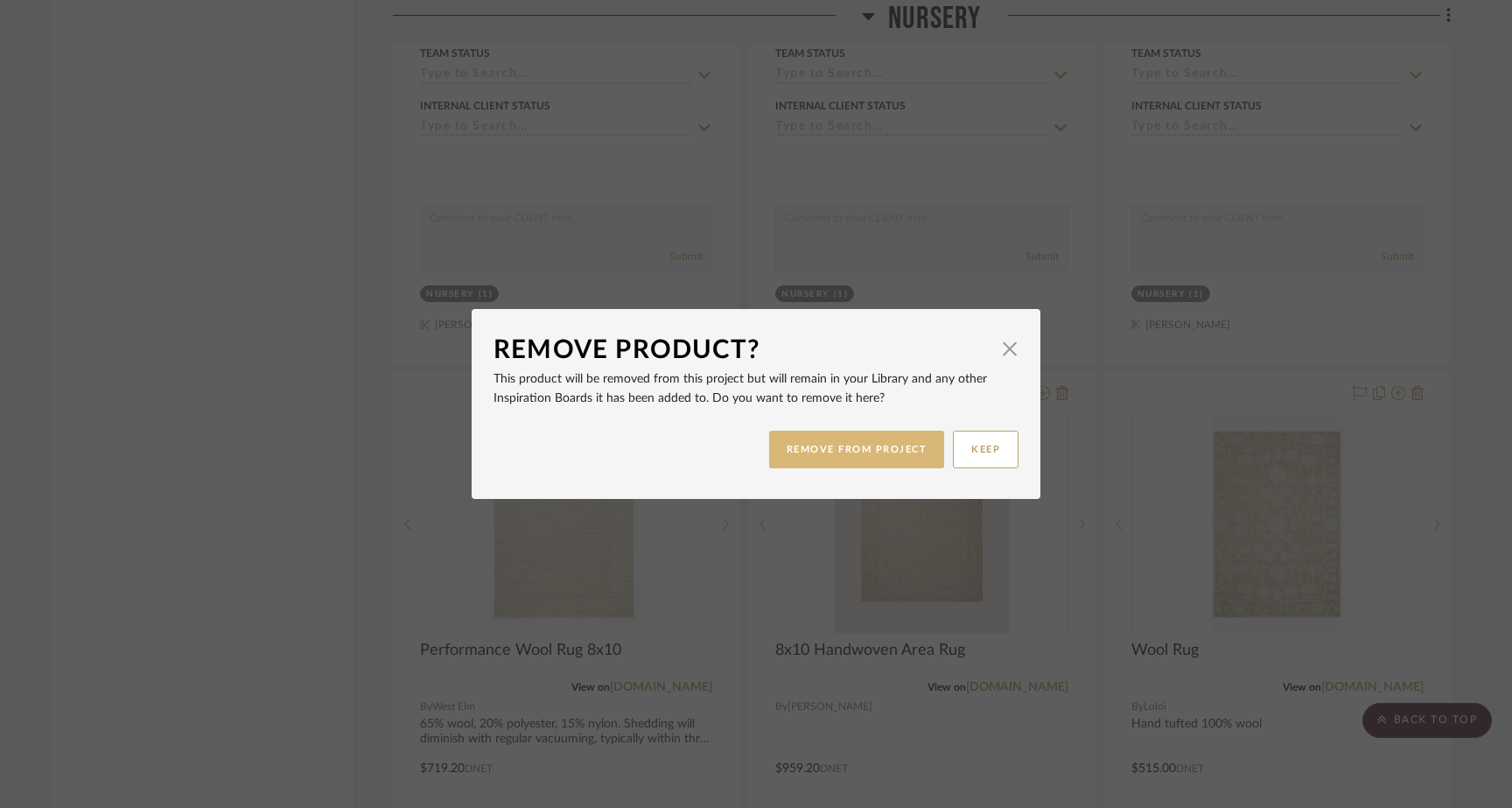
click at [871, 456] on button "REMOVE FROM PROJECT" at bounding box center [857, 449] width 176 height 37
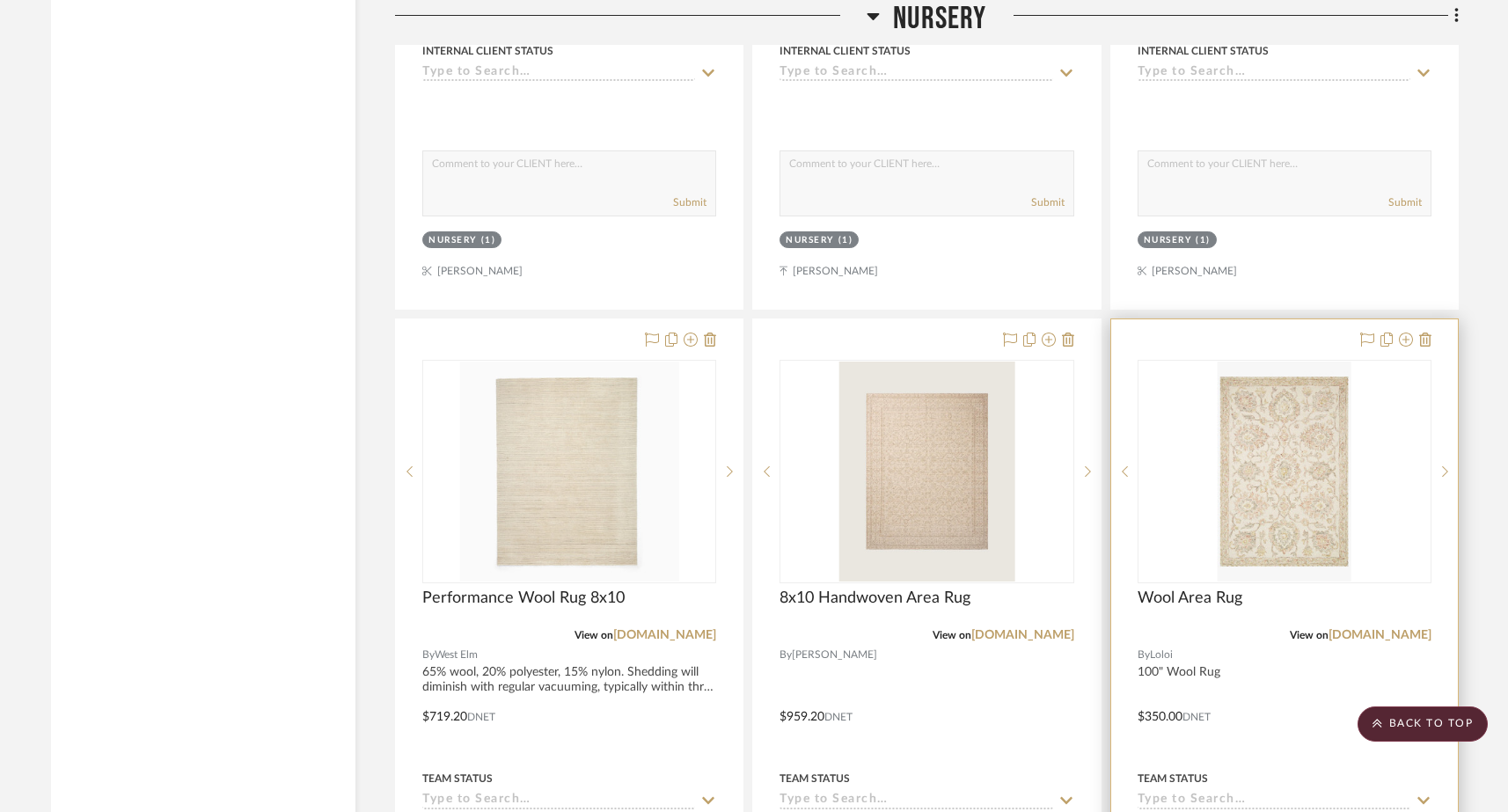
scroll to position [20086, 0]
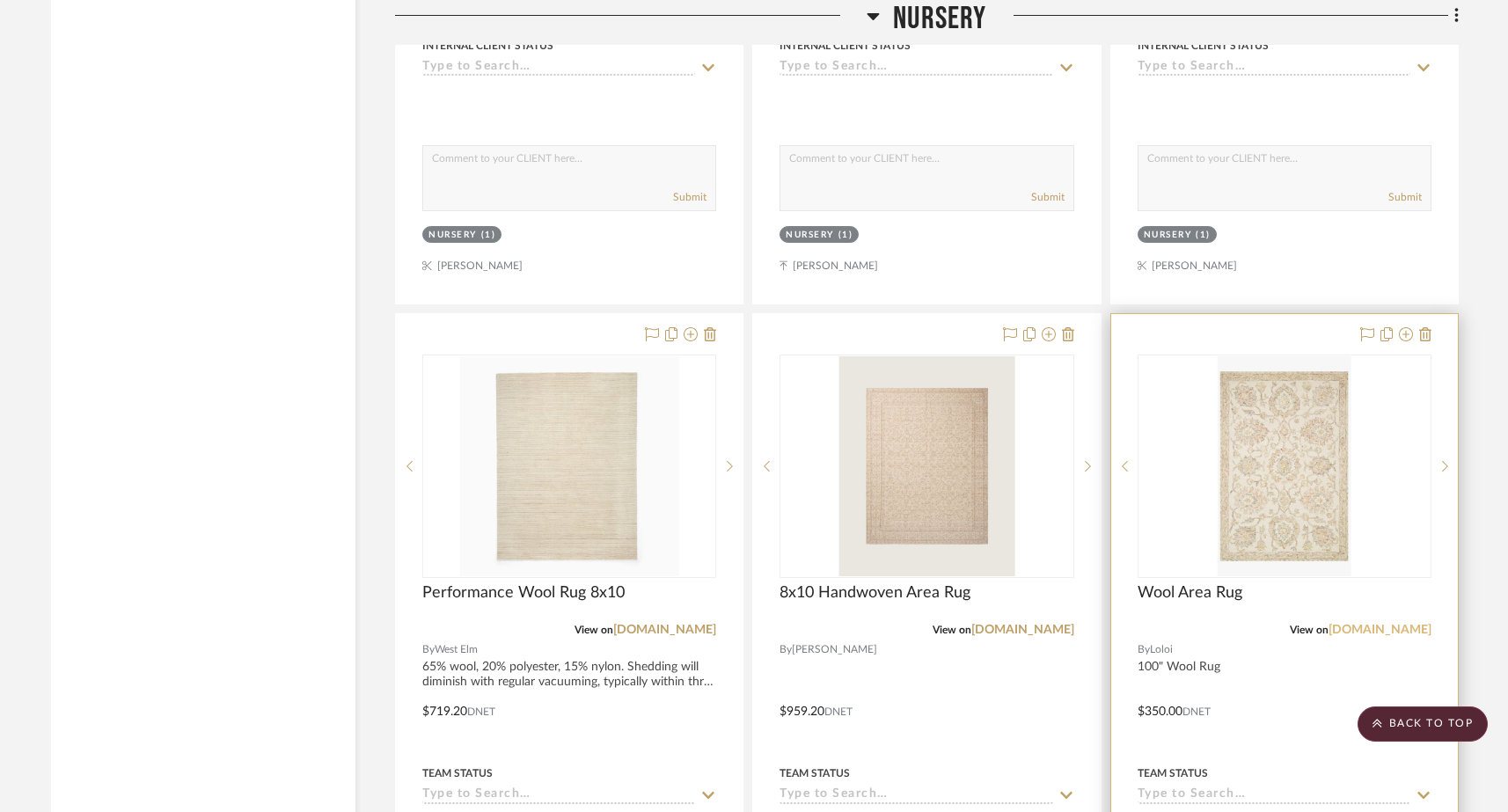
click at [1425, 624] on link "[DOMAIN_NAME]" at bounding box center [1380, 629] width 103 height 12
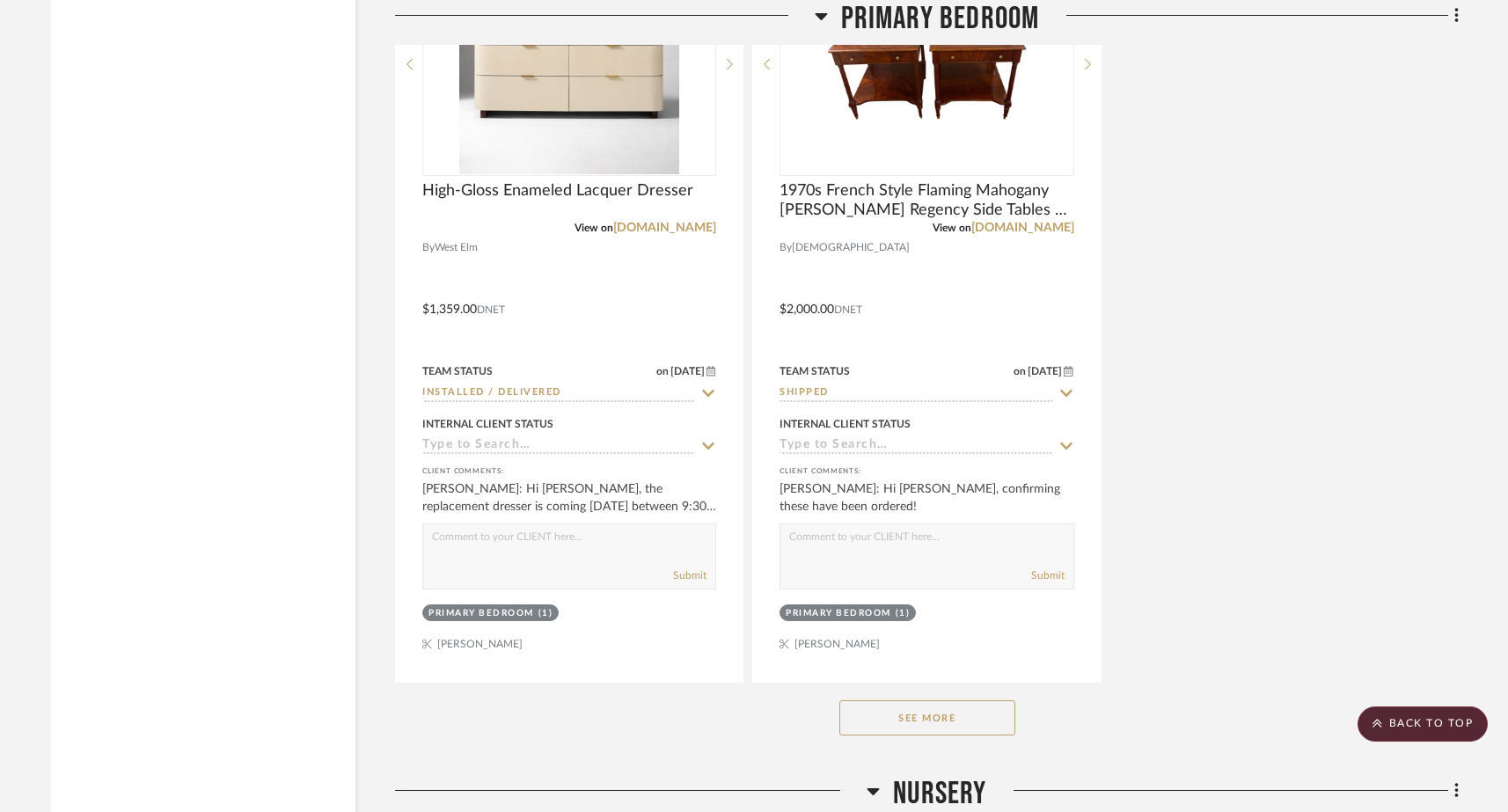
scroll to position [18146, 0]
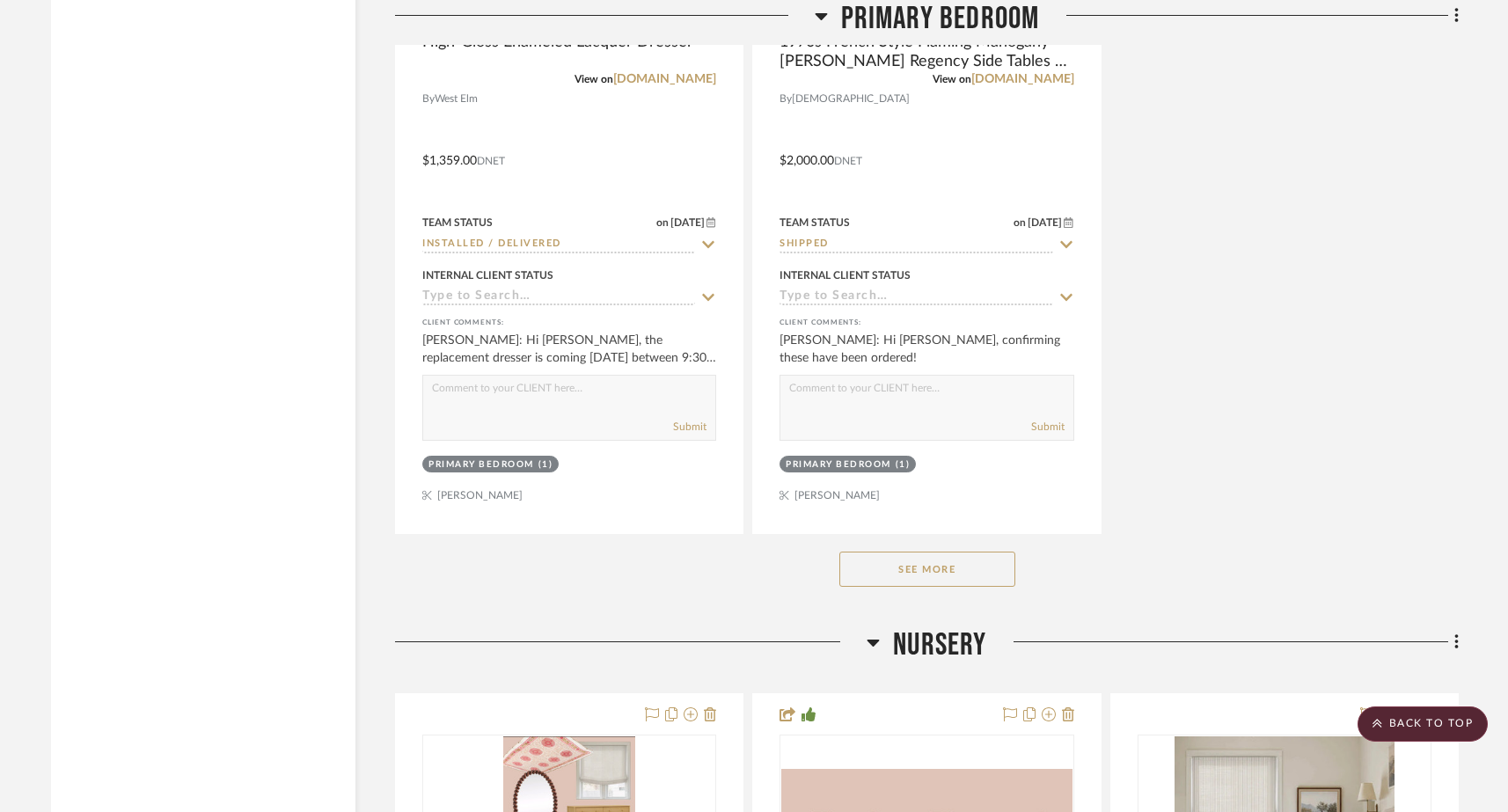
drag, startPoint x: 1290, startPoint y: 425, endPoint x: 1329, endPoint y: 4, distance: 422.8
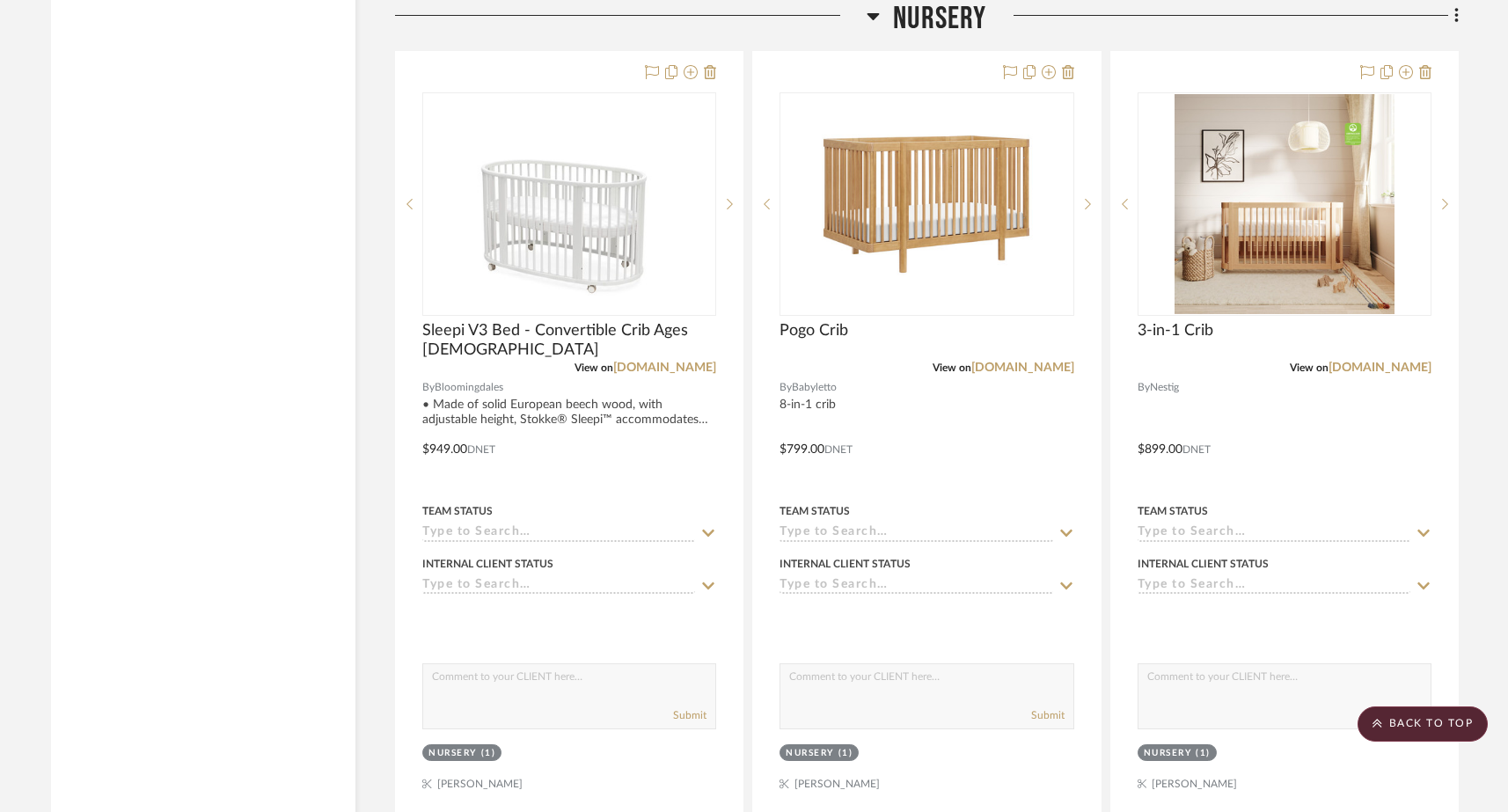
scroll to position [21107, 0]
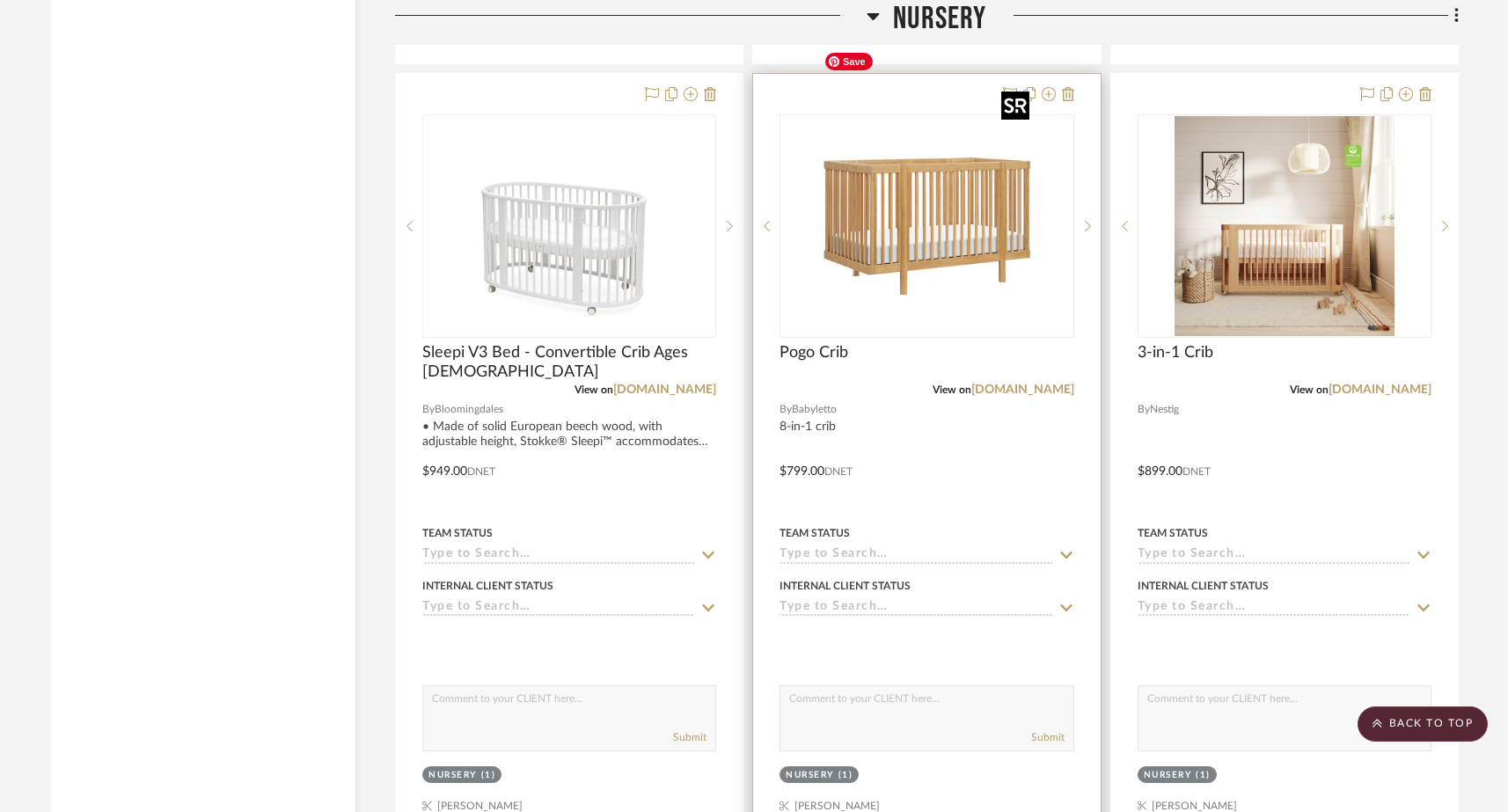
click at [969, 178] on img "0" at bounding box center [926, 226] width 220 height 220
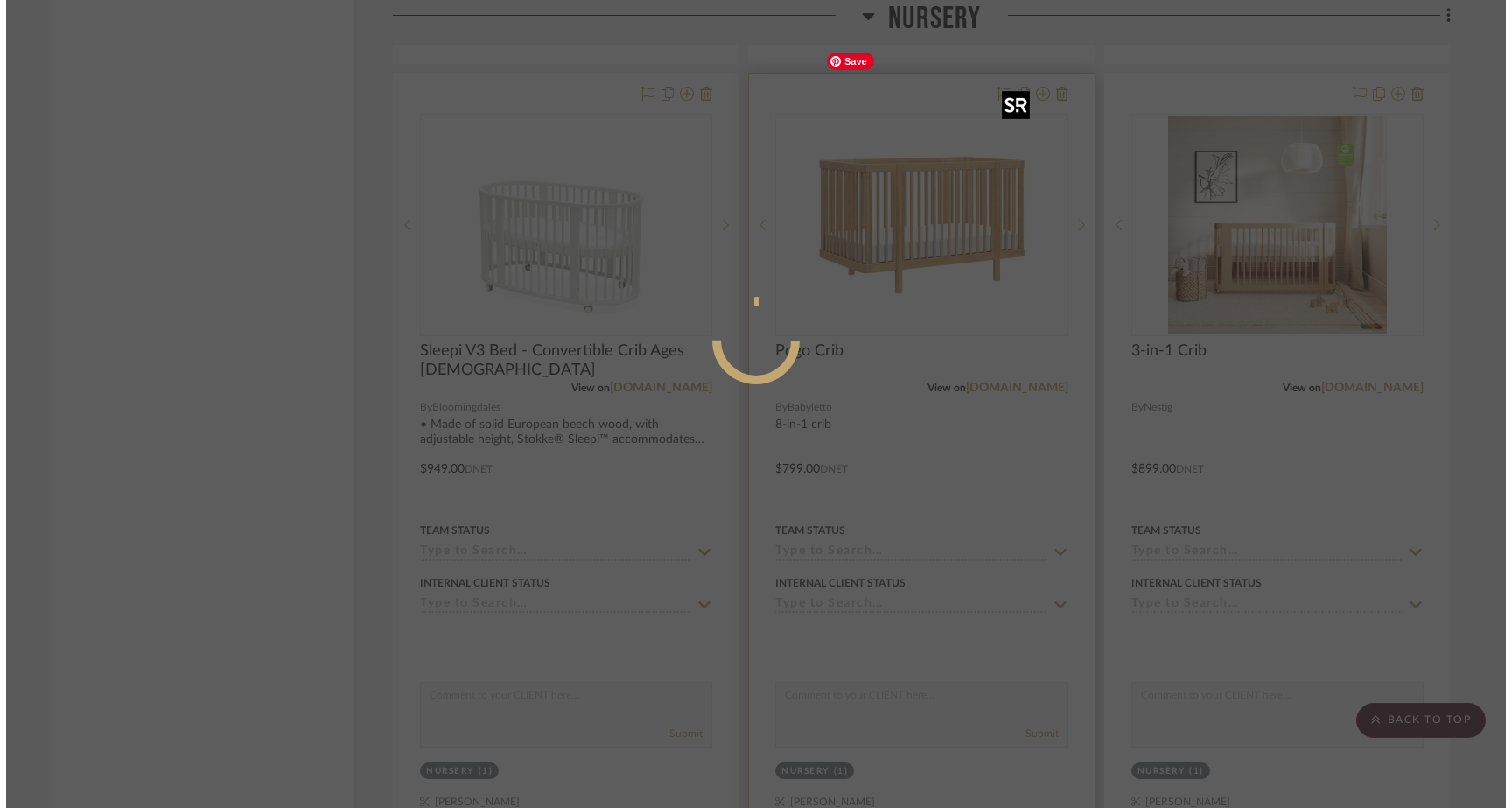
scroll to position [0, 0]
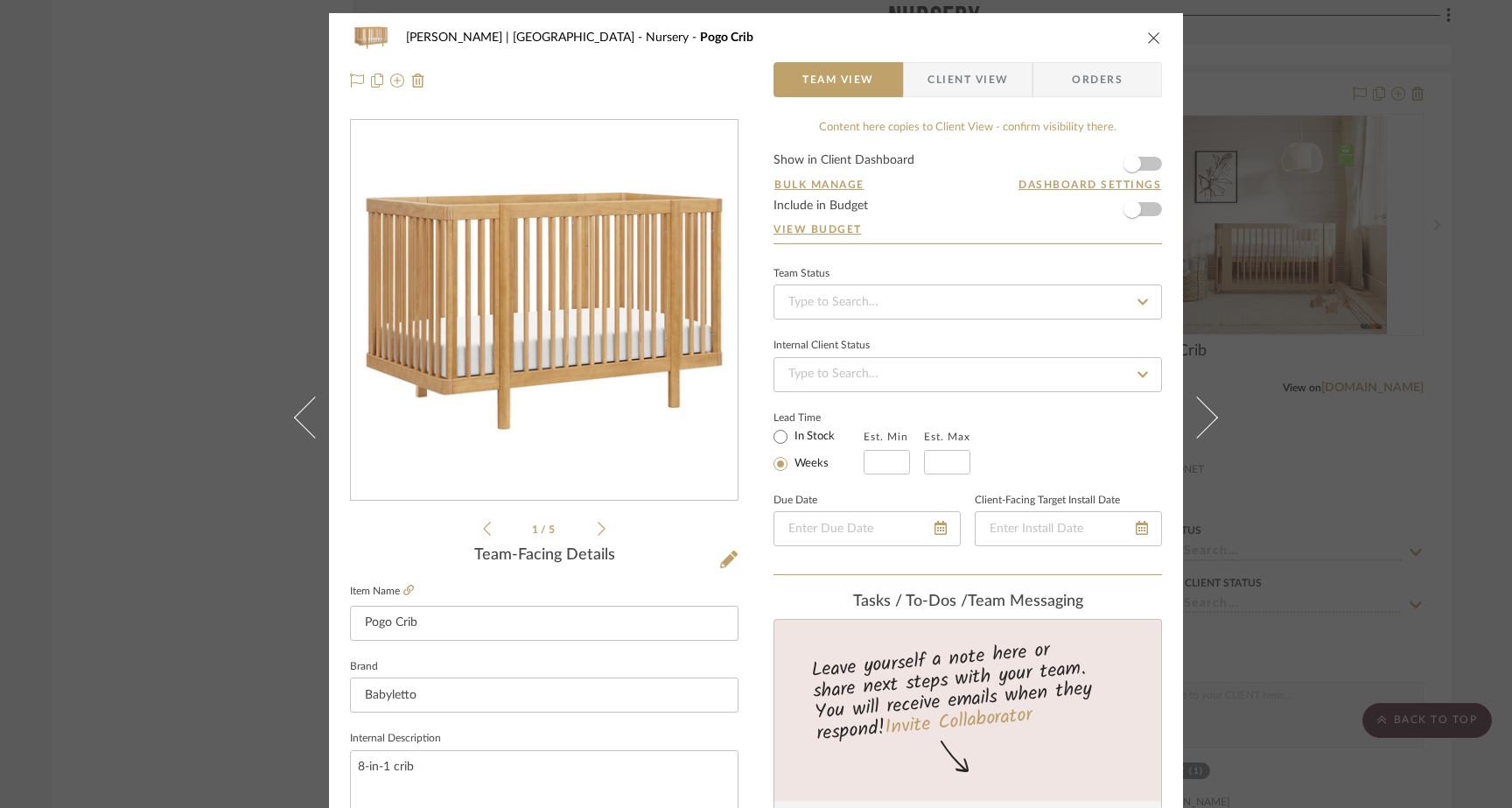
click at [182, 416] on div "Ferree | Brooklyn Heights Nursery Pogo Crib Team View Client View Orders 1 / 5 …" at bounding box center [756, 404] width 1512 height 808
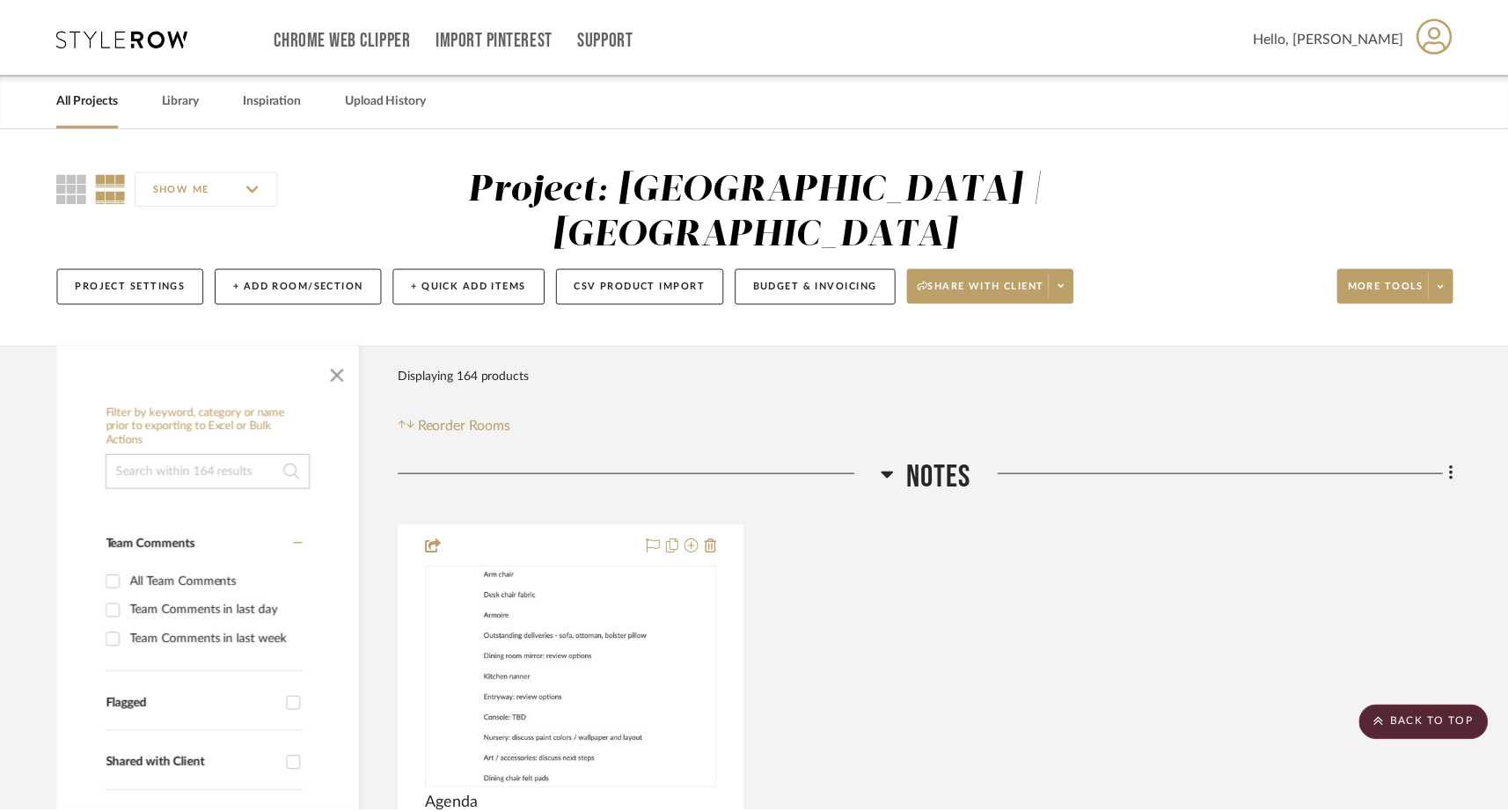
scroll to position [21107, 0]
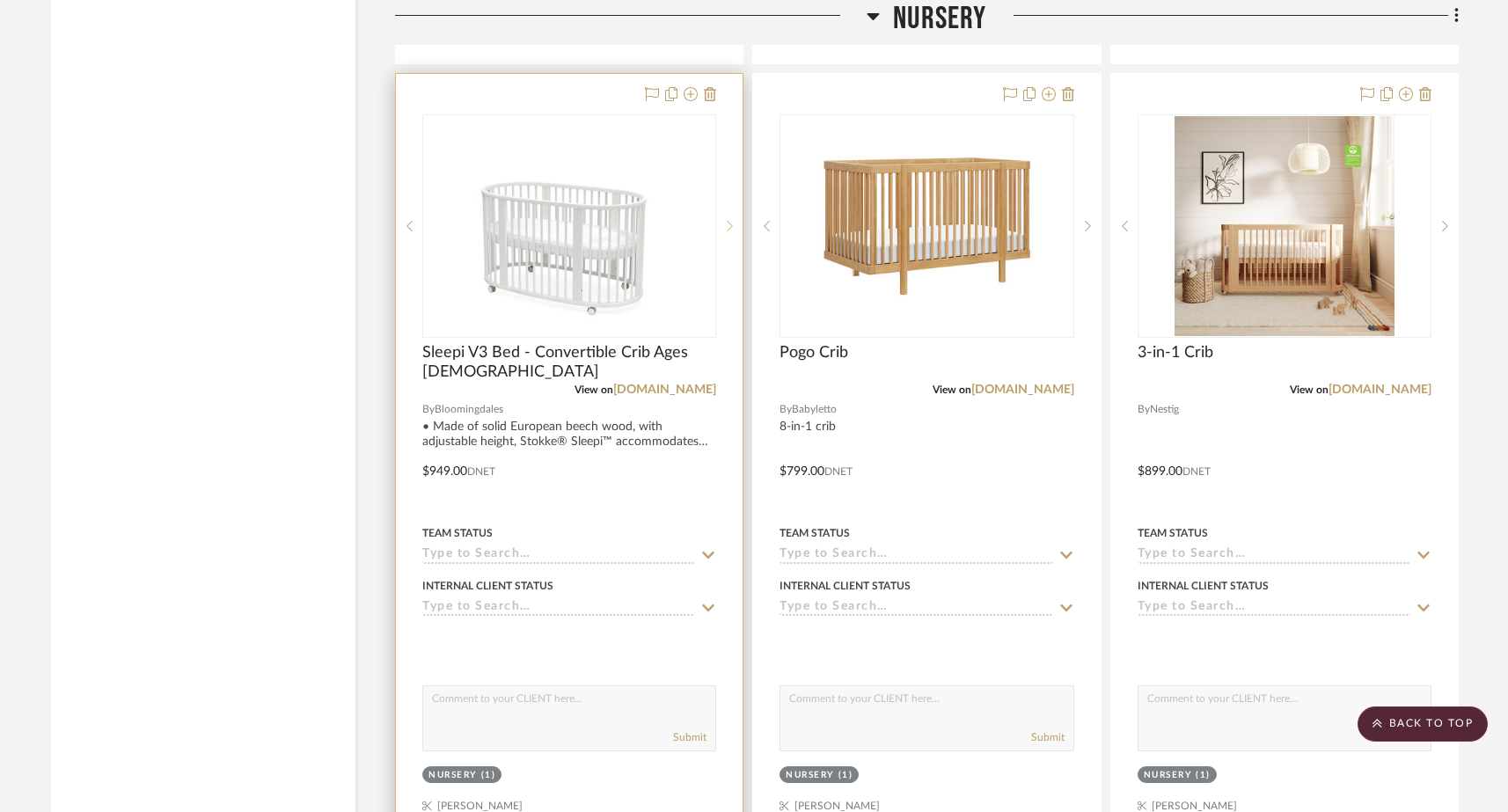
click at [734, 220] on sr-next-btn at bounding box center [729, 226] width 27 height 12
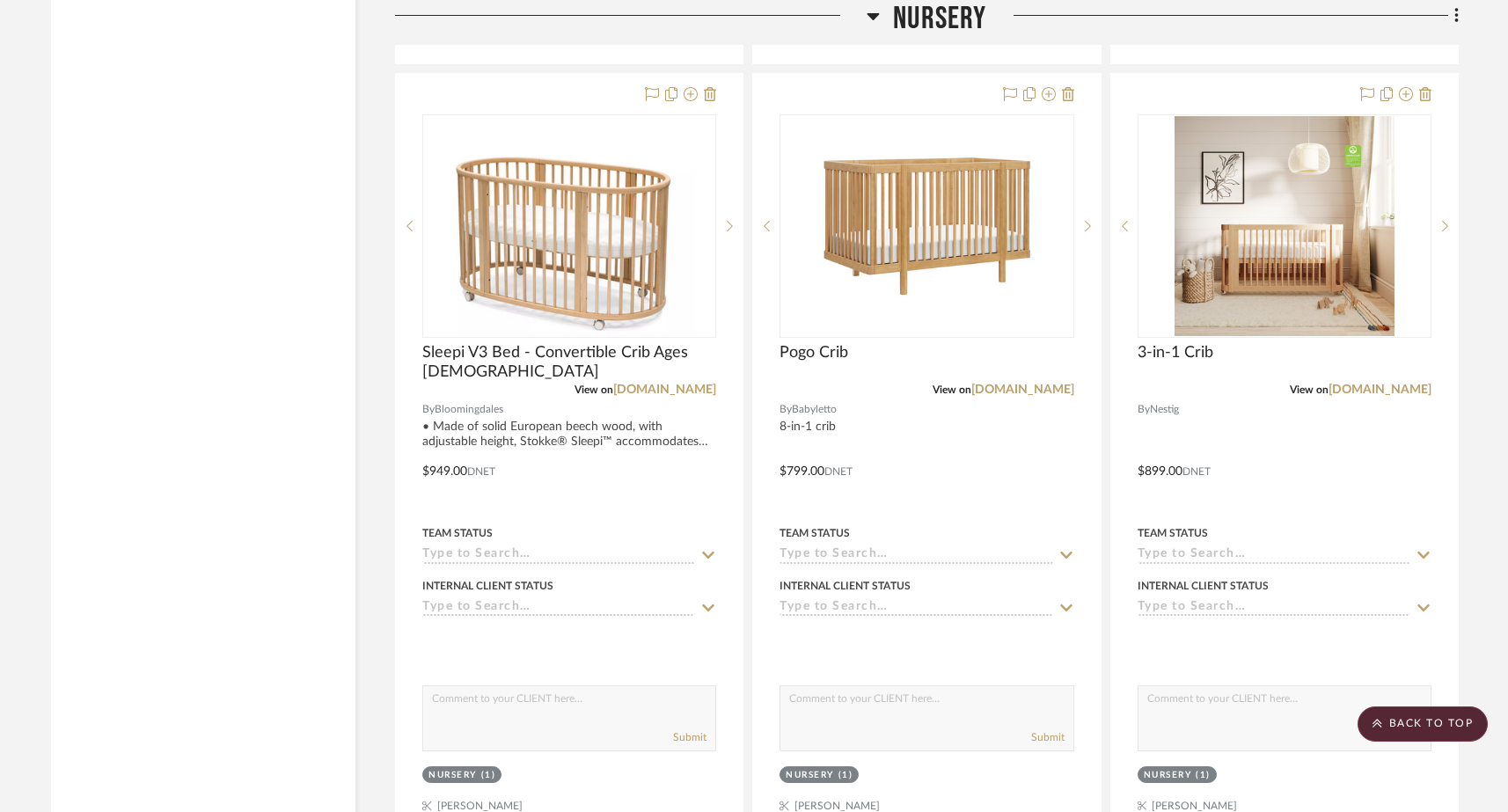
drag, startPoint x: 642, startPoint y: 189, endPoint x: 759, endPoint y: 26, distance: 200.6
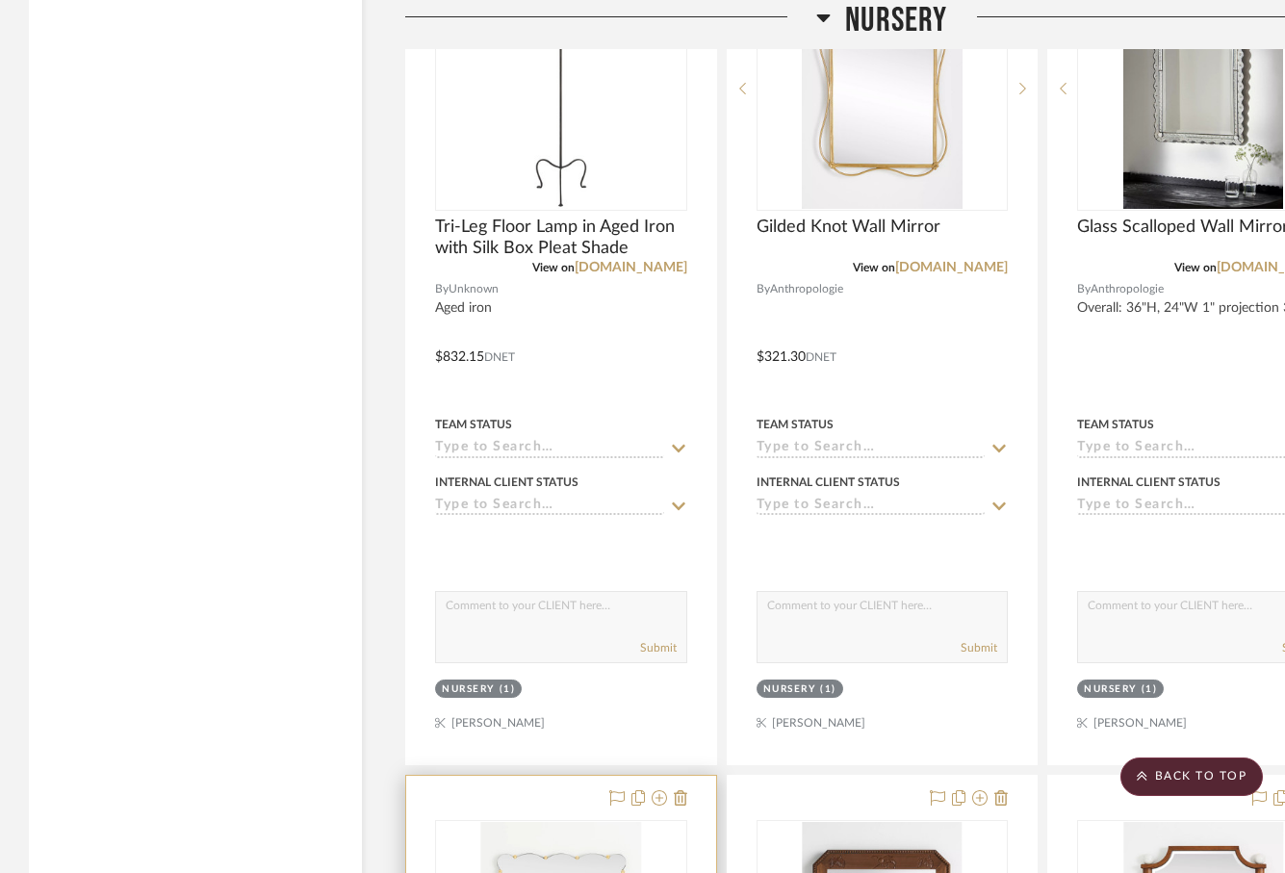
scroll to position [27425, 0]
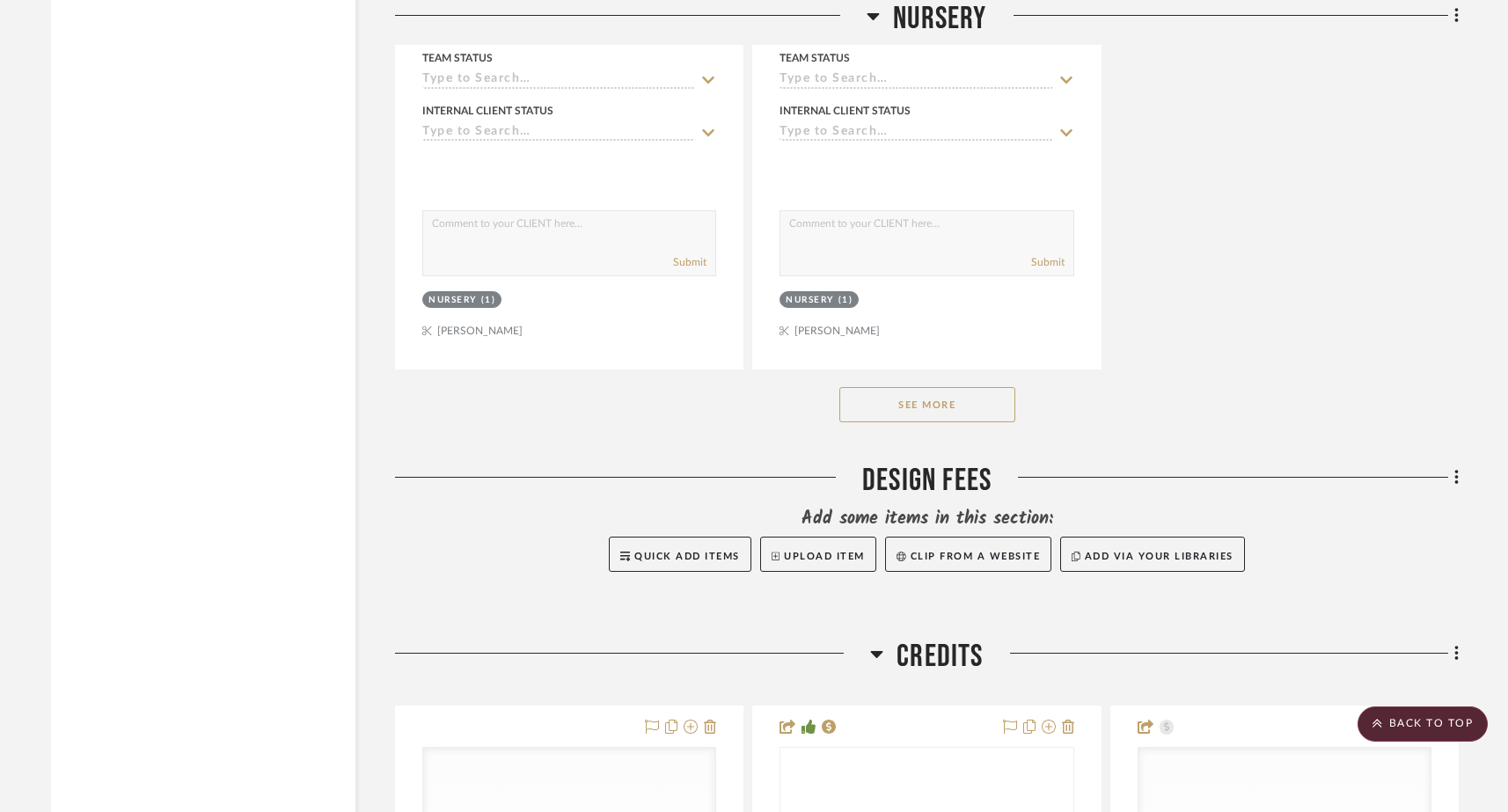
scroll to position [20851, 0]
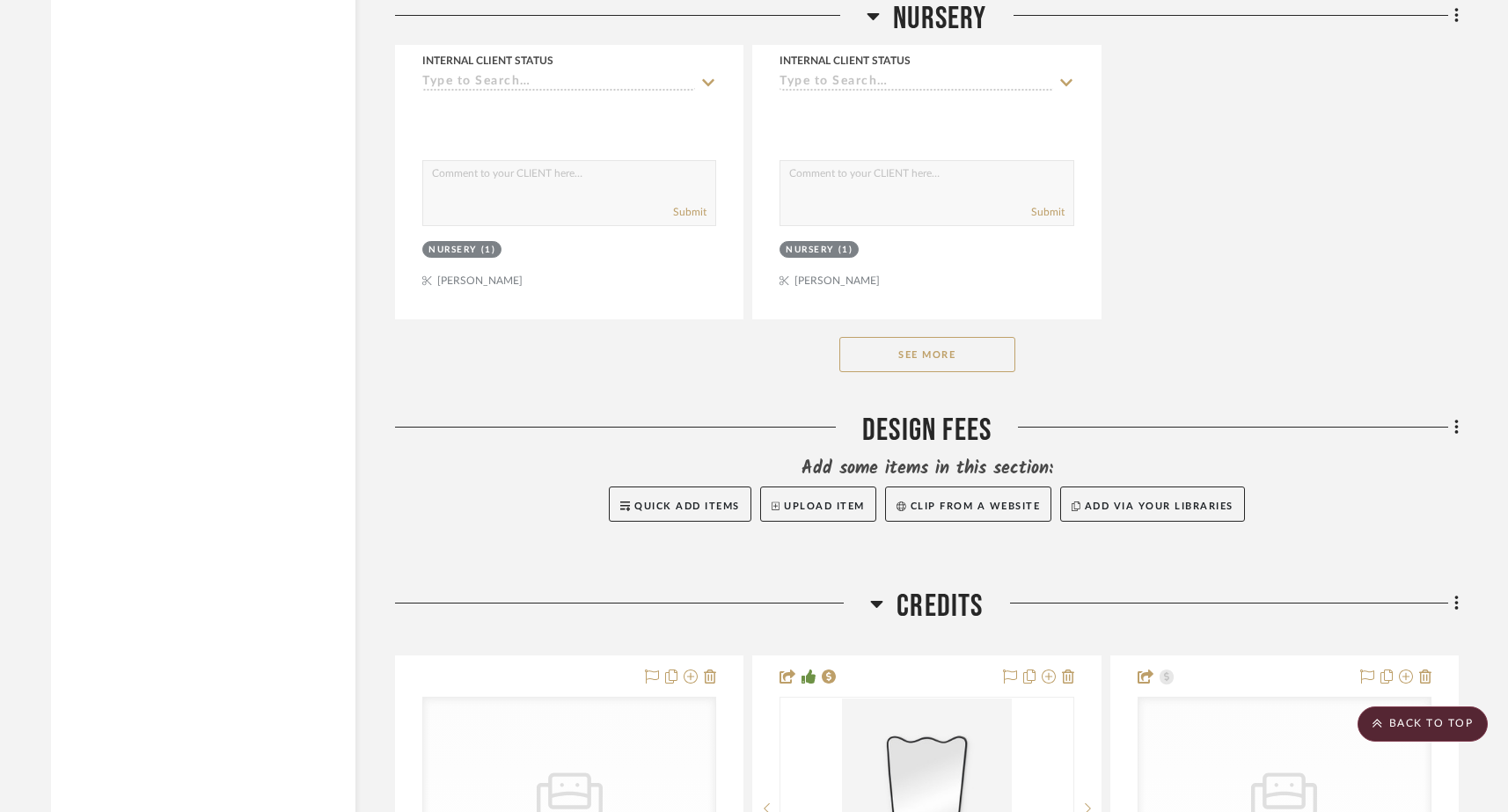
click at [896, 337] on button "See More" at bounding box center [927, 354] width 176 height 36
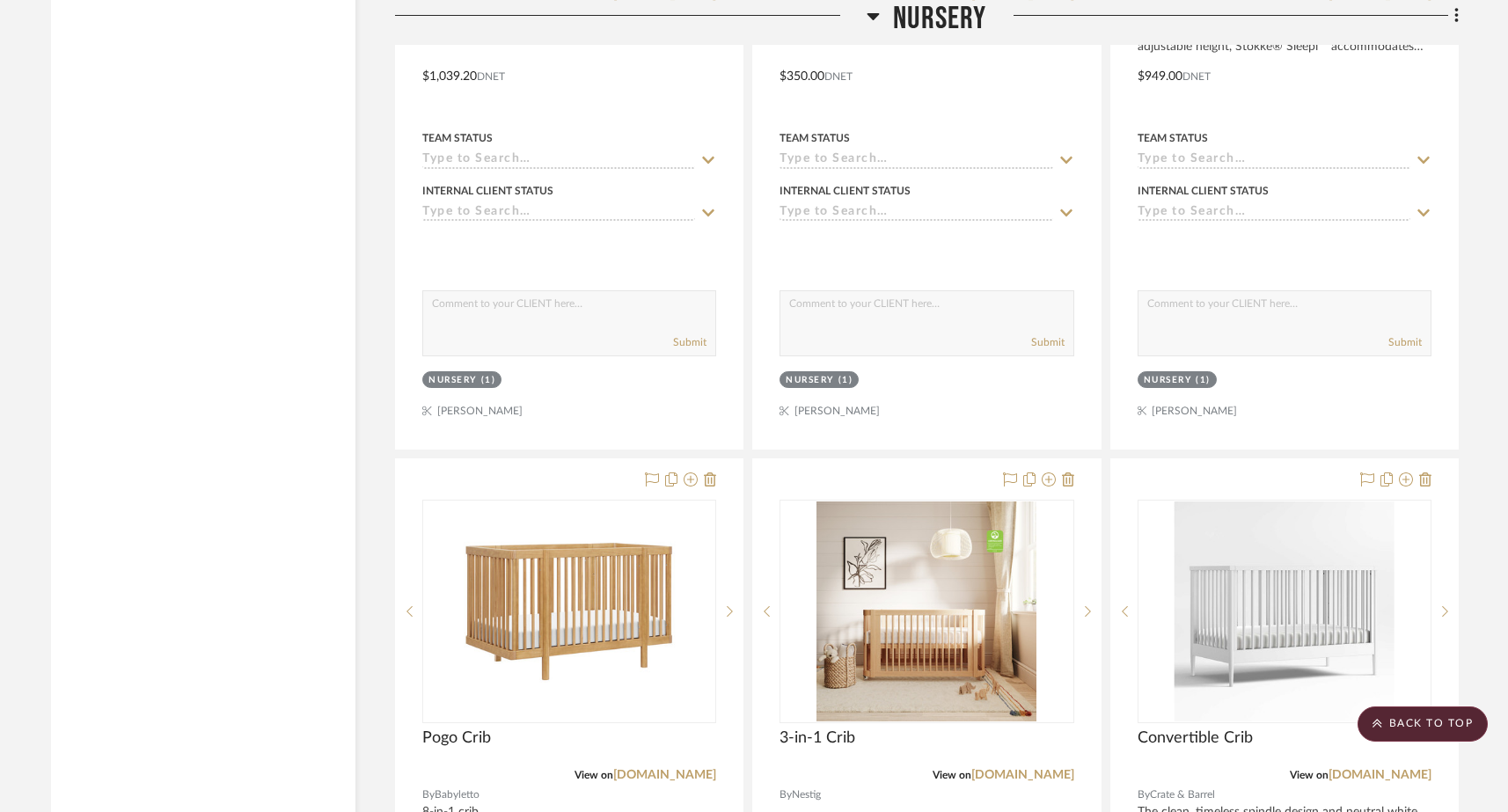
scroll to position [21507, 0]
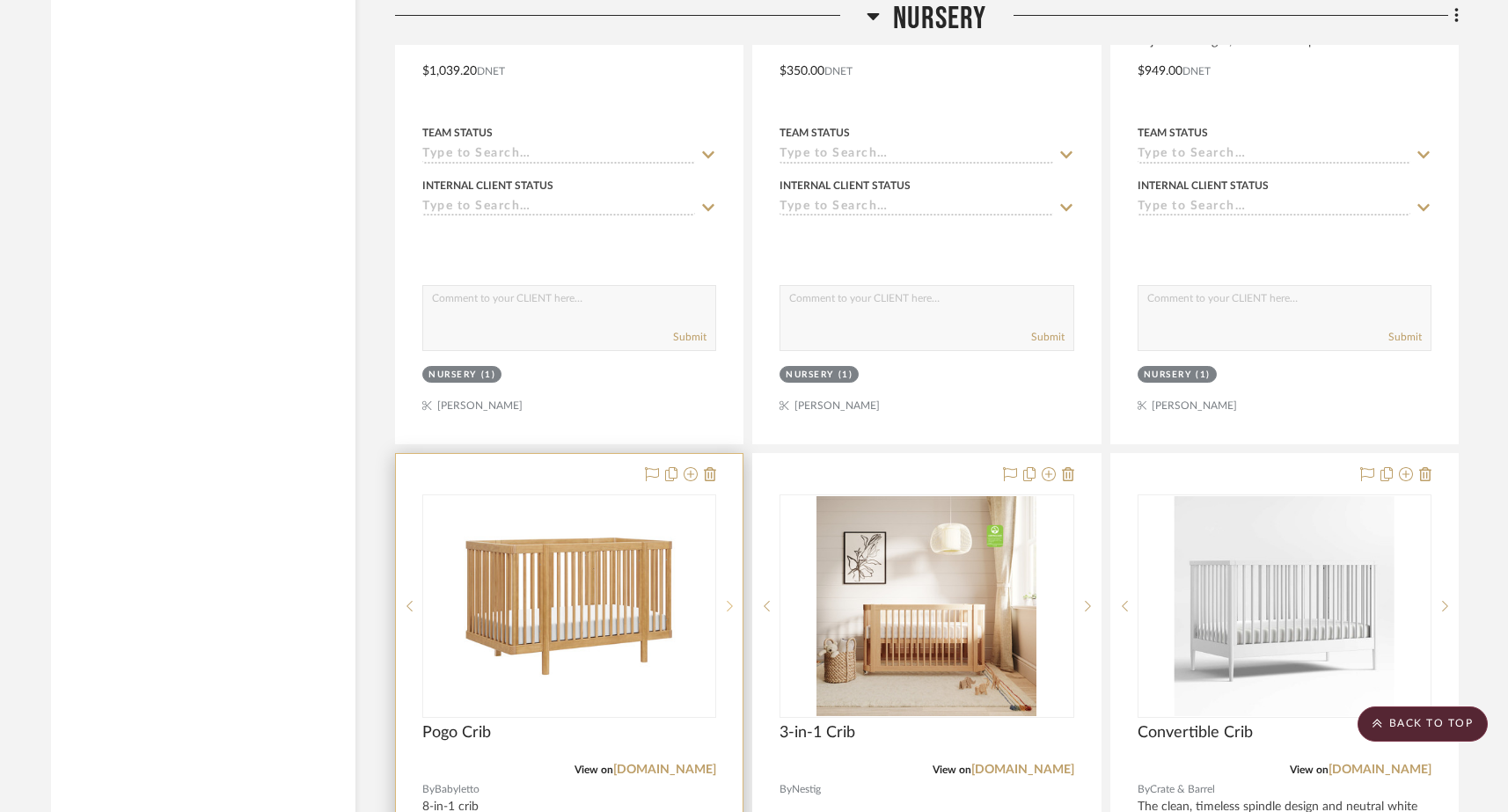
drag, startPoint x: 717, startPoint y: 370, endPoint x: 716, endPoint y: 503, distance: 133.0
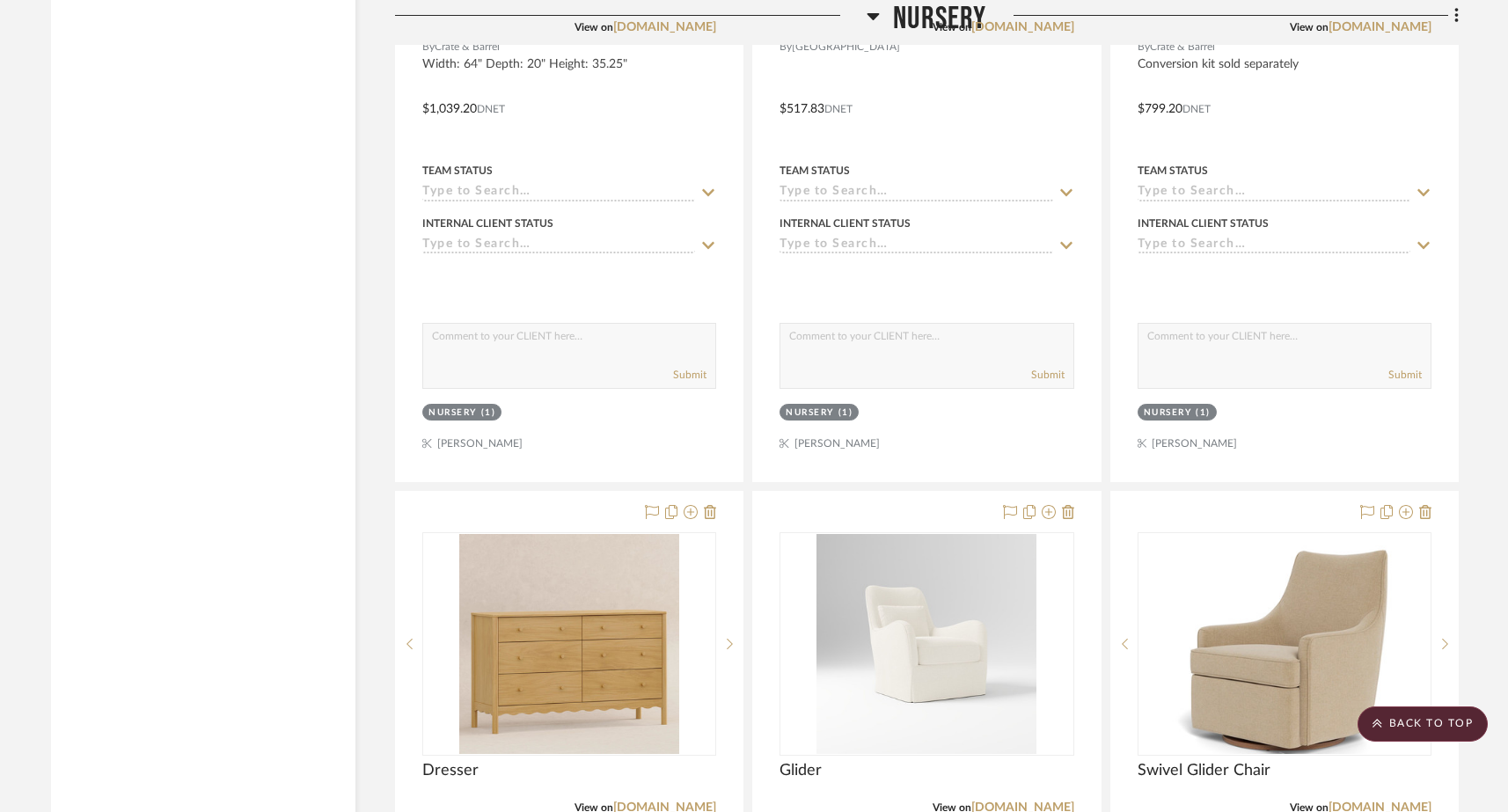
scroll to position [23038, 0]
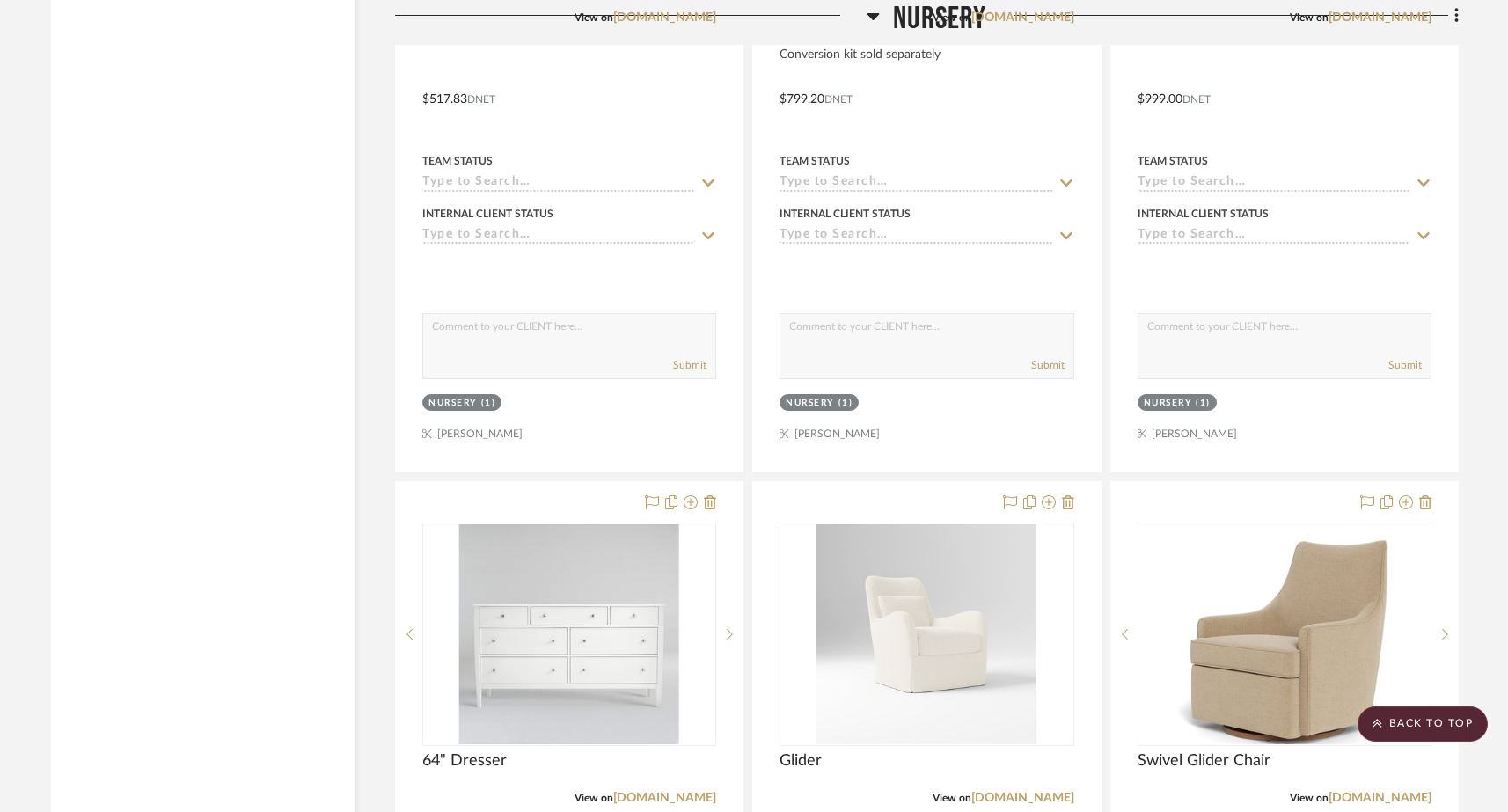
drag, startPoint x: 709, startPoint y: 364, endPoint x: 688, endPoint y: 459, distance: 97.3
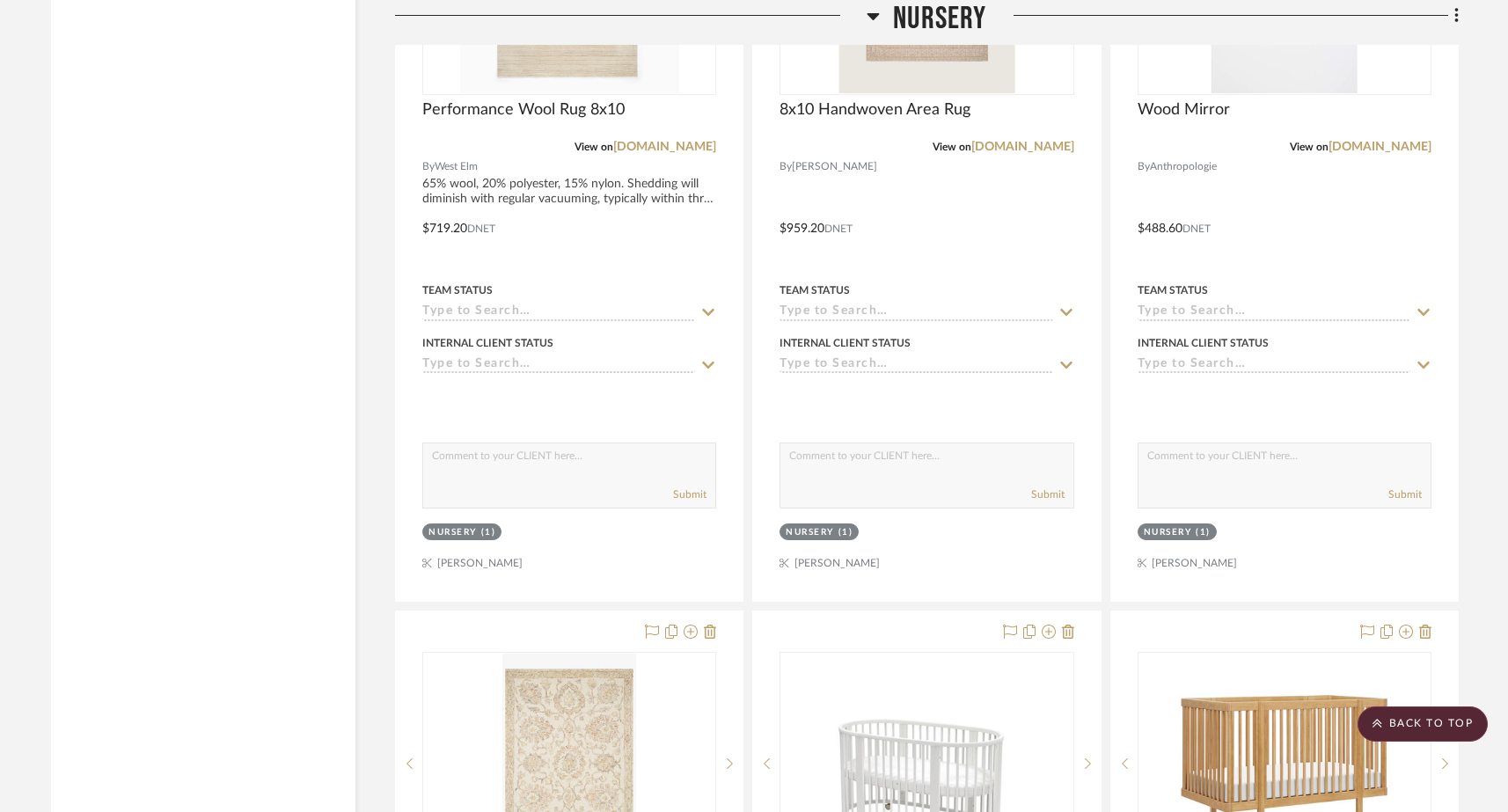
scroll to position [20647, 0]
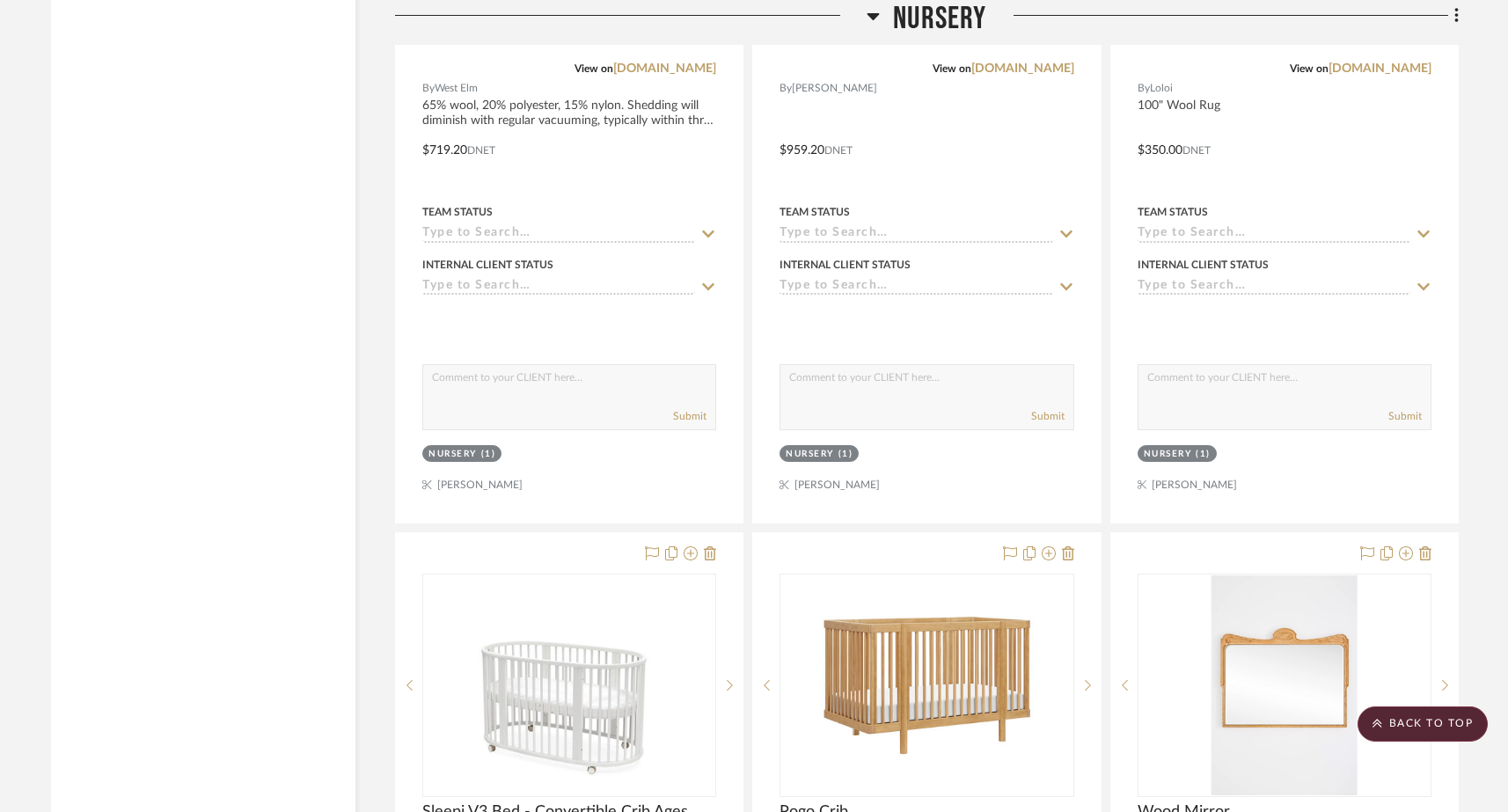
drag, startPoint x: 1299, startPoint y: 434, endPoint x: 1299, endPoint y: 443, distance: 9.0
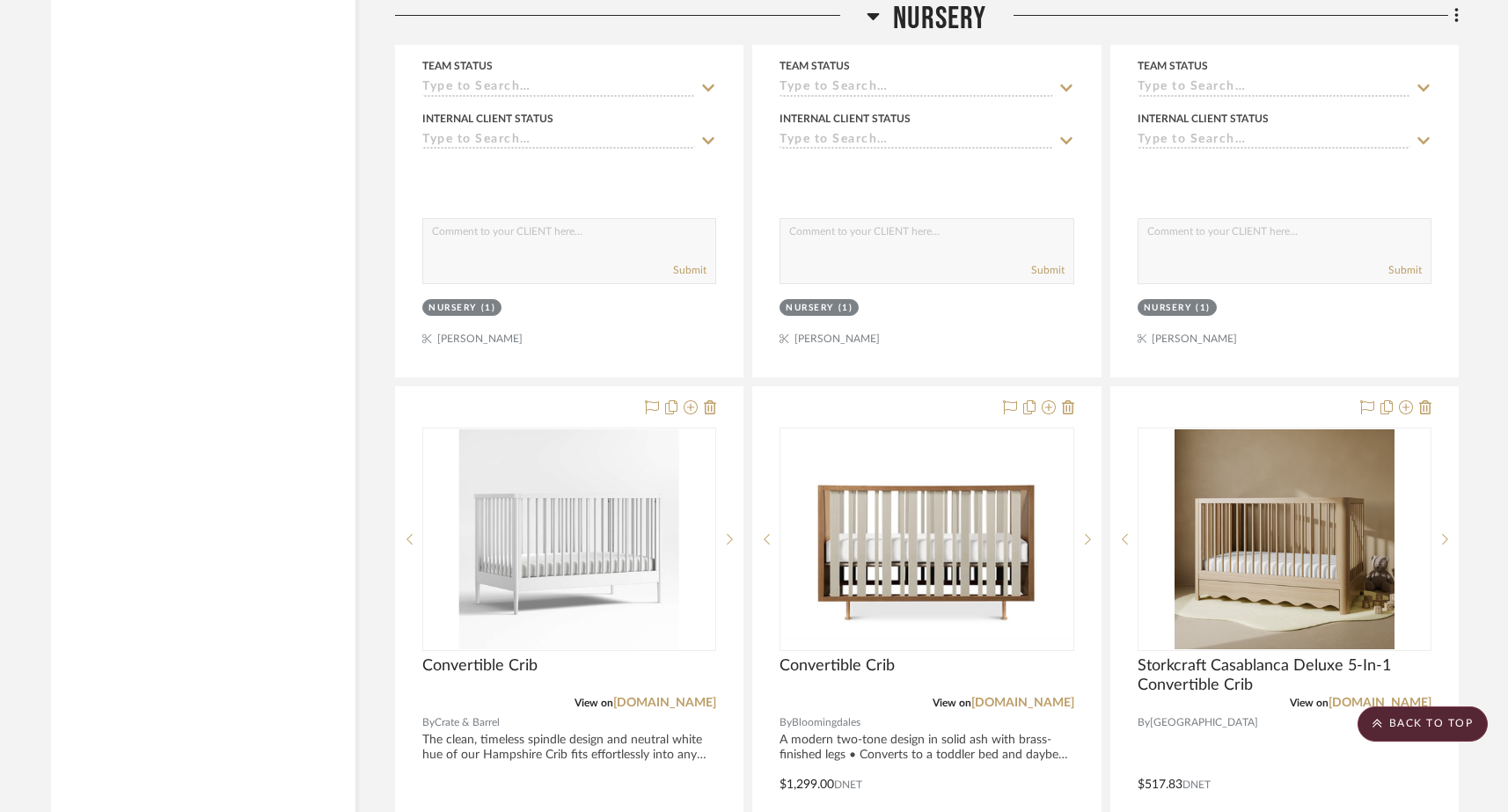
scroll to position [21570, 0]
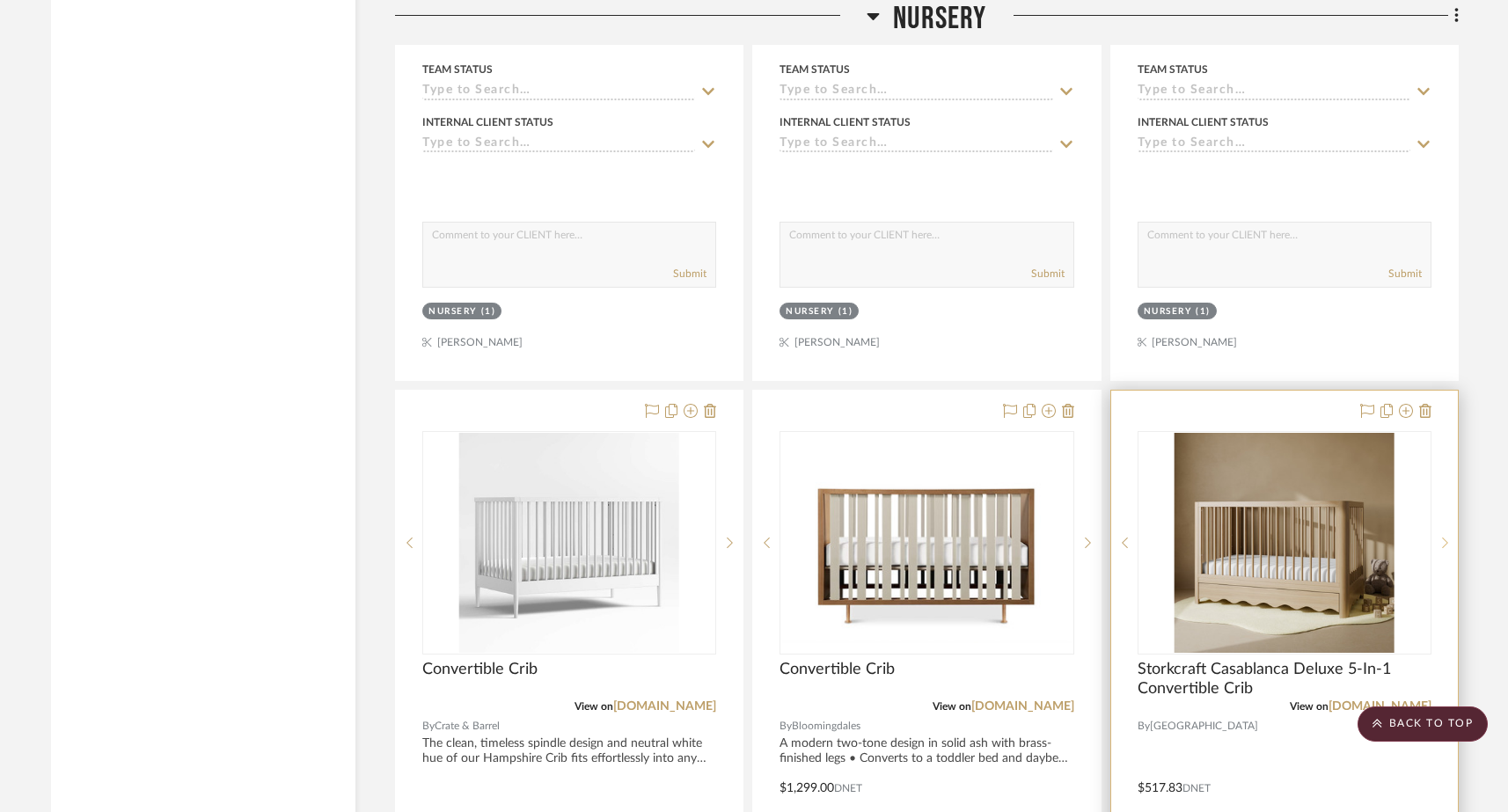
click at [1186, 536] on icon at bounding box center [1445, 542] width 6 height 12
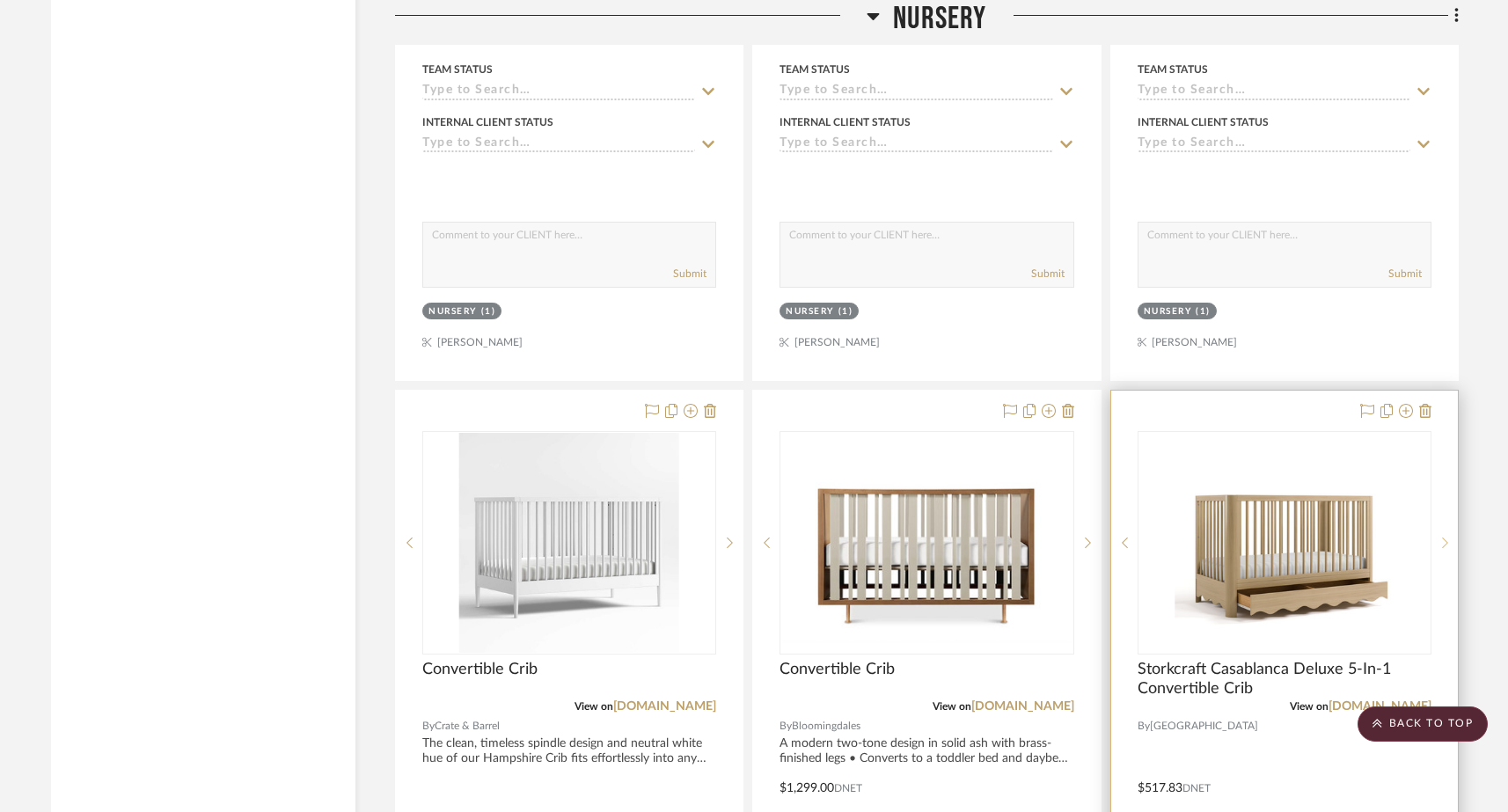
click at [1186, 536] on icon at bounding box center [1445, 542] width 6 height 12
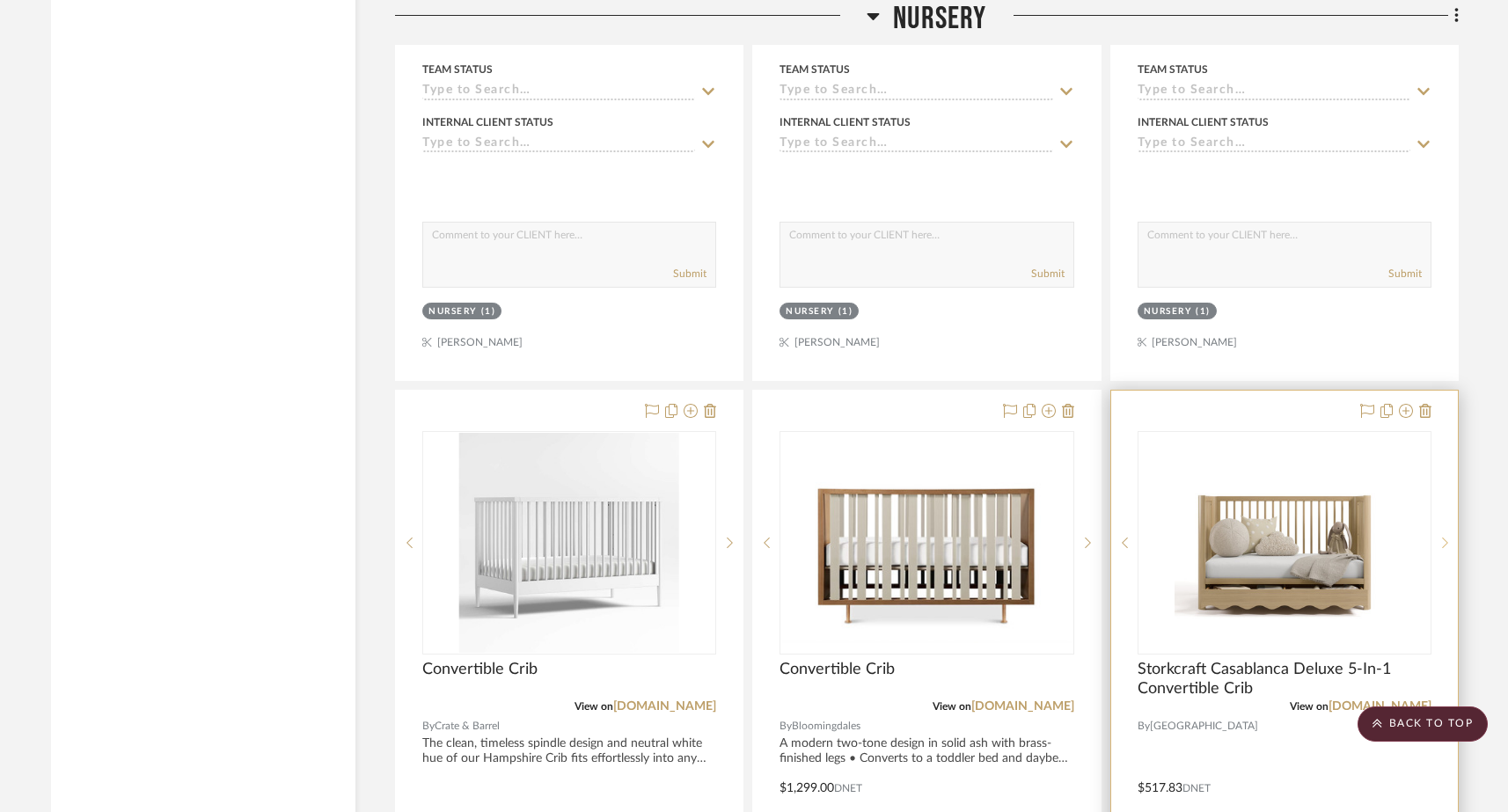
click at [1186, 536] on icon at bounding box center [1445, 542] width 6 height 12
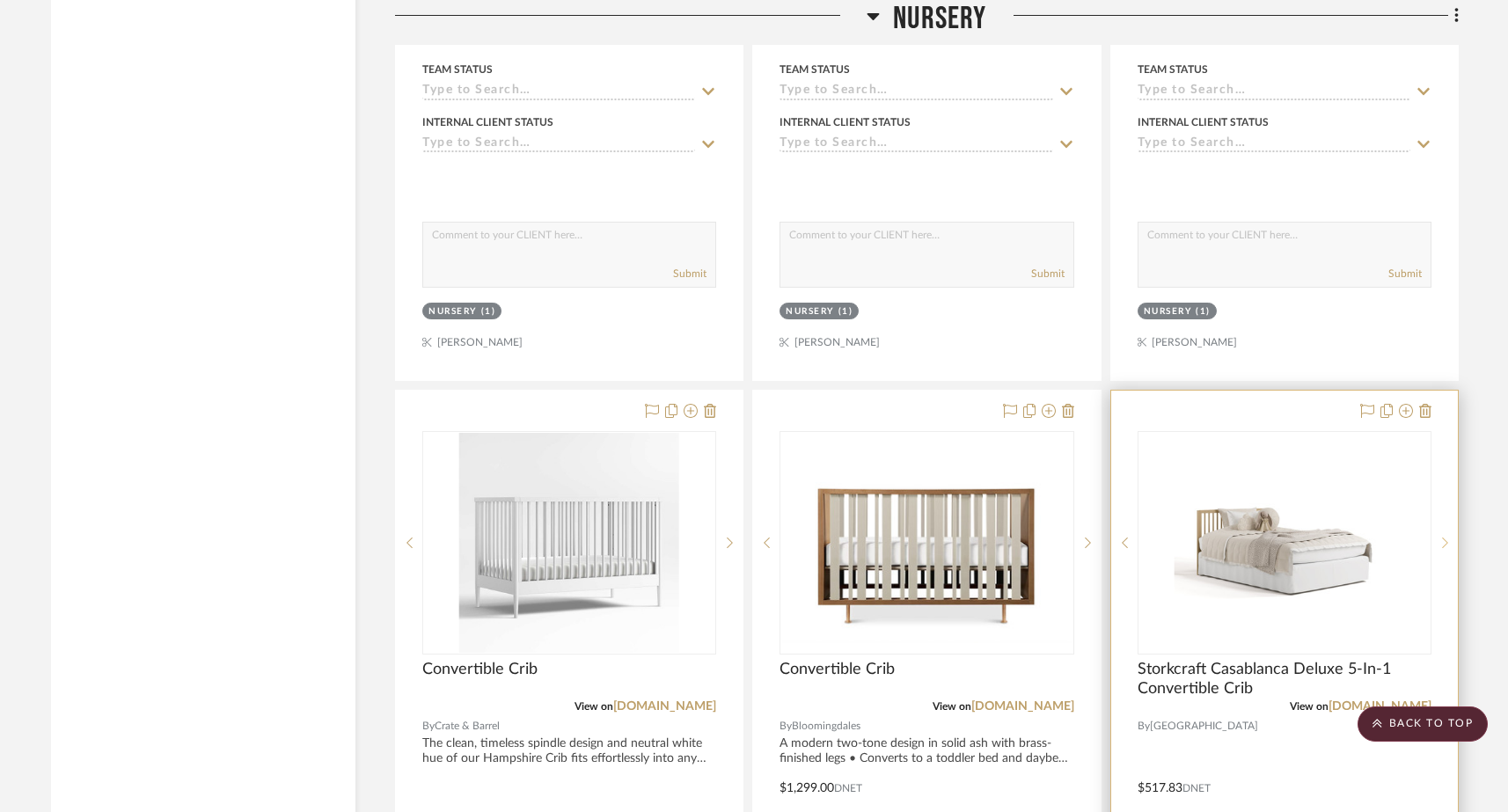
click at [1186, 536] on icon at bounding box center [1445, 542] width 6 height 12
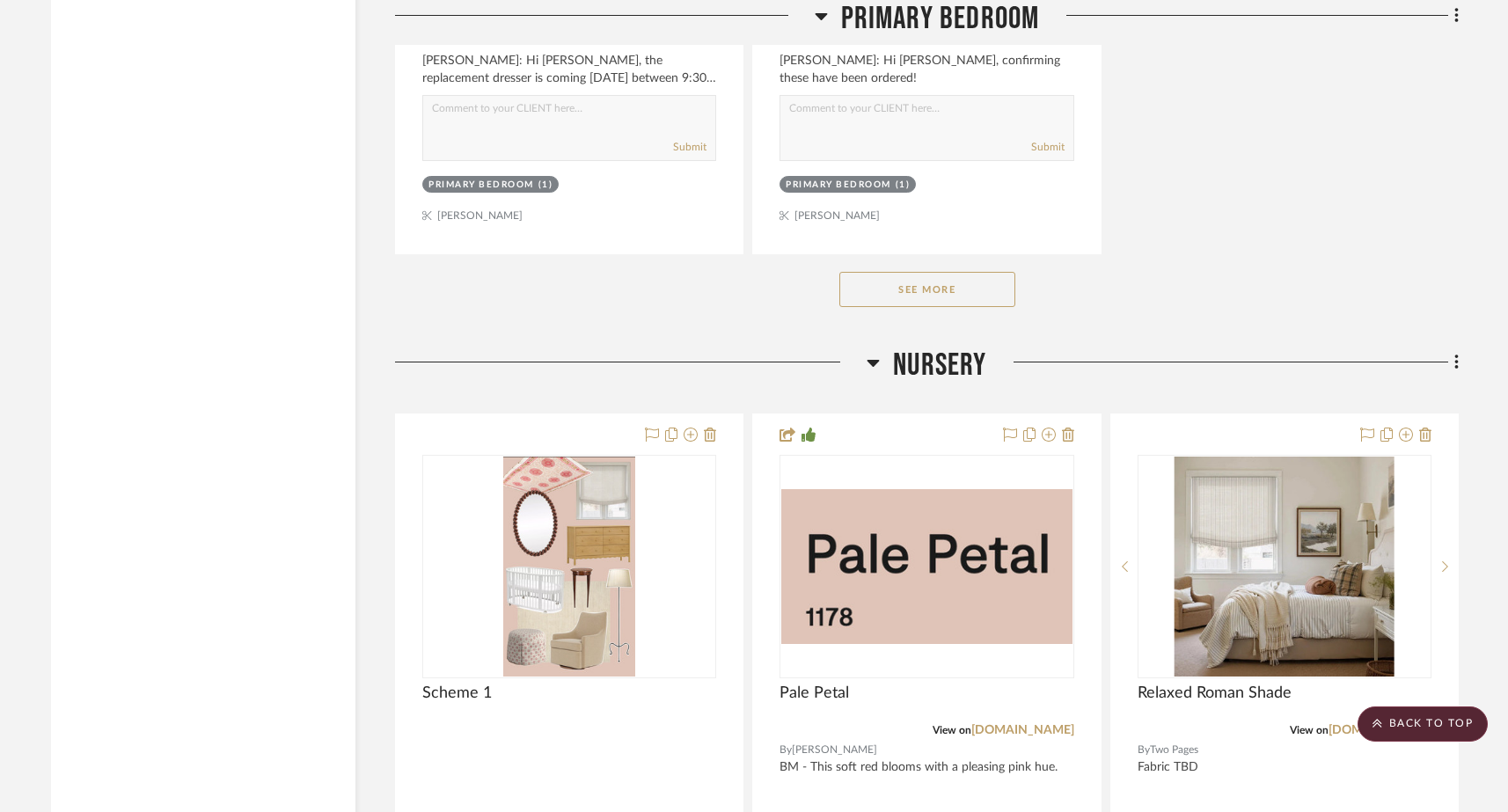
scroll to position [18446, 0]
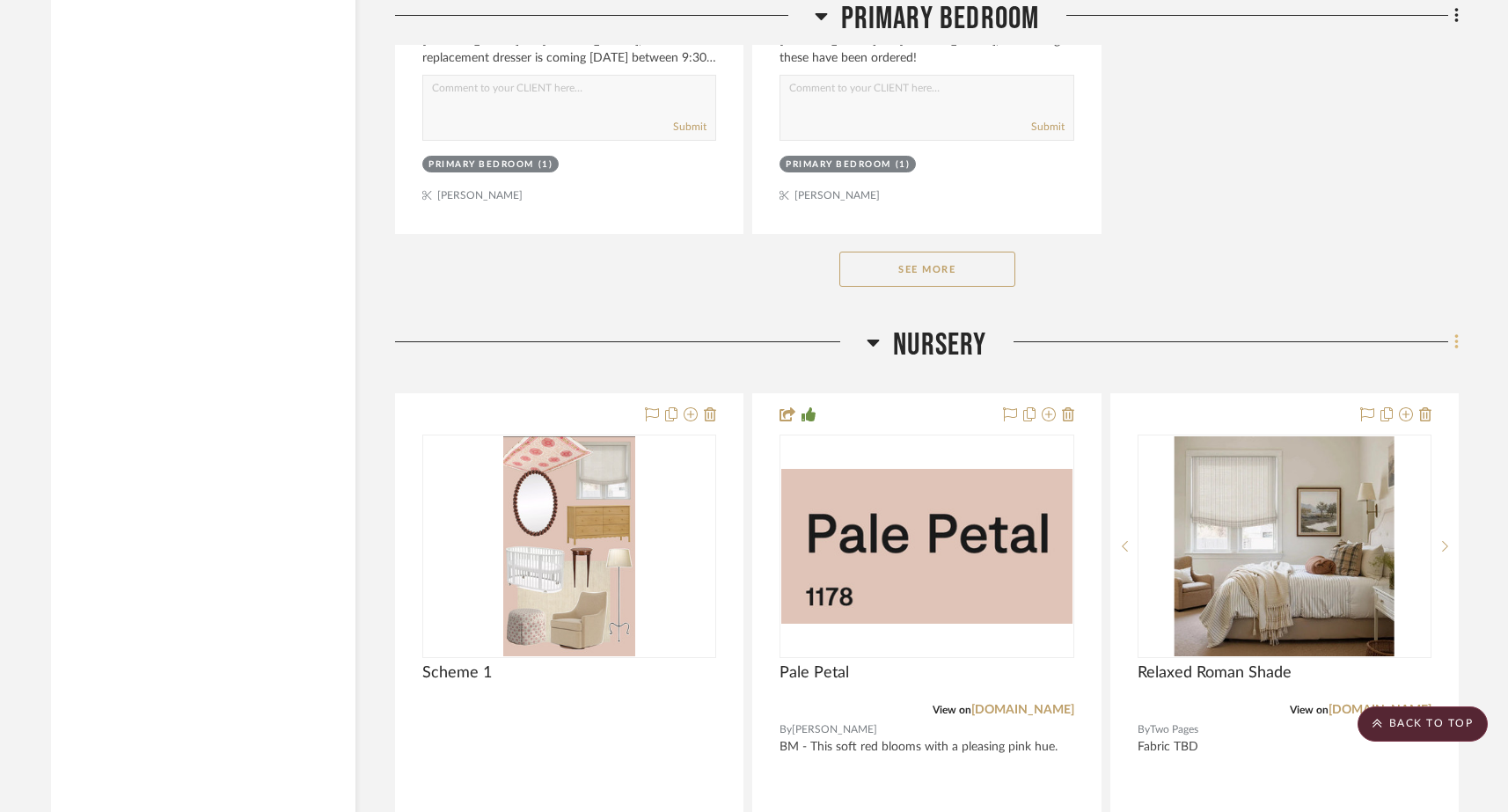
click at [1186, 334] on icon at bounding box center [1456, 342] width 4 height 15
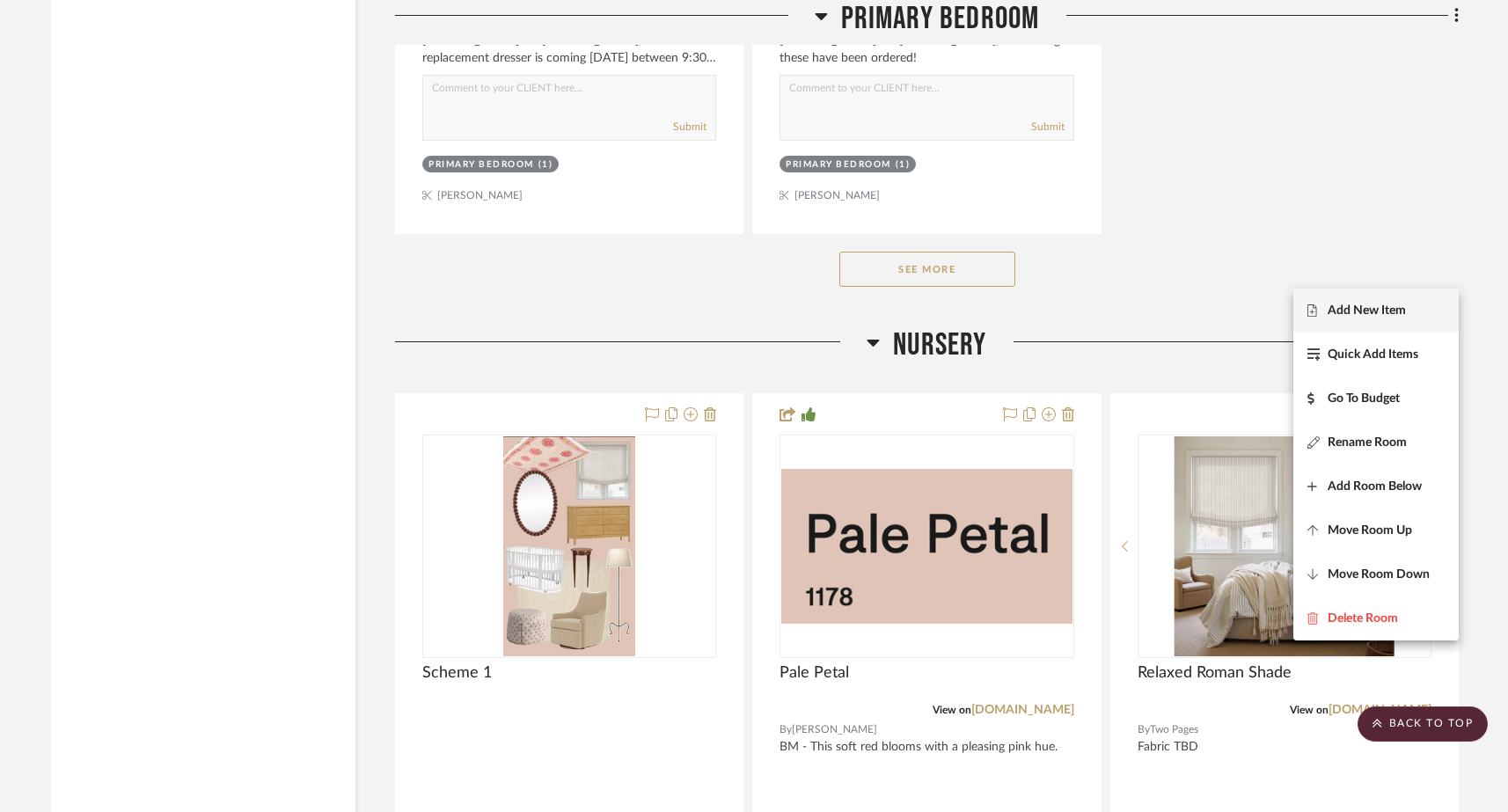
click at [1186, 309] on span "Add New Item" at bounding box center [1367, 311] width 79 height 15
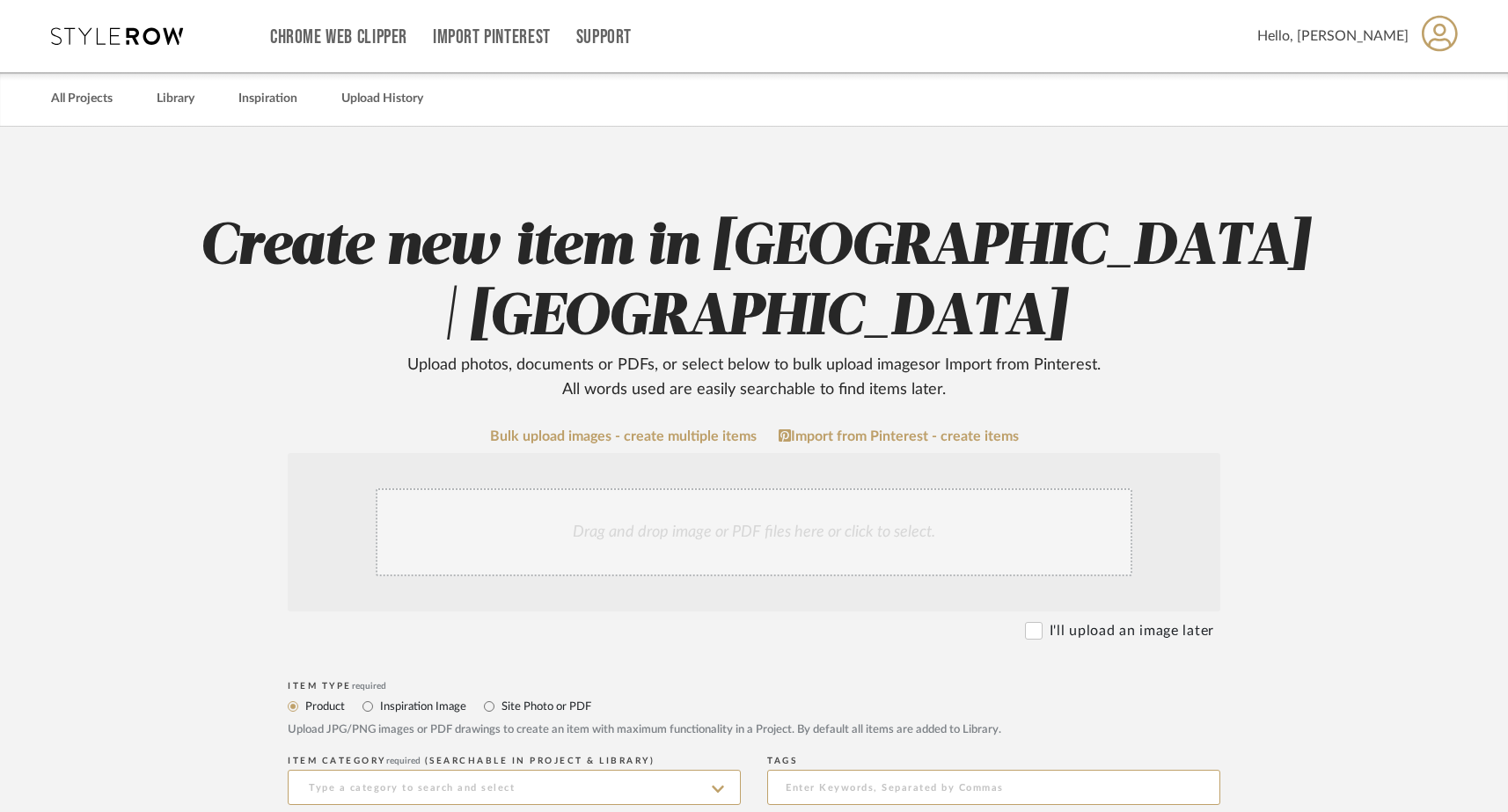
click at [823, 511] on div "Drag and drop image or PDF files here or click to select." at bounding box center [754, 532] width 757 height 88
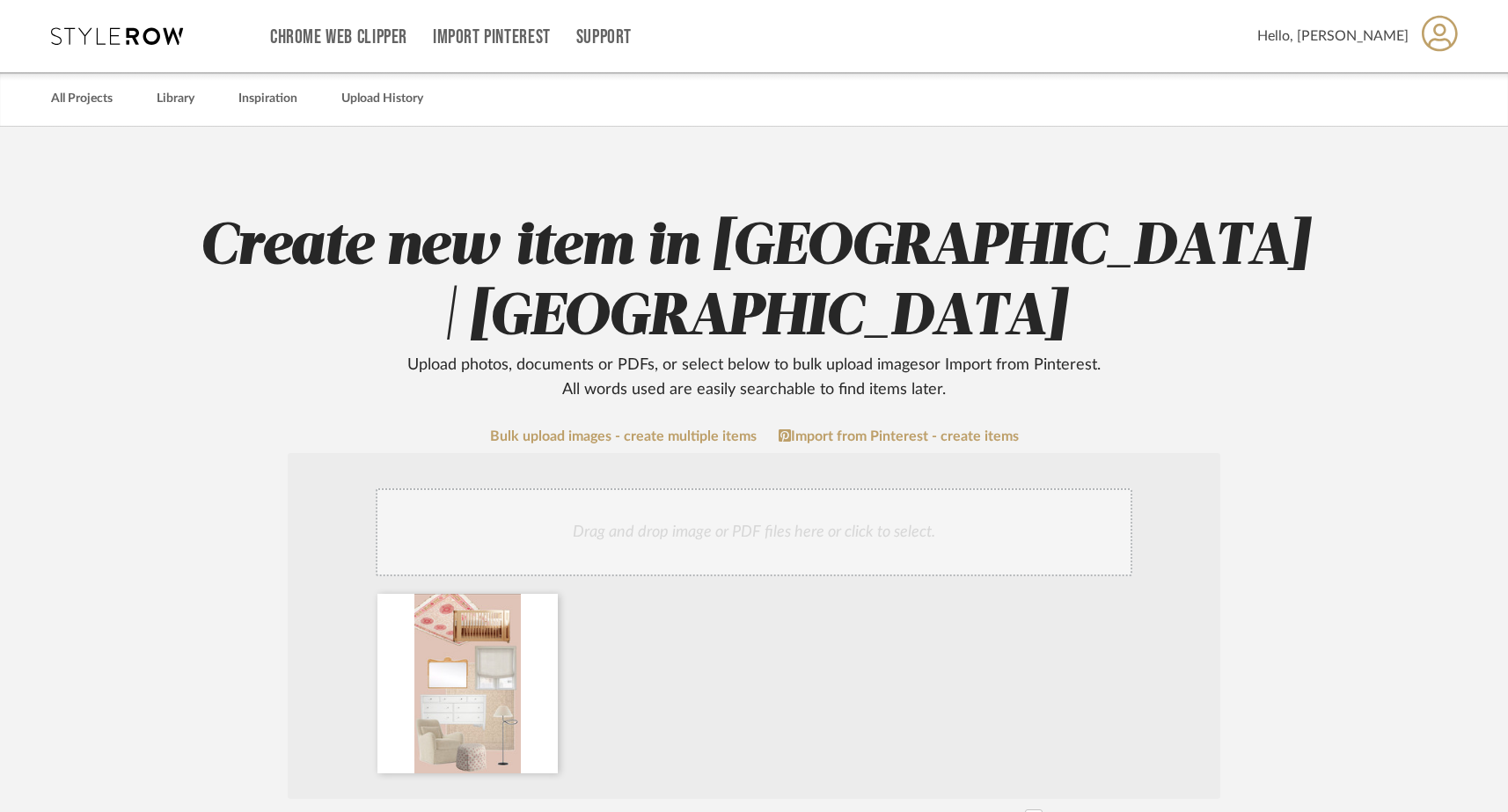
click at [604, 515] on div "Drag and drop image or PDF files here or click to select." at bounding box center [754, 532] width 757 height 88
click at [0, 0] on icon at bounding box center [0, 0] width 0 height 0
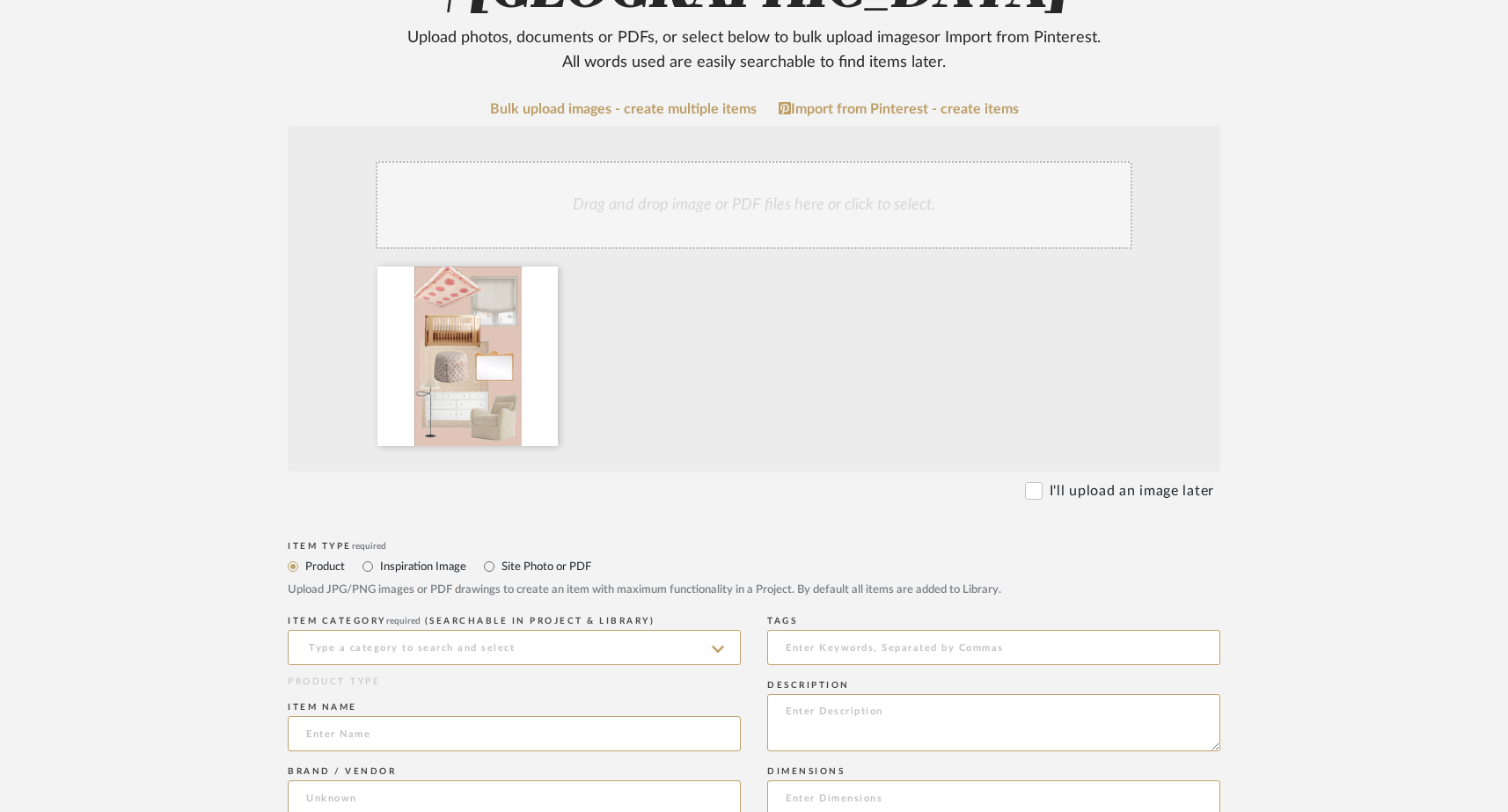
scroll to position [355, 0]
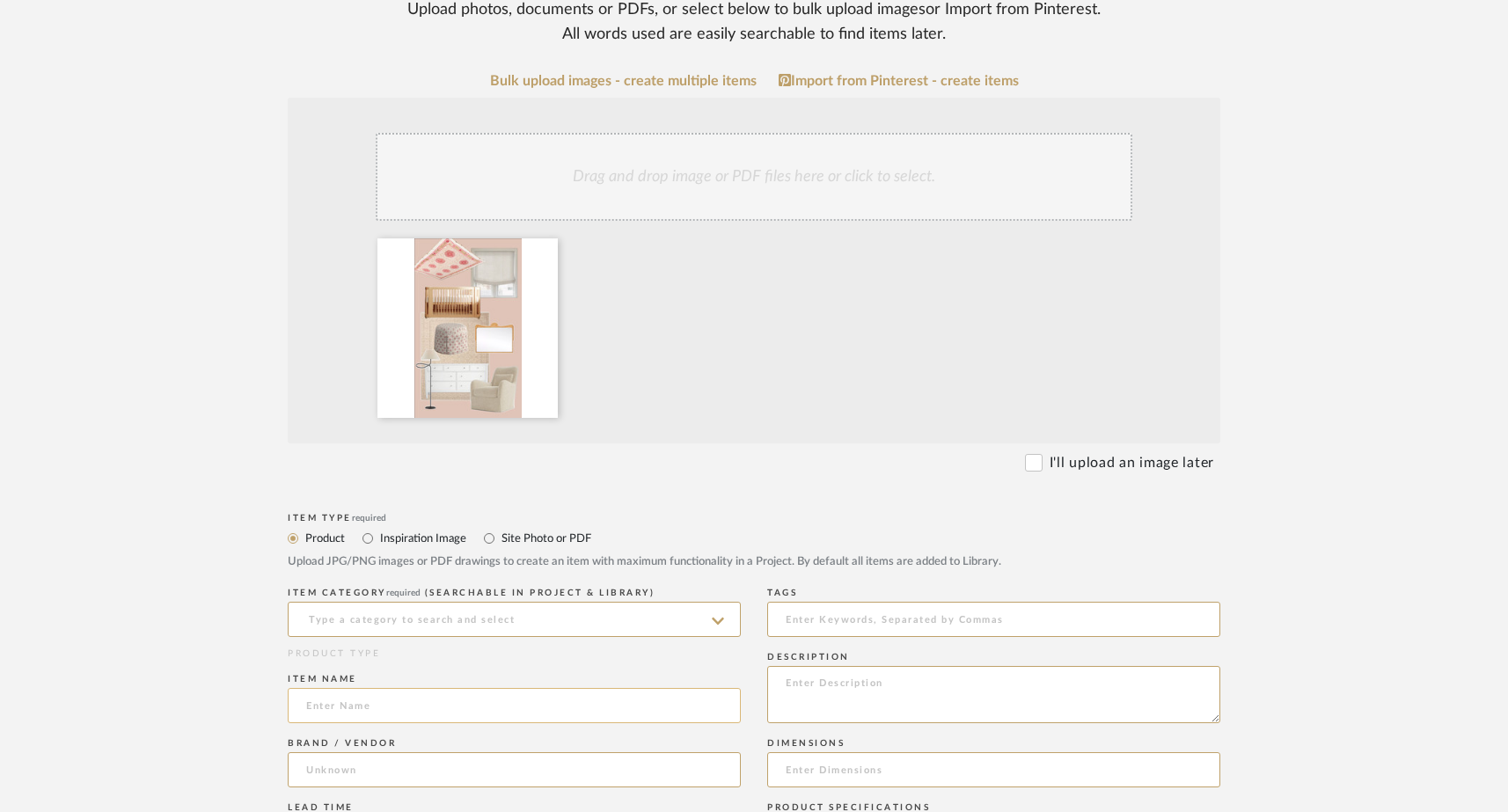
click at [371, 699] on input at bounding box center [515, 705] width 453 height 36
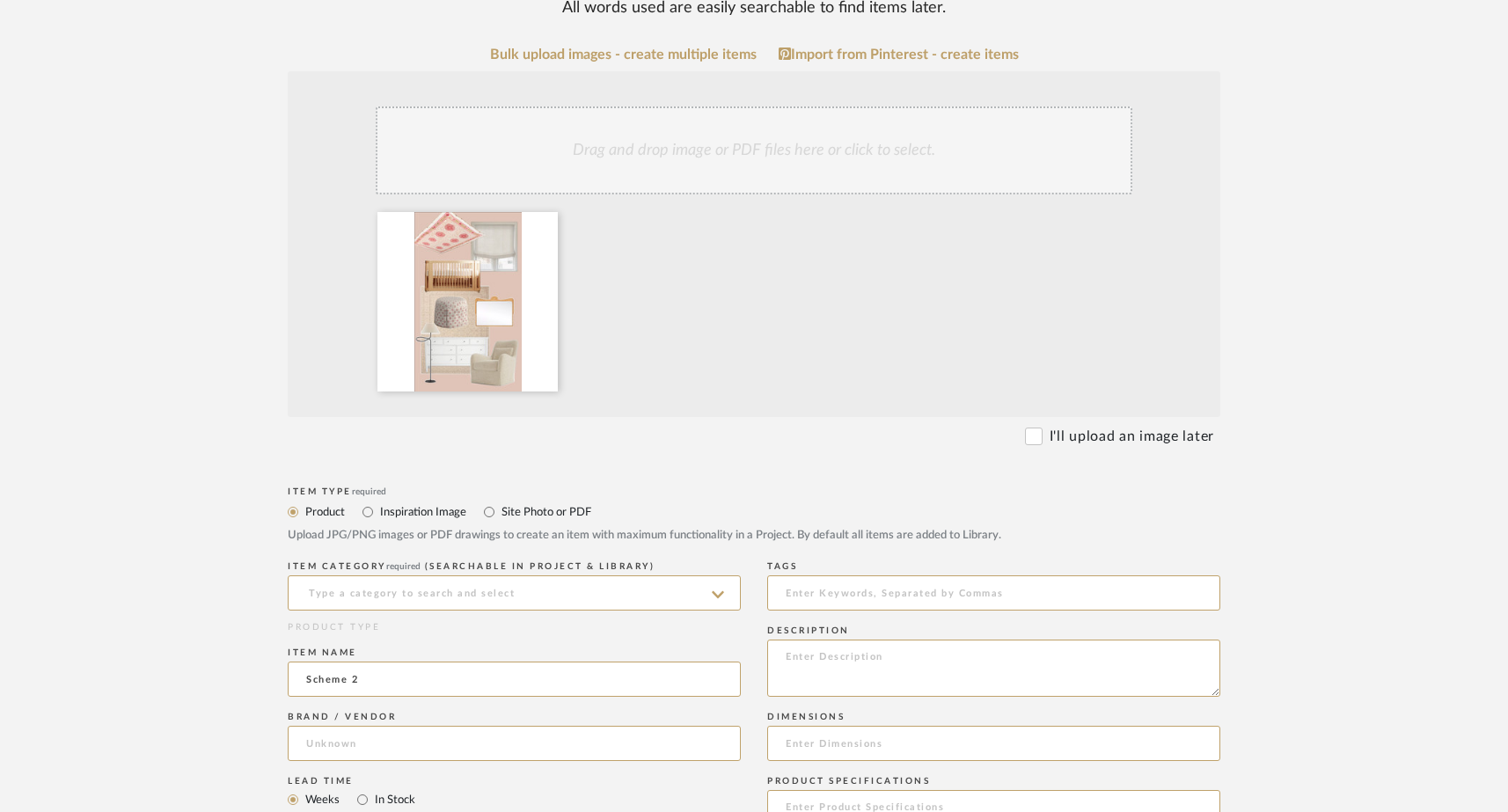
type input "Scheme 2"
click at [504, 511] on label "Site Photo or PDF" at bounding box center [546, 511] width 91 height 19
click at [500, 511] on input "Site Photo or PDF" at bounding box center [489, 511] width 21 height 21
radio input "true"
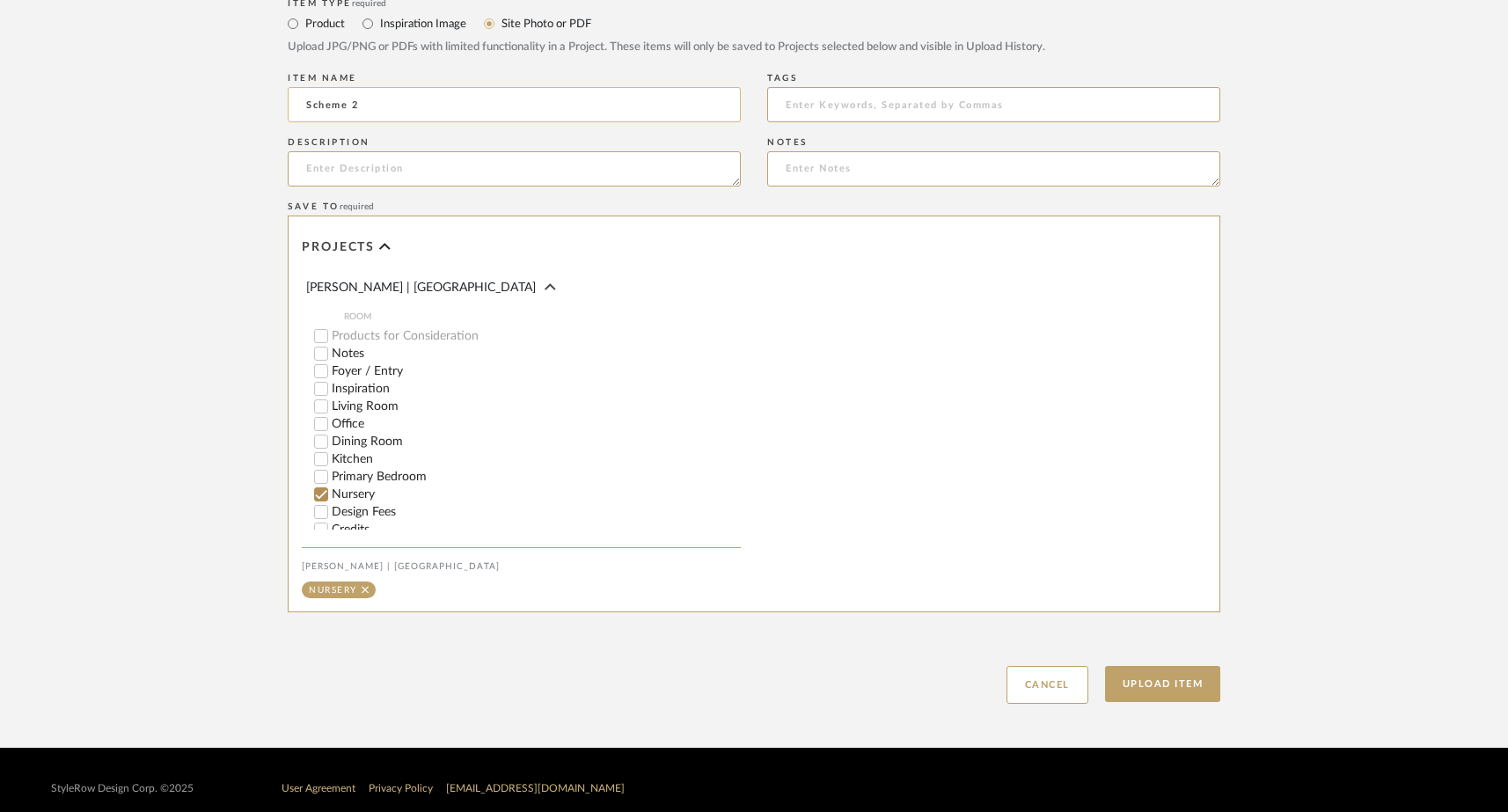
scroll to position [886, 0]
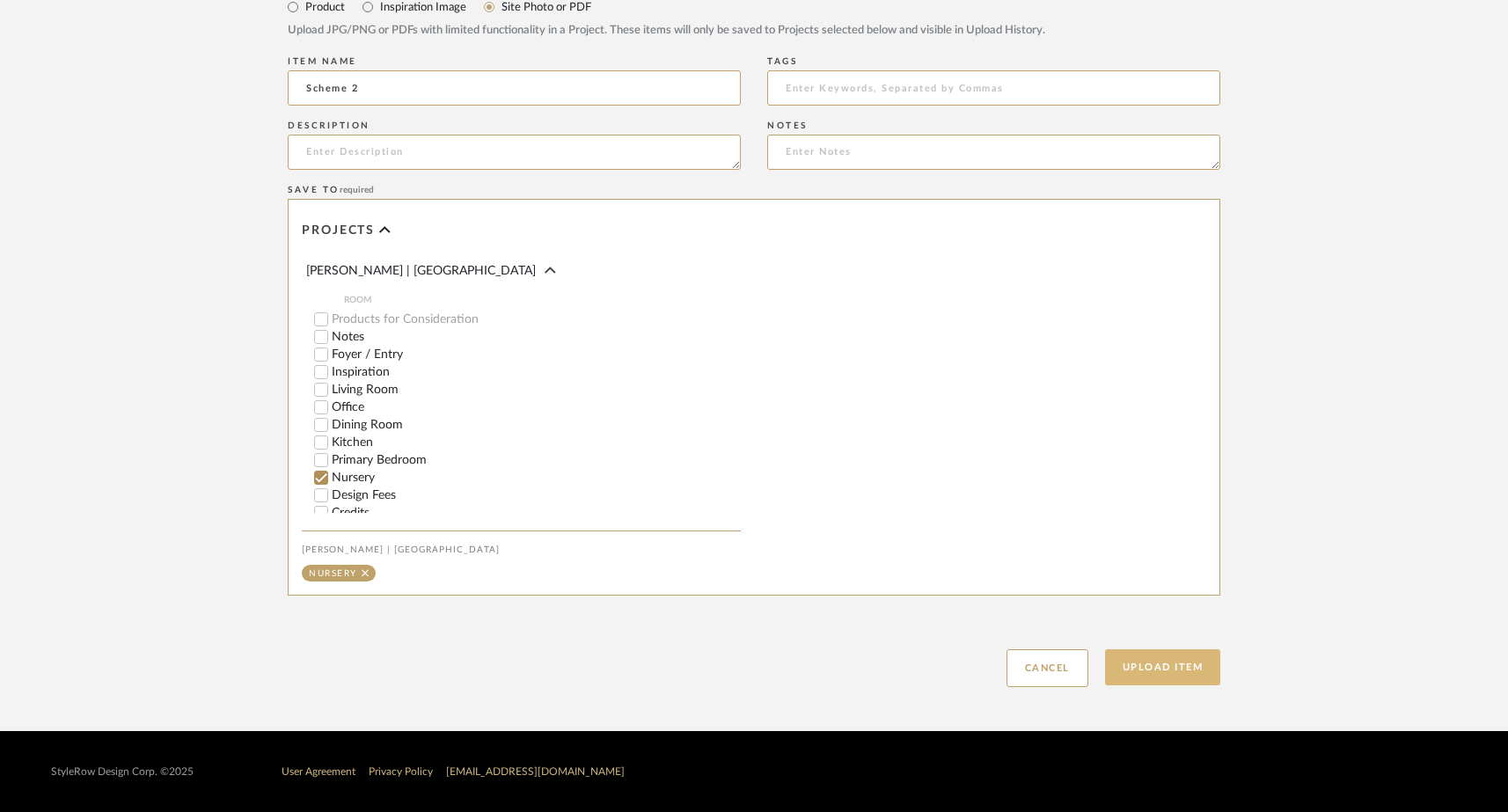
click at [1136, 663] on button "Upload Item" at bounding box center [1163, 666] width 116 height 36
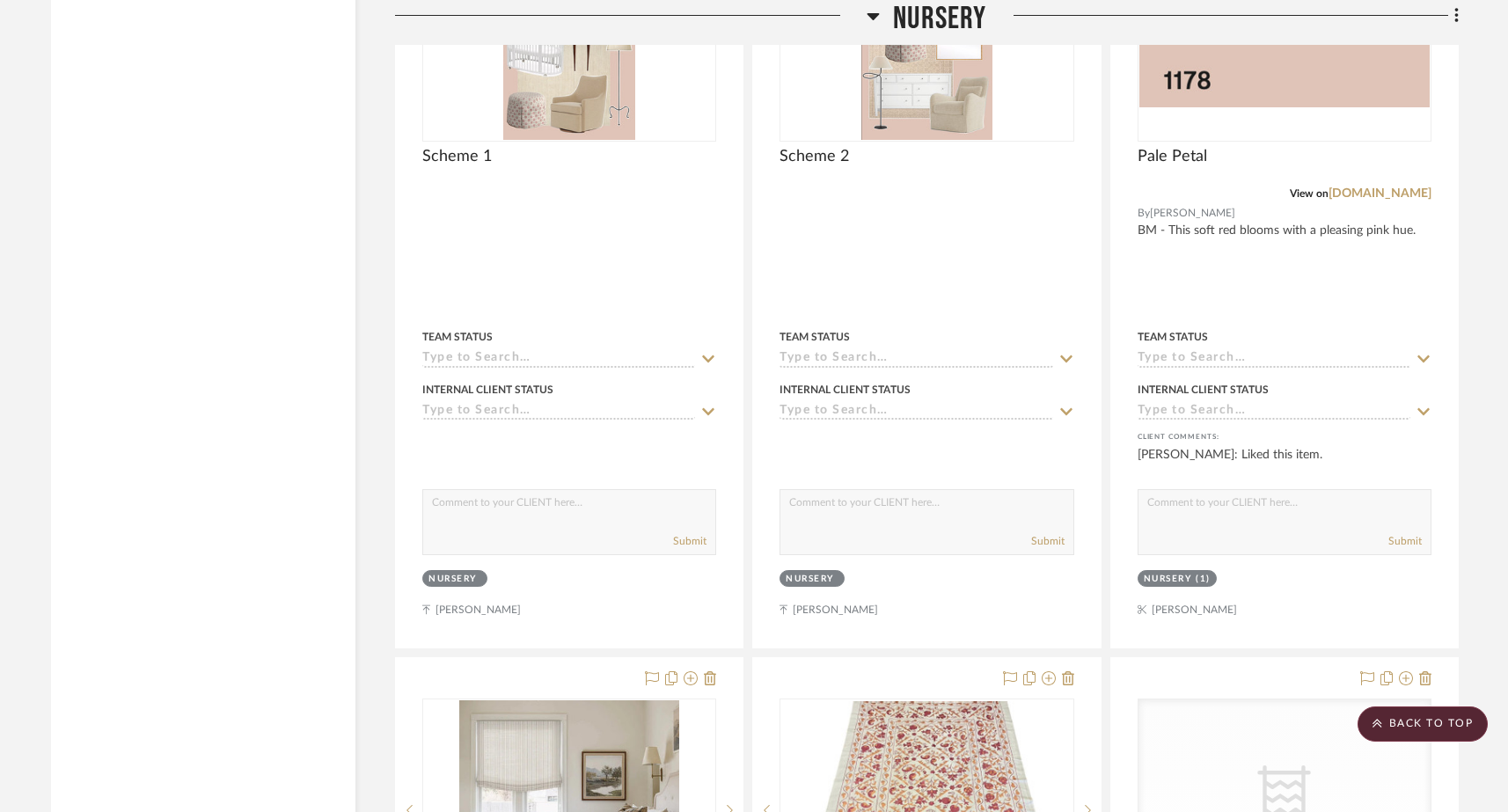
scroll to position [18920, 0]
